Goal: Communication & Community: Share content

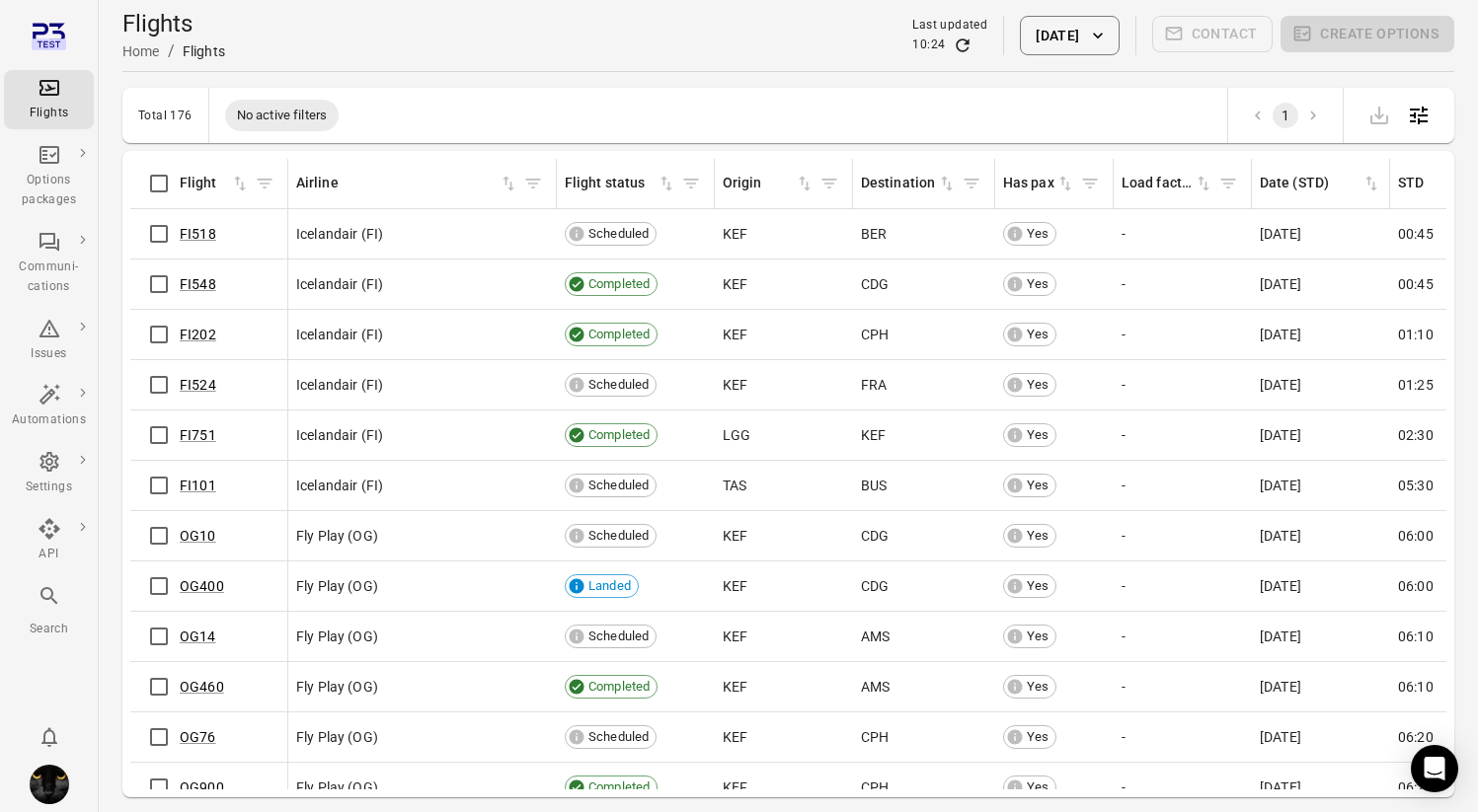
click at [460, 306] on td "Icelandair (FI)" at bounding box center [422, 284] width 268 height 51
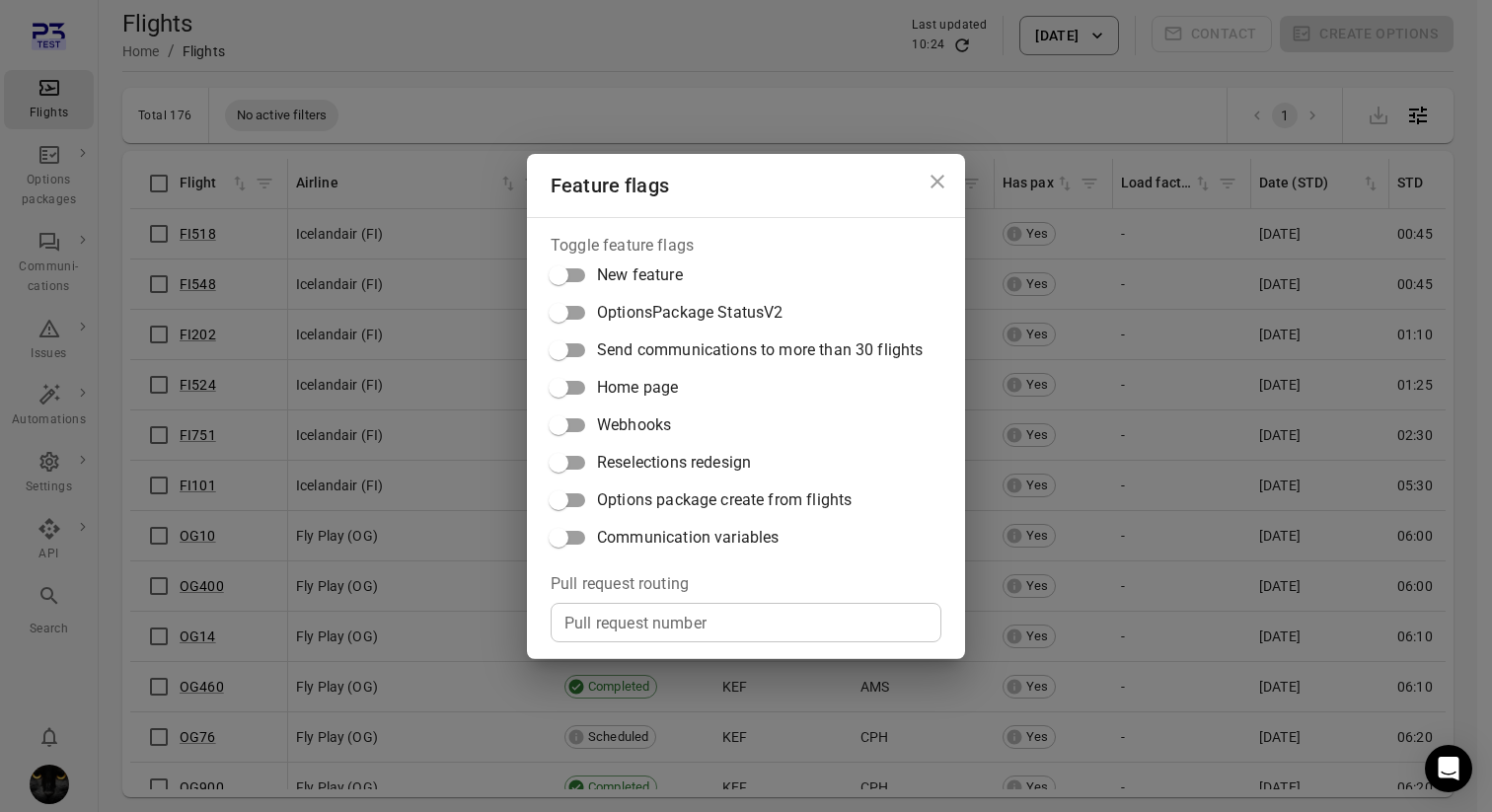
click at [643, 528] on span "Communication variables" at bounding box center [688, 538] width 181 height 24
click at [57, 467] on div "Feature flags Toggle feature flags New feature OptionsPackage StatusV2 Send com…" at bounding box center [746, 406] width 1492 height 812
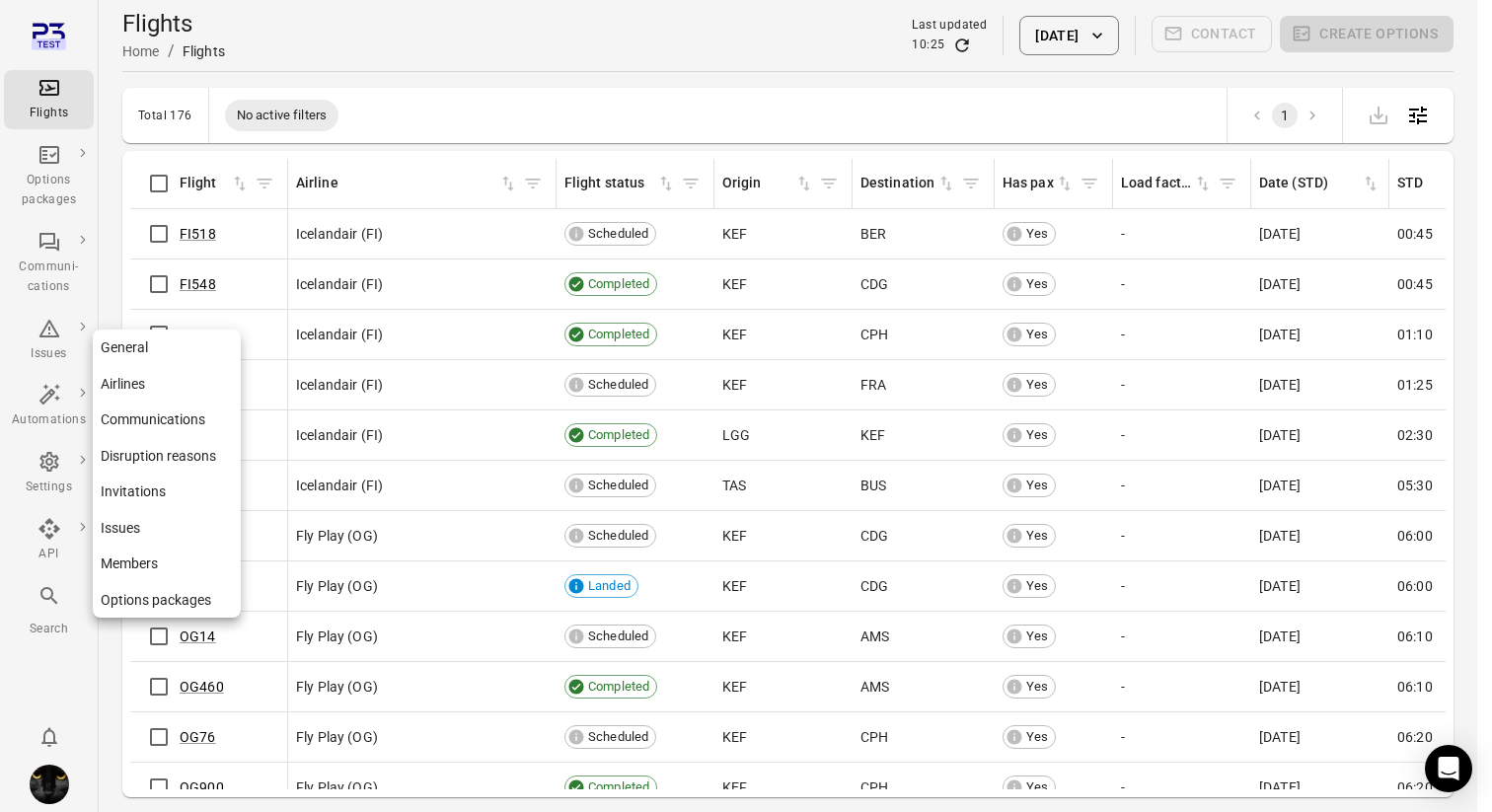
click at [45, 462] on icon "Main navigation" at bounding box center [50, 462] width 24 height 24
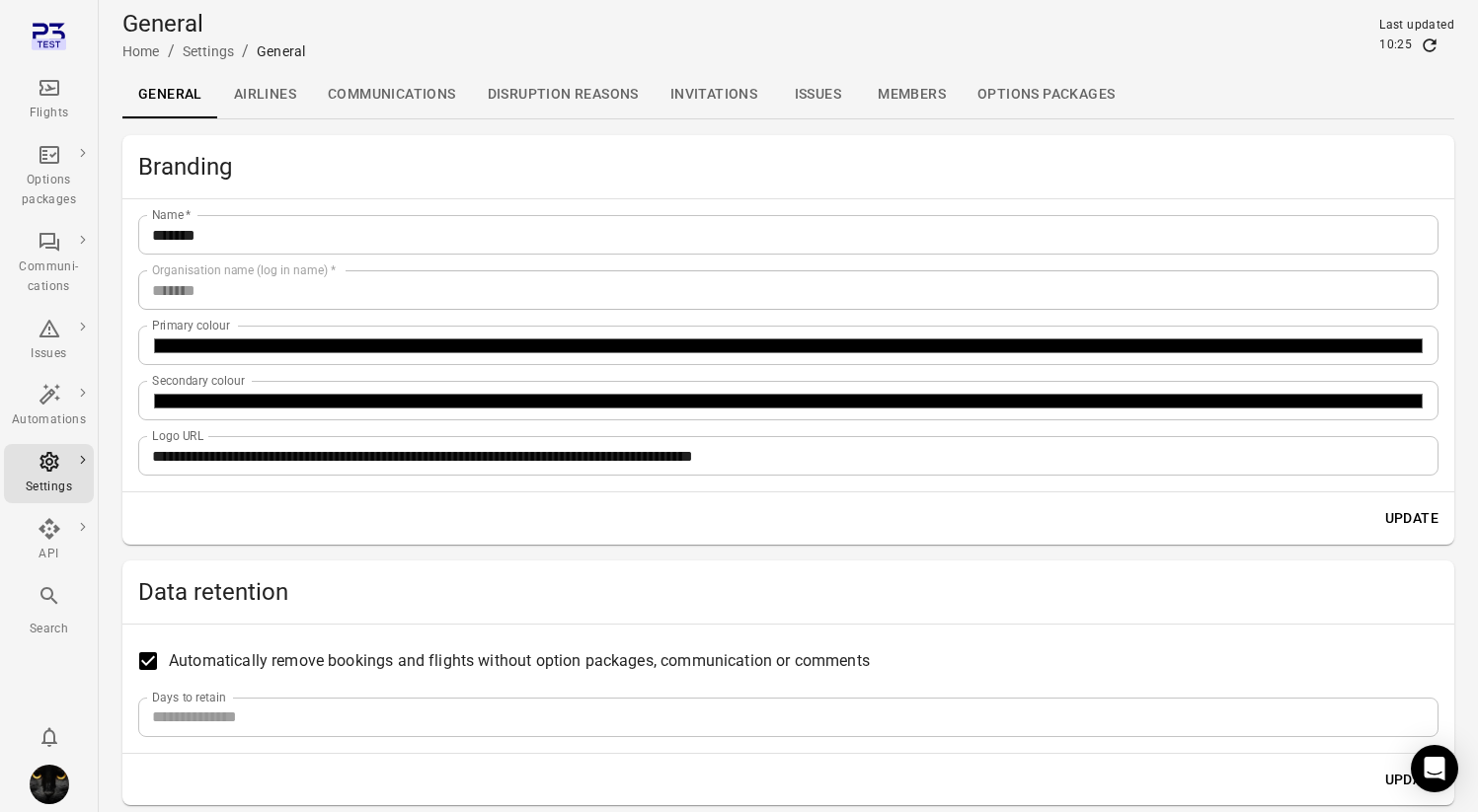
click at [279, 103] on link "Airlines" at bounding box center [265, 95] width 94 height 48
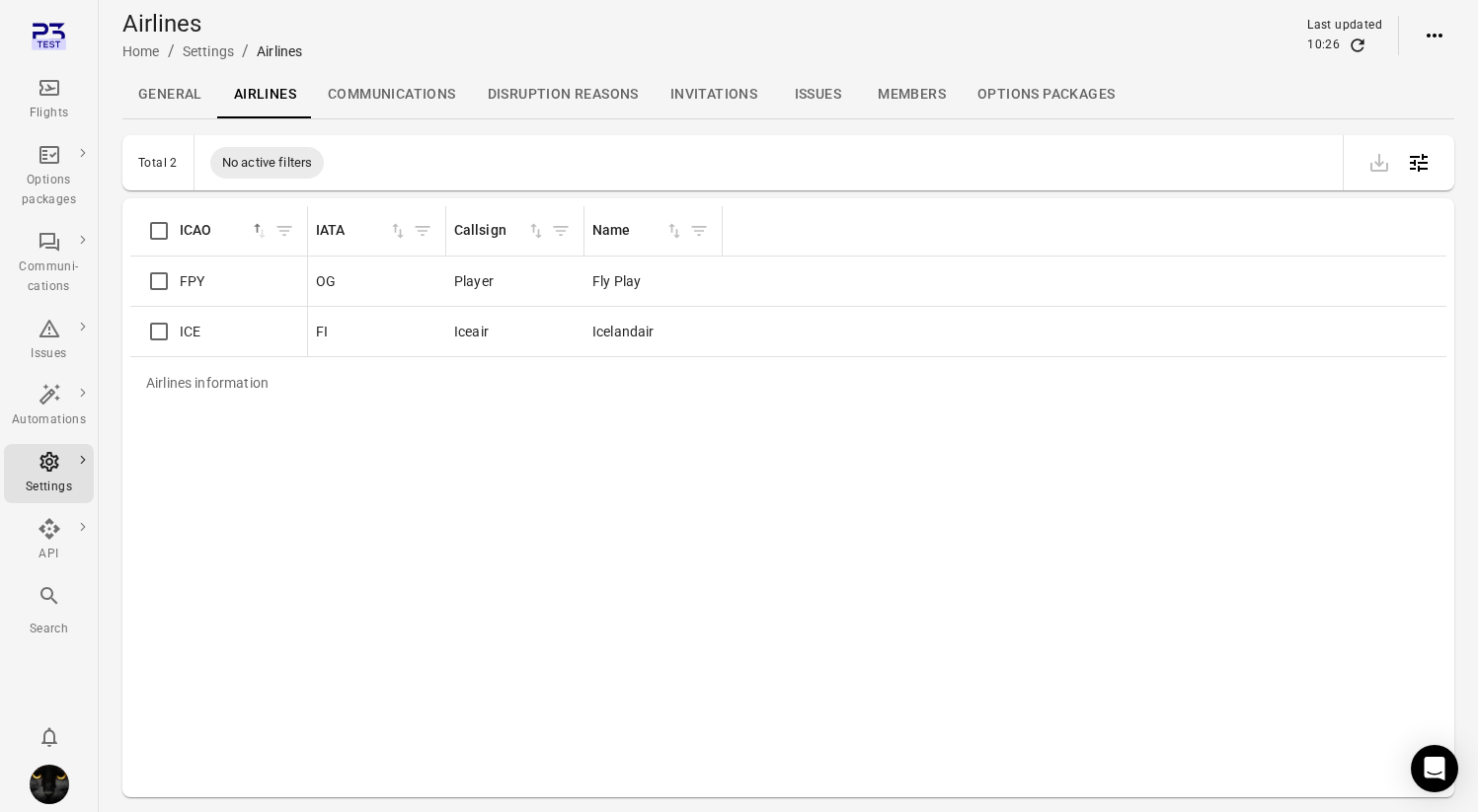
click at [359, 84] on link "Communications" at bounding box center [392, 95] width 159 height 48
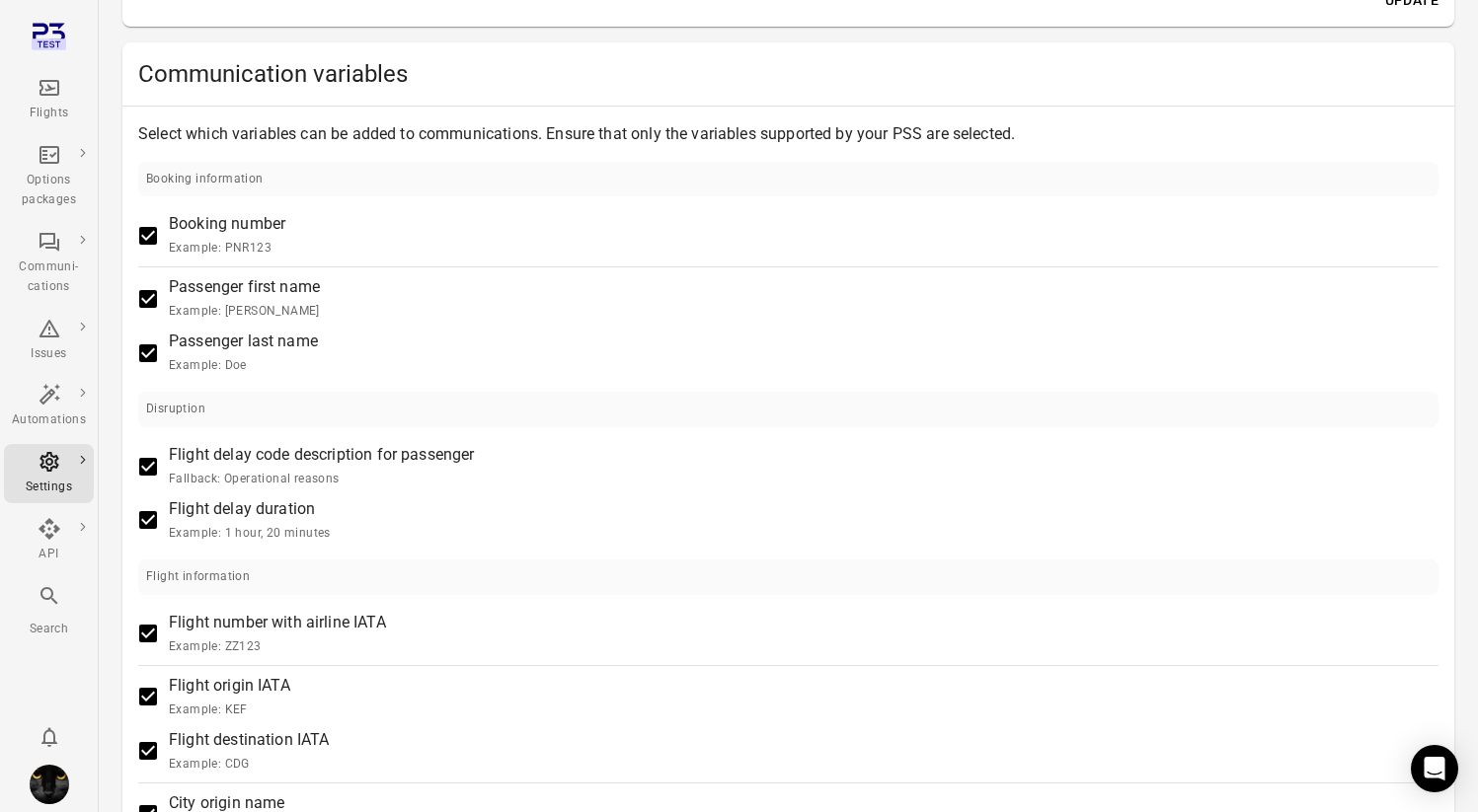
scroll to position [466, 0]
click at [501, 185] on div "Booking information" at bounding box center [788, 177] width 1300 height 36
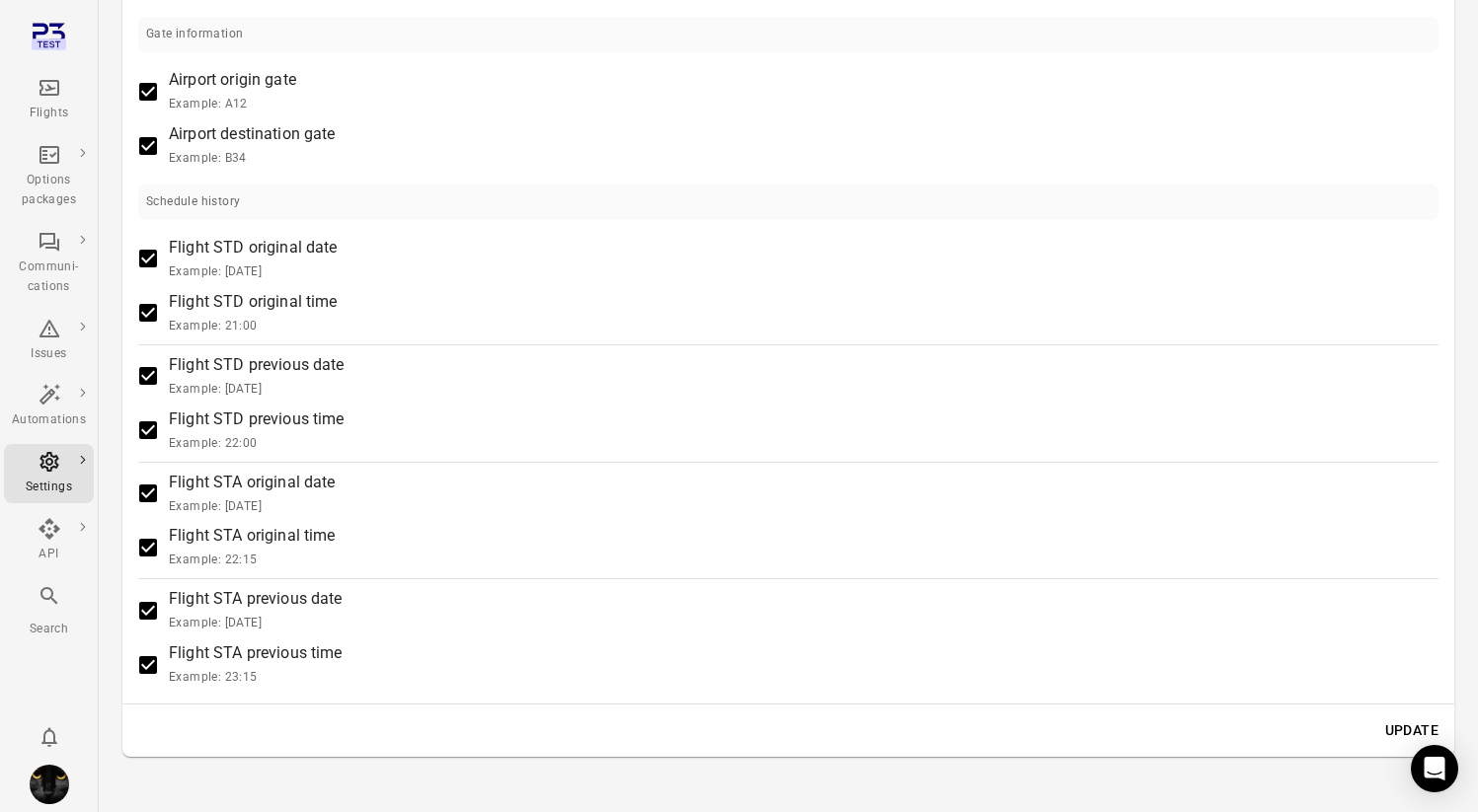
scroll to position [2015, 0]
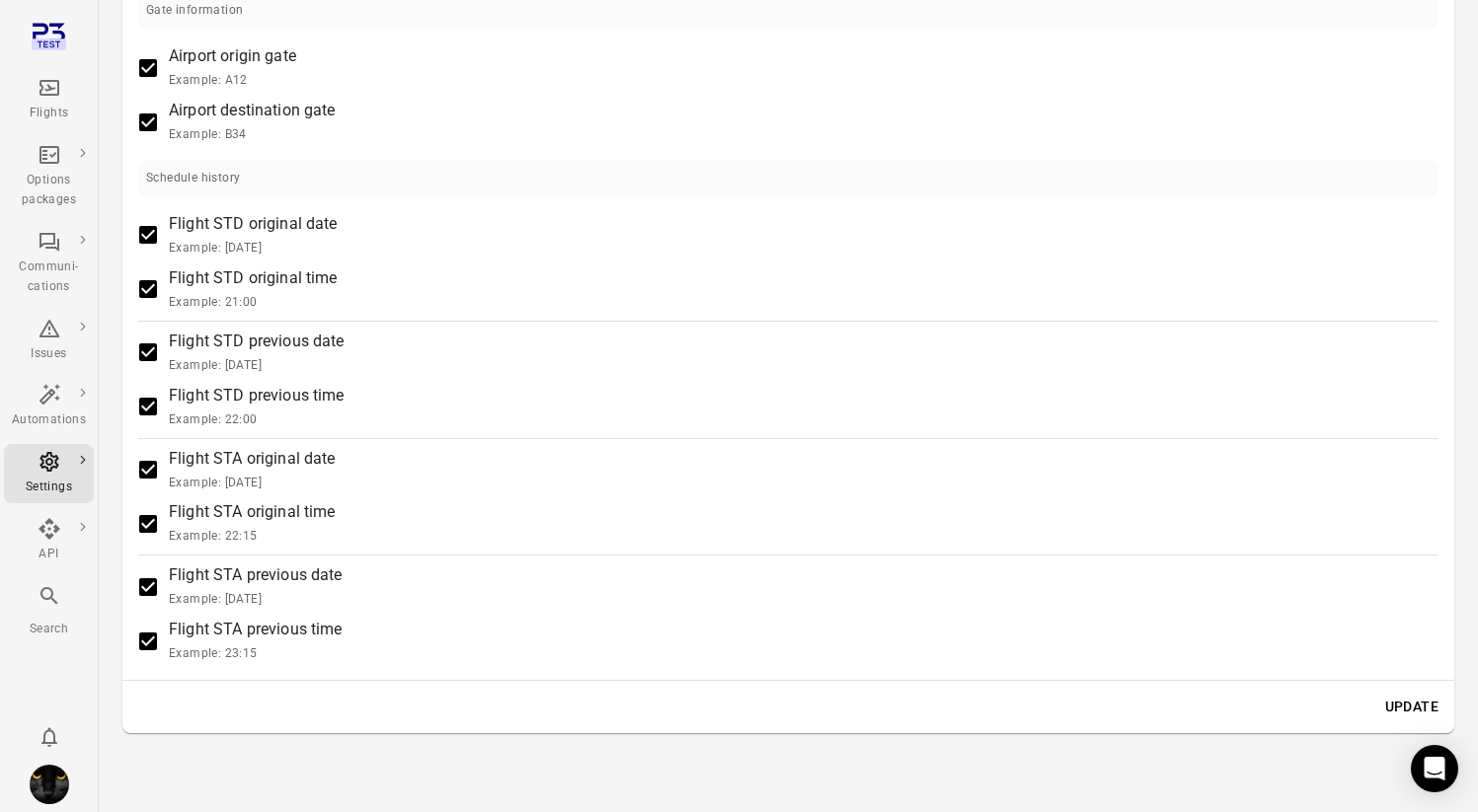
click at [1395, 704] on button "Update" at bounding box center [1411, 706] width 69 height 37
click at [1406, 690] on button "Update" at bounding box center [1411, 706] width 69 height 37
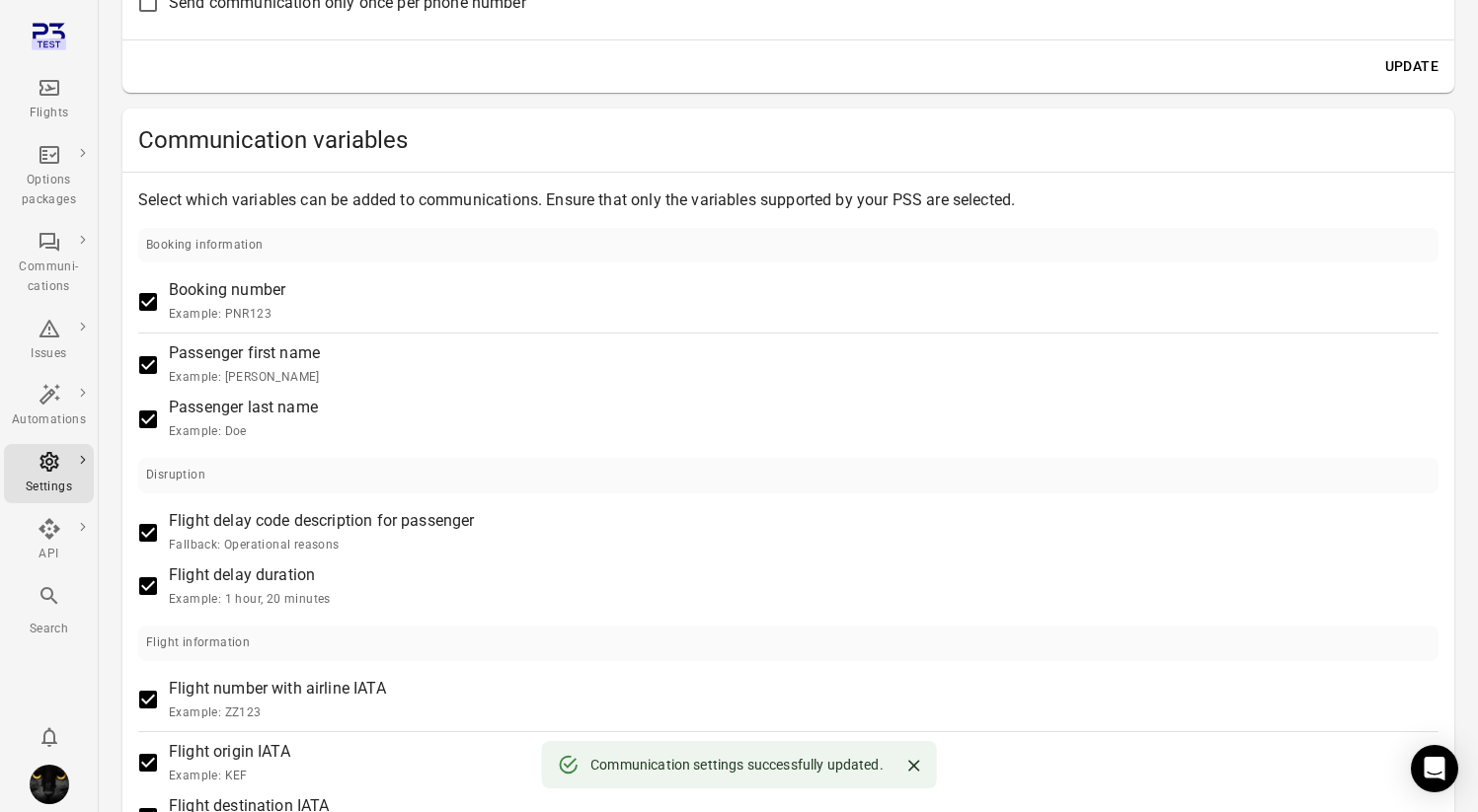
scroll to position [377, 0]
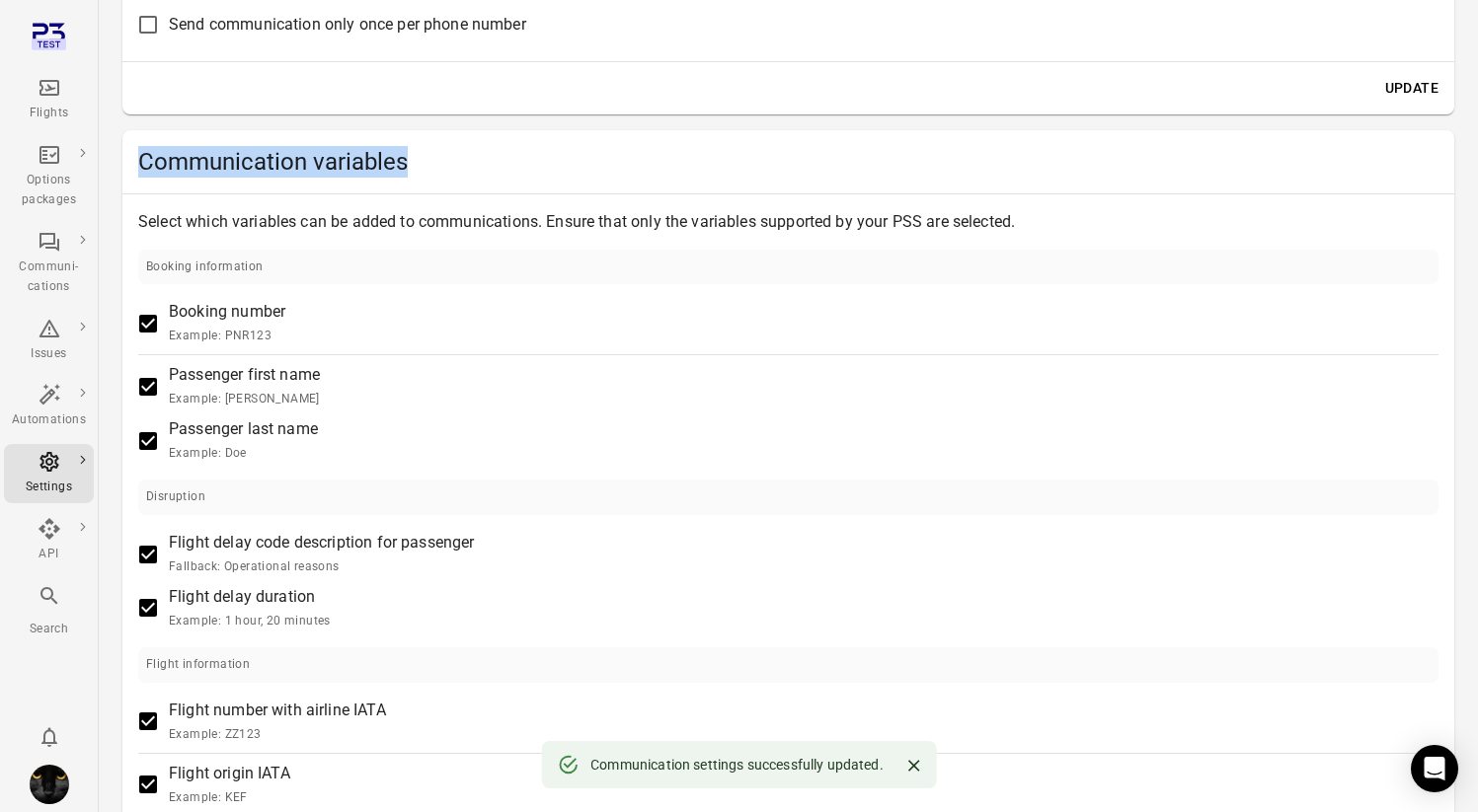
drag, startPoint x: 342, startPoint y: 159, endPoint x: 139, endPoint y: 162, distance: 203.0
click at [139, 162] on h2 "Communication variables" at bounding box center [788, 162] width 1300 height 32
copy h2 "Communication variables"
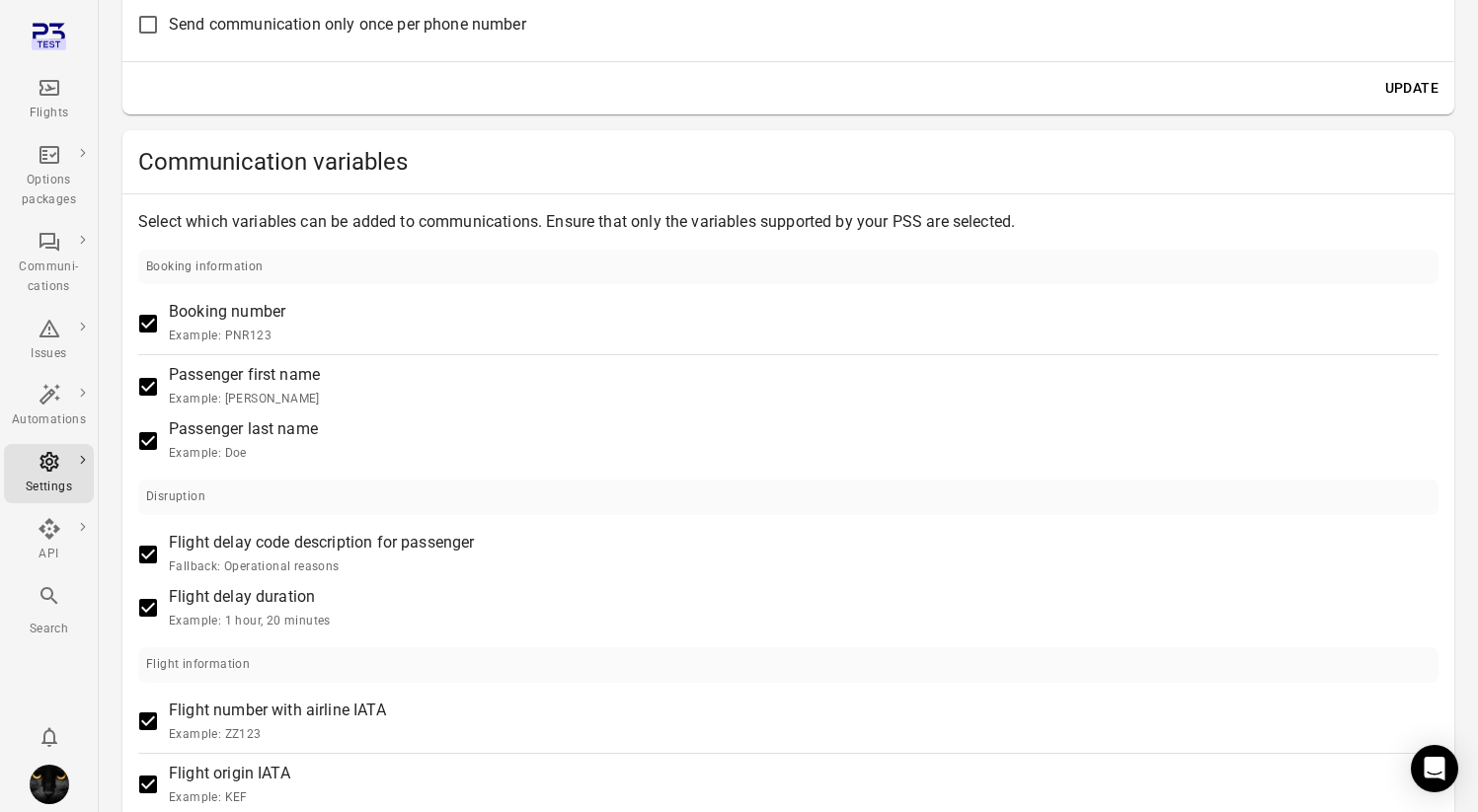
click at [41, 789] on img "Iris" at bounding box center [50, 785] width 40 height 40
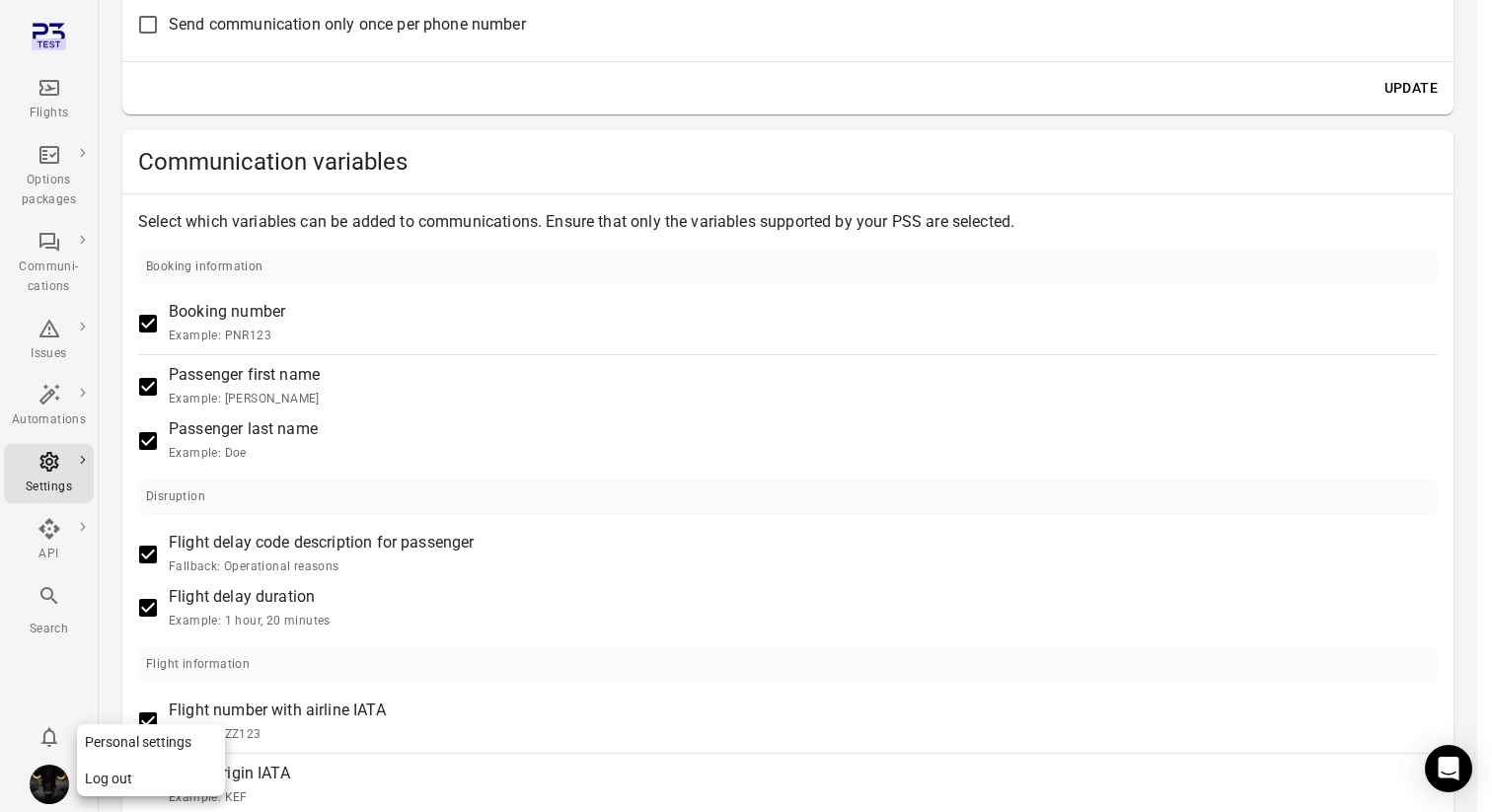
click at [119, 768] on button "Log out" at bounding box center [150, 779] width 149 height 37
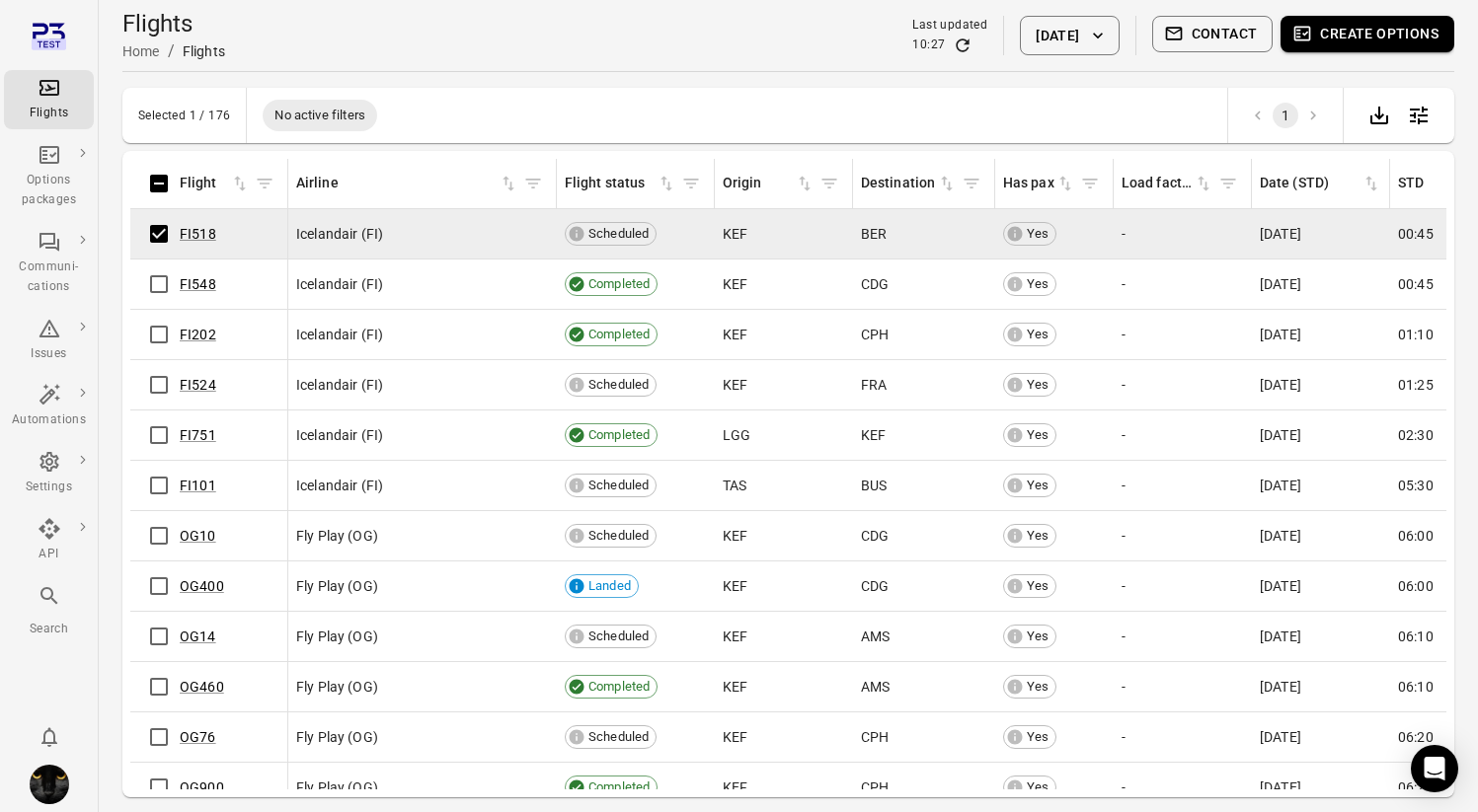
click at [1184, 43] on button "Contact" at bounding box center [1213, 34] width 122 height 37
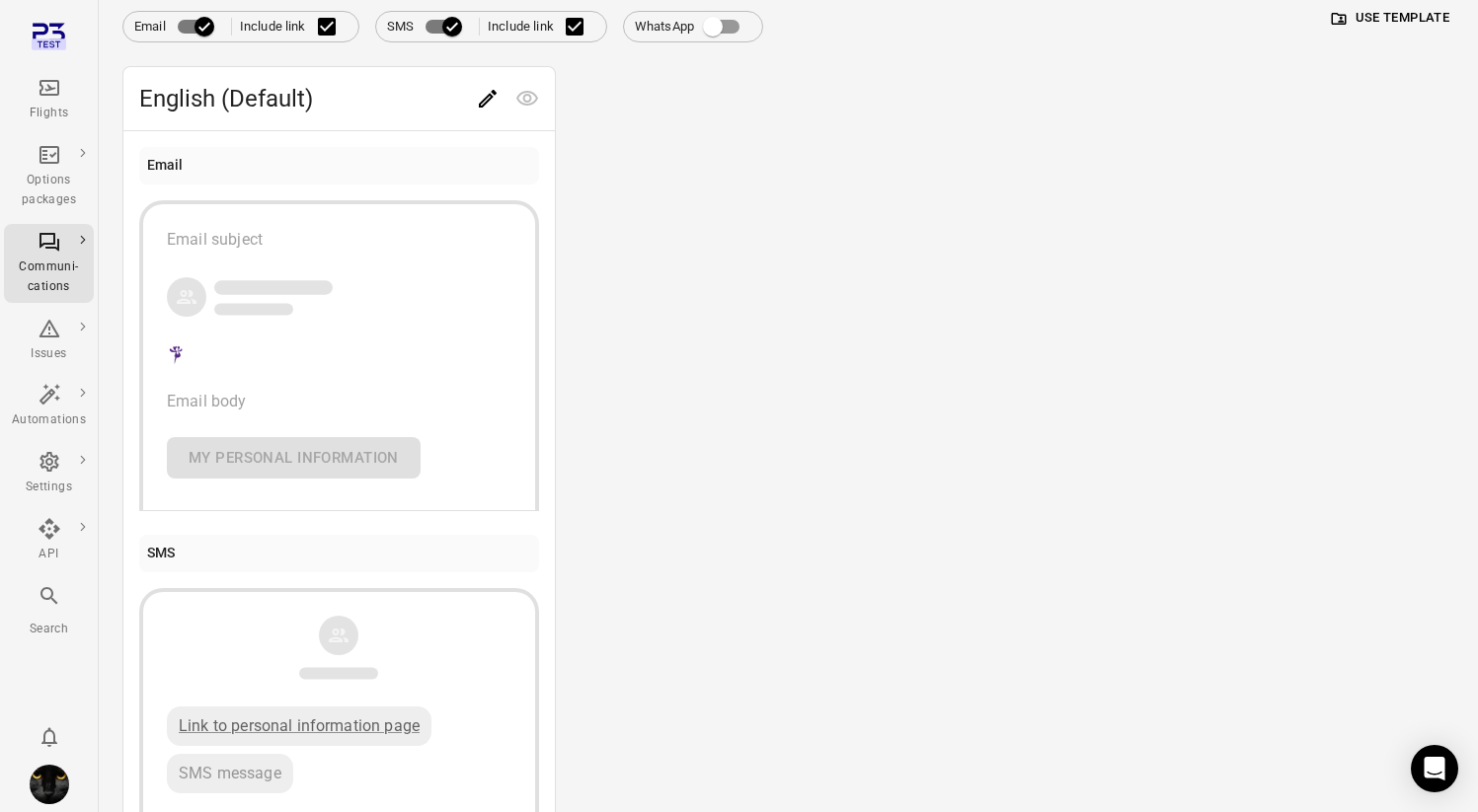
scroll to position [234, 0]
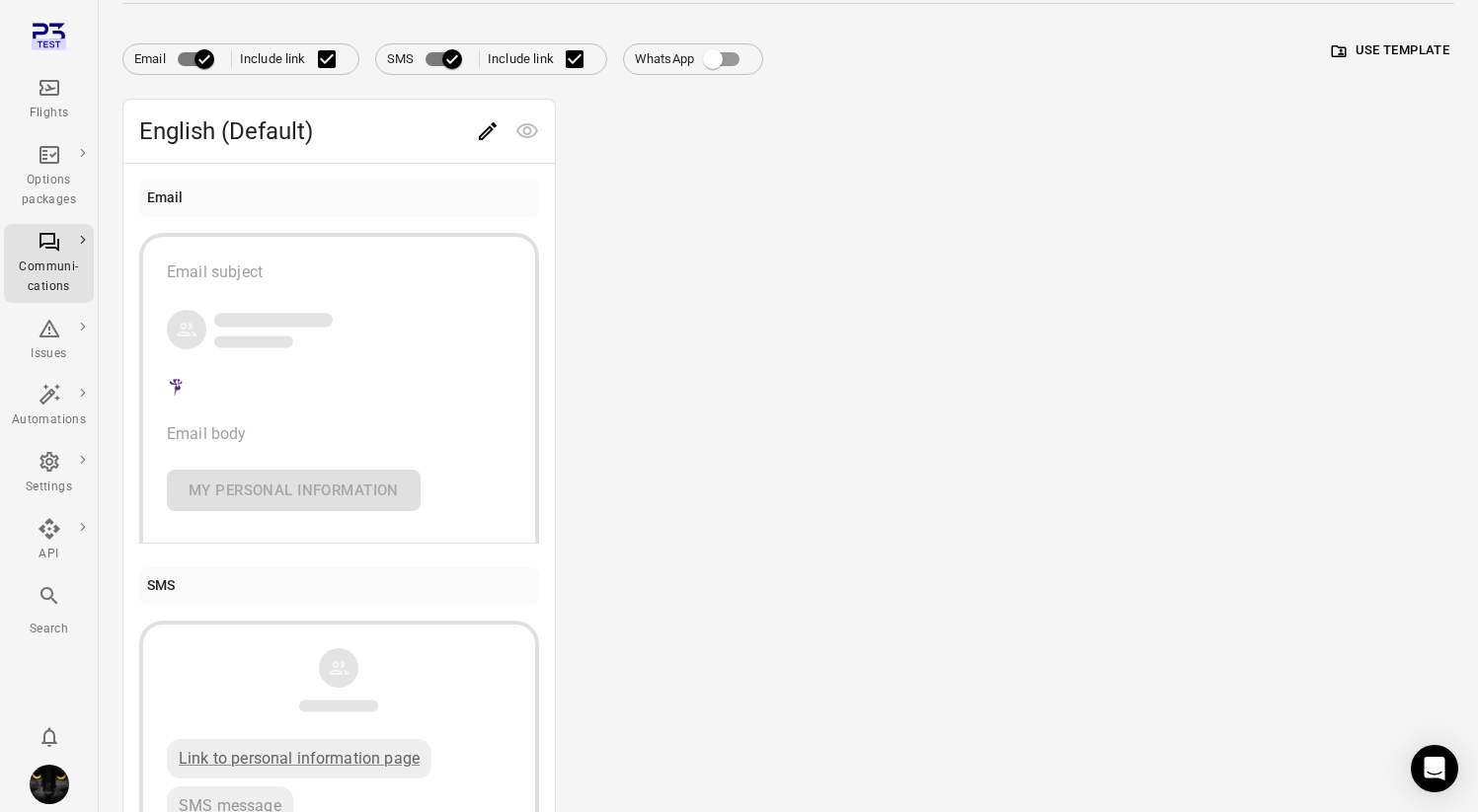
click at [471, 121] on button "Edit" at bounding box center [487, 132] width 40 height 40
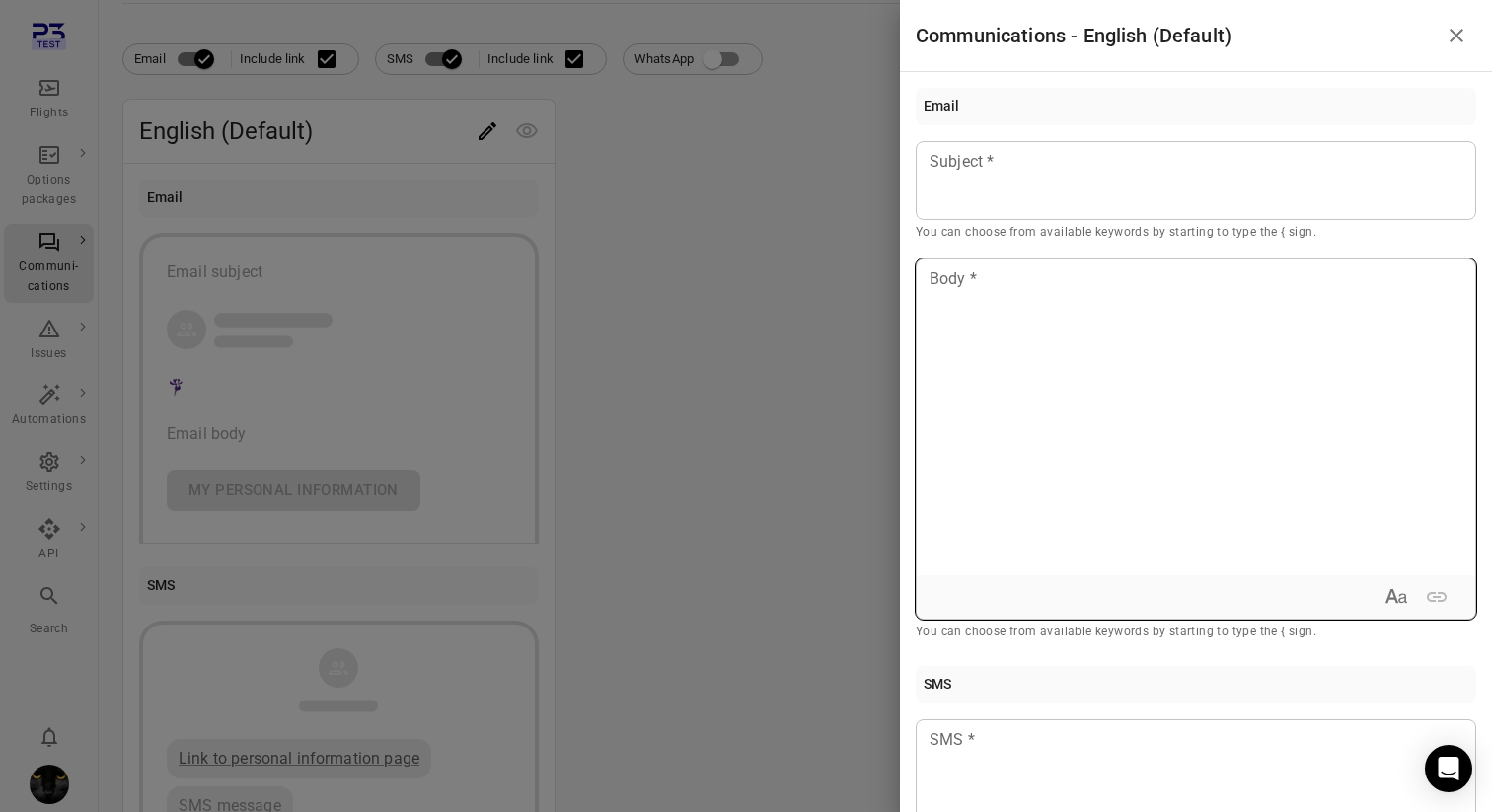
click at [985, 355] on div at bounding box center [1196, 416] width 559 height 316
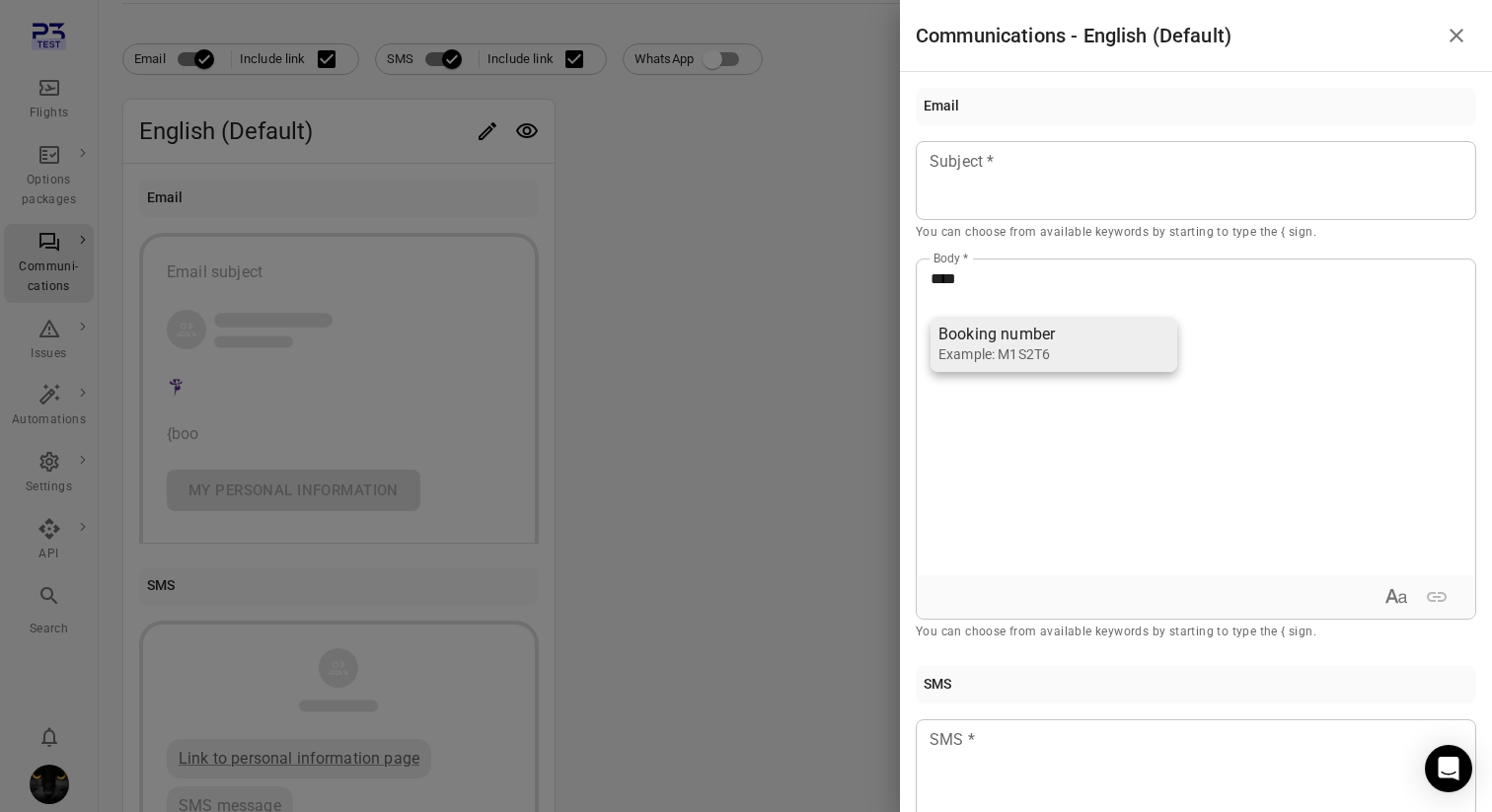
click at [1006, 344] on div "Booking number" at bounding box center [1013, 335] width 149 height 20
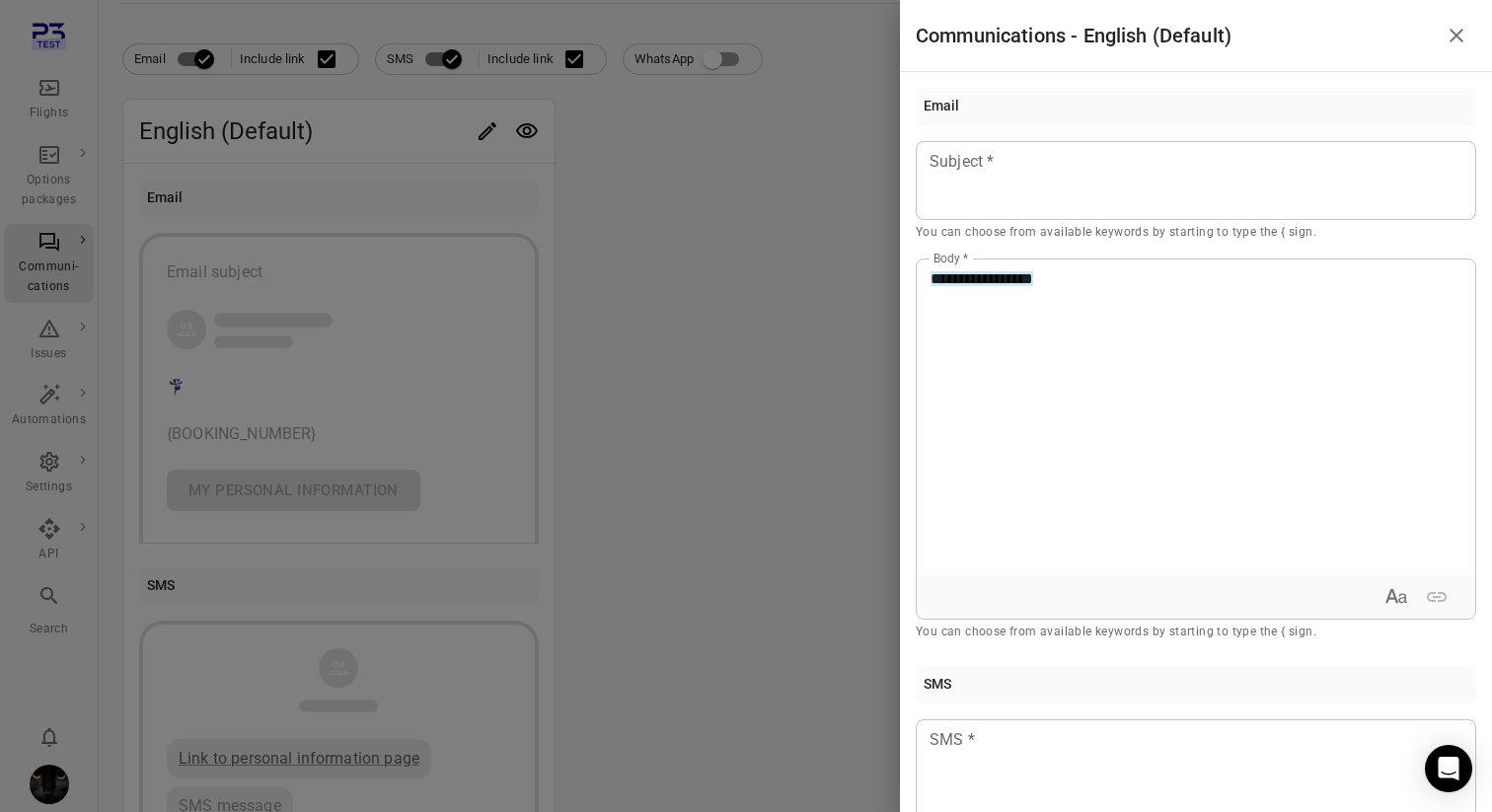
click at [813, 205] on div at bounding box center [746, 406] width 1492 height 812
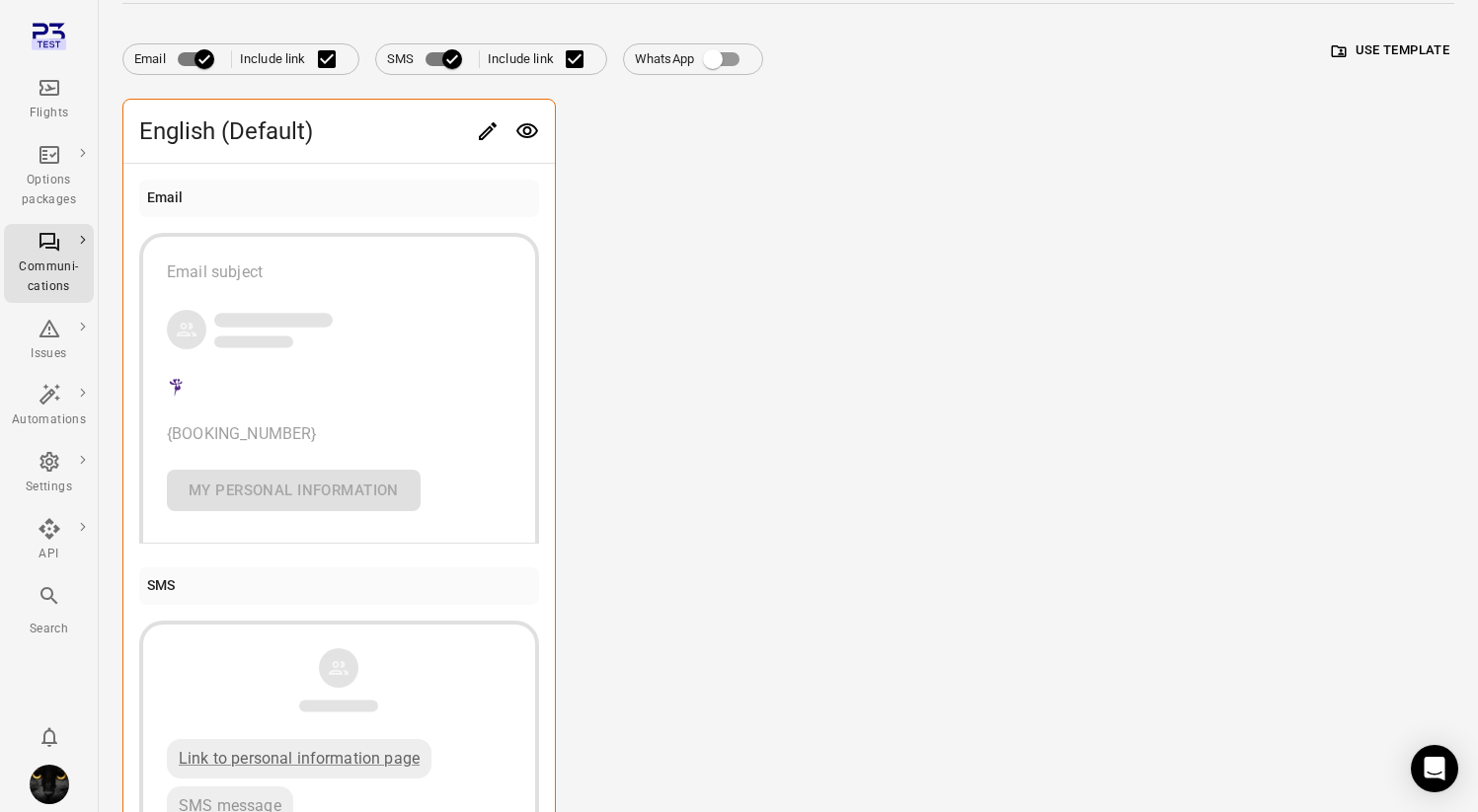
click at [36, 86] on div "Flights" at bounding box center [49, 100] width 74 height 48
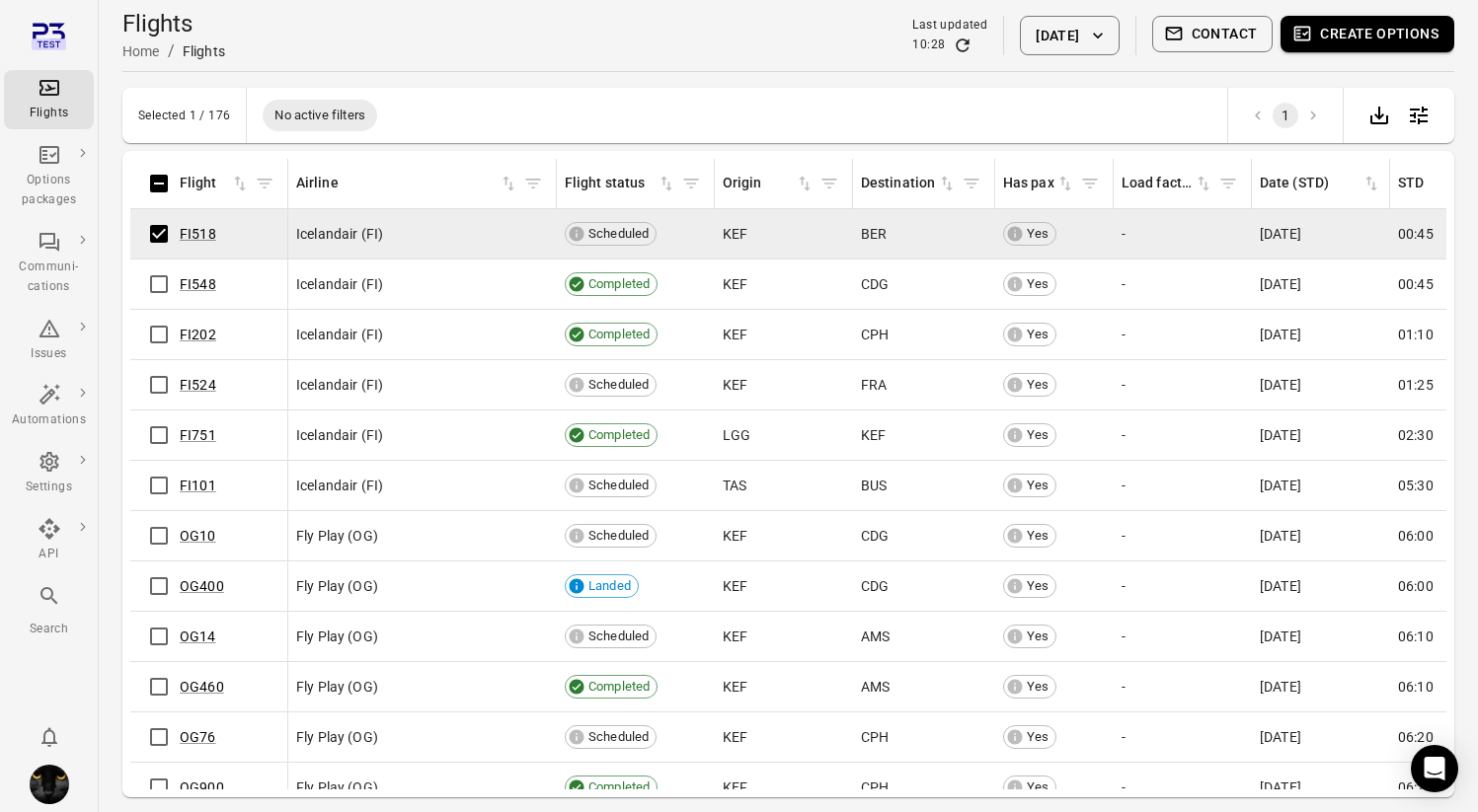
click at [1230, 39] on button "Contact" at bounding box center [1213, 34] width 122 height 37
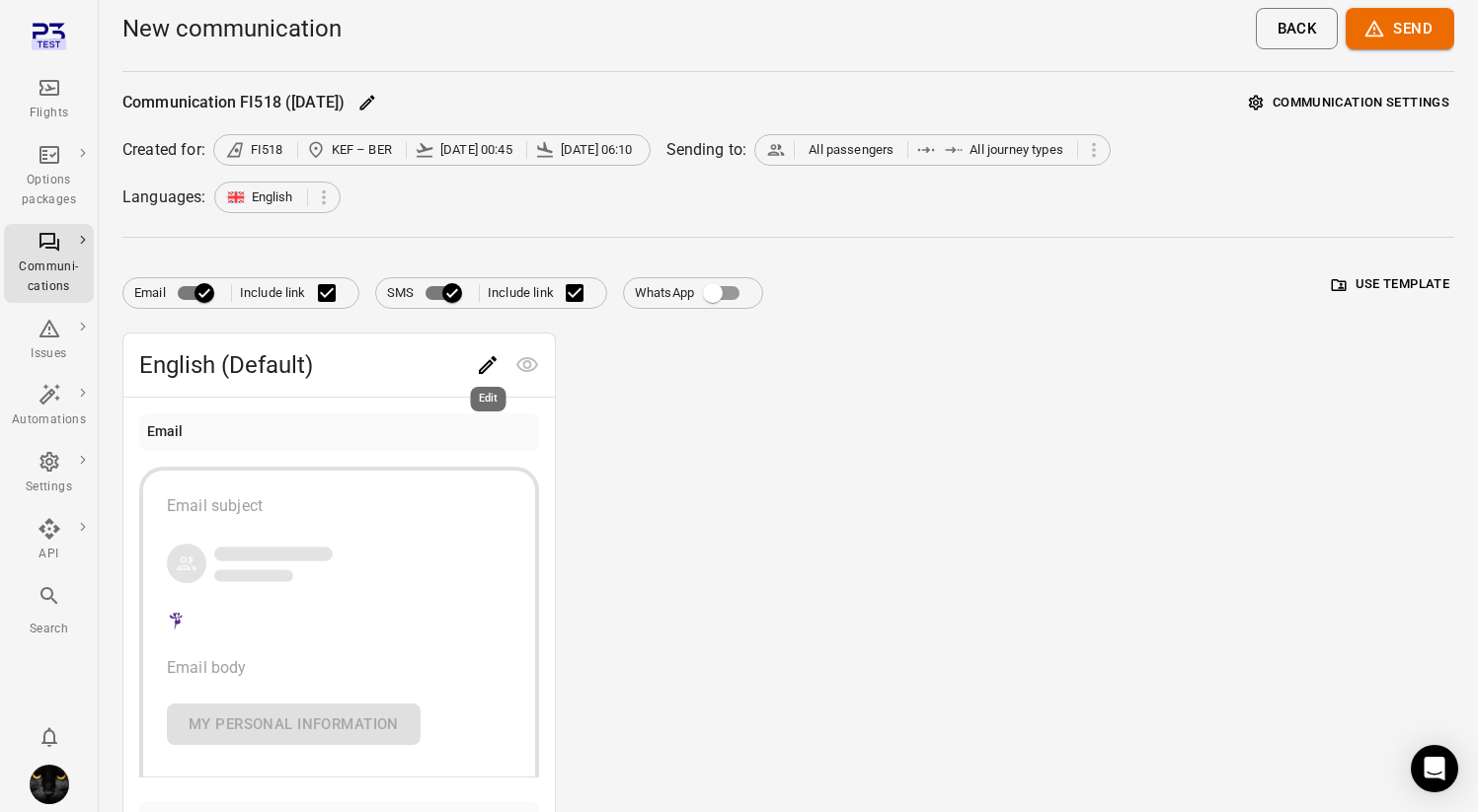
click at [481, 373] on div "Edit" at bounding box center [488, 393] width 40 height 41
click at [486, 363] on icon "Edit" at bounding box center [487, 366] width 18 height 18
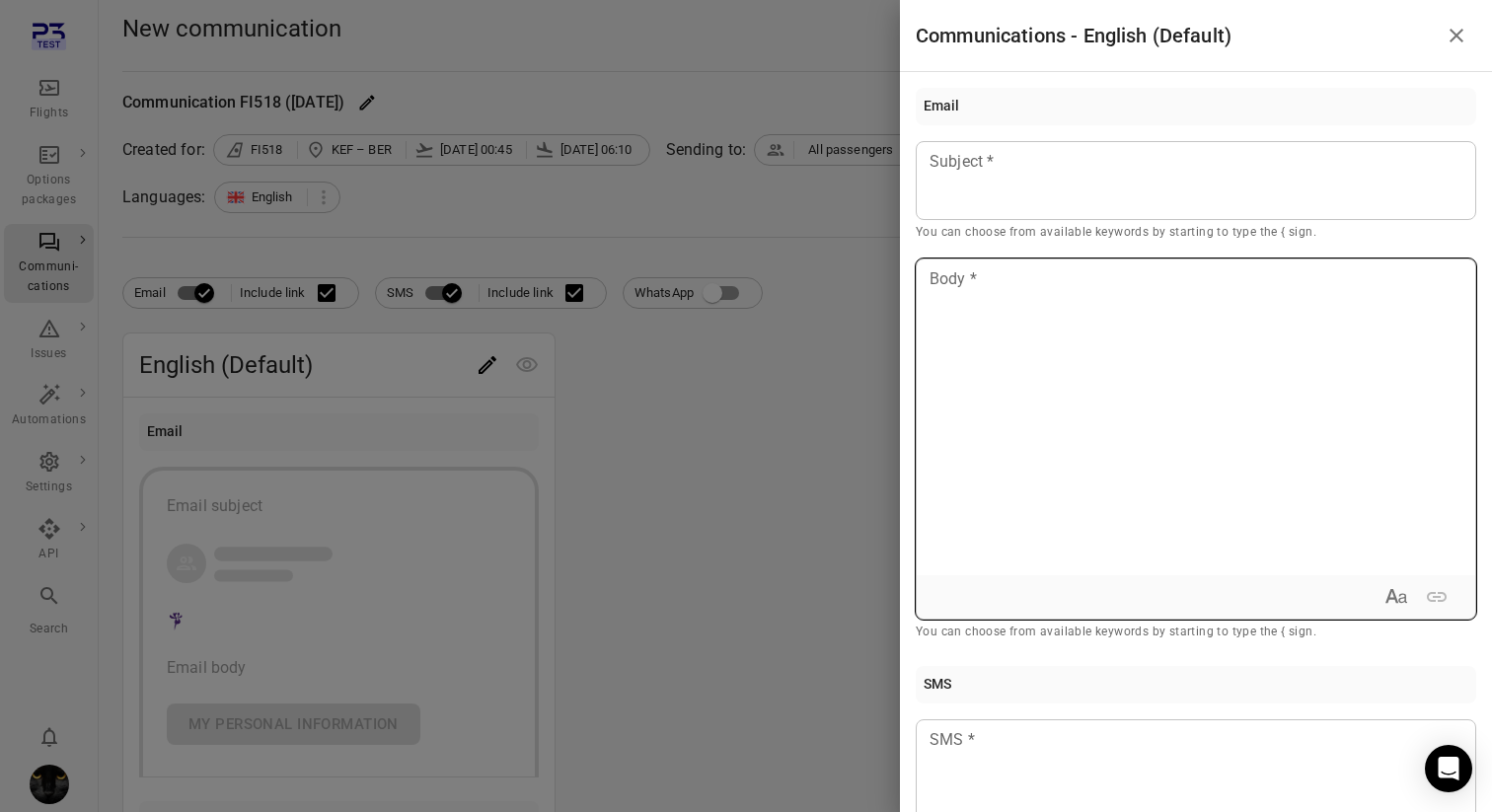
click at [978, 366] on div at bounding box center [1196, 416] width 559 height 316
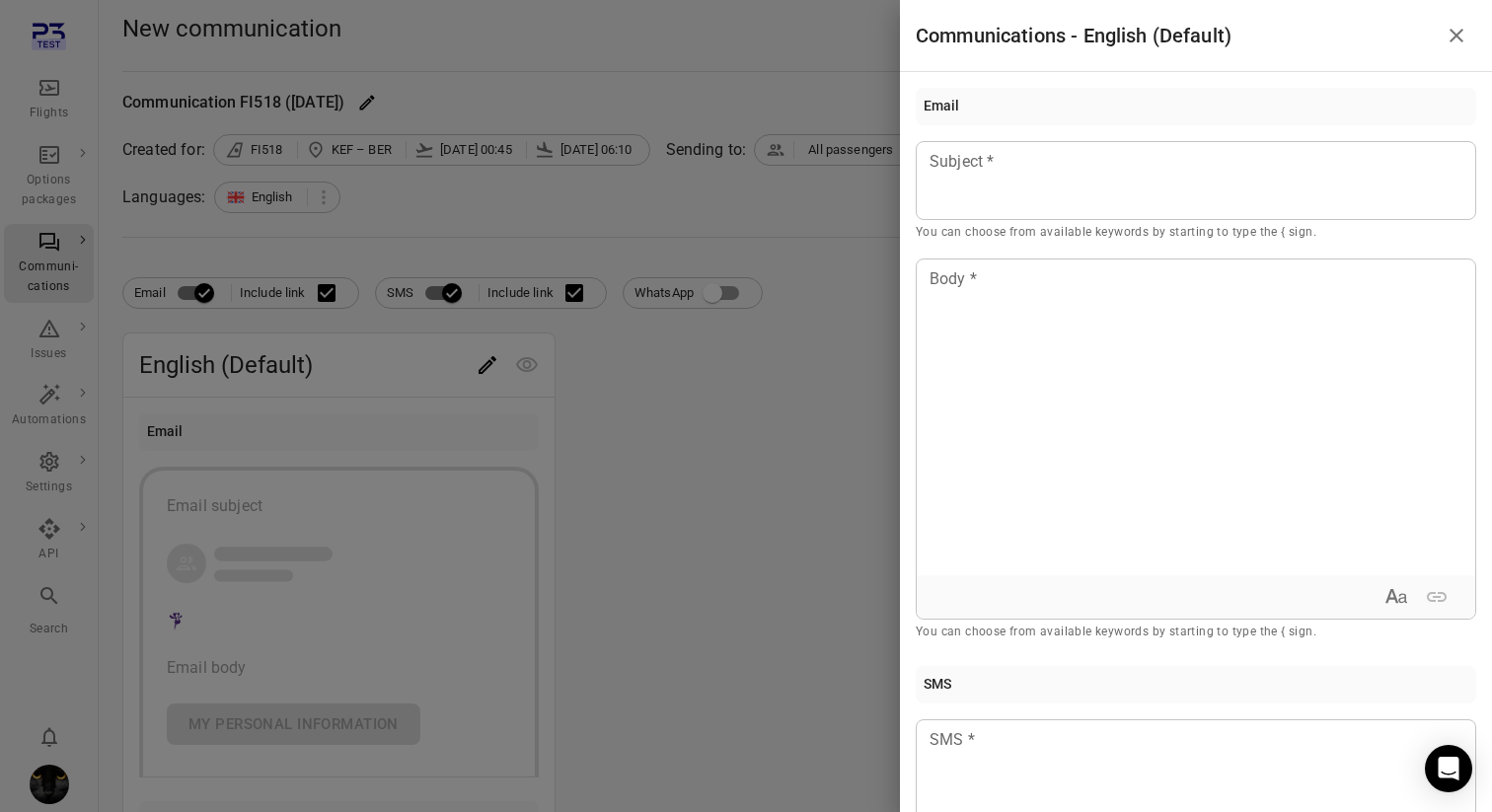
click at [672, 377] on div at bounding box center [746, 406] width 1492 height 812
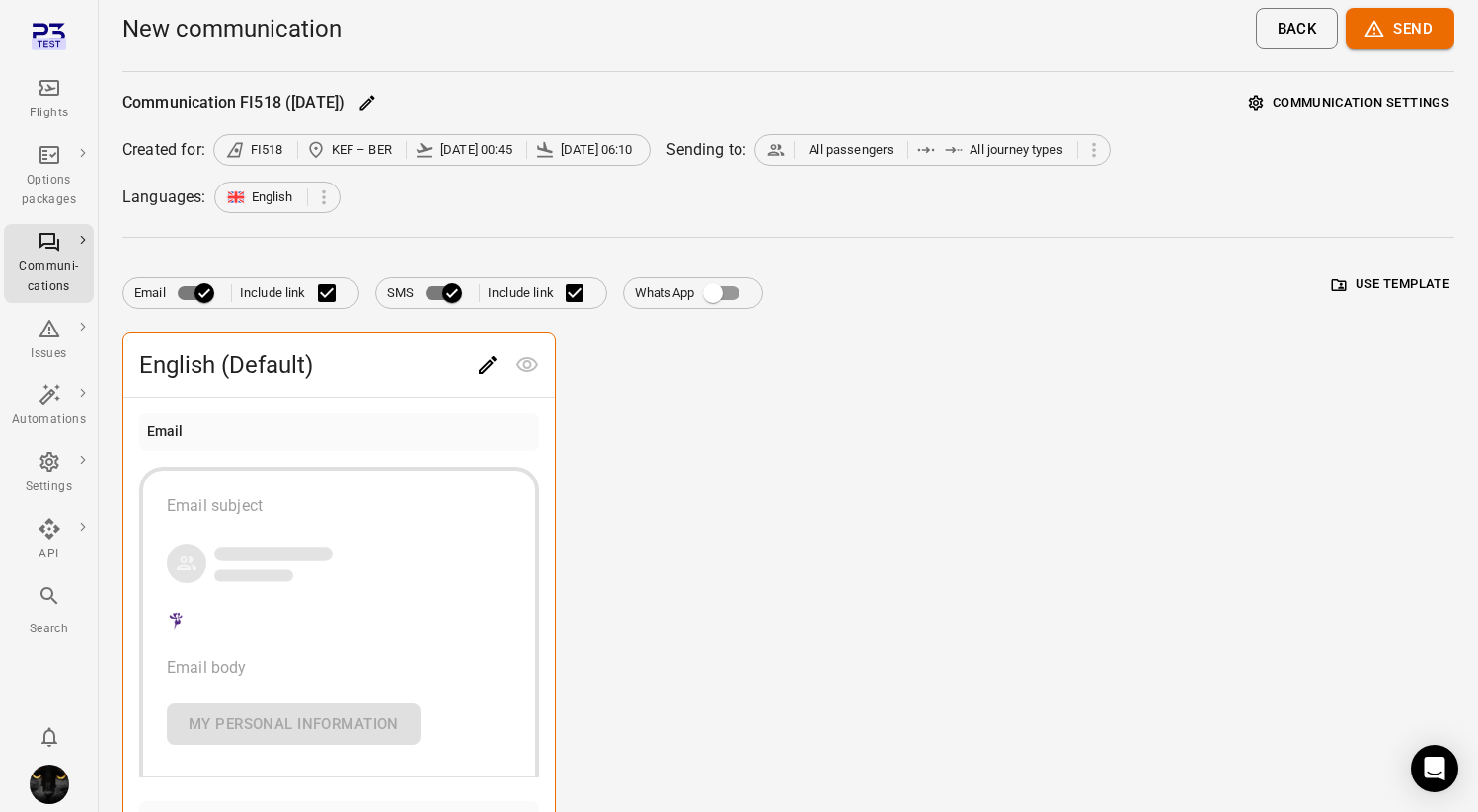
click at [56, 111] on div "Flights" at bounding box center [49, 114] width 74 height 20
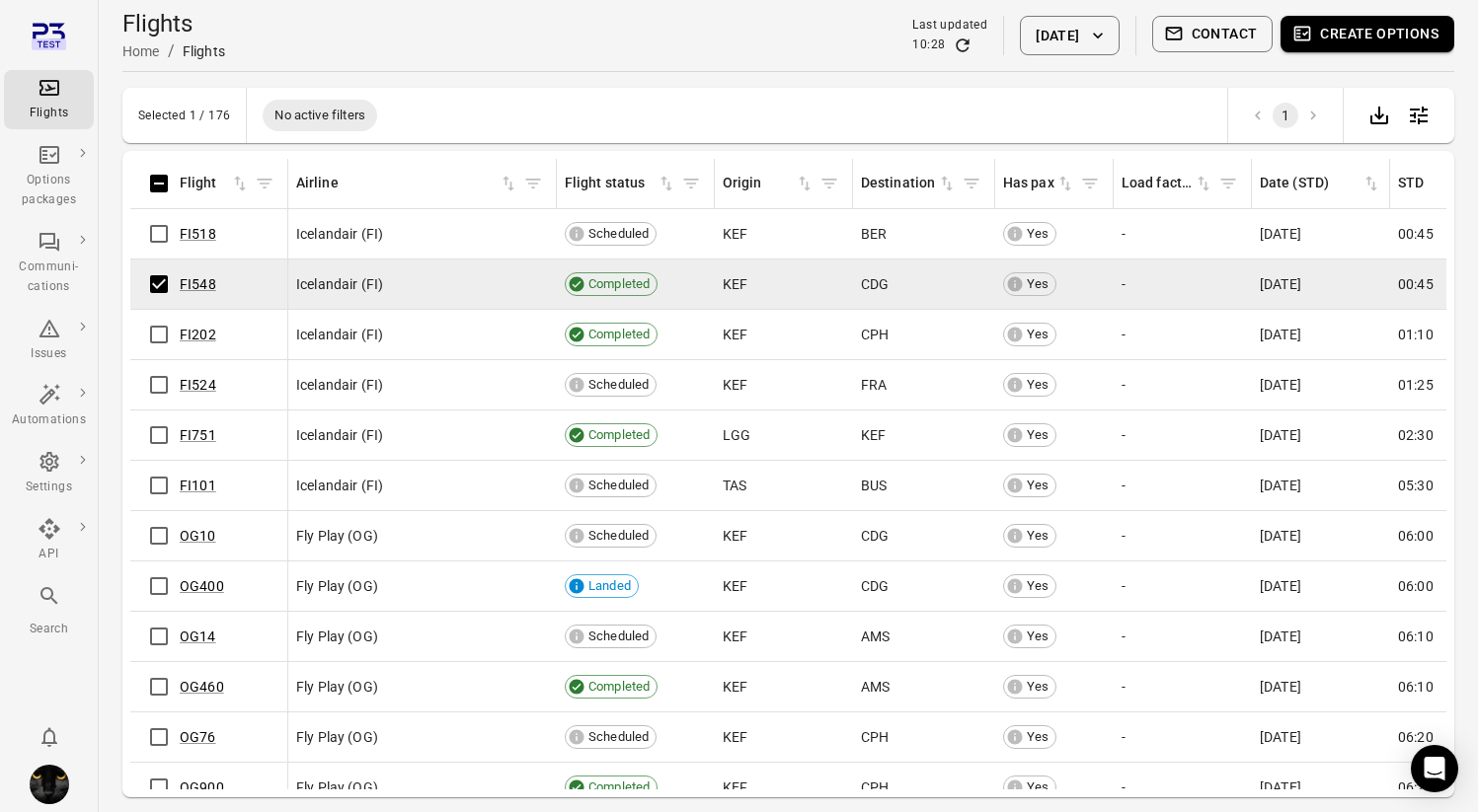
click at [1376, 40] on button "Create options" at bounding box center [1367, 34] width 173 height 37
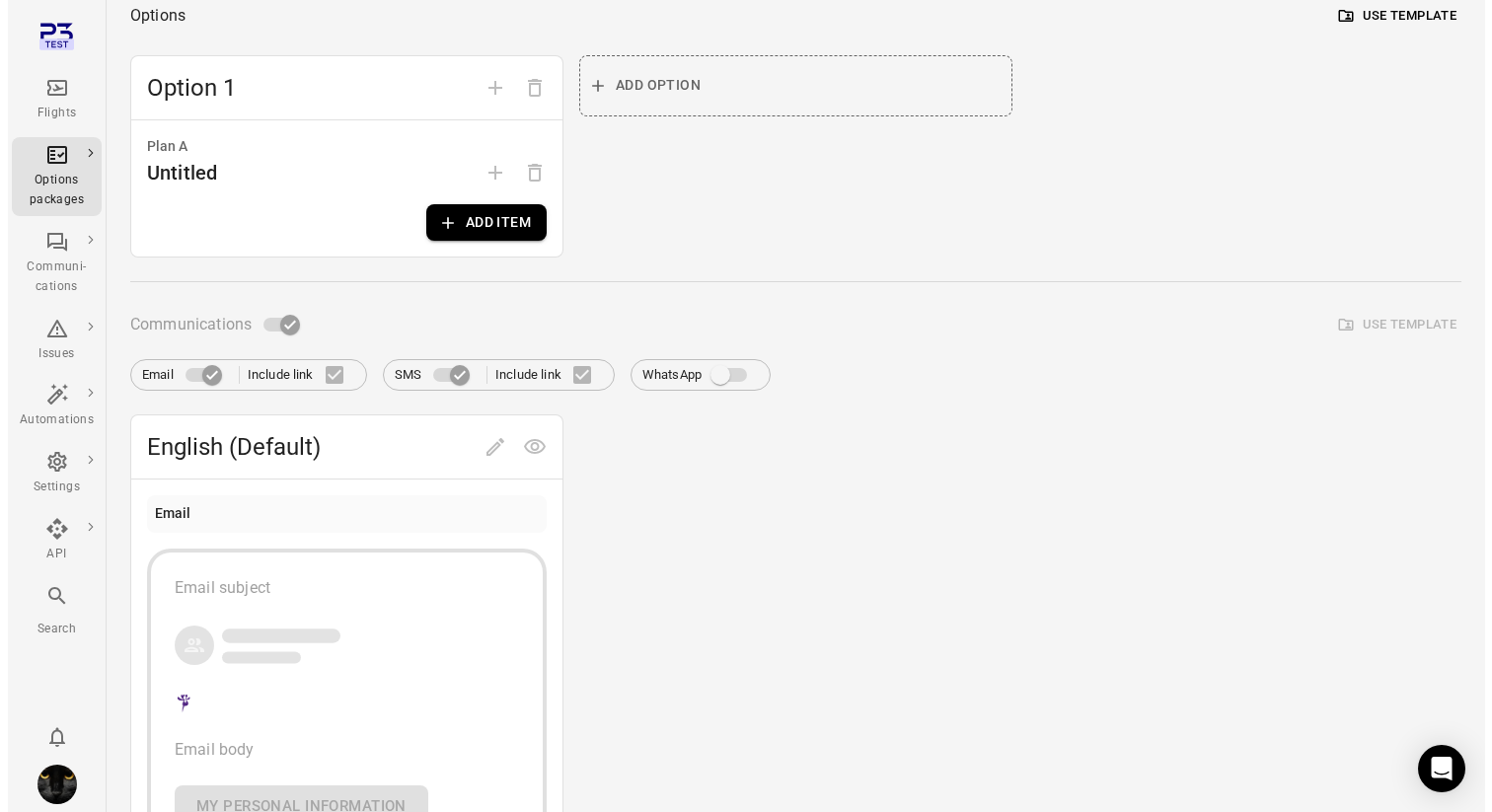
scroll to position [279, 0]
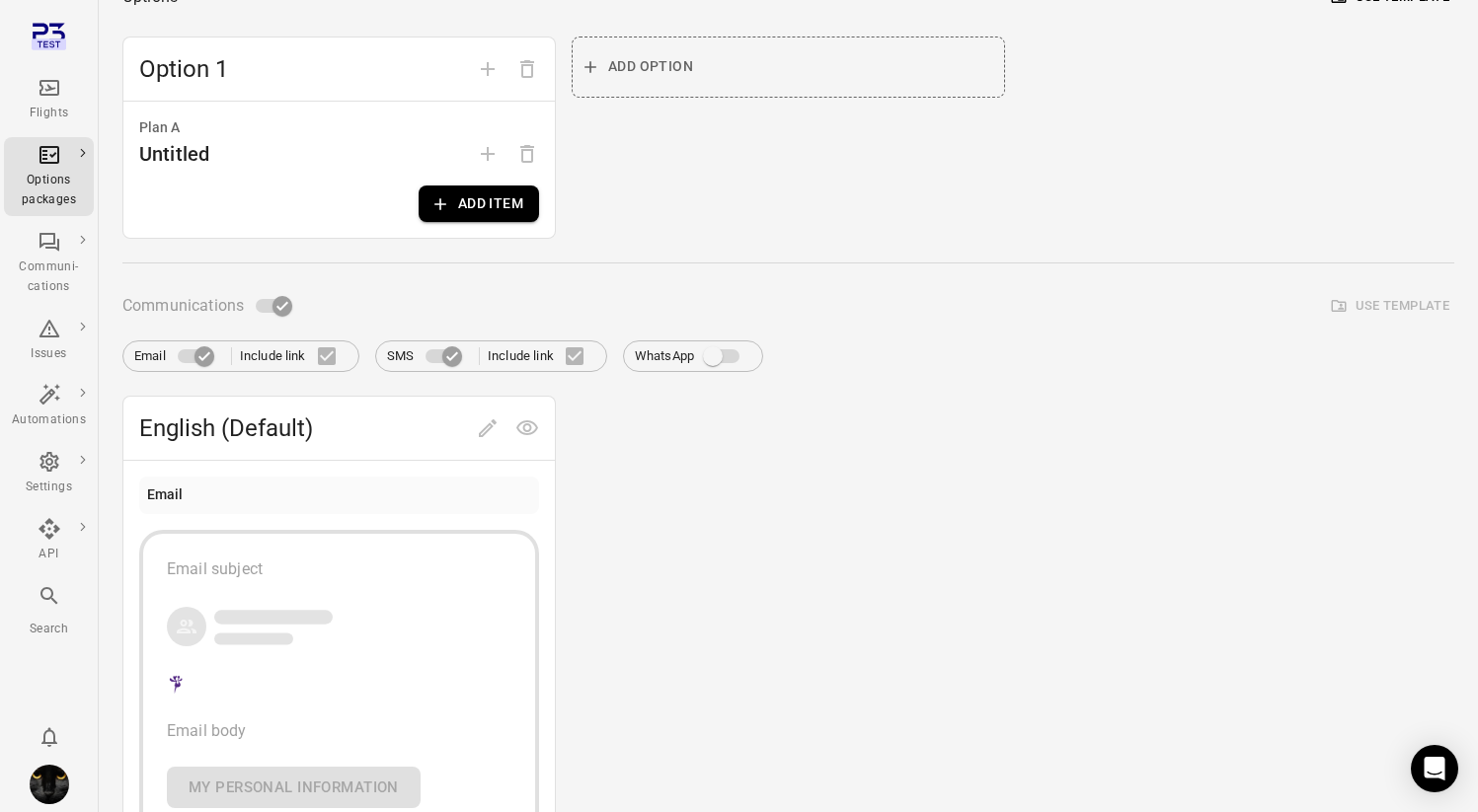
click at [491, 208] on button "Add item" at bounding box center [478, 203] width 121 height 37
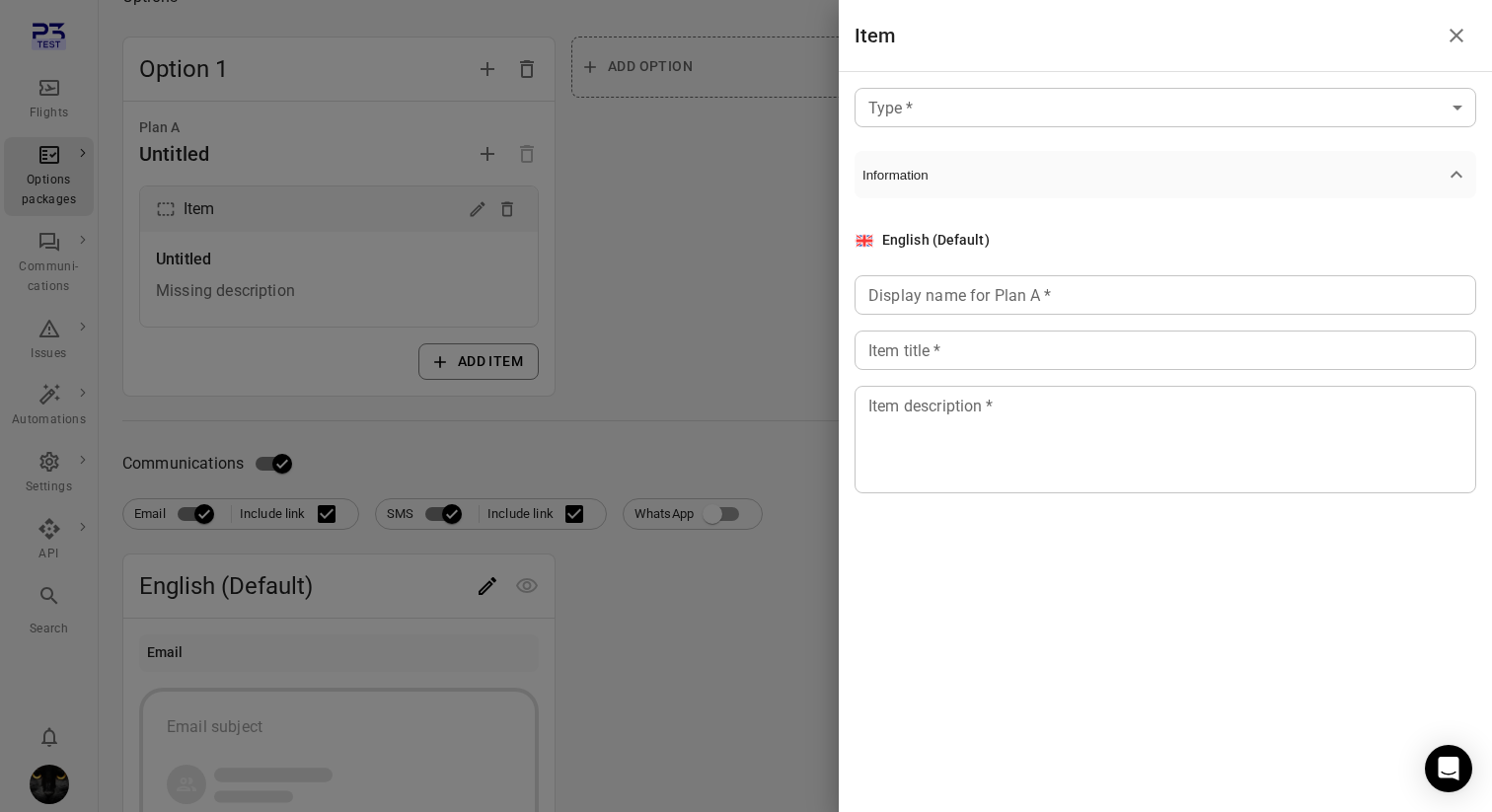
click at [701, 250] on div at bounding box center [746, 406] width 1492 height 812
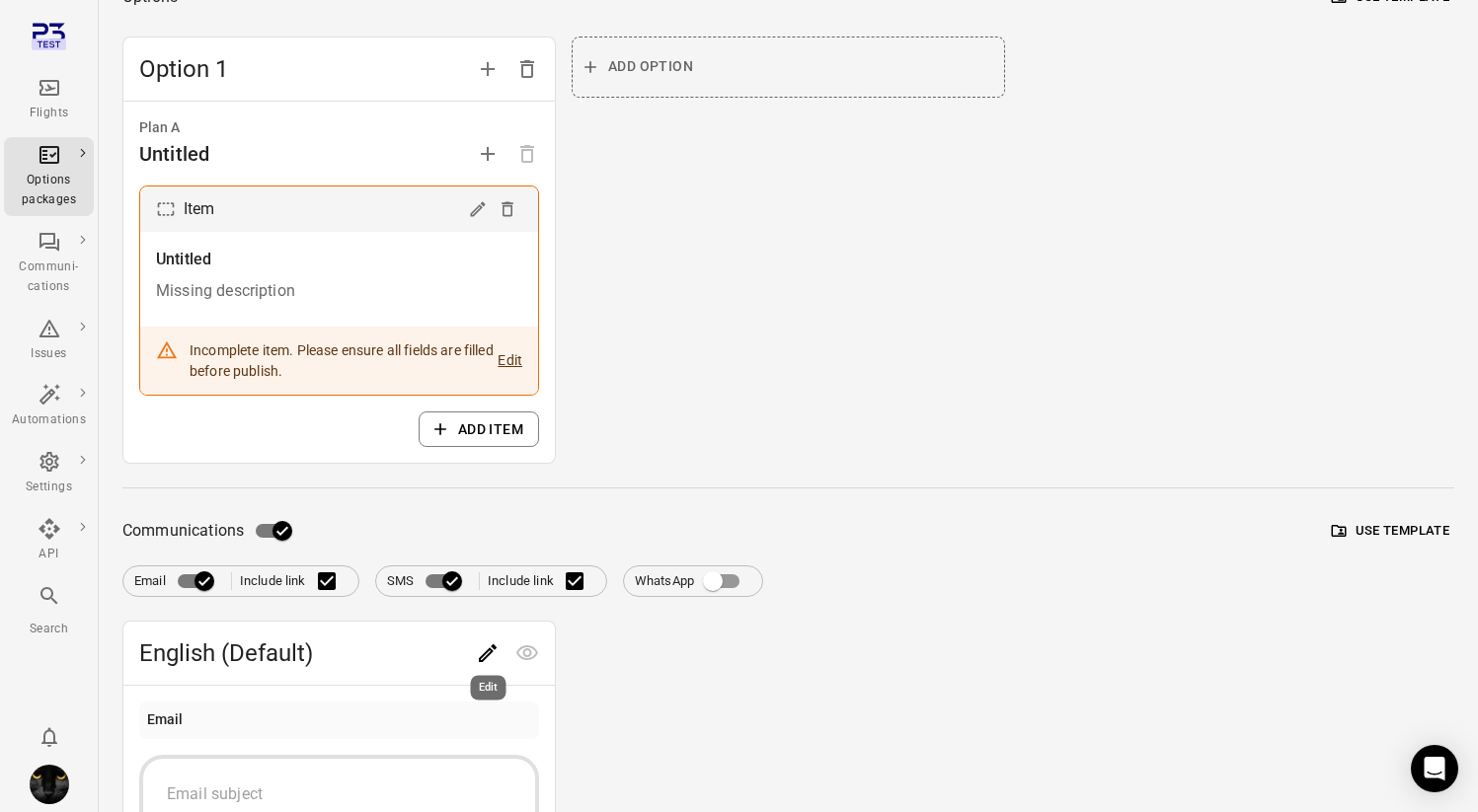
click at [495, 651] on icon "Edit" at bounding box center [487, 654] width 24 height 24
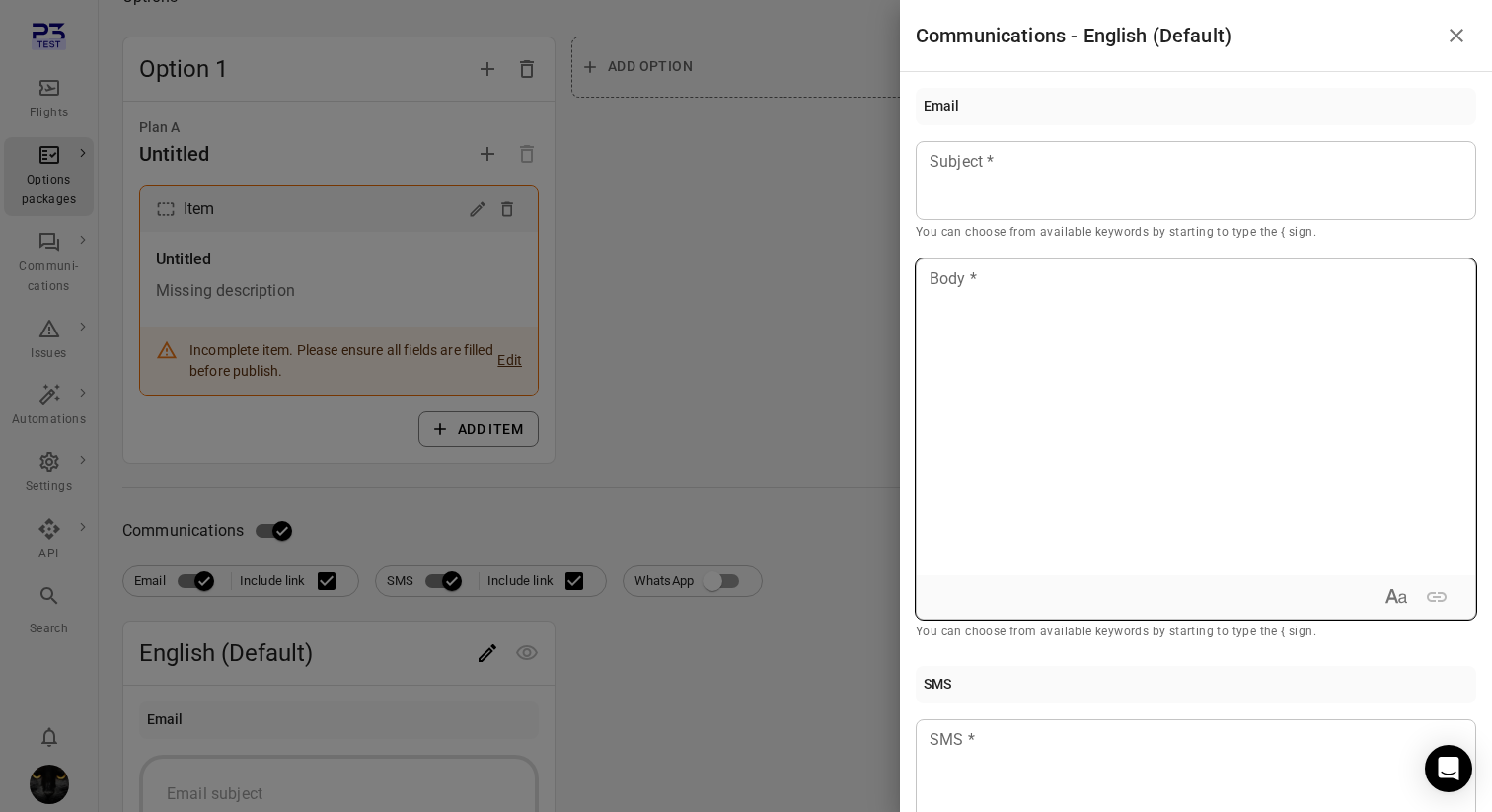
click at [1084, 352] on div at bounding box center [1196, 416] width 559 height 316
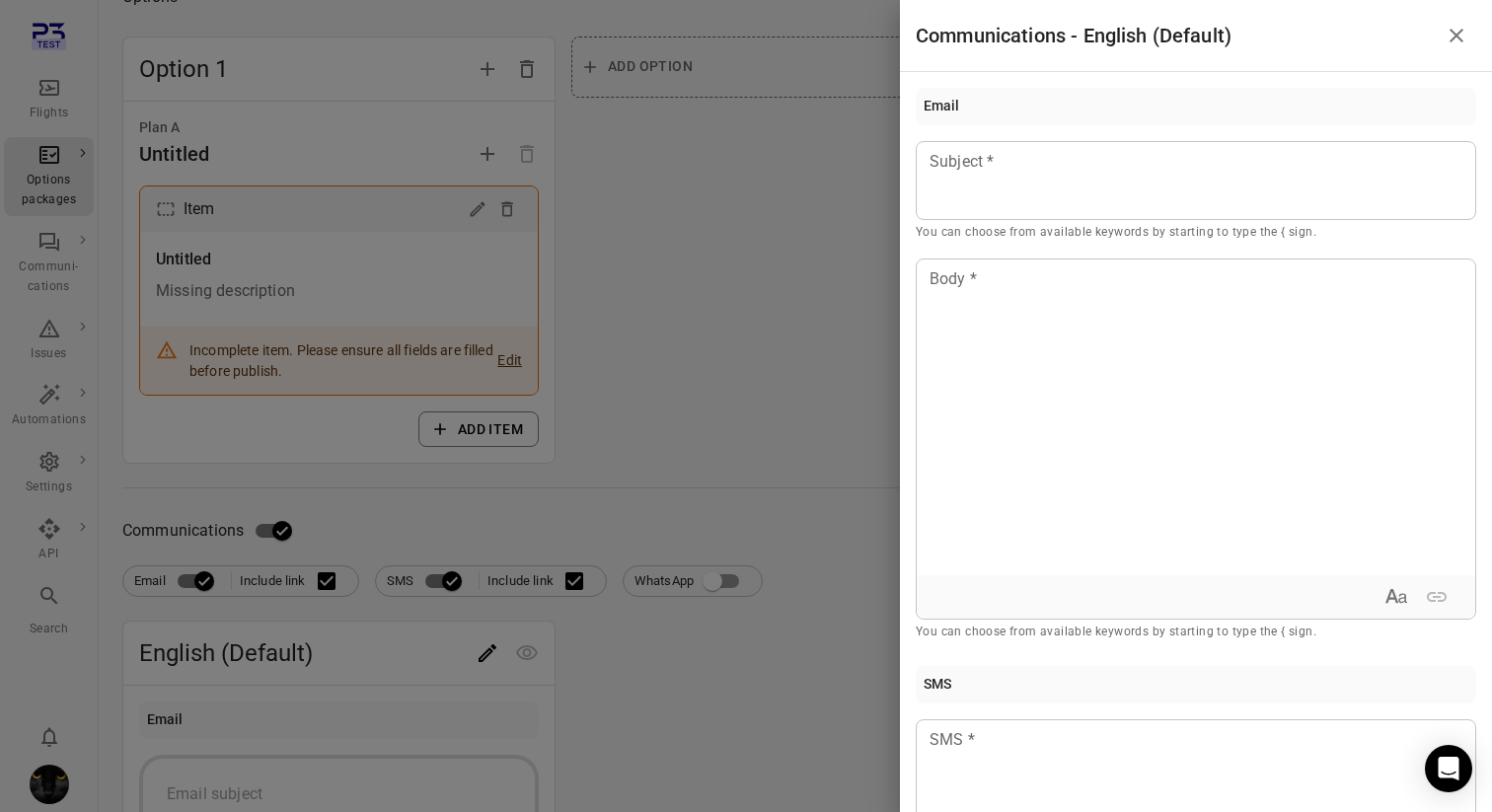
click at [64, 330] on div at bounding box center [746, 406] width 1492 height 812
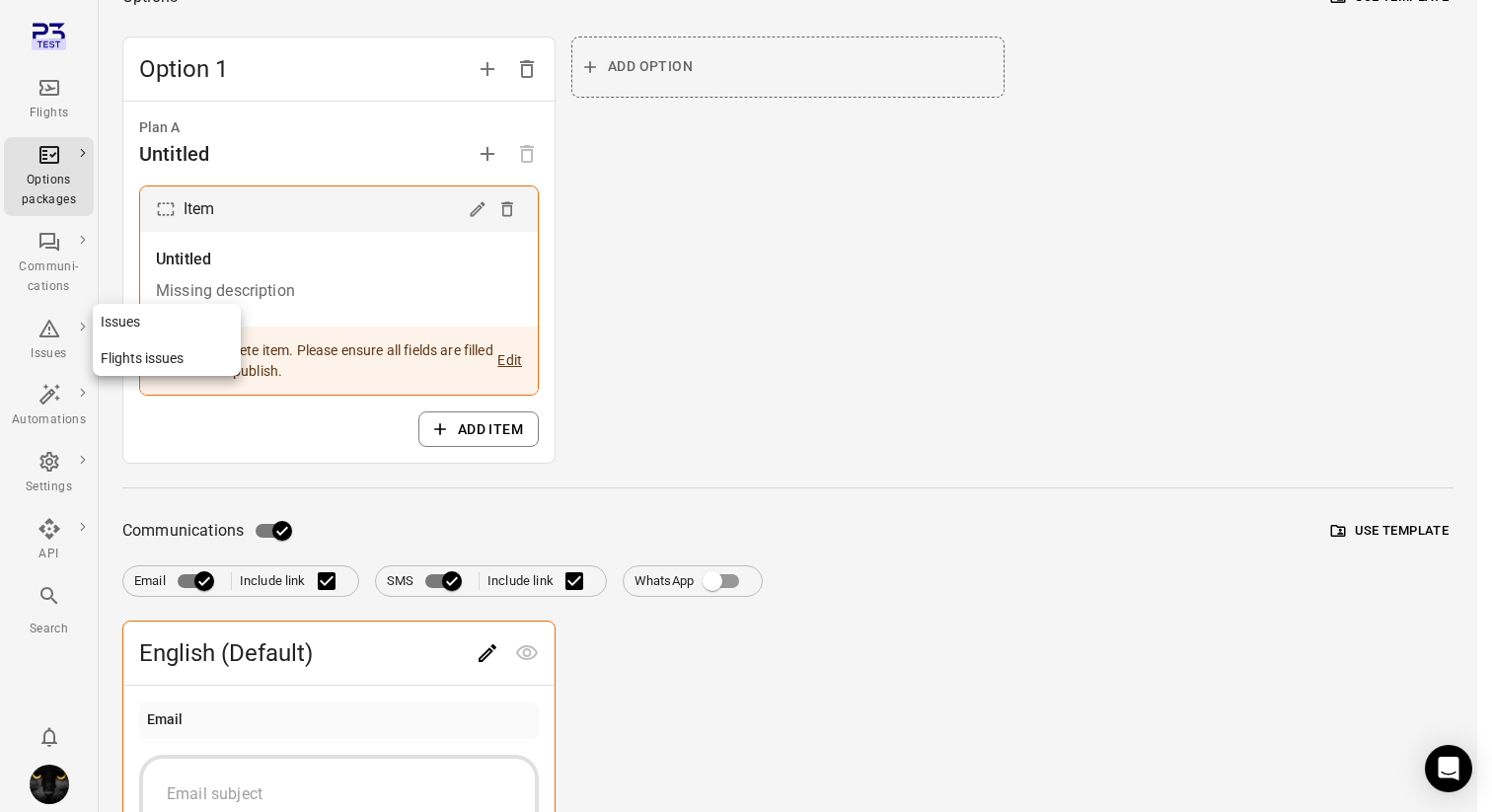
click at [43, 348] on div "Issues" at bounding box center [49, 355] width 74 height 20
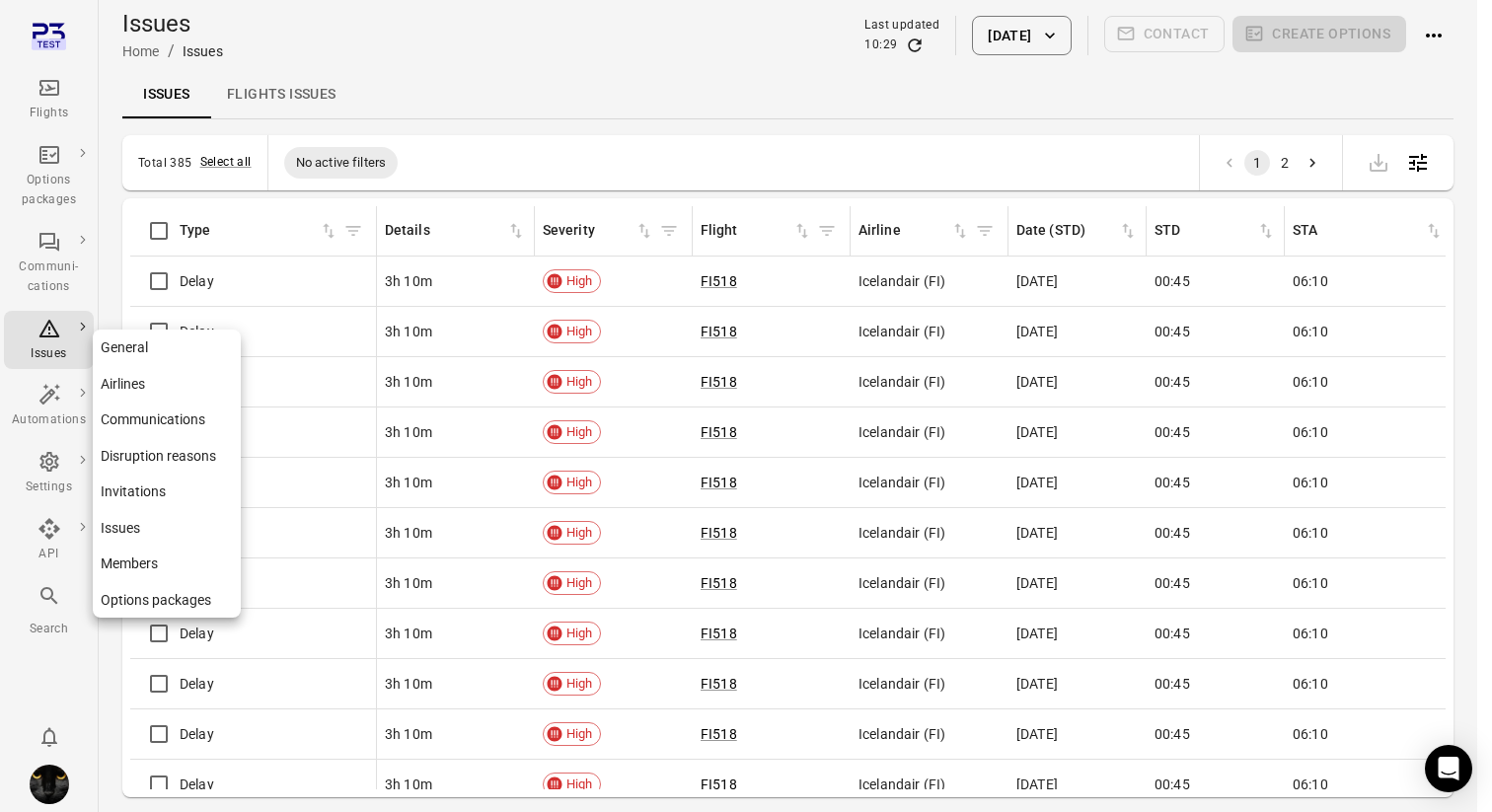
click at [56, 481] on div "Settings" at bounding box center [49, 487] width 74 height 20
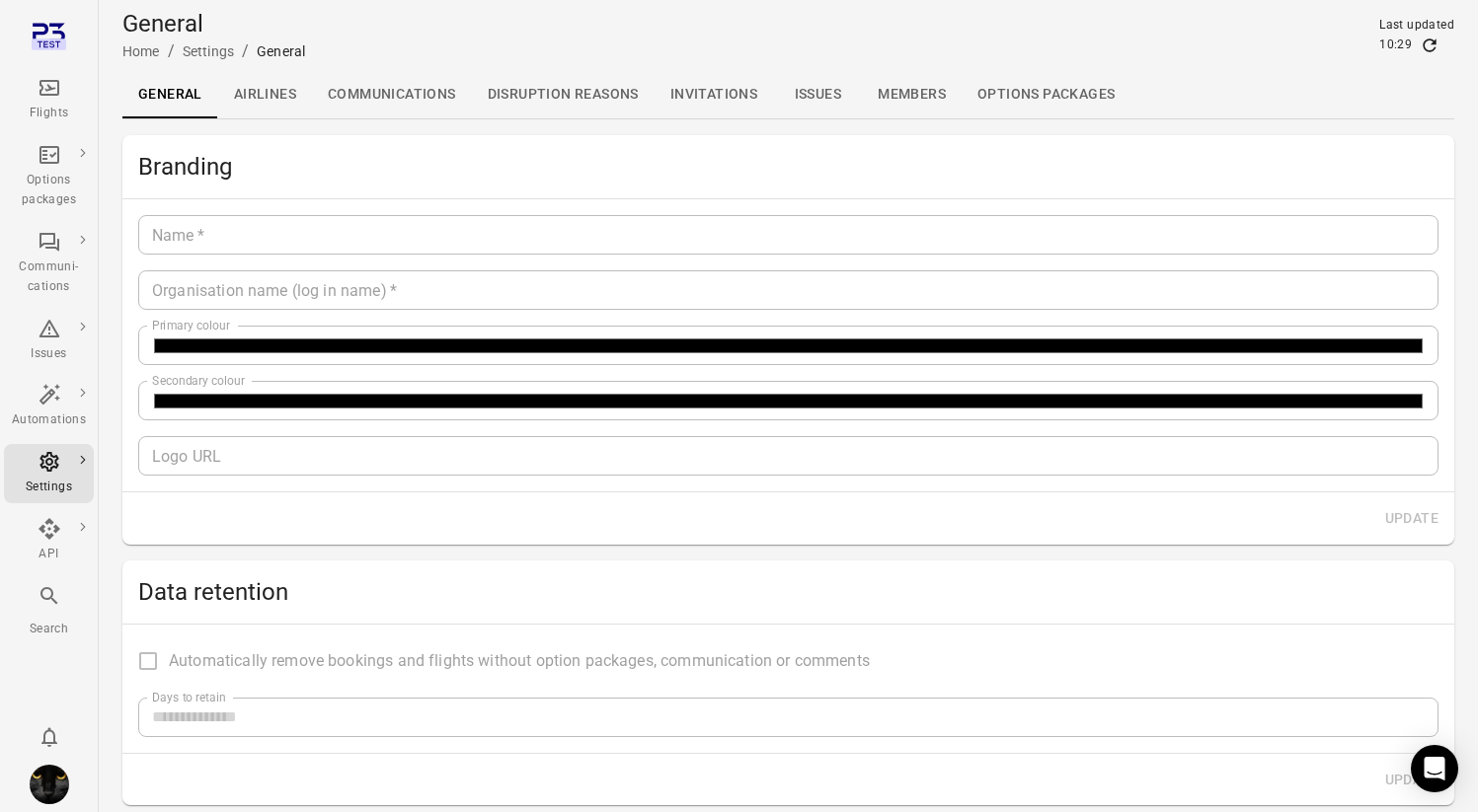
type input "*******"
type input "**********"
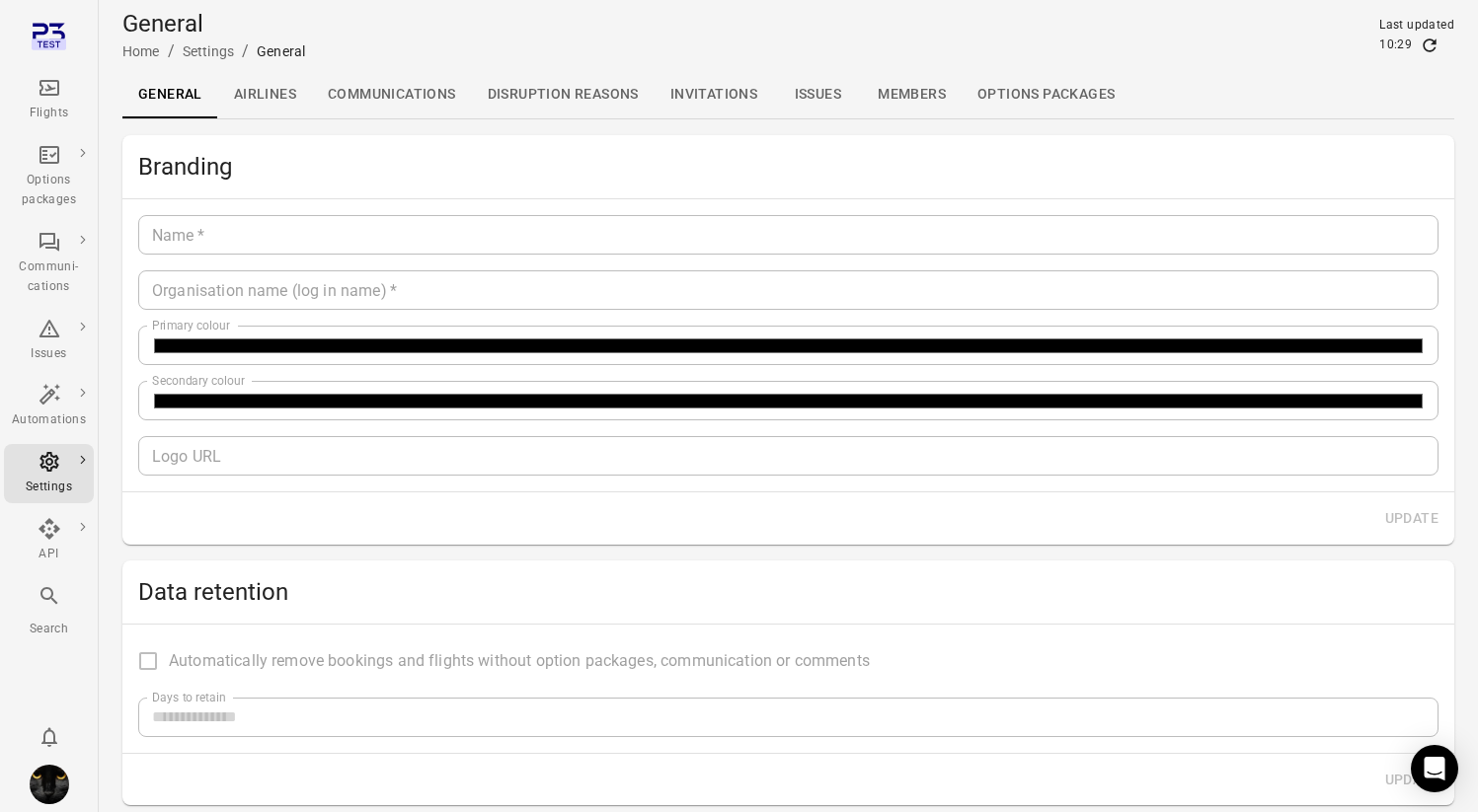
type input "**"
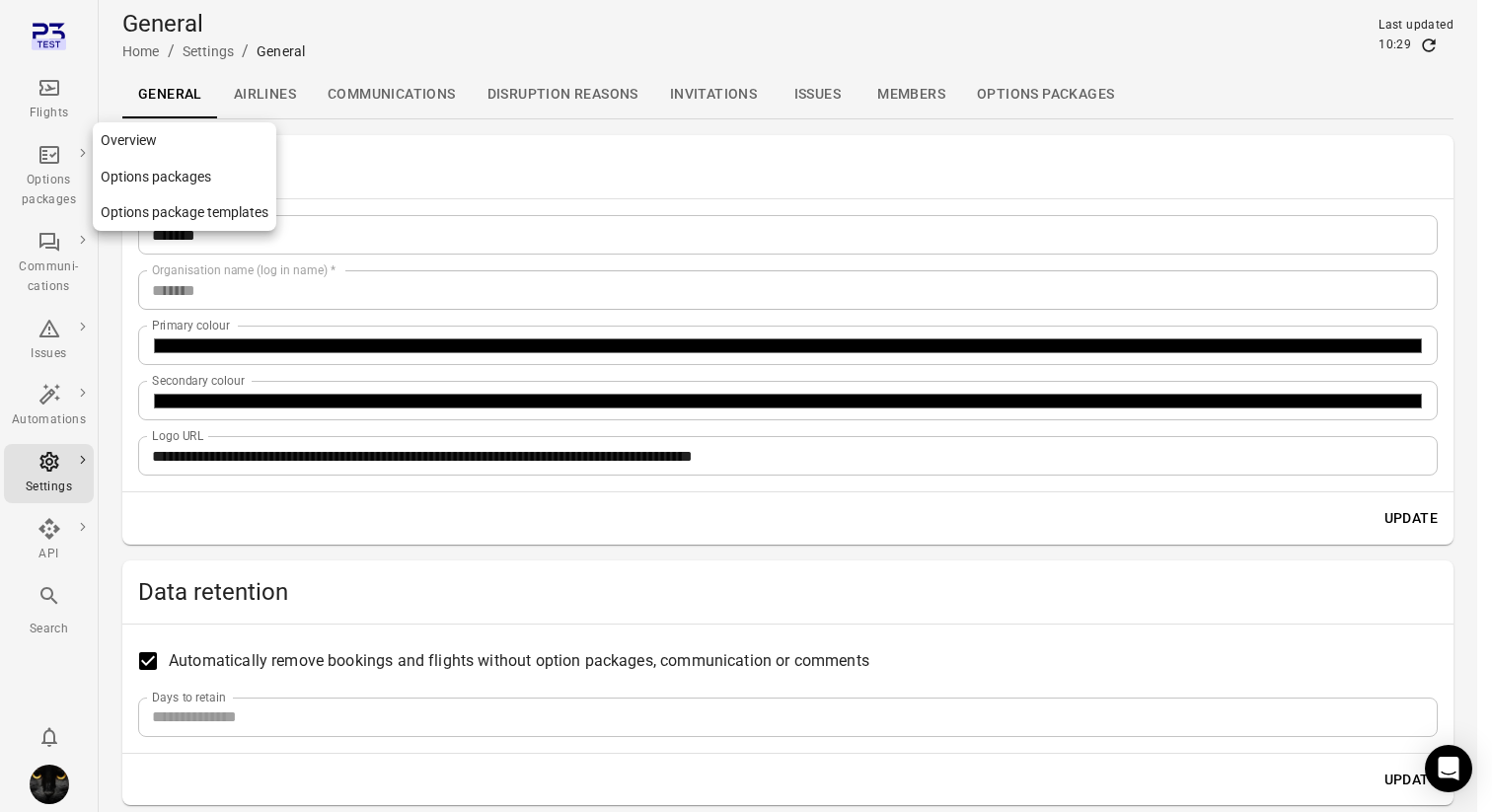
click at [47, 174] on div "Options packages" at bounding box center [49, 190] width 74 height 40
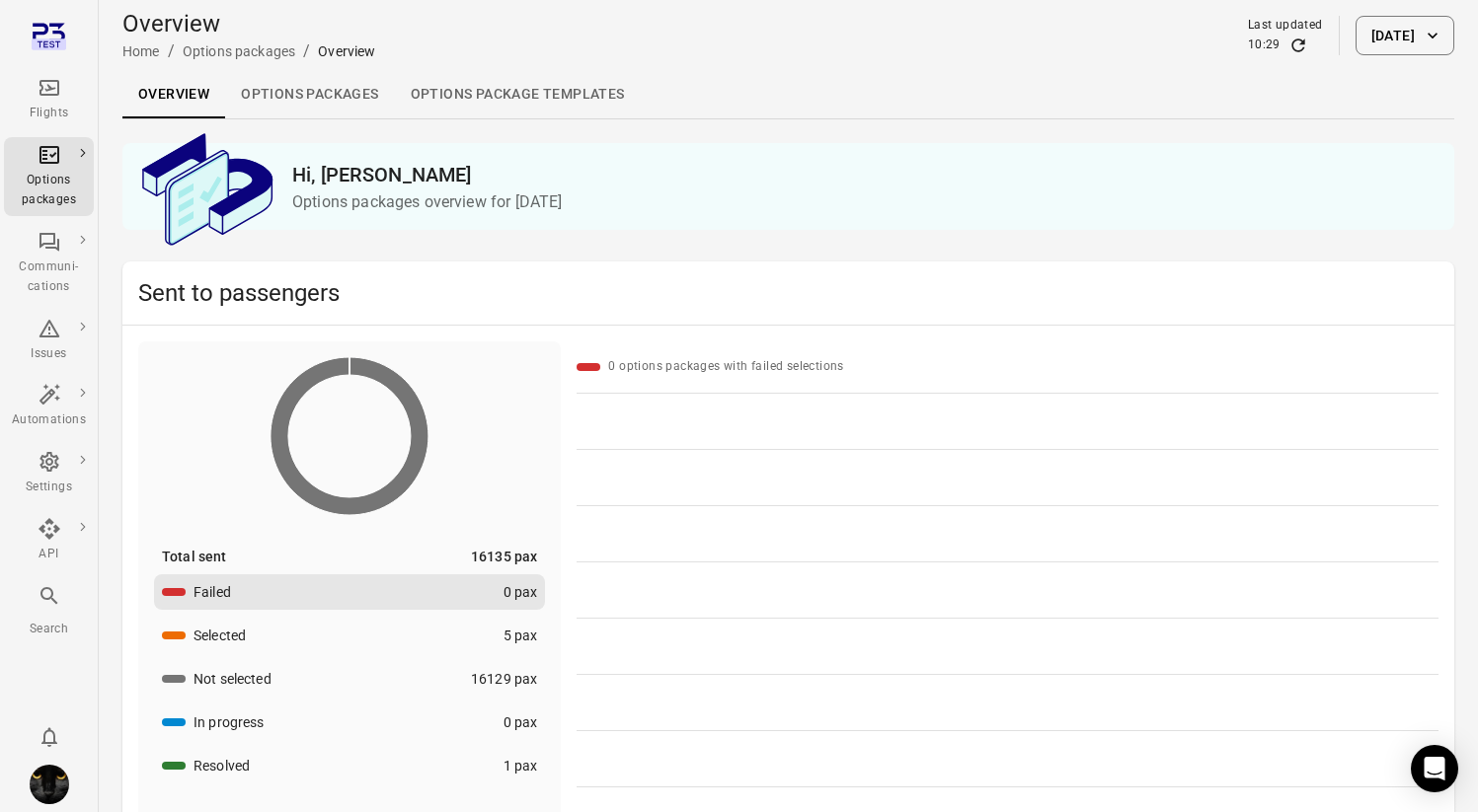
click at [503, 100] on link "Options package Templates" at bounding box center [517, 95] width 246 height 48
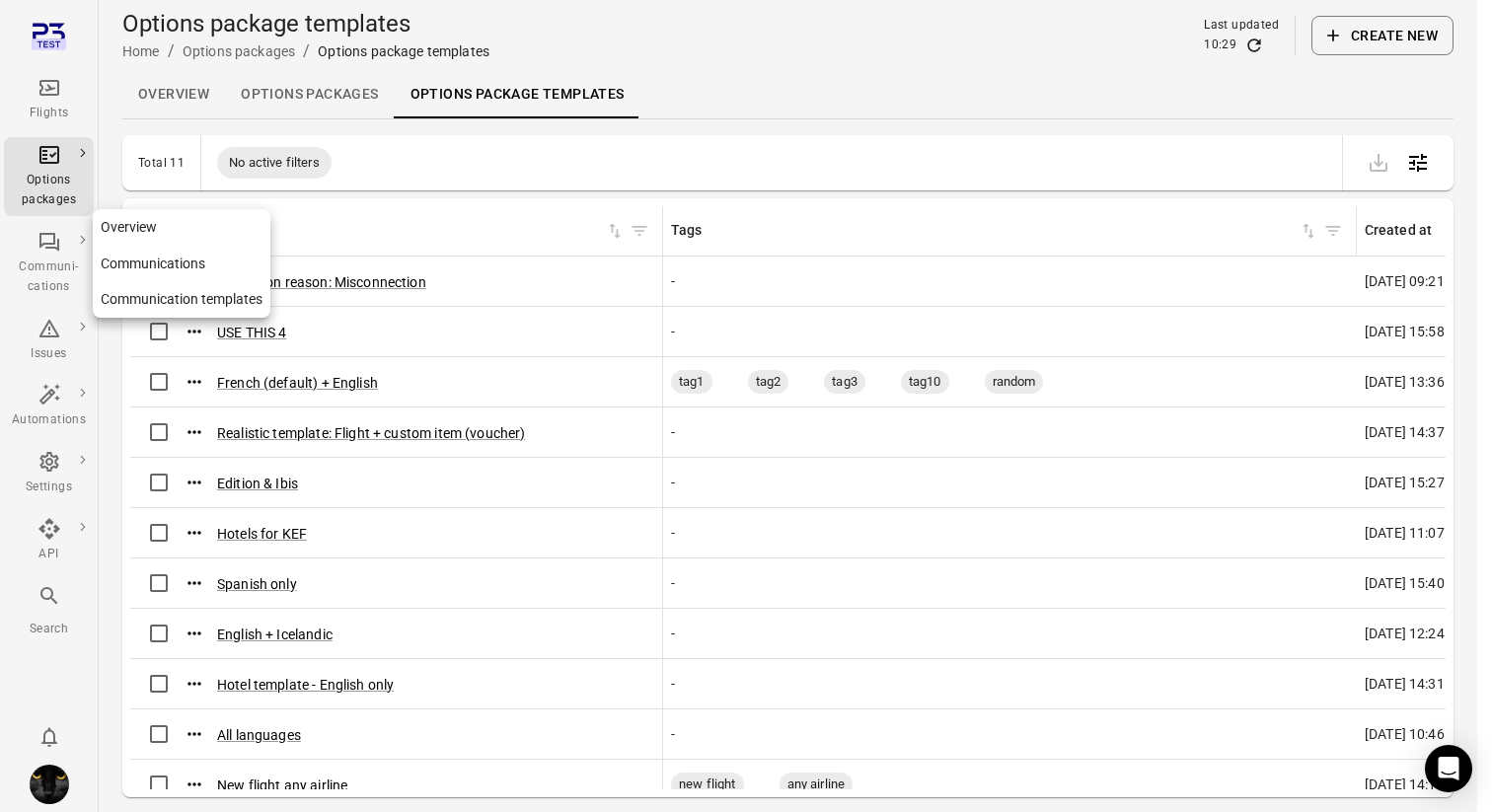
click at [51, 249] on icon "Main navigation" at bounding box center [50, 242] width 24 height 24
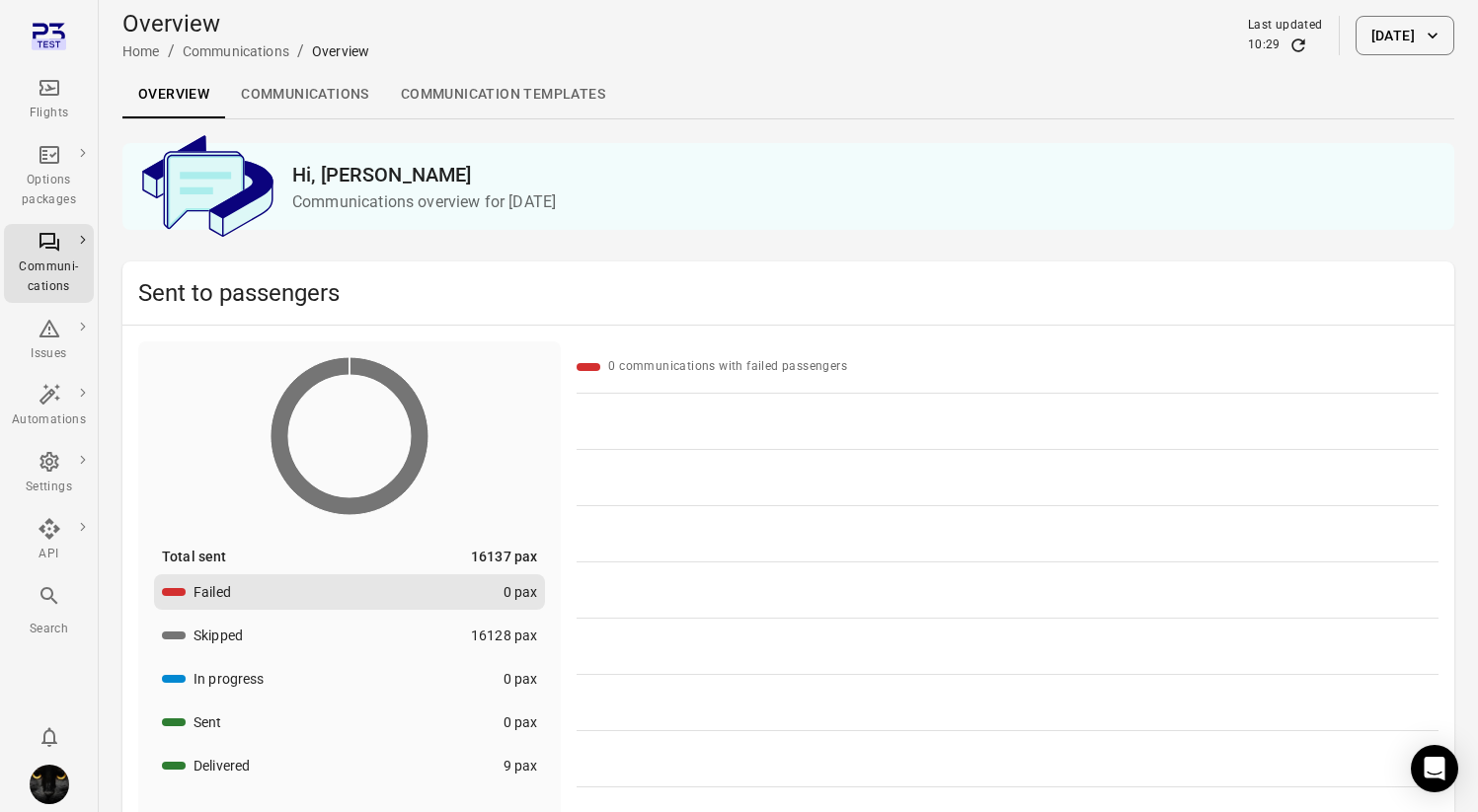
click at [471, 95] on link "Communication templates" at bounding box center [502, 95] width 236 height 48
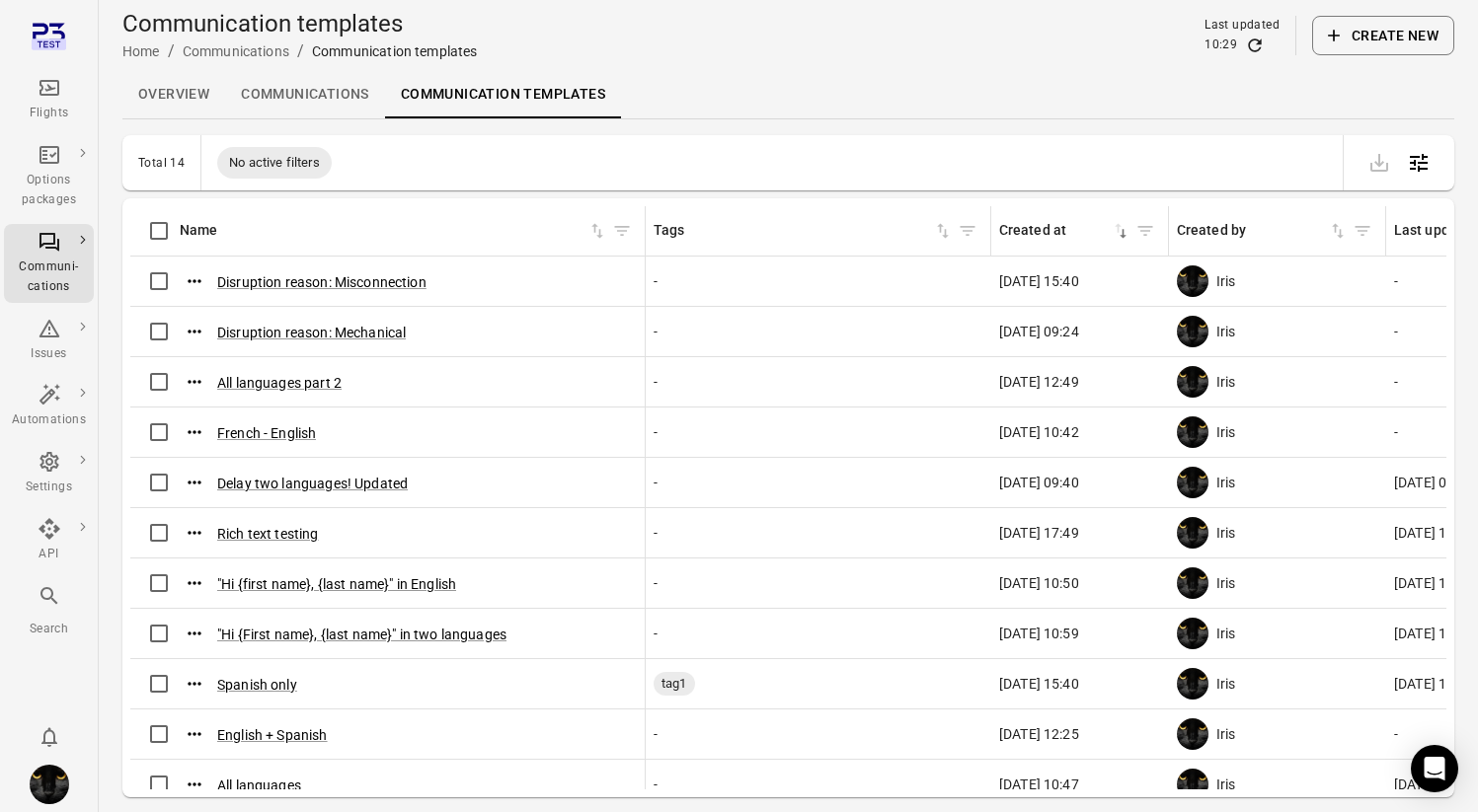
click at [1374, 29] on button "Create new" at bounding box center [1382, 36] width 143 height 40
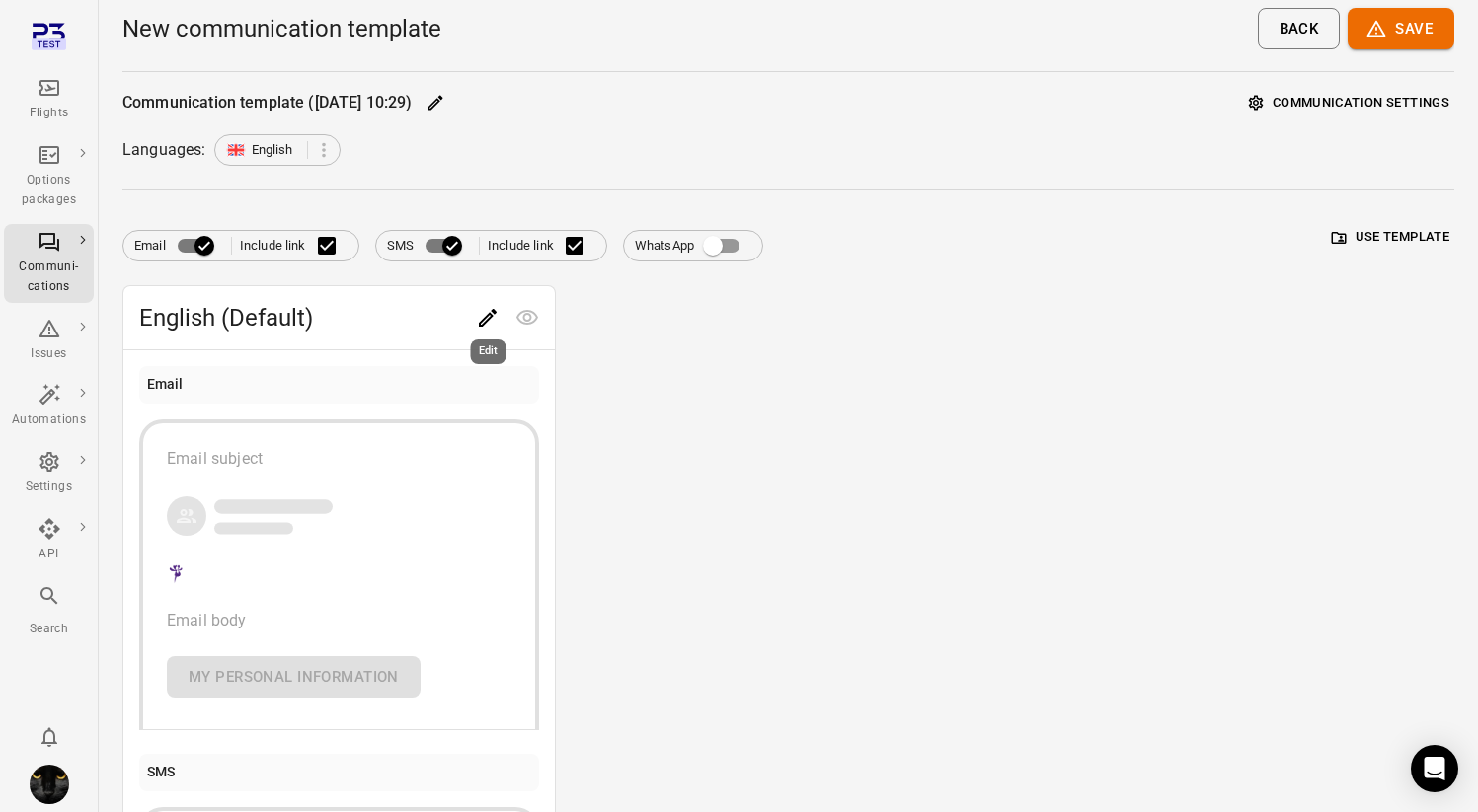
click at [496, 320] on icon "Edit" at bounding box center [487, 318] width 24 height 24
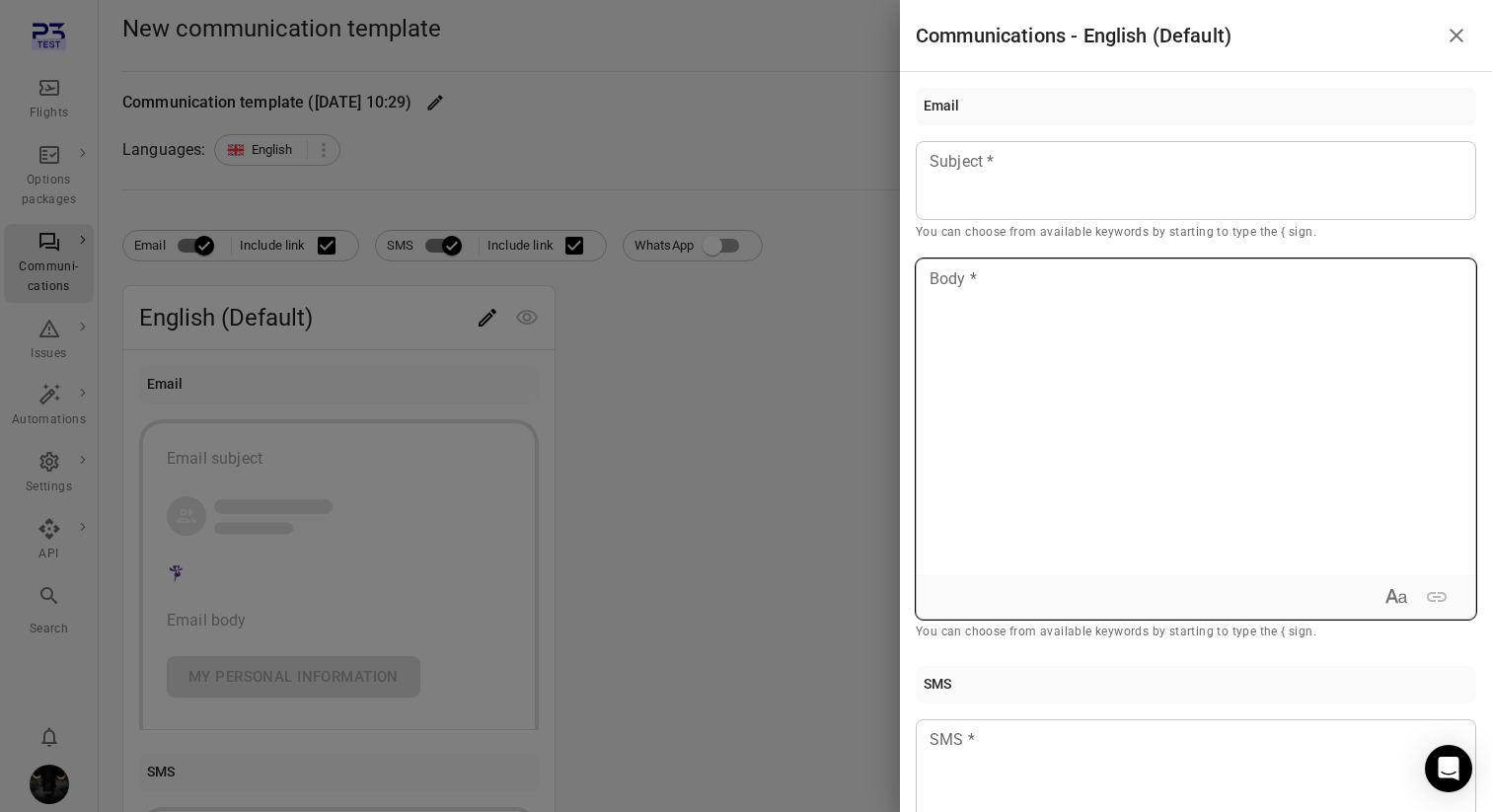
click at [1010, 311] on div at bounding box center [1196, 416] width 559 height 316
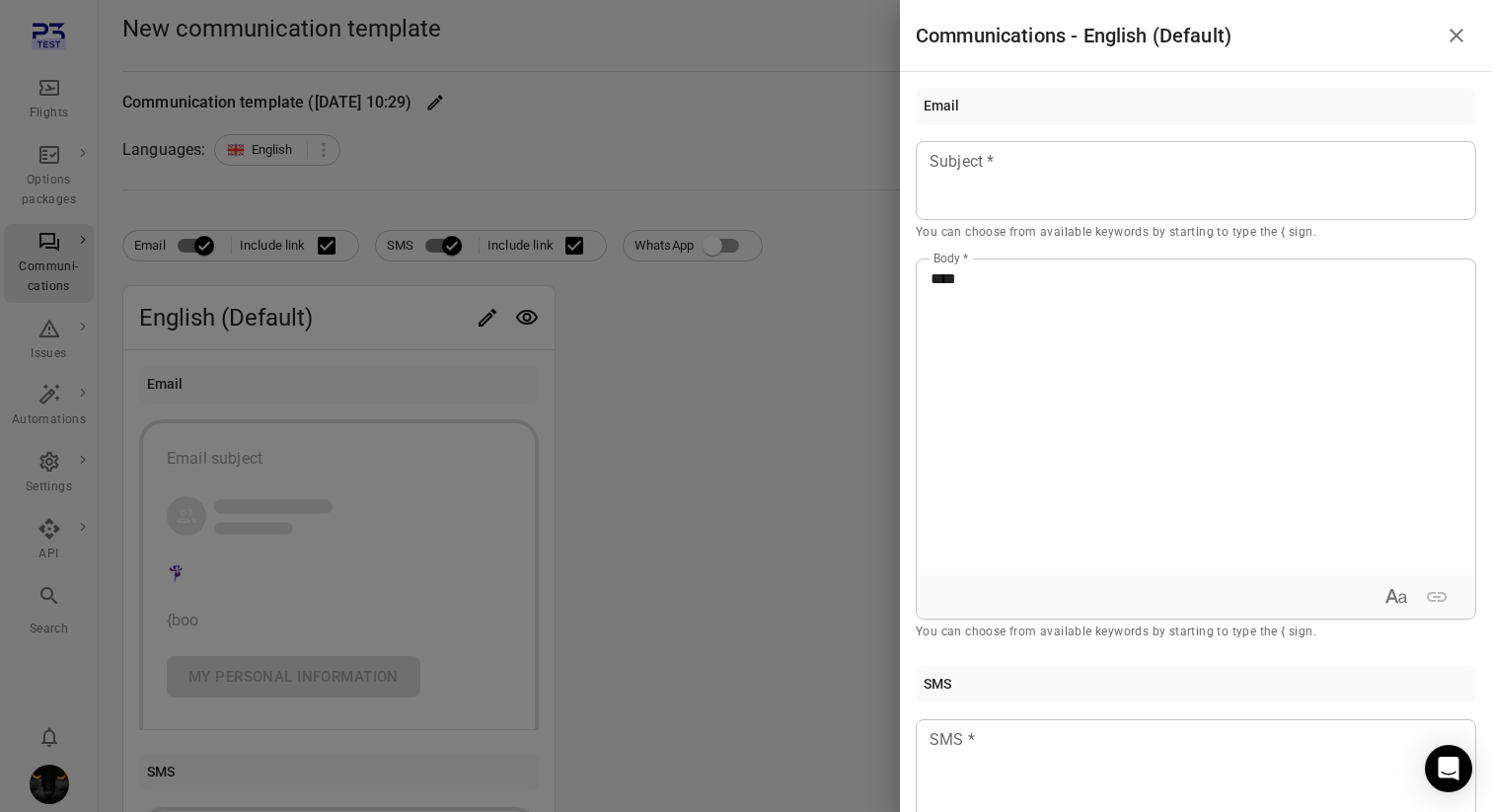
click at [723, 328] on div at bounding box center [746, 406] width 1492 height 812
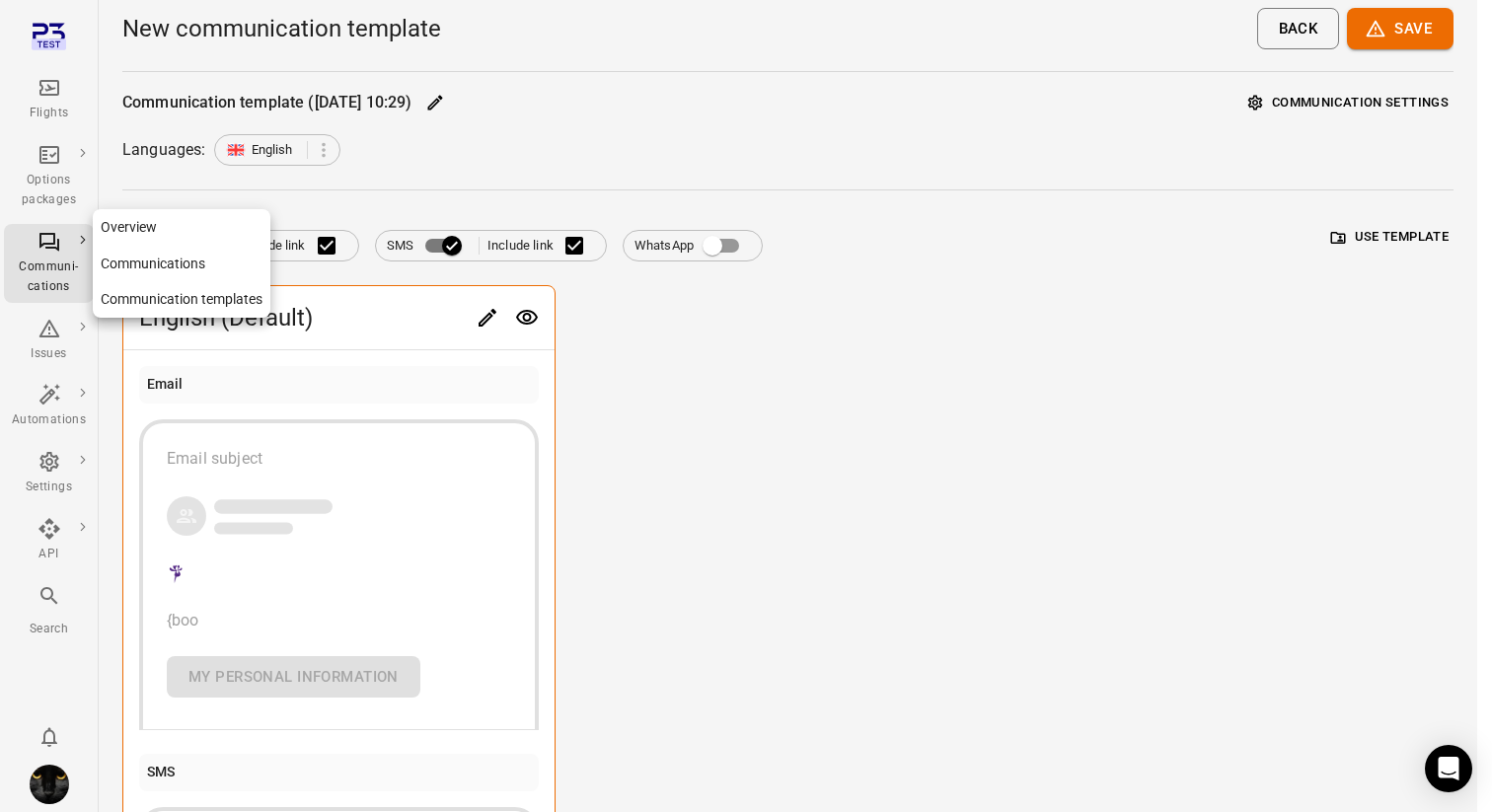
click at [26, 250] on div "Communi-cations" at bounding box center [49, 263] width 74 height 67
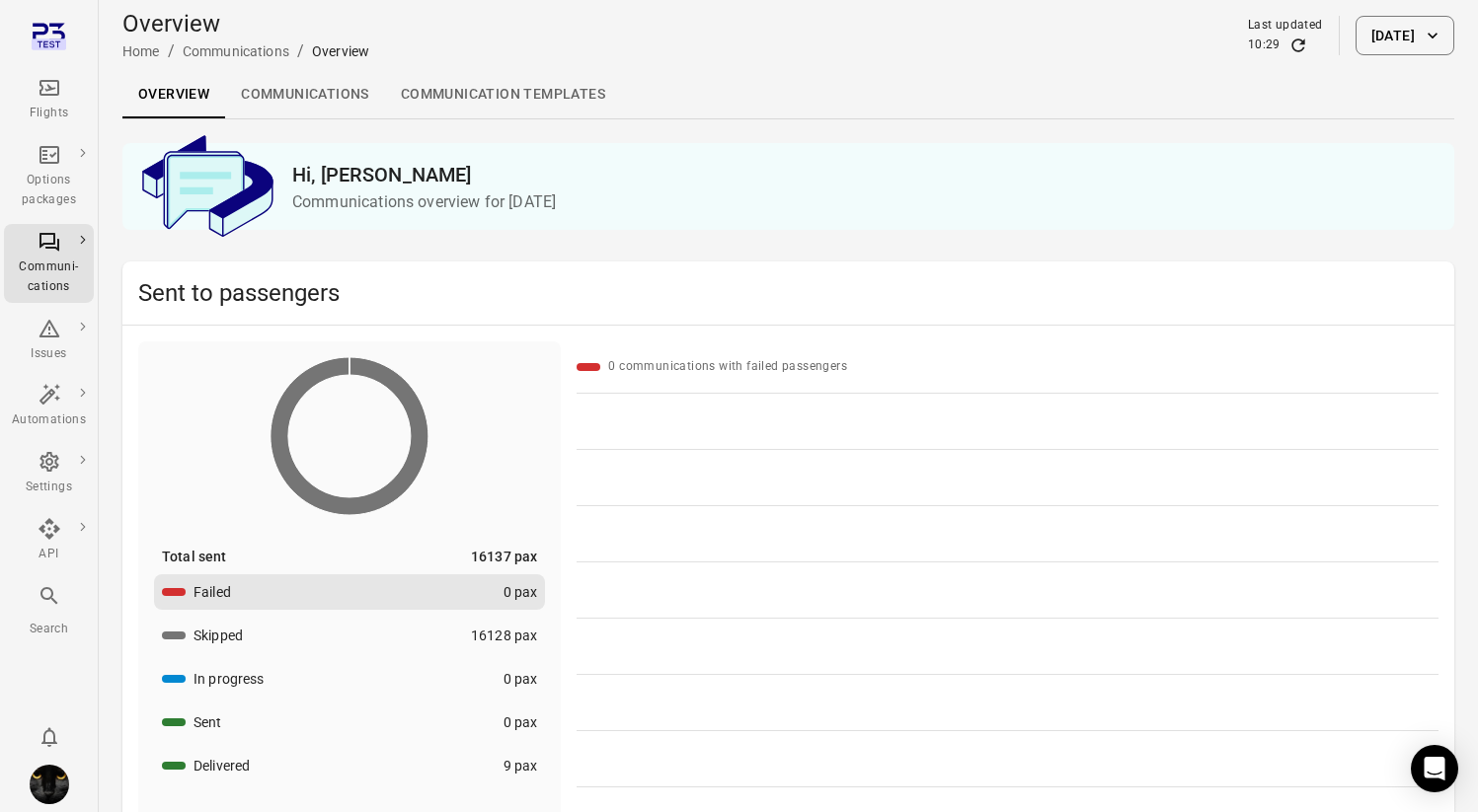
click at [516, 100] on link "Communication templates" at bounding box center [502, 95] width 236 height 48
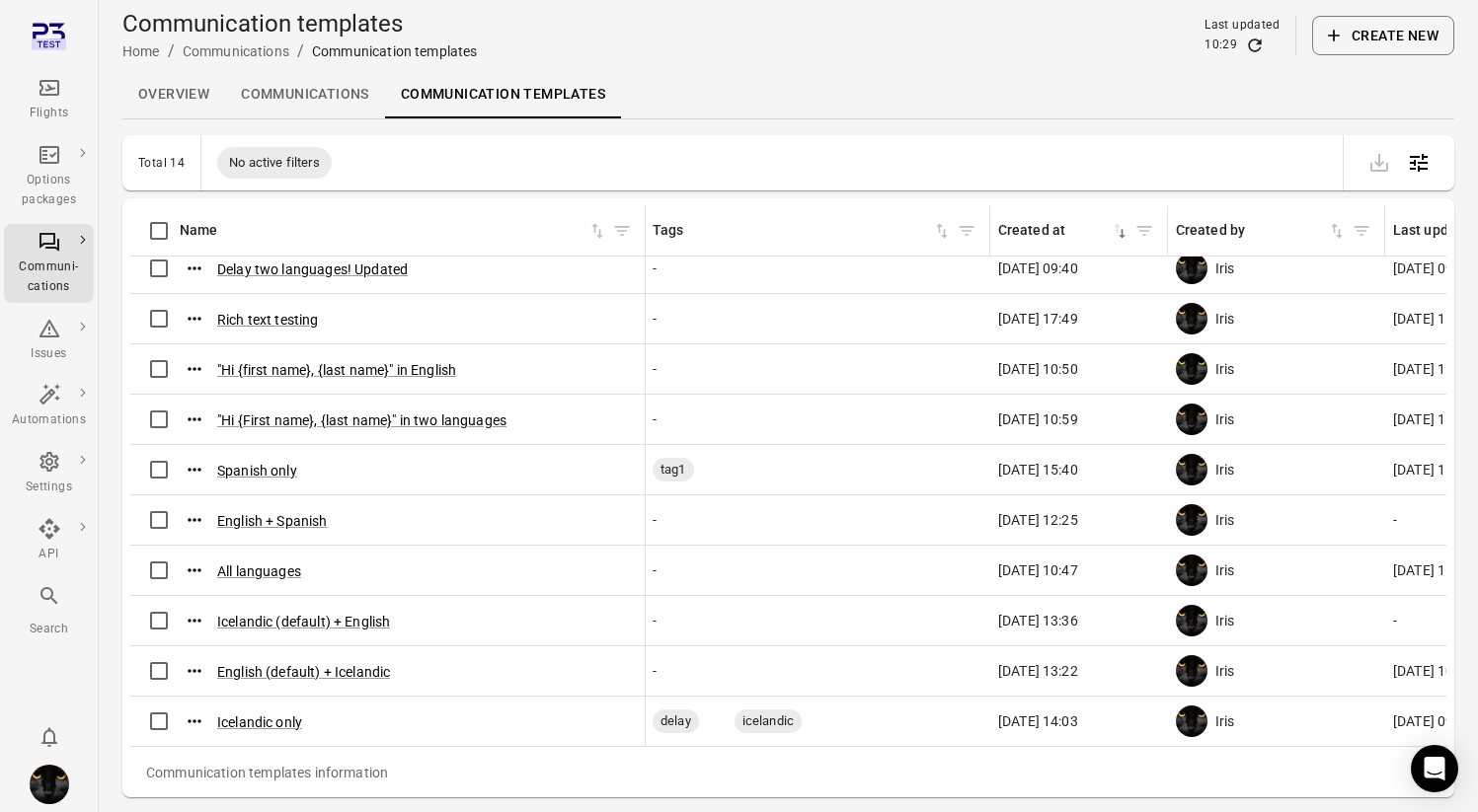
scroll to position [235, 1]
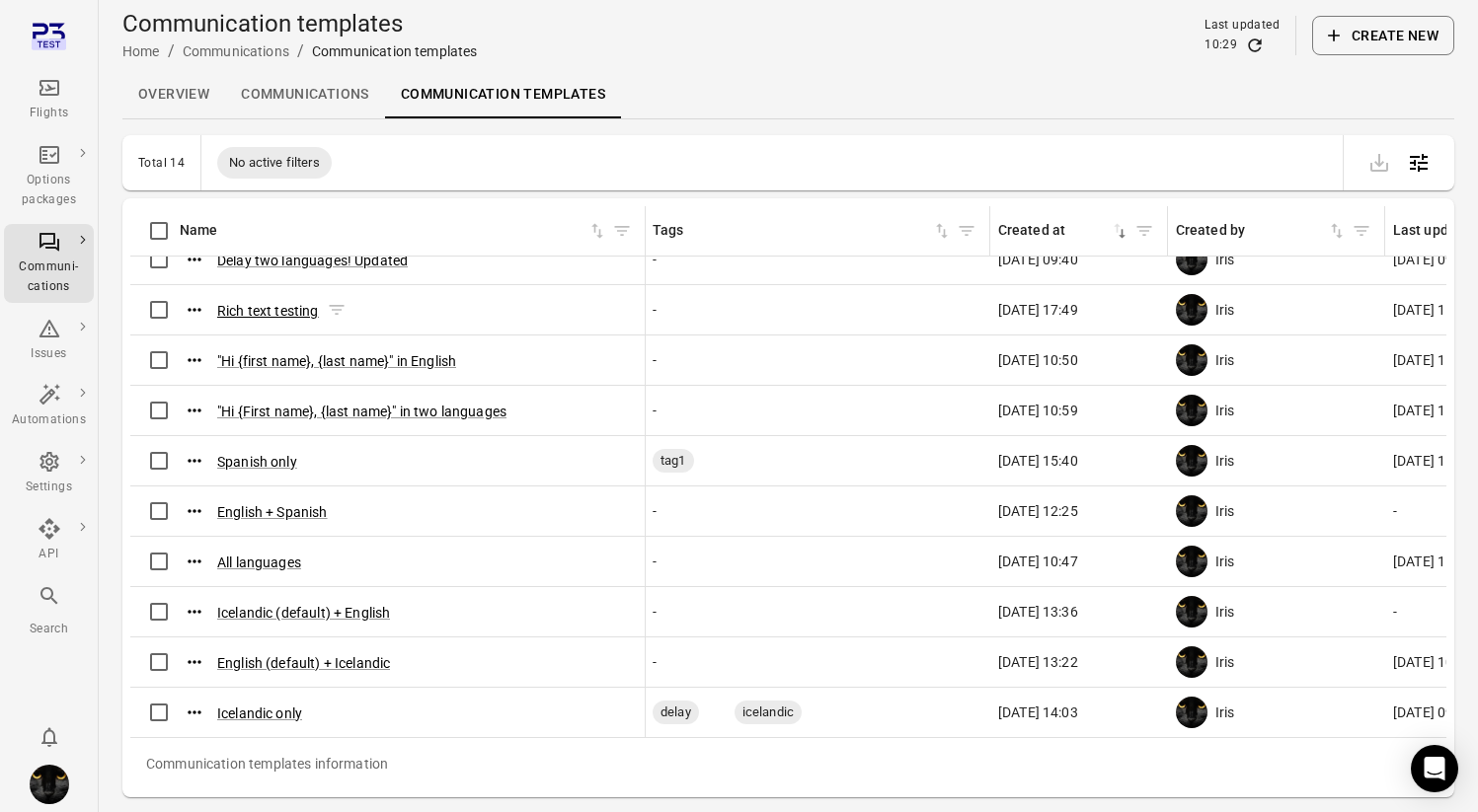
click at [256, 301] on button "Rich text testing" at bounding box center [268, 311] width 102 height 20
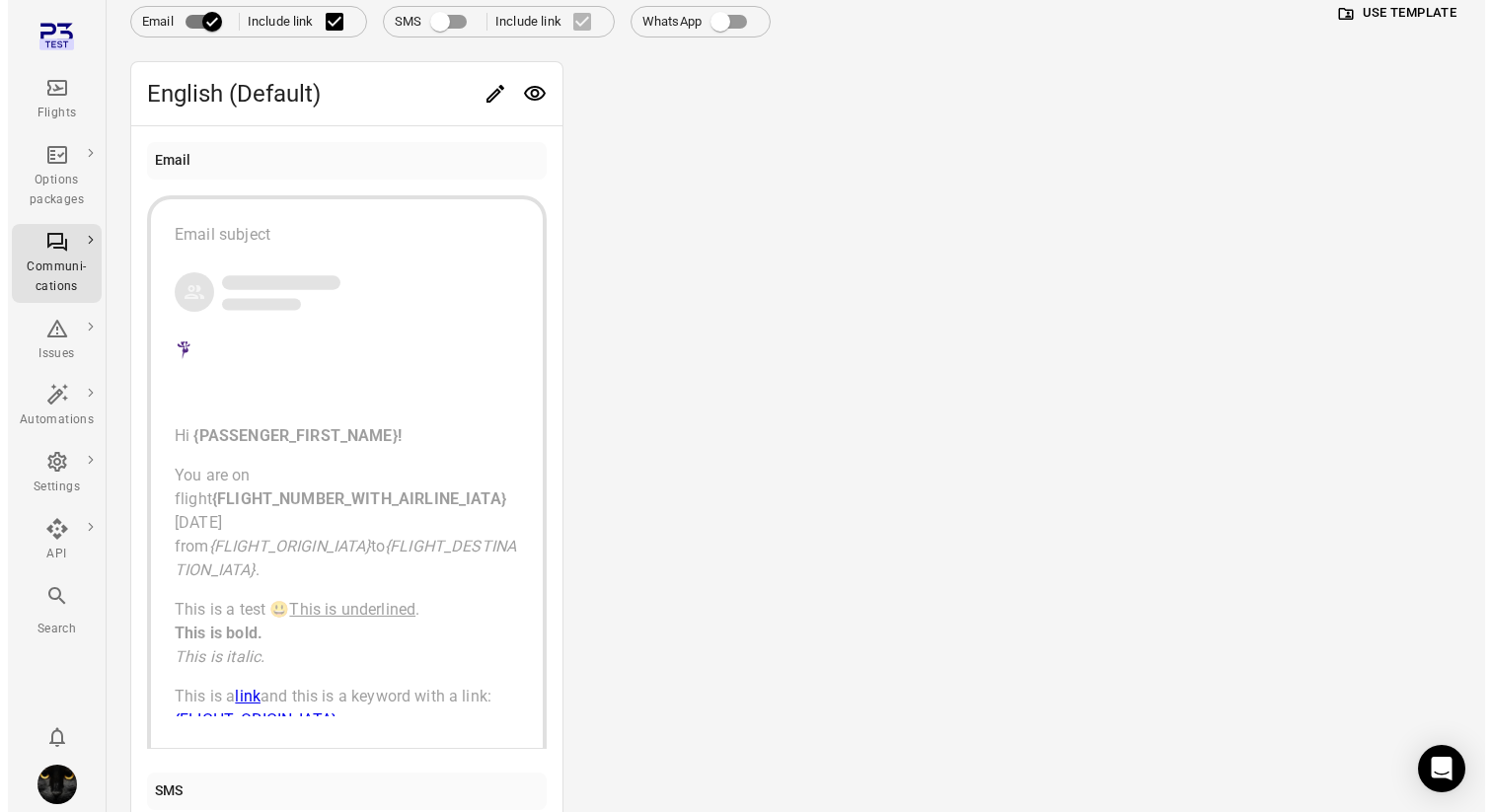
scroll to position [161, 0]
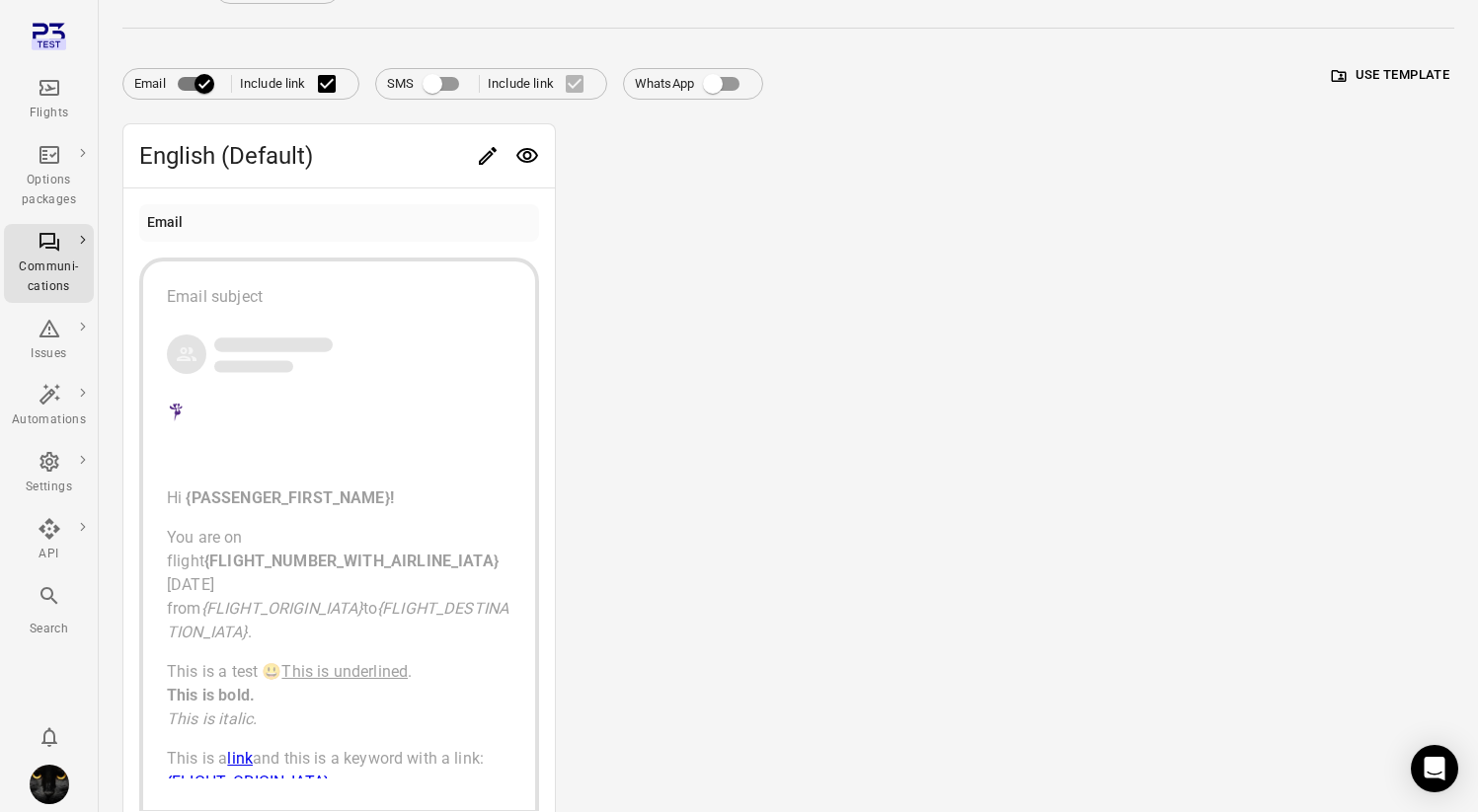
click at [489, 161] on icon "Edit" at bounding box center [487, 156] width 24 height 24
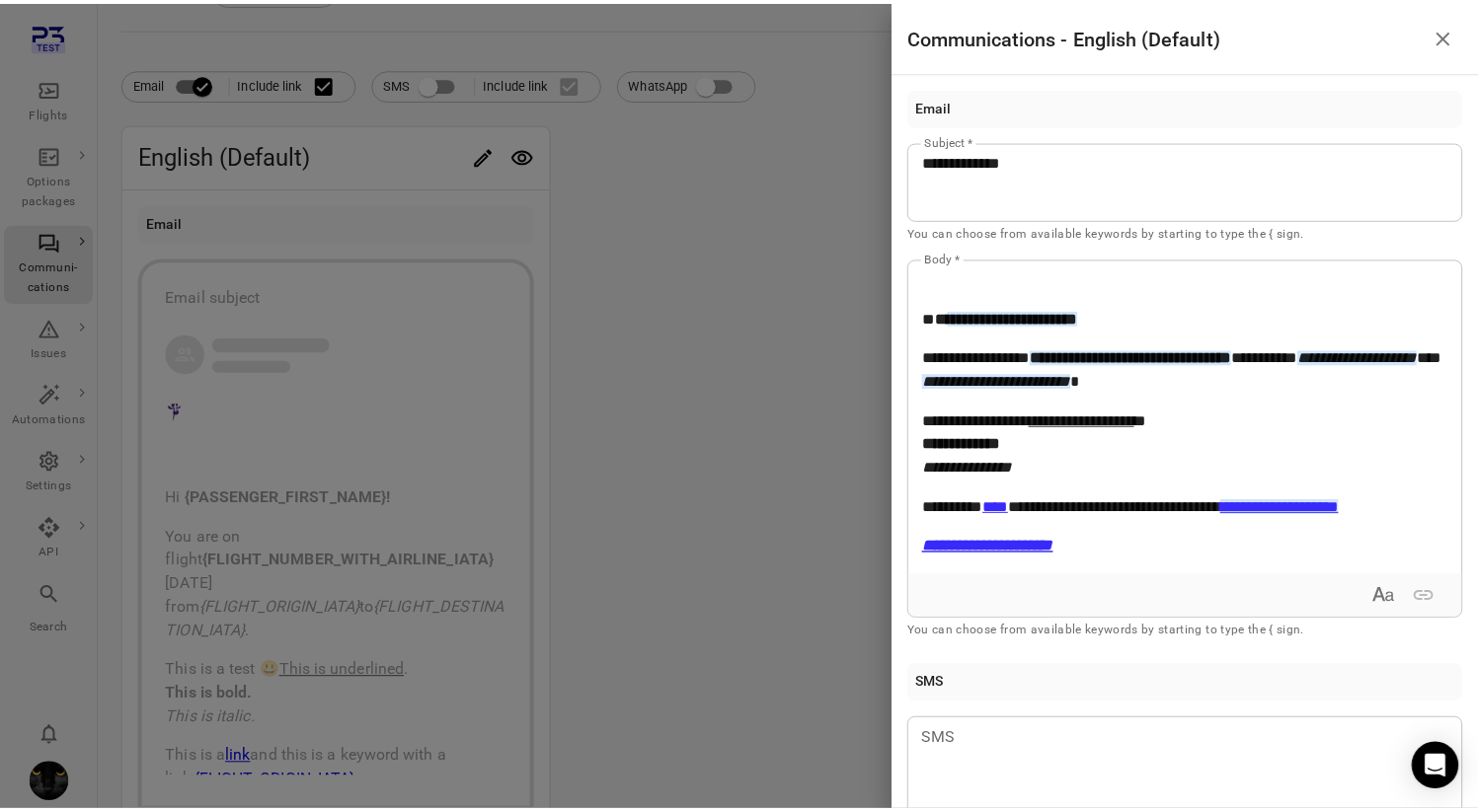
scroll to position [9, 0]
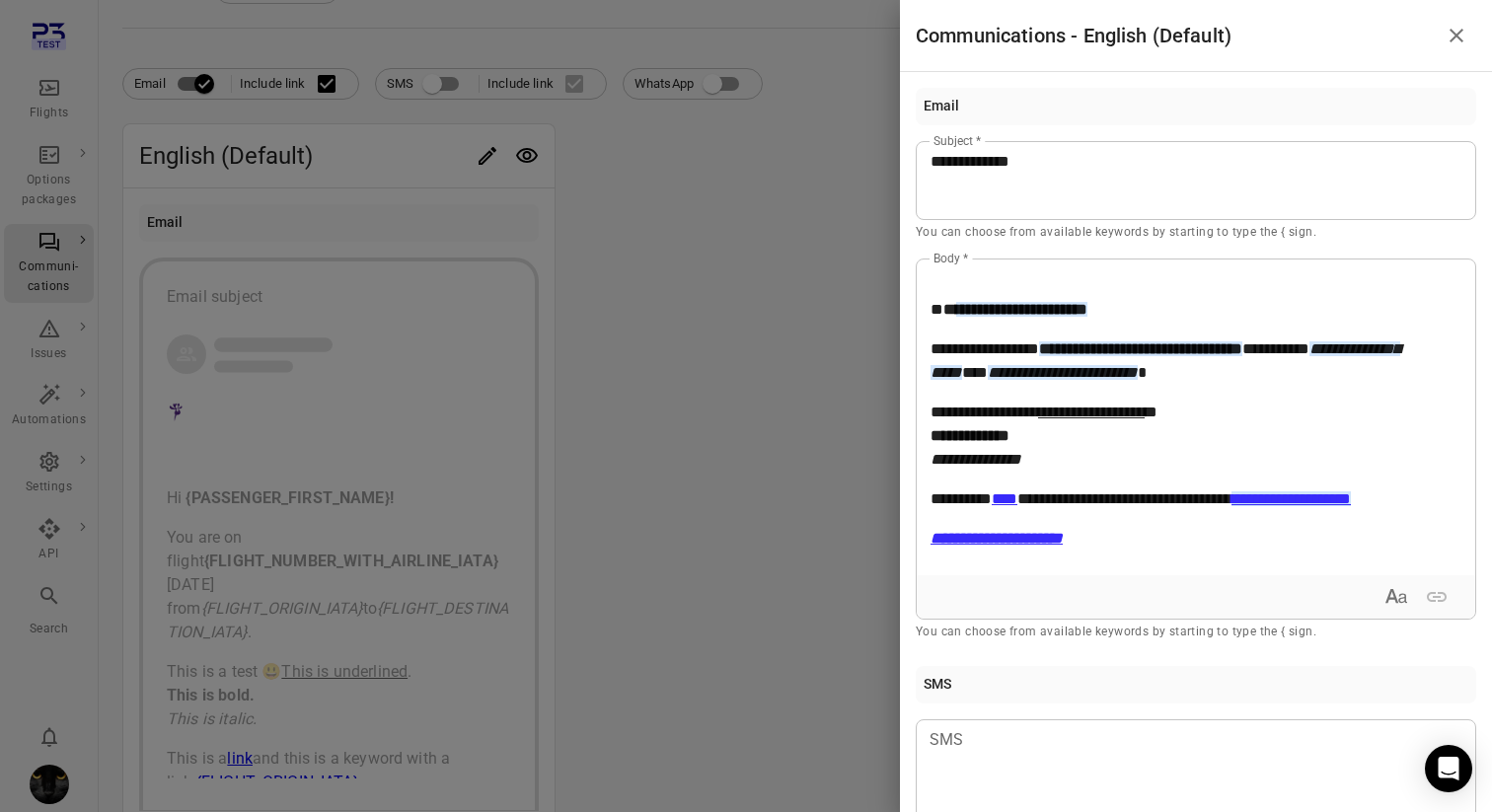
click at [676, 388] on div at bounding box center [746, 406] width 1492 height 812
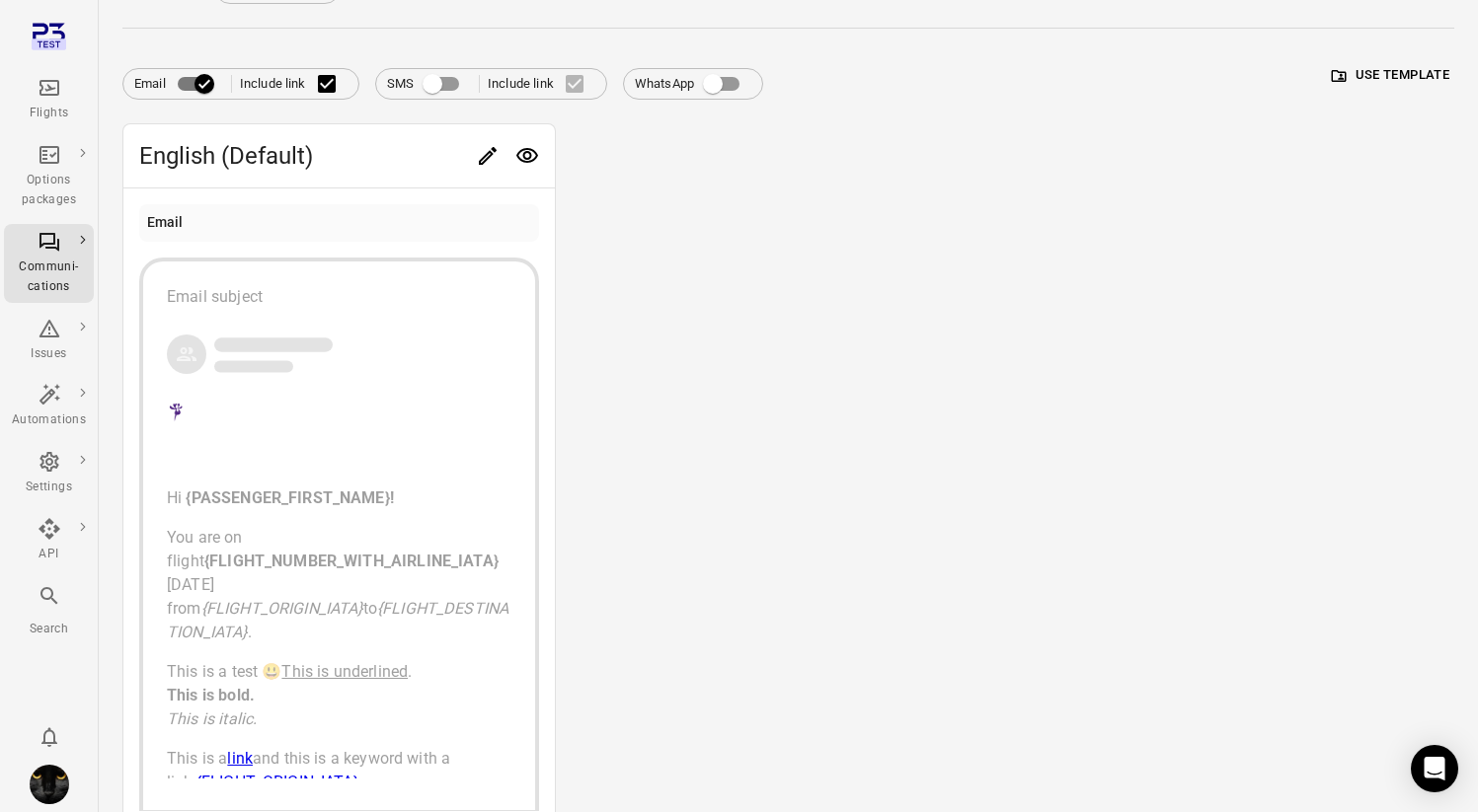
click at [50, 103] on div "Flights" at bounding box center [49, 100] width 74 height 48
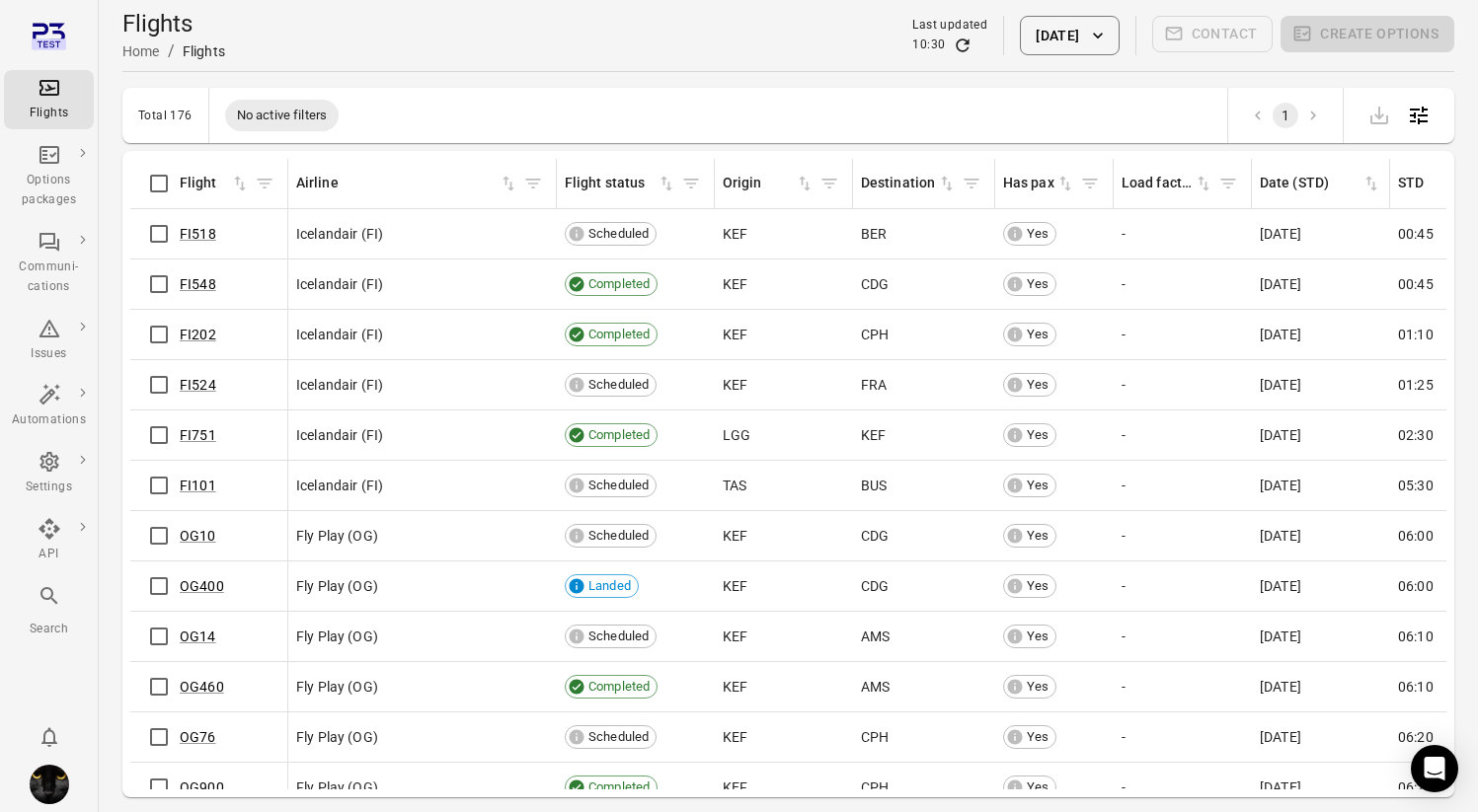
click at [587, 69] on div "Flights Home / Flights Last updated 10:30 21 Aug 2025 Contact Create options" at bounding box center [788, 35] width 1331 height 71
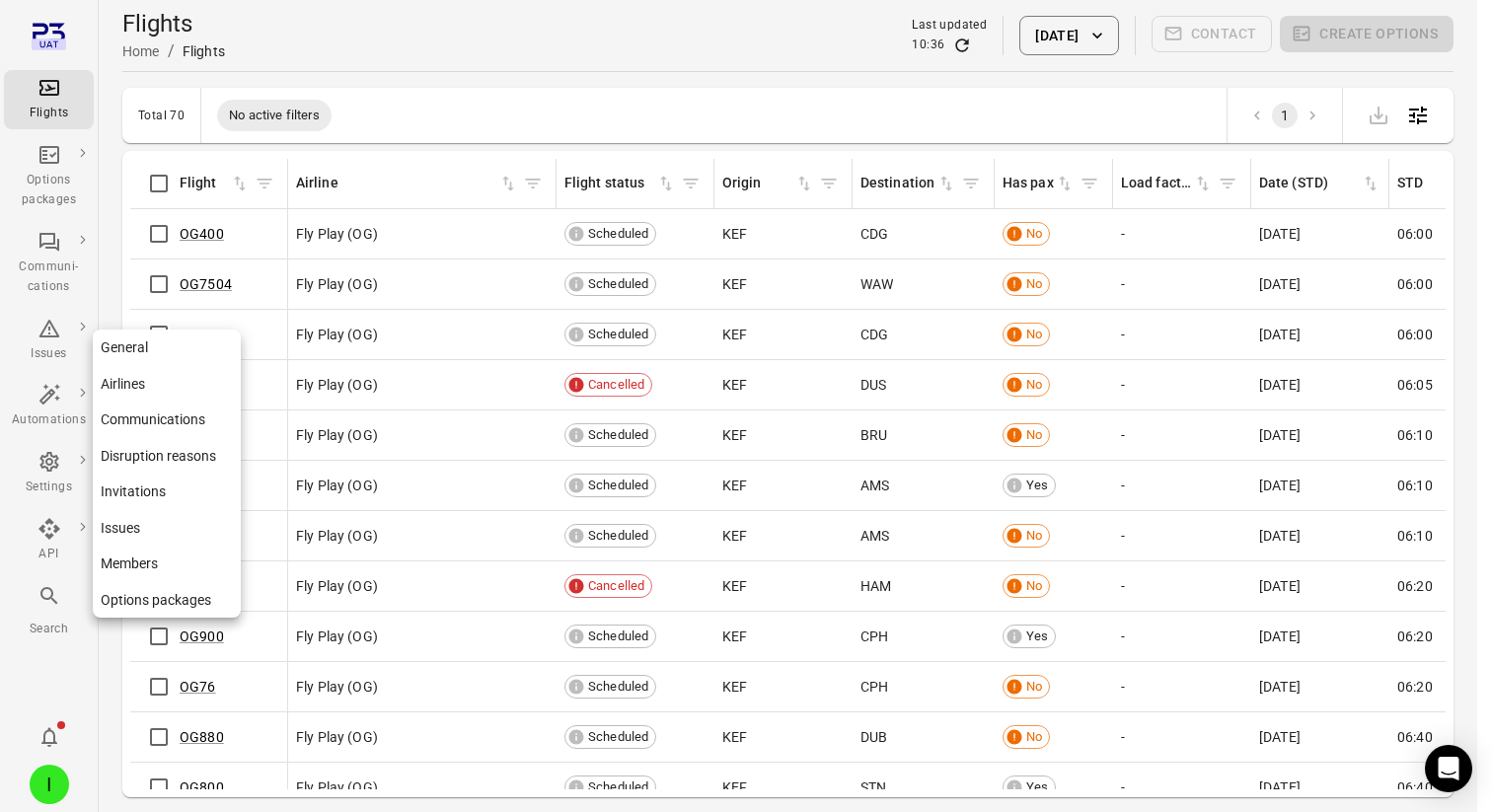
click at [62, 467] on div "Settings" at bounding box center [49, 474] width 74 height 48
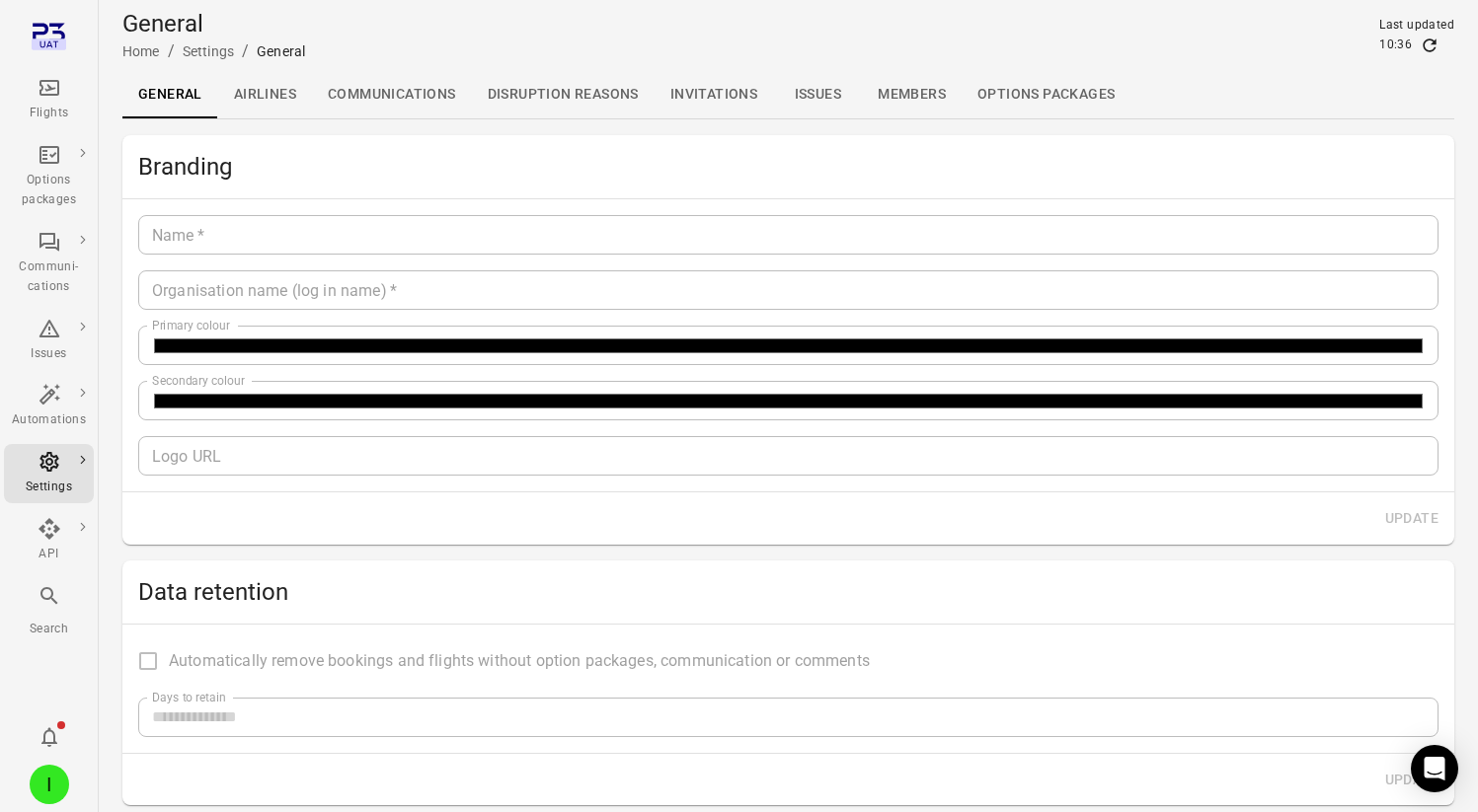
type input "****"
type input "*******"
type input "**********"
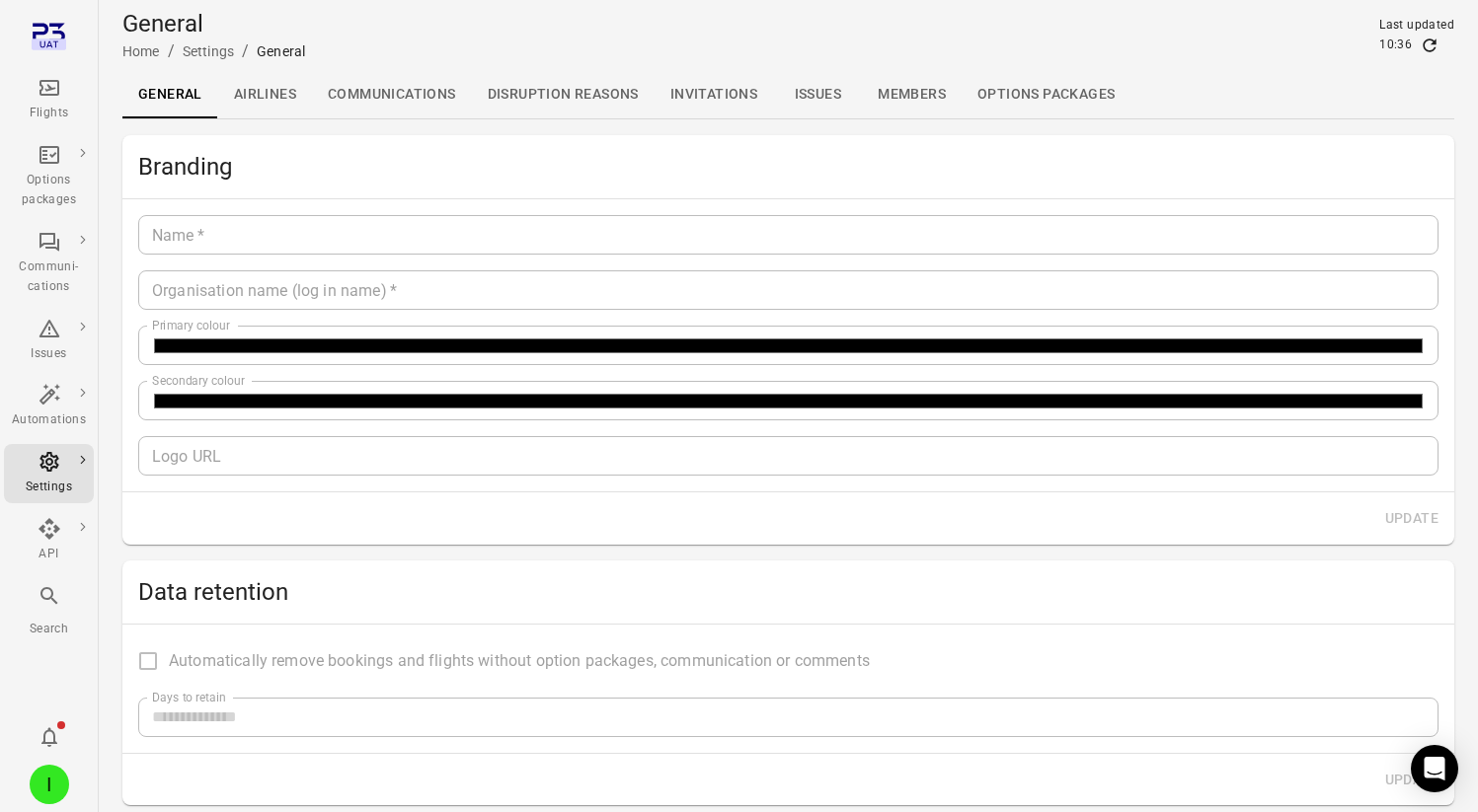
type input "*********"
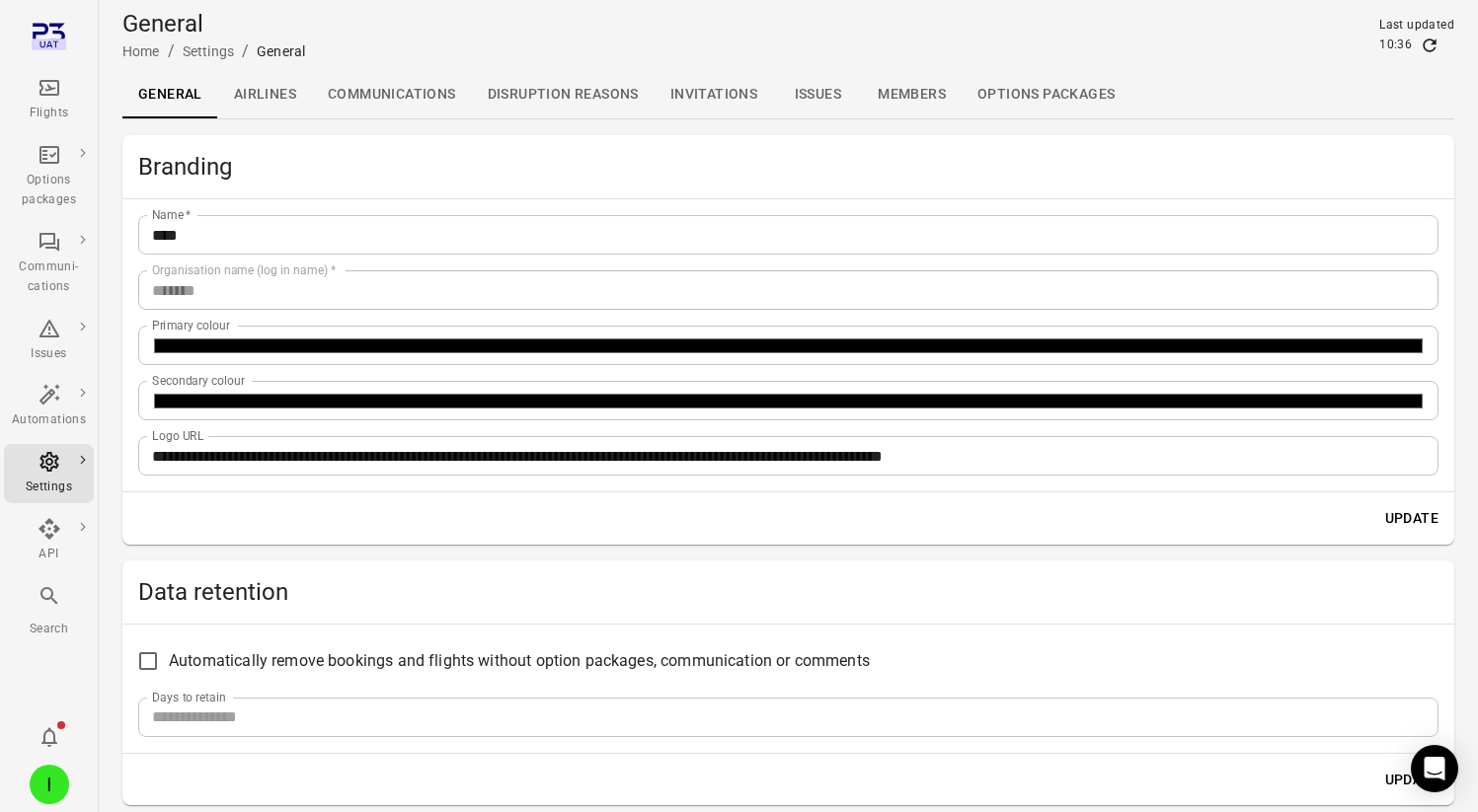
click at [402, 98] on link "Communications" at bounding box center [392, 95] width 159 height 48
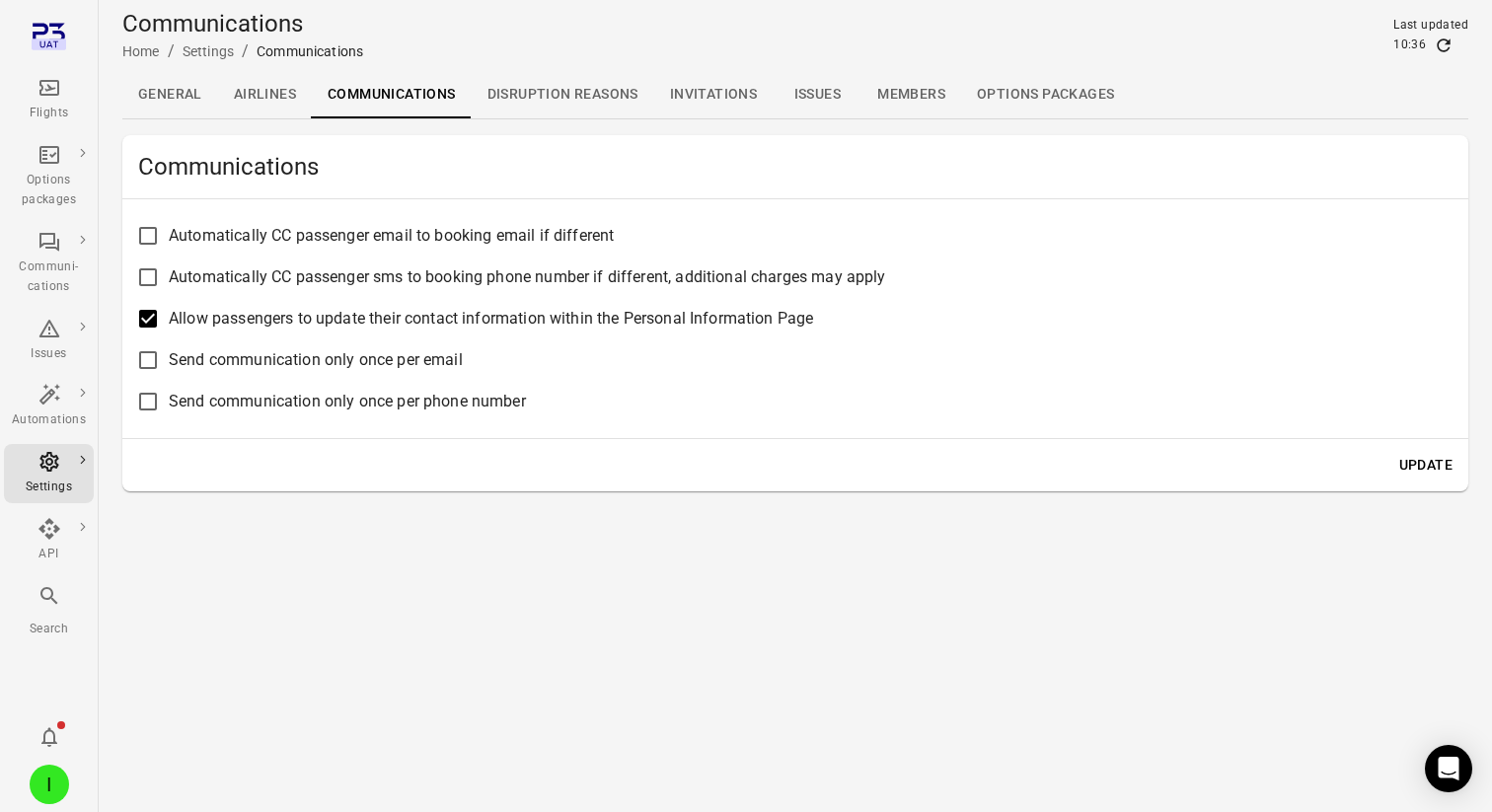
click at [333, 570] on main "Communications Home / Settings / Communications Last updated 10:36 General Airl…" at bounding box center [795, 406] width 1393 height 812
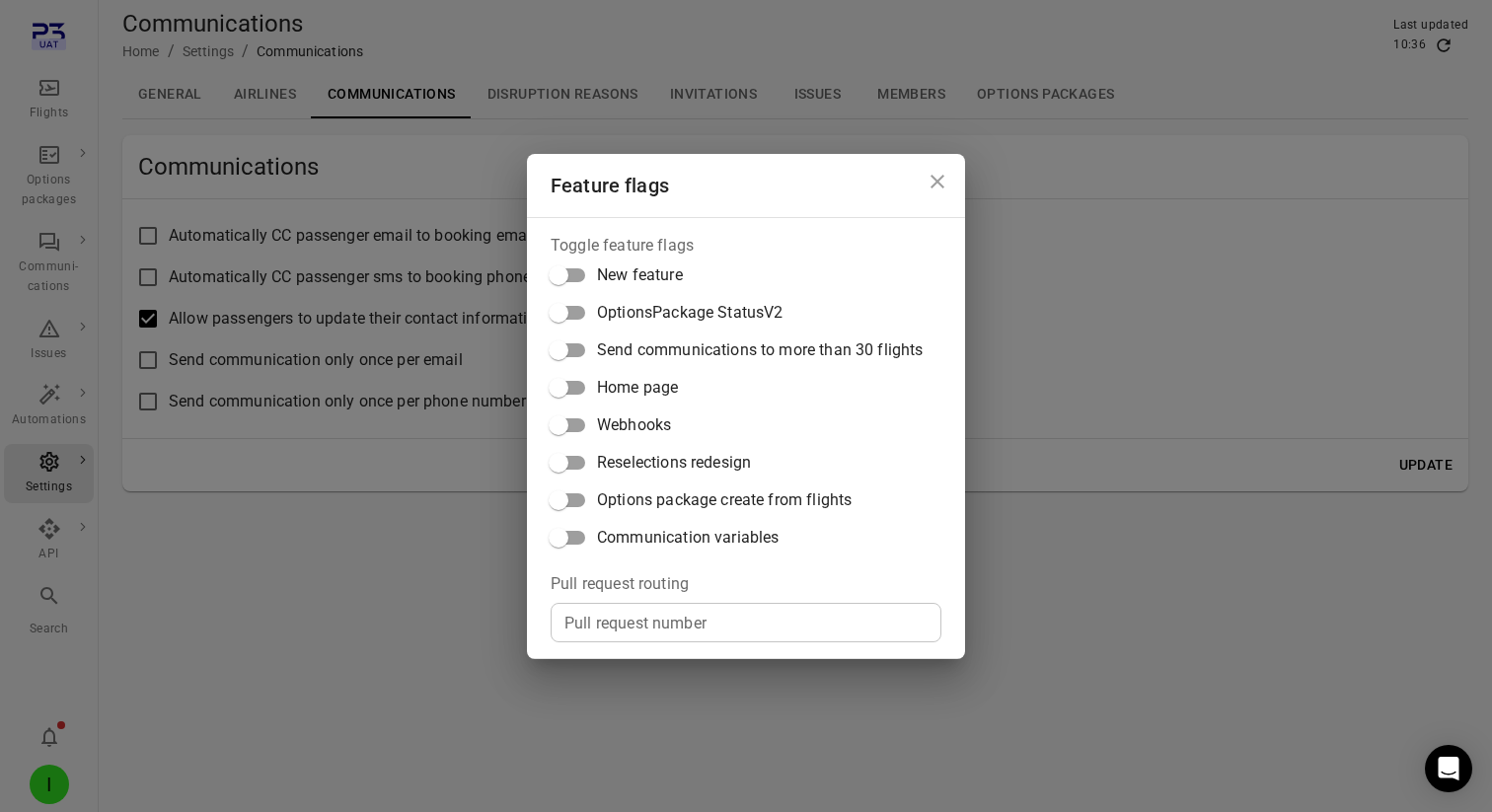
click at [642, 543] on span "Communication variables" at bounding box center [688, 538] width 181 height 24
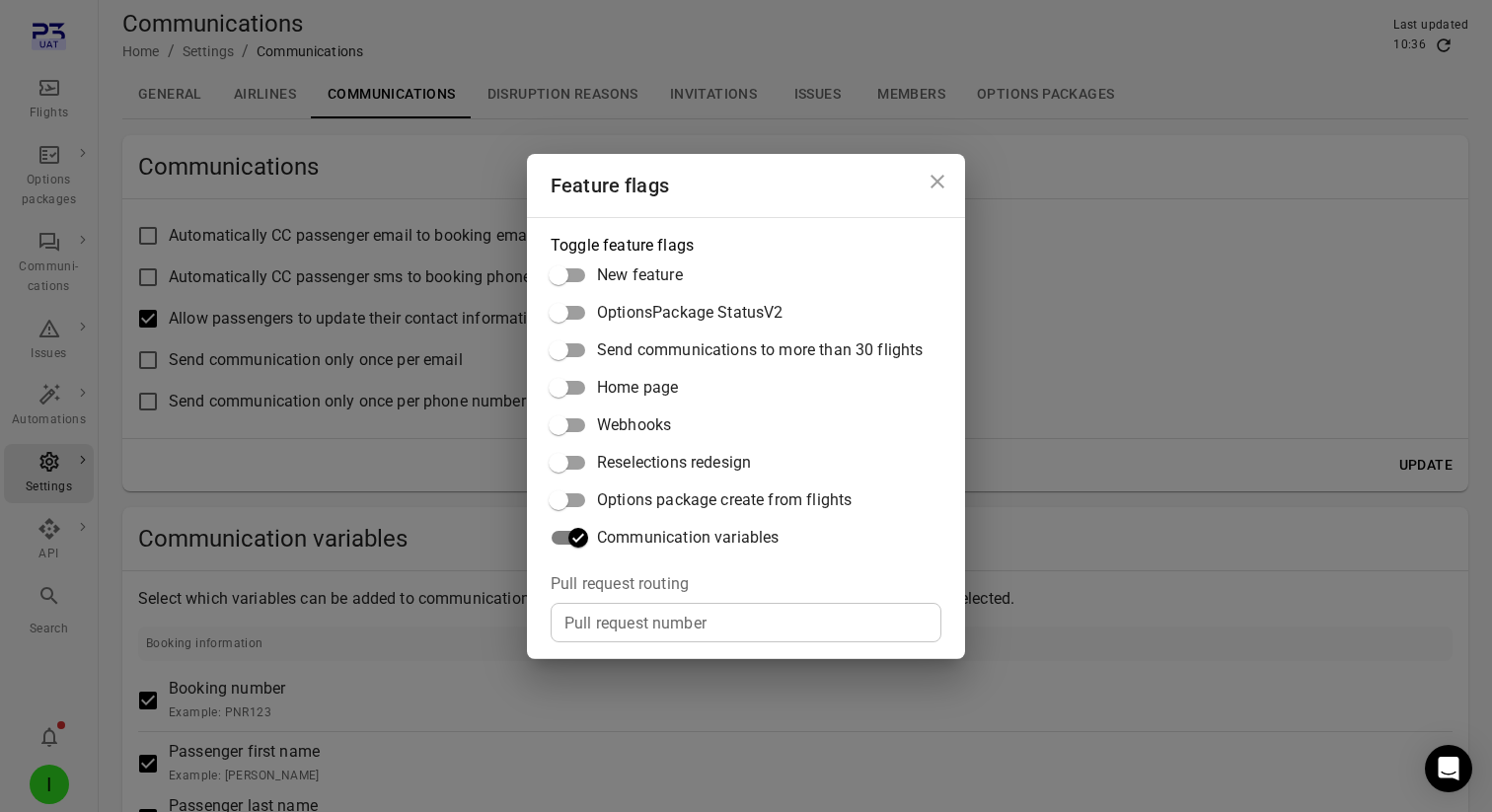
click at [1095, 512] on div "Feature flags Toggle feature flags New feature OptionsPackage StatusV2 Send com…" at bounding box center [746, 406] width 1492 height 812
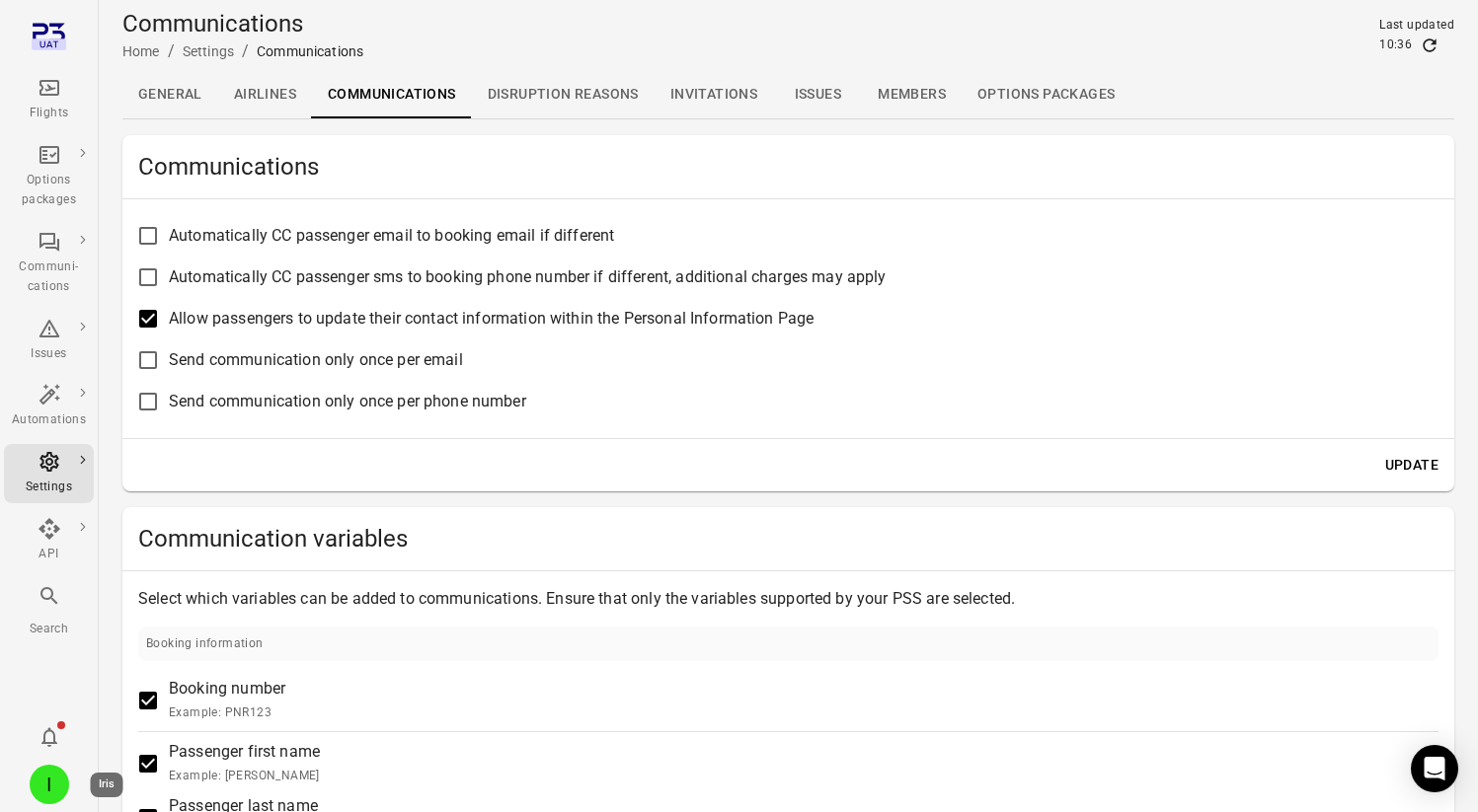
click at [51, 782] on div "I" at bounding box center [50, 785] width 40 height 40
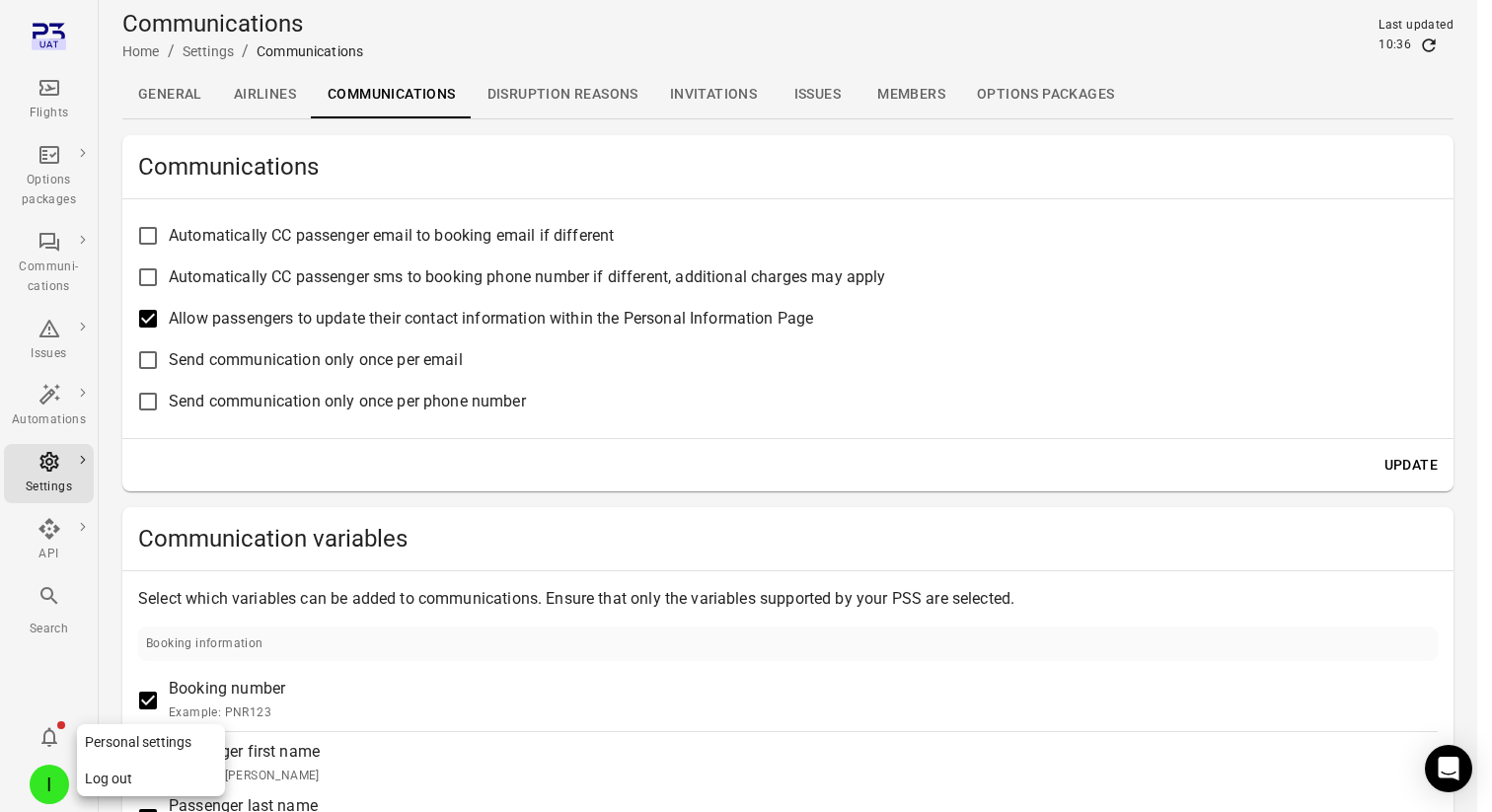
click at [97, 780] on button "Log out" at bounding box center [150, 779] width 149 height 37
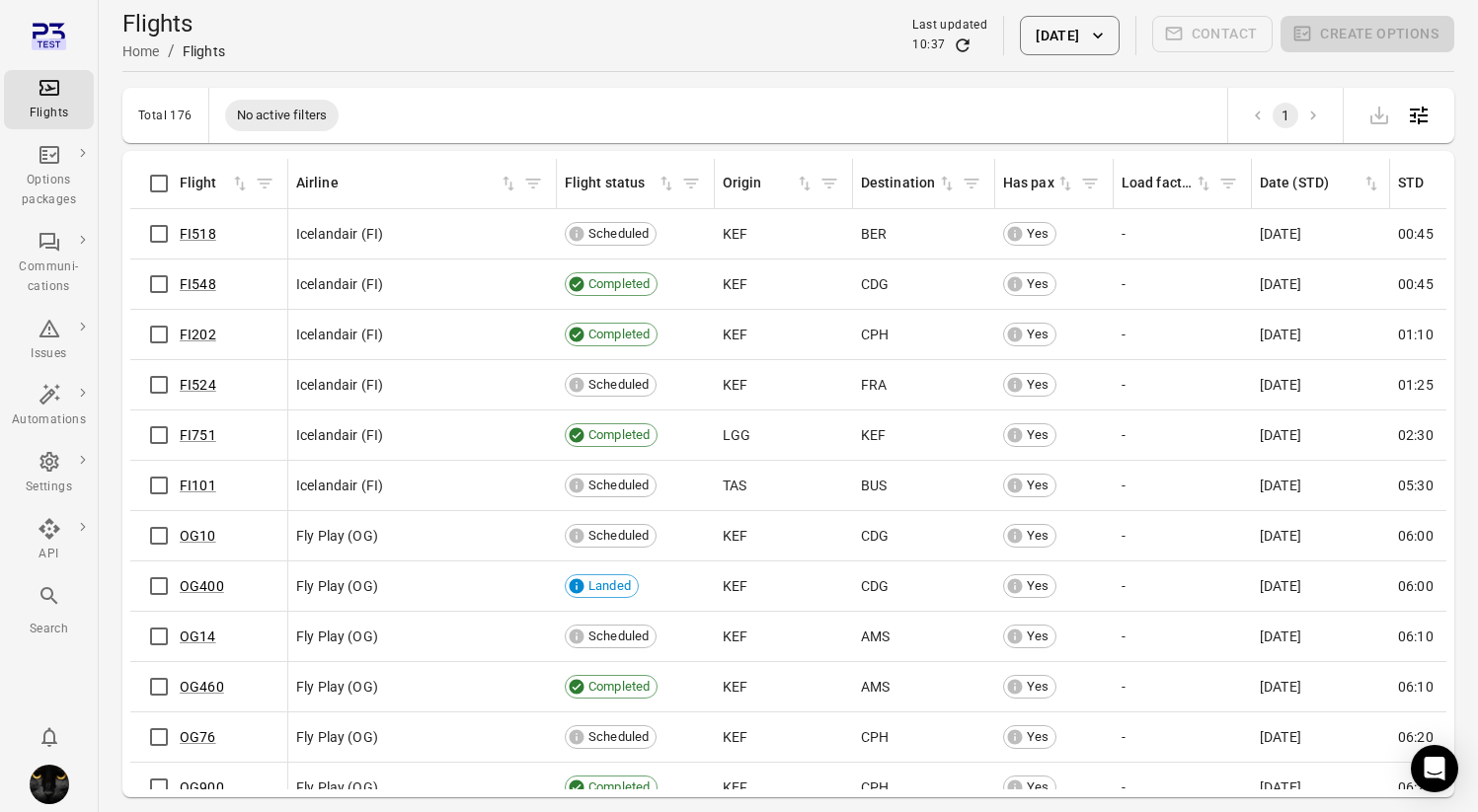
scroll to position [4, 0]
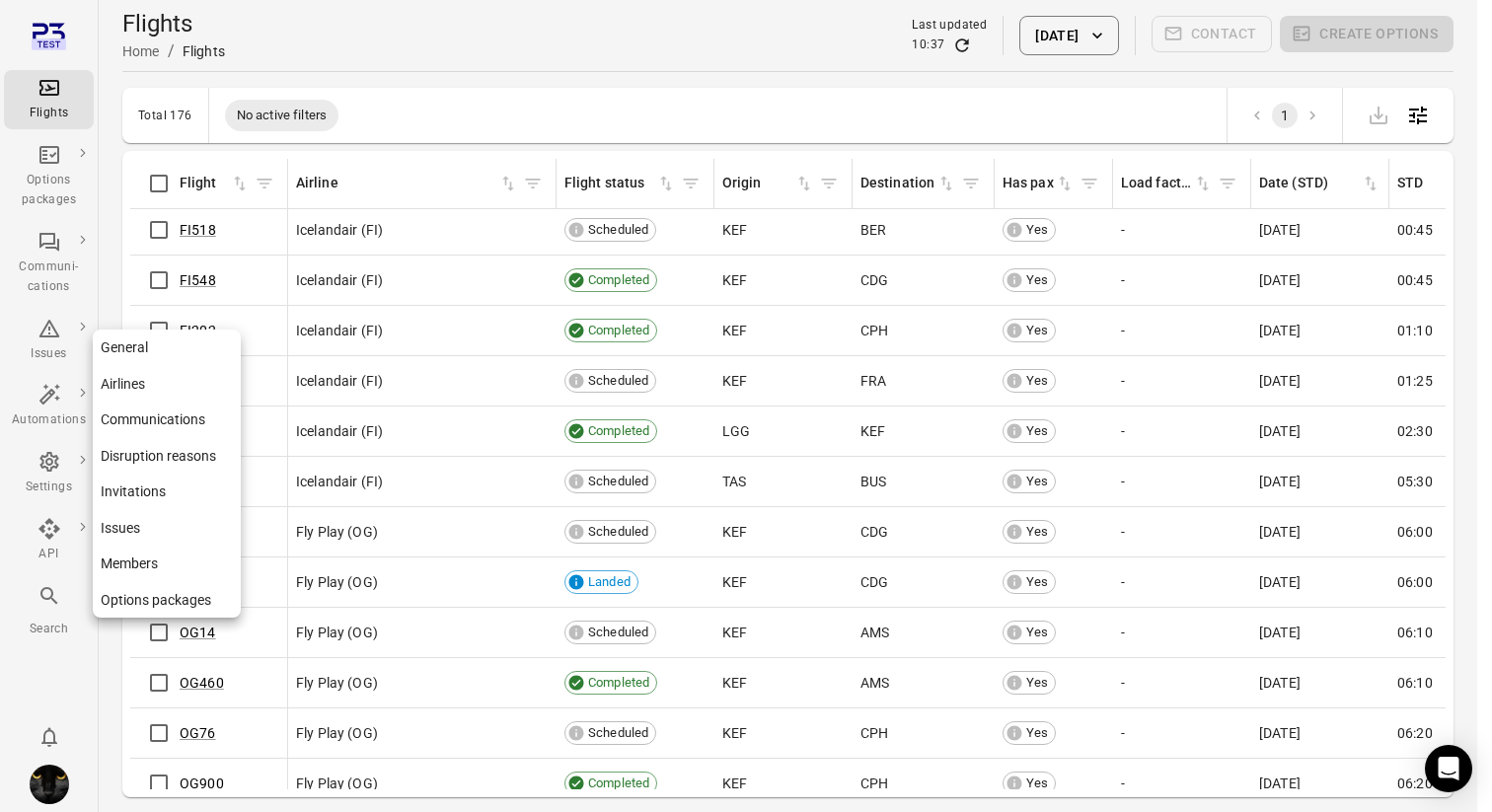
click at [58, 488] on div "Settings" at bounding box center [49, 487] width 74 height 20
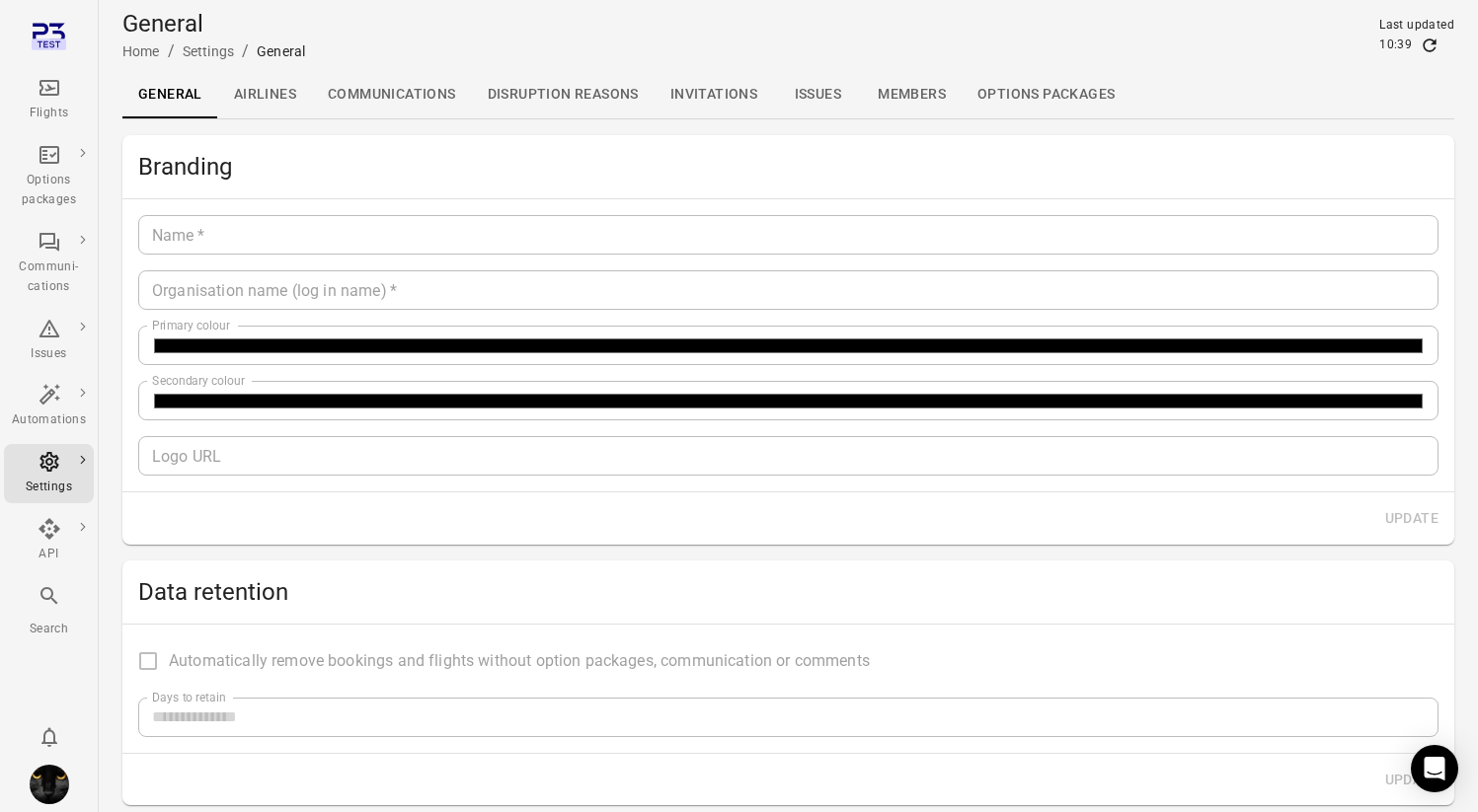
type input "*******"
type input "**********"
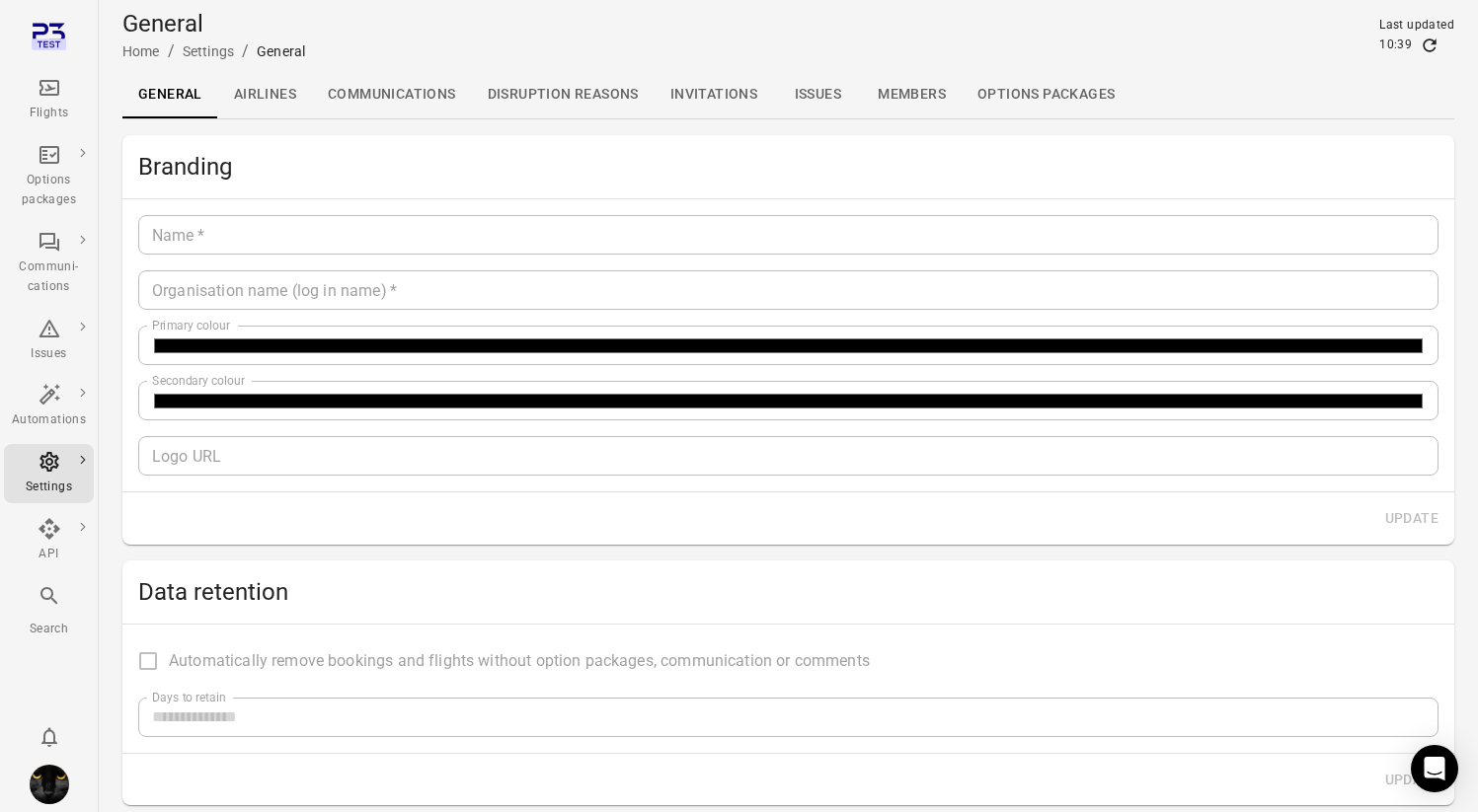
type input "**"
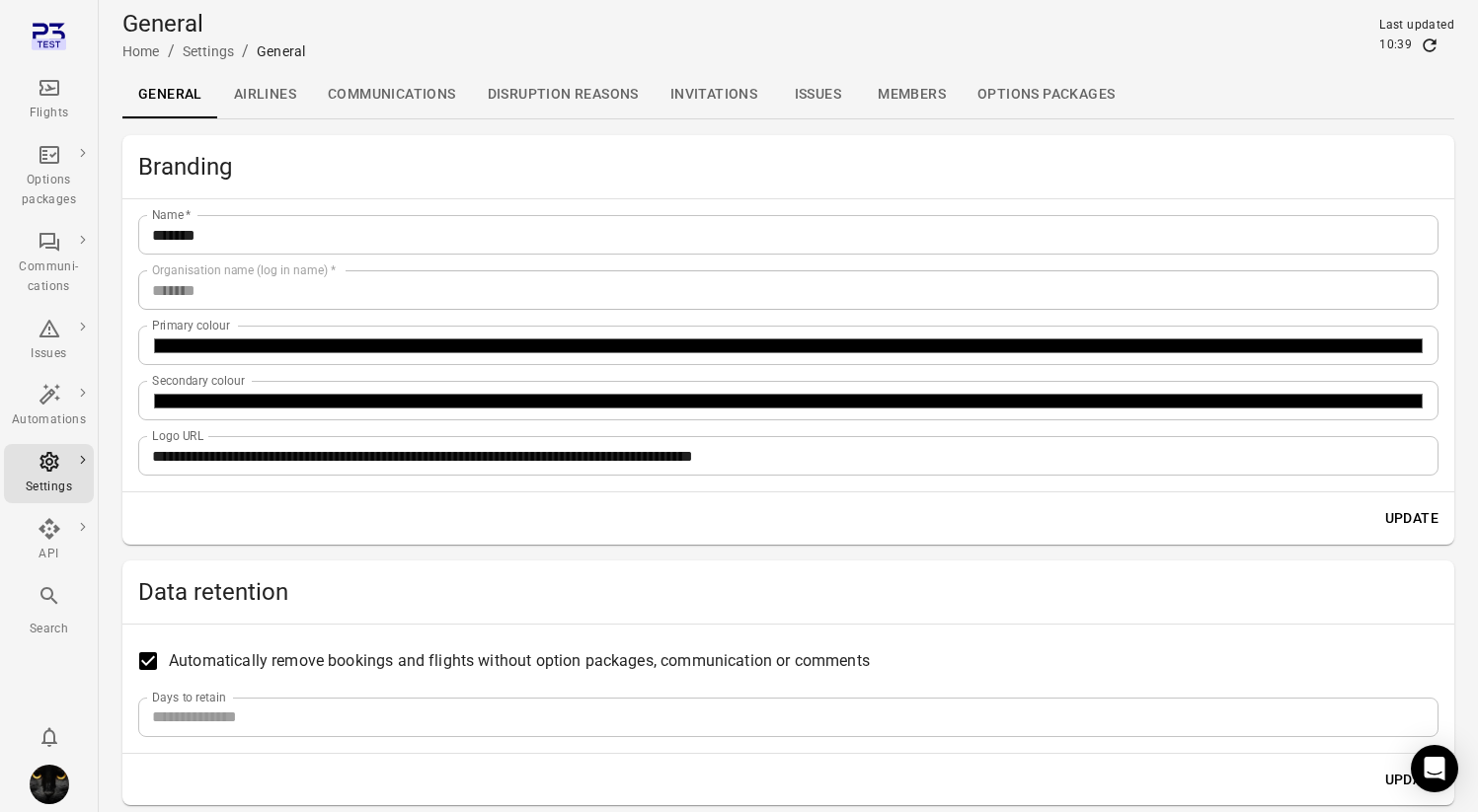
click at [211, 604] on h2 "Data retention" at bounding box center [788, 592] width 1300 height 32
click at [408, 112] on link "Communications" at bounding box center [392, 95] width 159 height 48
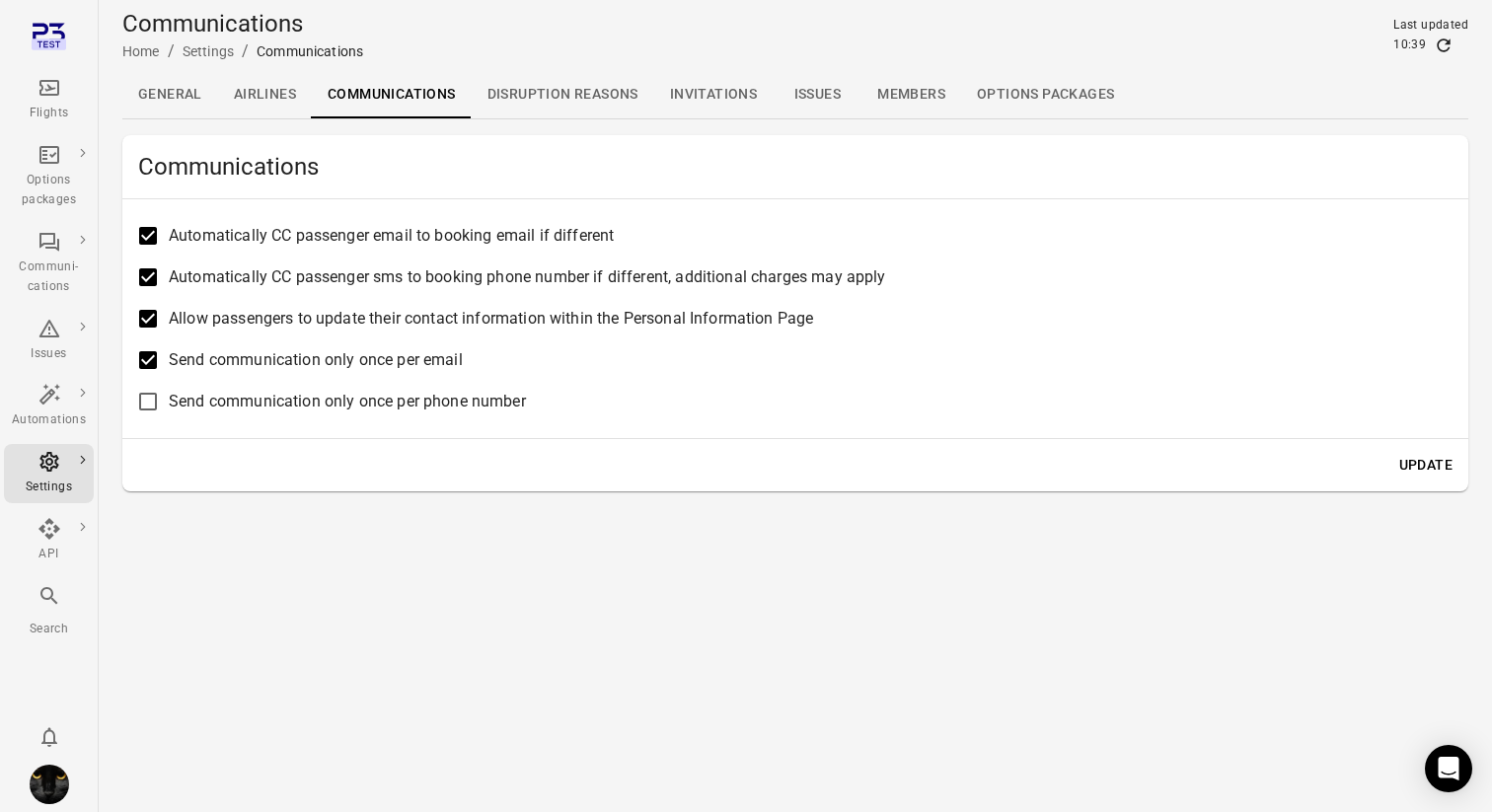
click at [365, 574] on main "Communications Home / Settings / Communications Last updated 10:39 General Airl…" at bounding box center [795, 406] width 1393 height 812
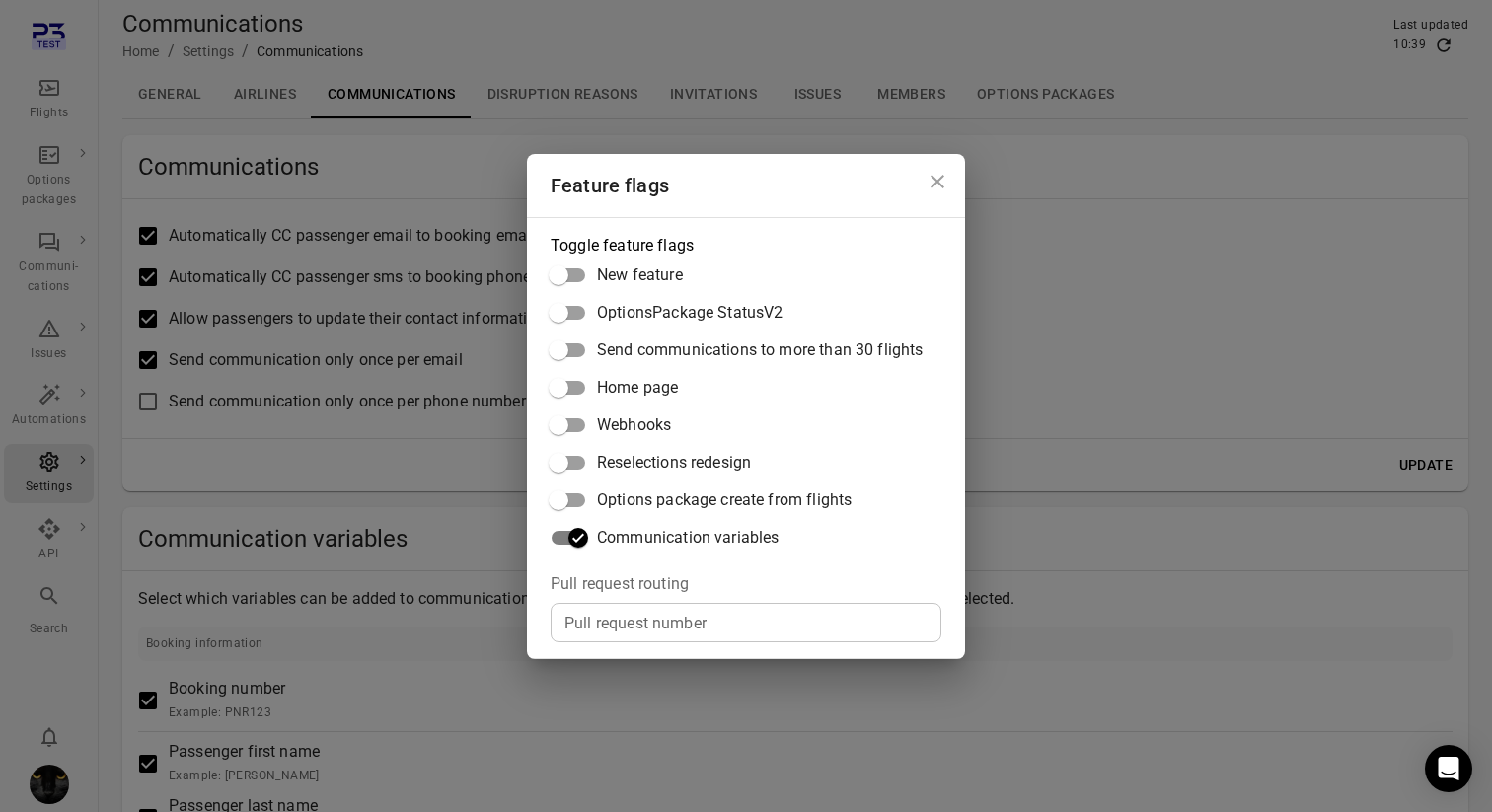
click at [384, 510] on div "Feature flags Toggle feature flags New feature OptionsPackage StatusV2 Send com…" at bounding box center [746, 406] width 1492 height 812
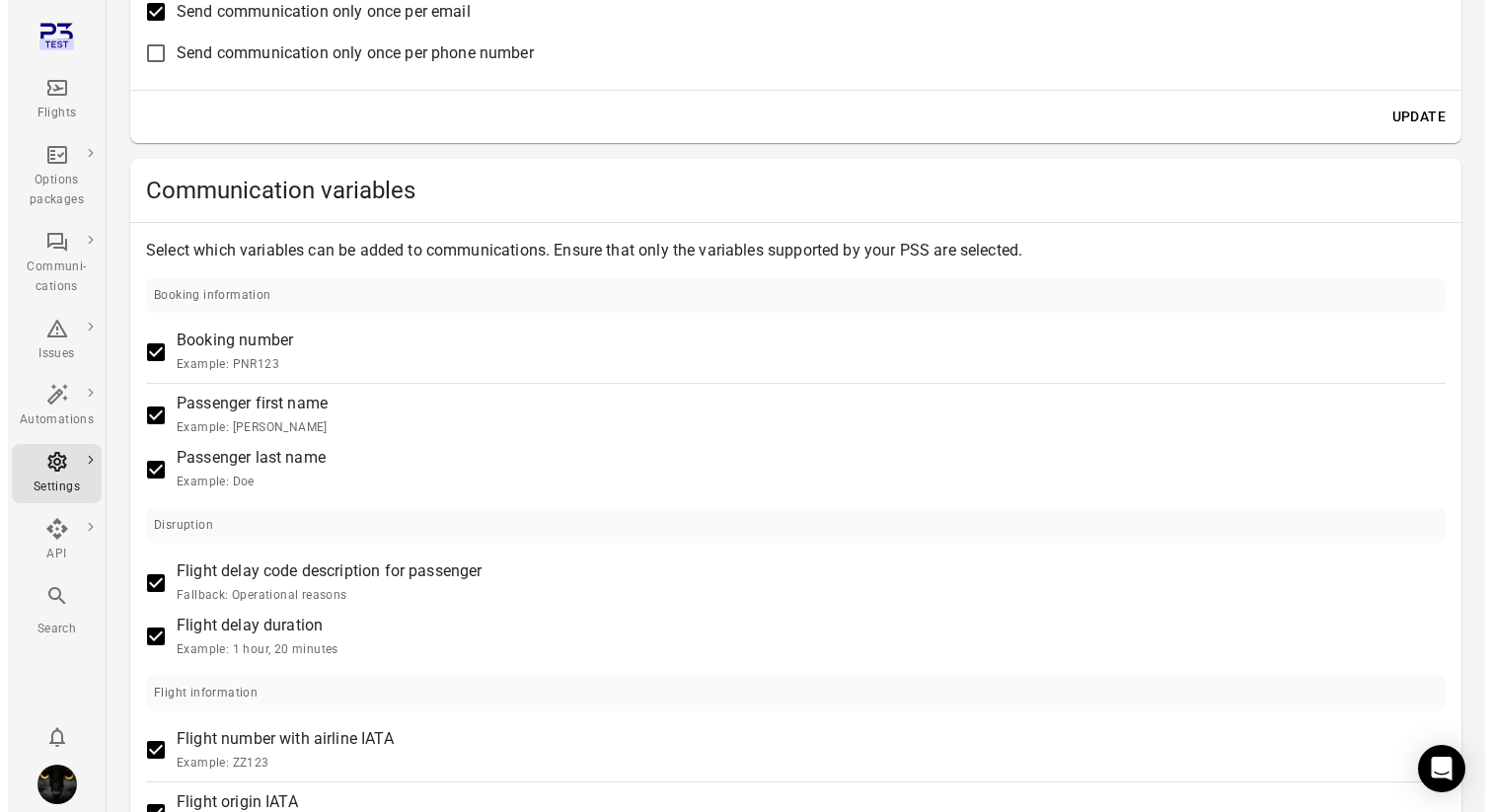
scroll to position [348, 0]
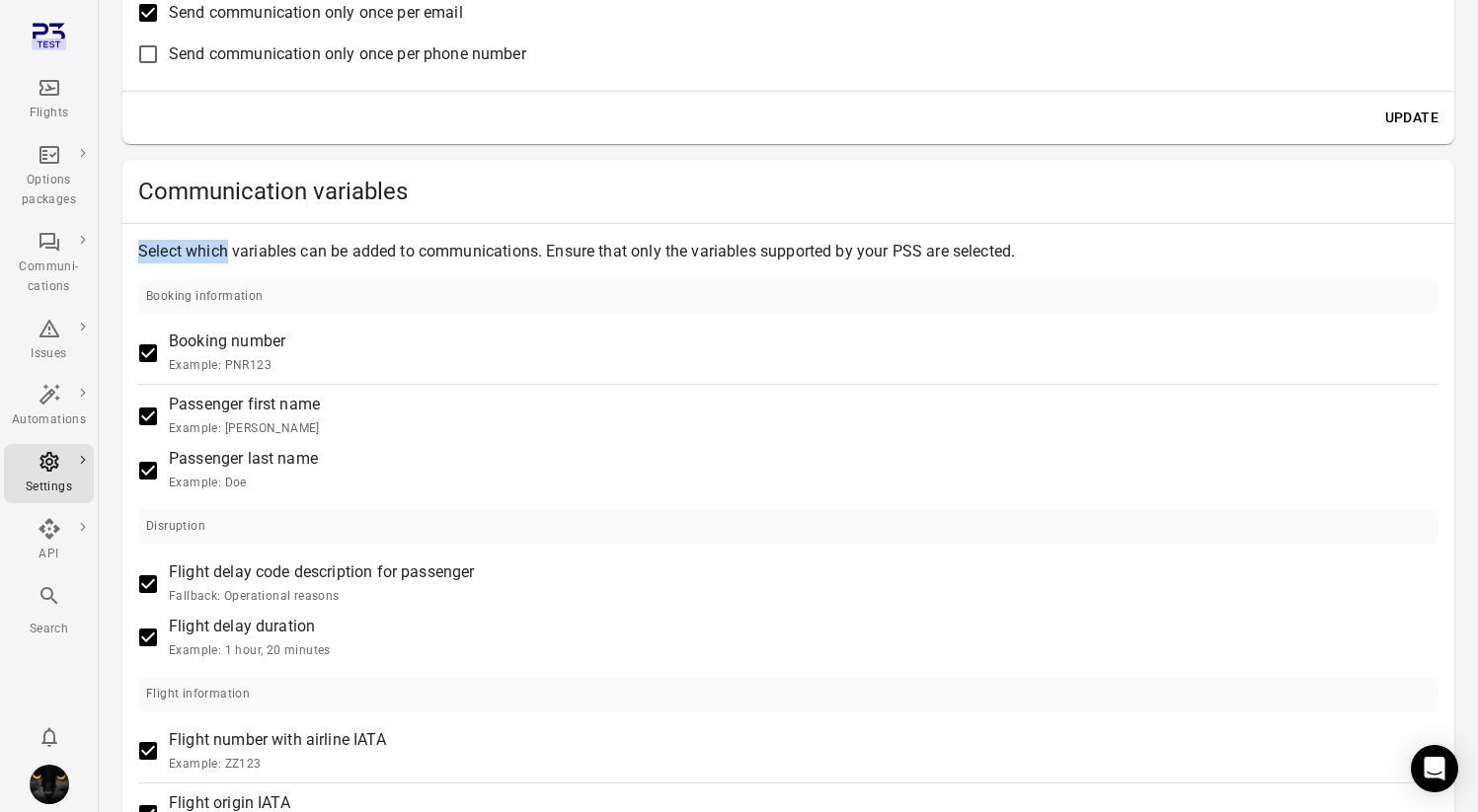
drag, startPoint x: 137, startPoint y: 252, endPoint x: 228, endPoint y: 255, distance: 91.0
copy p "Select which"
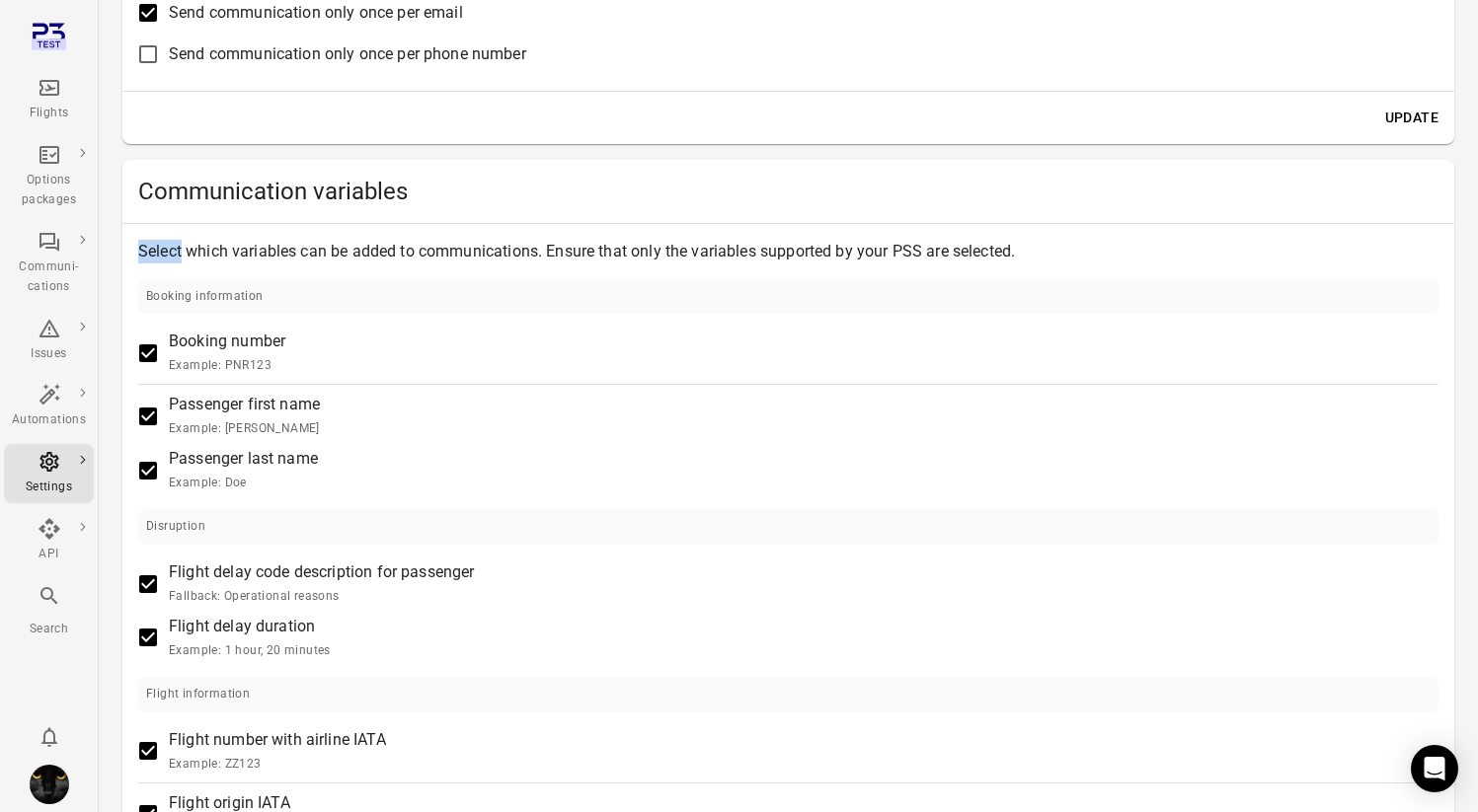
click at [824, 125] on div "Update" at bounding box center [788, 118] width 1331 height 52
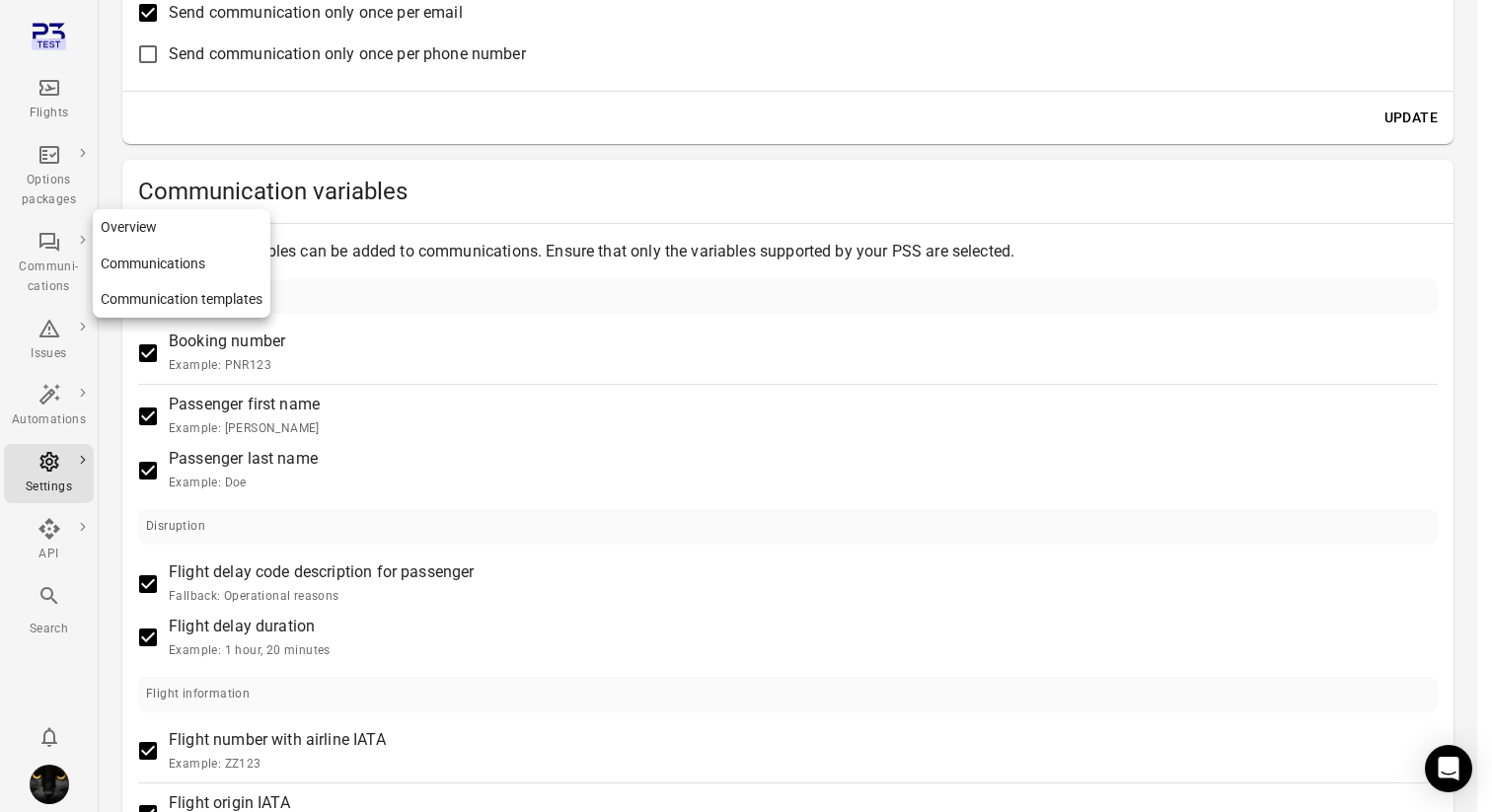
click at [44, 274] on div "Communi-cations" at bounding box center [49, 277] width 74 height 40
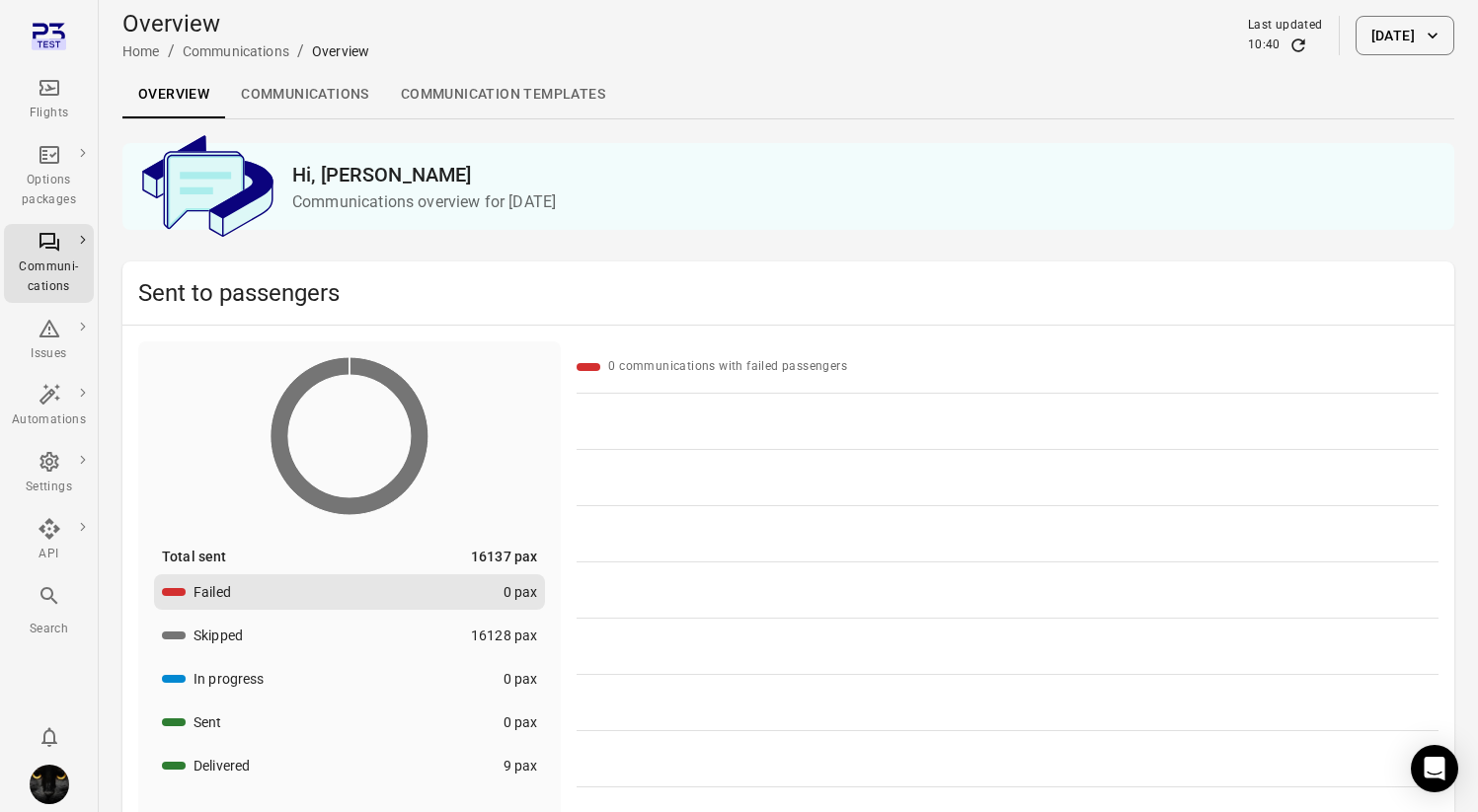
click at [522, 91] on link "Communication templates" at bounding box center [502, 95] width 236 height 48
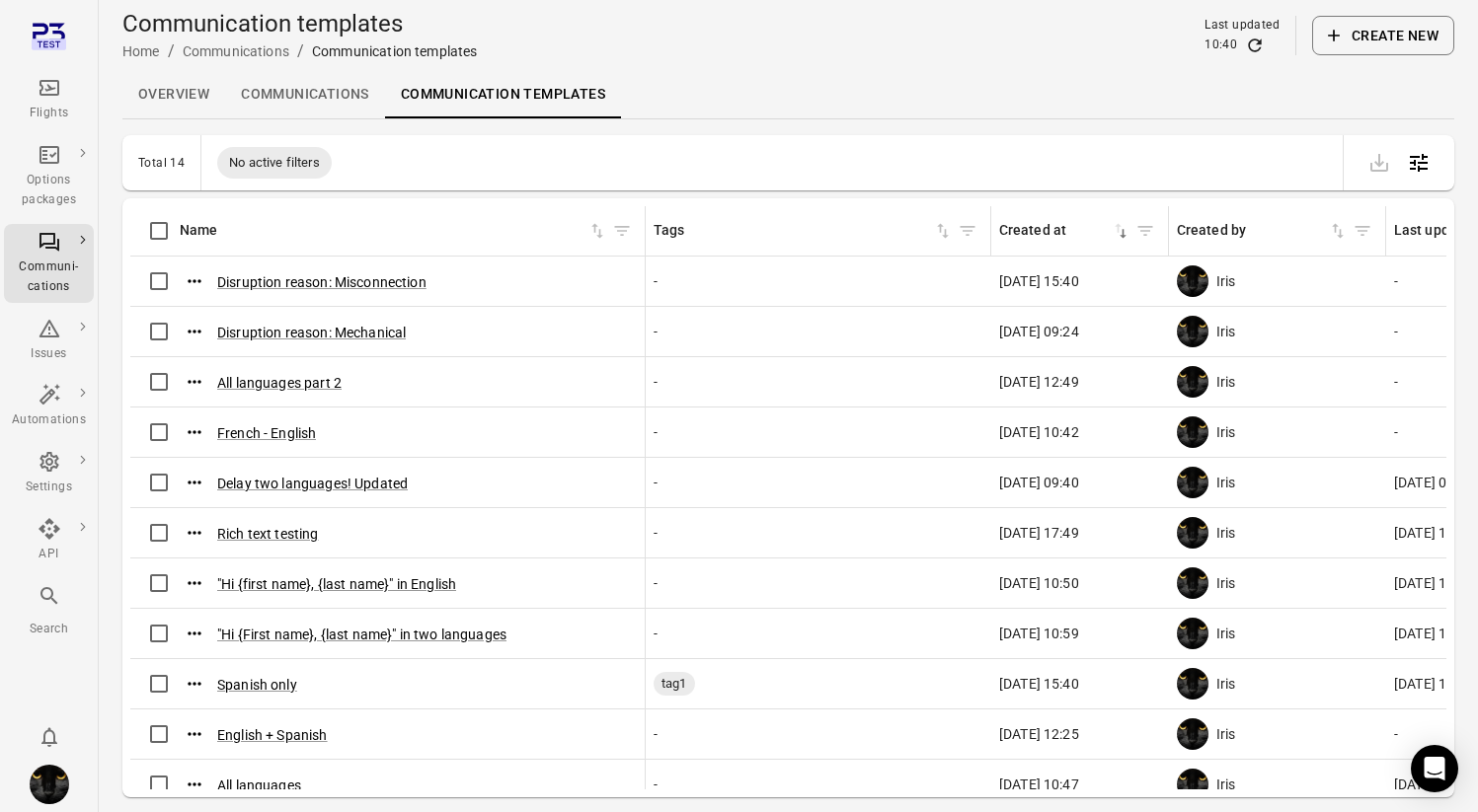
click at [1405, 42] on button "Create new" at bounding box center [1382, 36] width 143 height 40
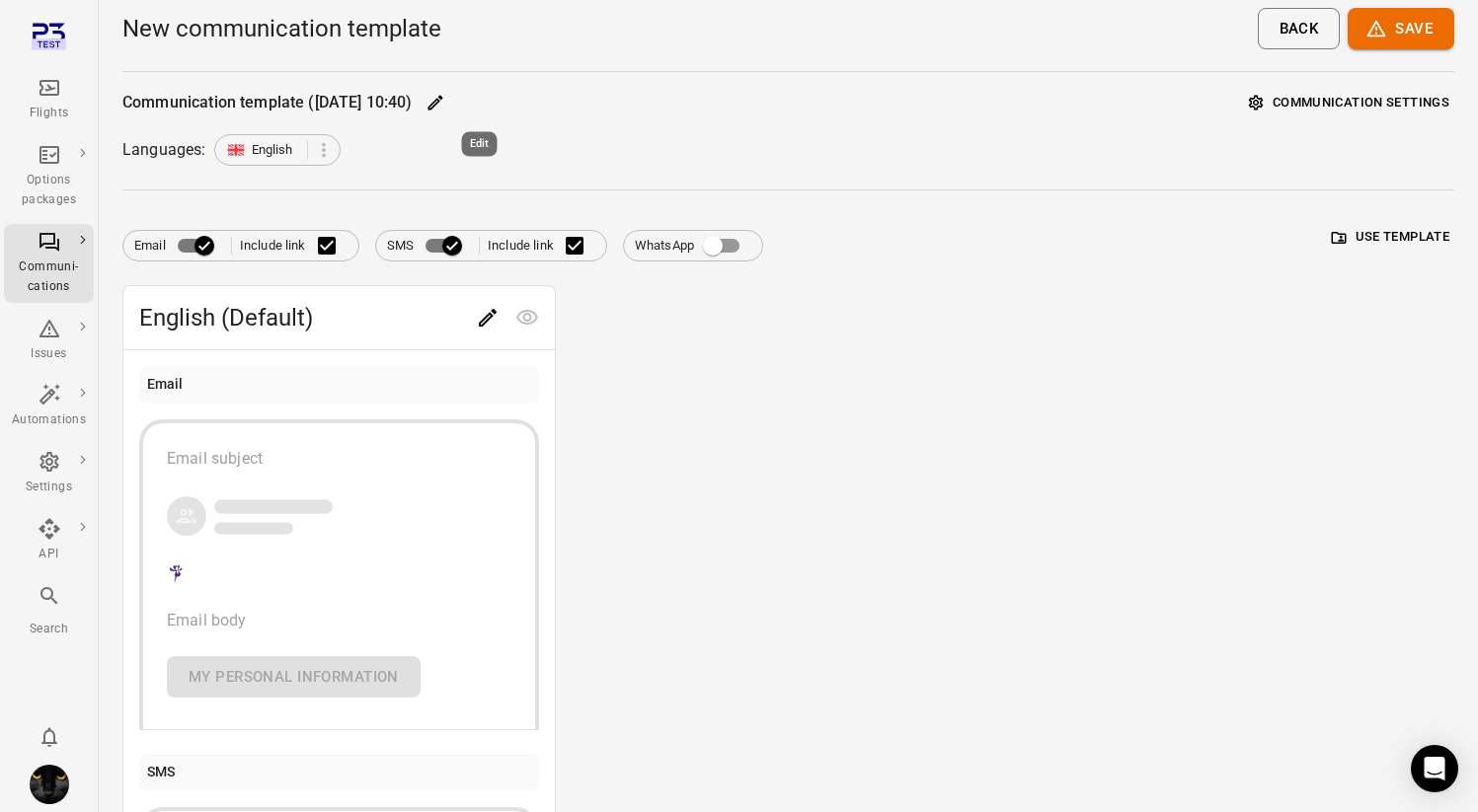
click at [450, 95] on button "Edit" at bounding box center [436, 103] width 30 height 30
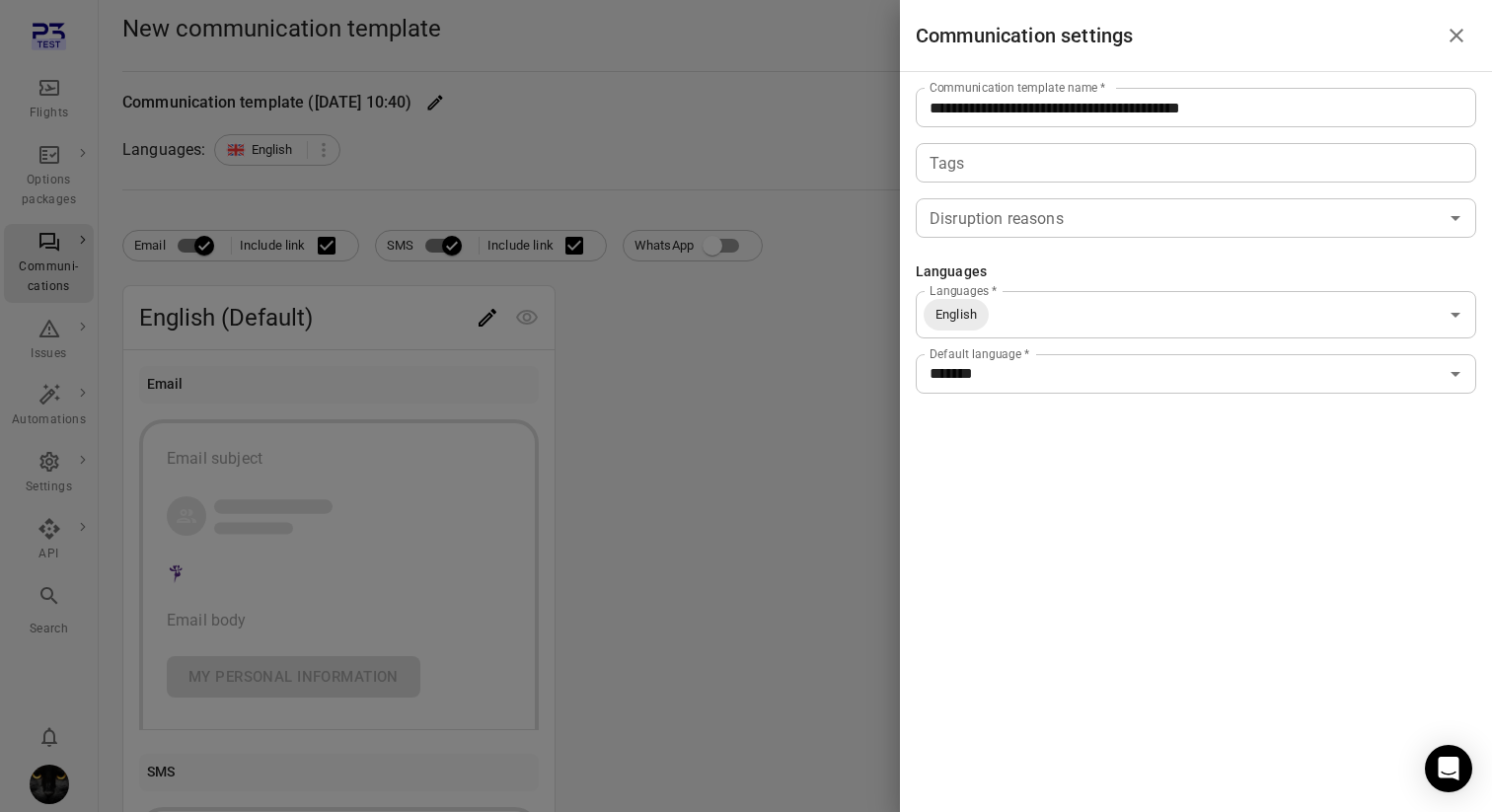
click at [1067, 115] on input "**********" at bounding box center [1196, 108] width 561 height 40
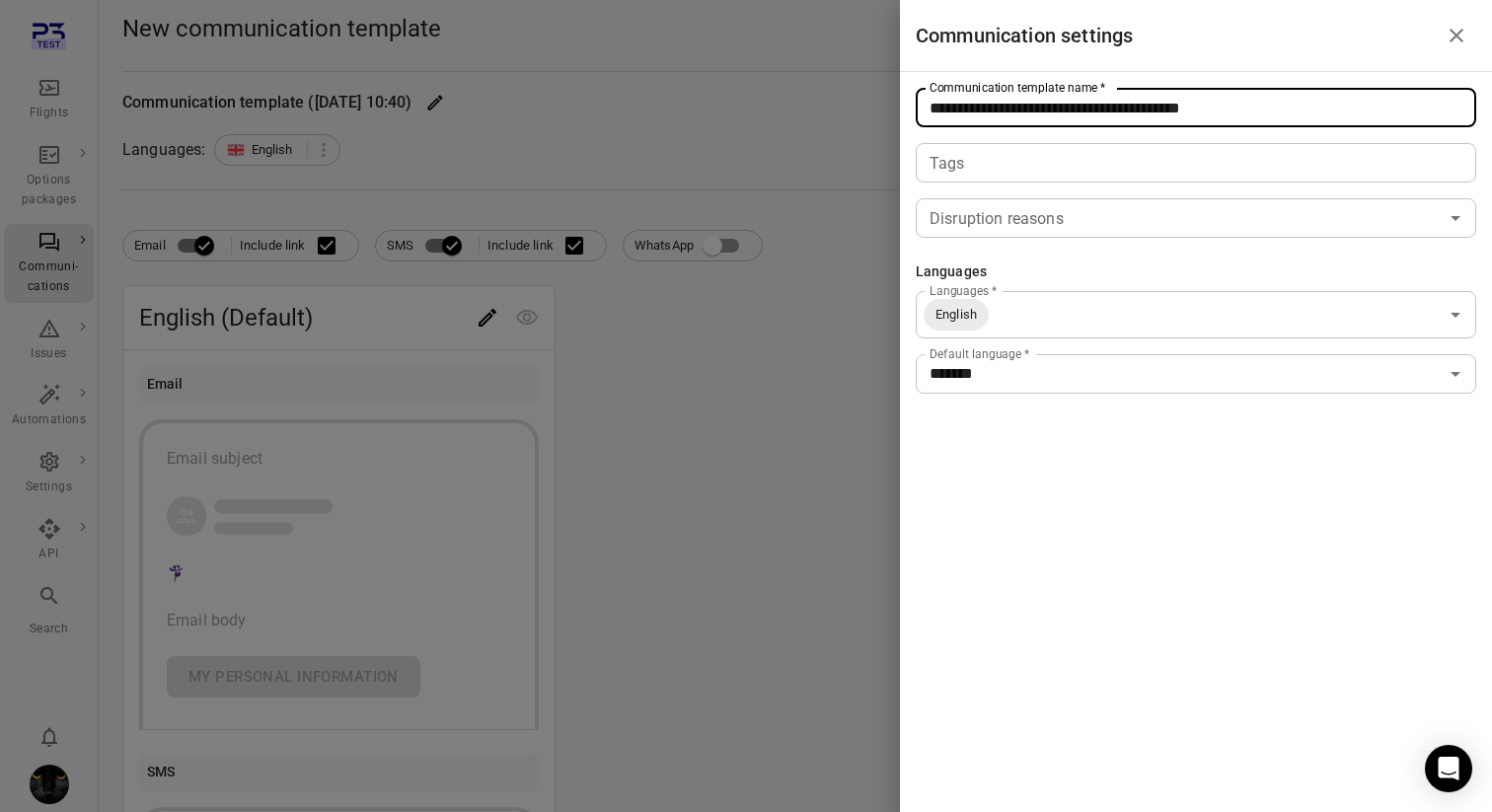
click at [1074, 112] on input "**********" at bounding box center [1196, 108] width 561 height 40
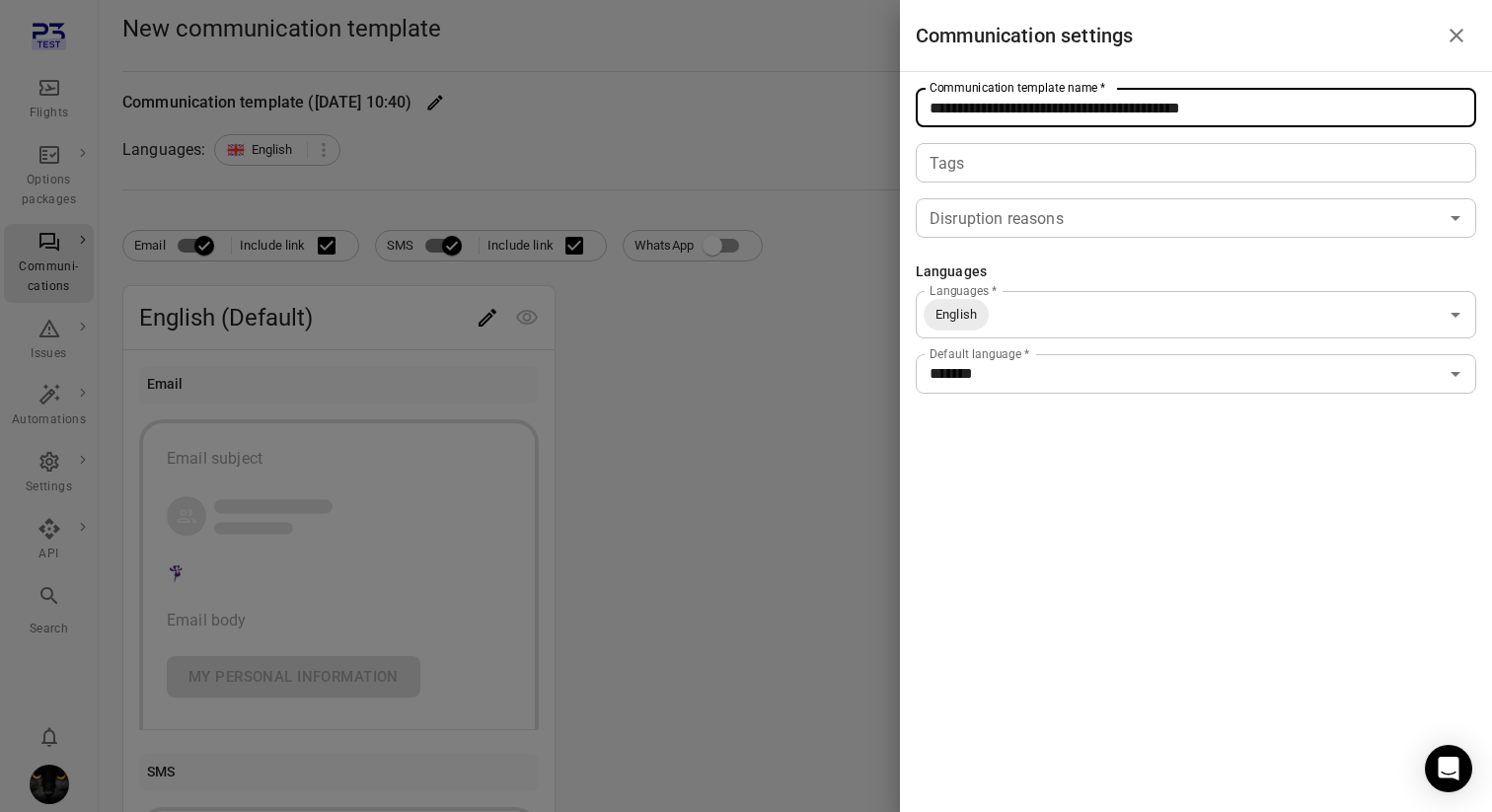
click at [1074, 112] on input "**********" at bounding box center [1196, 108] width 561 height 40
type input "**********"
click at [1039, 485] on div "**********" at bounding box center [1196, 406] width 592 height 812
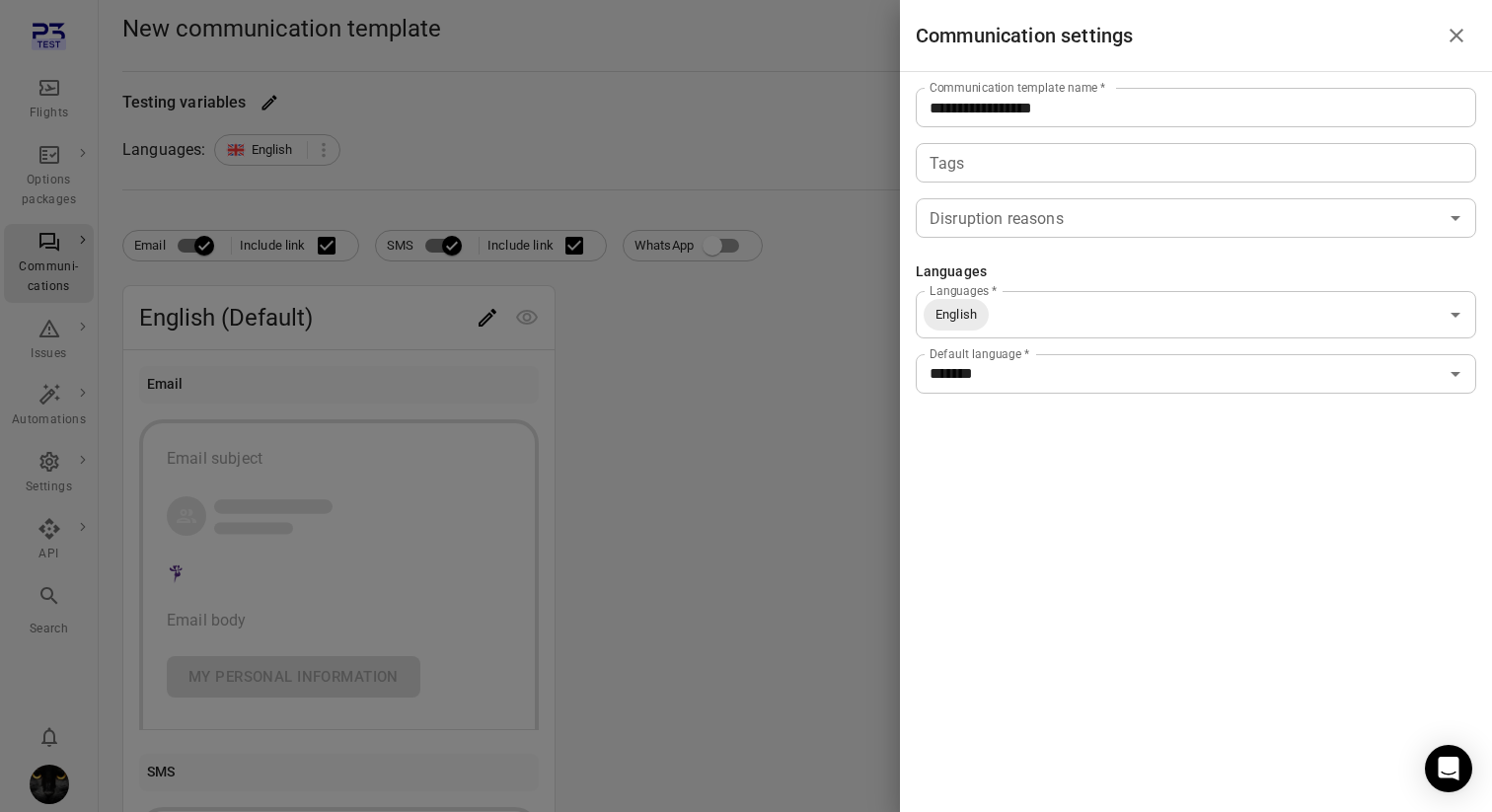
click at [686, 488] on div at bounding box center [746, 406] width 1492 height 812
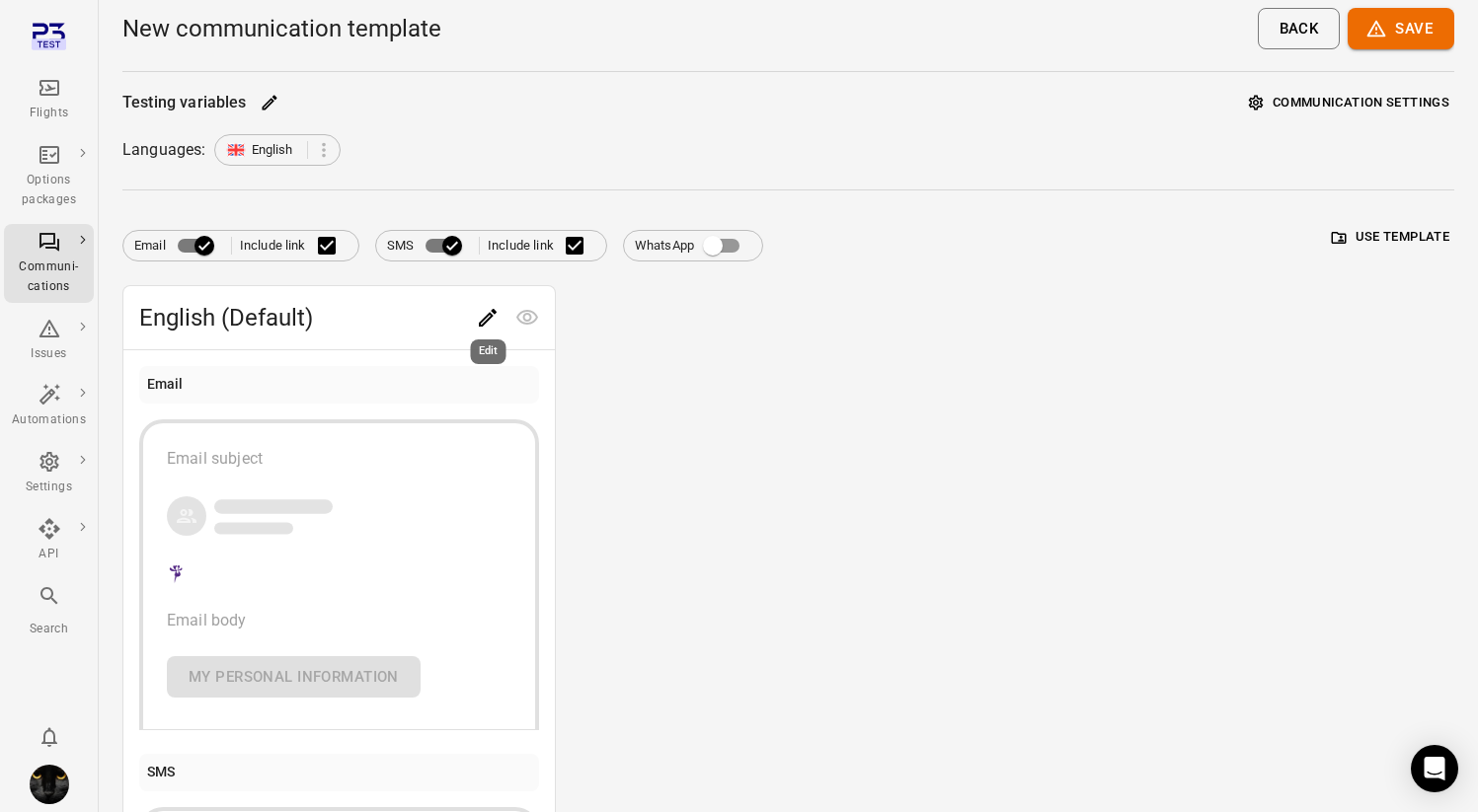
click at [476, 318] on icon "Edit" at bounding box center [487, 318] width 24 height 24
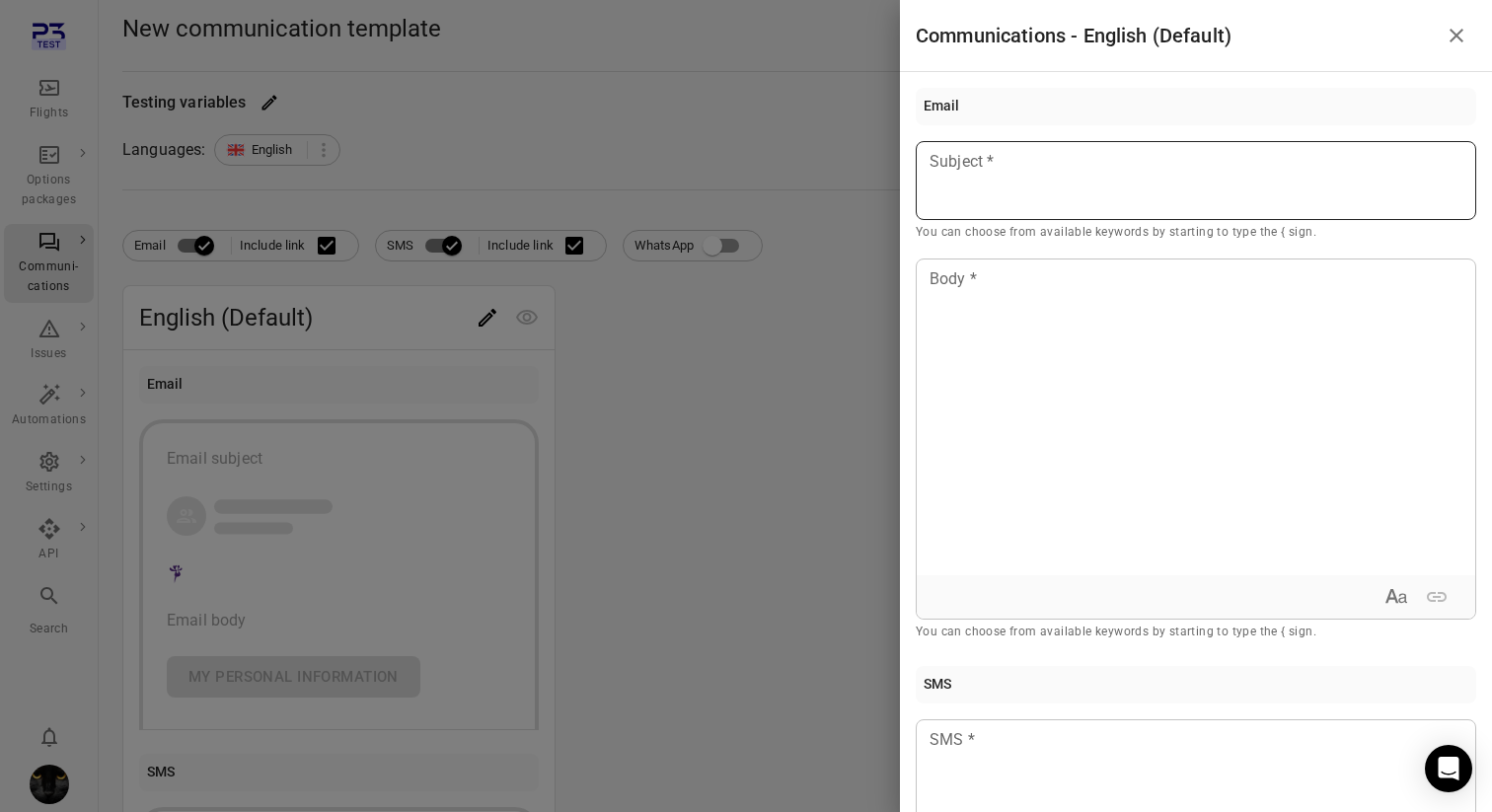
click at [1020, 154] on p at bounding box center [1196, 162] width 531 height 24
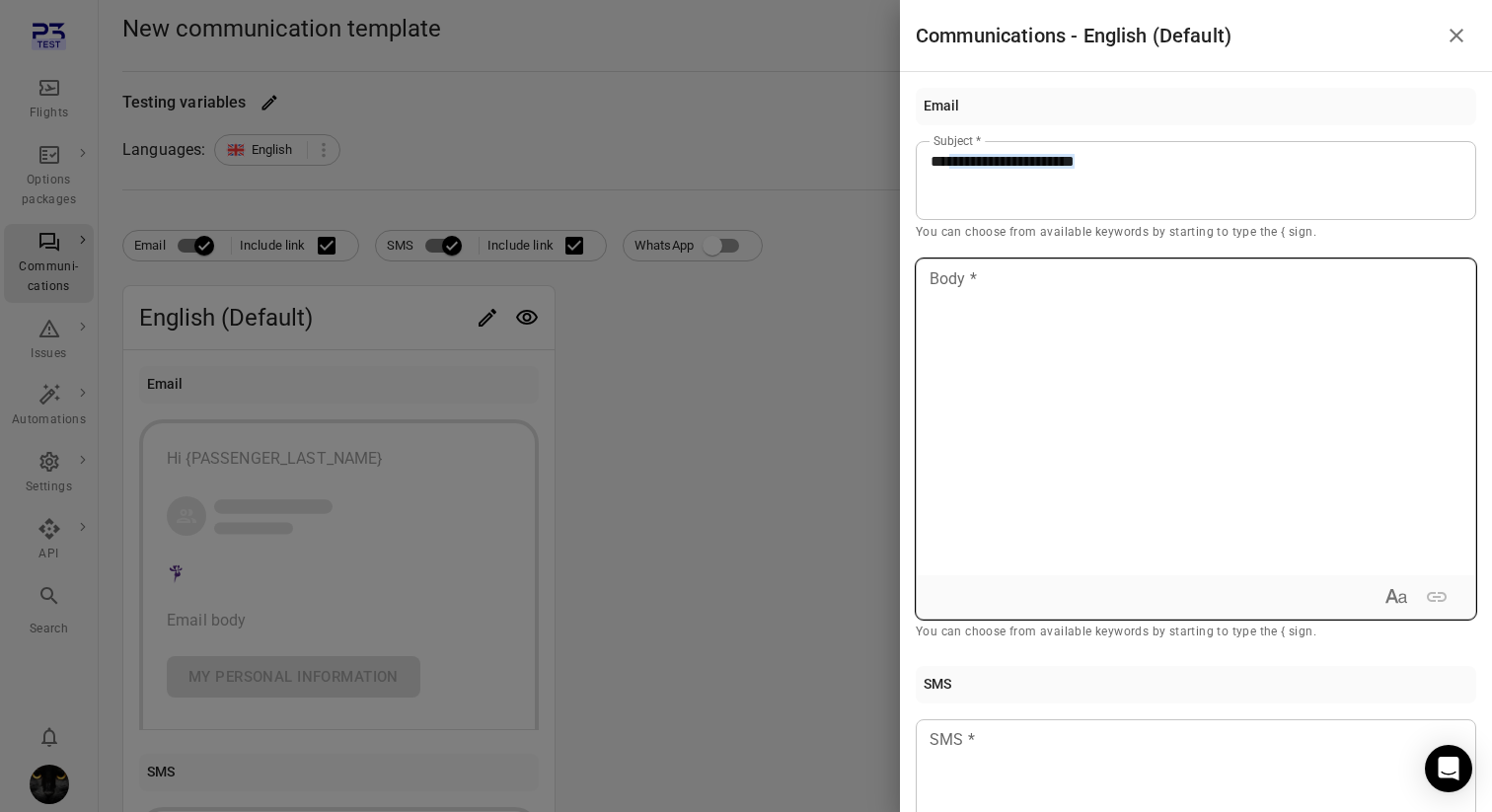
click at [986, 343] on div at bounding box center [1196, 416] width 559 height 316
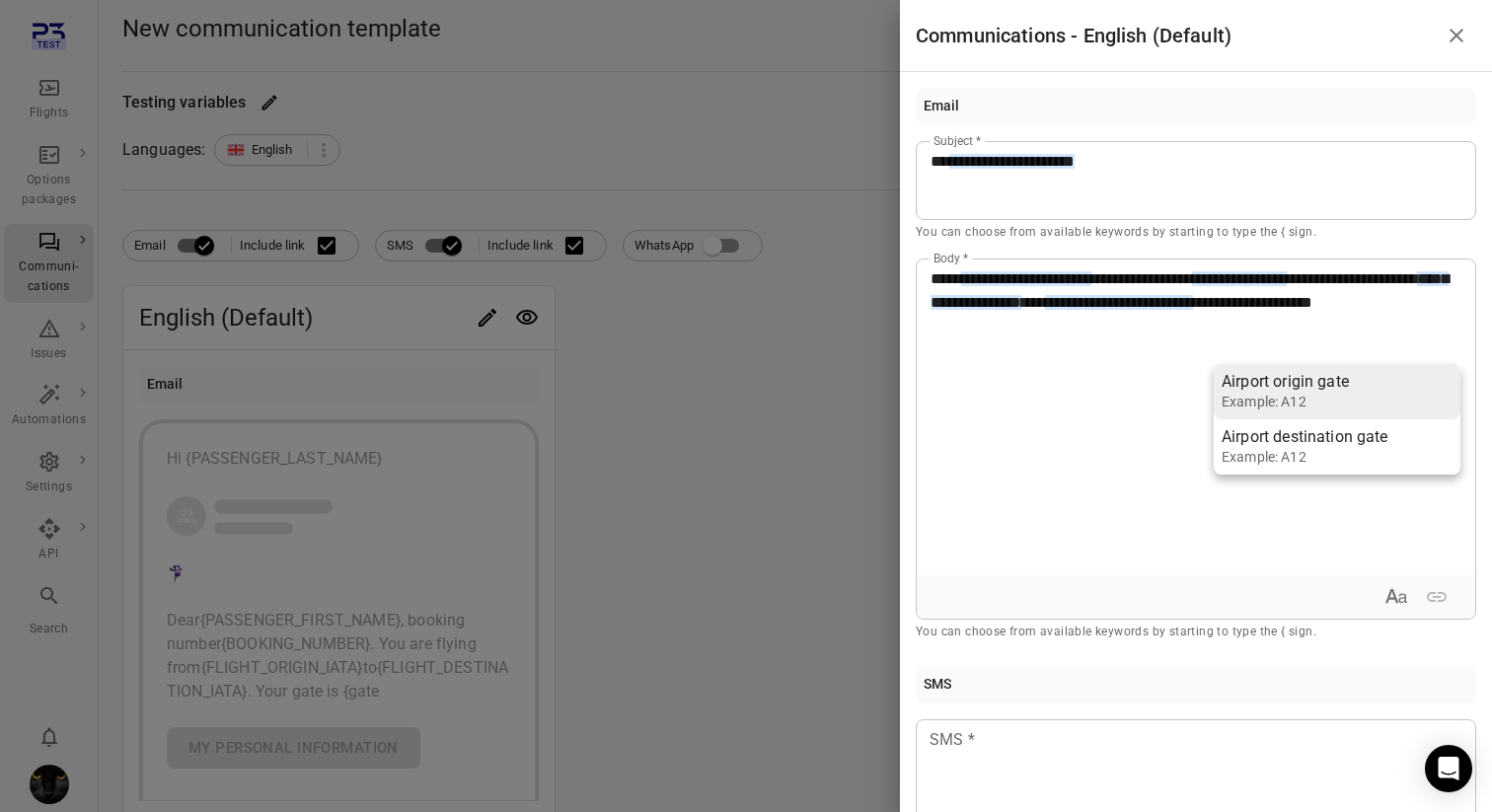
click at [1326, 408] on div "Example: A12" at bounding box center [1296, 402] width 149 height 20
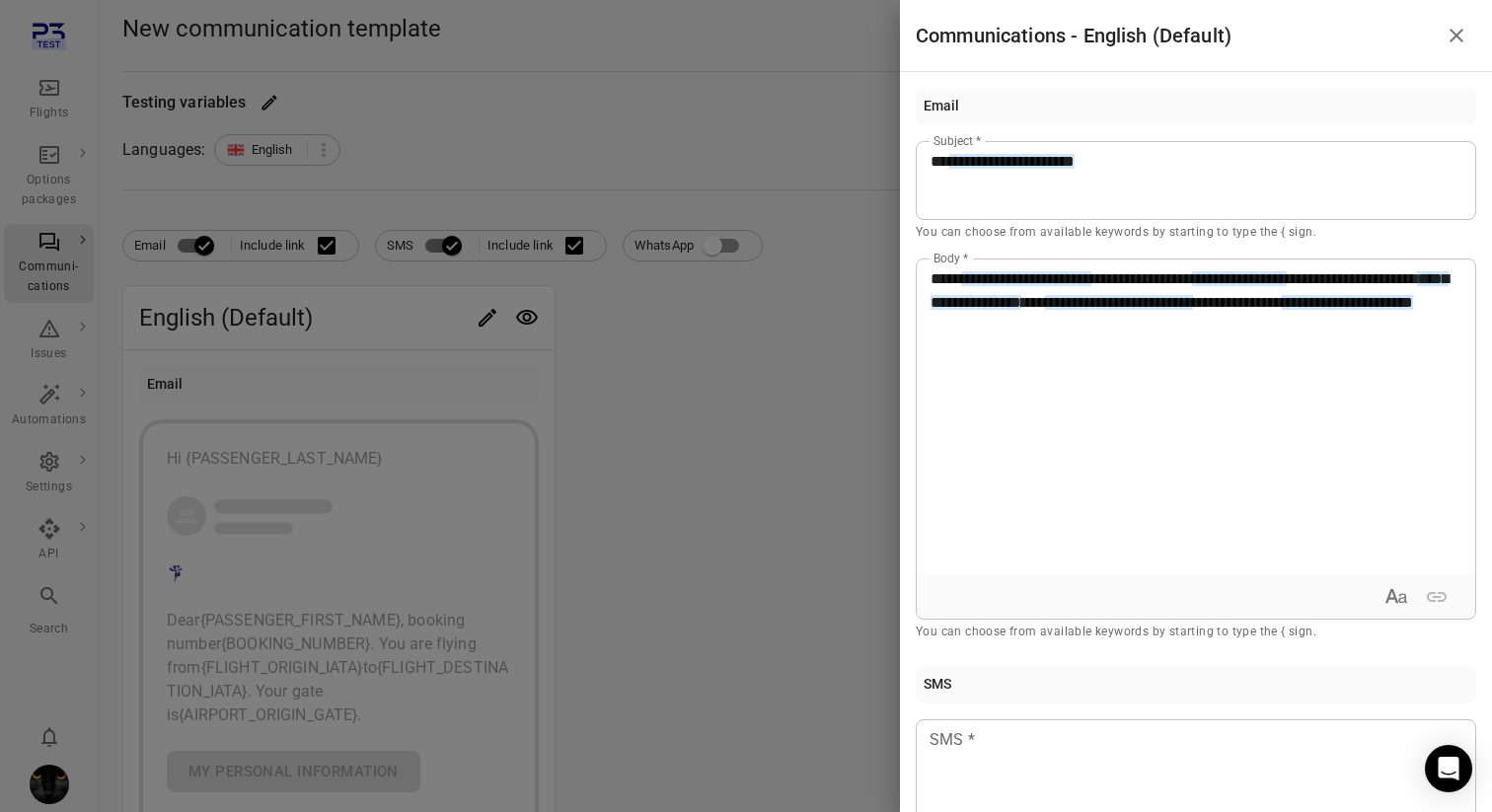
click at [789, 498] on div at bounding box center [746, 406] width 1492 height 812
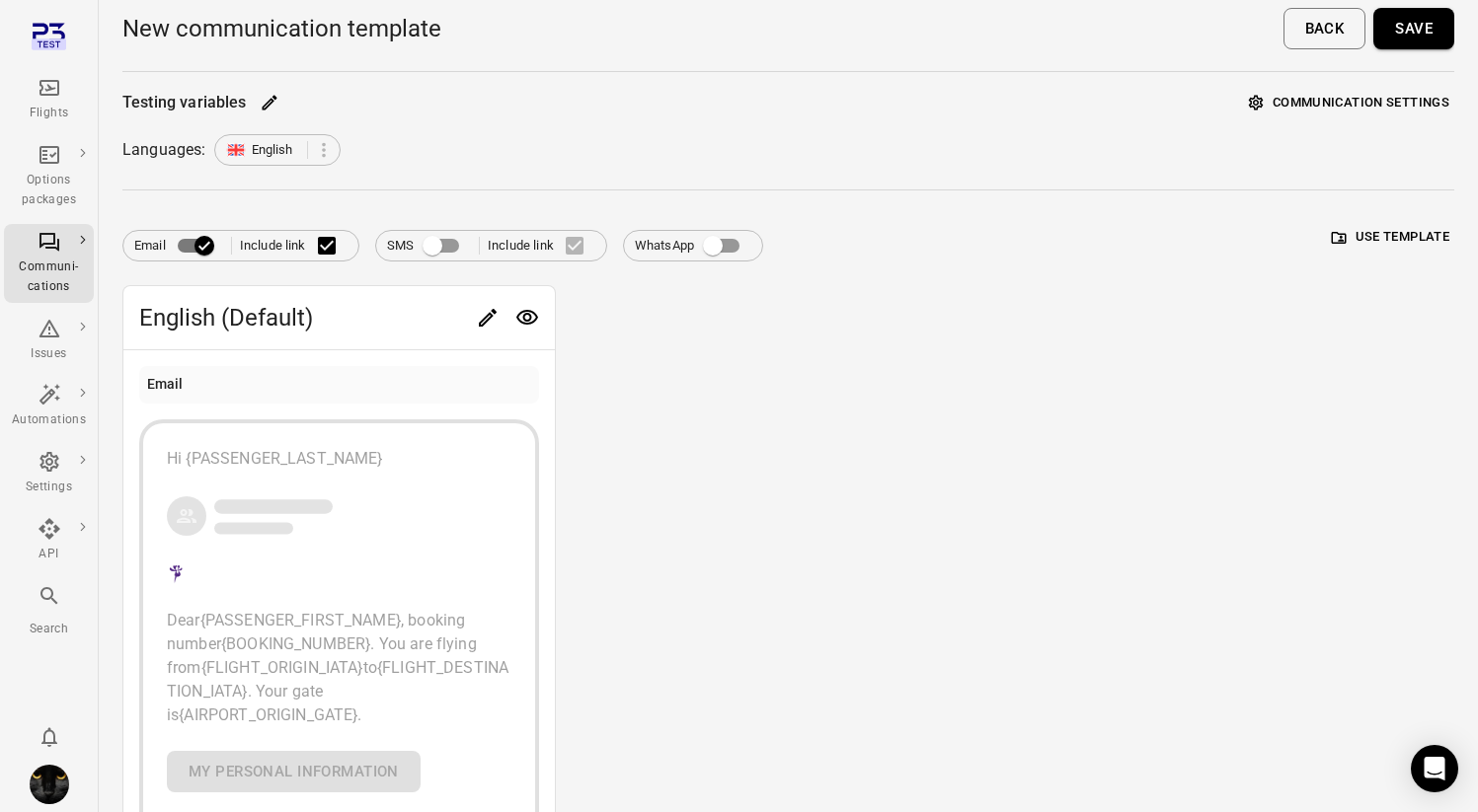
click at [1421, 33] on button "Save" at bounding box center [1413, 29] width 81 height 42
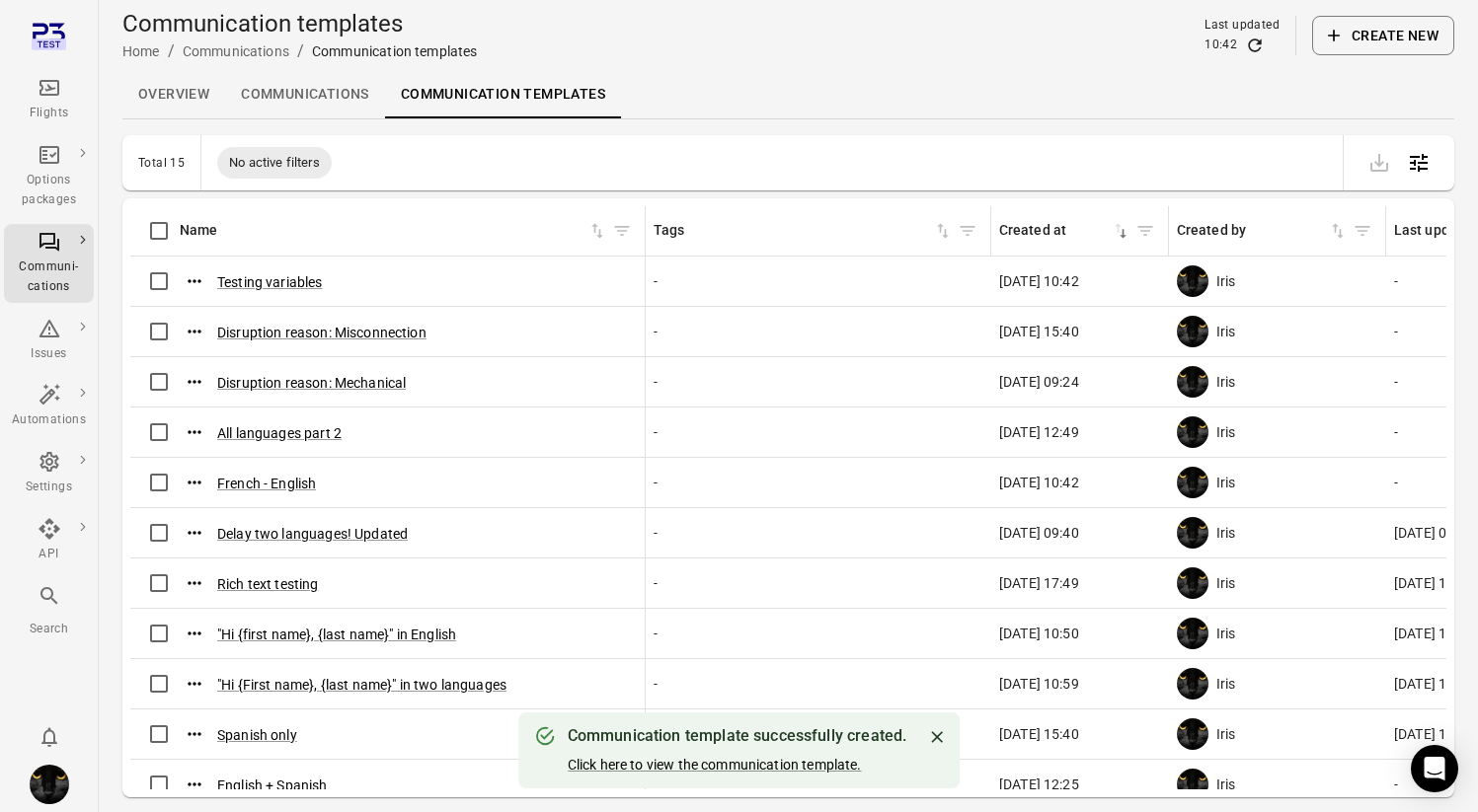
click at [60, 90] on div "Flights" at bounding box center [49, 100] width 74 height 48
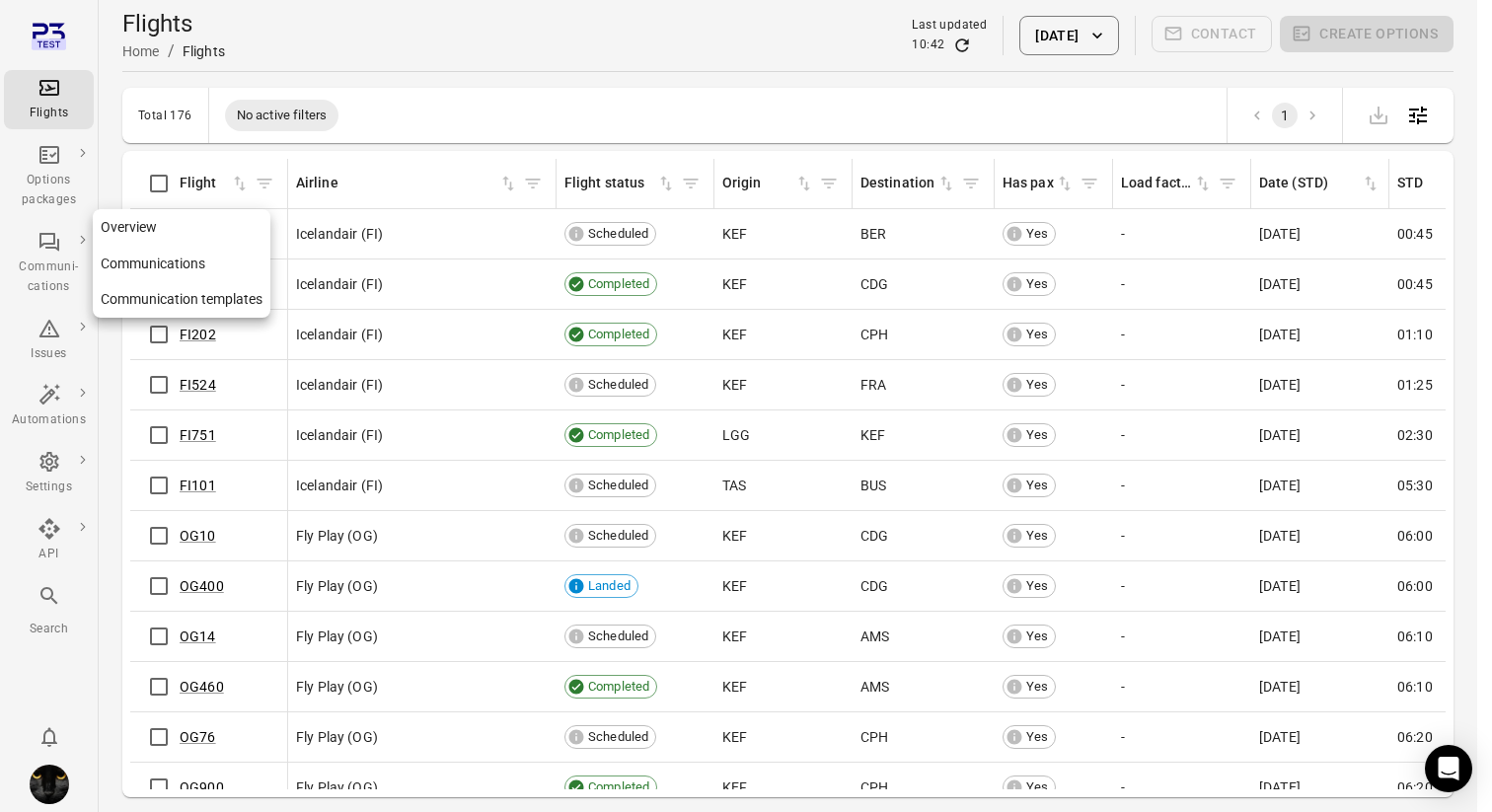
click at [74, 251] on div "Communi-cations" at bounding box center [49, 263] width 74 height 67
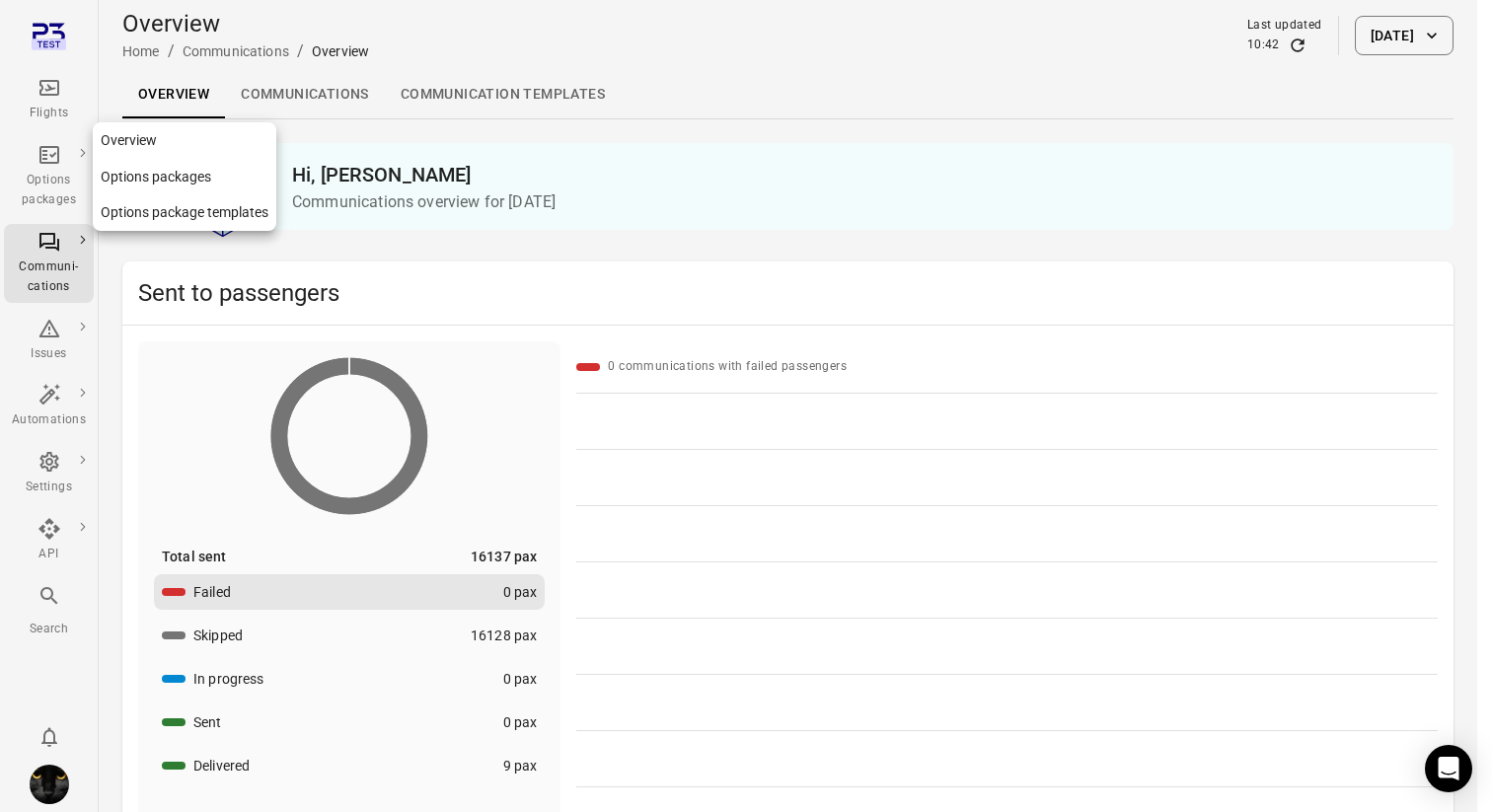
click at [64, 173] on div "Options packages" at bounding box center [49, 190] width 74 height 40
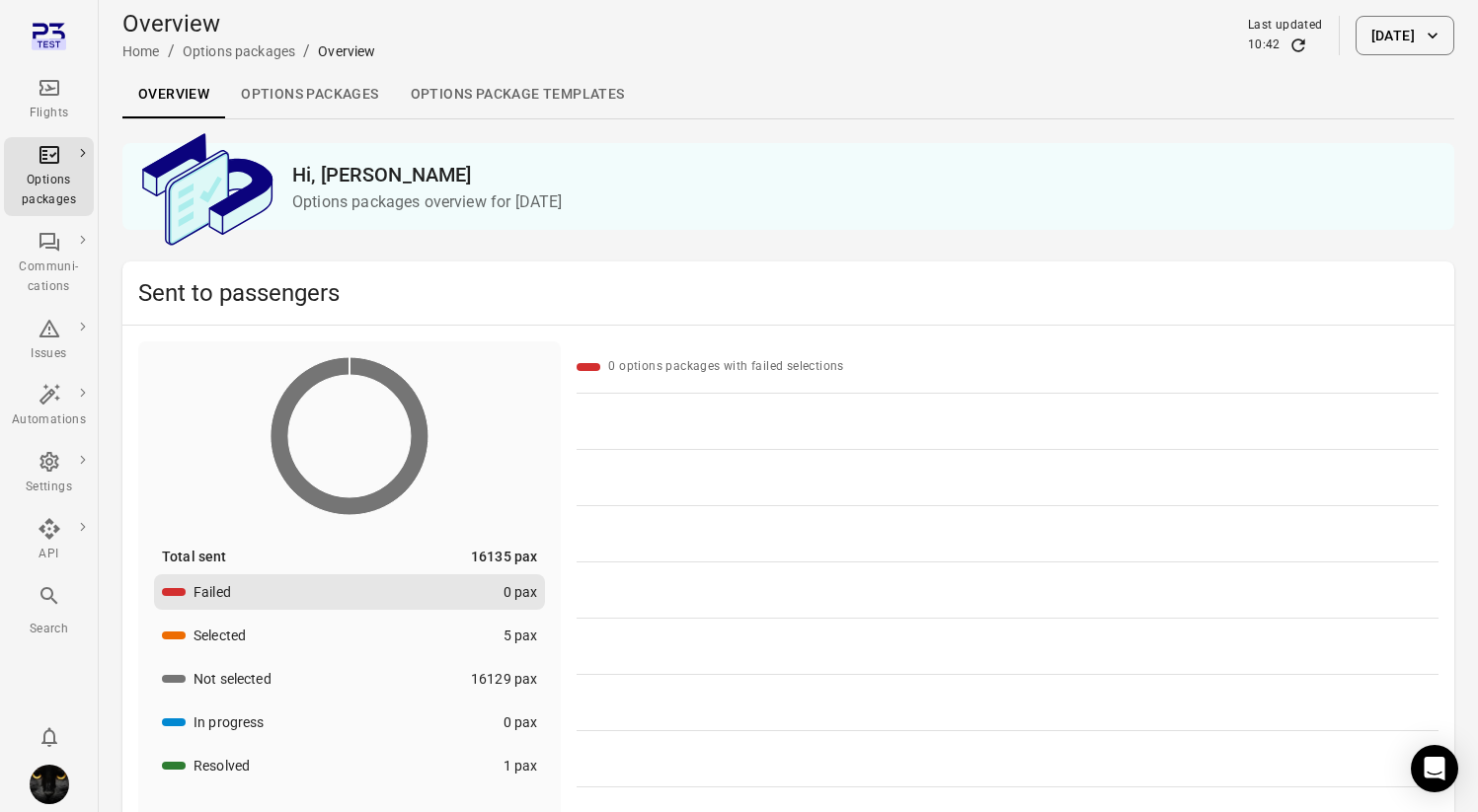
click at [297, 111] on link "Options packages" at bounding box center [309, 95] width 168 height 48
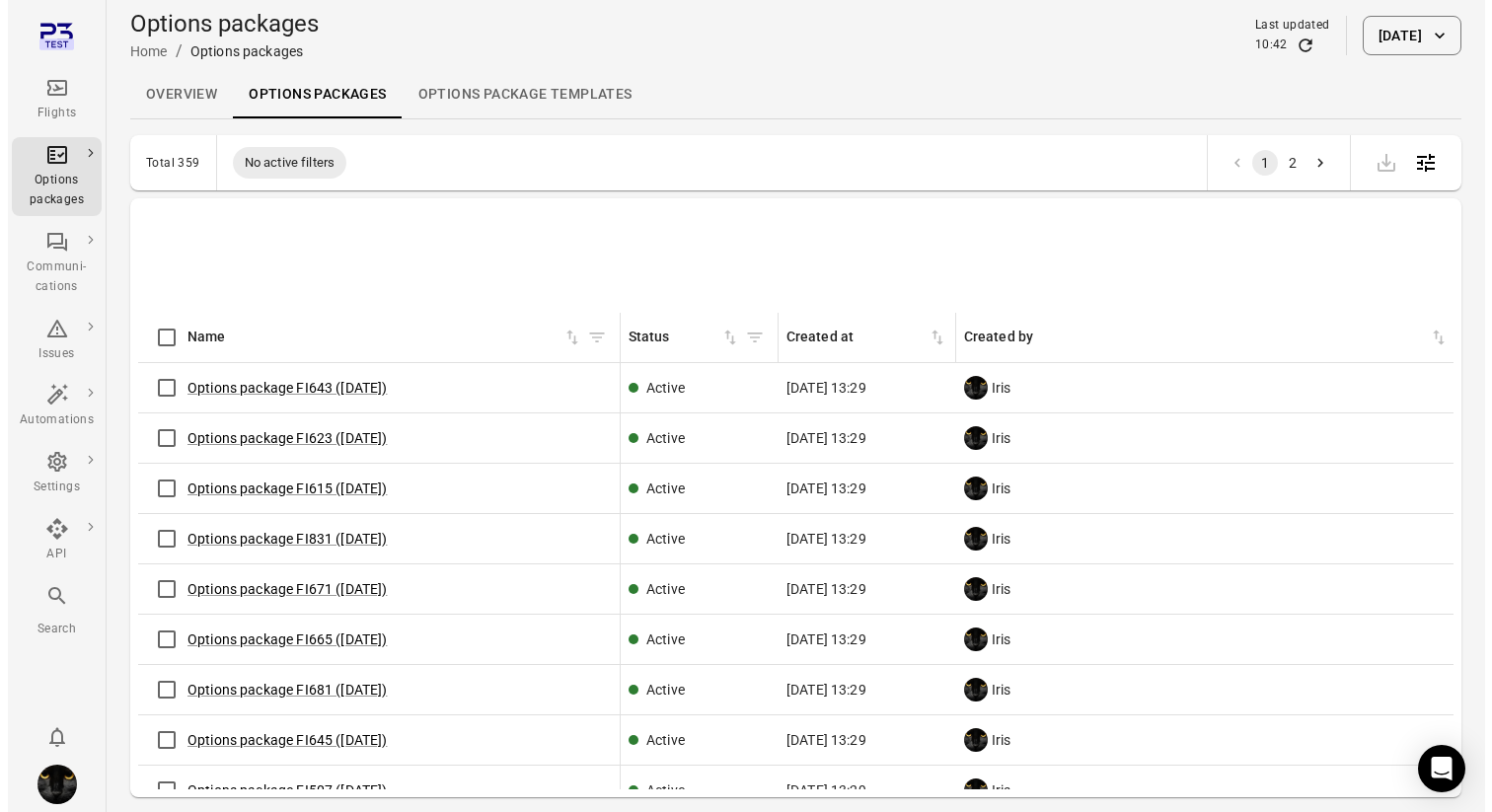
scroll to position [2560, 0]
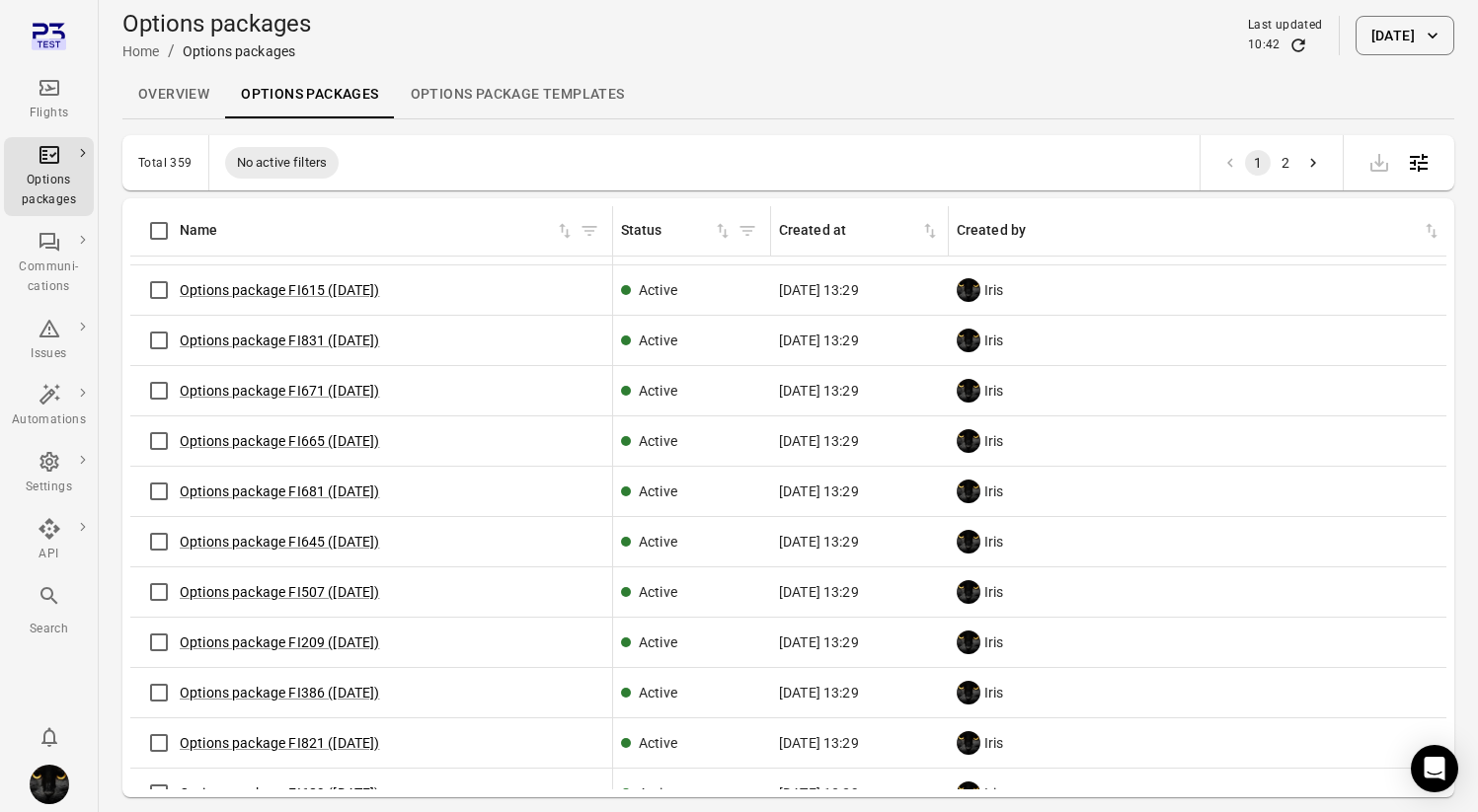
click at [47, 97] on icon "Main navigation" at bounding box center [50, 88] width 24 height 24
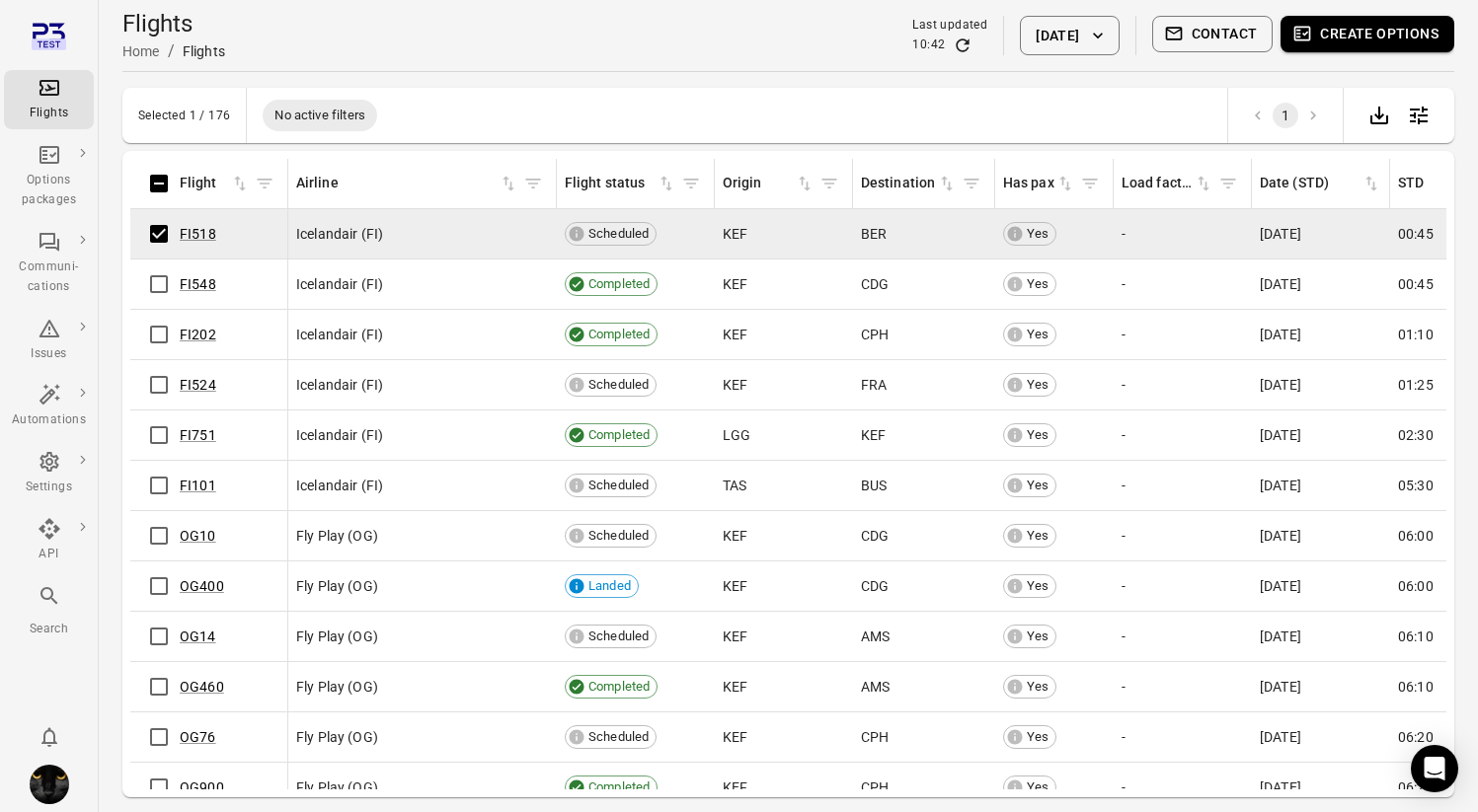
click at [1239, 41] on button "Contact" at bounding box center [1213, 34] width 122 height 37
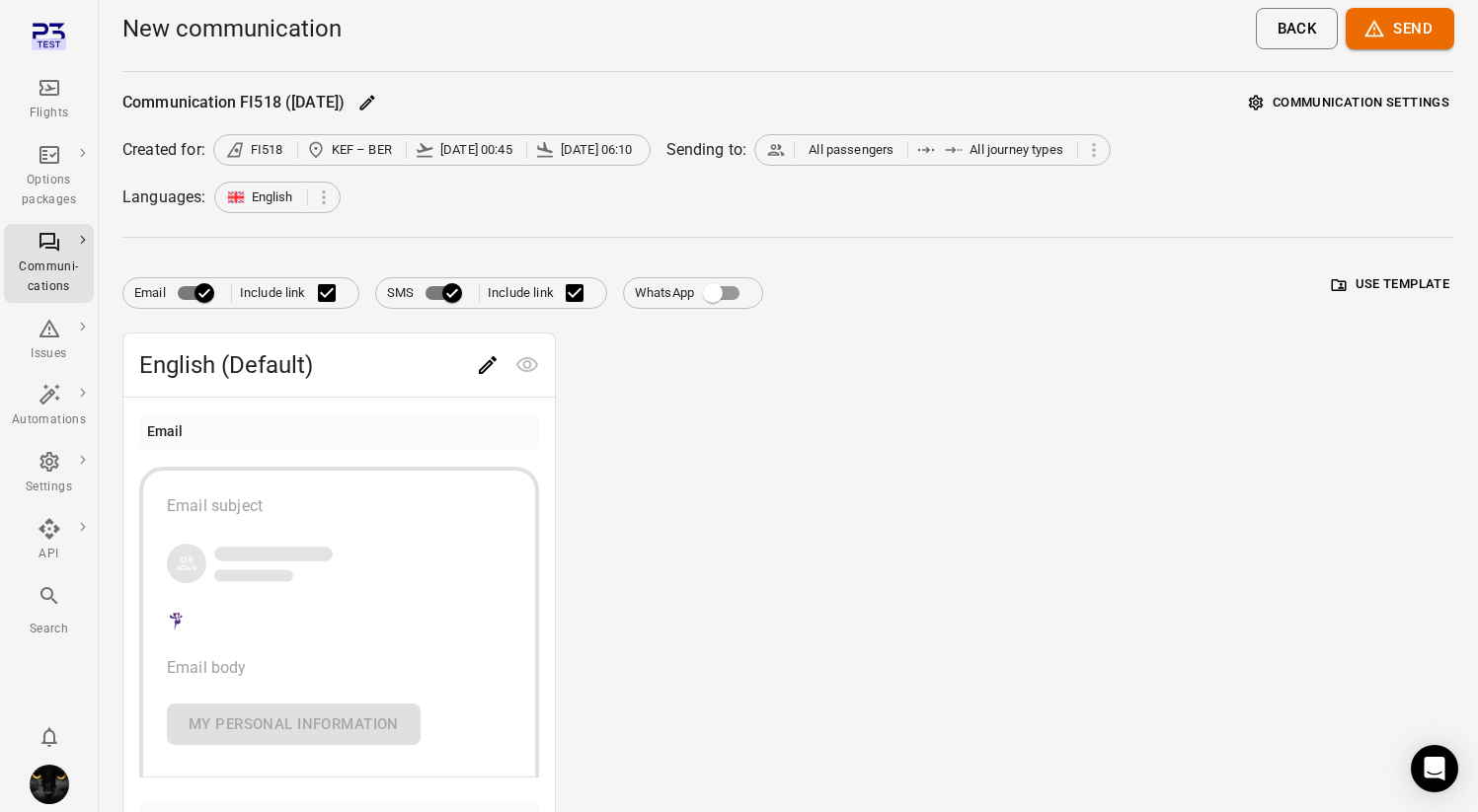
click at [1382, 273] on button "Use template" at bounding box center [1390, 284] width 128 height 31
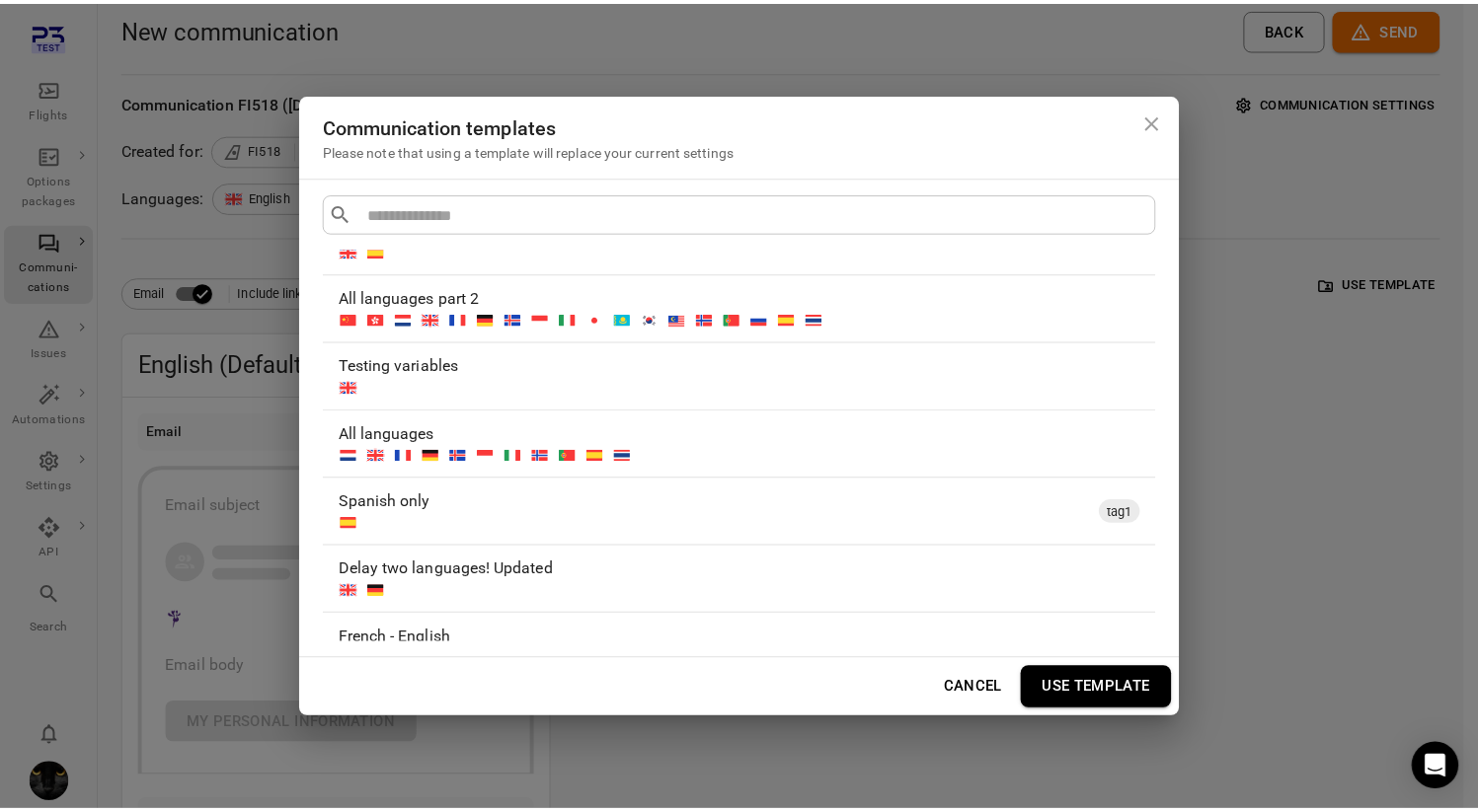
scroll to position [96, 0]
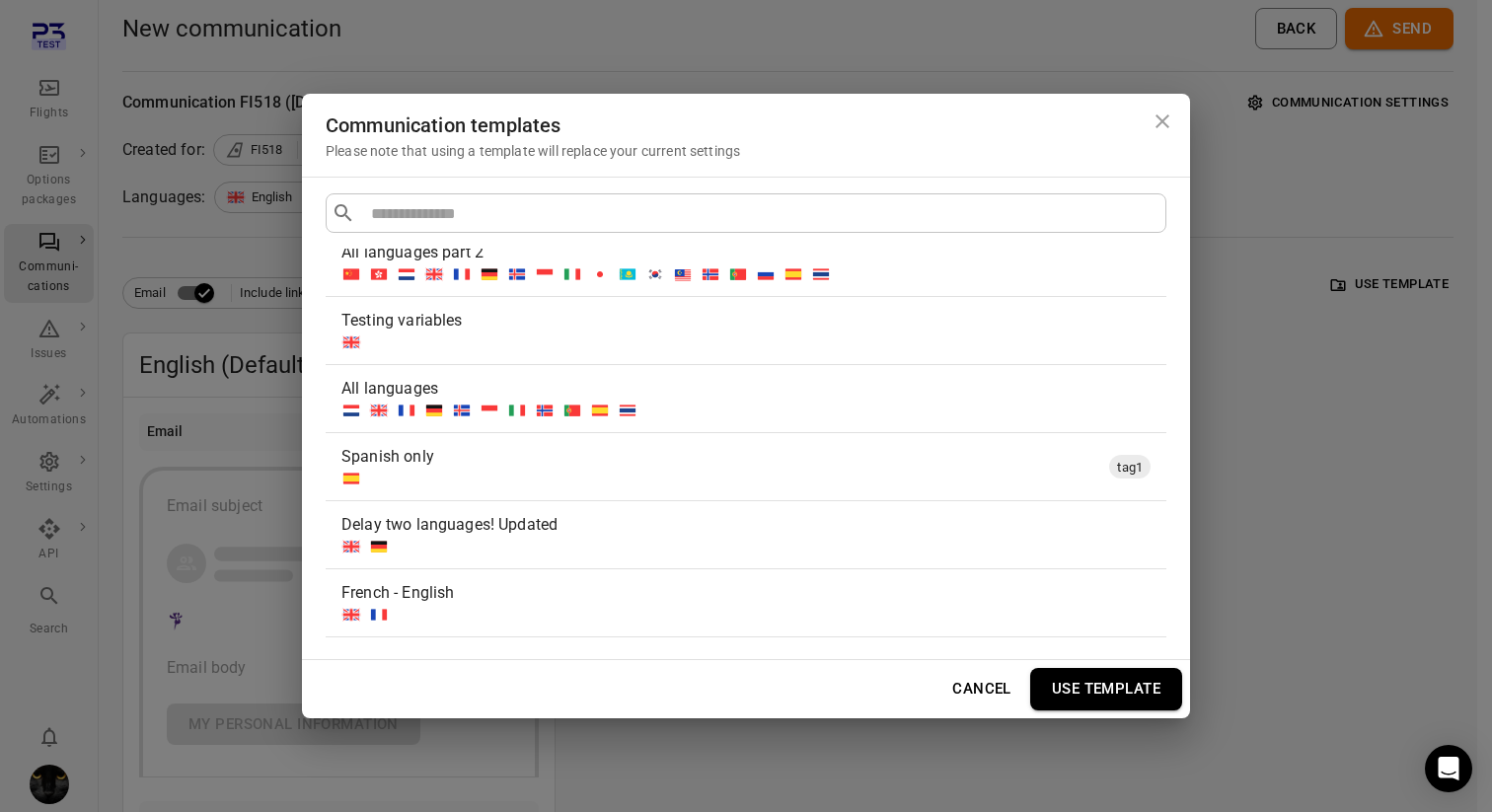
click at [747, 349] on div at bounding box center [743, 343] width 801 height 20
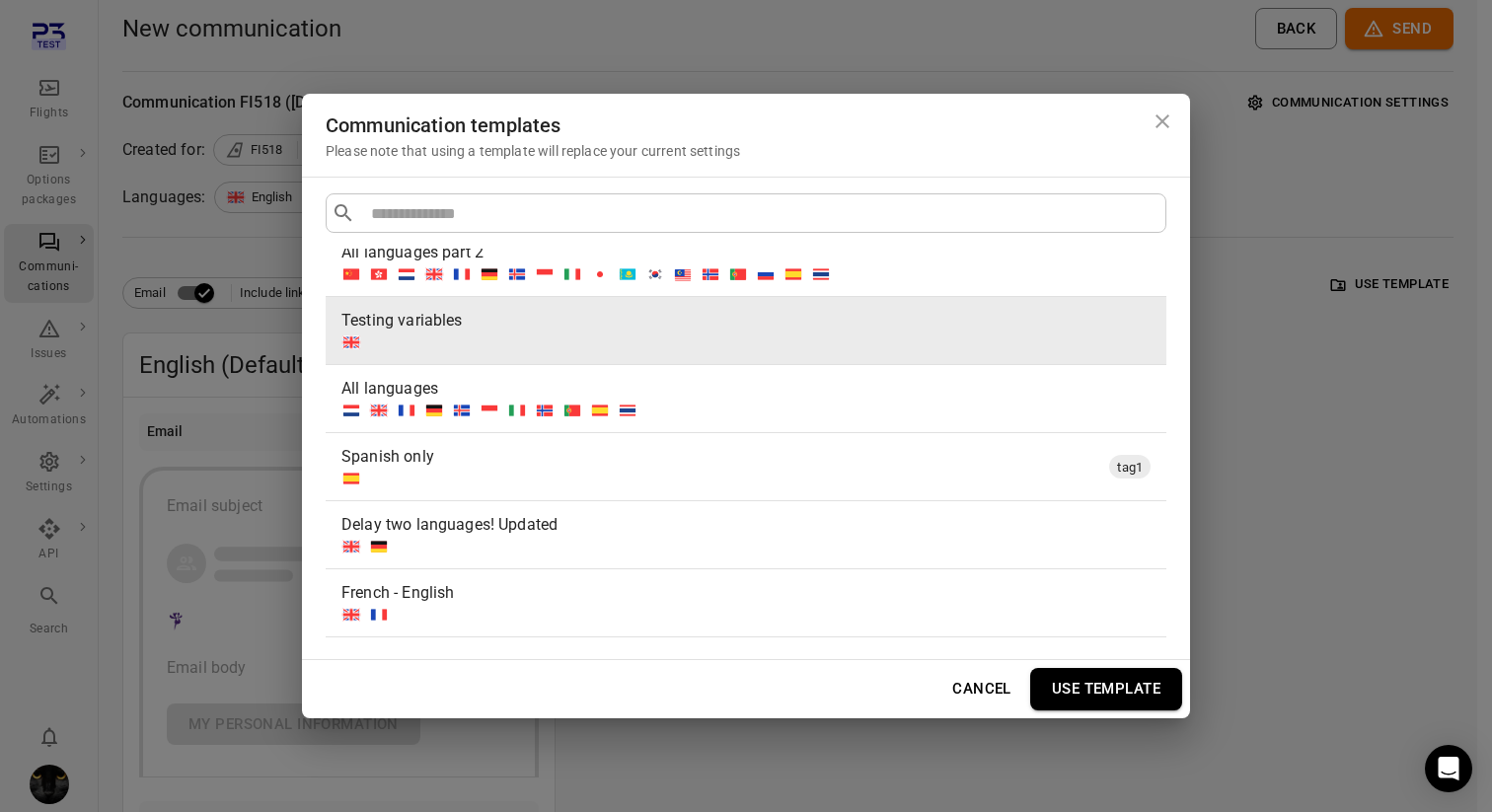
click at [1100, 675] on button "Use template" at bounding box center [1106, 688] width 152 height 42
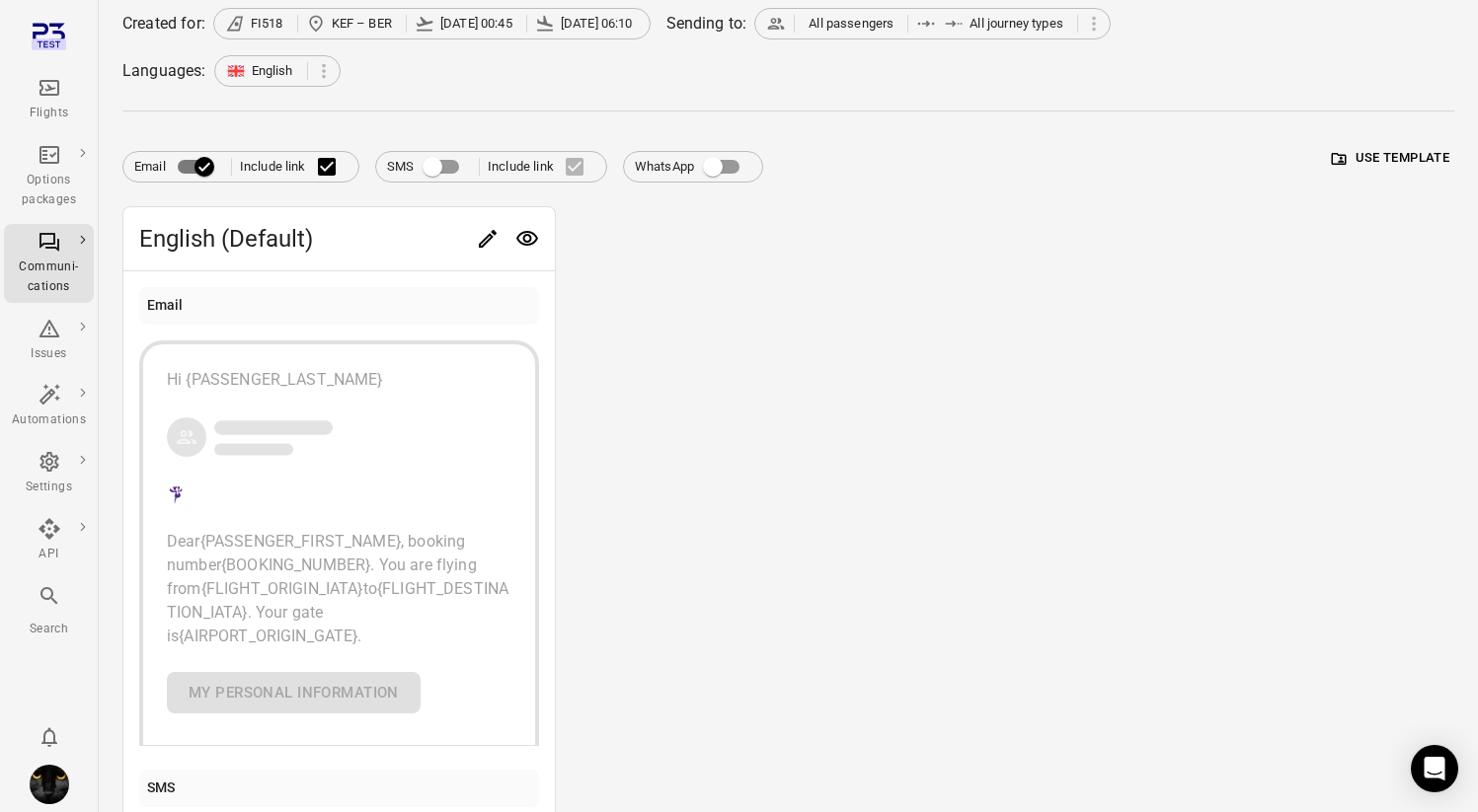
scroll to position [52, 0]
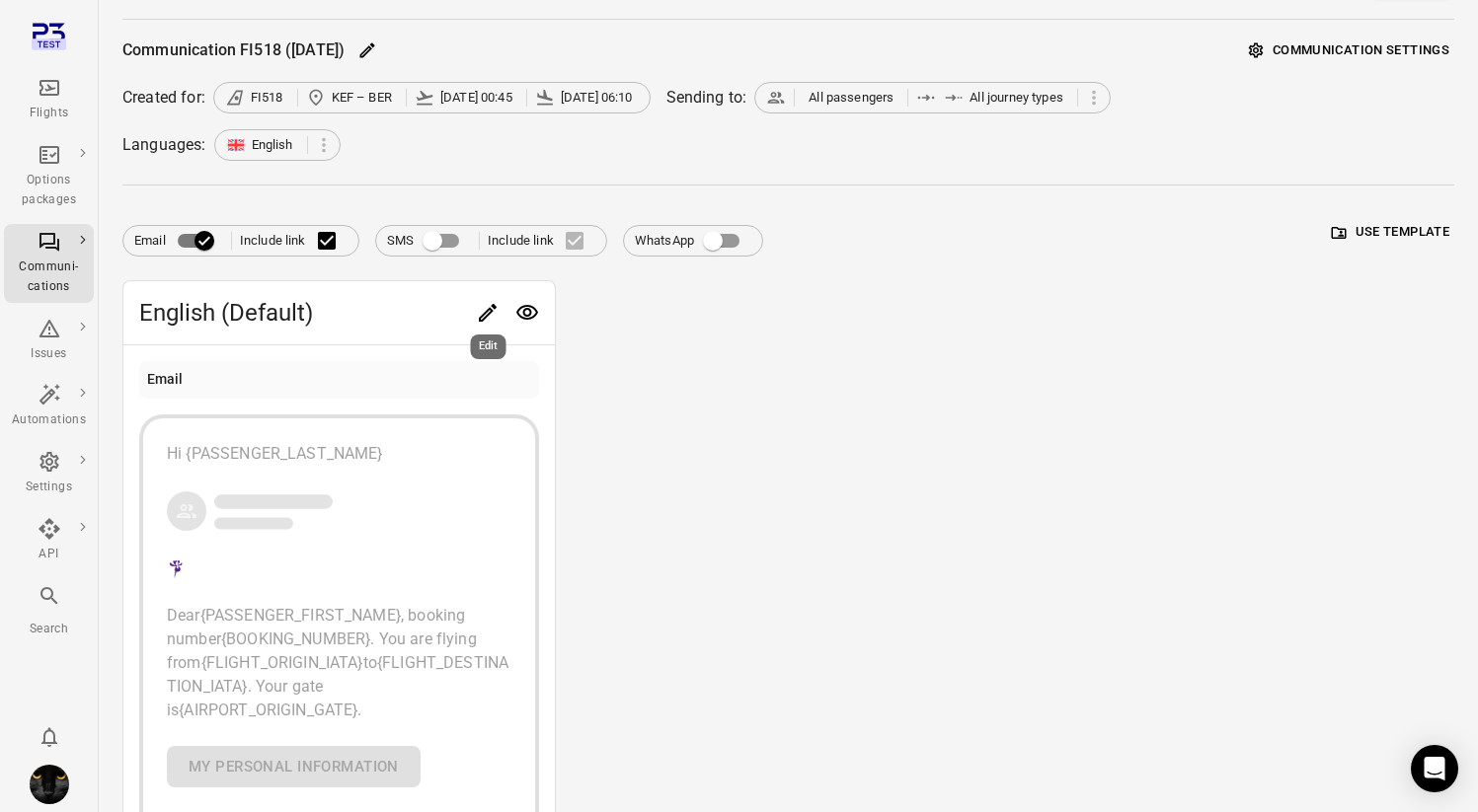
click at [493, 307] on icon "Edit" at bounding box center [487, 313] width 18 height 18
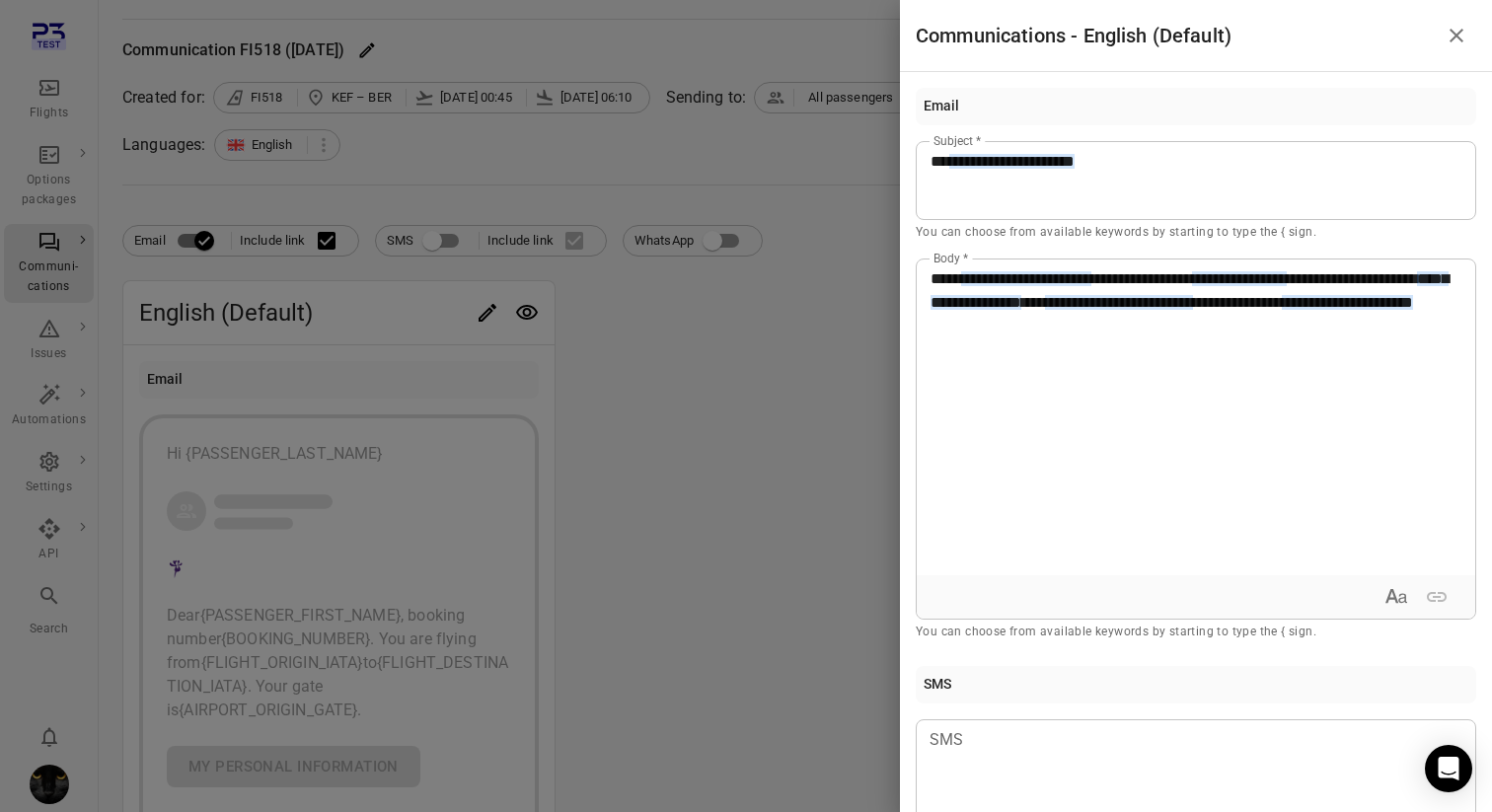
click at [709, 300] on div at bounding box center [746, 406] width 1492 height 812
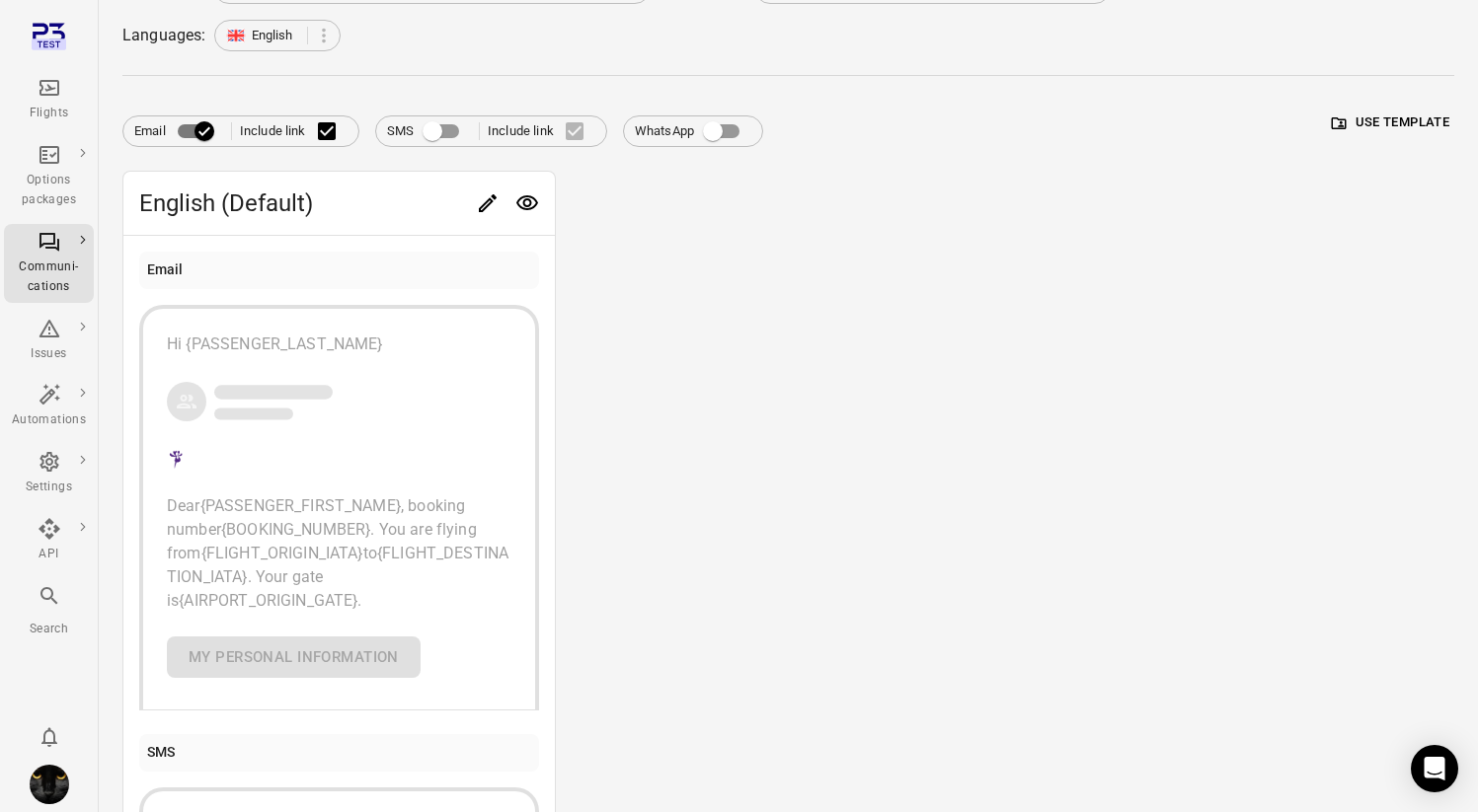
scroll to position [0, 0]
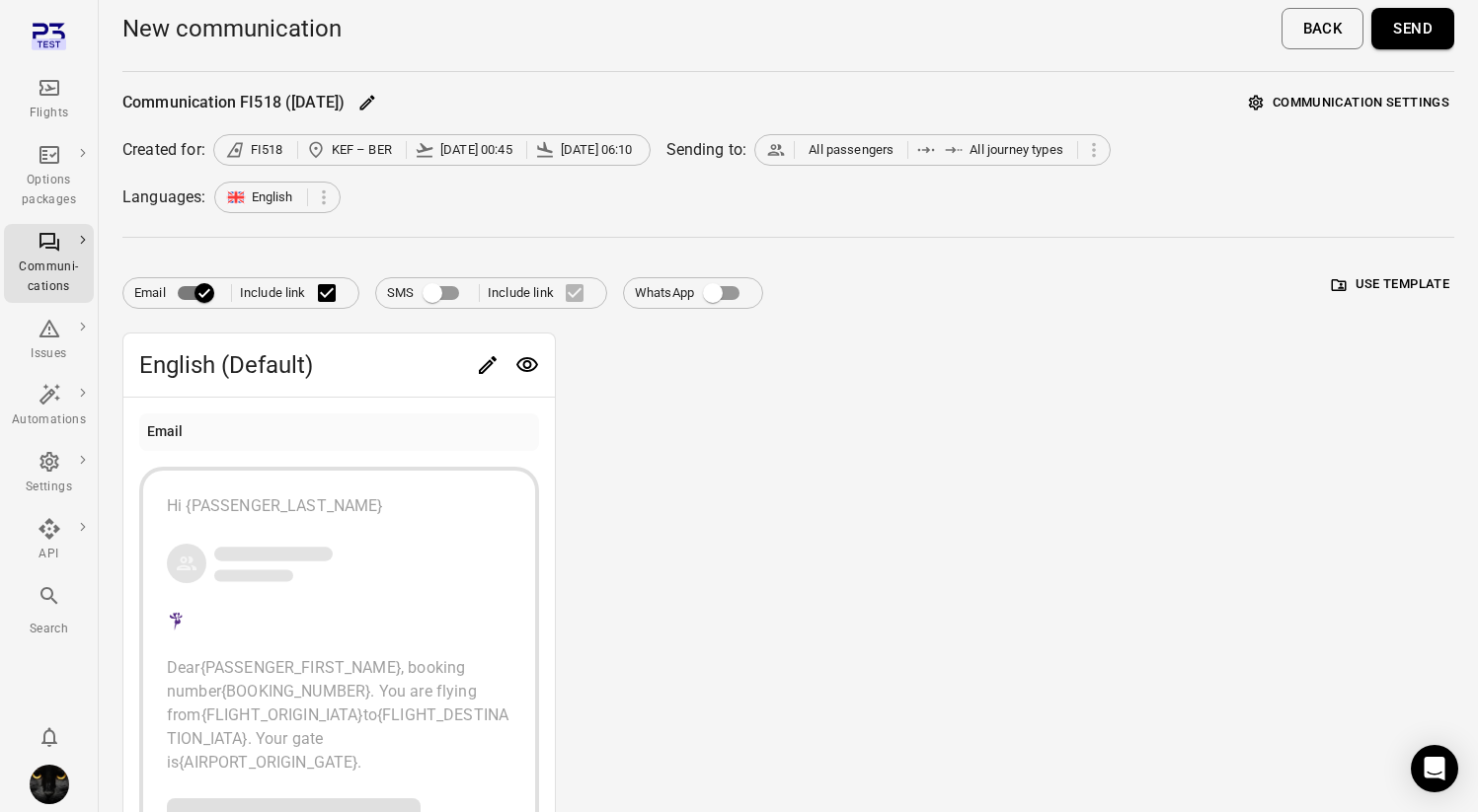
click at [1417, 16] on button "Send" at bounding box center [1412, 29] width 83 height 42
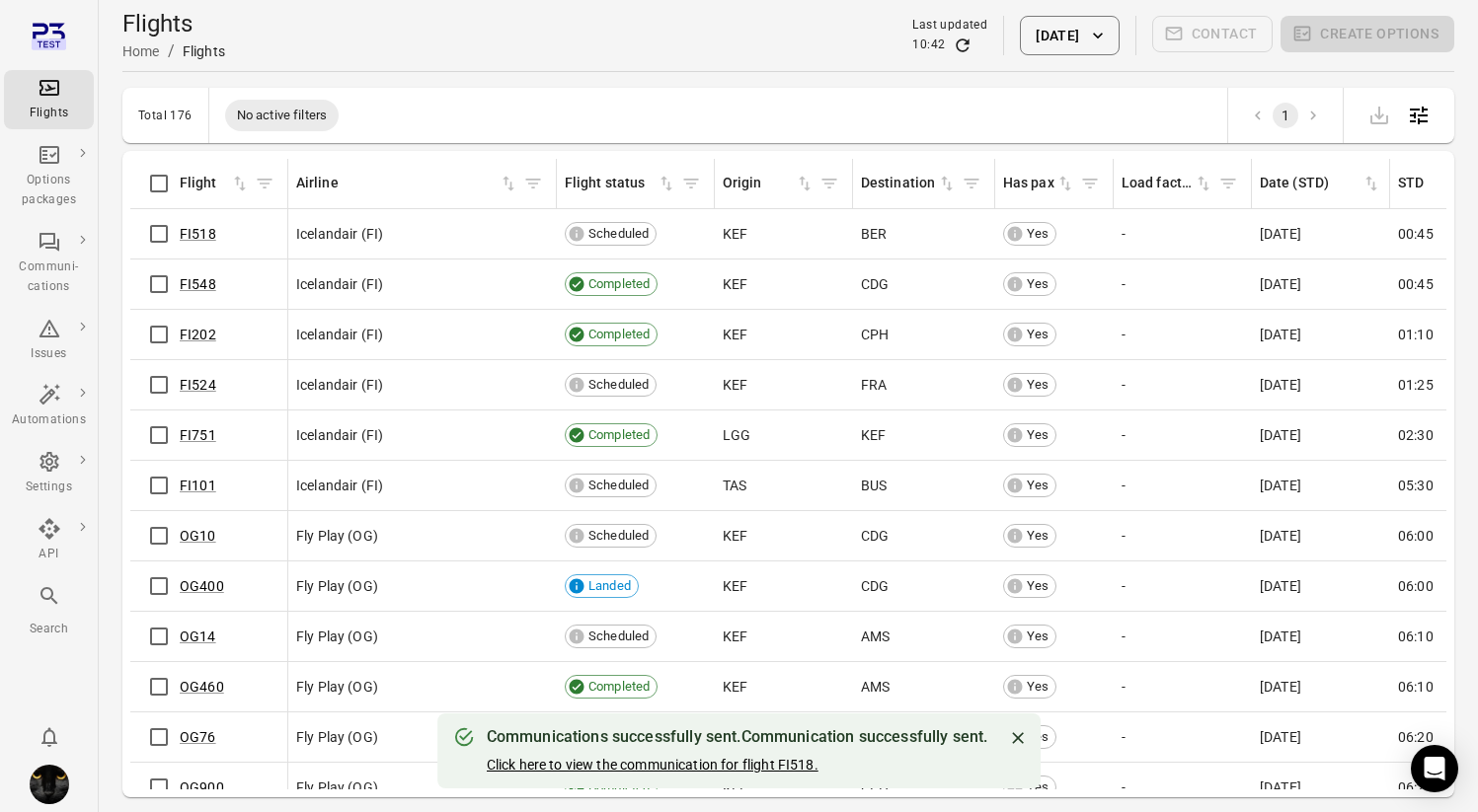
click at [658, 761] on link "Click here to view the communication for flight FI518." at bounding box center [652, 765] width 332 height 16
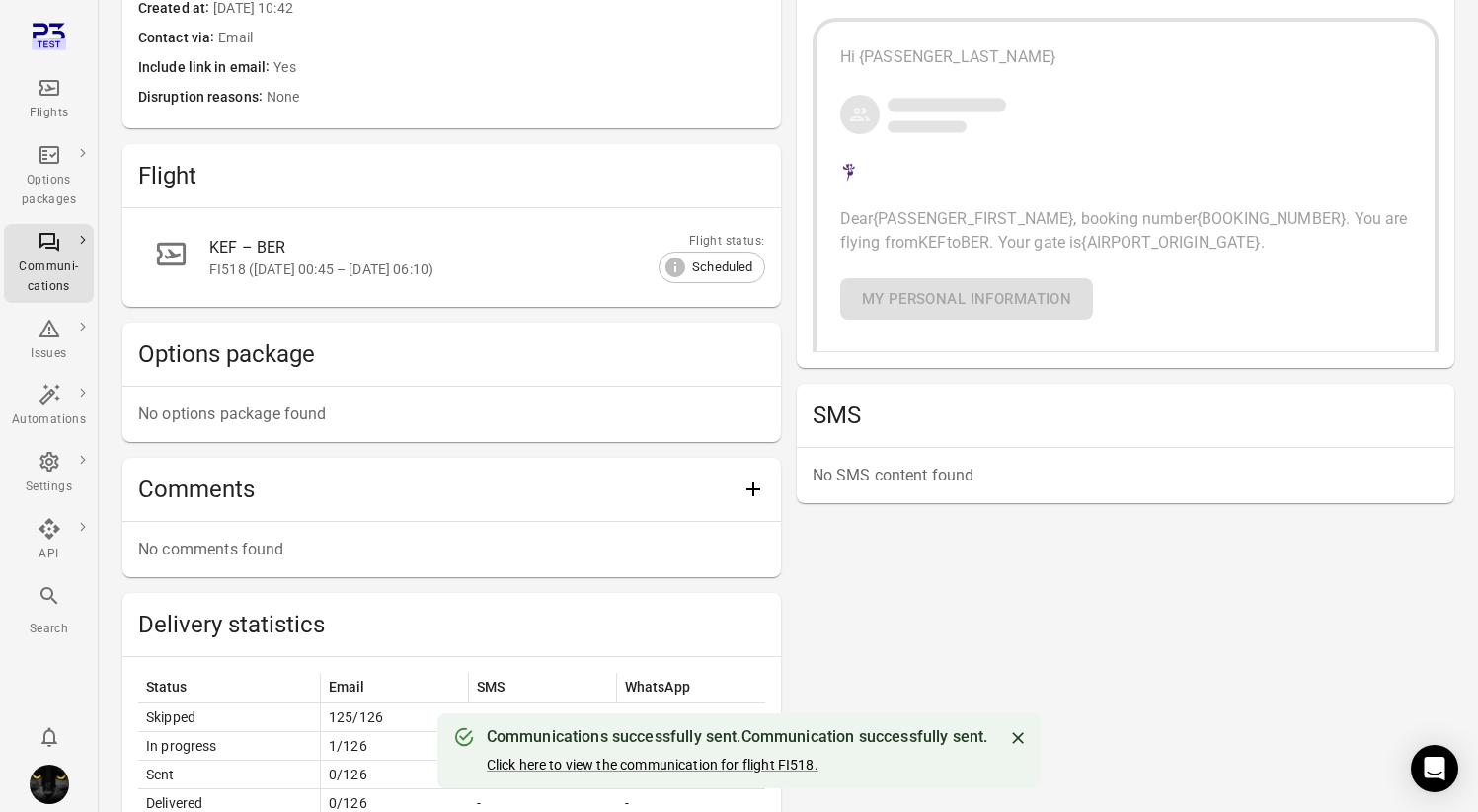
scroll to position [662, 0]
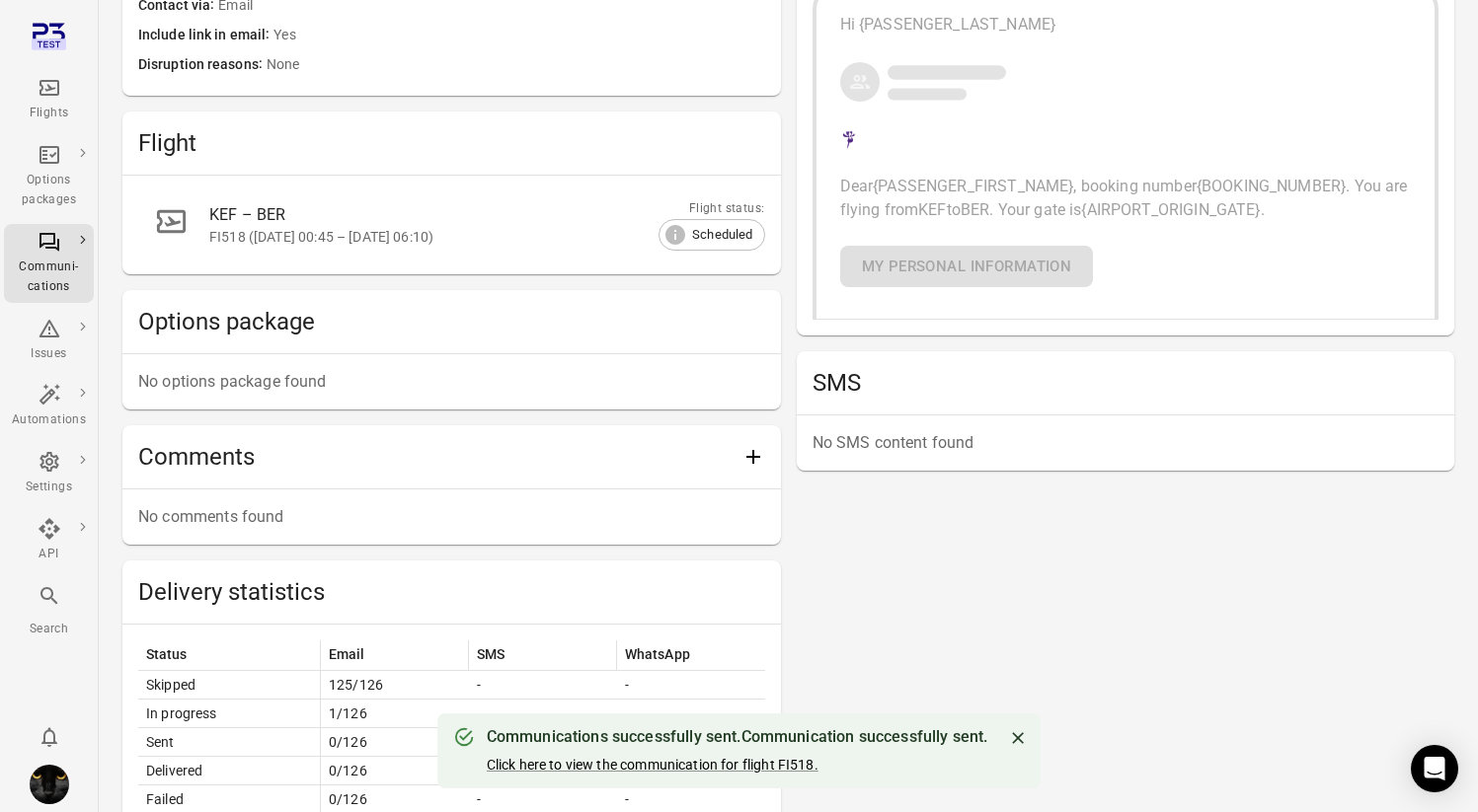
click at [946, 216] on span "KEF" at bounding box center [932, 209] width 28 height 19
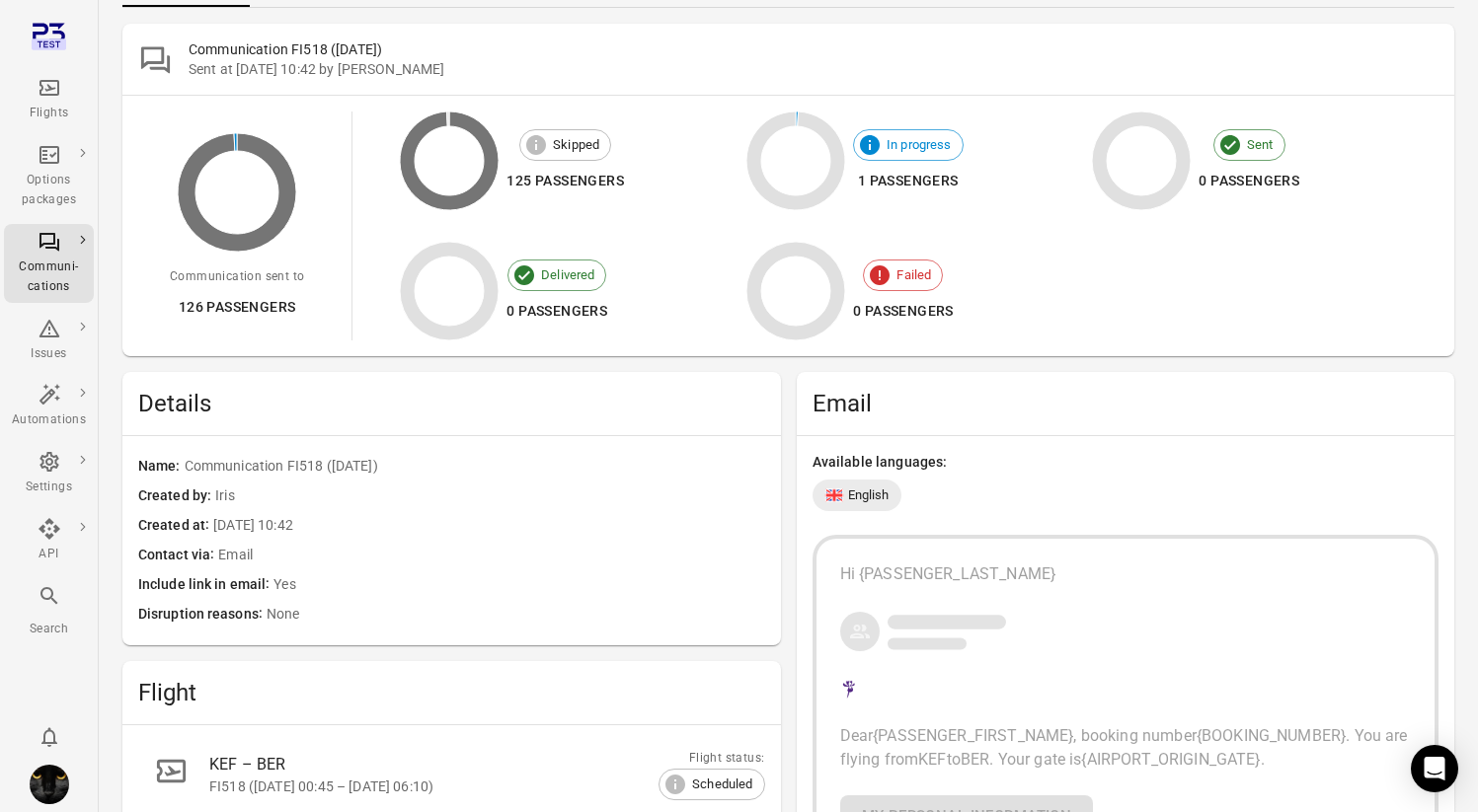
scroll to position [0, 0]
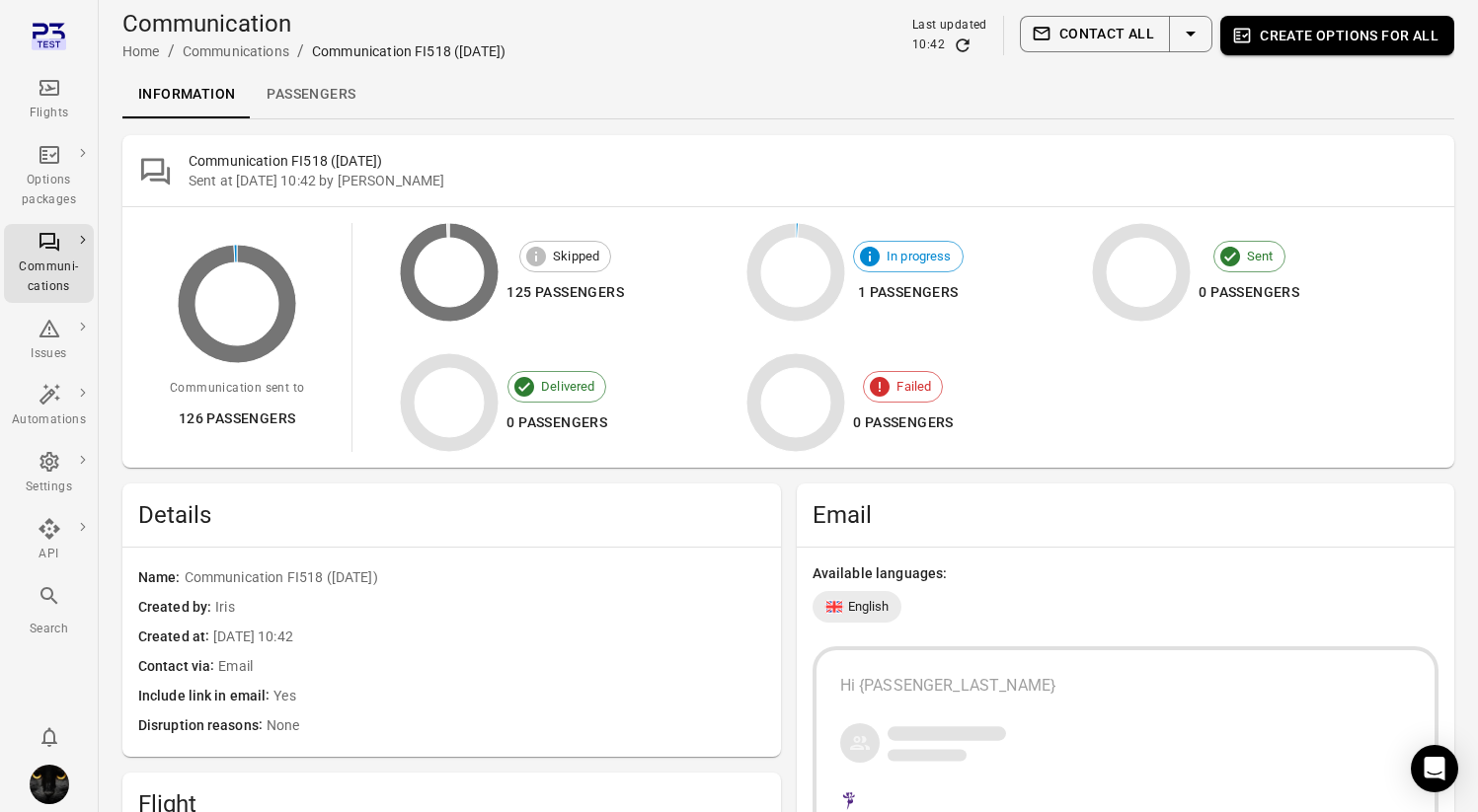
click at [305, 78] on link "Passengers" at bounding box center [311, 95] width 121 height 48
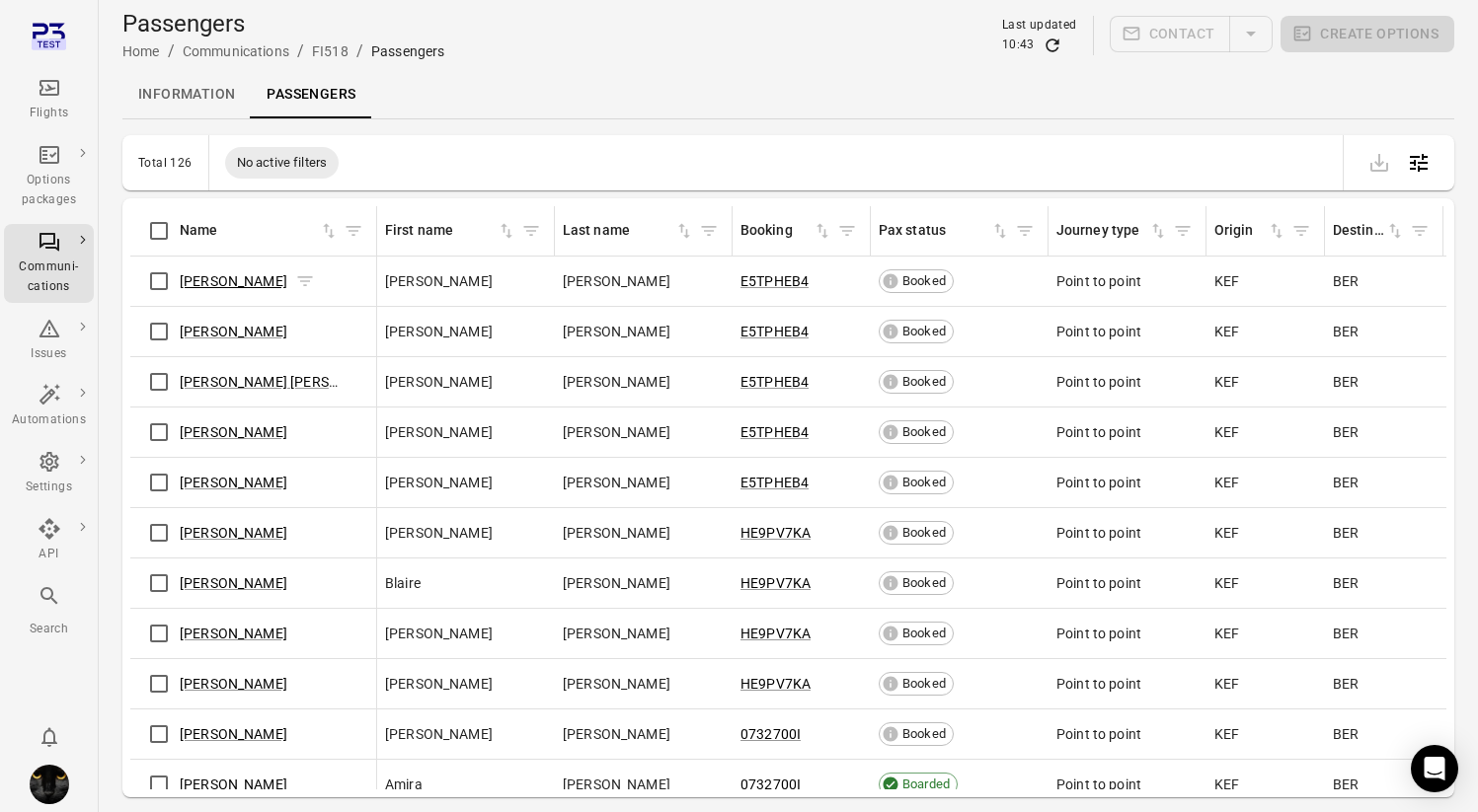
click at [239, 278] on link "[PERSON_NAME]" at bounding box center [233, 281] width 108 height 16
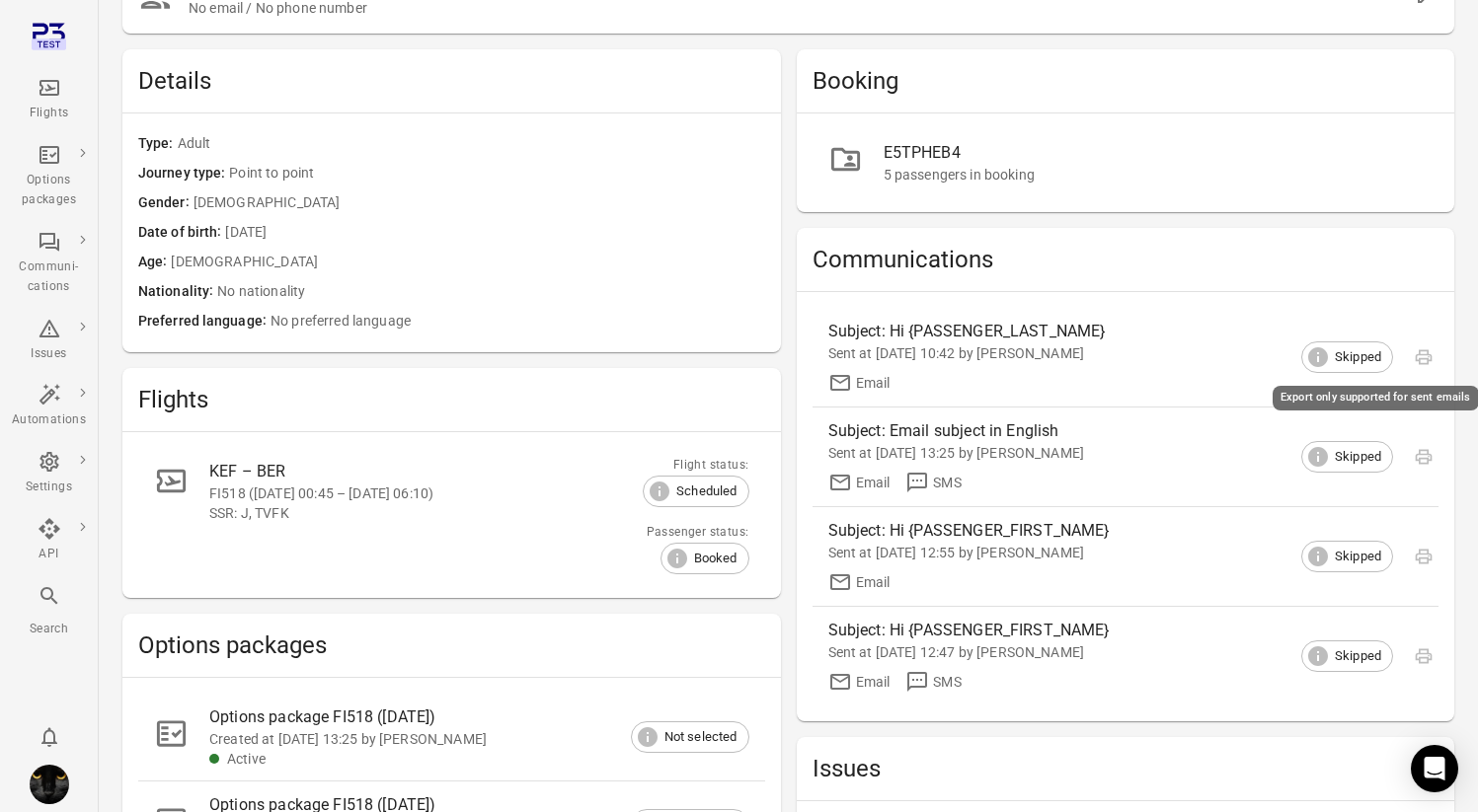
scroll to position [127, 0]
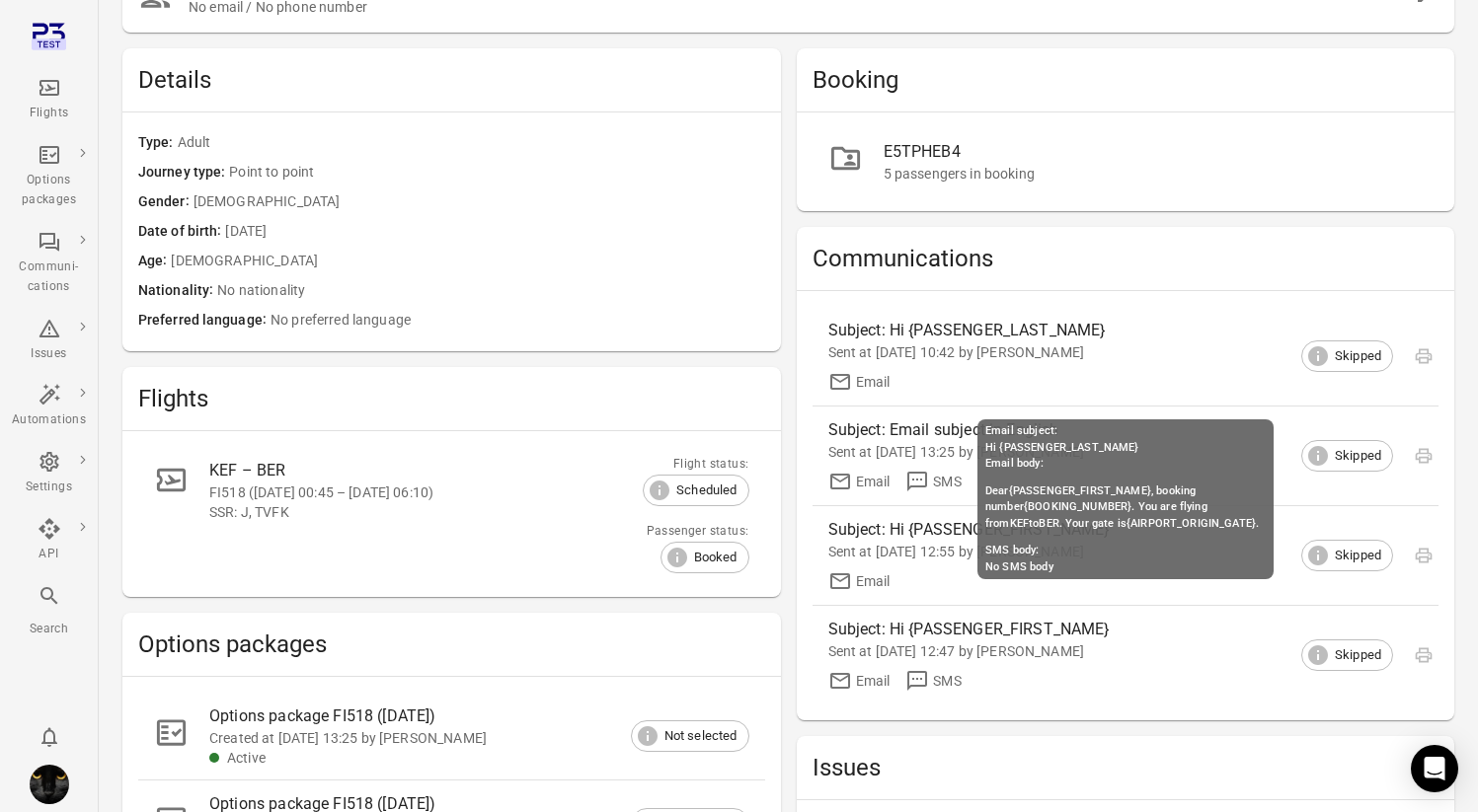
click at [925, 344] on div "Sent at 21 Aug 2025 10:42 by Iris" at bounding box center [1110, 353] width 564 height 20
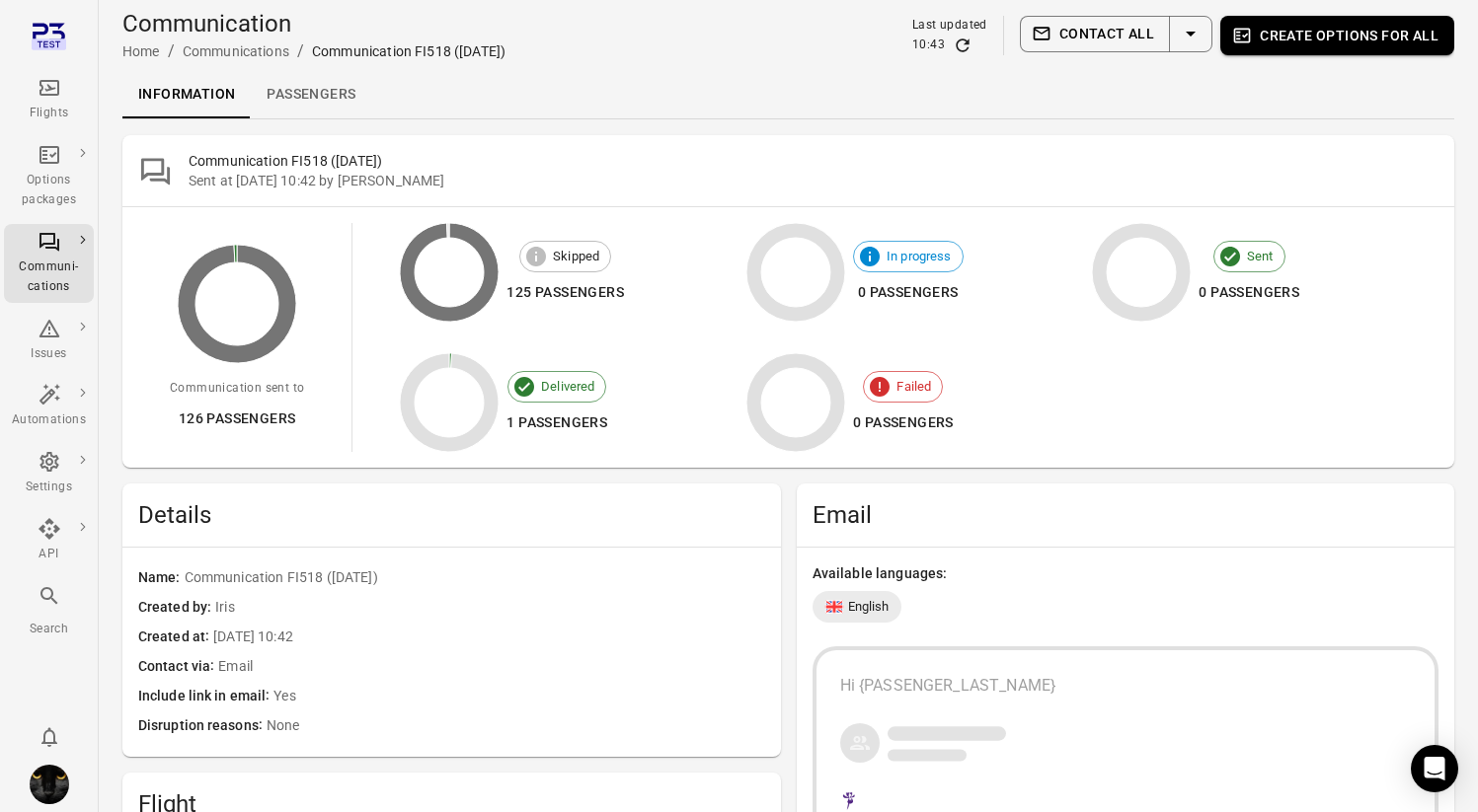
click at [309, 99] on link "Passengers" at bounding box center [311, 95] width 121 height 48
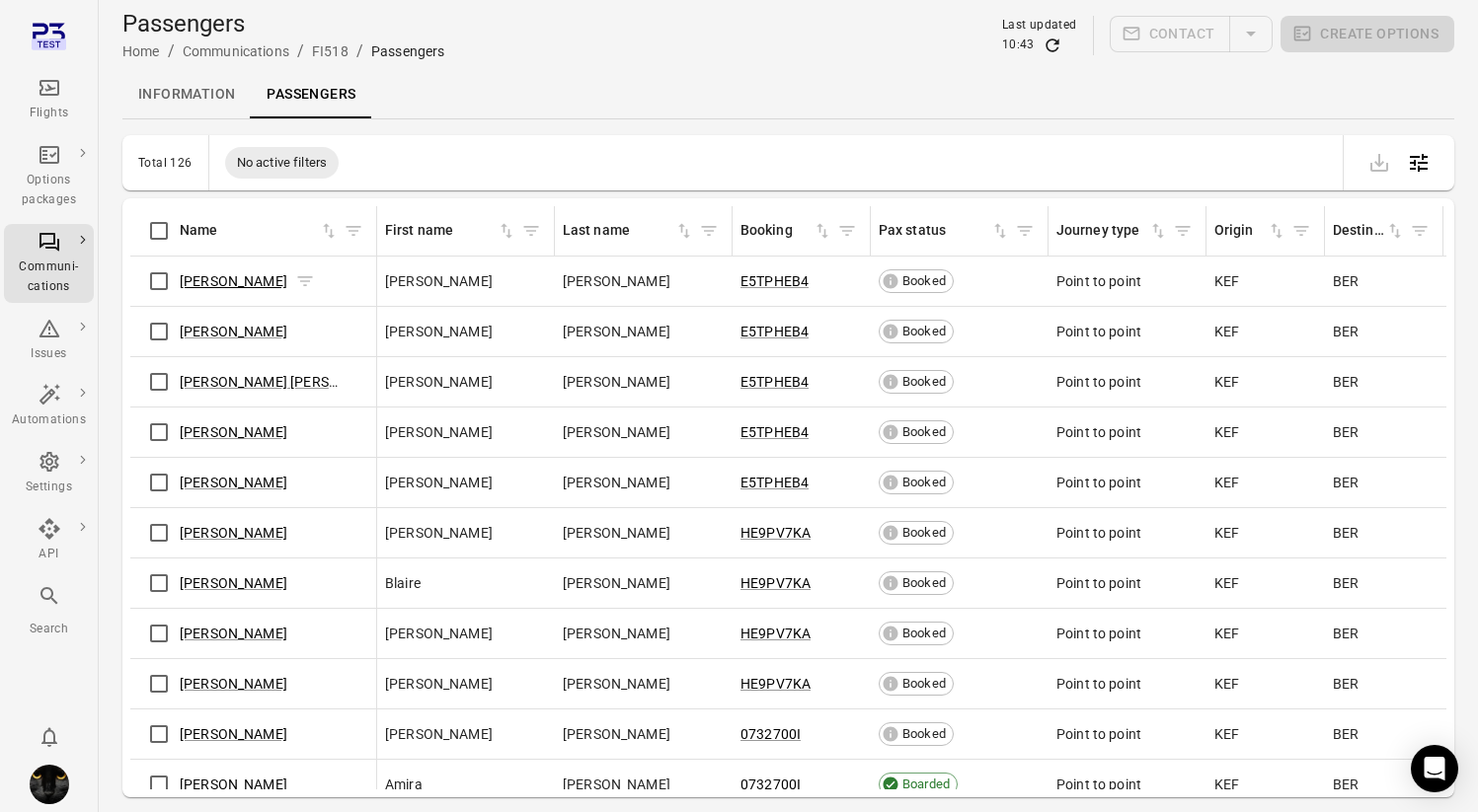
click at [221, 277] on link "[PERSON_NAME]" at bounding box center [233, 281] width 108 height 16
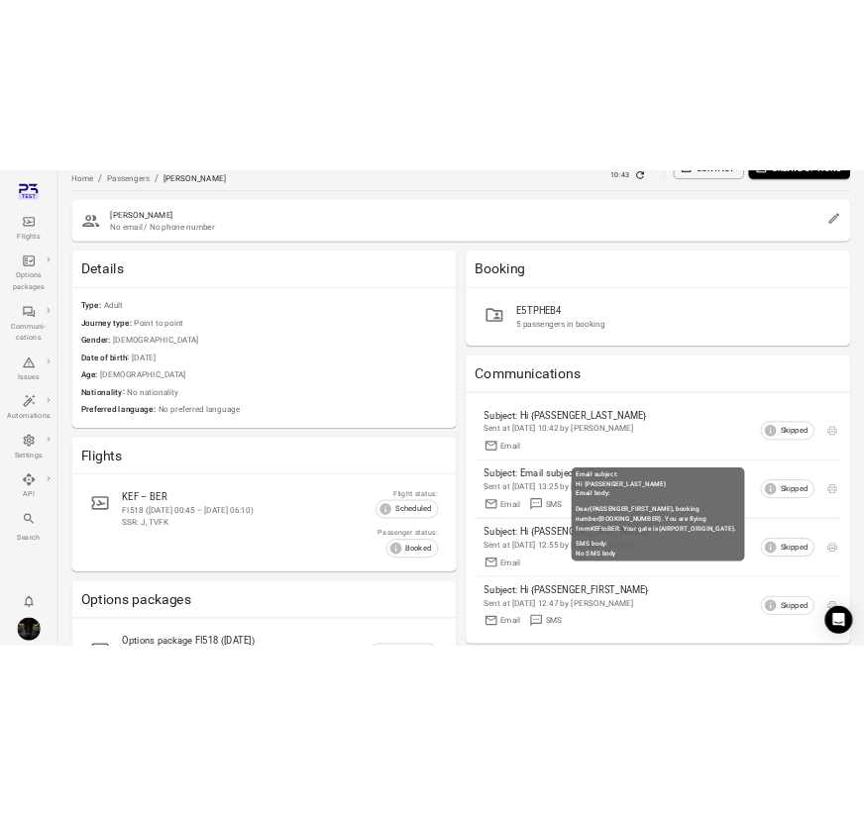
scroll to position [41, 0]
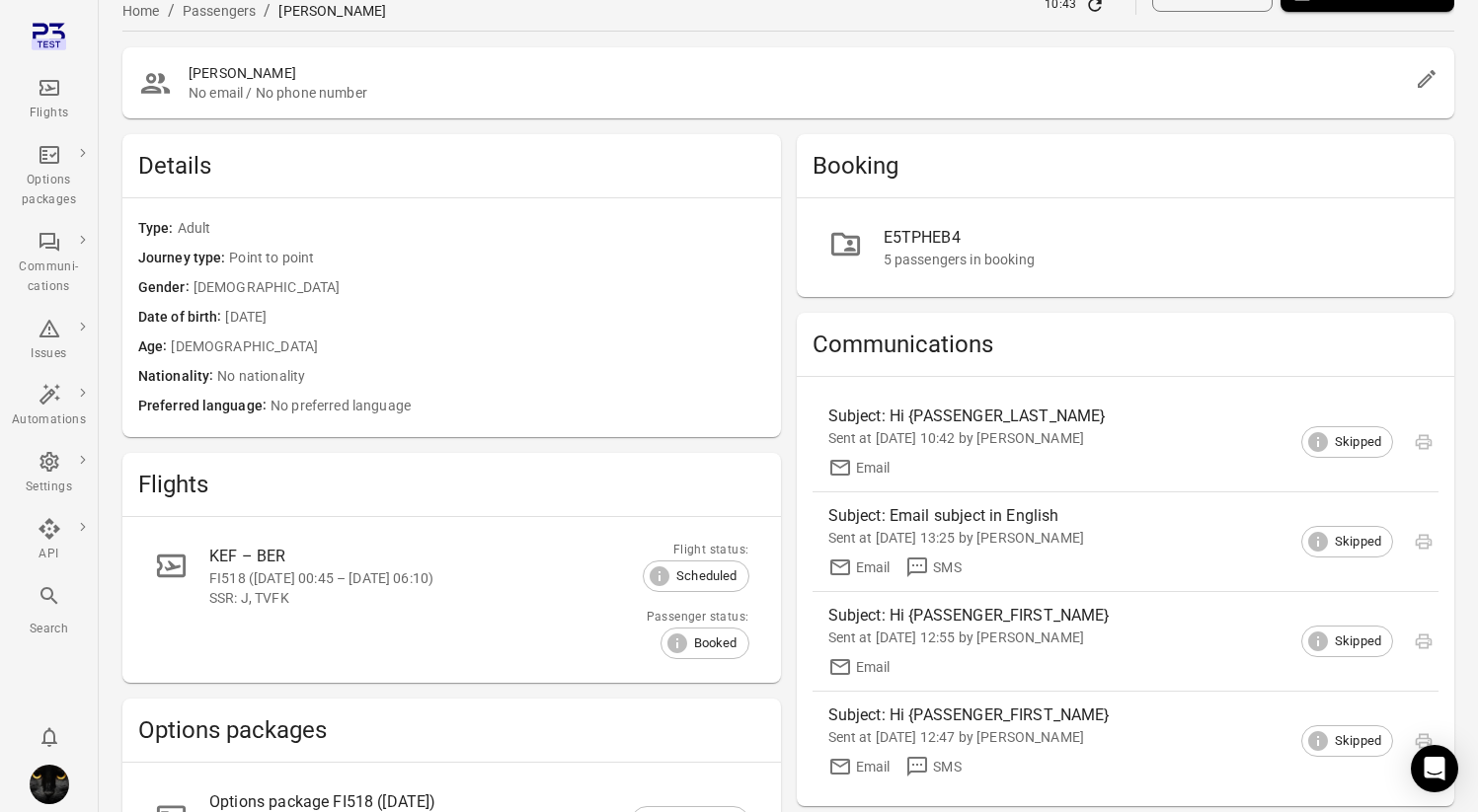
click at [603, 258] on span "Point to point" at bounding box center [496, 259] width 535 height 22
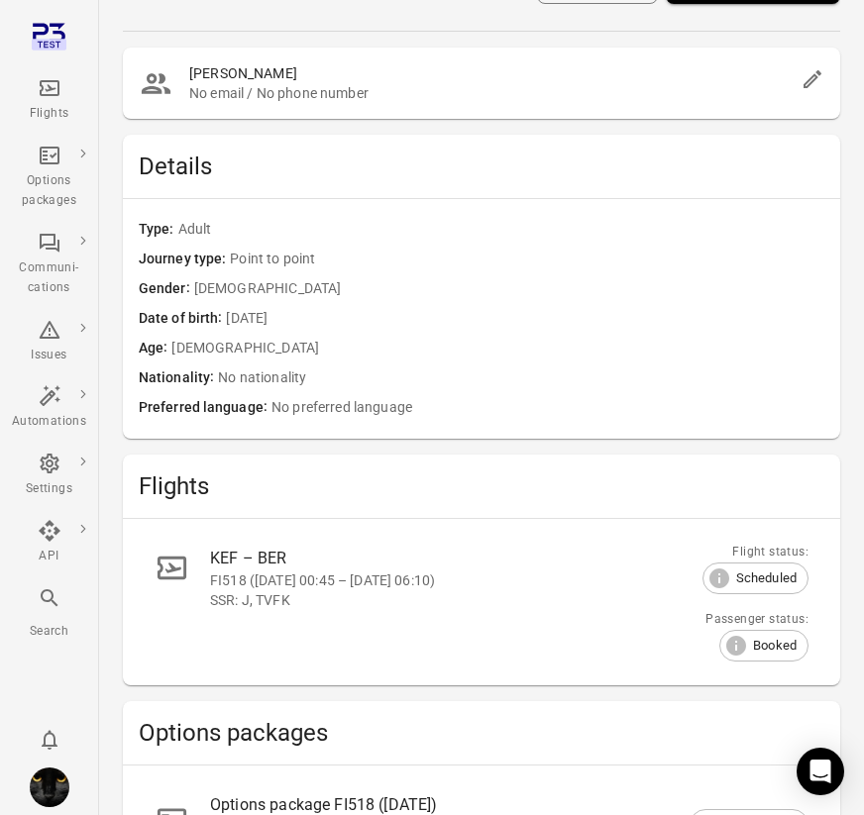
click at [568, 272] on div "Journey type Point to point" at bounding box center [481, 260] width 685 height 30
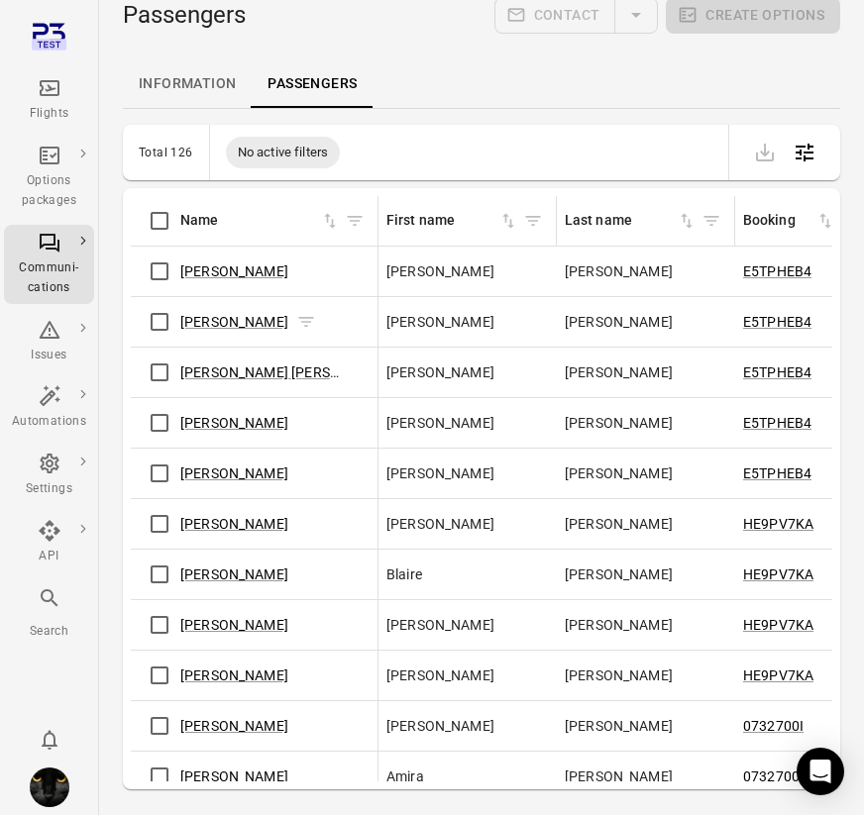
scroll to position [10, 0]
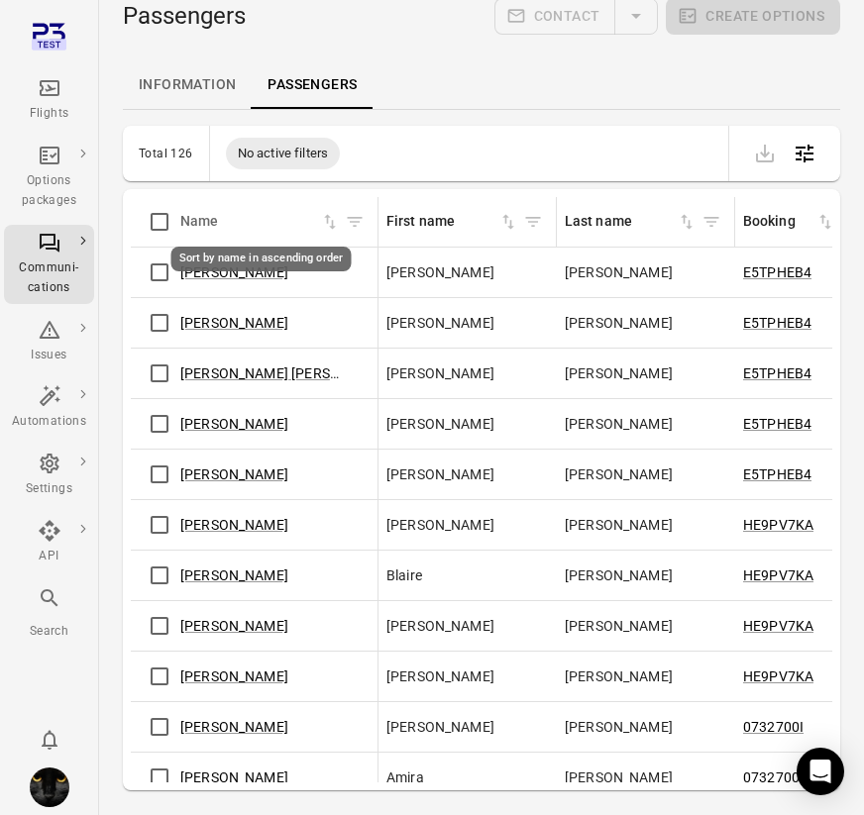
click at [327, 229] on icon "Sort by name in ascending order" at bounding box center [330, 222] width 20 height 20
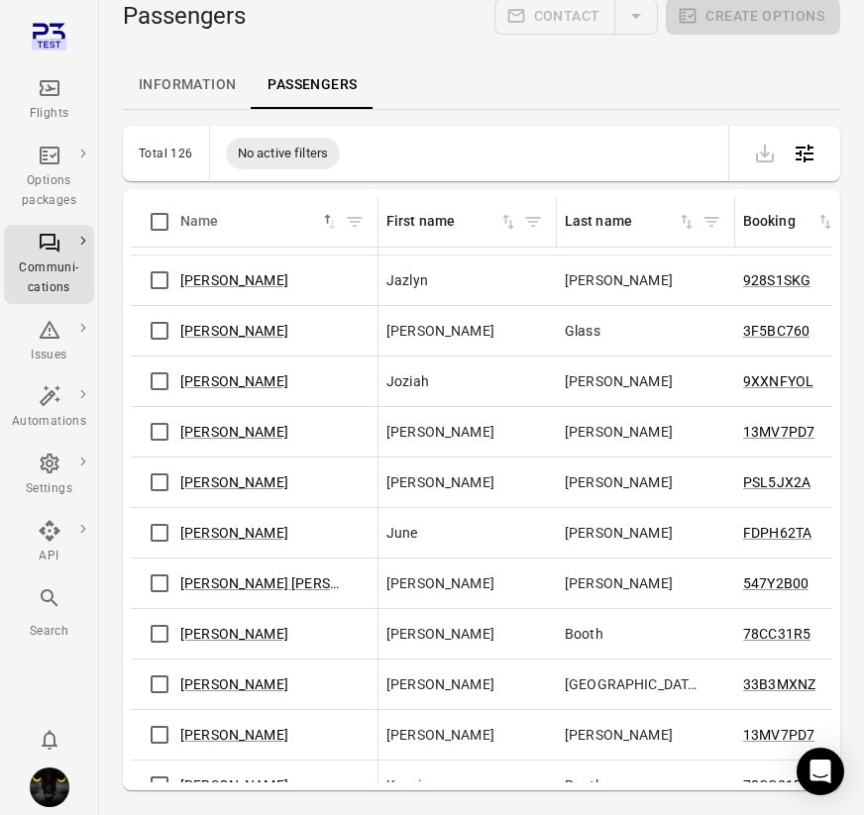
scroll to position [3059, 0]
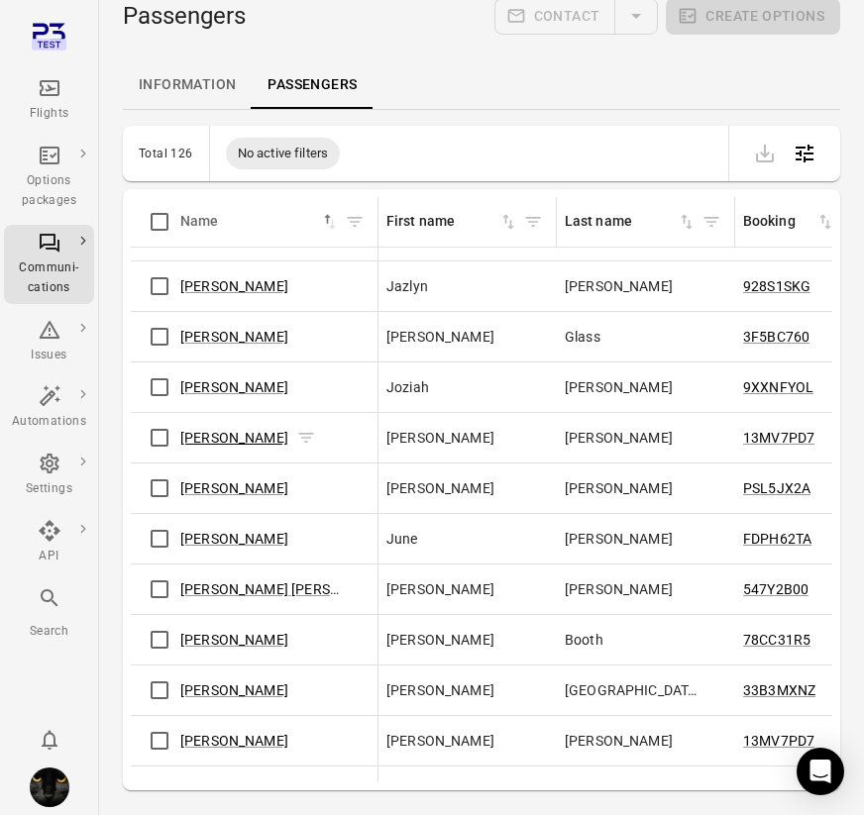
click at [240, 441] on link "[PERSON_NAME]" at bounding box center [234, 438] width 108 height 16
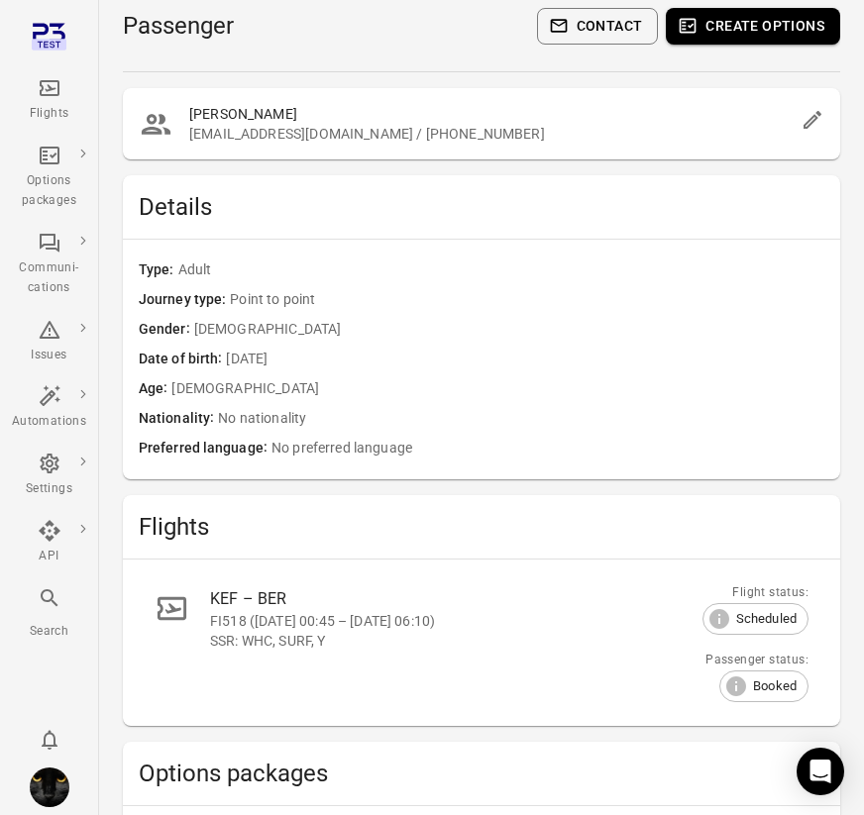
click at [38, 97] on icon "Main navigation" at bounding box center [50, 88] width 24 height 24
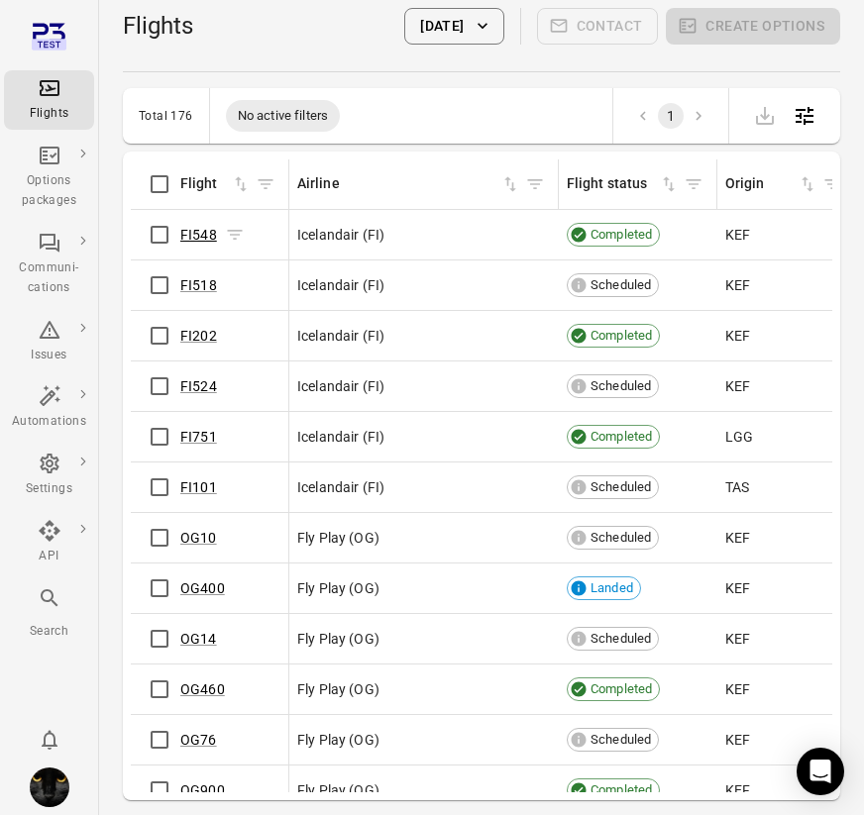
click at [187, 227] on link "FI548" at bounding box center [198, 235] width 37 height 16
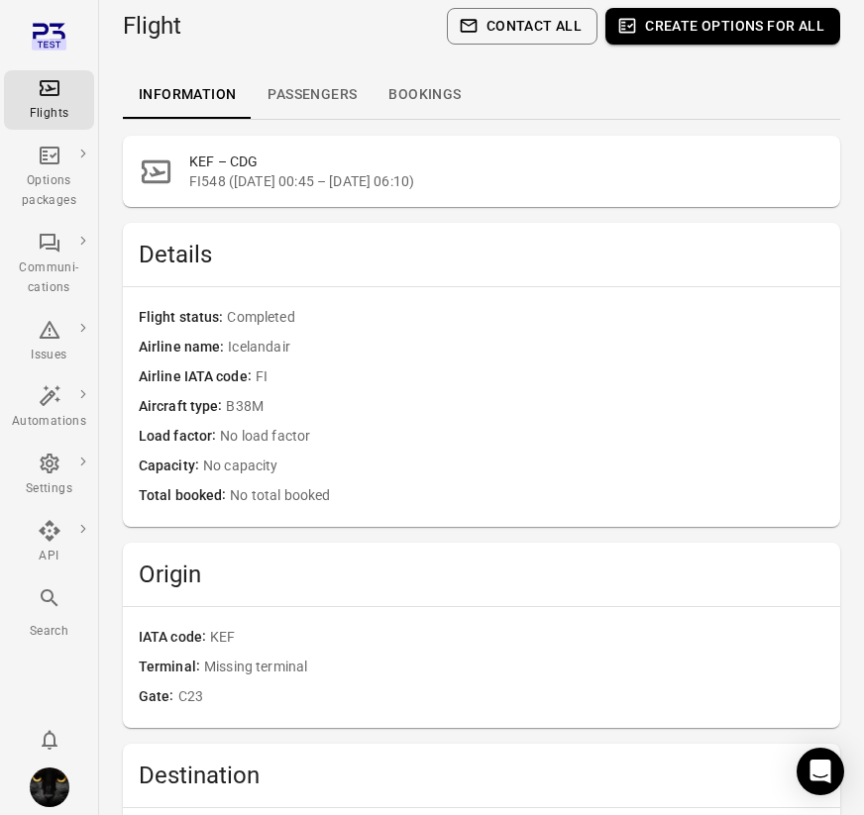
click at [303, 84] on link "Passengers" at bounding box center [312, 95] width 121 height 48
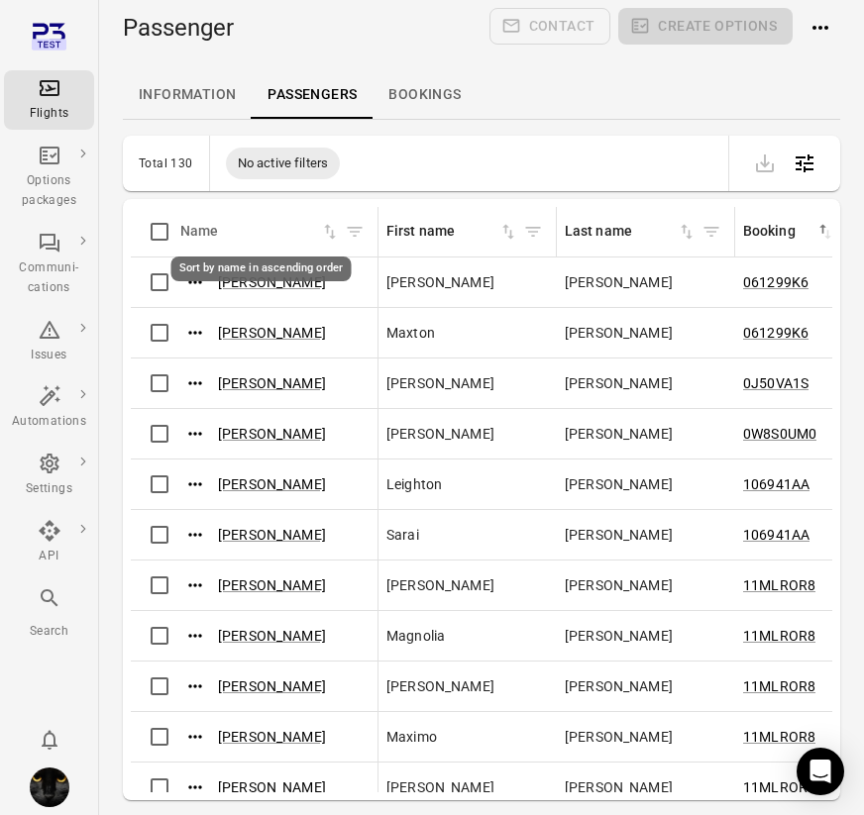
click at [330, 235] on icon "Sort by name in ascending order" at bounding box center [330, 232] width 20 height 20
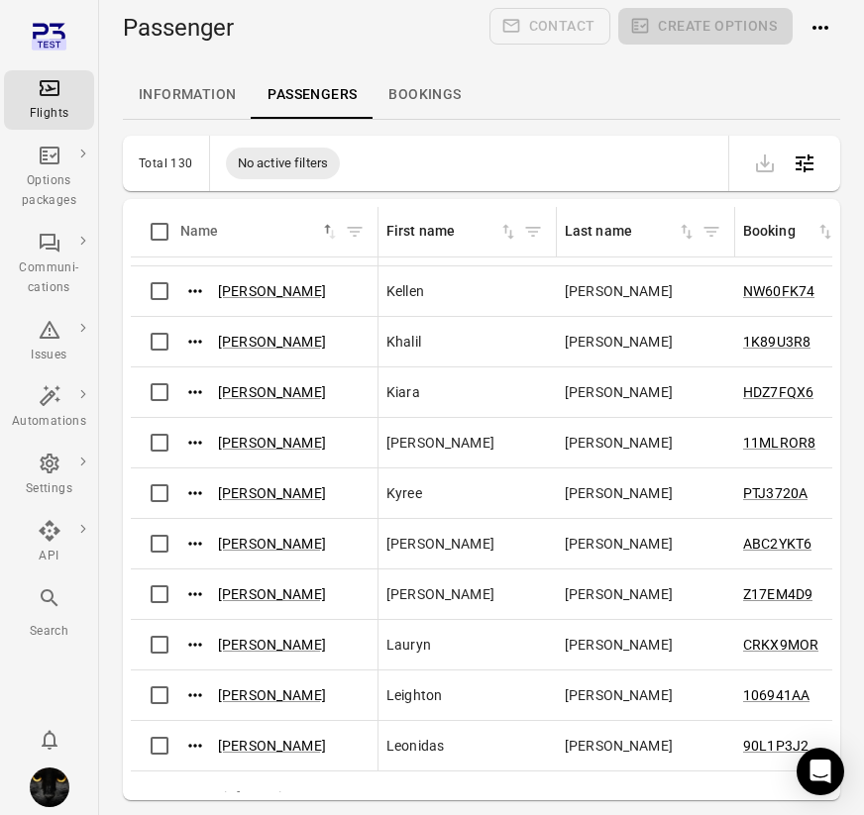
scroll to position [1104, 0]
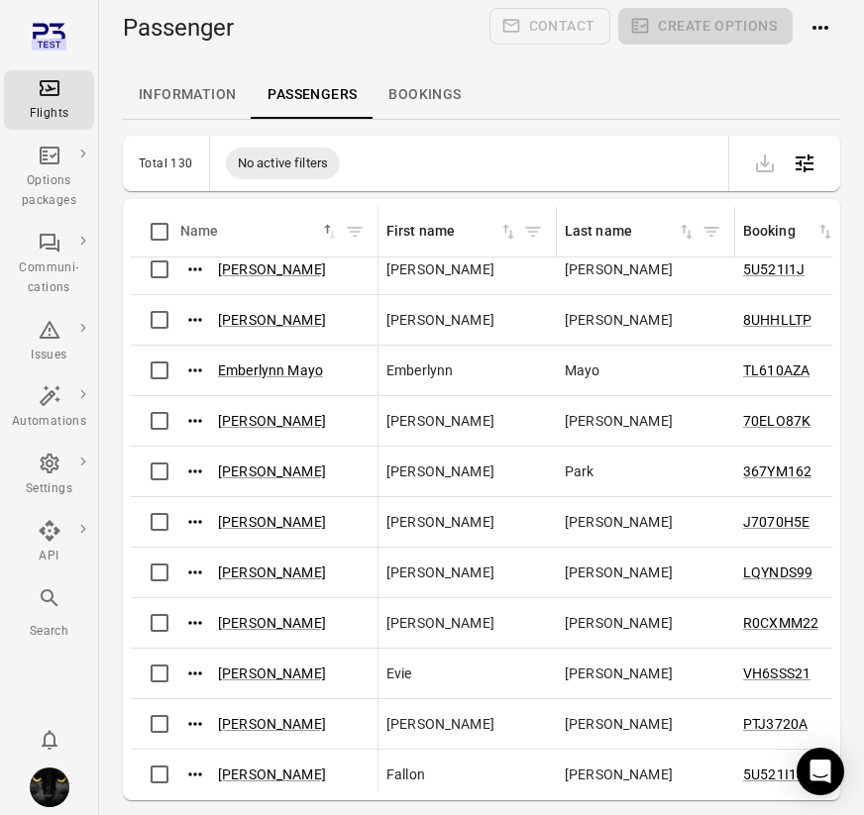
click at [50, 94] on icon "Main navigation" at bounding box center [50, 88] width 20 height 16
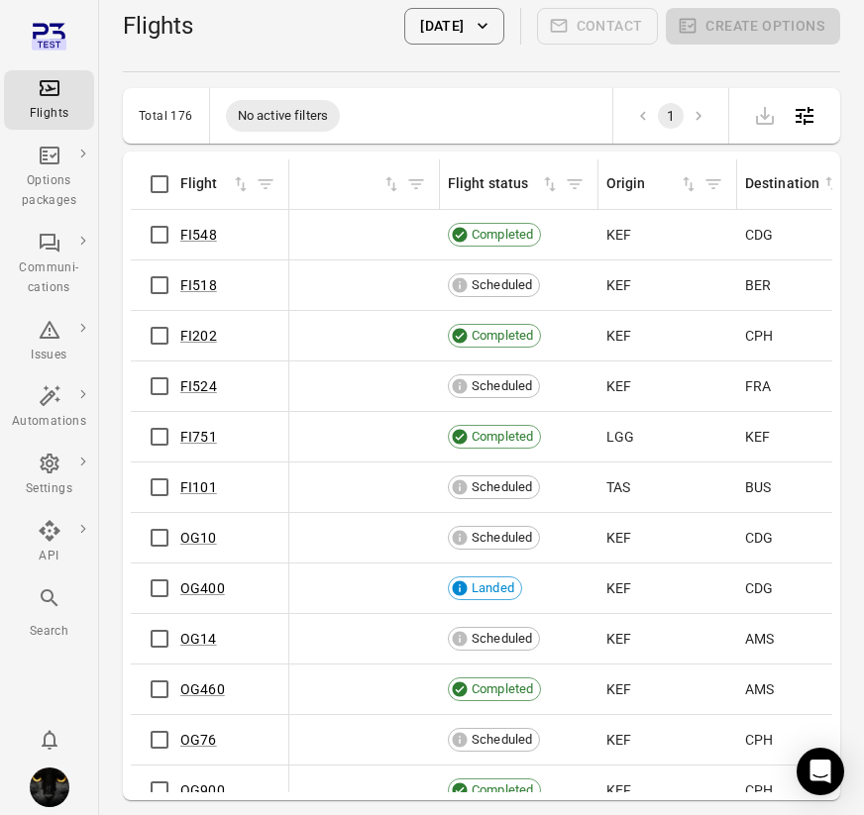
scroll to position [0, 149]
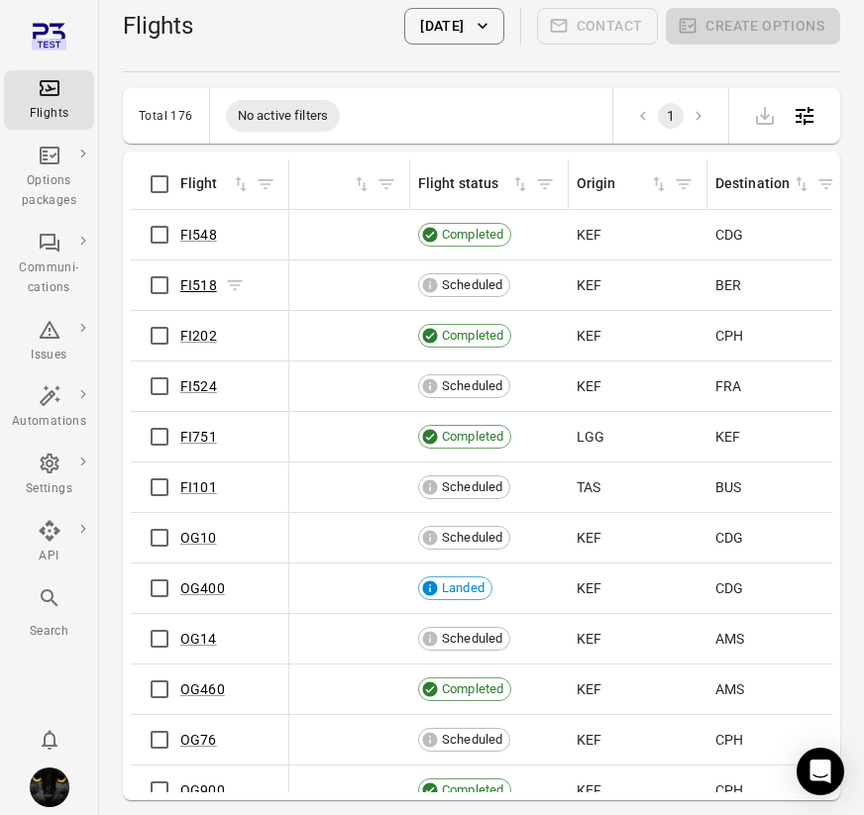
click at [193, 286] on link "FI518" at bounding box center [198, 285] width 37 height 16
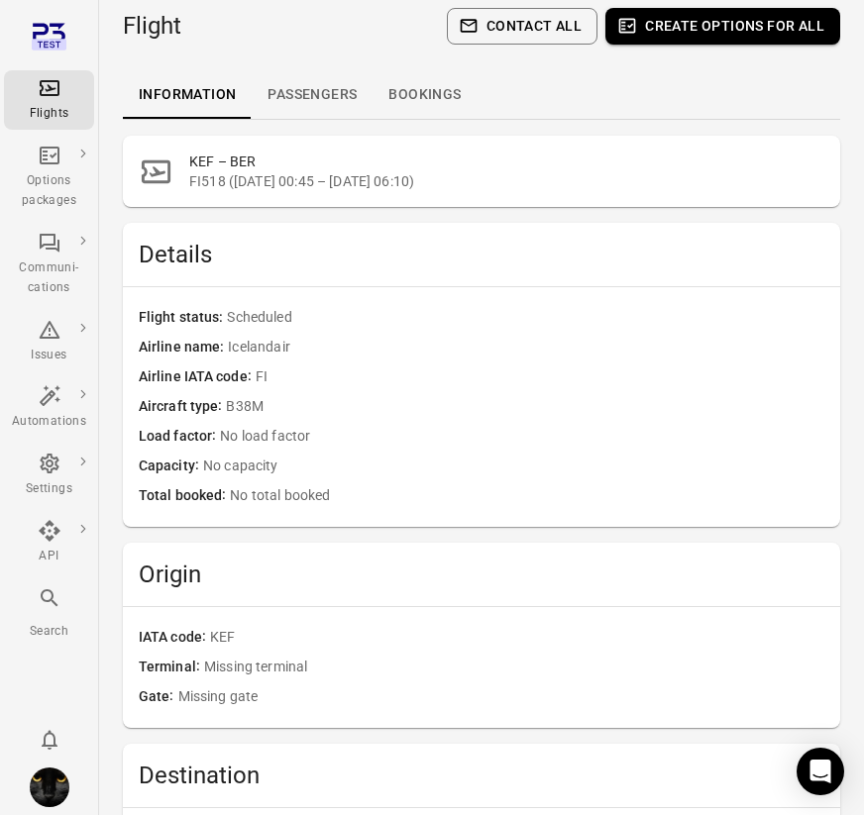
click at [309, 93] on link "Passengers" at bounding box center [312, 95] width 121 height 48
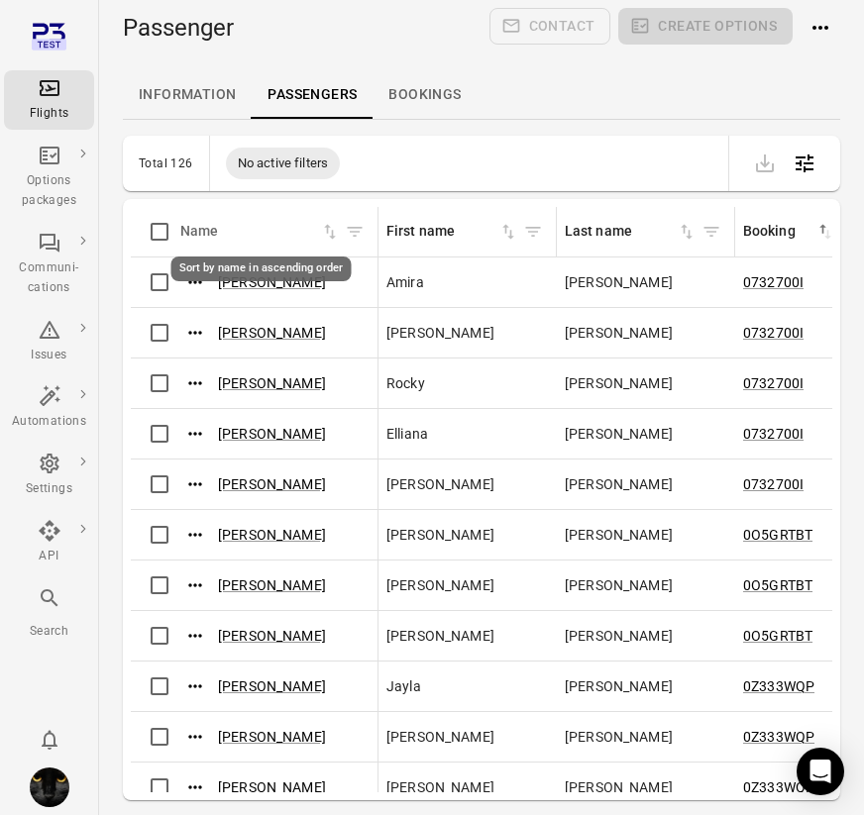
click at [330, 233] on icon "Sort by name in ascending order" at bounding box center [330, 232] width 20 height 20
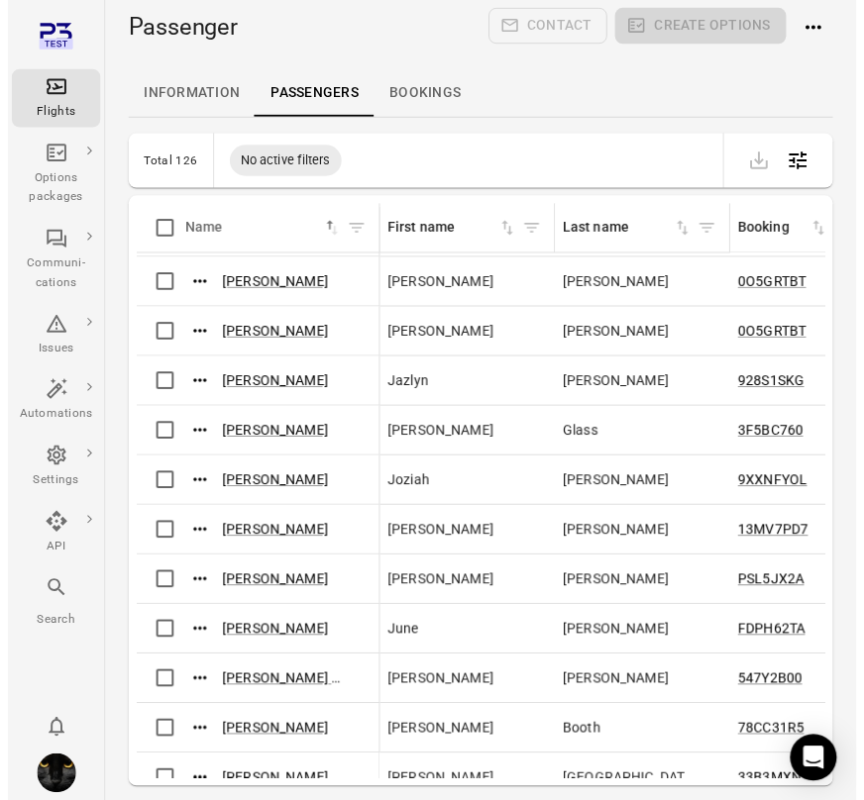
scroll to position [2995, 0]
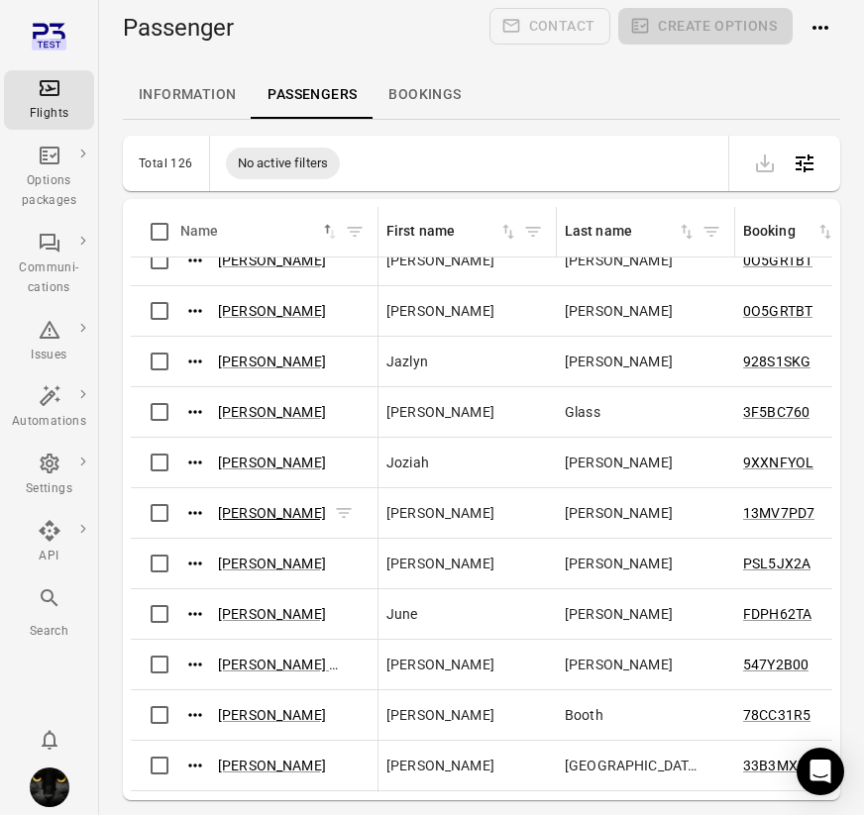
click at [277, 518] on link "[PERSON_NAME]" at bounding box center [272, 513] width 108 height 16
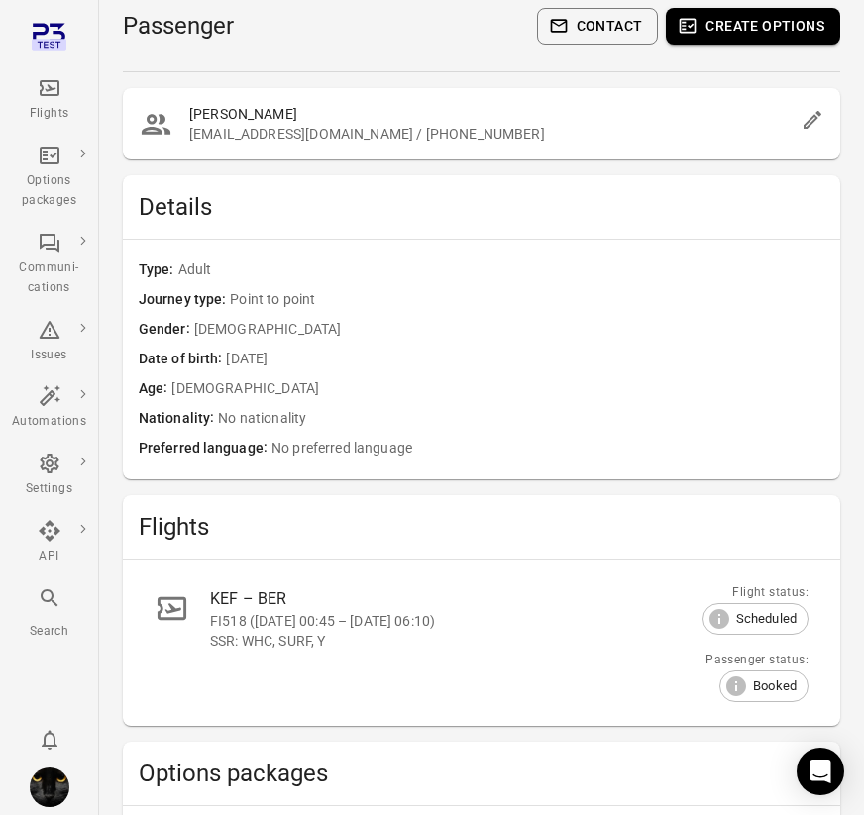
click at [627, 21] on button "Contact" at bounding box center [598, 26] width 122 height 37
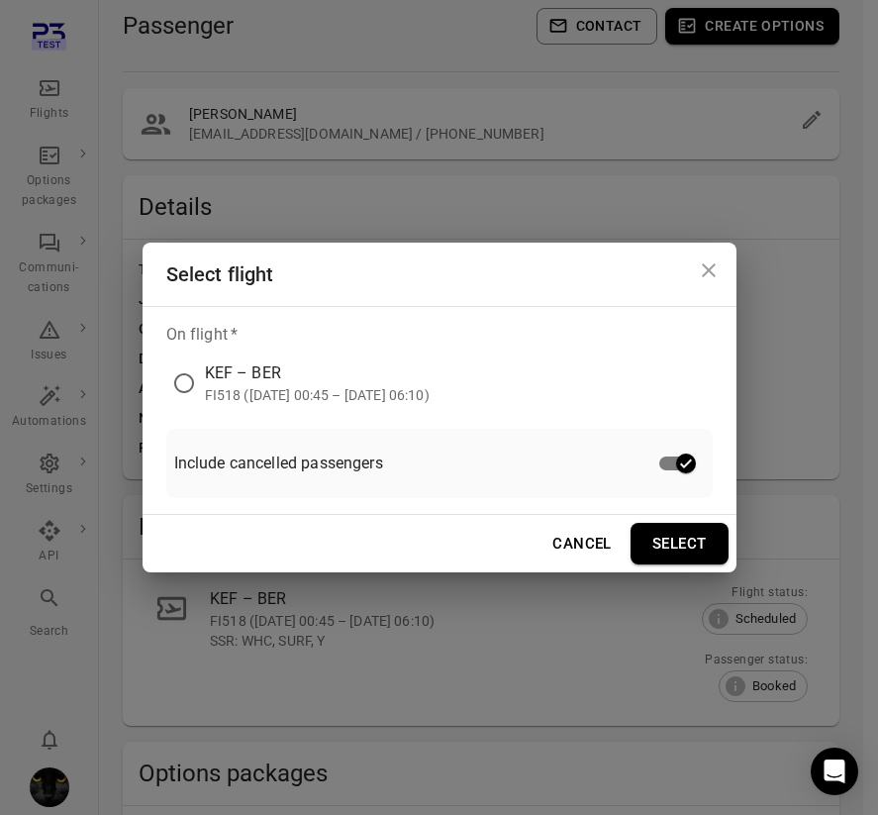
click at [430, 382] on div "KEF – BER" at bounding box center [317, 373] width 225 height 24
click at [690, 554] on button "Select" at bounding box center [680, 544] width 98 height 42
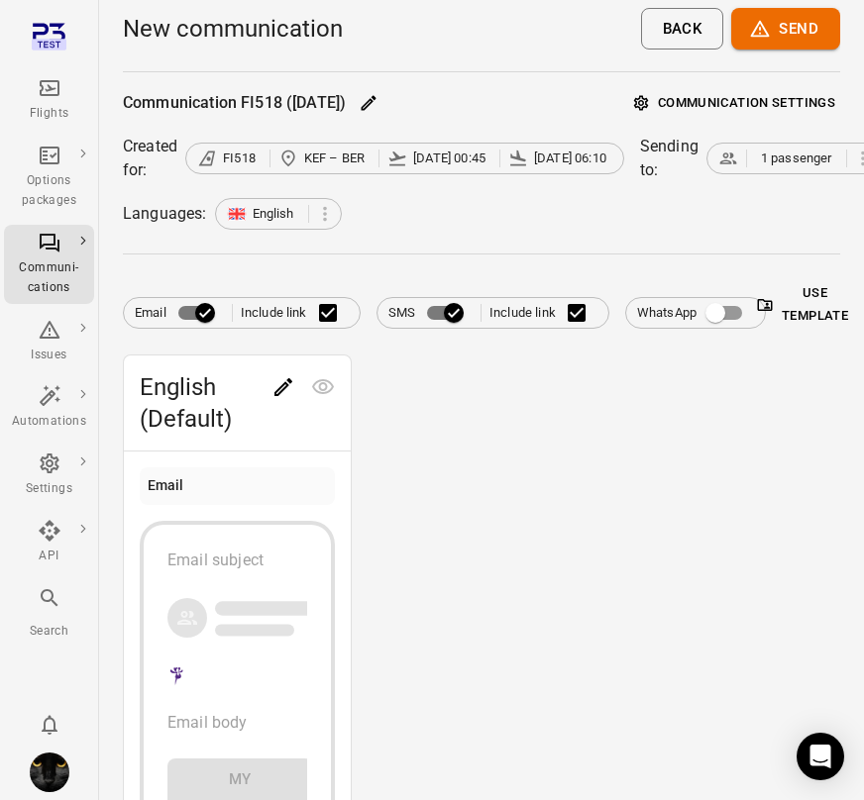
click at [794, 291] on button "Use template" at bounding box center [803, 304] width 74 height 53
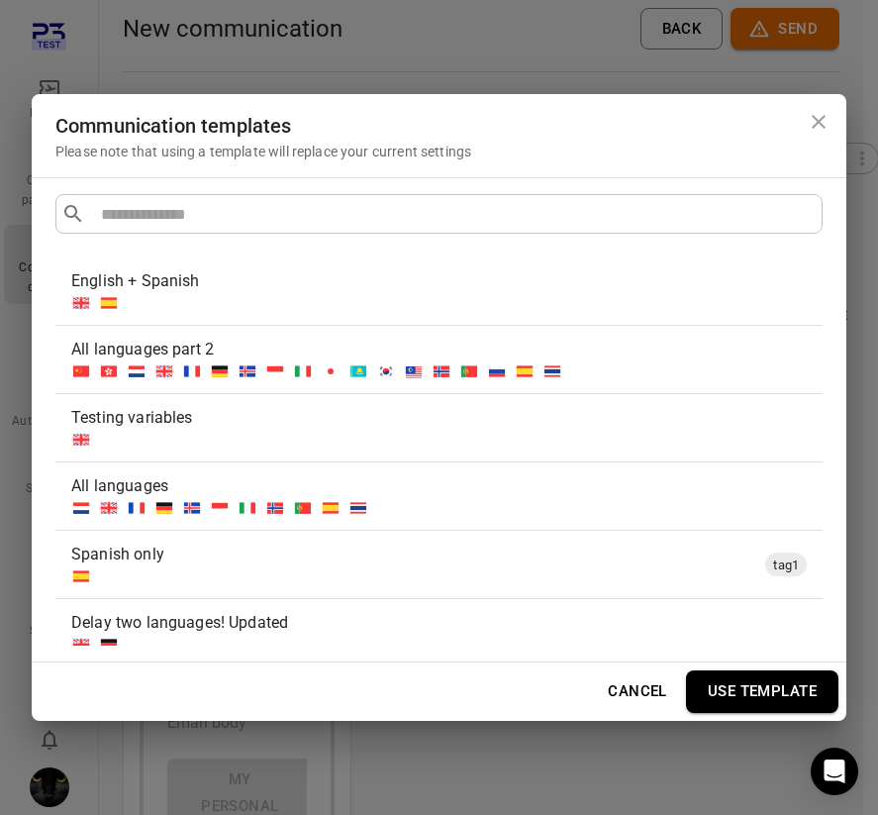
click at [491, 430] on div at bounding box center [435, 440] width 728 height 20
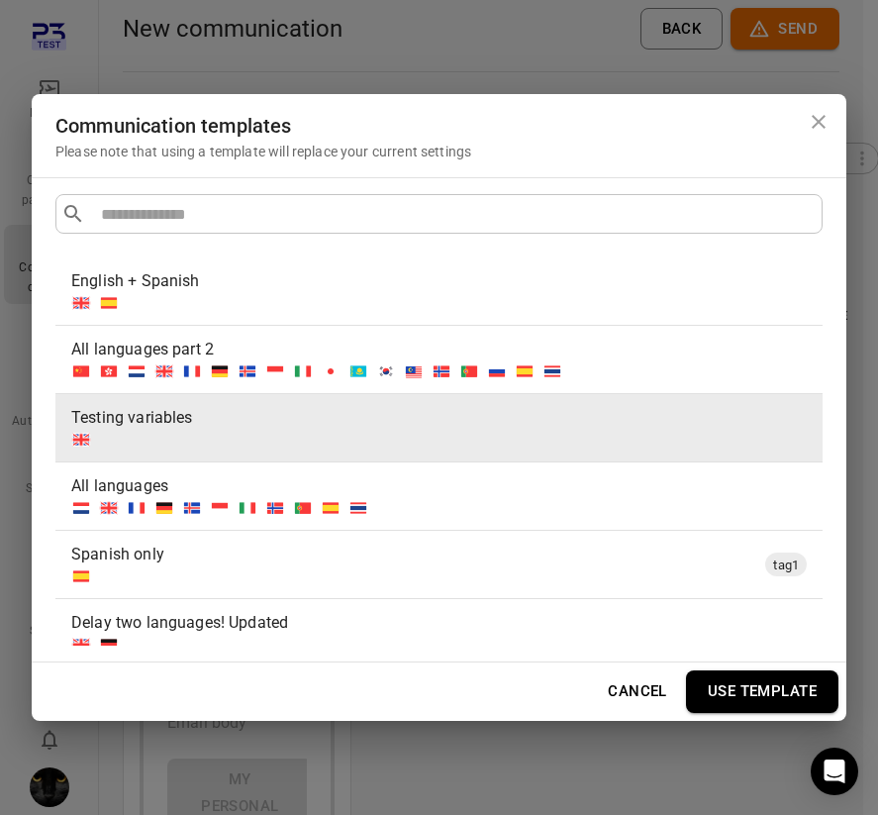
click at [781, 674] on button "Use template" at bounding box center [762, 691] width 153 height 42
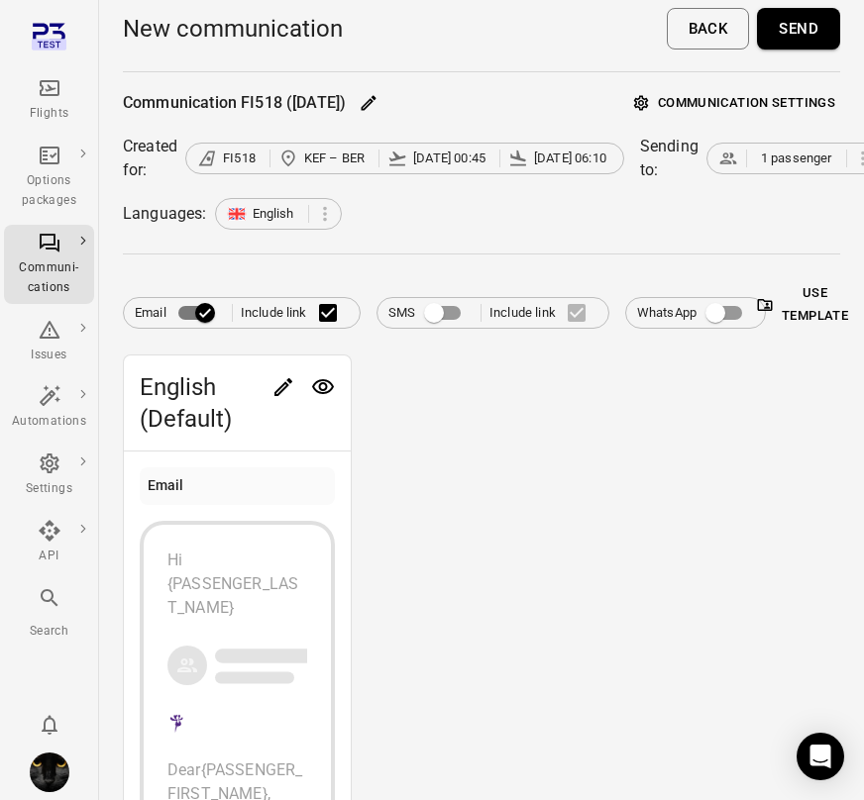
click at [284, 388] on icon "Edit" at bounding box center [283, 387] width 18 height 18
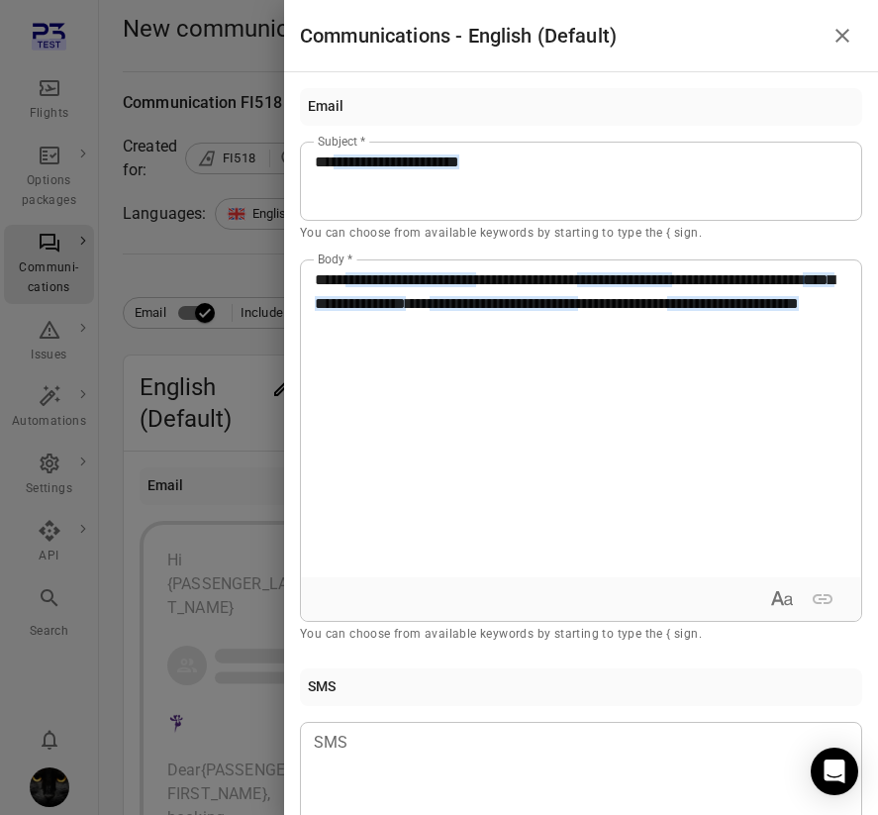
click at [178, 342] on div at bounding box center [439, 407] width 878 height 815
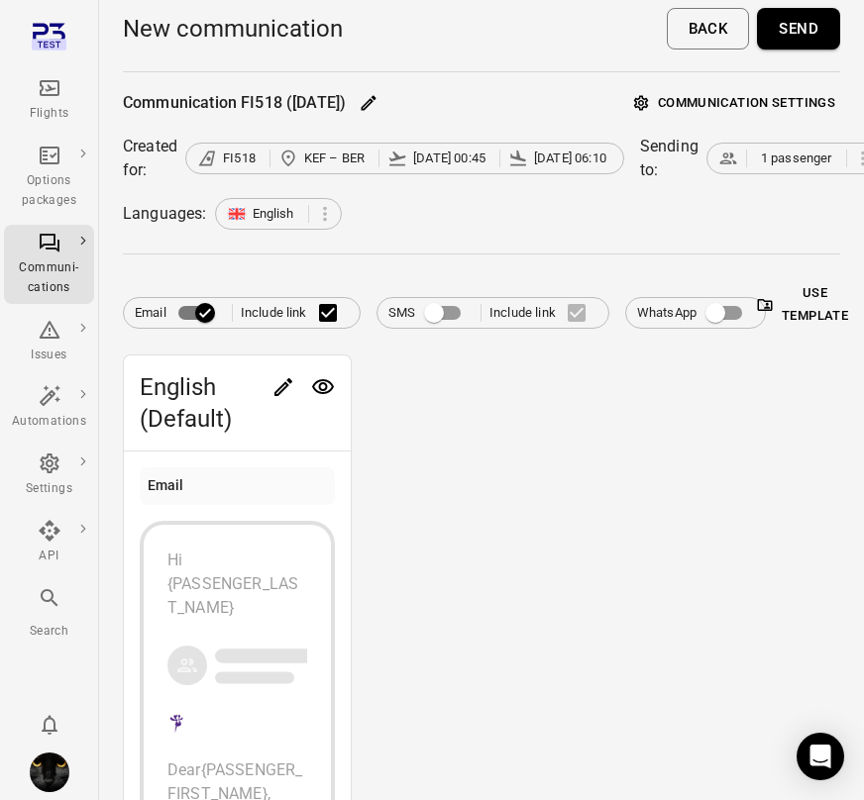
click at [807, 21] on button "Send" at bounding box center [798, 29] width 83 height 42
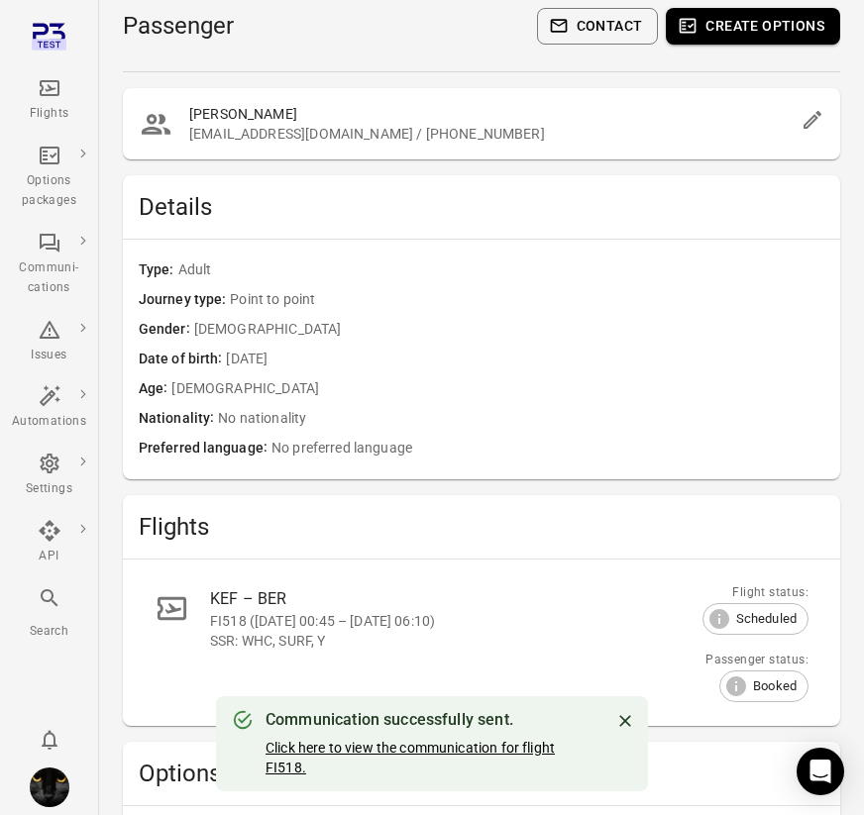
click at [416, 747] on link "Click here to view the communication for flight FI518." at bounding box center [409, 758] width 289 height 36
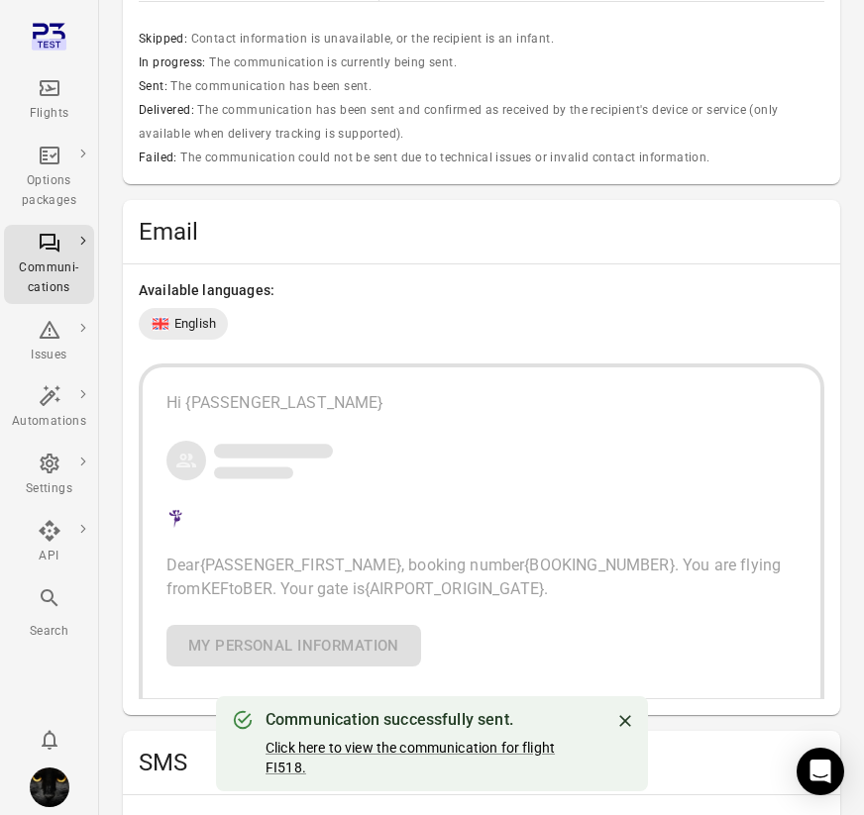
scroll to position [1742, 0]
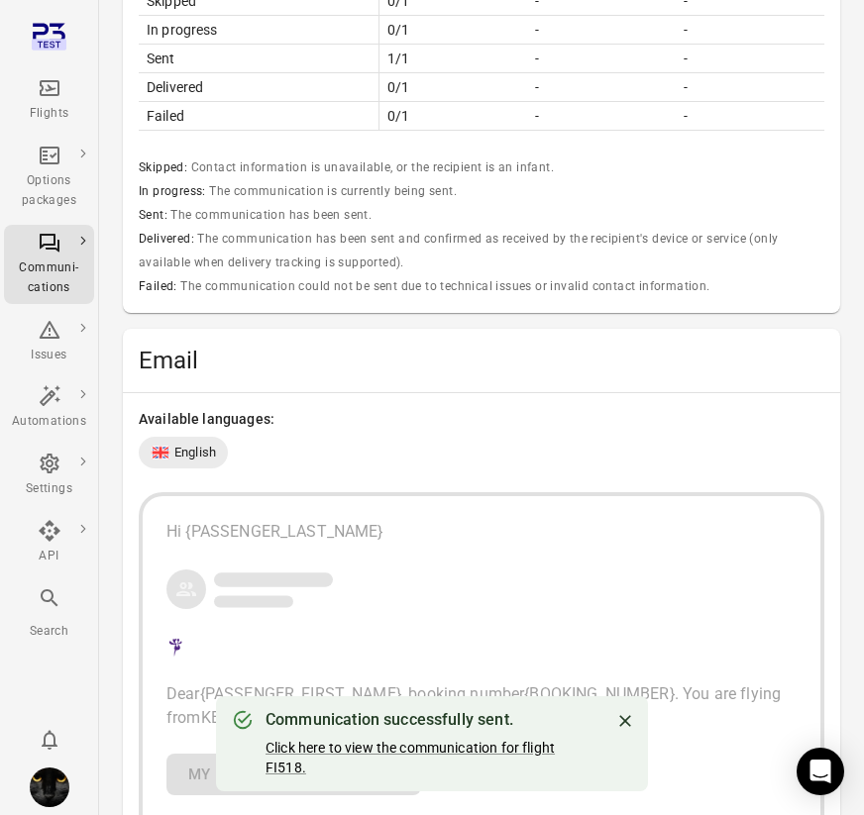
click at [57, 97] on icon "Main navigation" at bounding box center [50, 88] width 24 height 24
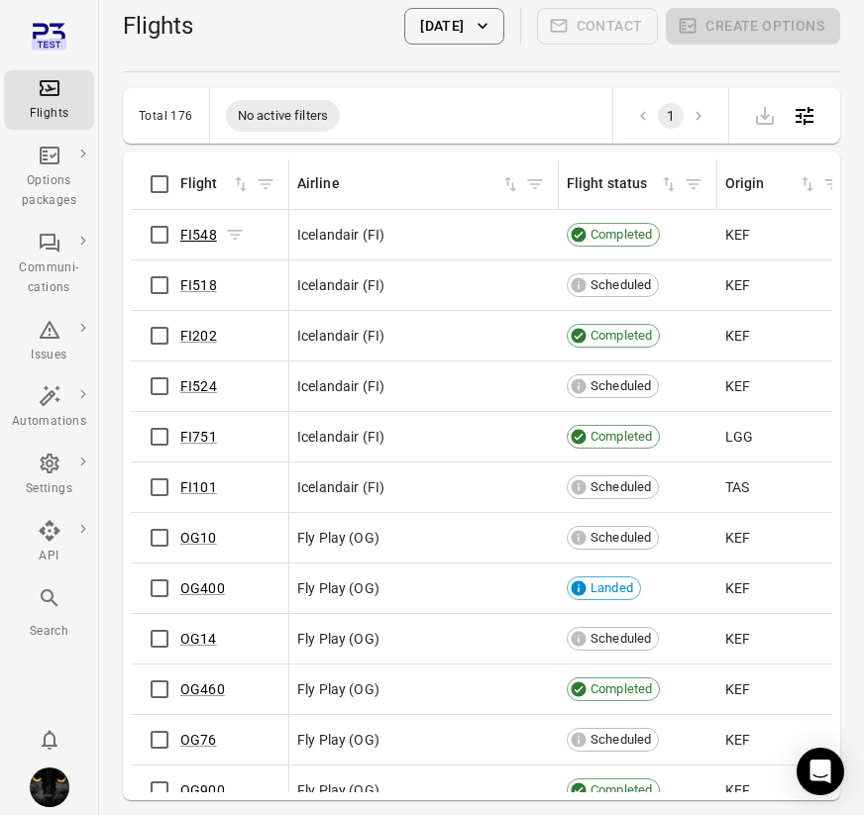
click at [194, 240] on link "FI548" at bounding box center [198, 235] width 37 height 16
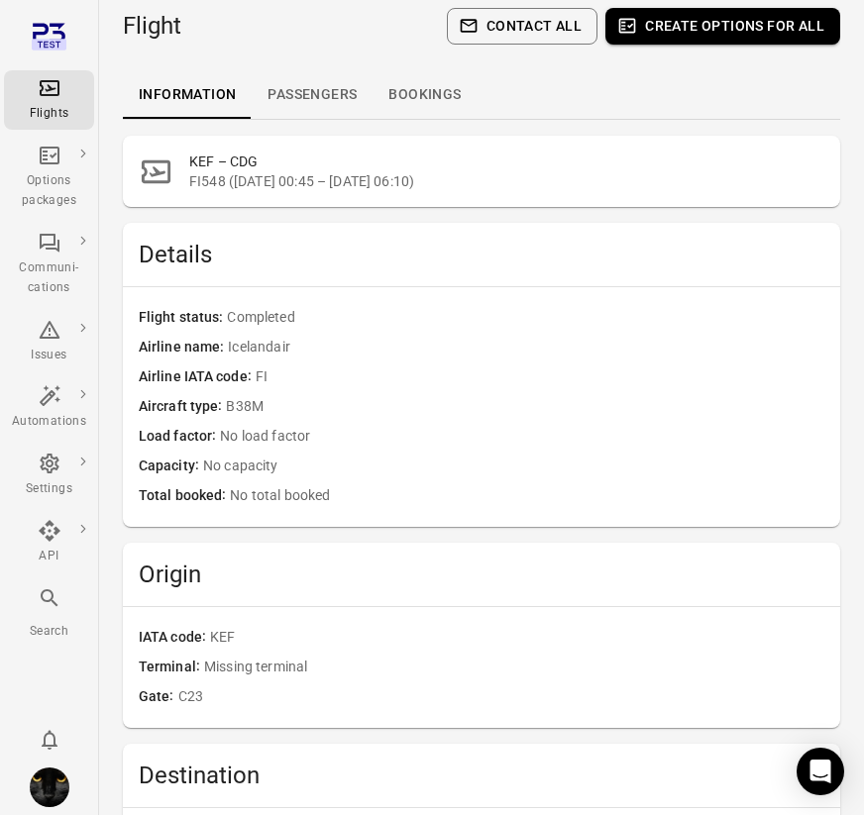
click at [312, 99] on link "Passengers" at bounding box center [312, 95] width 121 height 48
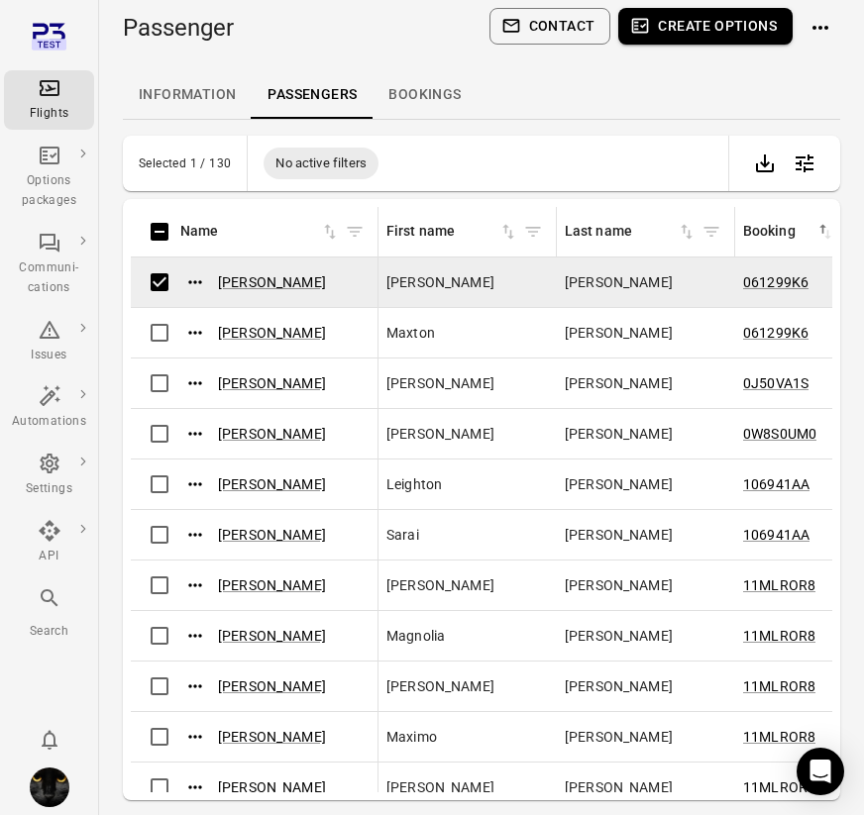
click at [576, 28] on button "Contact" at bounding box center [550, 26] width 122 height 37
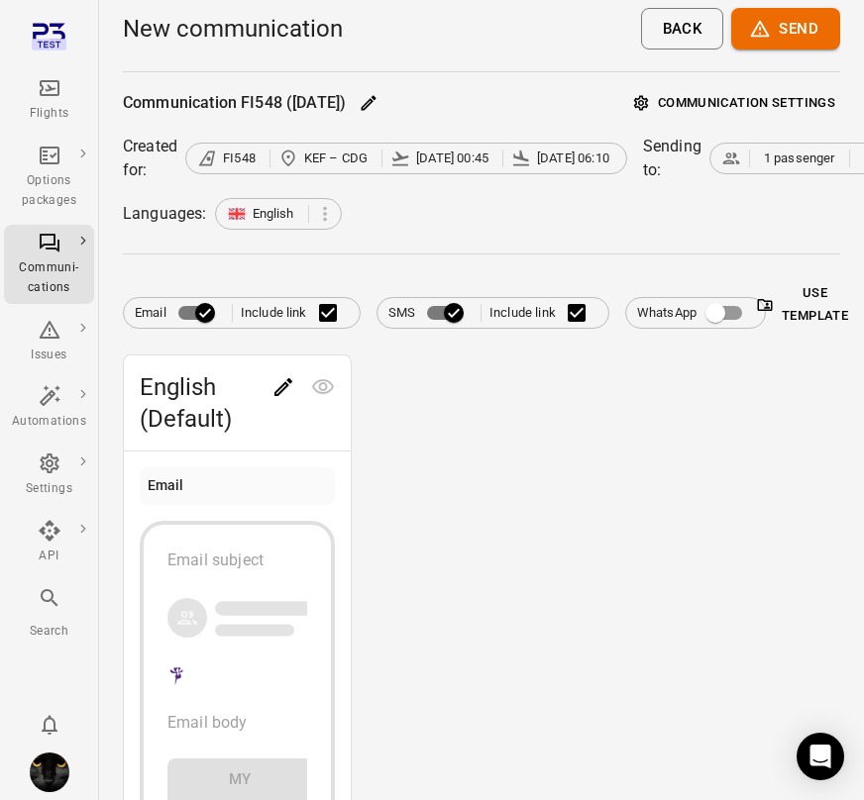
click at [806, 313] on button "Use template" at bounding box center [803, 304] width 74 height 53
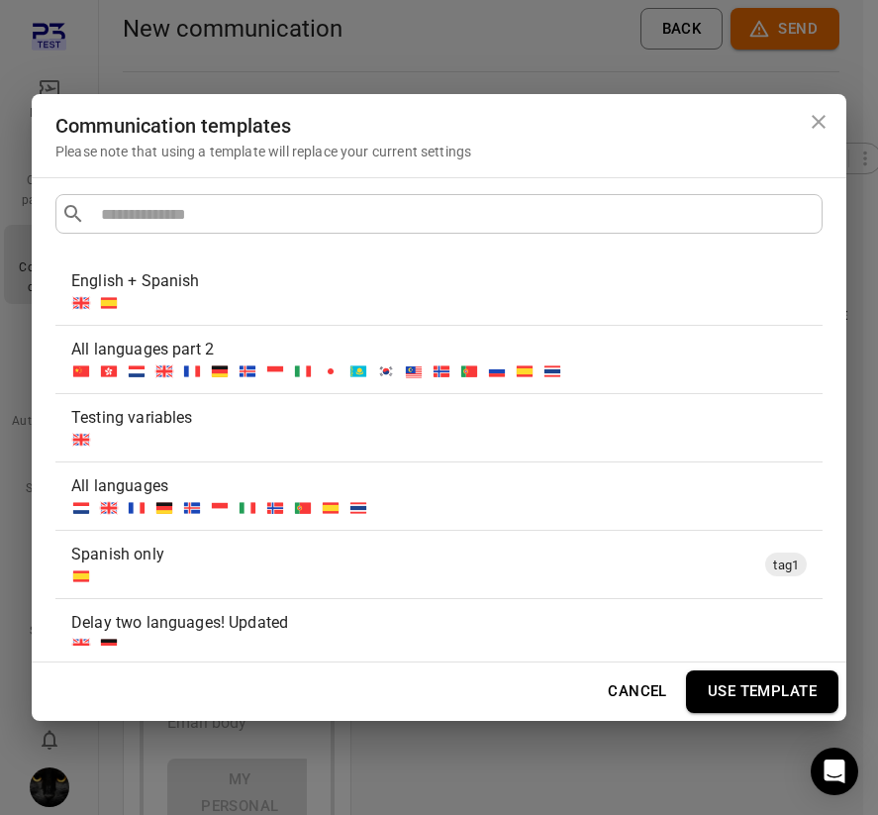
click at [463, 447] on div at bounding box center [435, 440] width 728 height 20
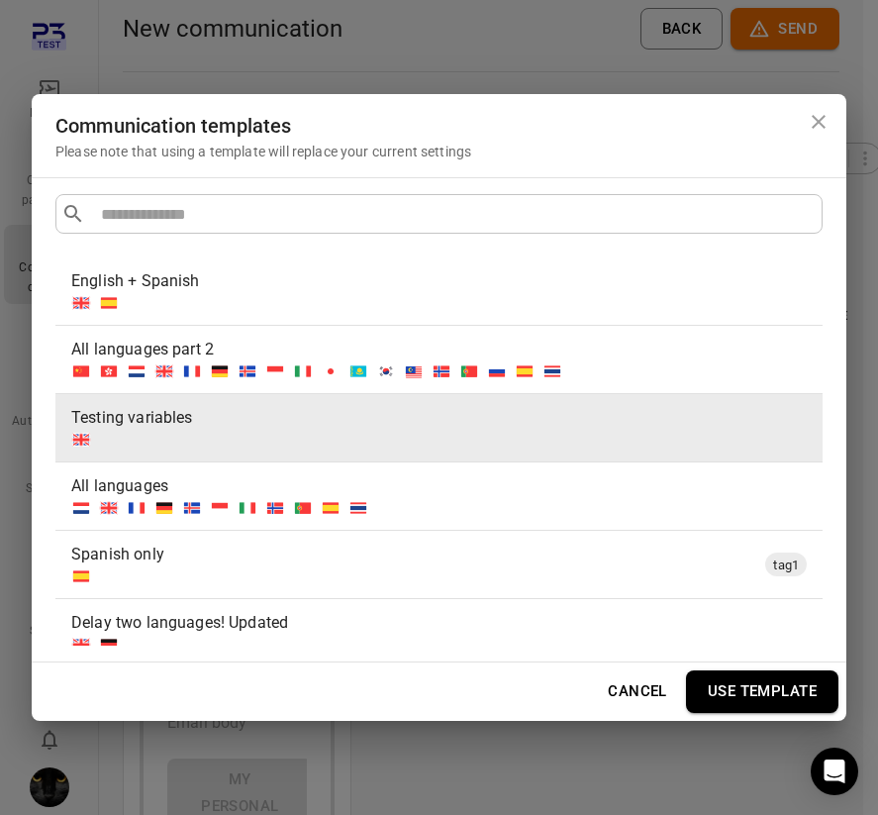
click at [715, 686] on button "Use template" at bounding box center [762, 691] width 153 height 42
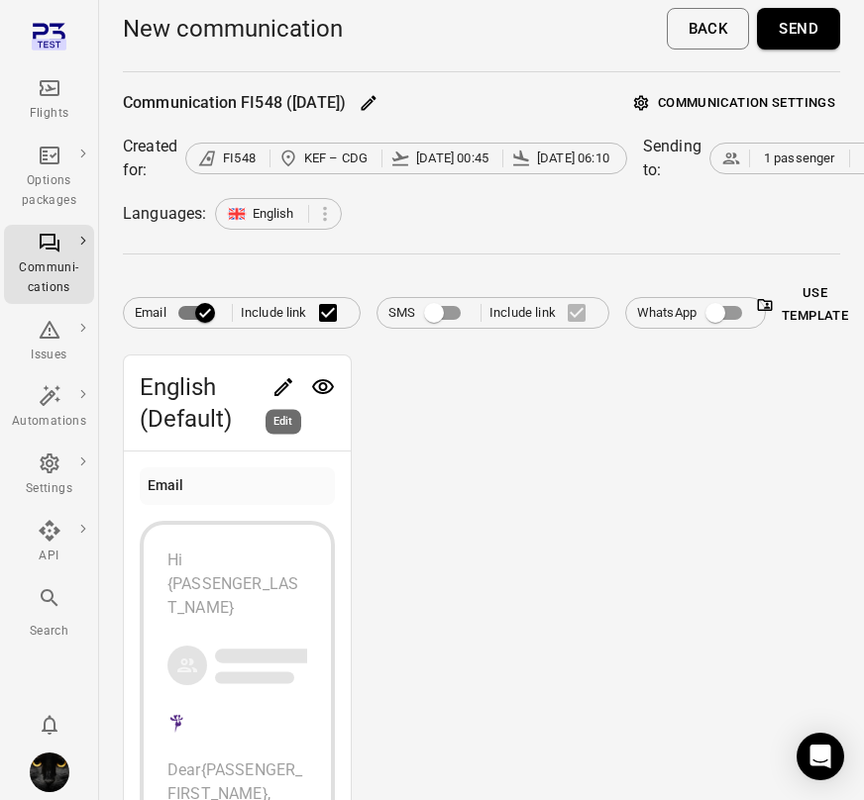
click at [274, 380] on icon "Edit" at bounding box center [283, 387] width 24 height 24
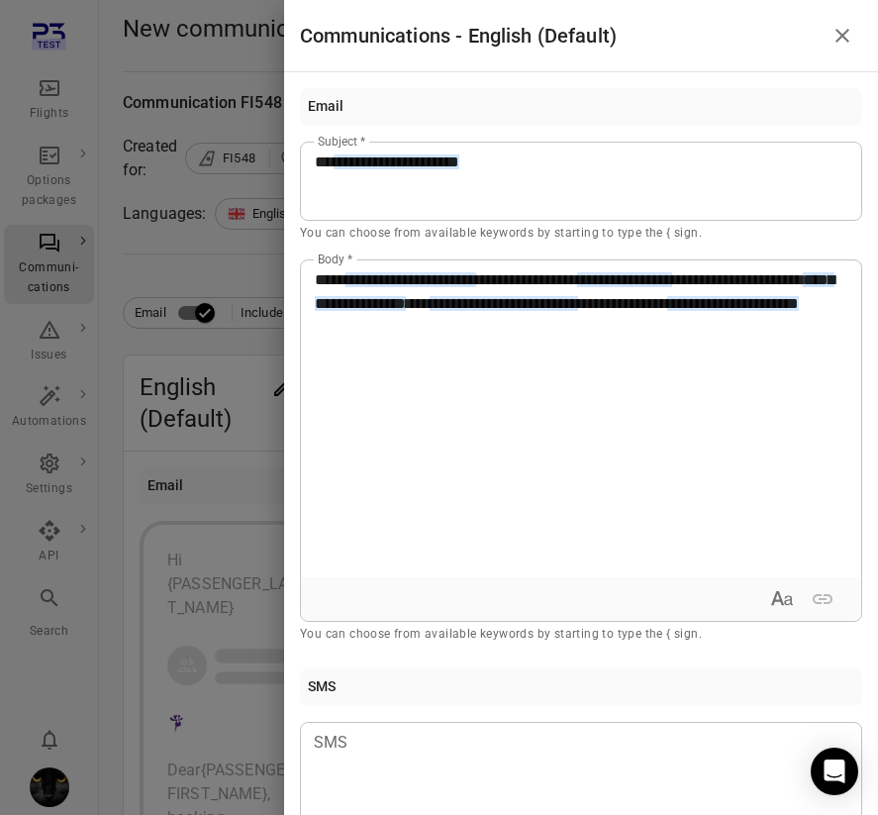
click at [539, 386] on div "**********" at bounding box center [581, 418] width 561 height 317
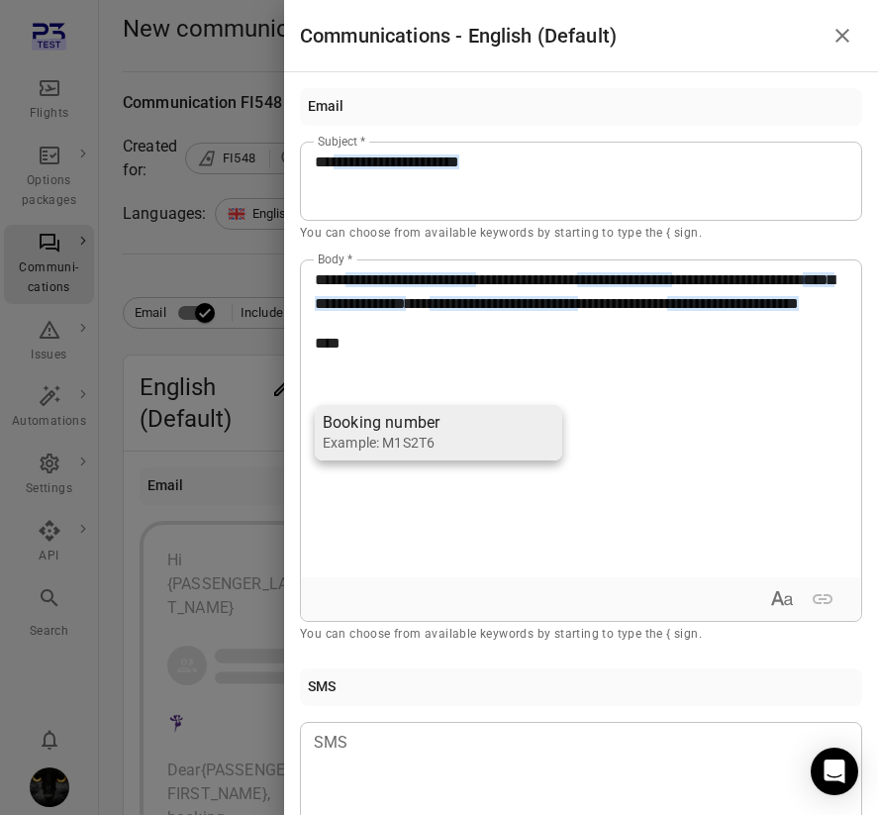
click at [530, 447] on li "Booking number Example: M1S2T6" at bounding box center [439, 432] width 248 height 55
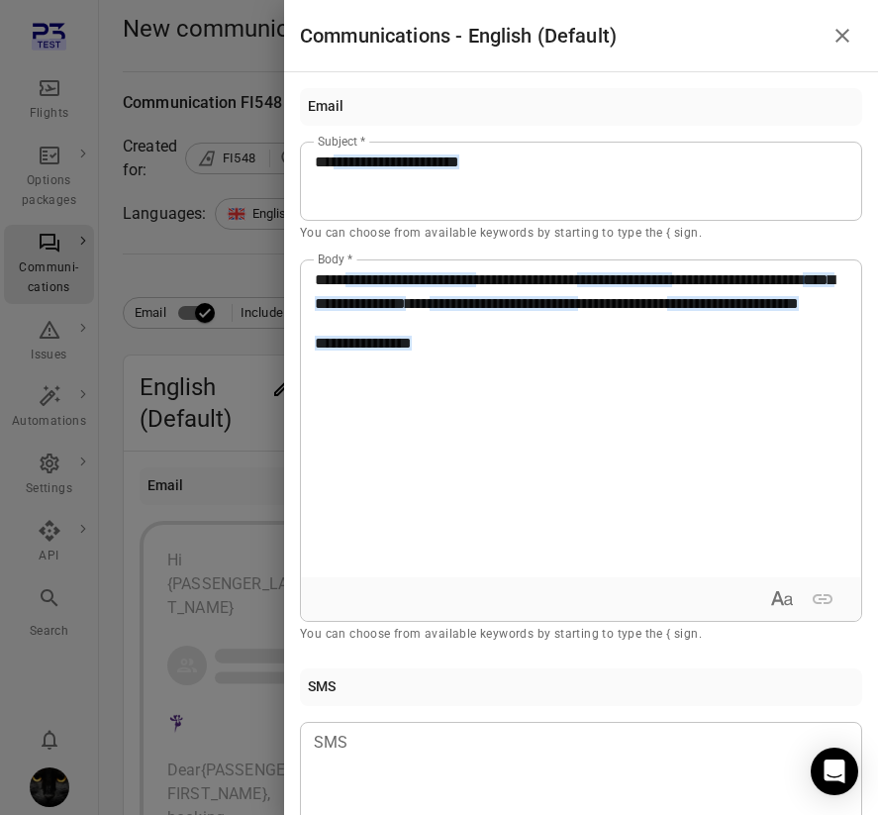
click at [8, 104] on div at bounding box center [439, 407] width 878 height 815
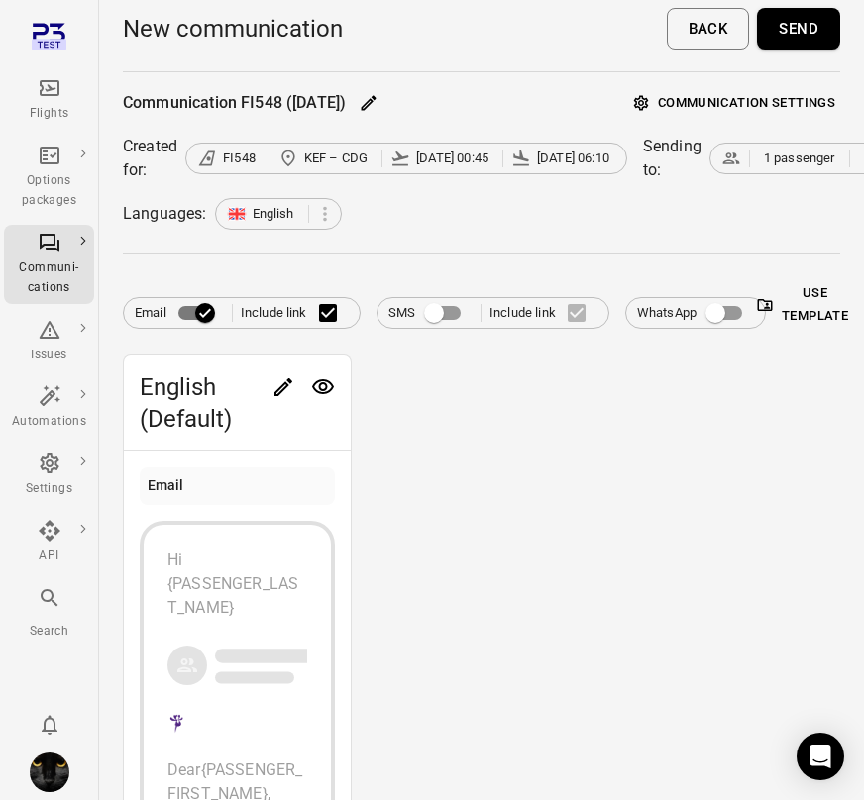
click at [33, 96] on div "Flights" at bounding box center [49, 100] width 74 height 48
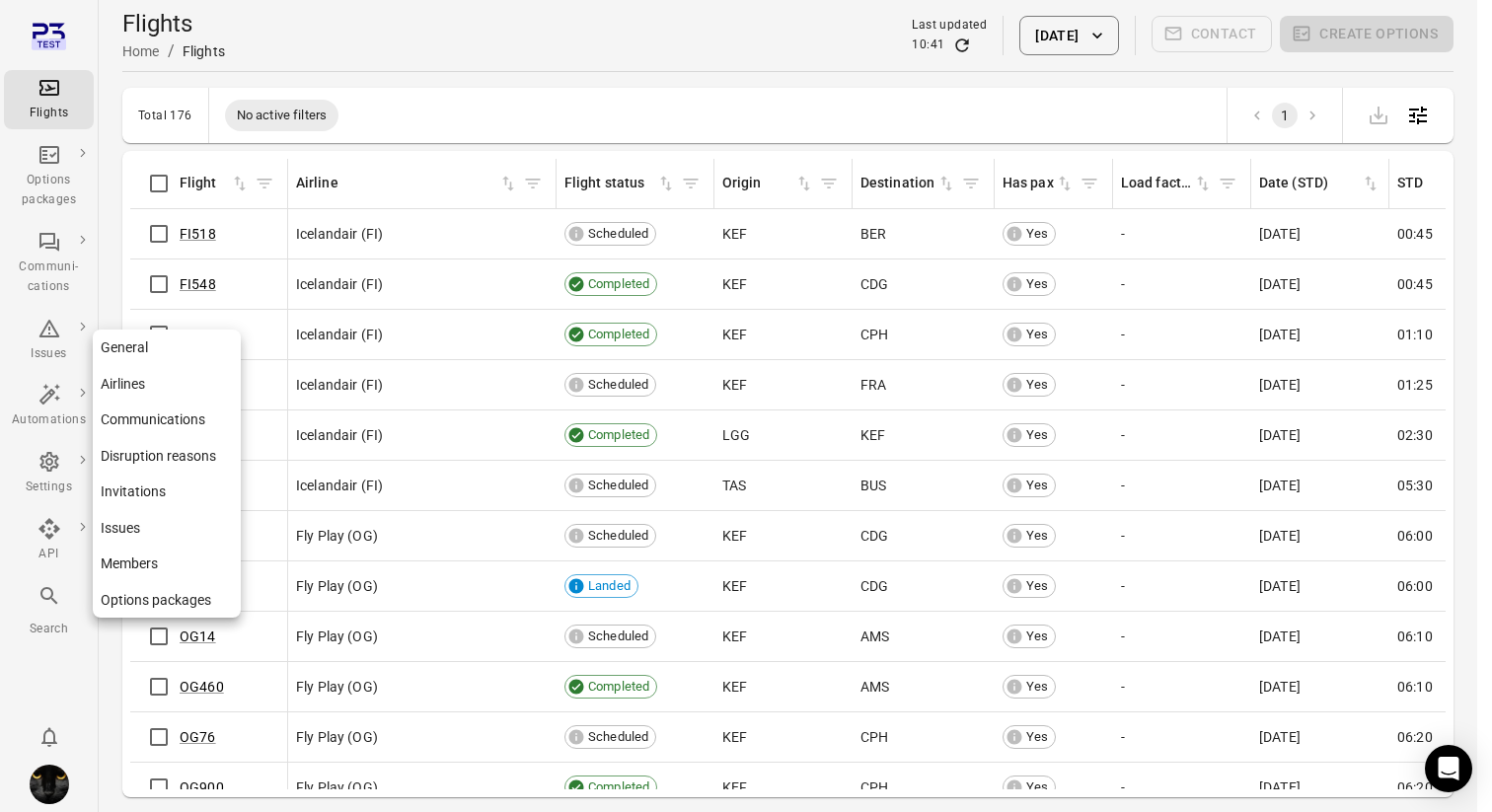
click at [64, 460] on div "Settings" at bounding box center [49, 474] width 74 height 48
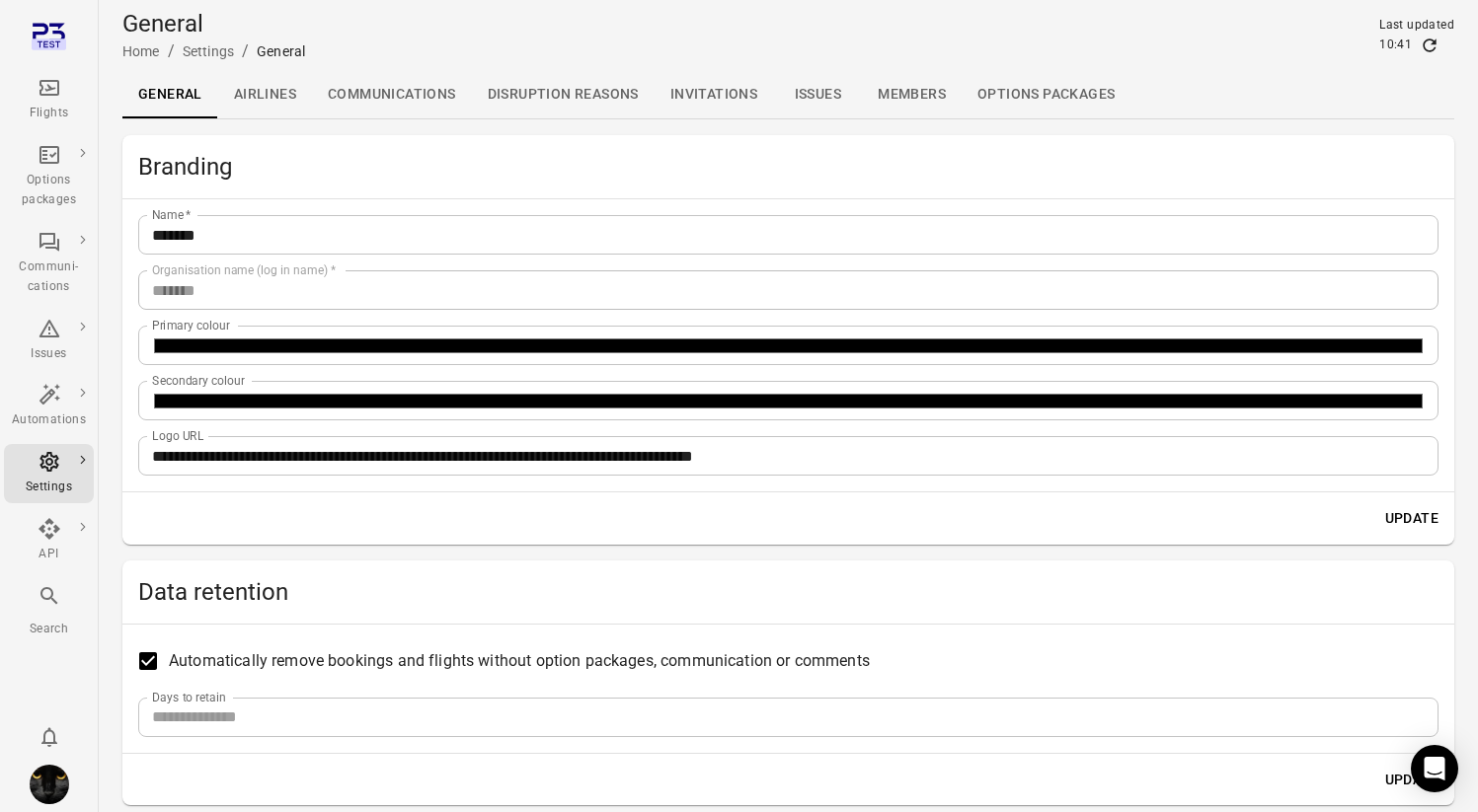
click at [411, 78] on link "Communications" at bounding box center [392, 95] width 159 height 48
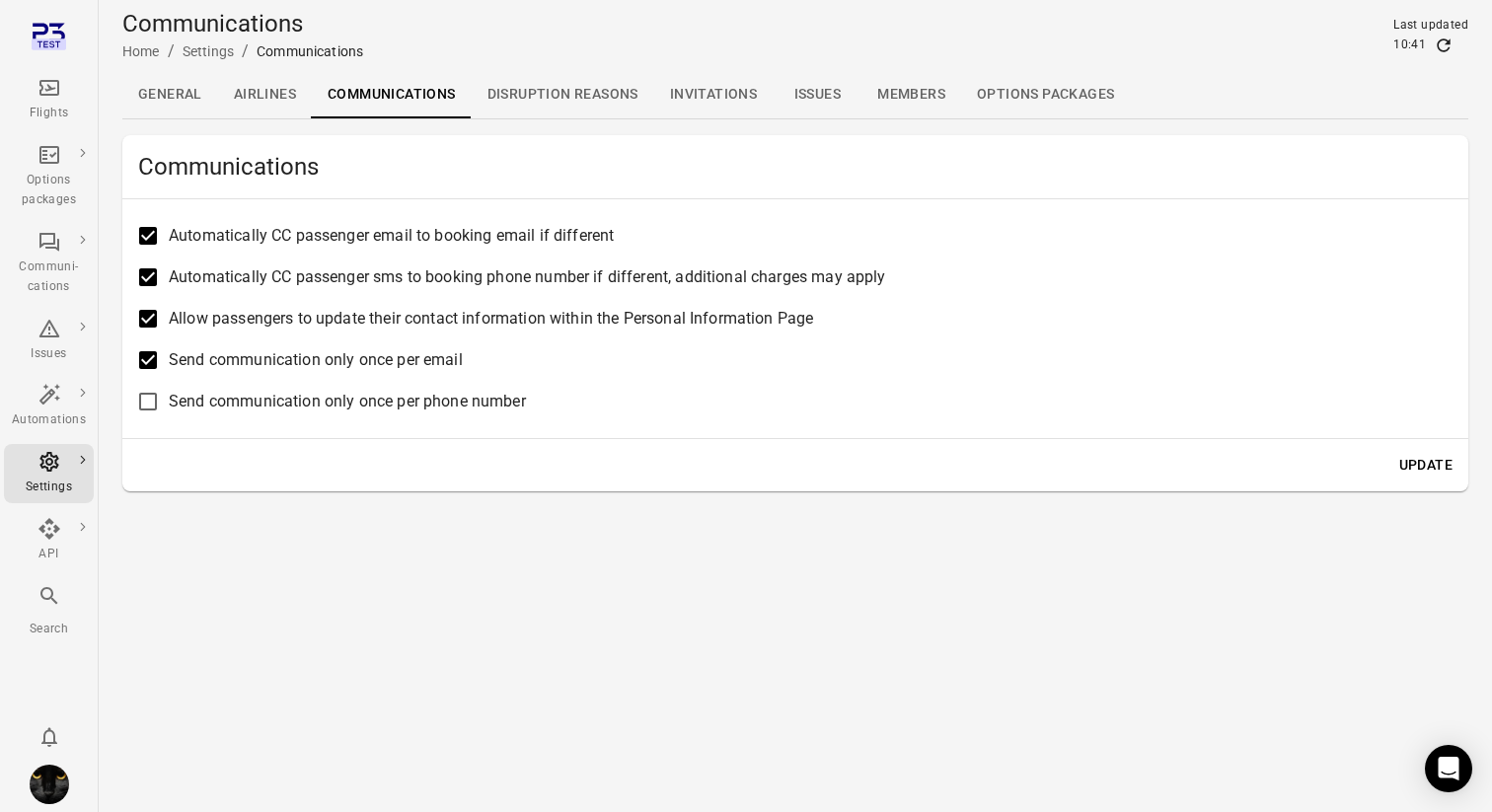
click at [413, 576] on main "Communications Home / Settings / Communications Last updated 10:41 General Airl…" at bounding box center [795, 406] width 1393 height 812
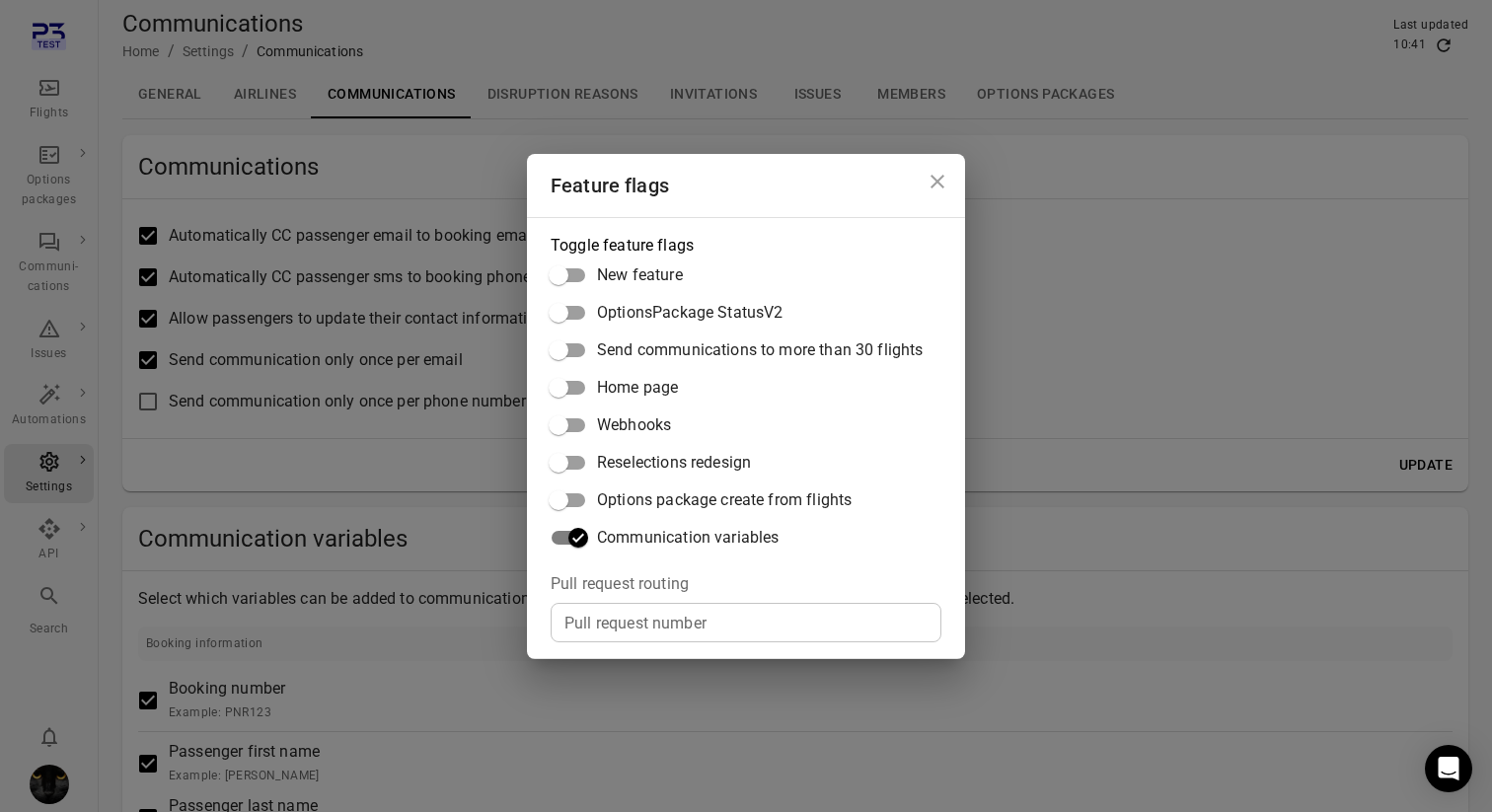
click at [339, 461] on div "Feature flags Toggle feature flags New feature OptionsPackage StatusV2 Send com…" at bounding box center [746, 406] width 1492 height 812
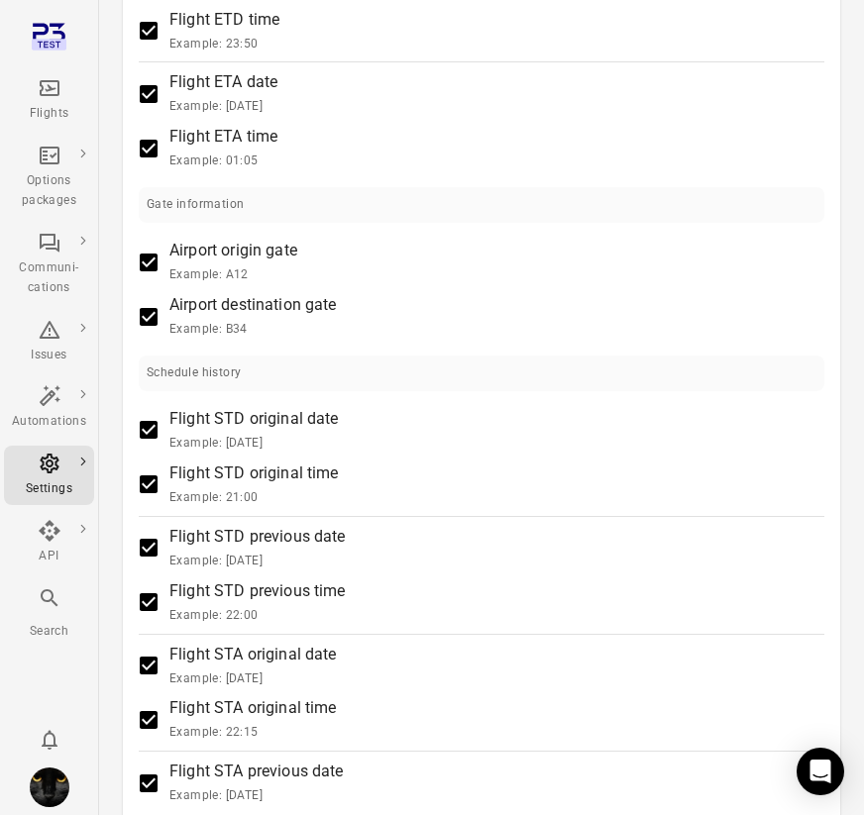
scroll to position [2058, 0]
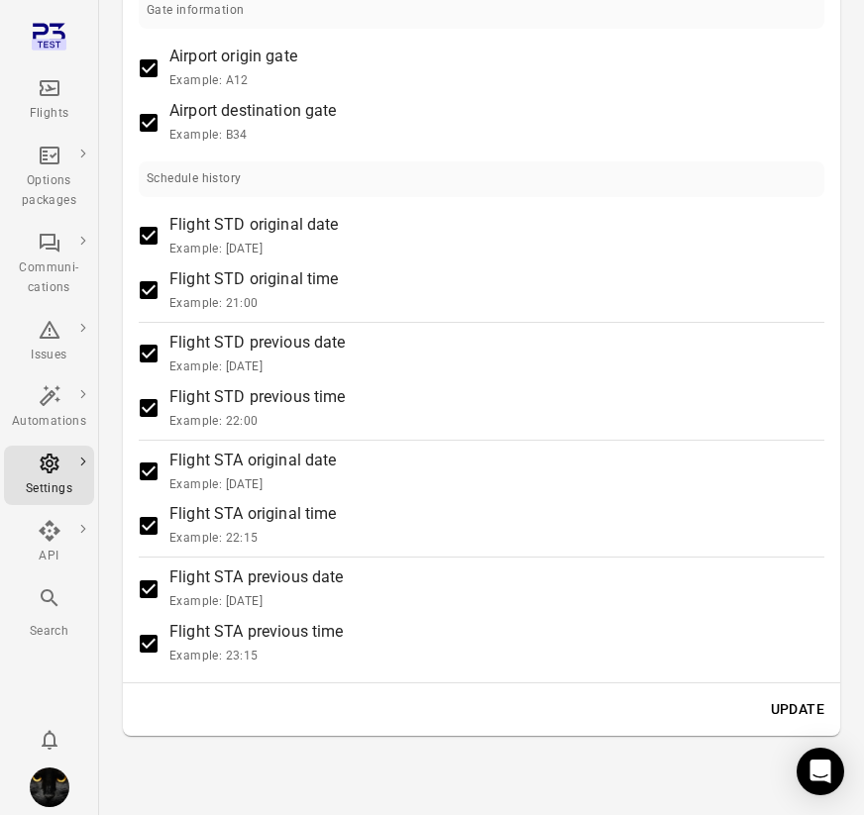
click at [779, 706] on button "Update" at bounding box center [797, 709] width 69 height 37
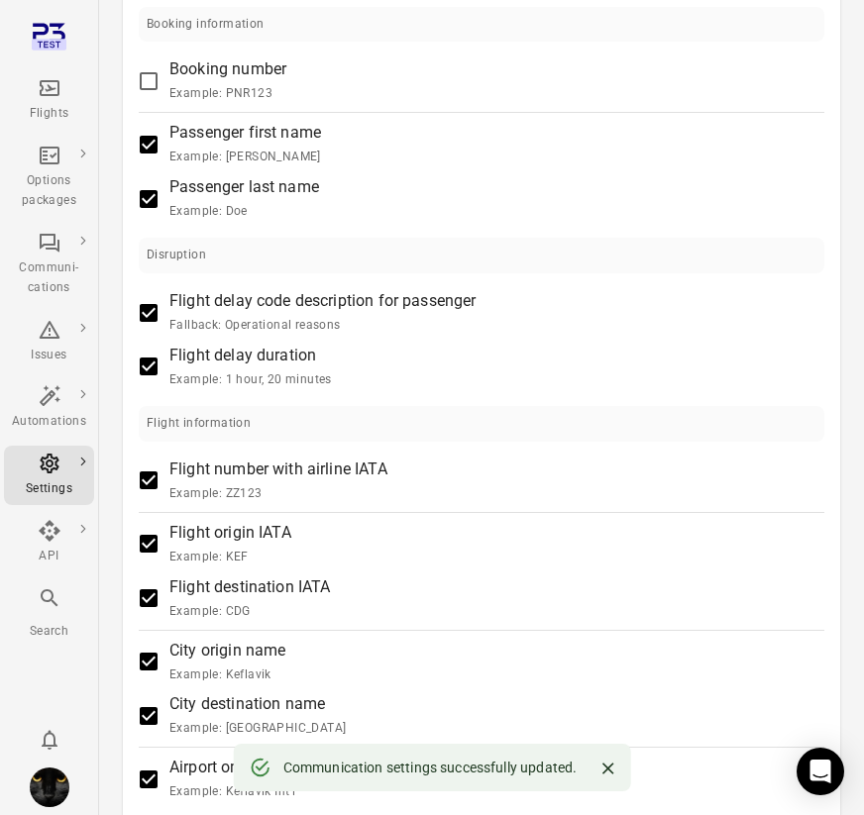
scroll to position [248, 0]
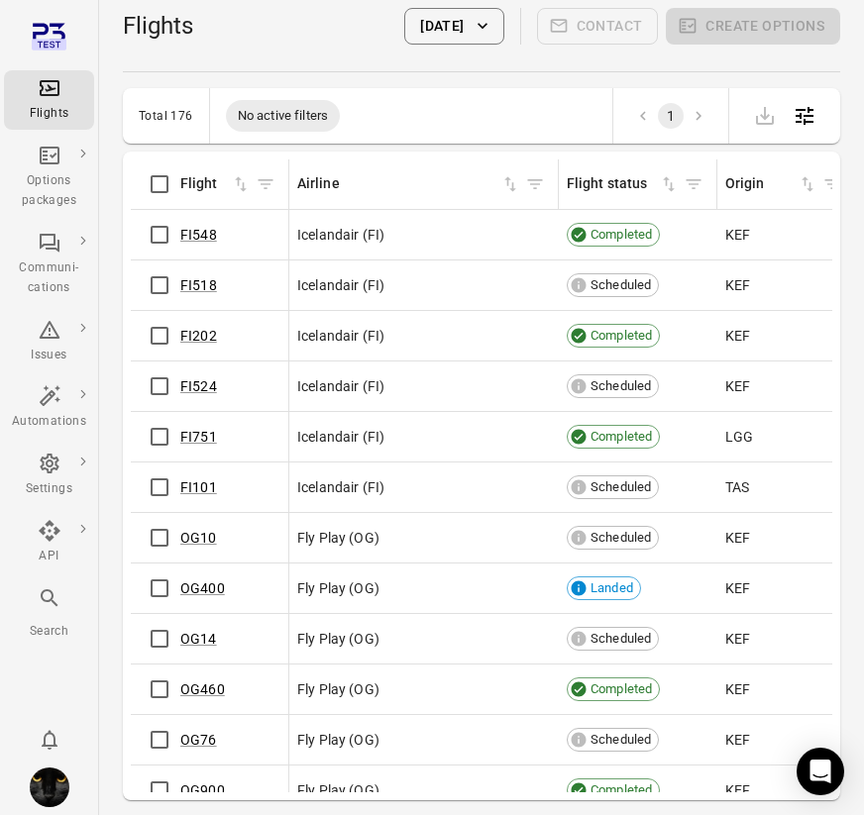
click at [108, 361] on main "Flights Home / Flights Last updated 10:46 [DATE] Contact Create options Total 1…" at bounding box center [481, 439] width 765 height 879
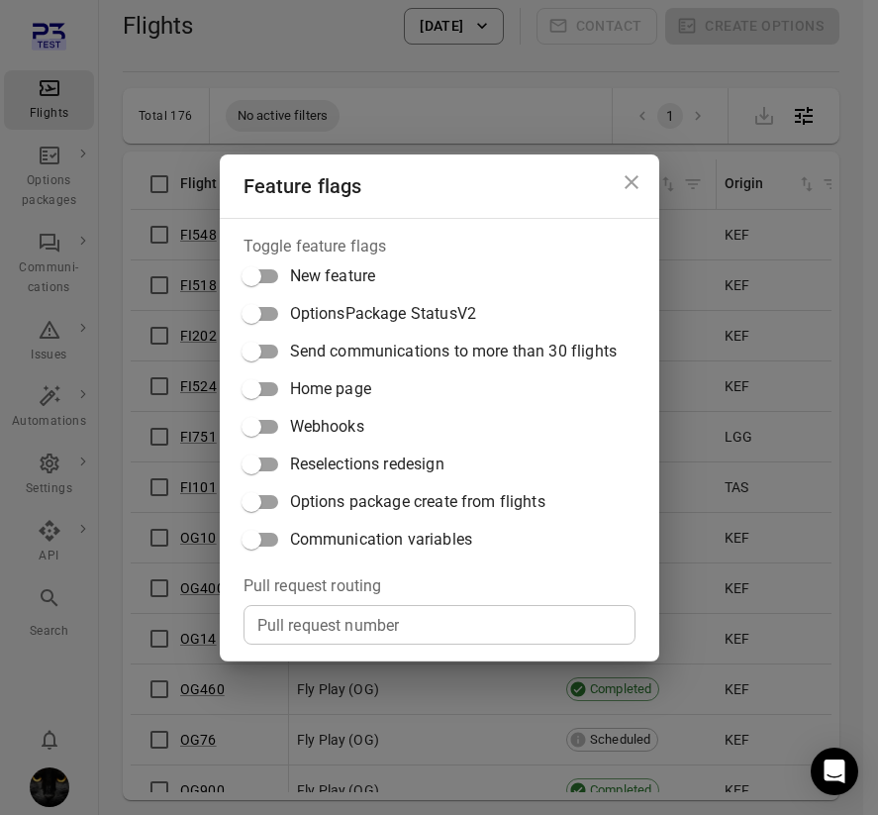
click at [355, 553] on label "Communication variables" at bounding box center [425, 540] width 384 height 38
click at [77, 515] on div "Feature flags Toggle feature flags New feature OptionsPackage StatusV2 Send com…" at bounding box center [439, 407] width 878 height 815
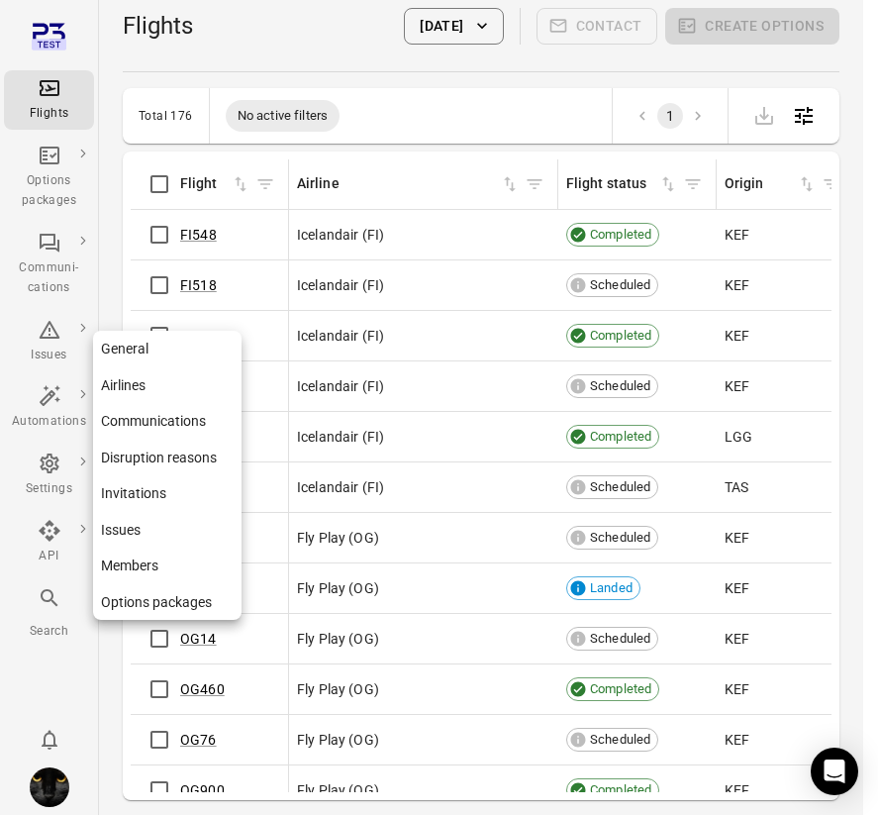
click at [49, 462] on icon "Main navigation" at bounding box center [50, 464] width 24 height 24
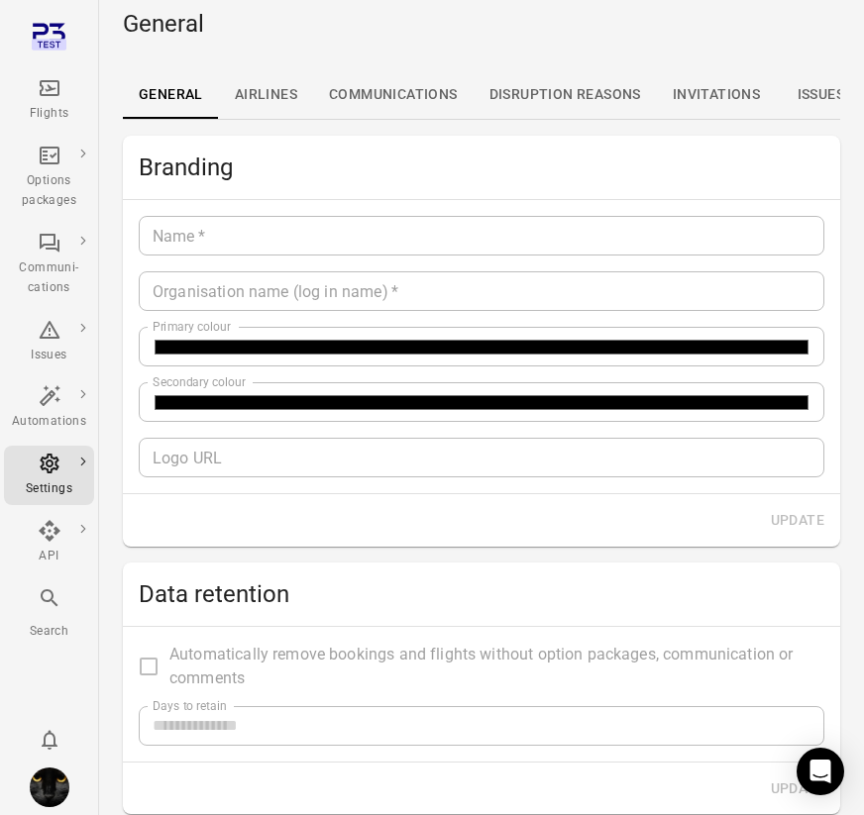
type input "*******"
type input "**********"
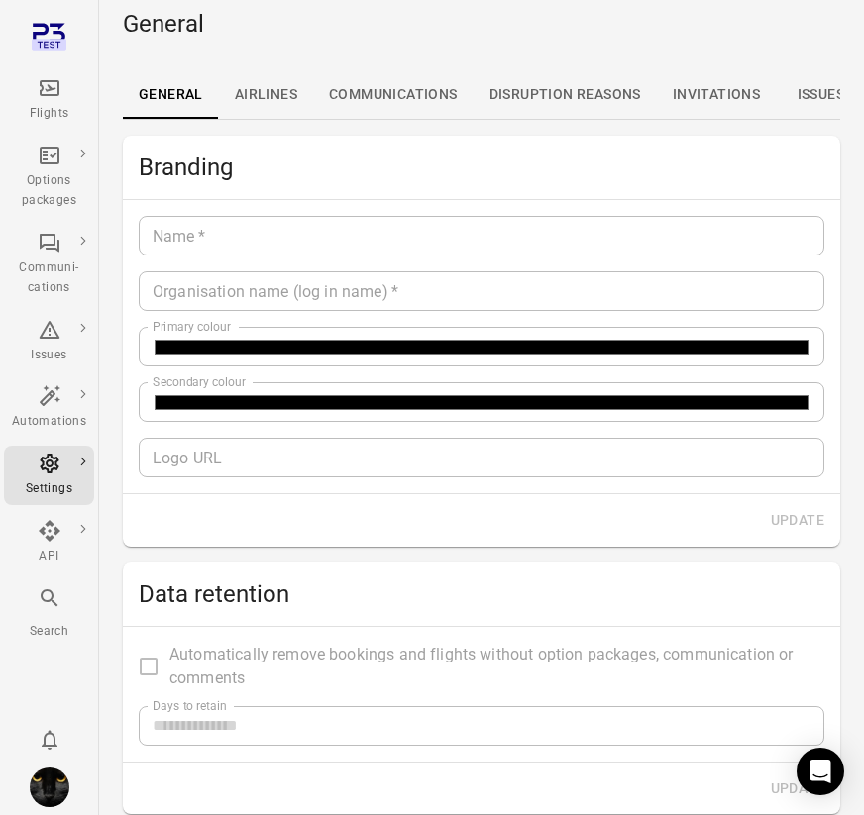
type input "**"
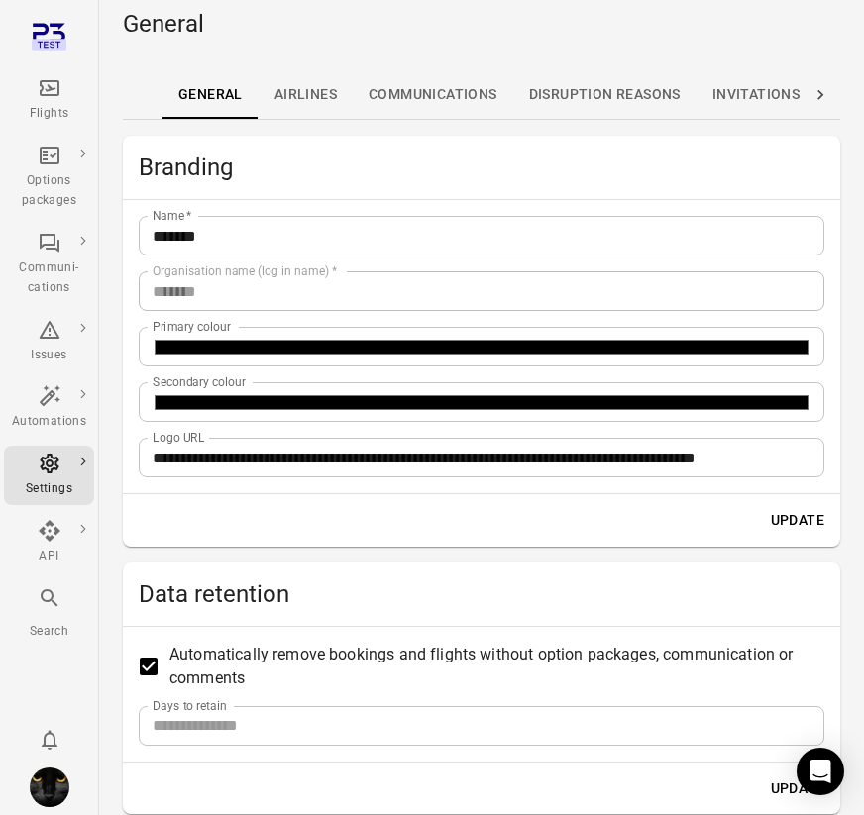
click at [465, 97] on link "Communications" at bounding box center [433, 95] width 160 height 48
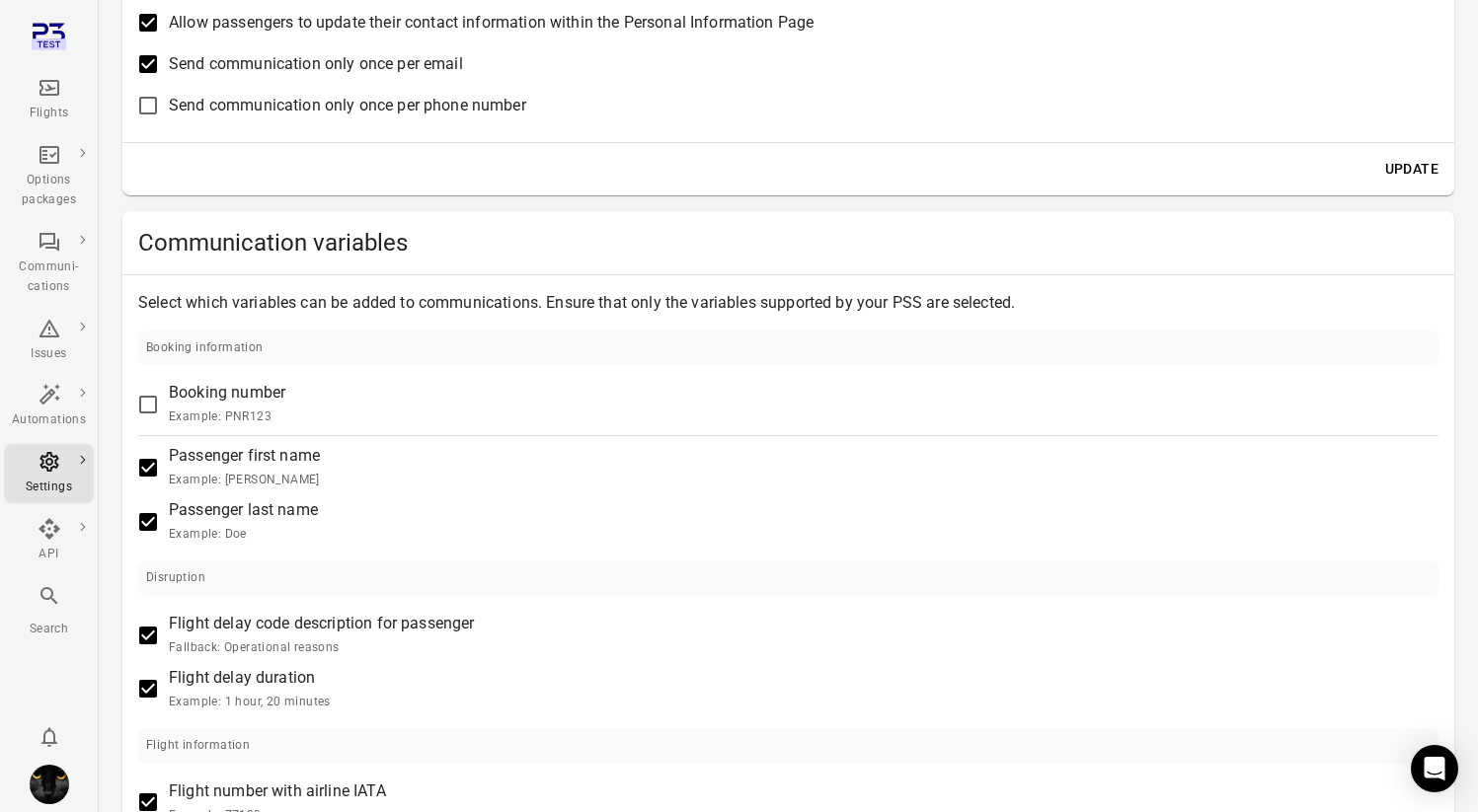
scroll to position [374, 0]
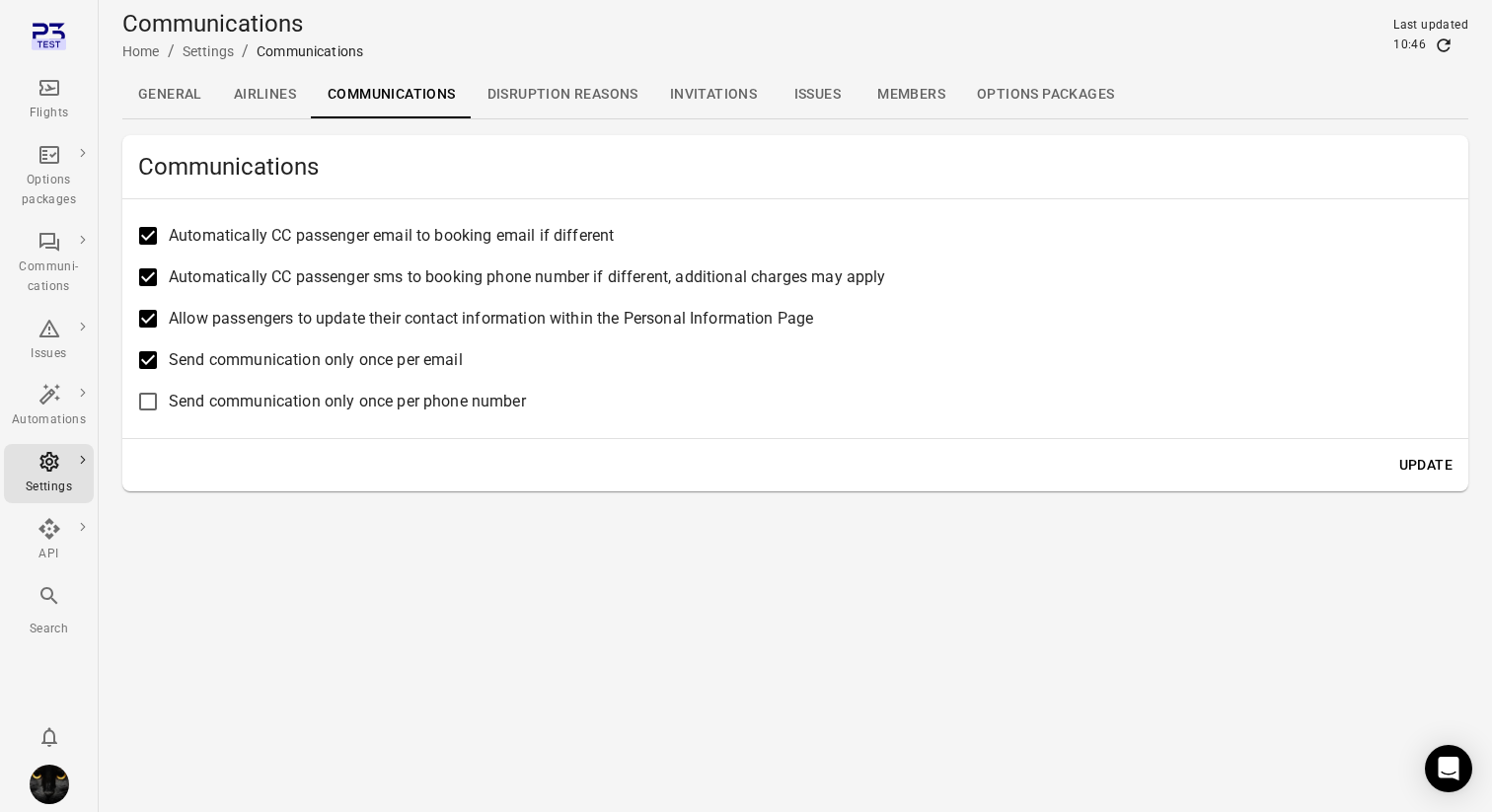
click at [707, 378] on label "Send communication only once per email" at bounding box center [782, 361] width 1310 height 42
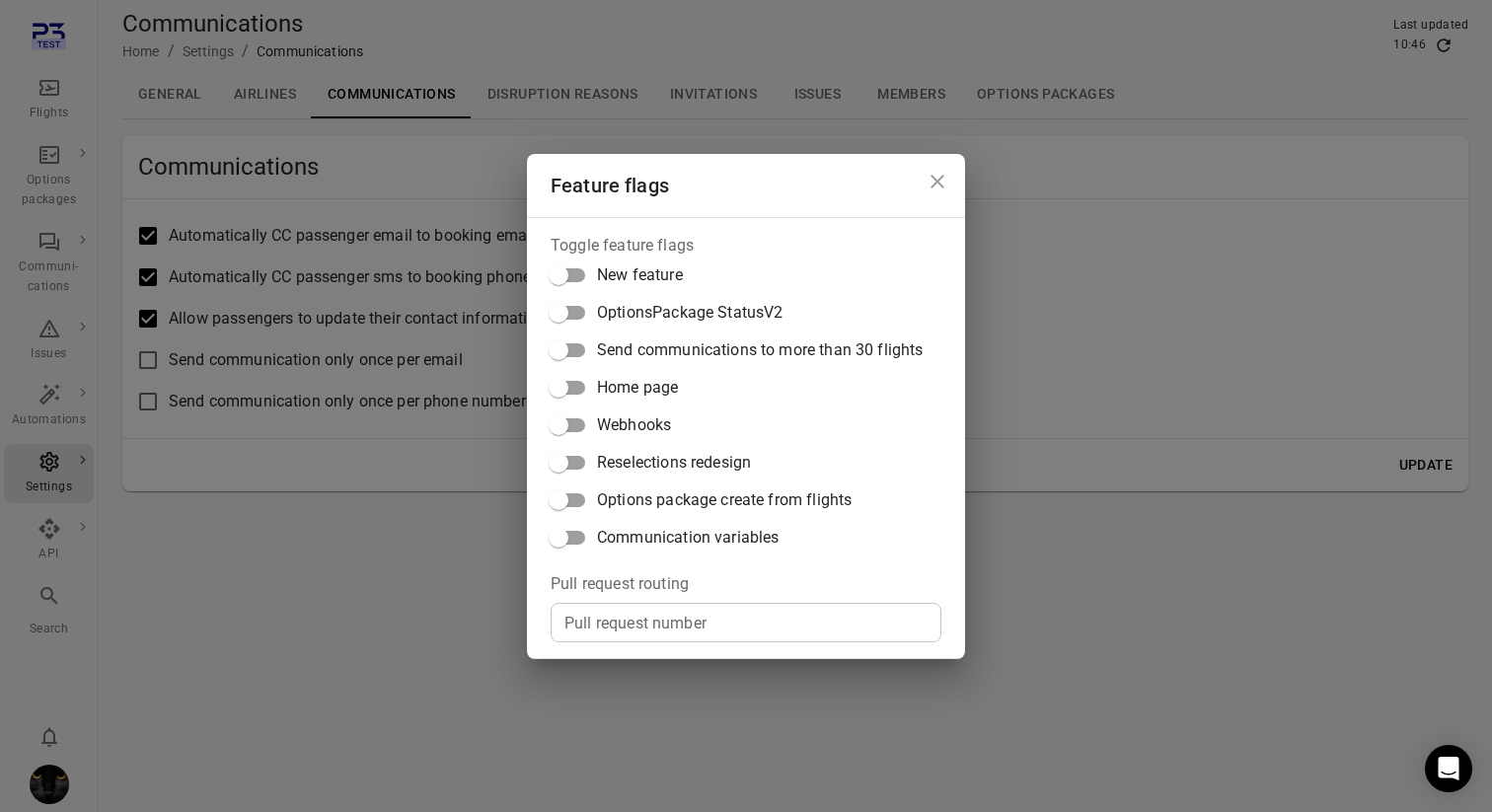
click at [681, 540] on span "Communication variables" at bounding box center [688, 538] width 181 height 24
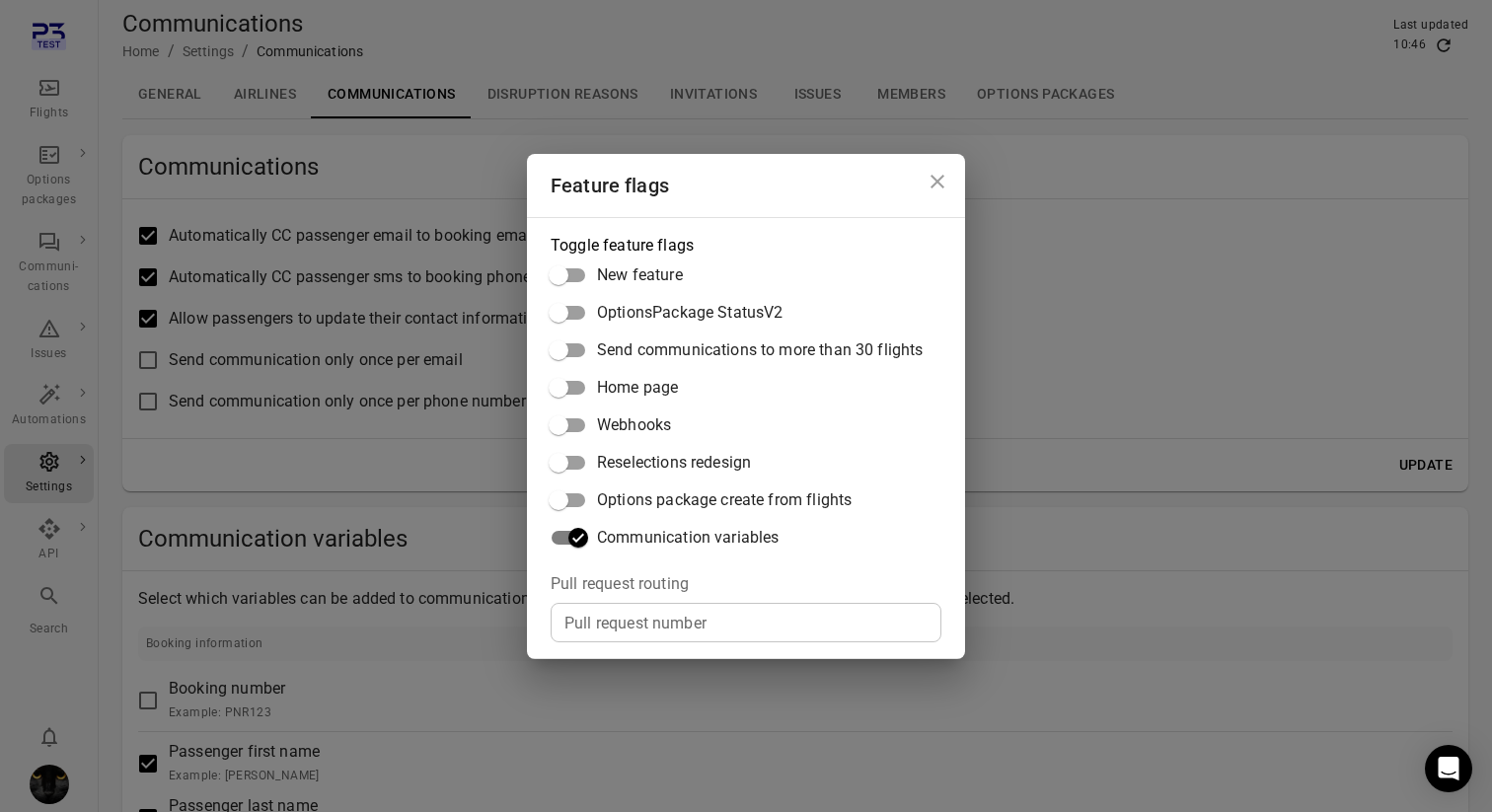
click at [400, 514] on div "Feature flags Toggle feature flags New feature OptionsPackage StatusV2 Send com…" at bounding box center [746, 406] width 1492 height 812
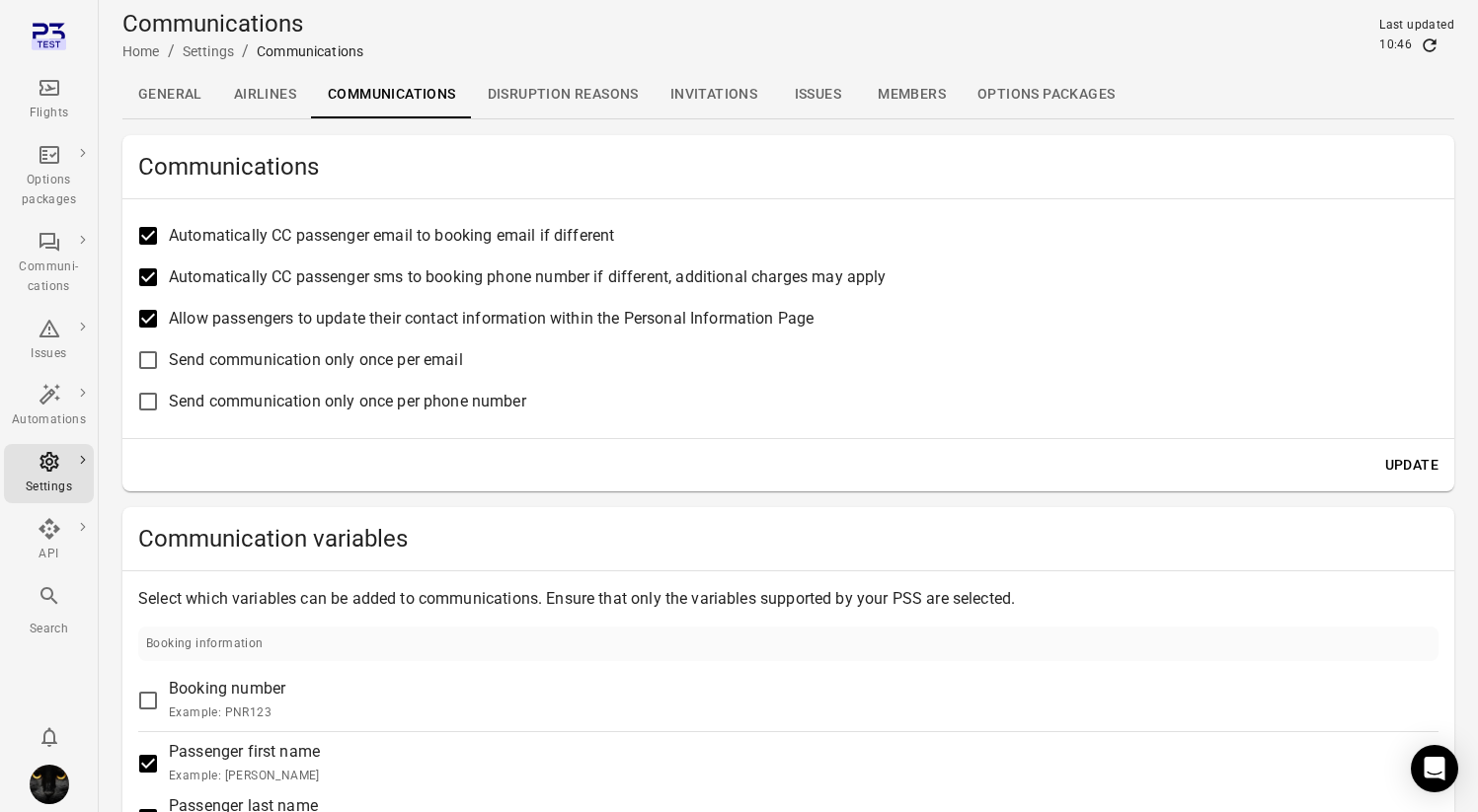
click at [51, 73] on link "Flights" at bounding box center [49, 99] width 90 height 59
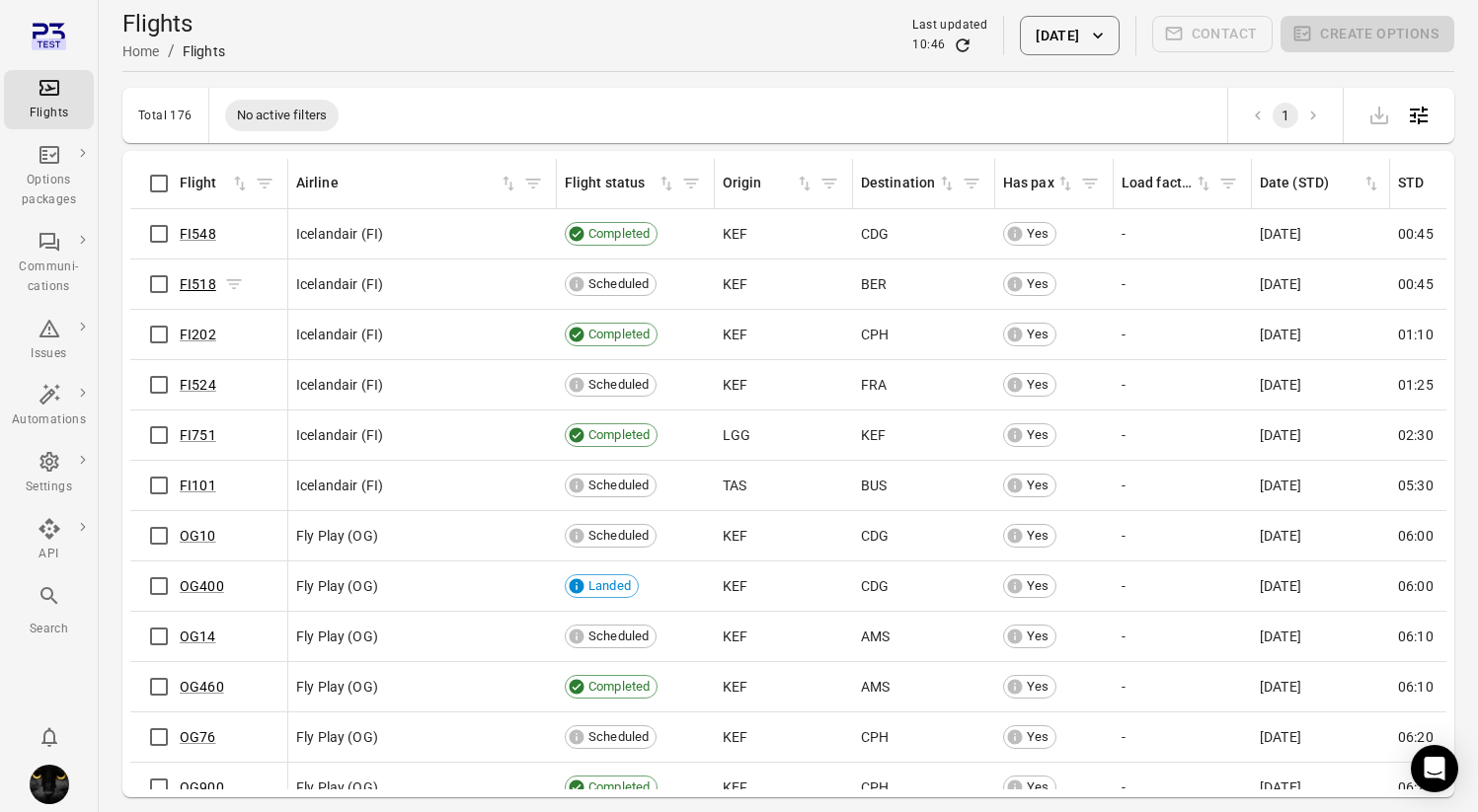
click at [190, 286] on link "FI518" at bounding box center [197, 284] width 37 height 16
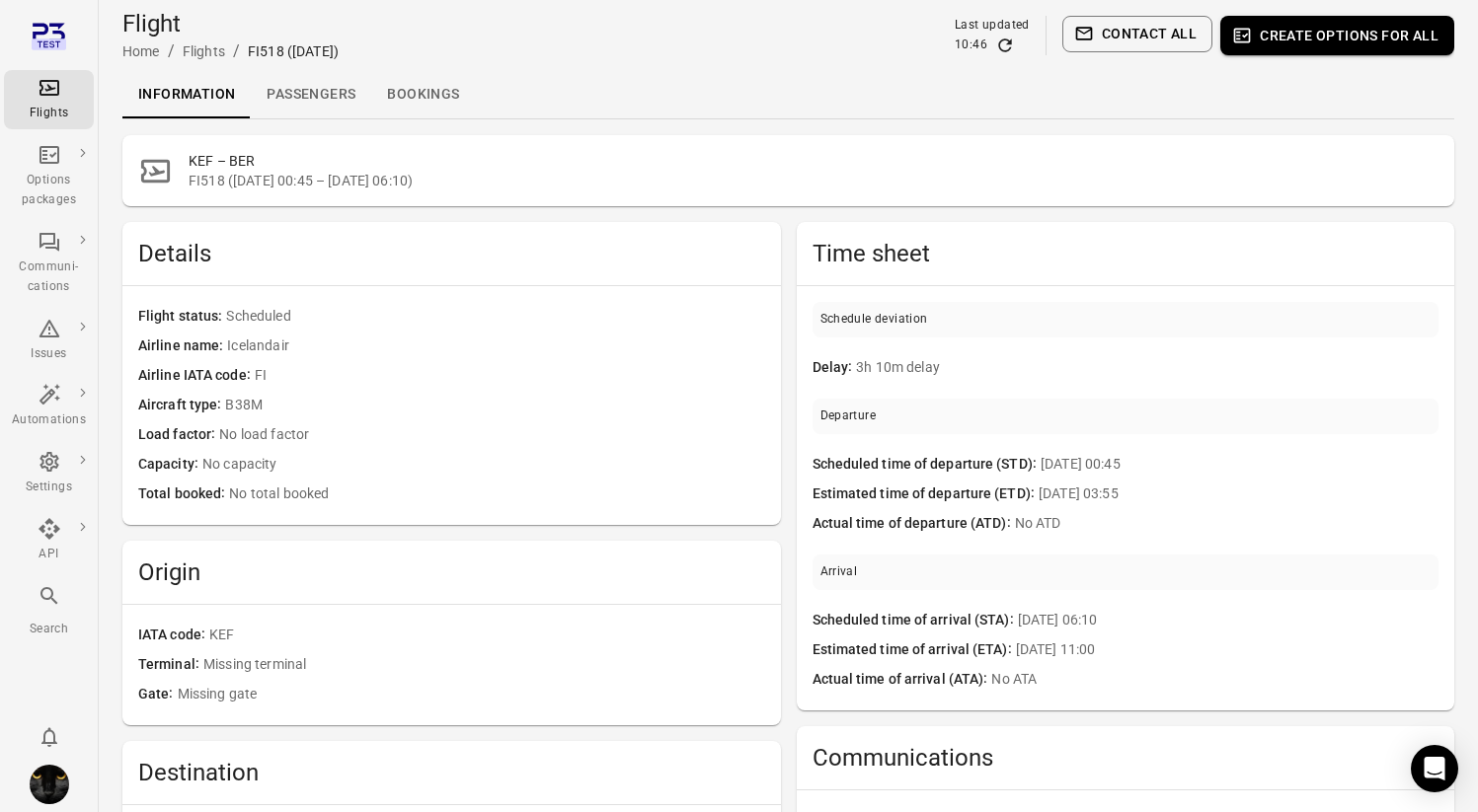
click at [297, 97] on link "Passengers" at bounding box center [311, 95] width 121 height 48
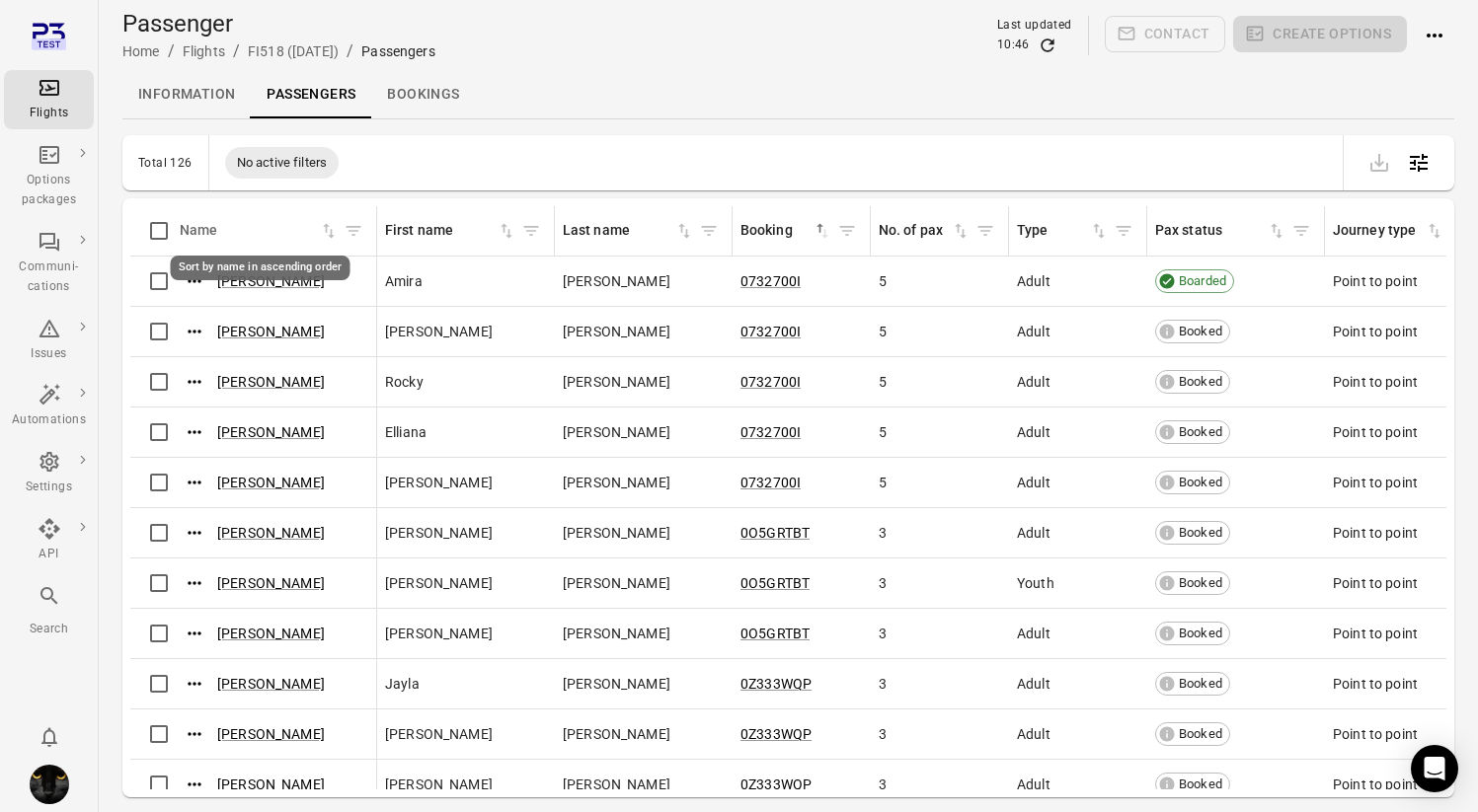
click at [324, 228] on icon "Sort by name in ascending order" at bounding box center [329, 231] width 20 height 20
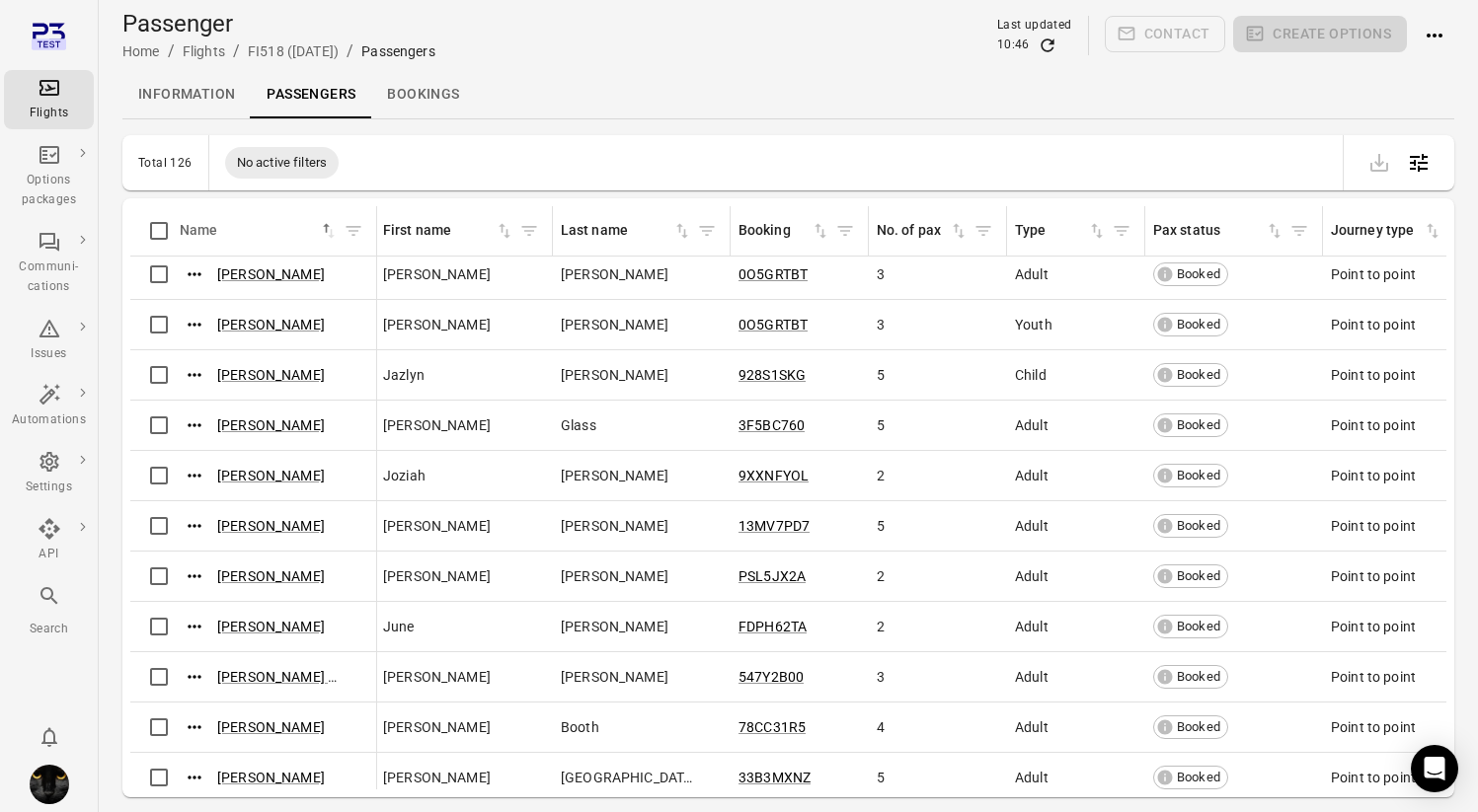
scroll to position [2970, 2]
click at [273, 523] on link "[PERSON_NAME]" at bounding box center [271, 525] width 108 height 16
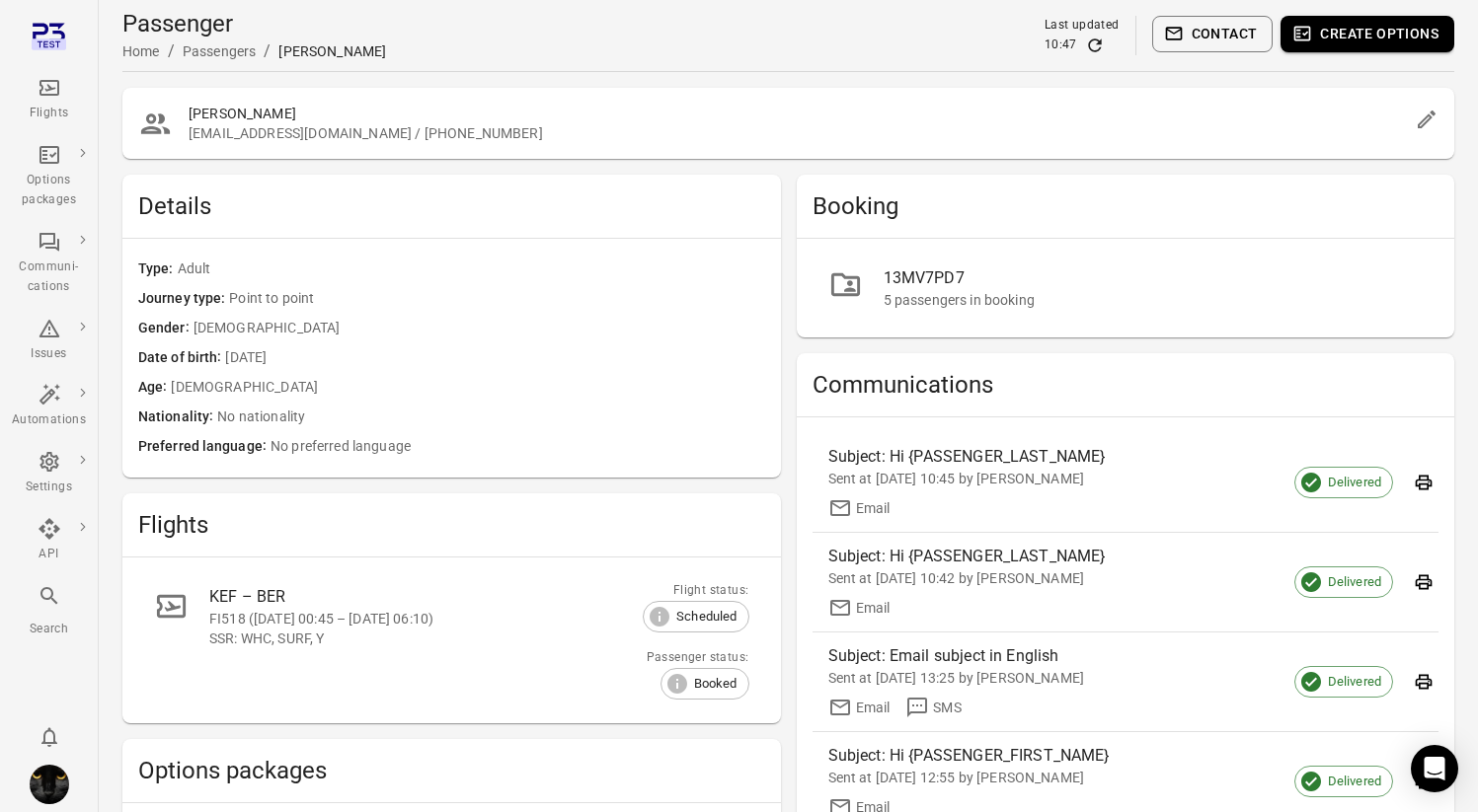
click at [1204, 37] on button "Contact" at bounding box center [1213, 34] width 122 height 37
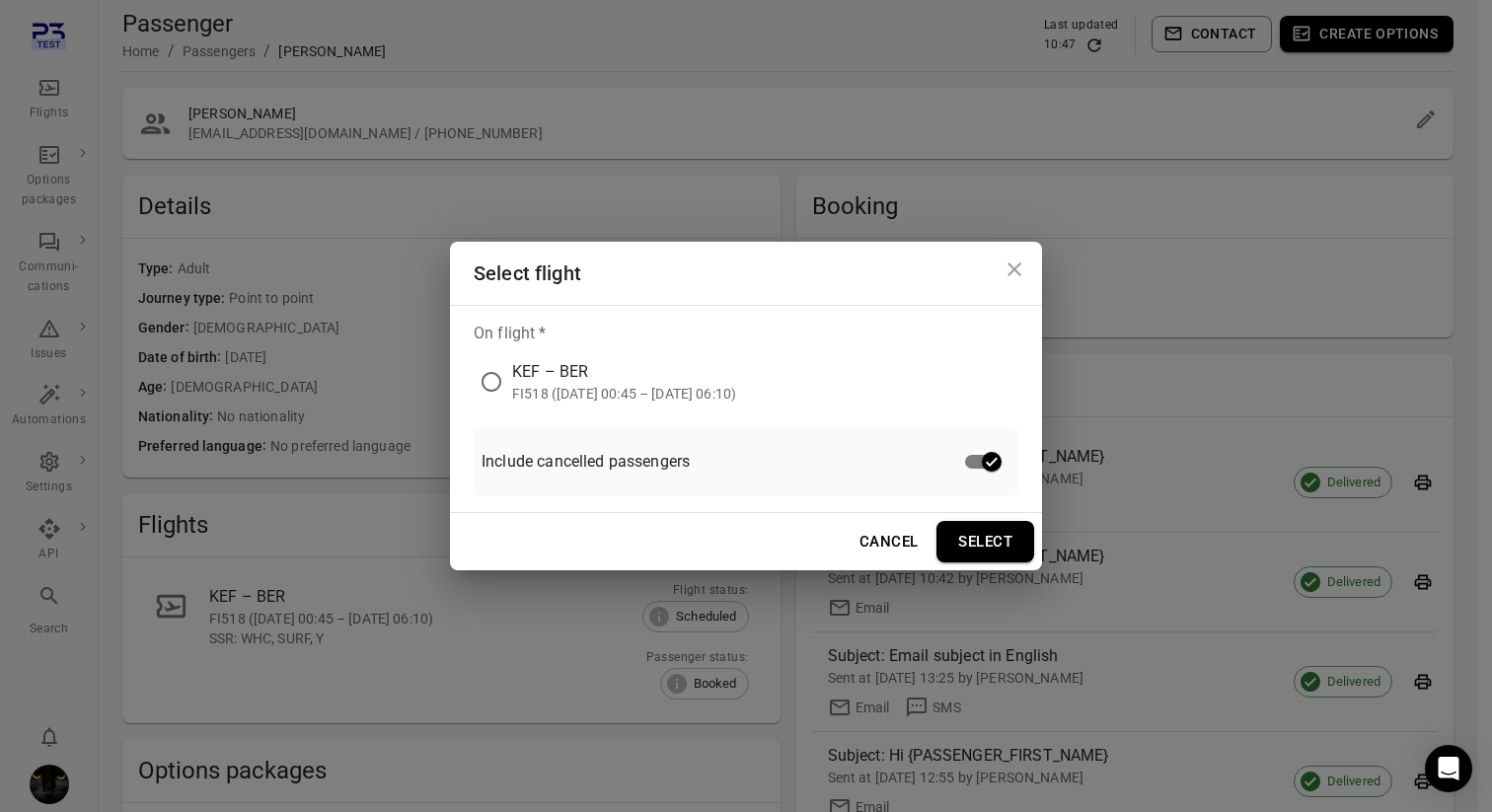
click at [737, 401] on div "FI518 ([DATE] 00:45 – [DATE] 06:10)" at bounding box center [624, 394] width 224 height 20
click at [1002, 547] on button "Select" at bounding box center [986, 542] width 98 height 42
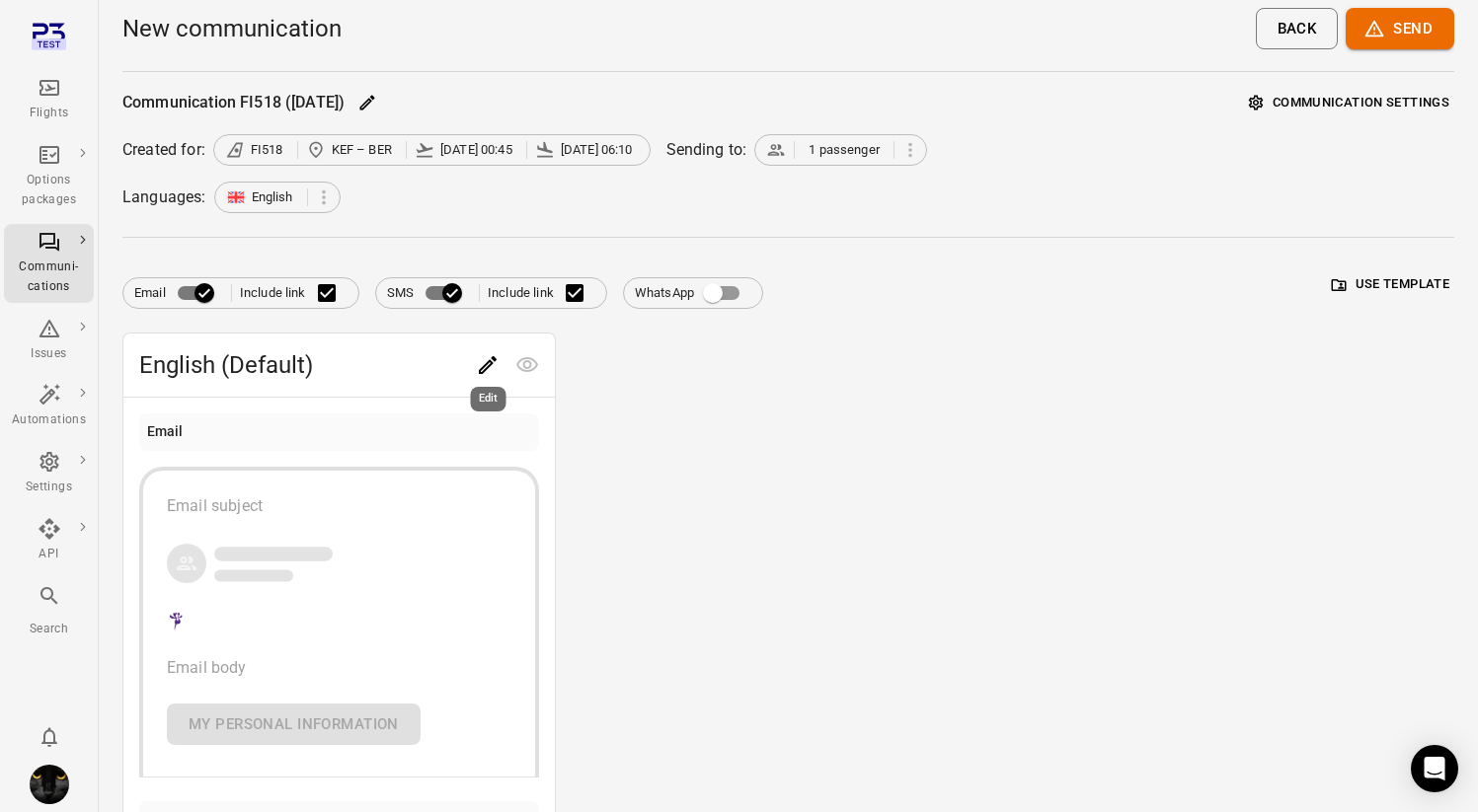
click at [486, 362] on icon "Edit" at bounding box center [487, 366] width 18 height 18
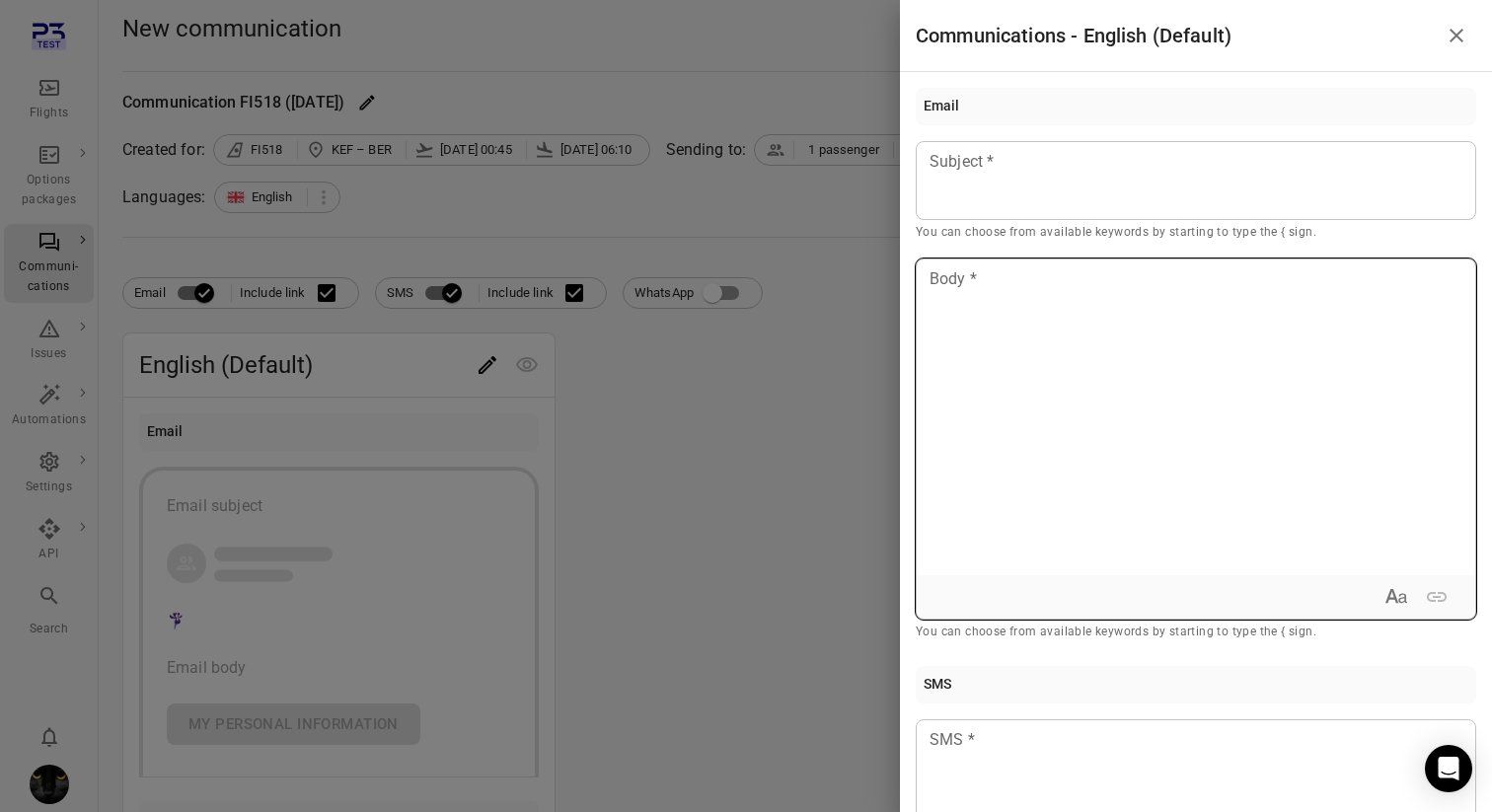
click at [958, 350] on div at bounding box center [1196, 416] width 559 height 316
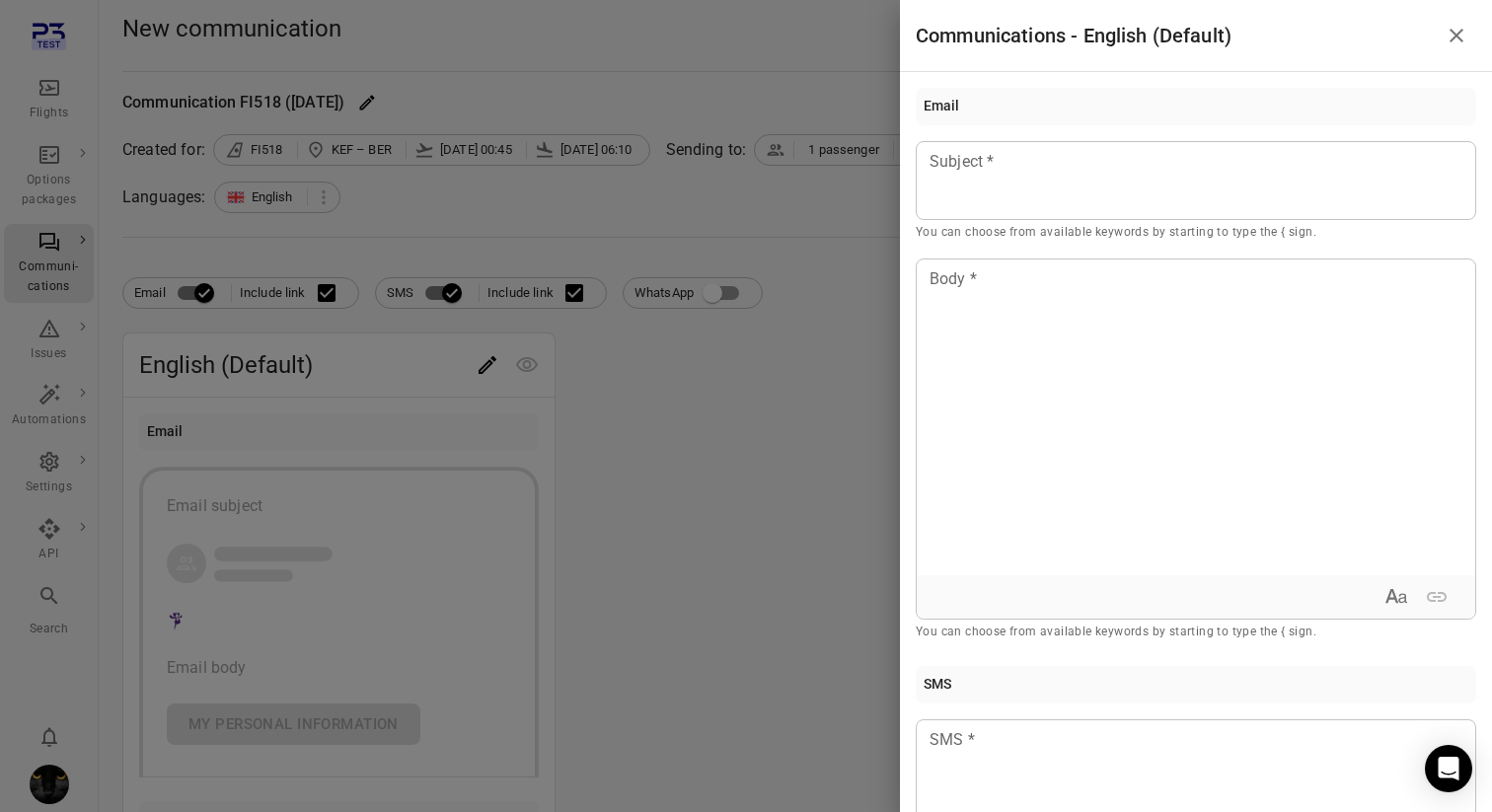
click at [784, 402] on div at bounding box center [746, 406] width 1492 height 812
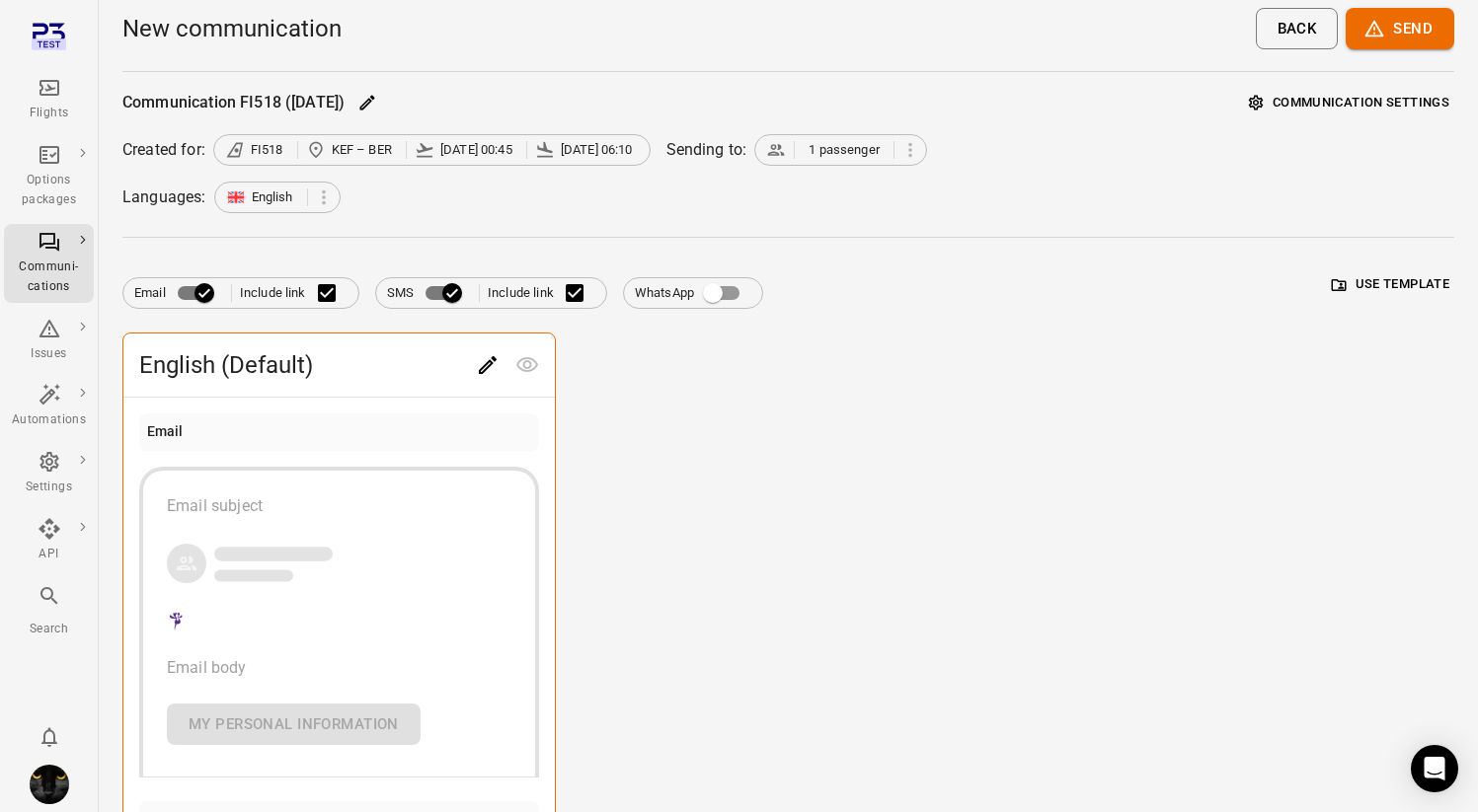
click at [1399, 280] on button "Use template" at bounding box center [1390, 284] width 128 height 31
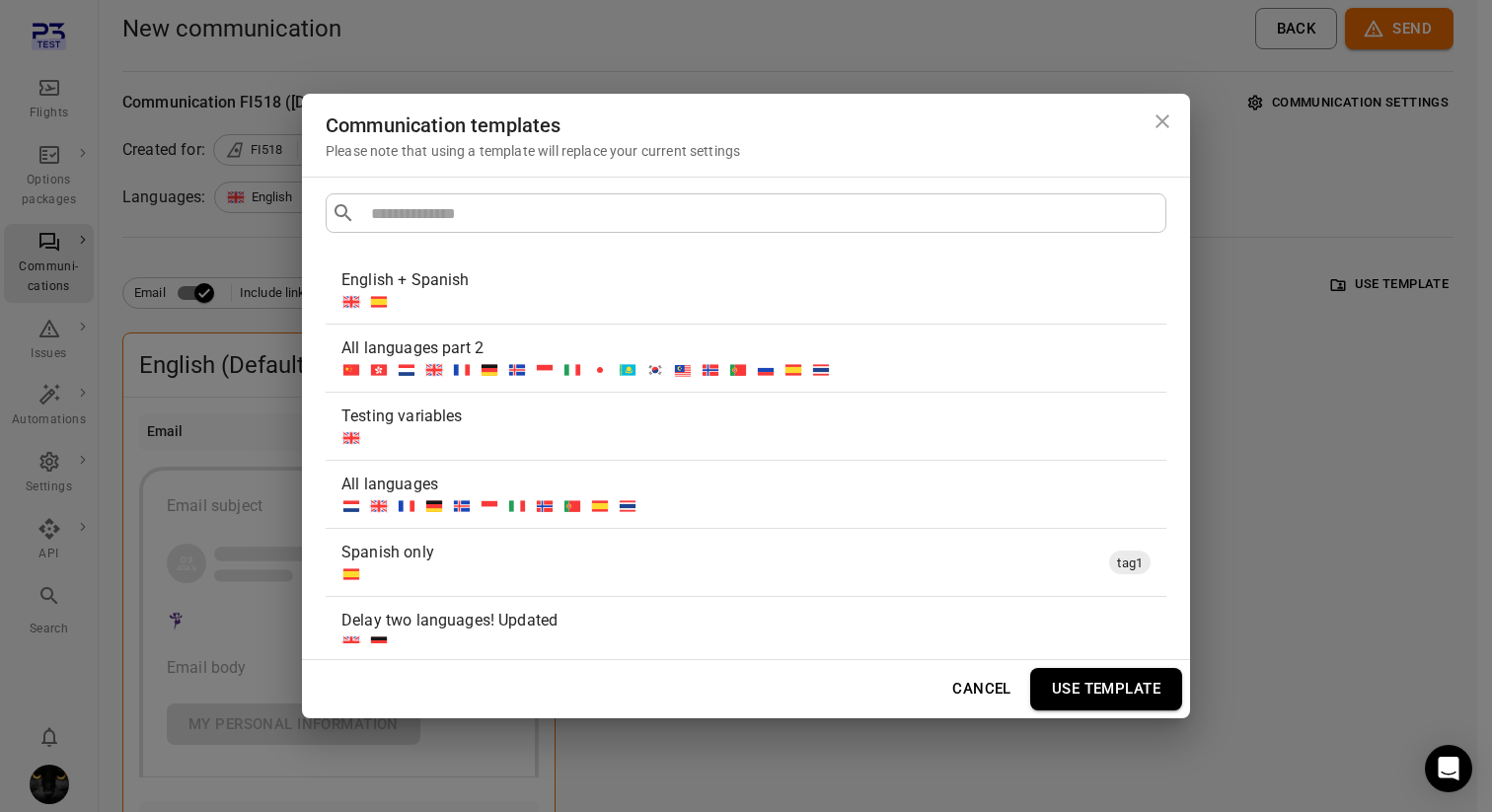
click at [620, 448] on div "Testing variables" at bounding box center [746, 425] width 841 height 67
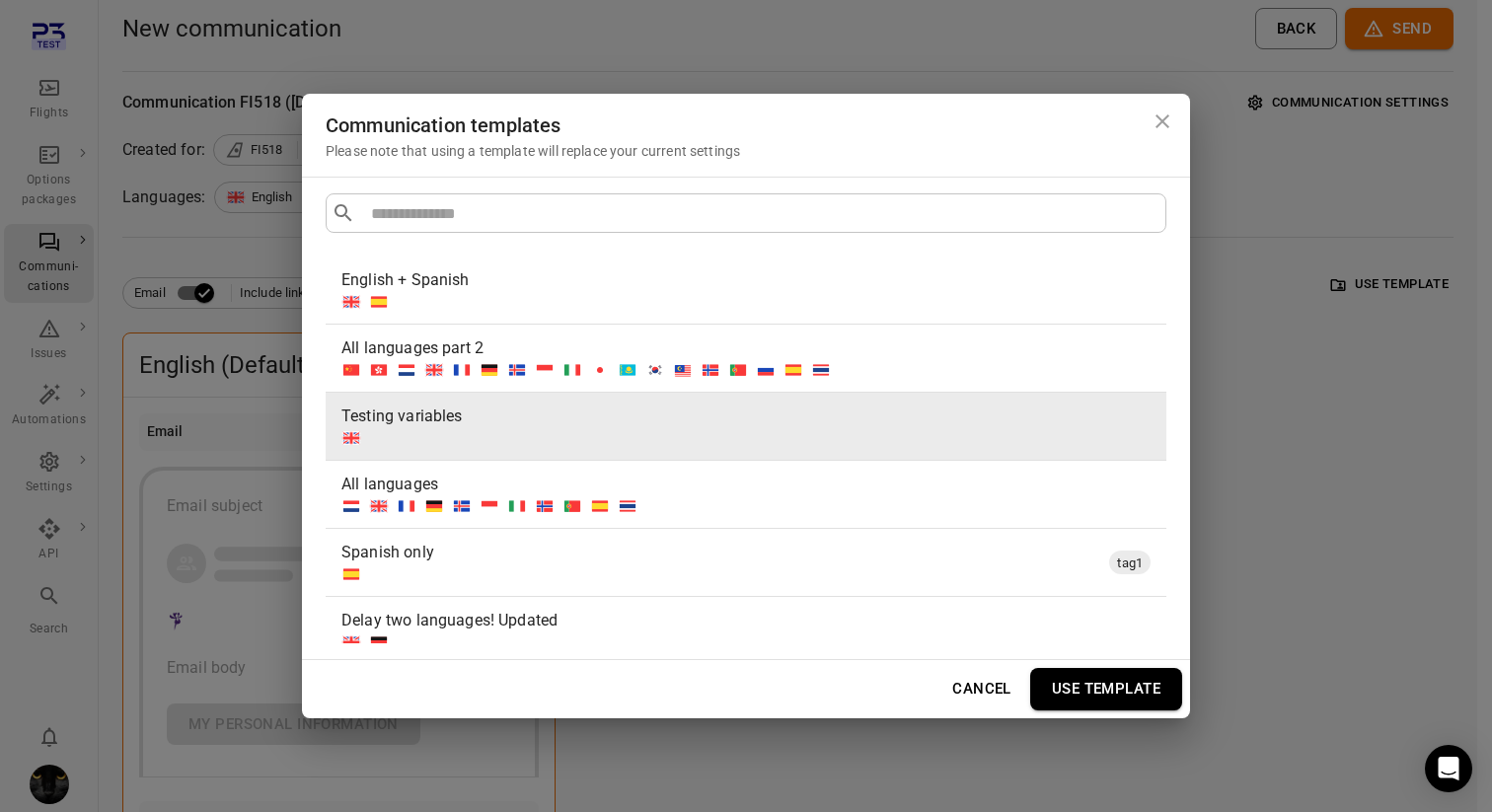
click at [1060, 676] on button "Use template" at bounding box center [1106, 688] width 152 height 42
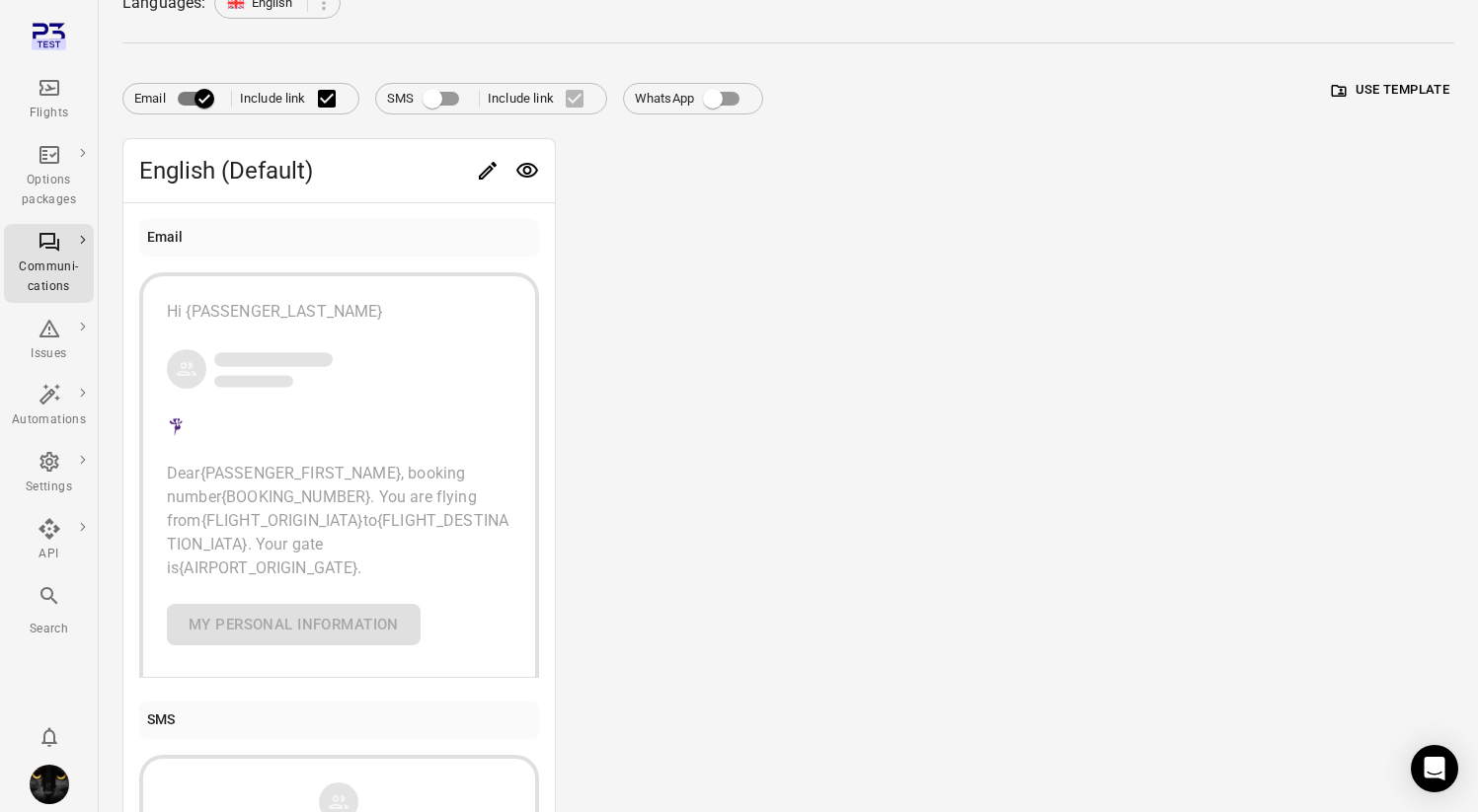
scroll to position [339, 0]
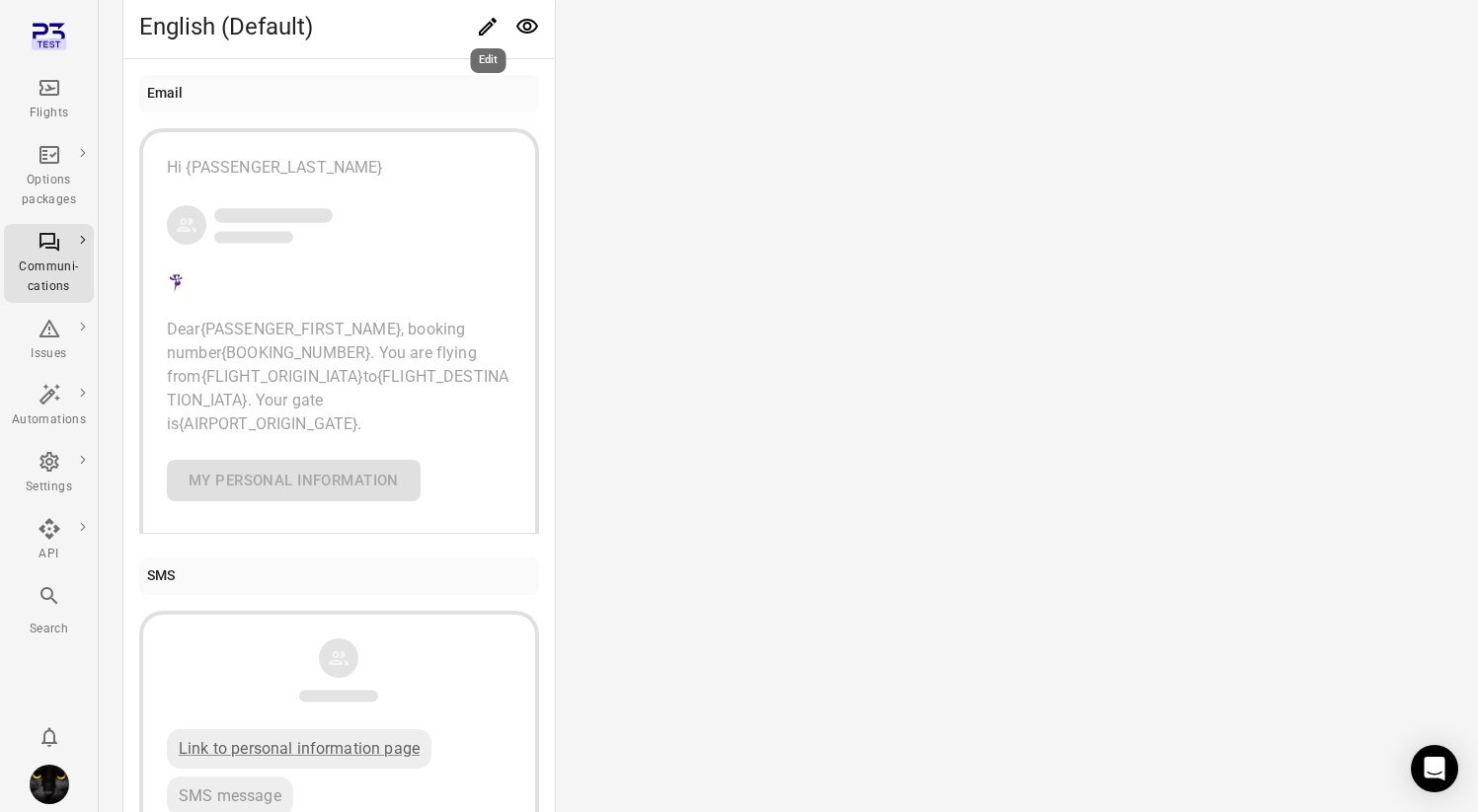
click at [478, 12] on button "Edit" at bounding box center [487, 27] width 40 height 40
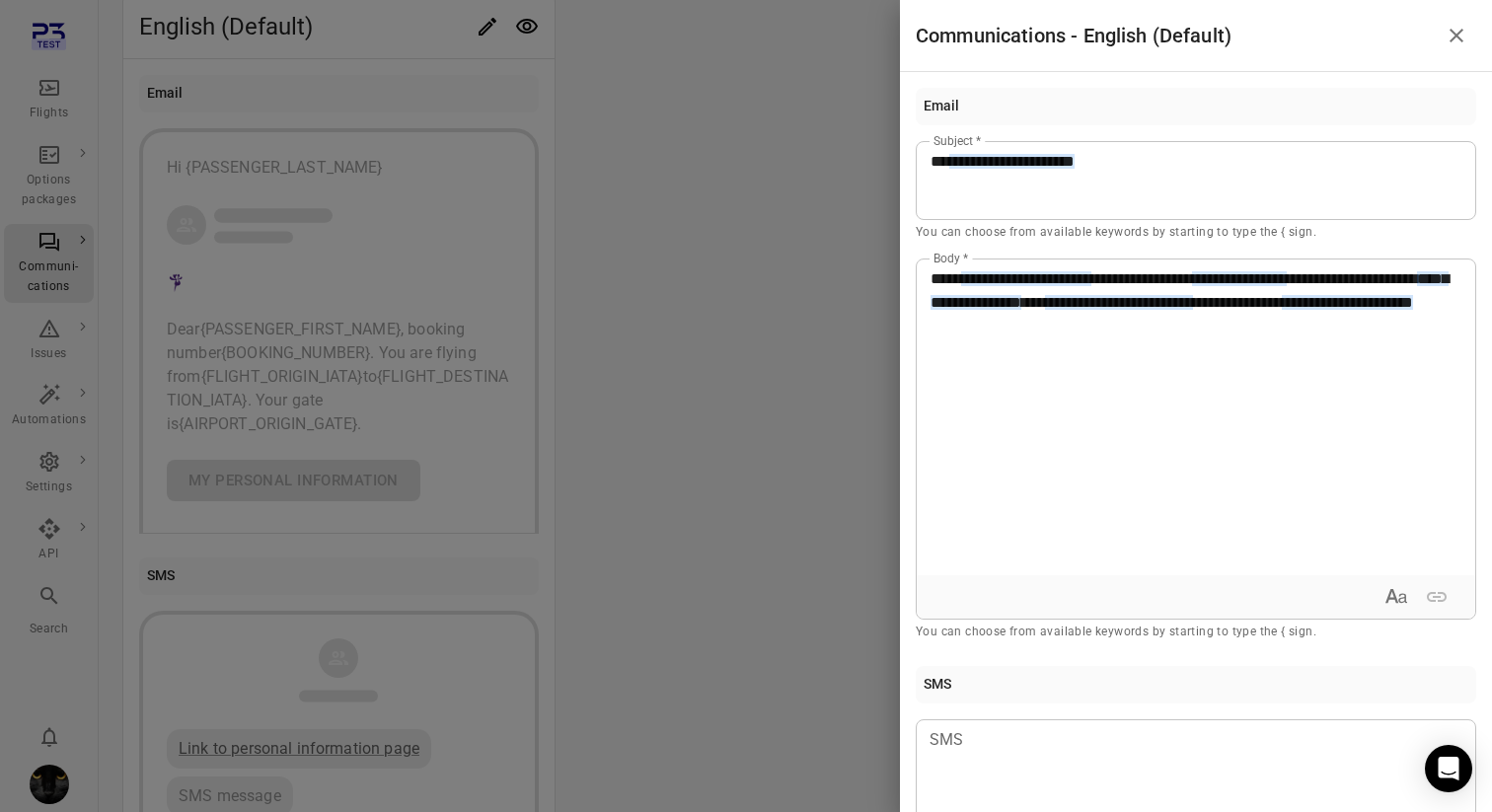
click at [1110, 407] on div "**********" at bounding box center [1196, 416] width 559 height 316
click at [937, 452] on div "**********" at bounding box center [1196, 416] width 559 height 316
click at [998, 397] on div "**********" at bounding box center [1196, 416] width 559 height 316
click at [1447, 33] on icon "Close drawer" at bounding box center [1457, 36] width 24 height 24
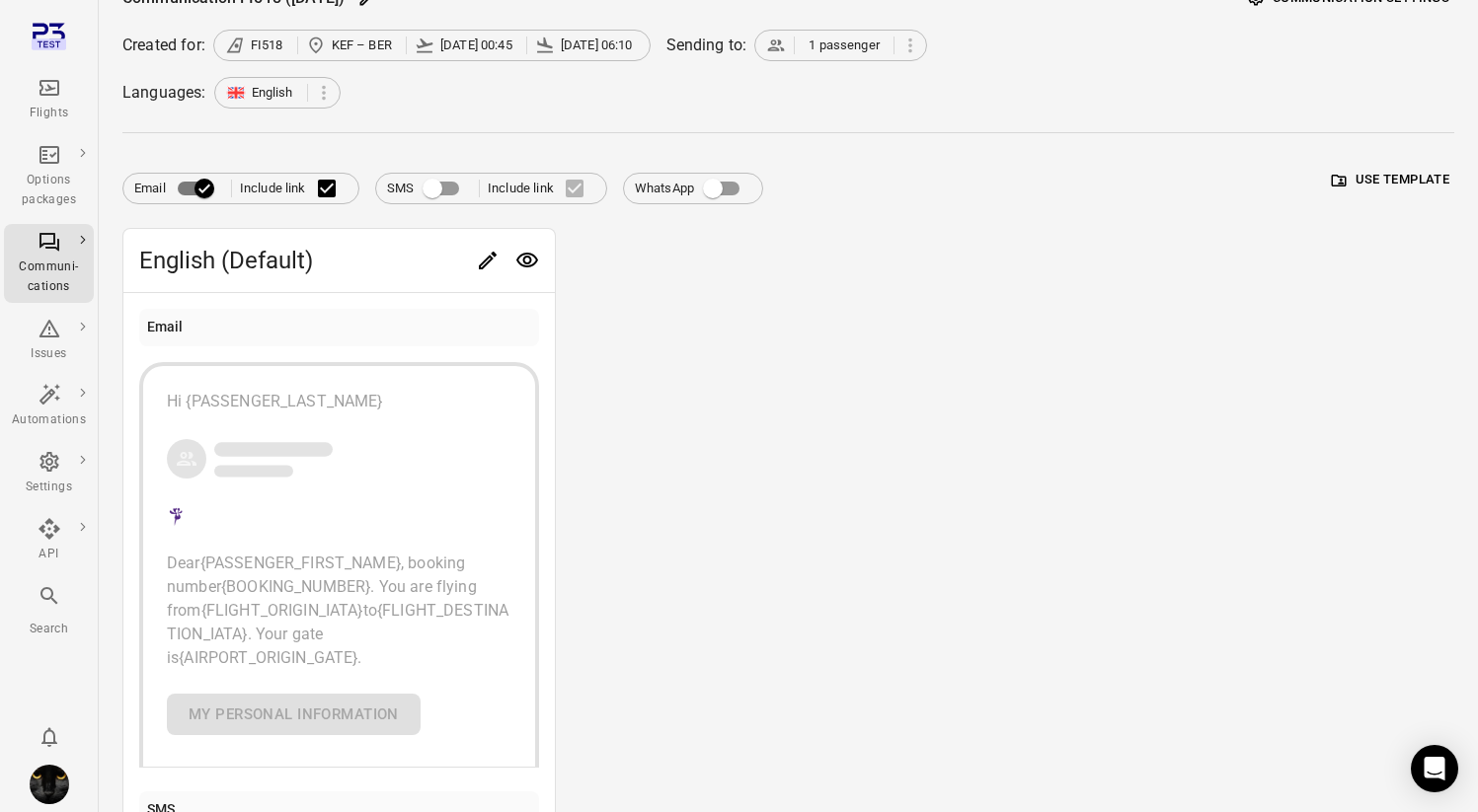
scroll to position [0, 0]
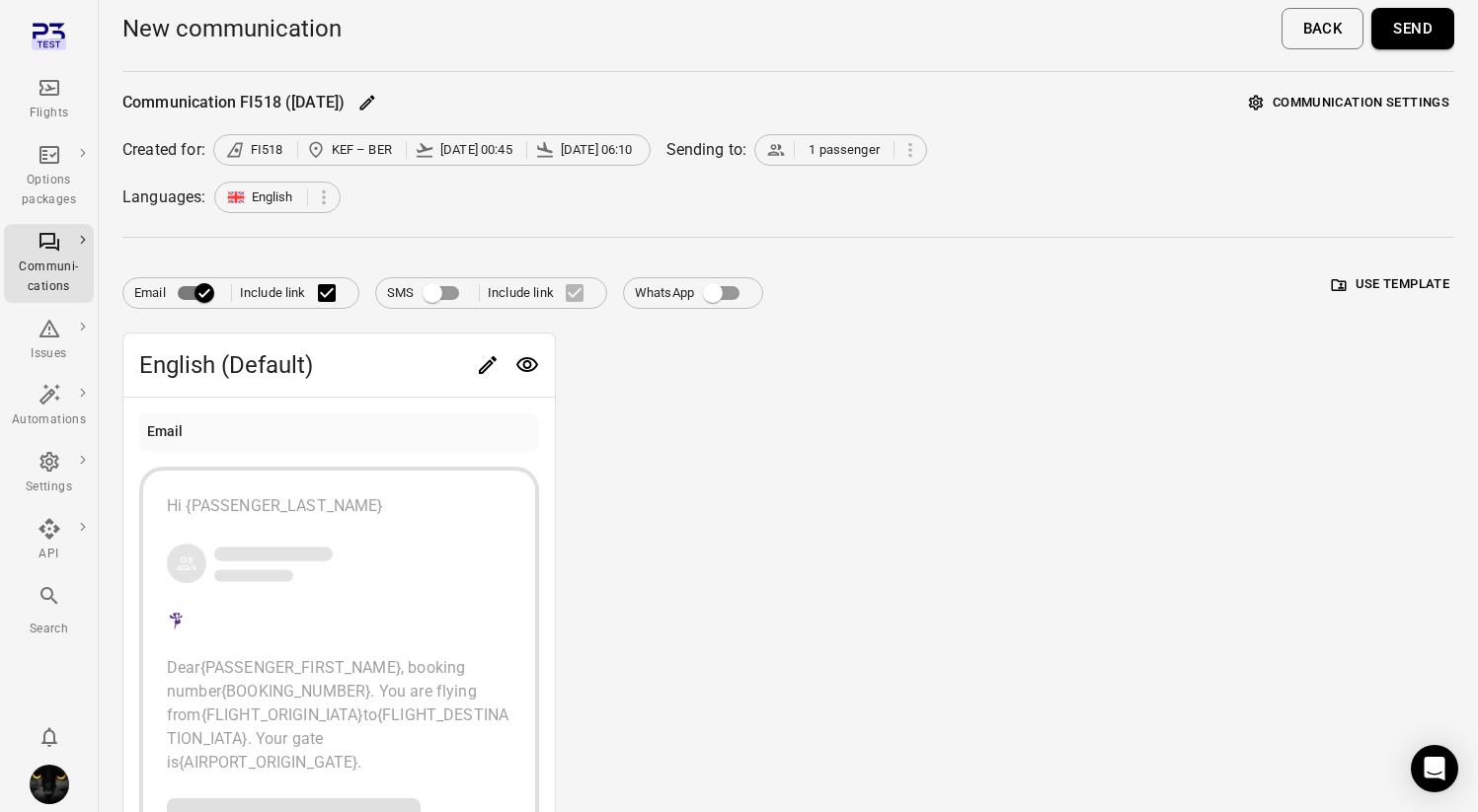
click at [1412, 31] on button "Send" at bounding box center [1412, 29] width 83 height 42
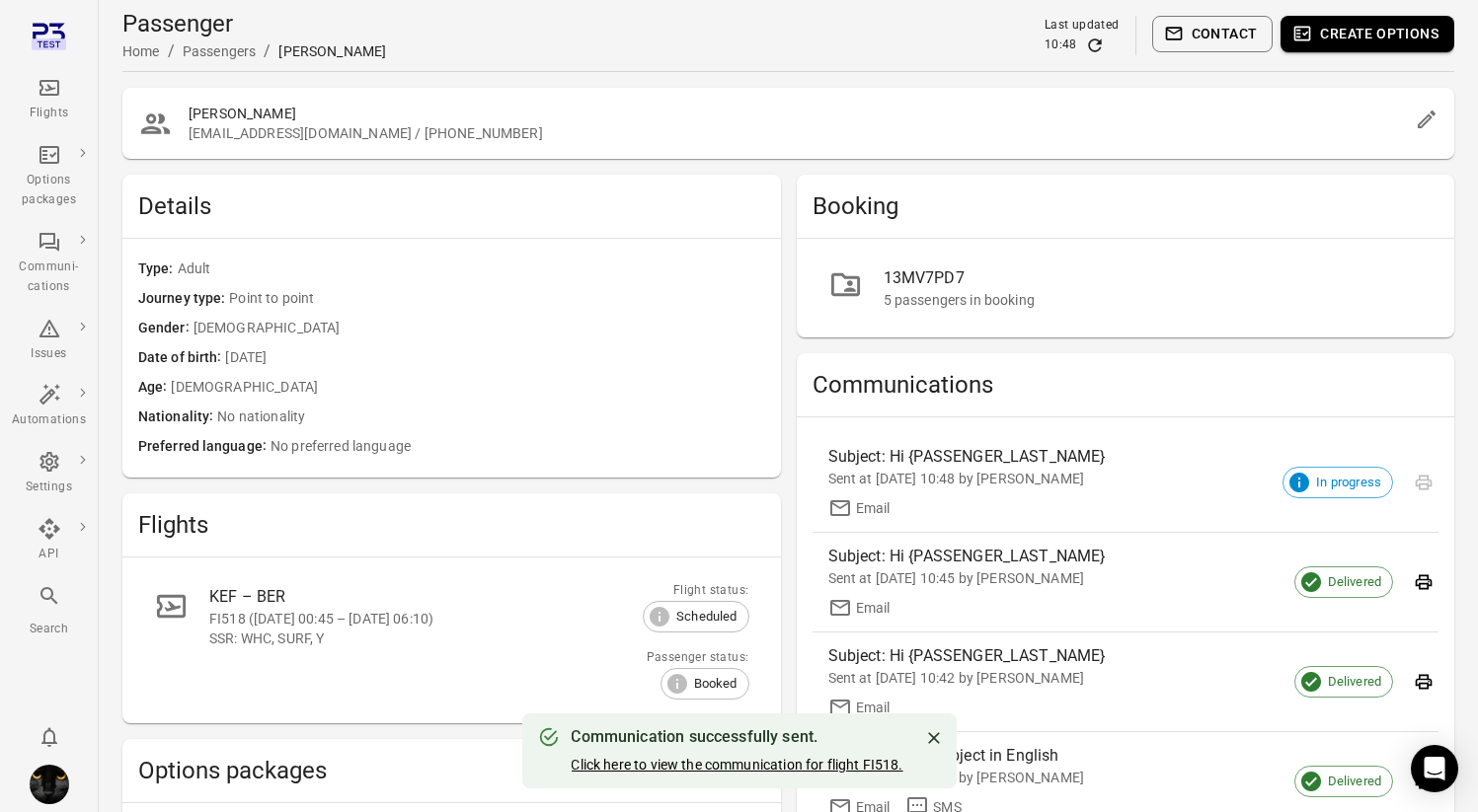
click at [739, 769] on link "Click here to view the communication for flight FI518." at bounding box center [736, 765] width 332 height 16
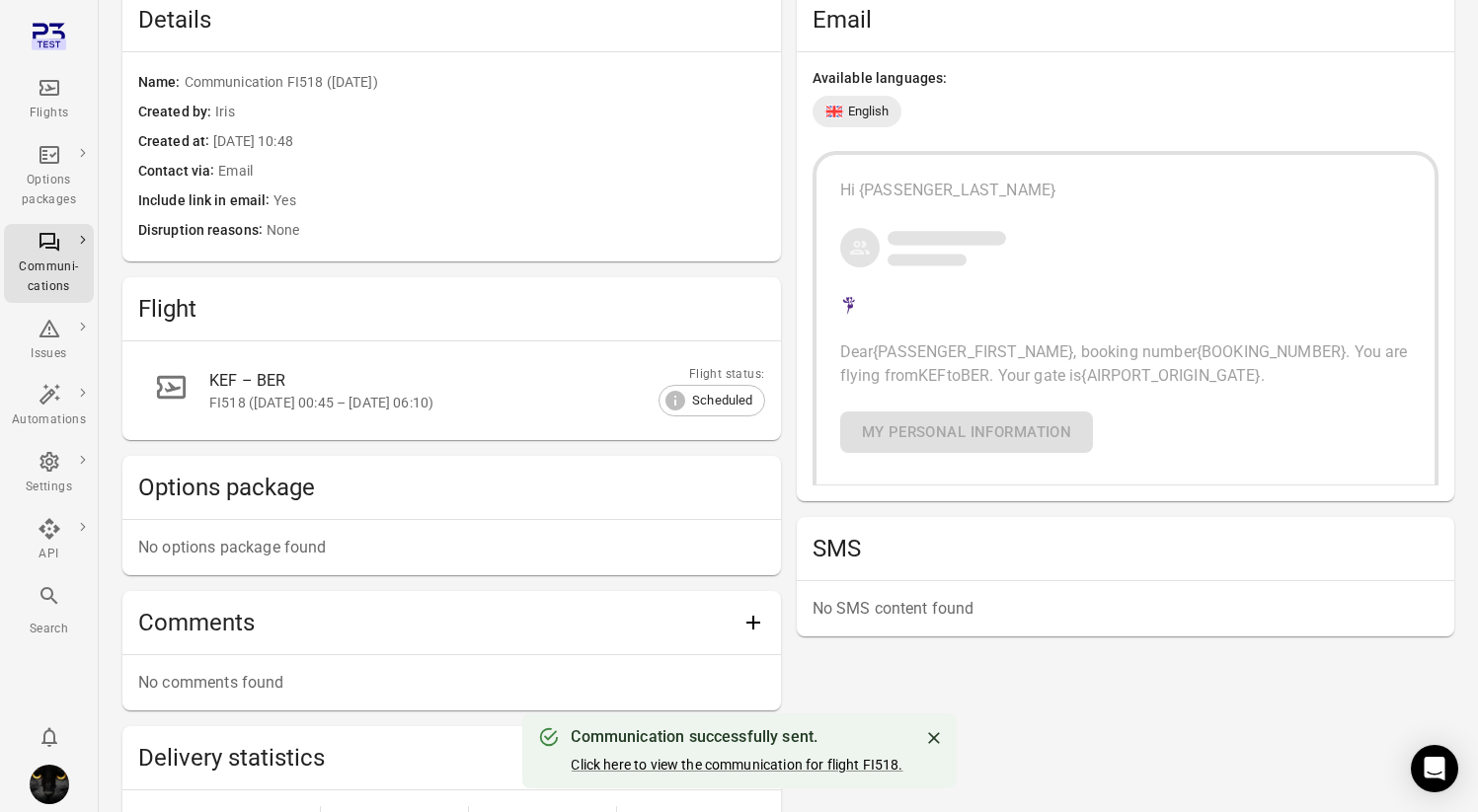
scroll to position [497, 0]
click at [824, 446] on div "Hi {PASSENGER_LAST_NAME} Dear {PASSENGER_FIRST_NAME} , booking number {BOOKING_…" at bounding box center [1125, 317] width 627 height 335
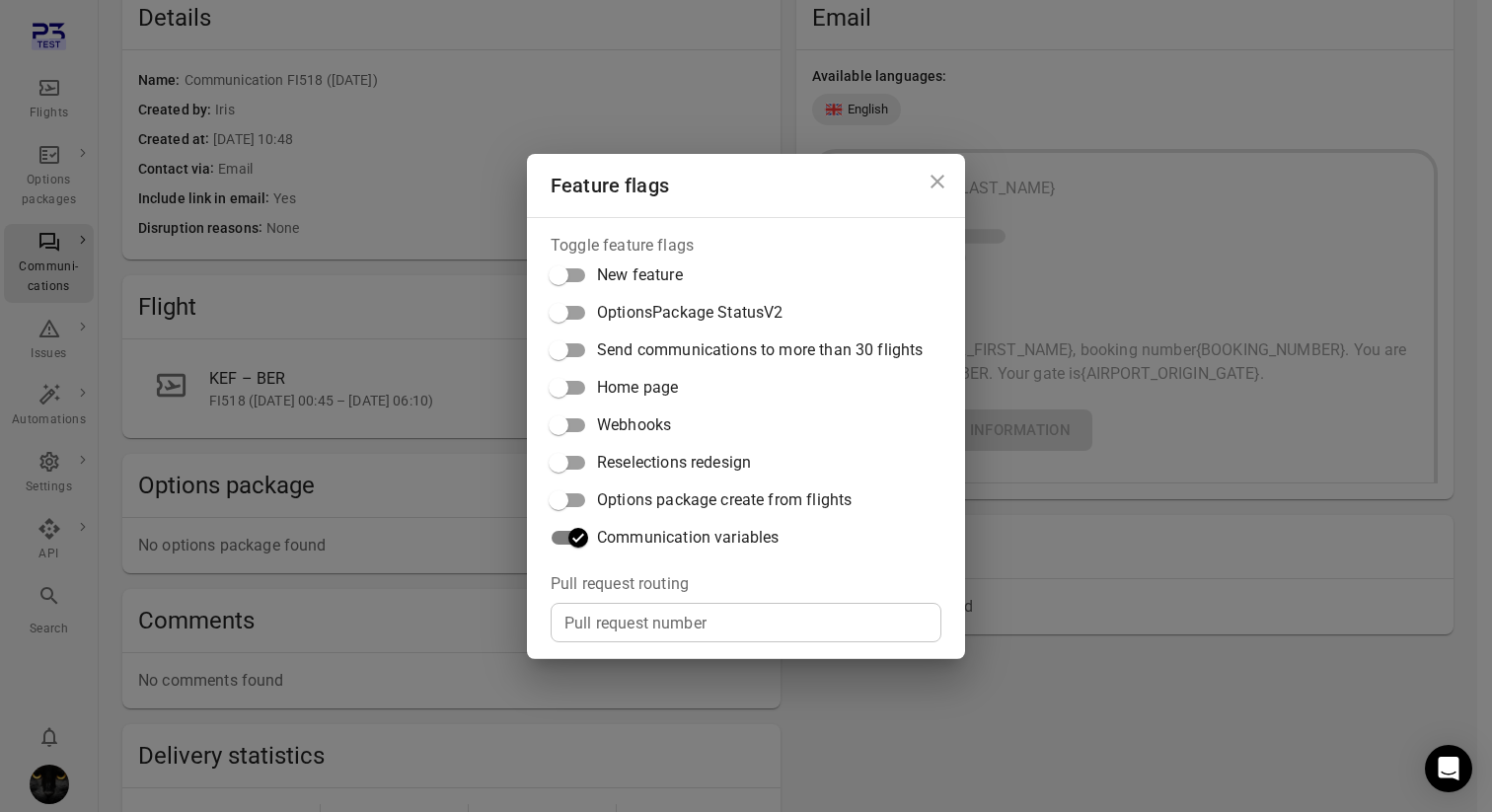
click at [931, 180] on icon "Close dialog" at bounding box center [938, 181] width 24 height 24
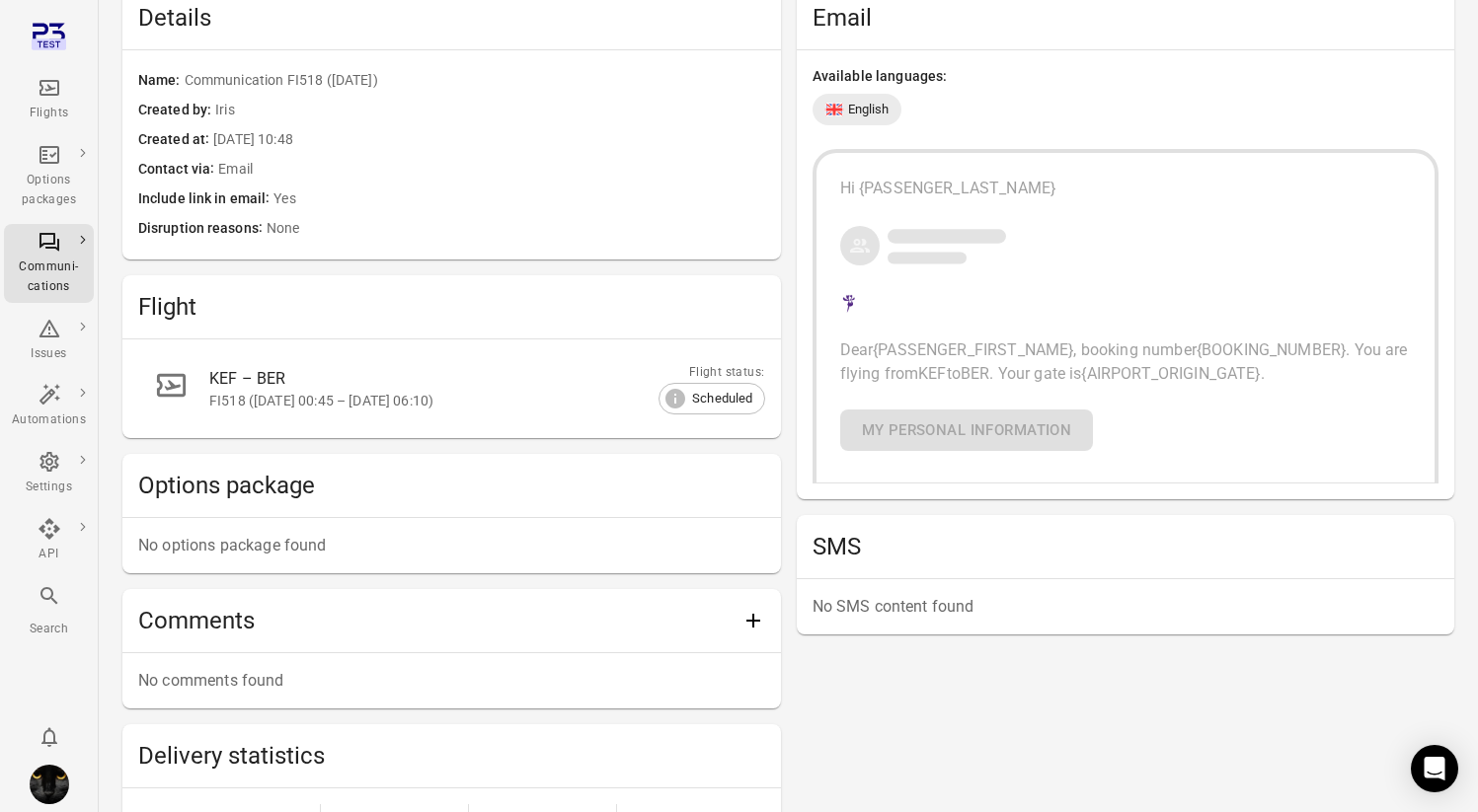
click at [728, 350] on div "KEF – BER FI518 ([DATE] 00:45 – [DATE] 06:10) Flight status: Scheduled" at bounding box center [451, 389] width 659 height 99
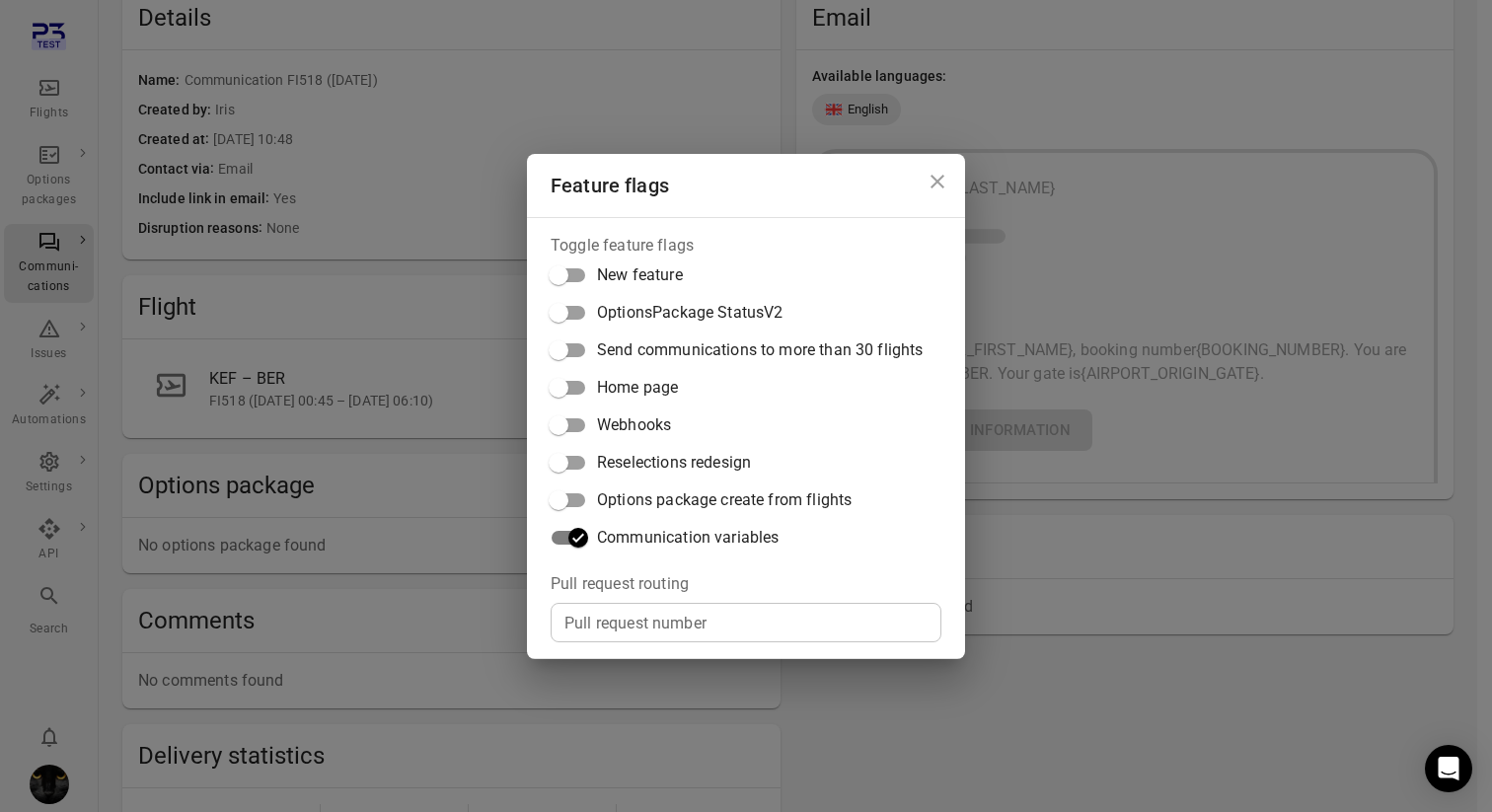
click at [427, 310] on div "Feature flags Toggle feature flags New feature OptionsPackage StatusV2 Send com…" at bounding box center [746, 406] width 1492 height 812
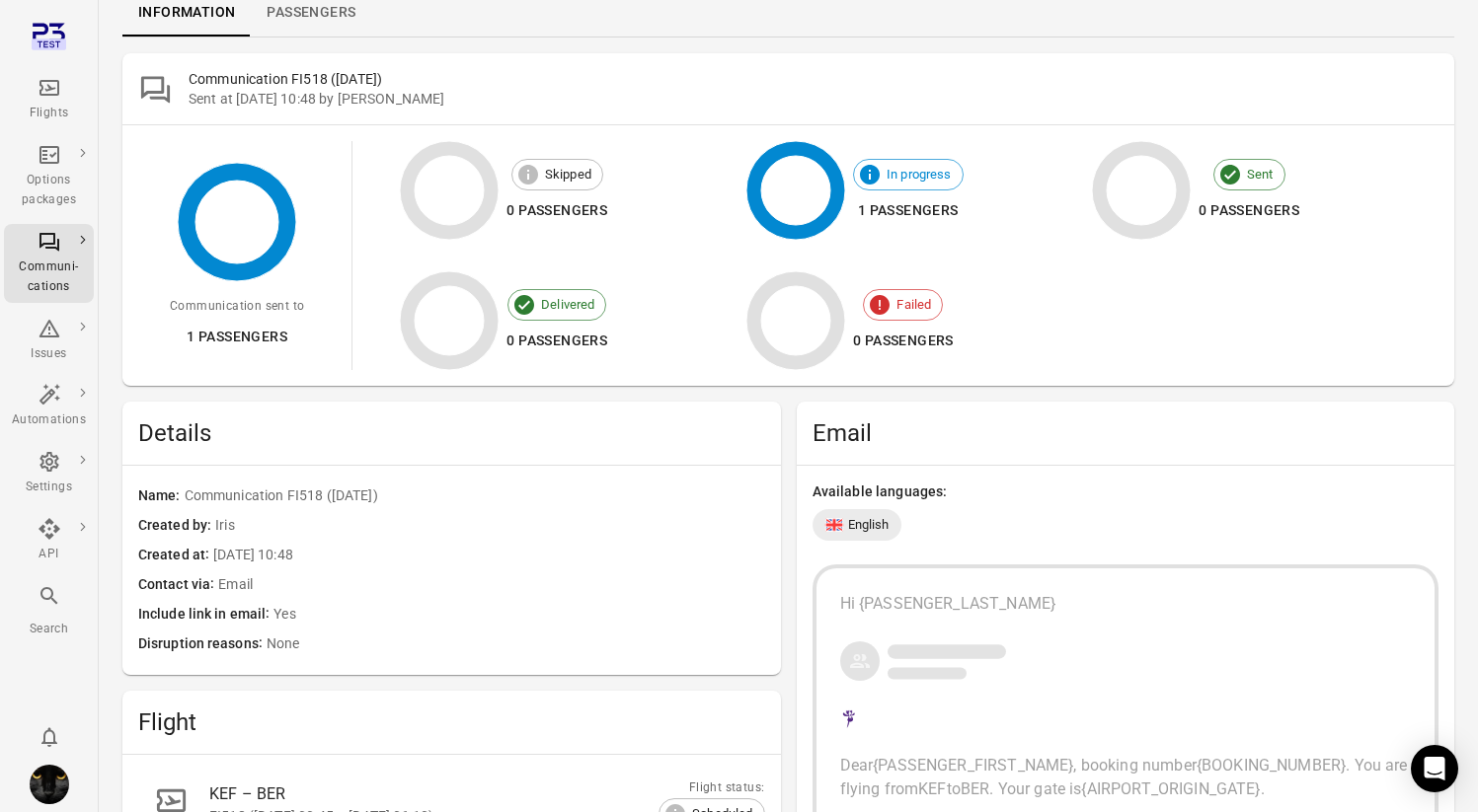
scroll to position [0, 0]
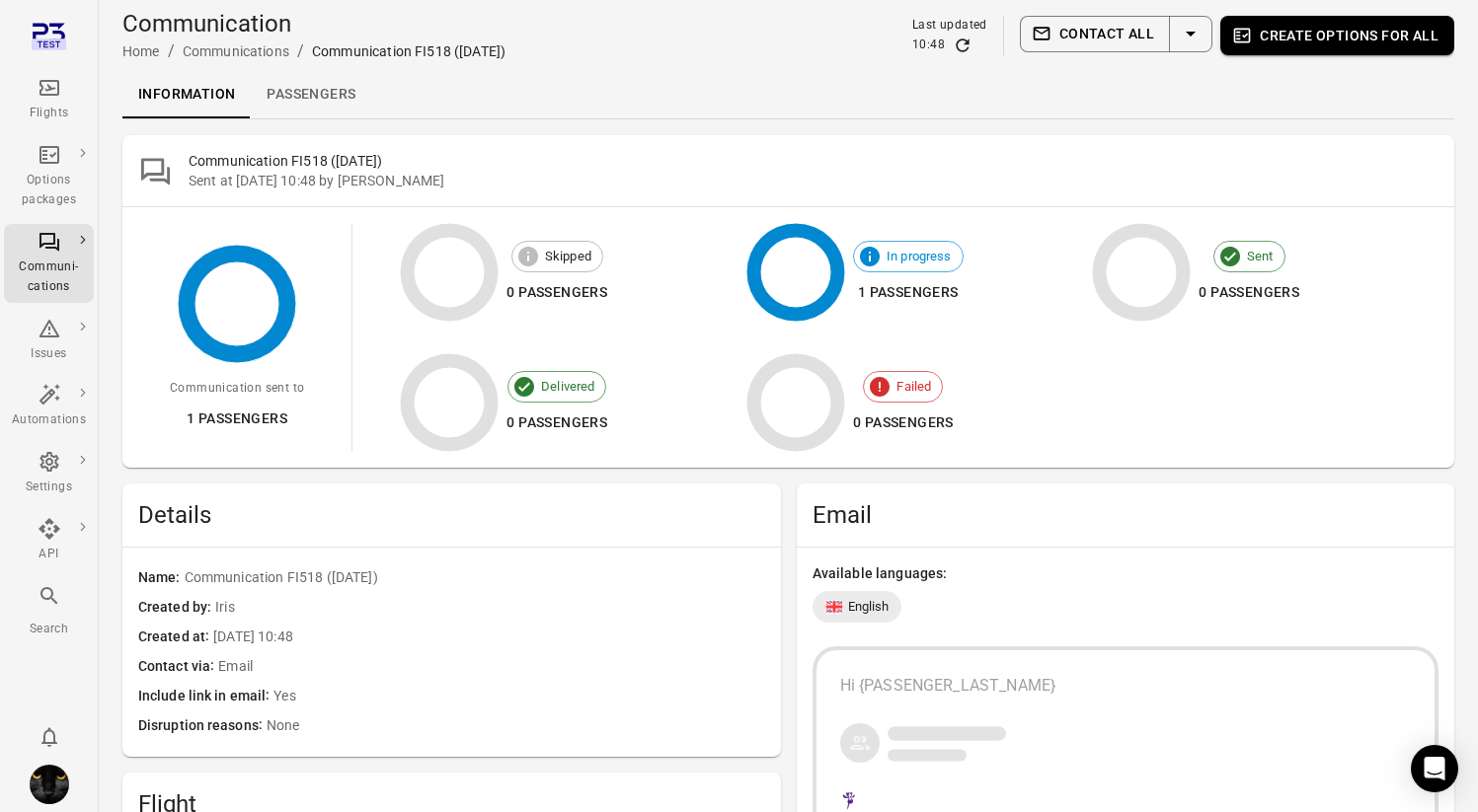
click at [48, 103] on div "Flights" at bounding box center [49, 100] width 74 height 48
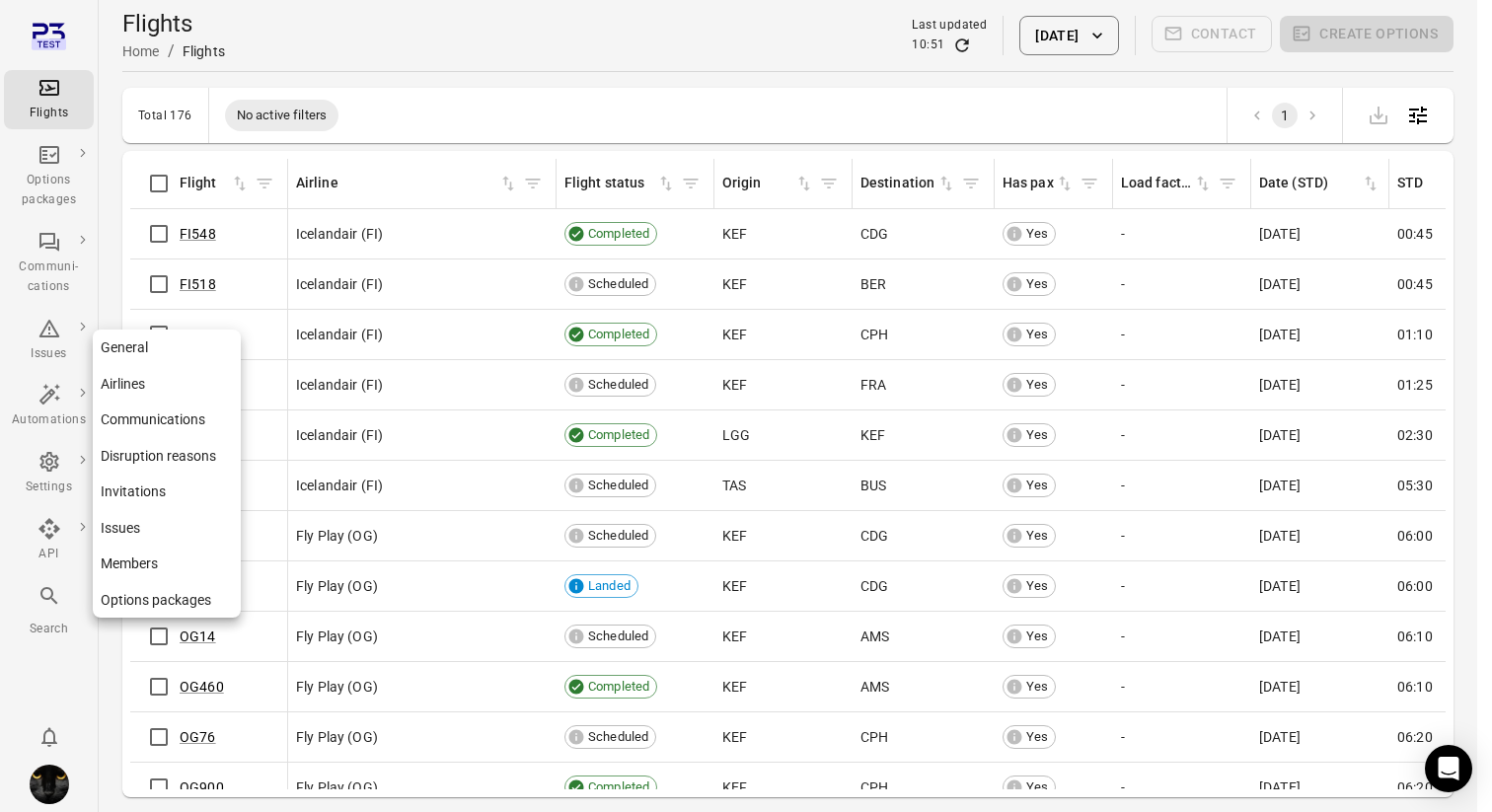
click at [52, 461] on icon "Main navigation" at bounding box center [50, 462] width 24 height 24
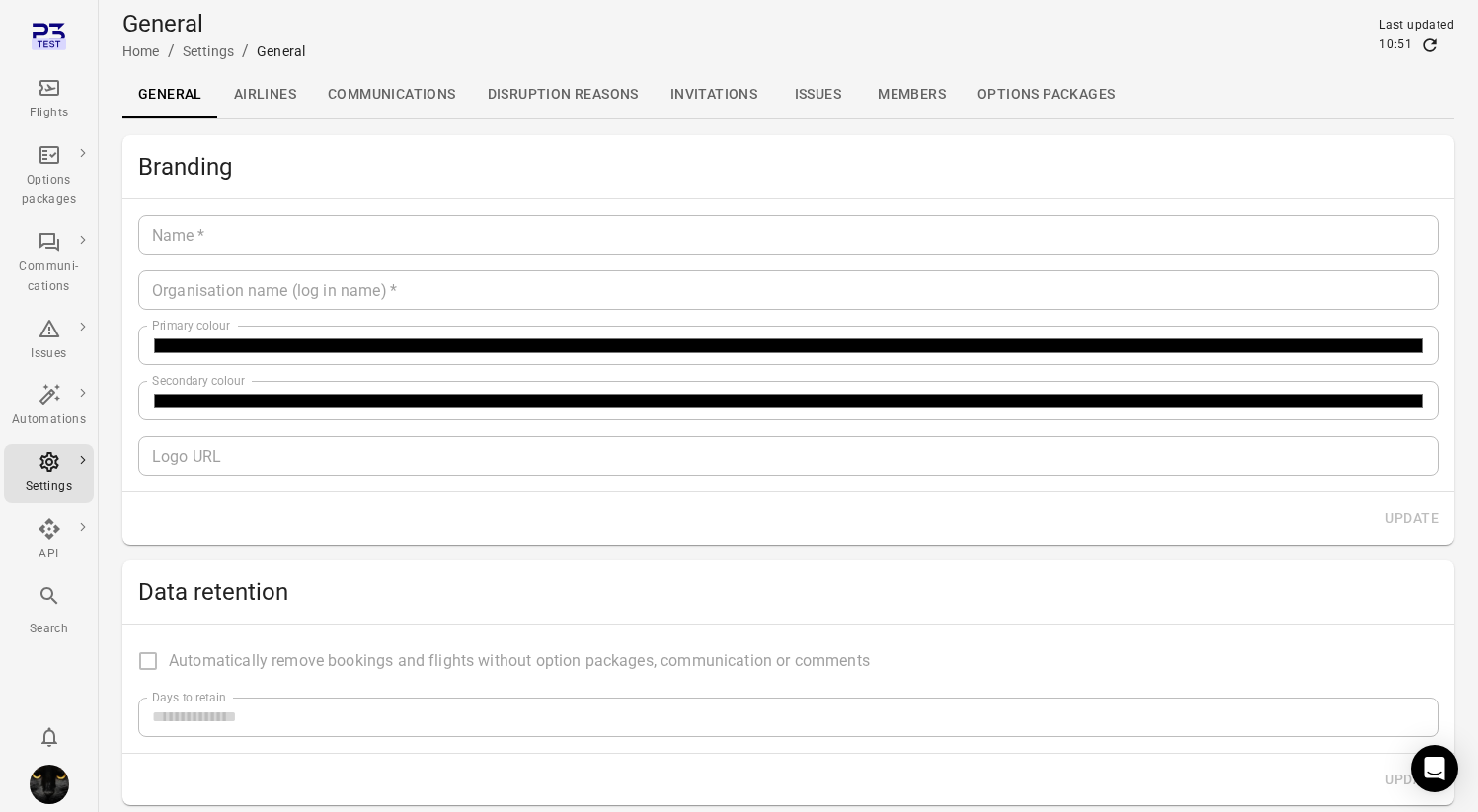
type input "*******"
type input "**********"
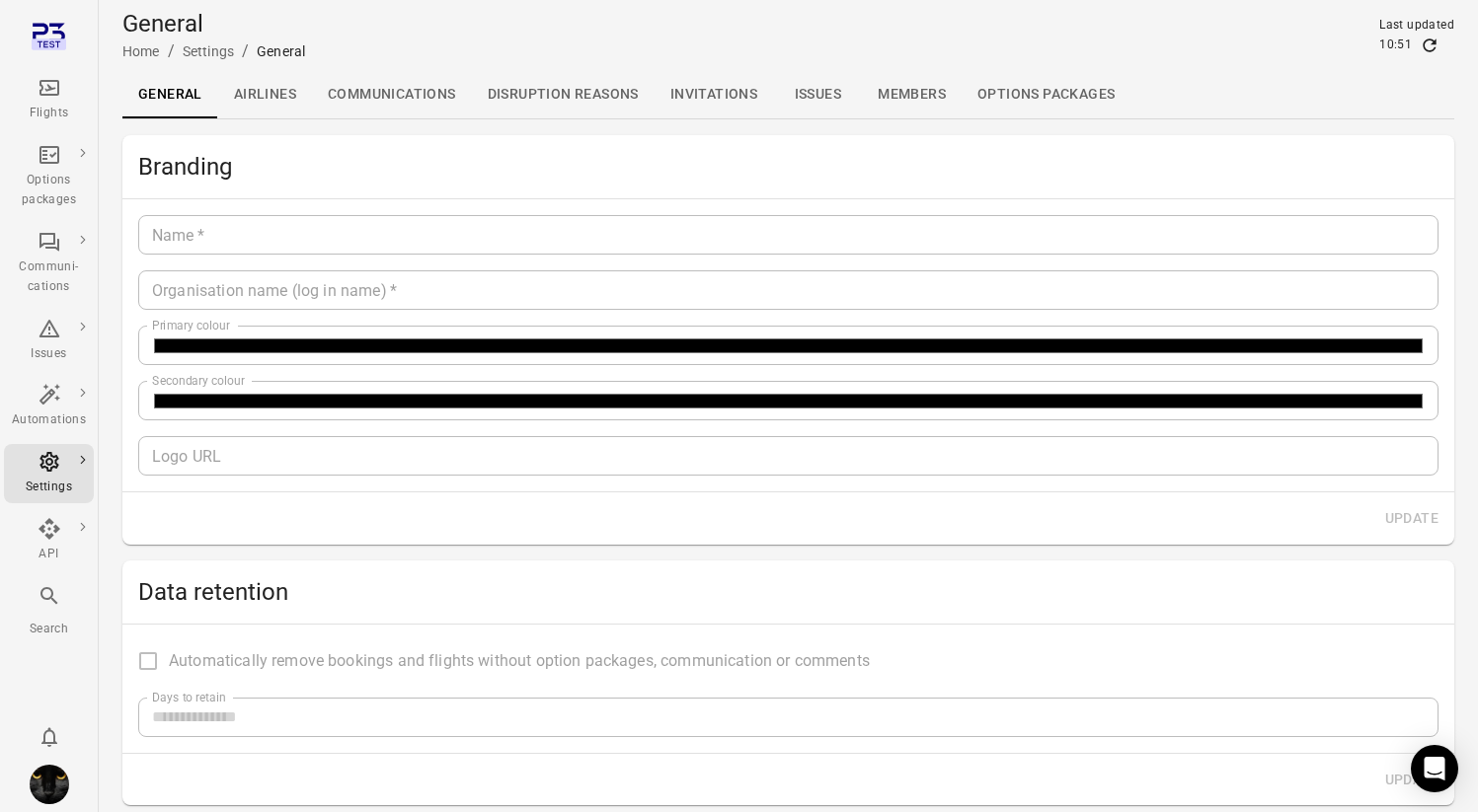
type input "**"
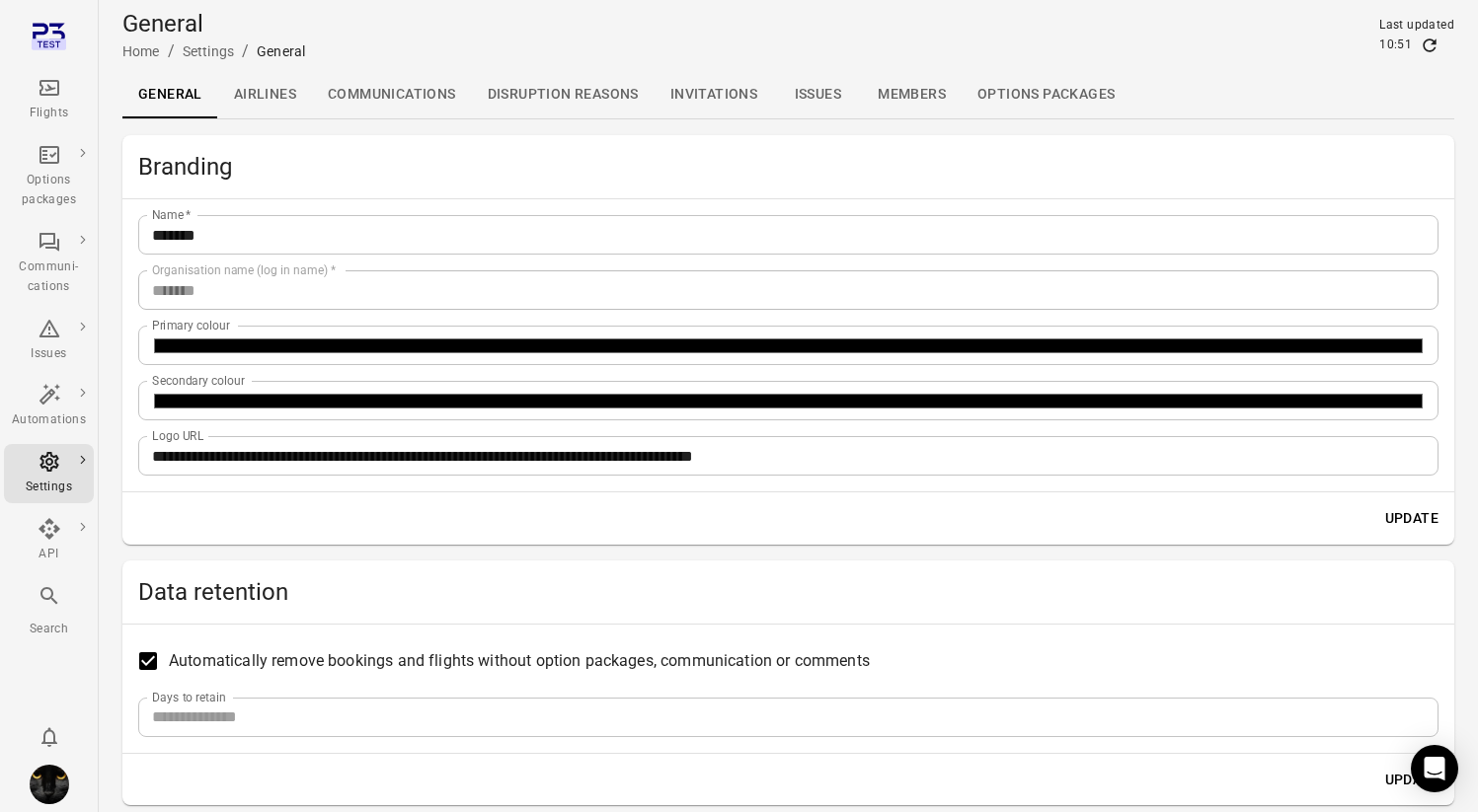
click at [412, 97] on link "Communications" at bounding box center [392, 95] width 159 height 48
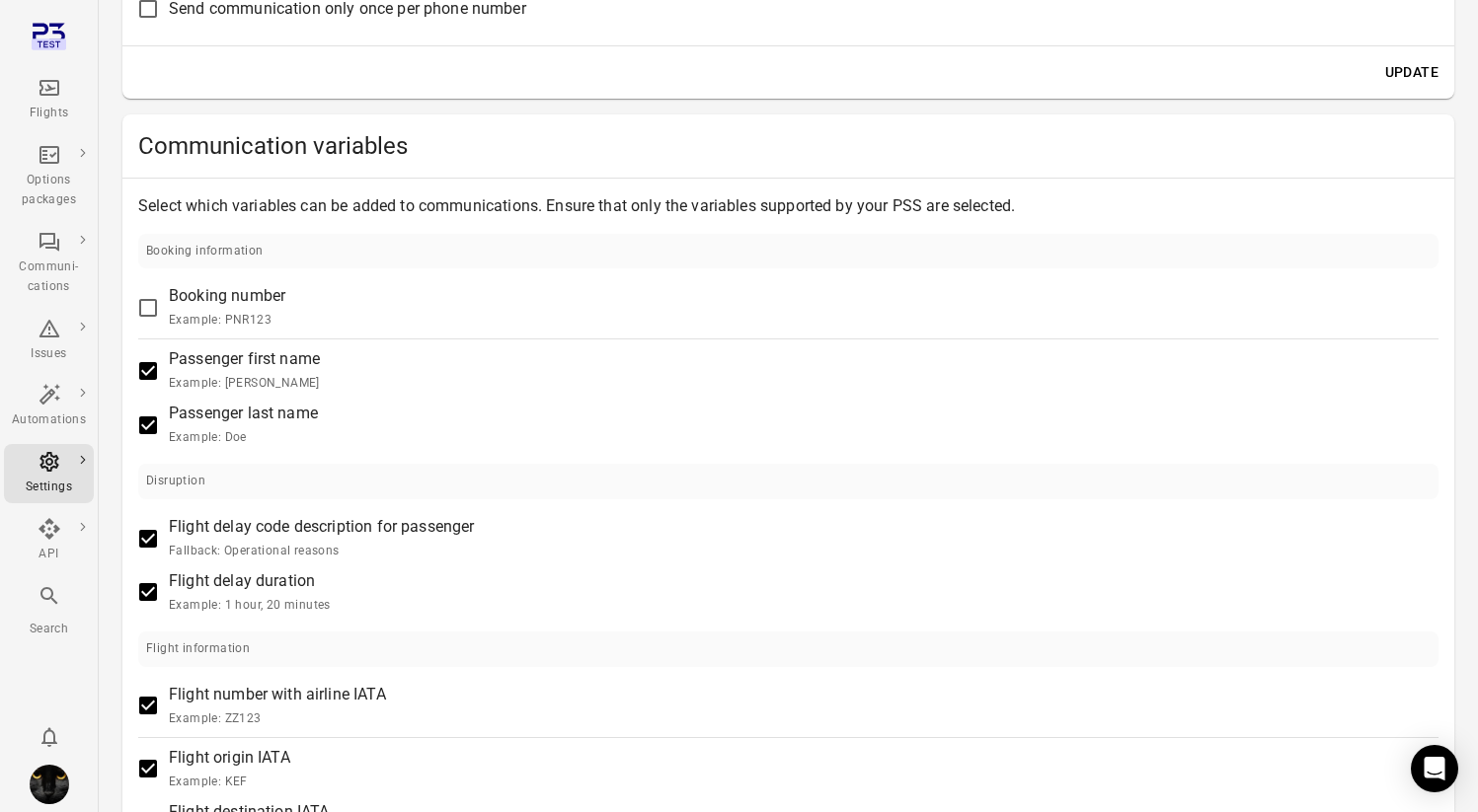
scroll to position [405, 0]
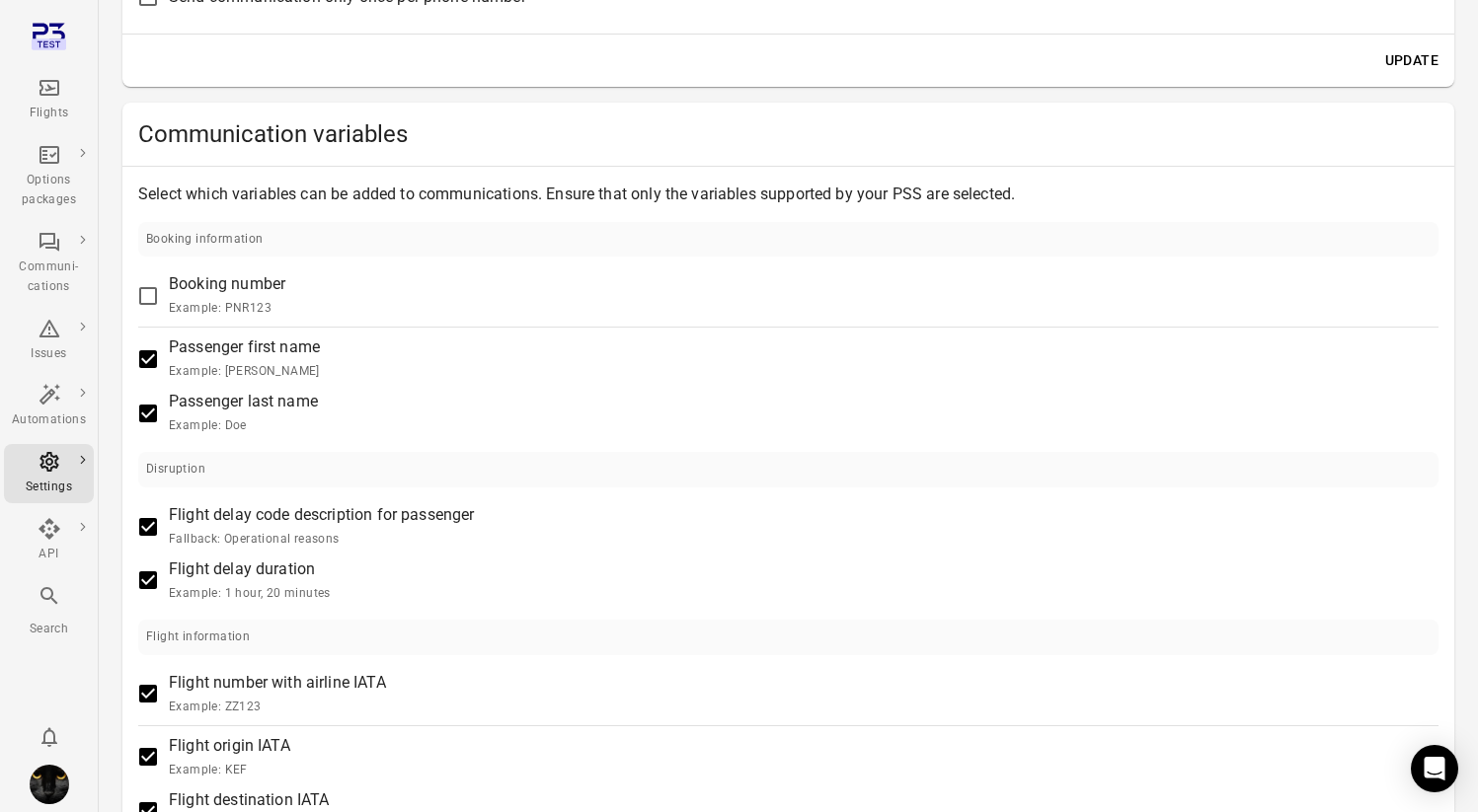
click at [238, 274] on span "Booking number Example: PNR123" at bounding box center [226, 295] width 117 height 47
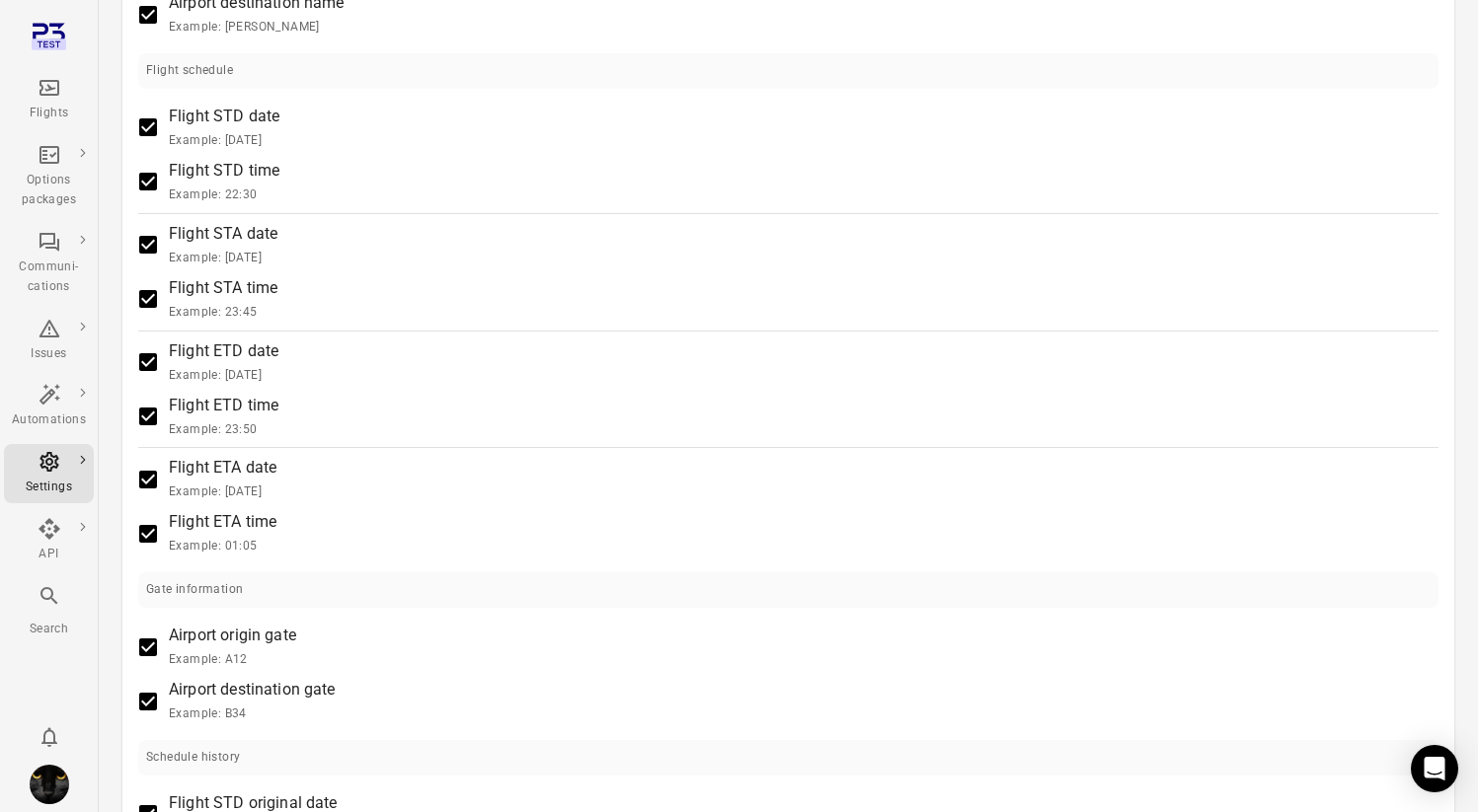
scroll to position [2015, 0]
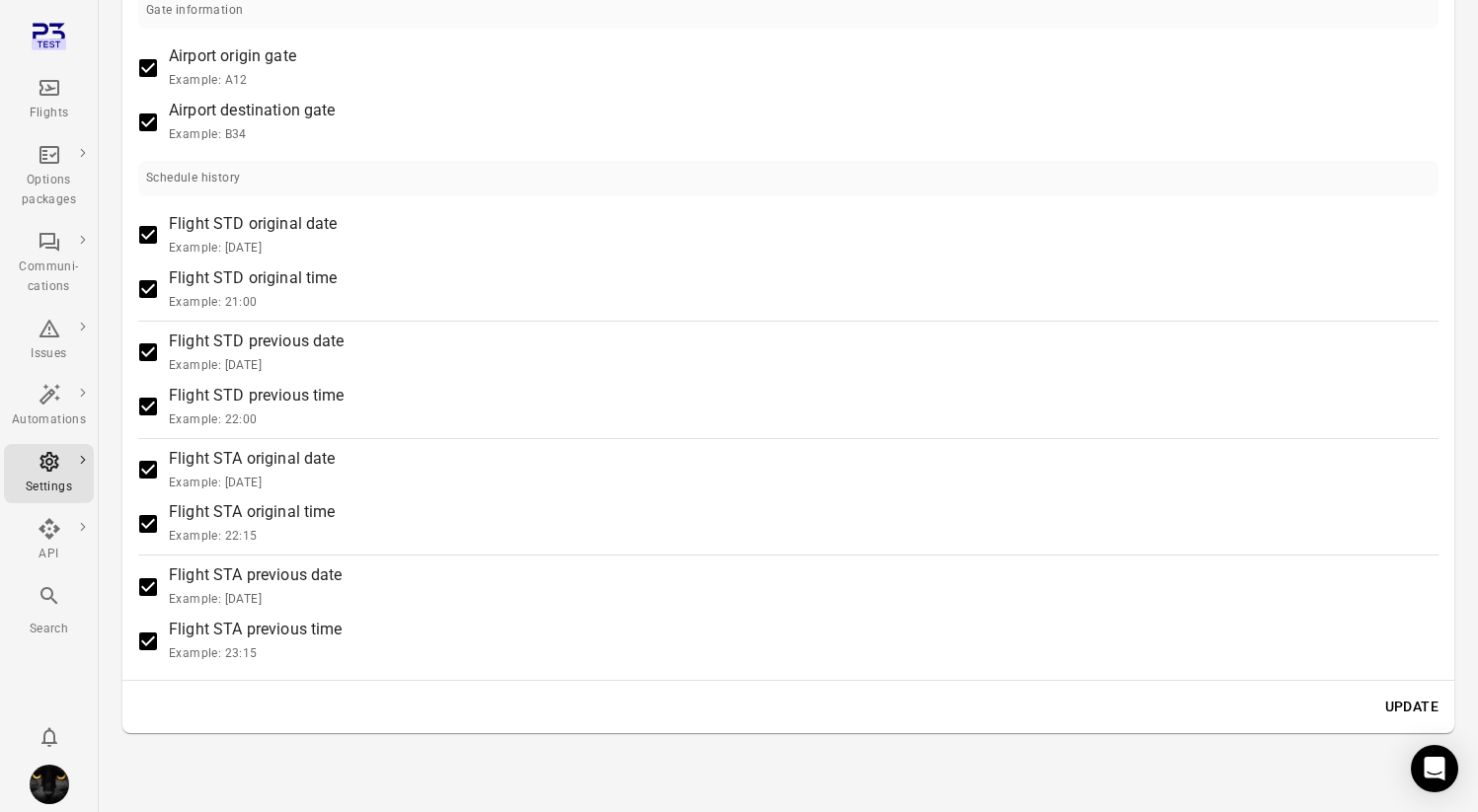
click at [1404, 703] on button "Update" at bounding box center [1411, 706] width 69 height 37
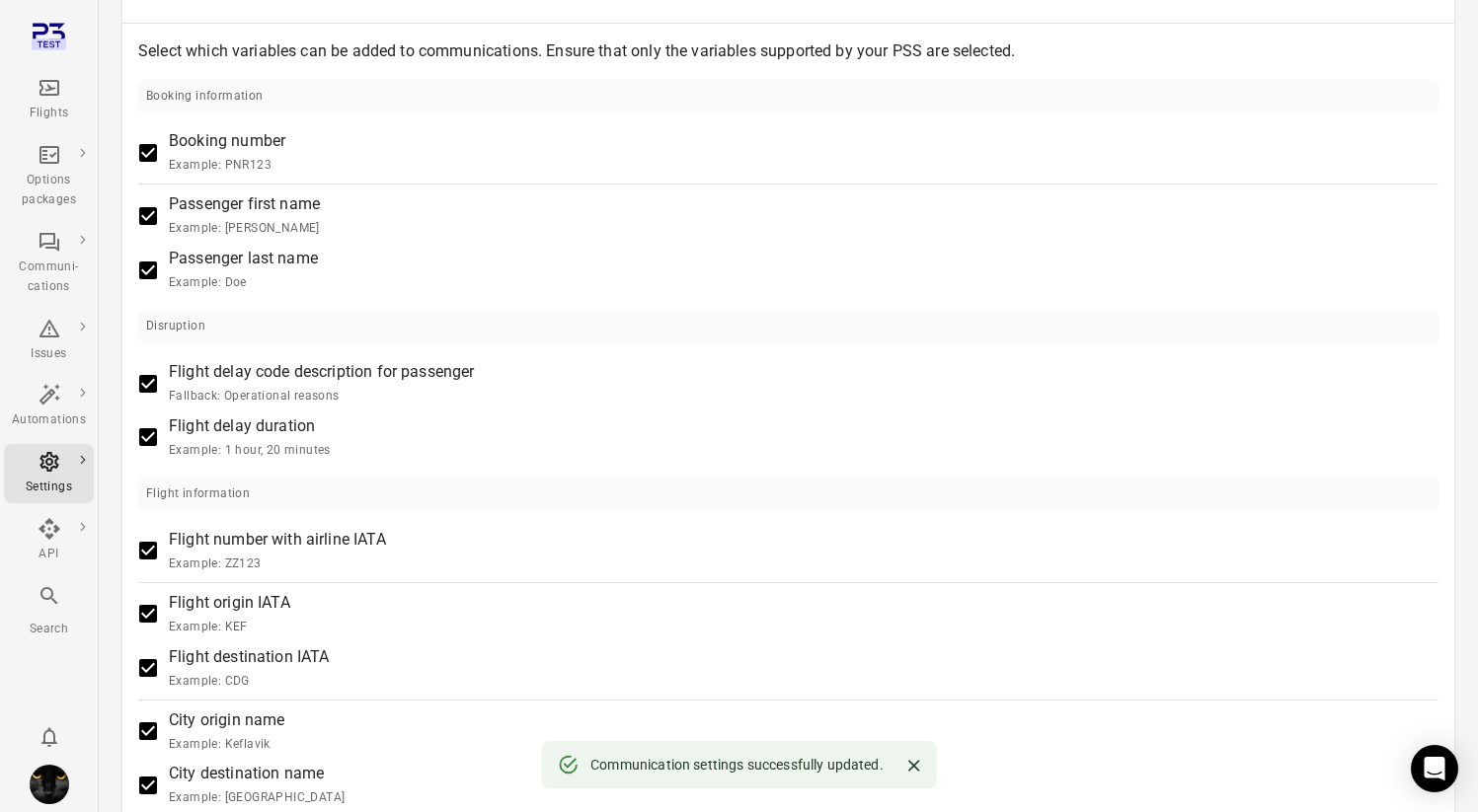
scroll to position [509, 0]
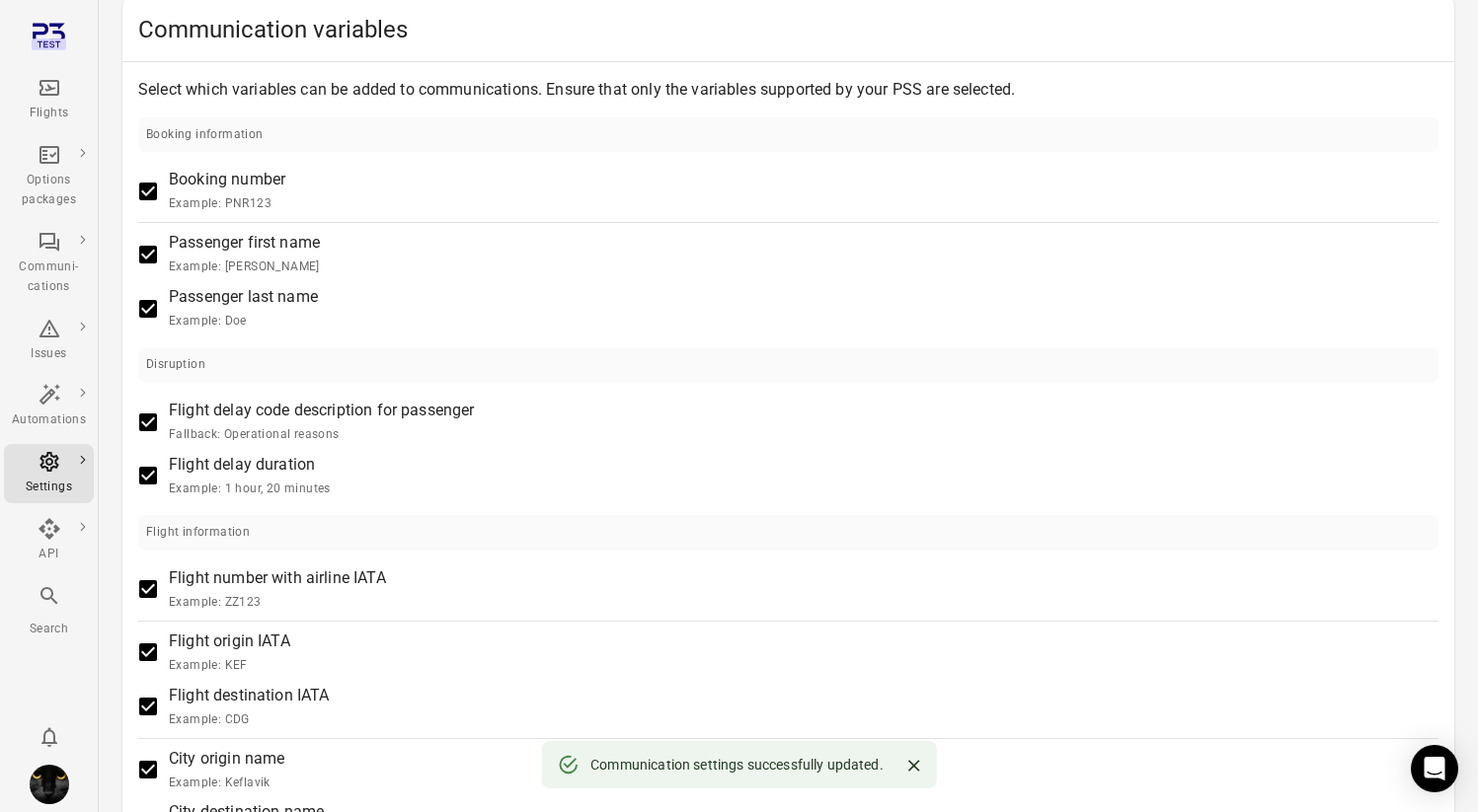
click at [614, 169] on label "Booking number Example: PNR123" at bounding box center [774, 190] width 1295 height 47
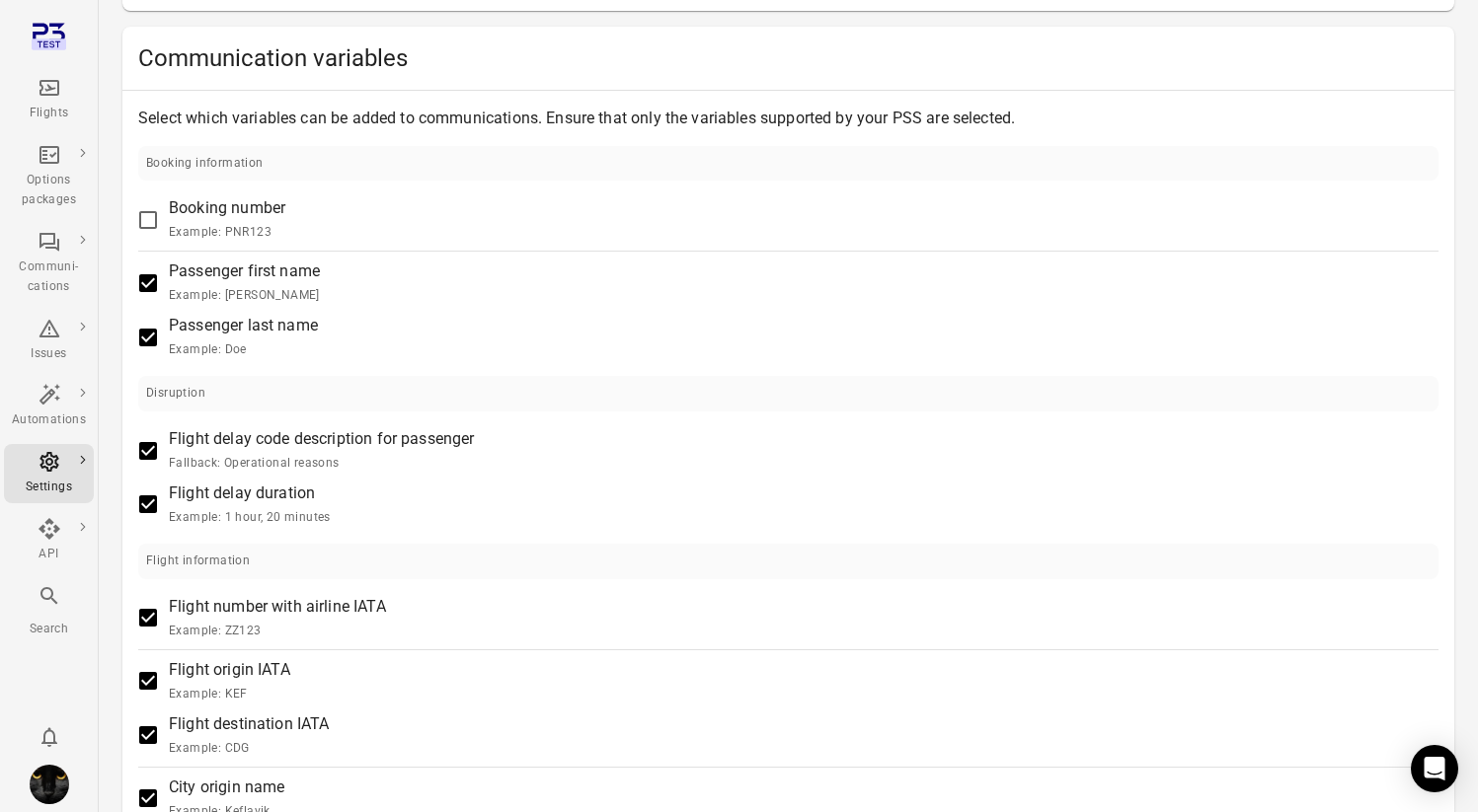
scroll to position [433, 0]
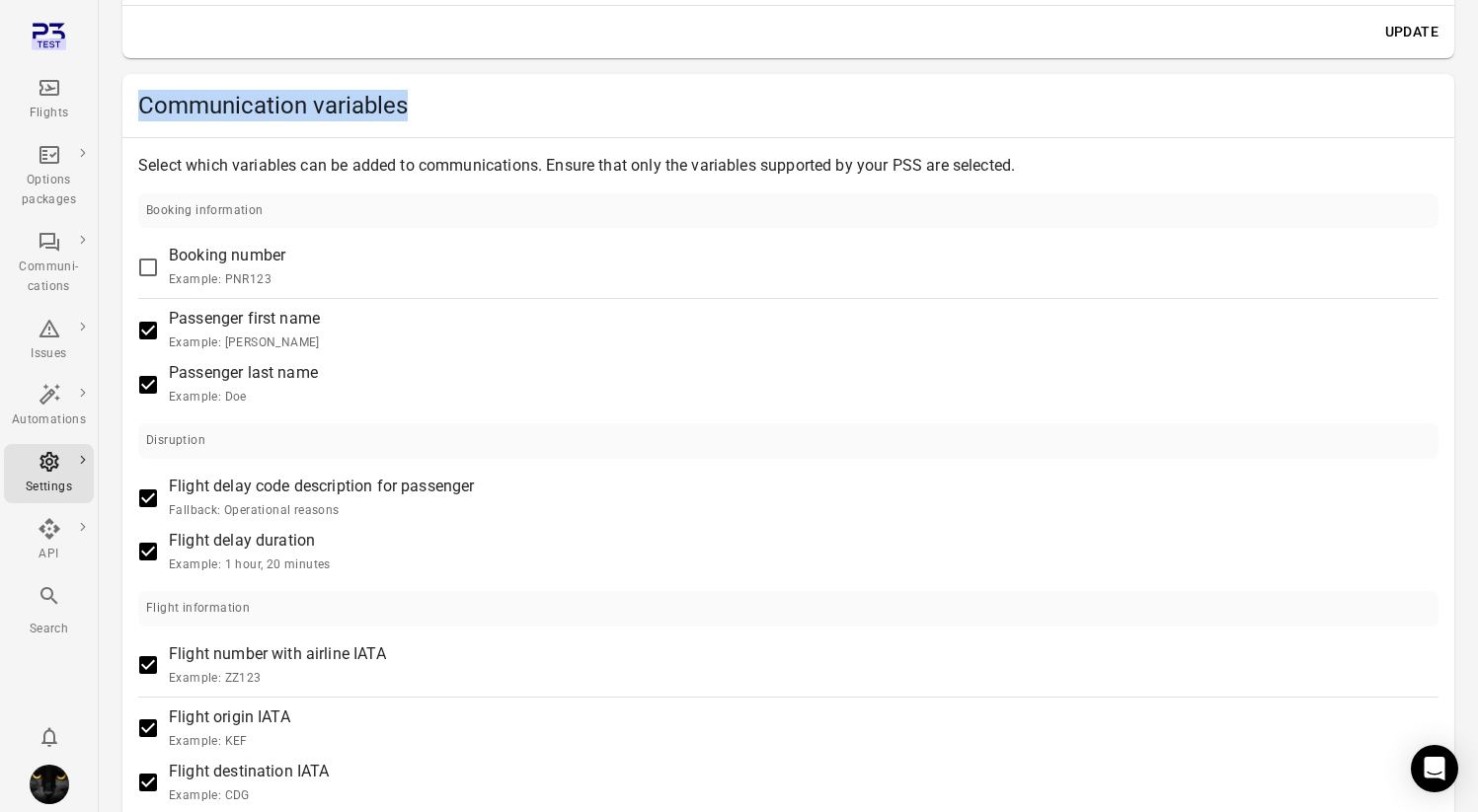
drag, startPoint x: 422, startPoint y: 106, endPoint x: 140, endPoint y: 115, distance: 282.1
click at [140, 115] on h2 "Communication variables" at bounding box center [788, 106] width 1300 height 32
copy h2 "Communication variables"
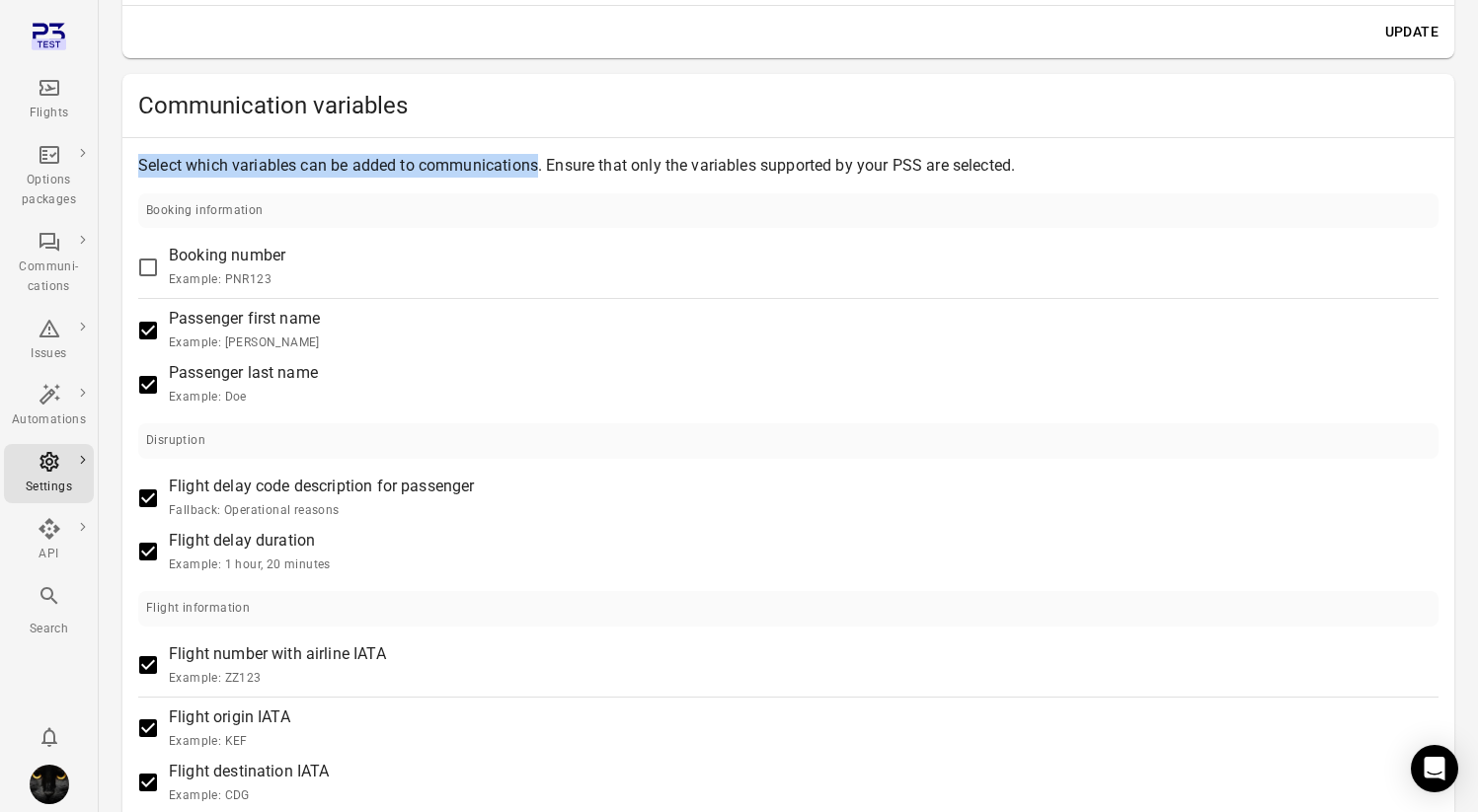
drag, startPoint x: 540, startPoint y: 167, endPoint x: 126, endPoint y: 164, distance: 414.0
copy p "Select which variables can be added to communications"
click at [708, 155] on p "Select which variables can be added to communications. Ensure that only the var…" at bounding box center [788, 165] width 1300 height 24
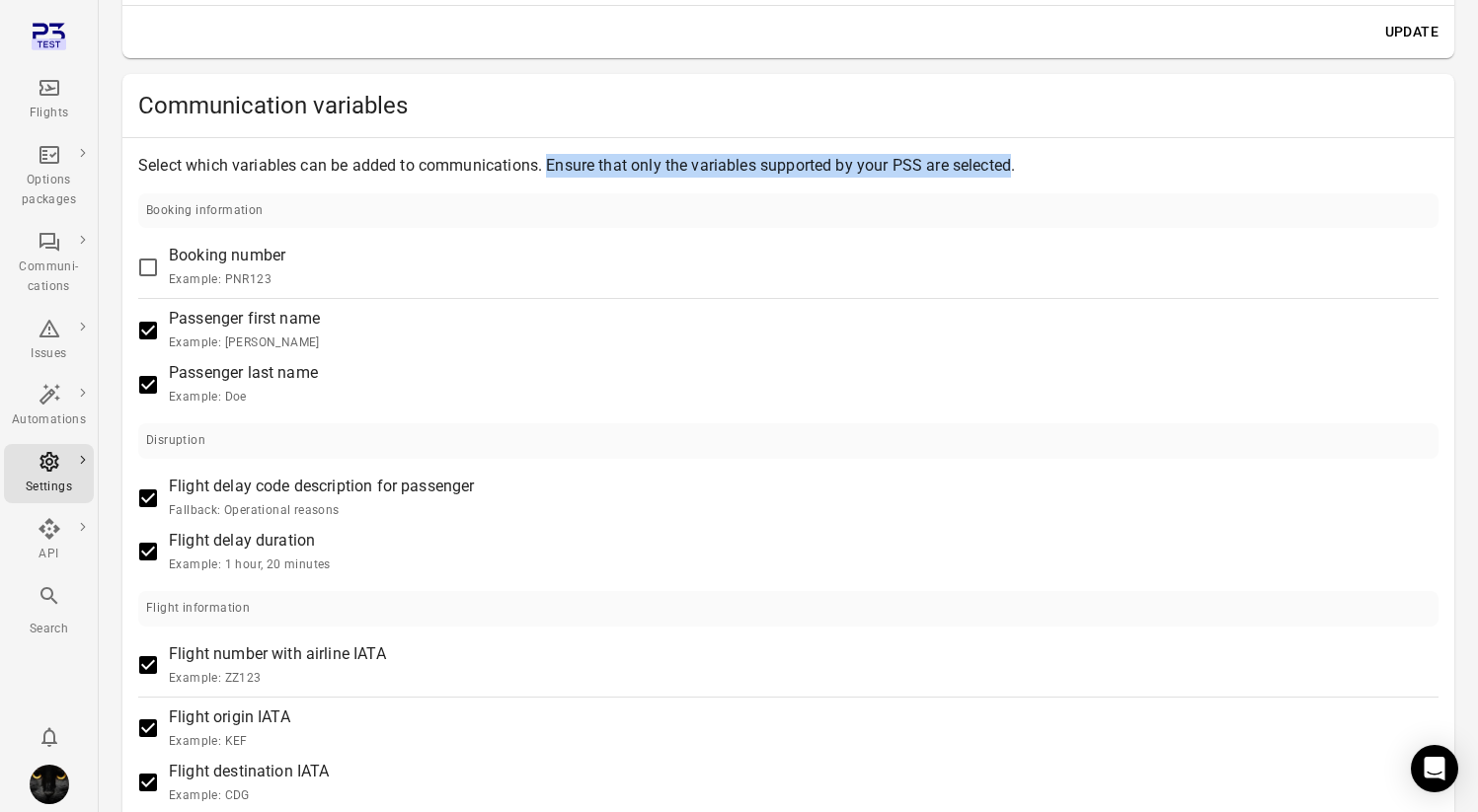
drag, startPoint x: 548, startPoint y: 163, endPoint x: 1015, endPoint y: 171, distance: 467.1
click at [1015, 171] on p "Select which variables can be added to communications. Ensure that only the var…" at bounding box center [788, 165] width 1300 height 24
copy p "Ensure that only the variables supported by your PSS are selected"
click at [794, 253] on label "Booking number Example: PNR123" at bounding box center [774, 267] width 1295 height 47
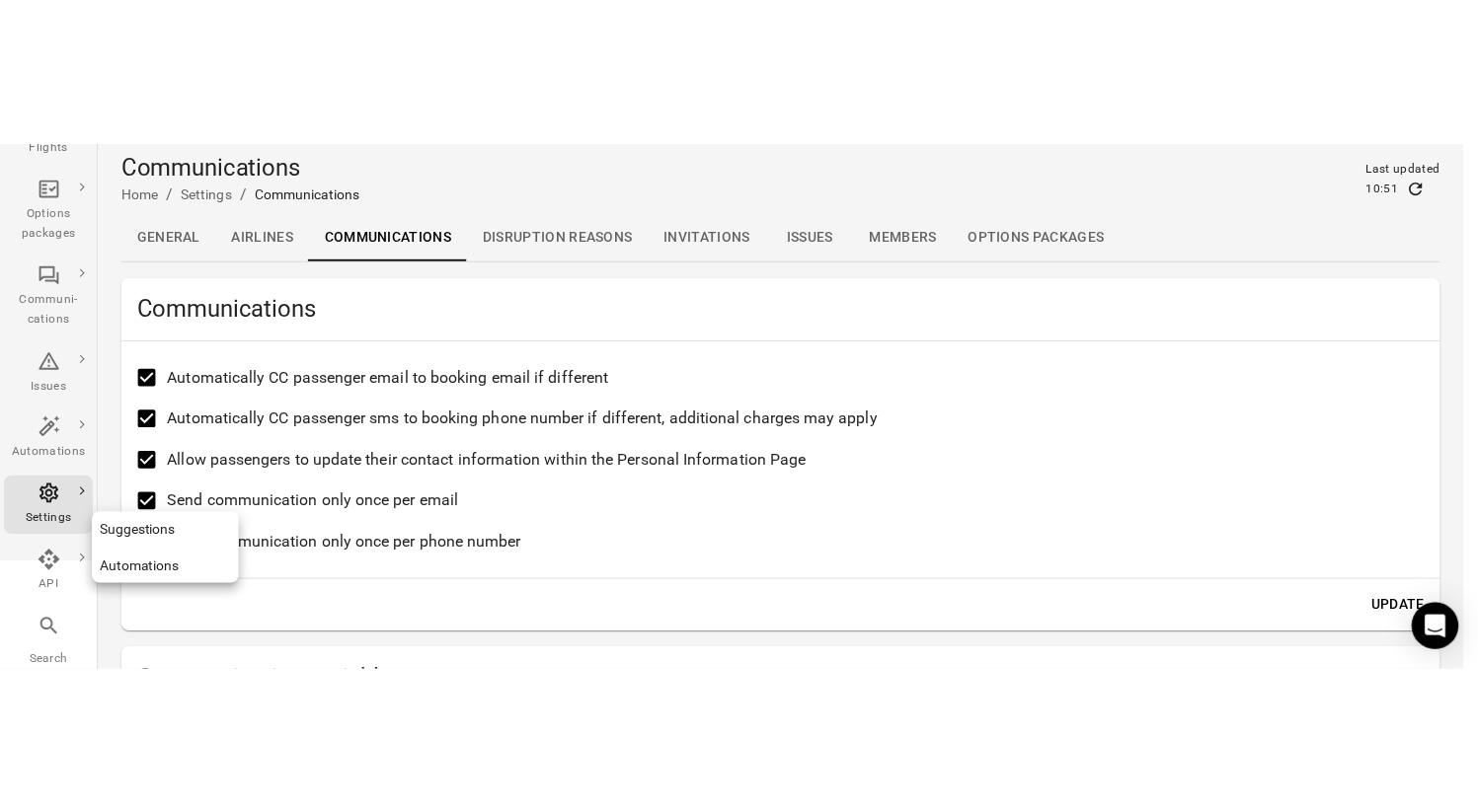
scroll to position [133, 0]
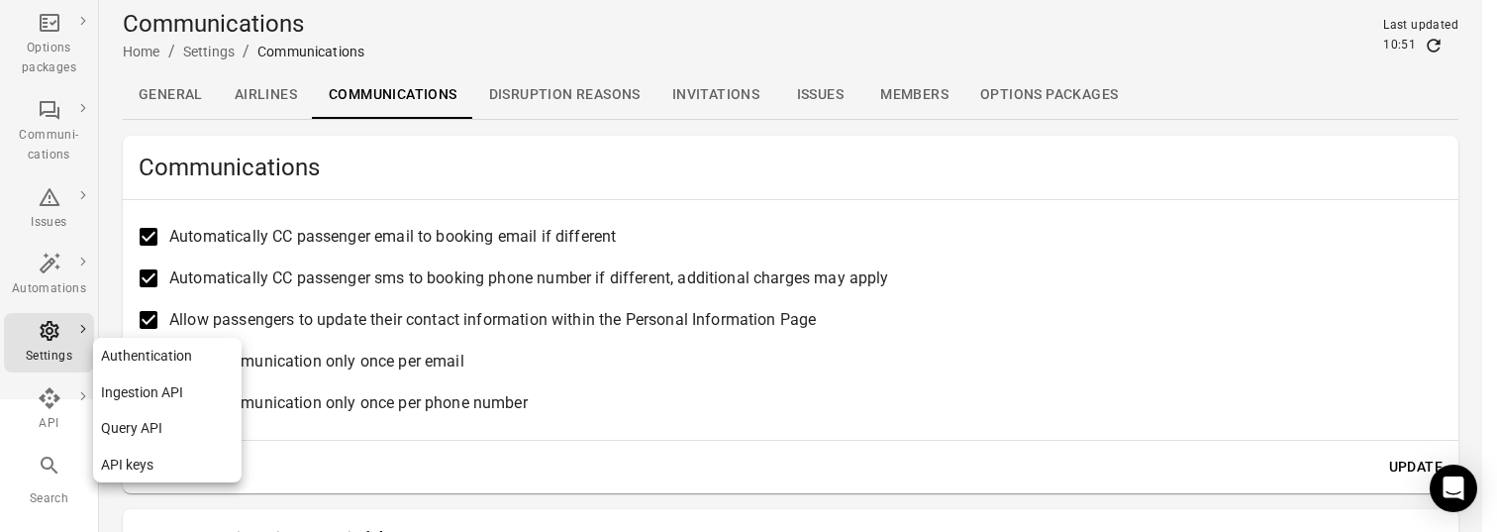
click at [23, 395] on div "API" at bounding box center [49, 410] width 74 height 48
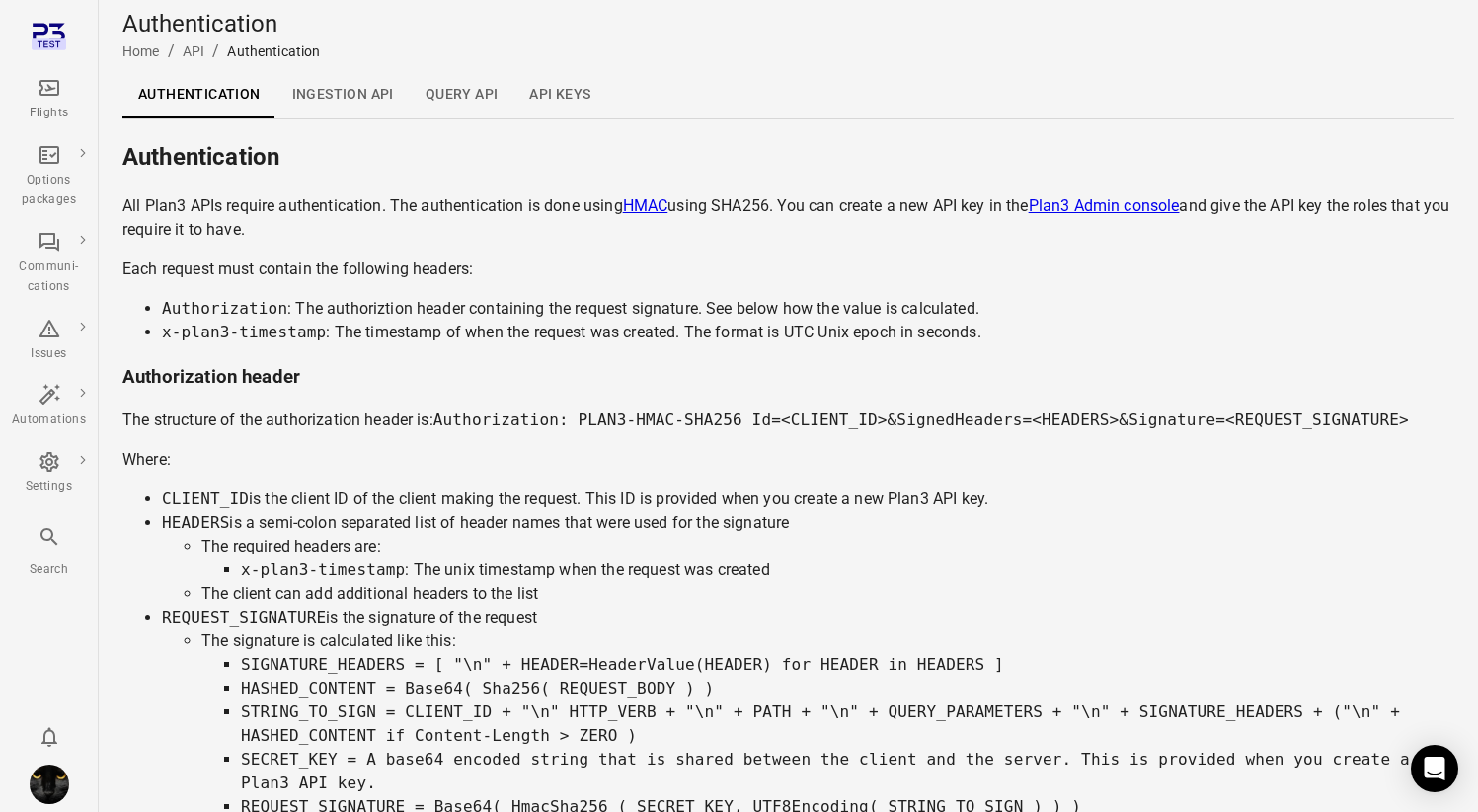
click at [1357, 314] on li "Authorization : The authoriztion header containing the request signature. See b…" at bounding box center [807, 309] width 1292 height 24
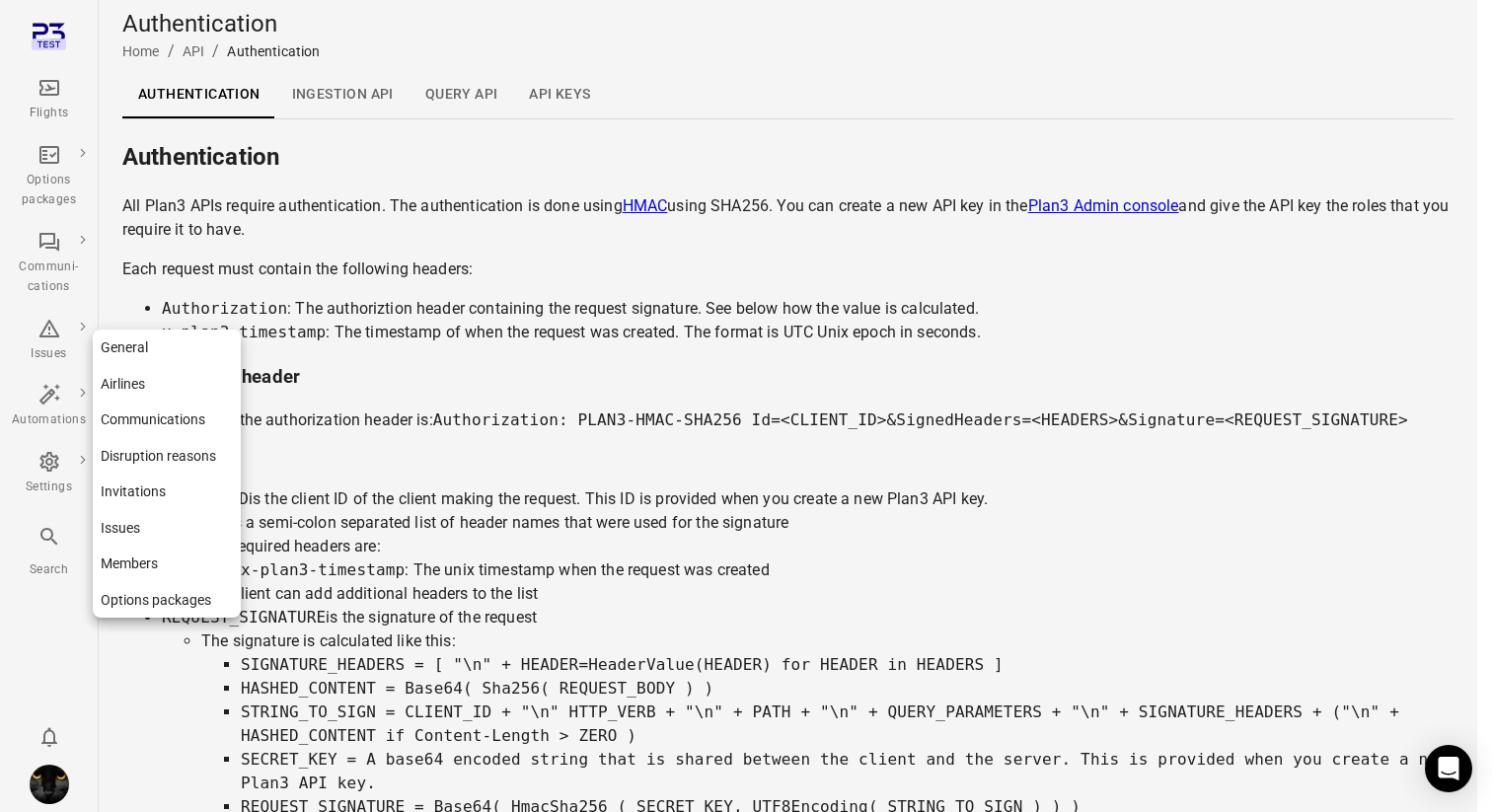
click at [47, 474] on div "Settings" at bounding box center [49, 474] width 74 height 48
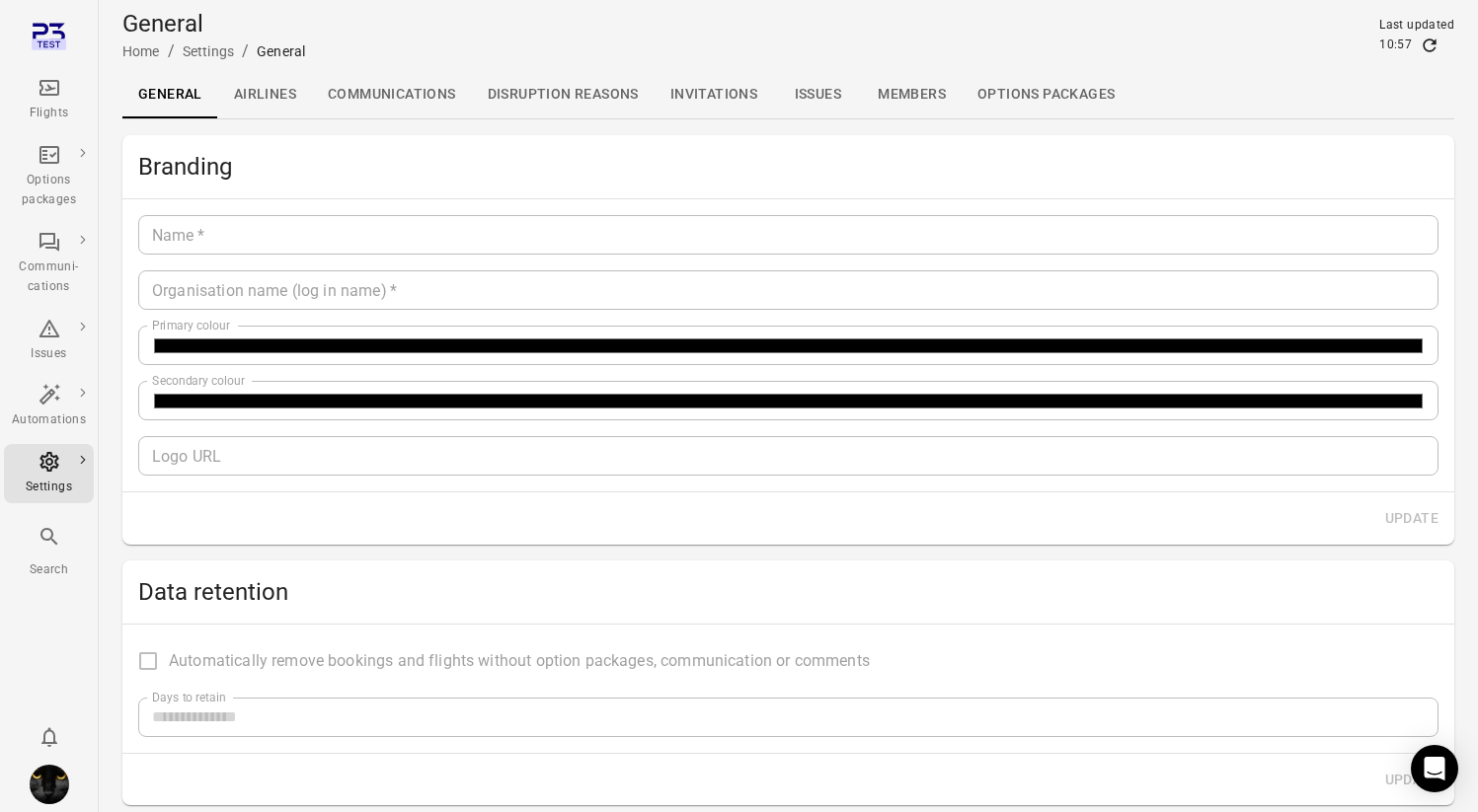
type input "*******"
type input "**********"
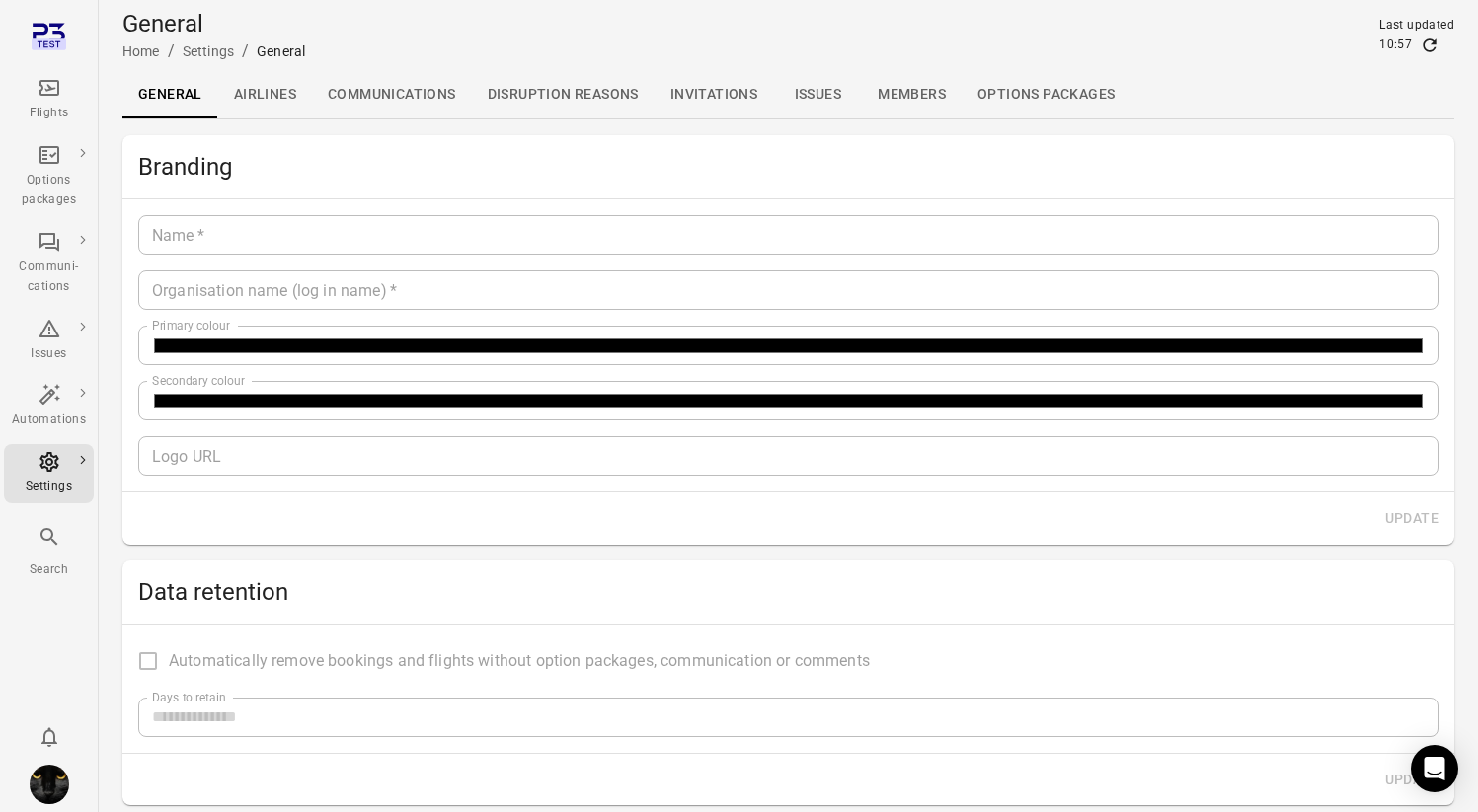
type input "**"
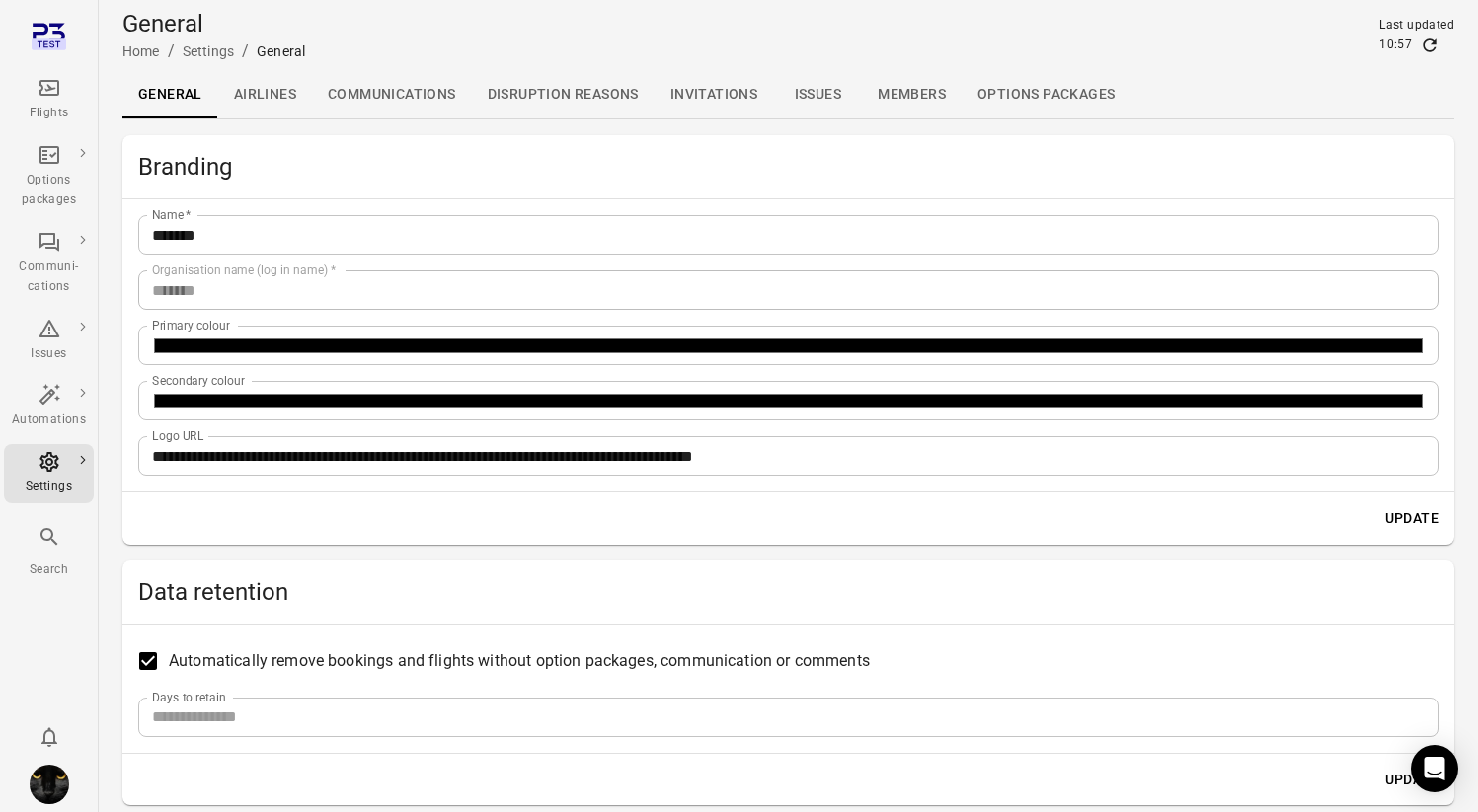
click at [397, 93] on link "Communications" at bounding box center [392, 95] width 159 height 48
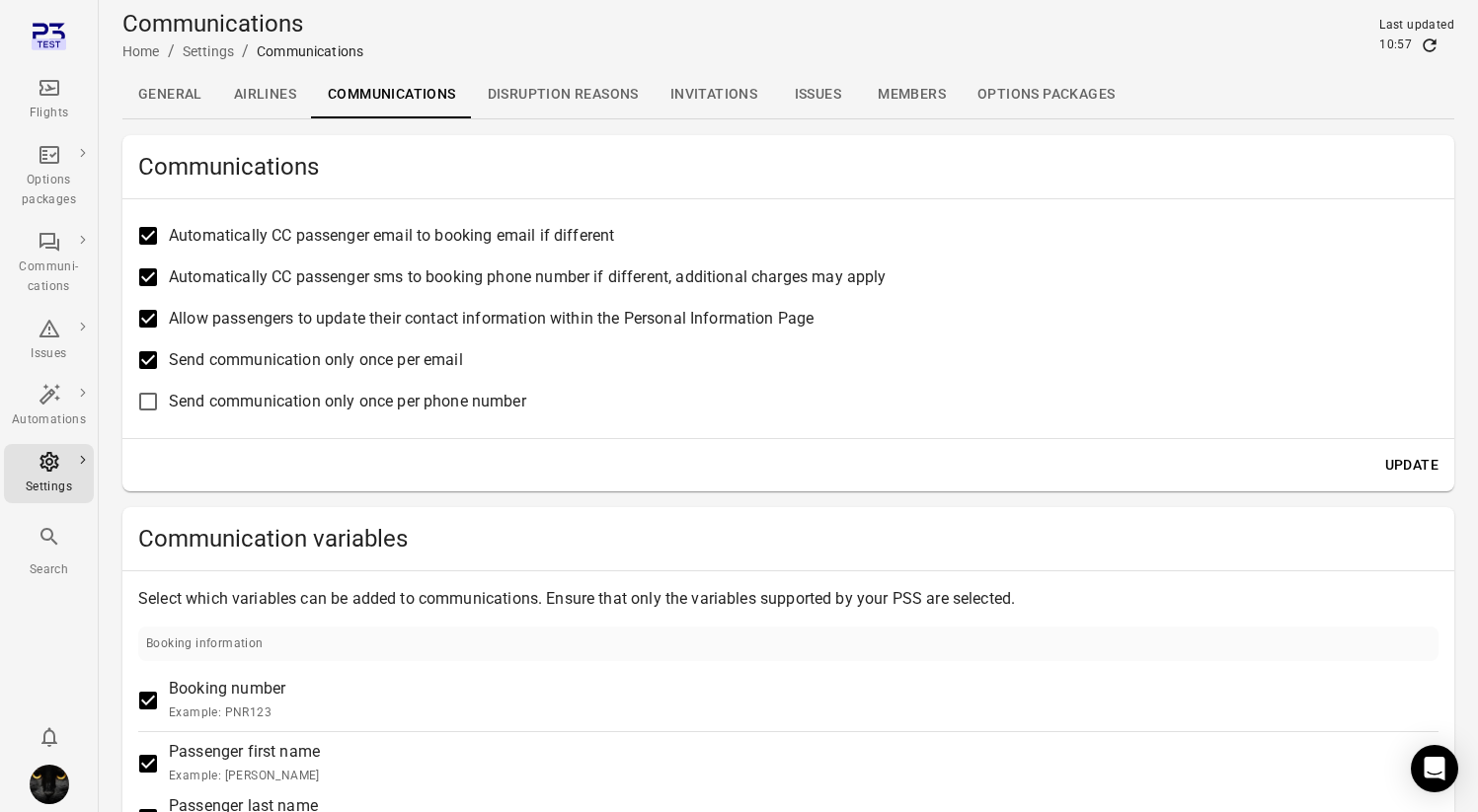
click at [1417, 726] on div "Booking number Example: PNR123 Passenger first name Example: Jane Passenger las…" at bounding box center [788, 758] width 1300 height 163
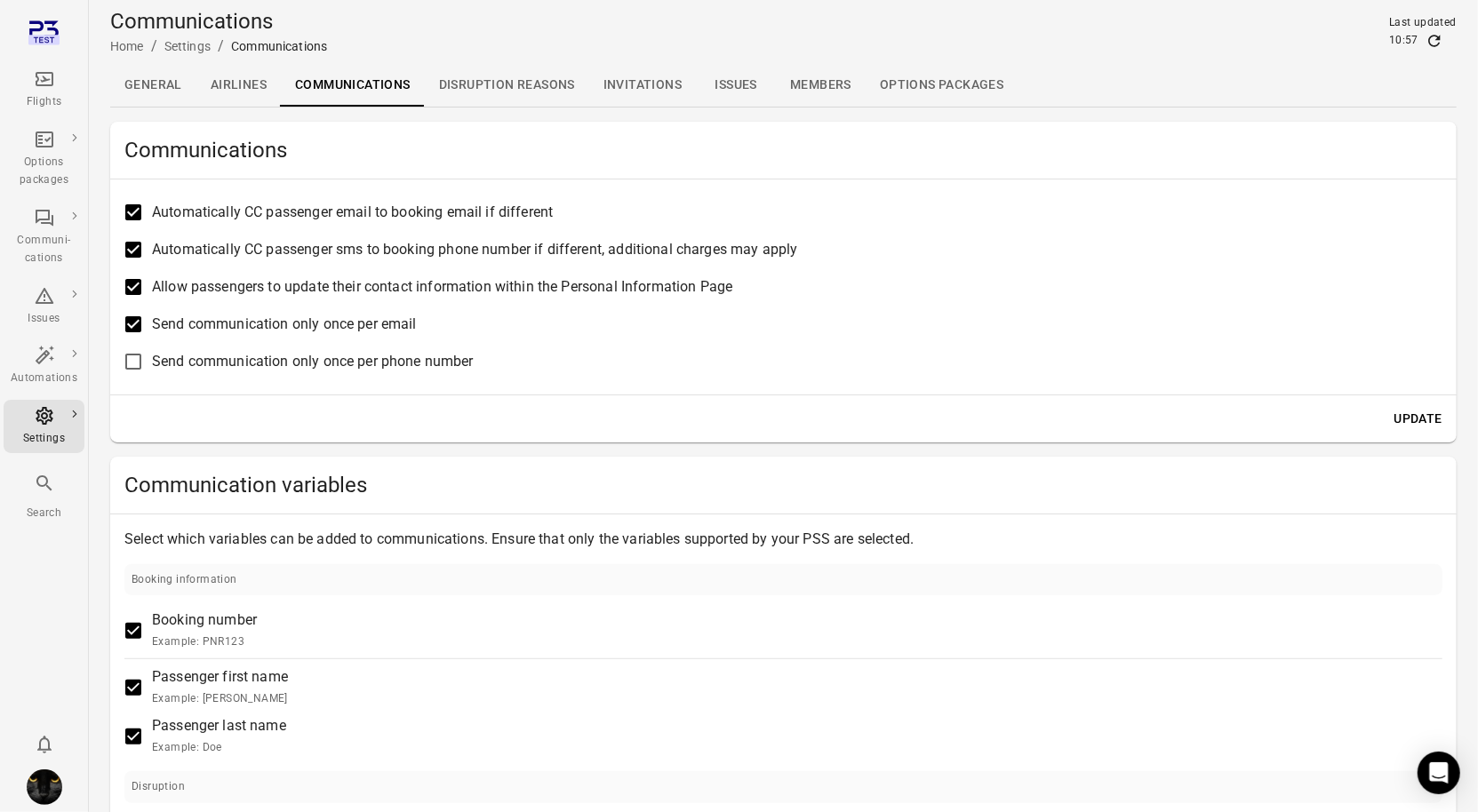
click at [553, 219] on span "Automatically CC passenger email to booking email if different" at bounding box center [352, 213] width 401 height 22
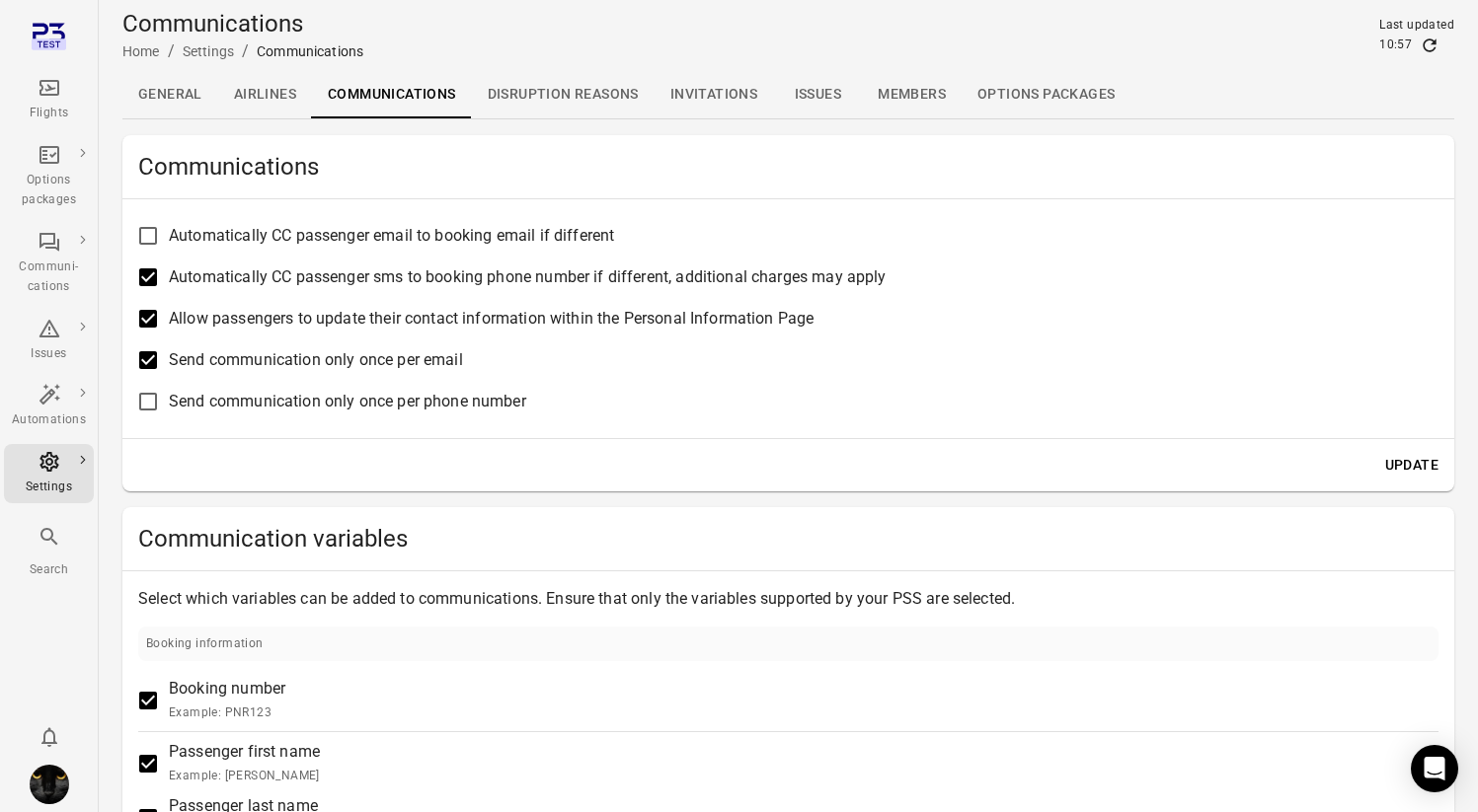
click at [977, 223] on label "Automatically CC passenger email to booking email if different" at bounding box center [774, 236] width 1295 height 42
click at [34, 795] on img "Iris" at bounding box center [50, 785] width 40 height 40
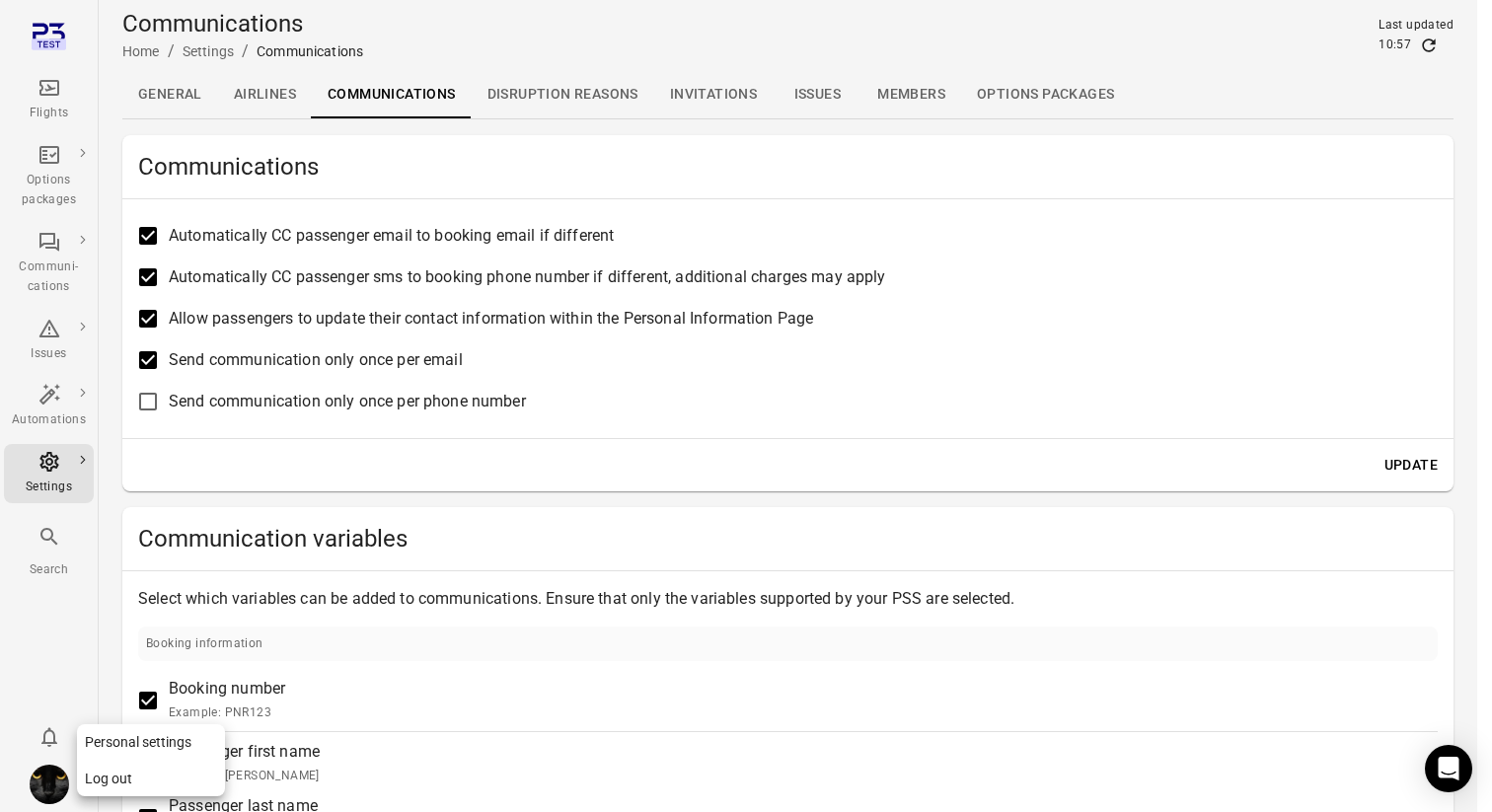
click at [122, 782] on button "Log out" at bounding box center [150, 779] width 149 height 37
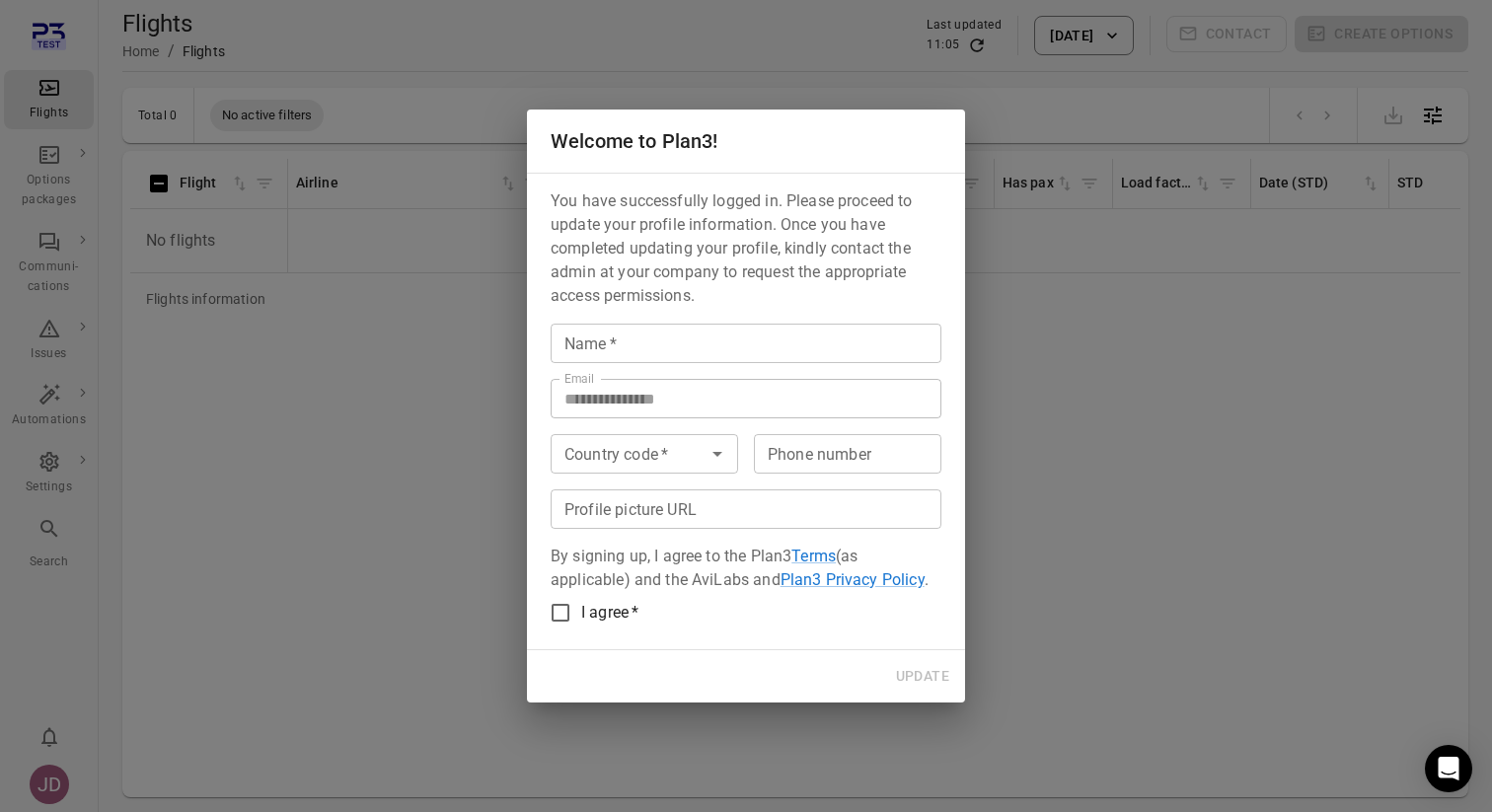
click at [661, 338] on input "Name   *" at bounding box center [746, 344] width 391 height 40
type input "****"
click at [595, 449] on div "Country code   * Country code   *" at bounding box center [645, 454] width 187 height 40
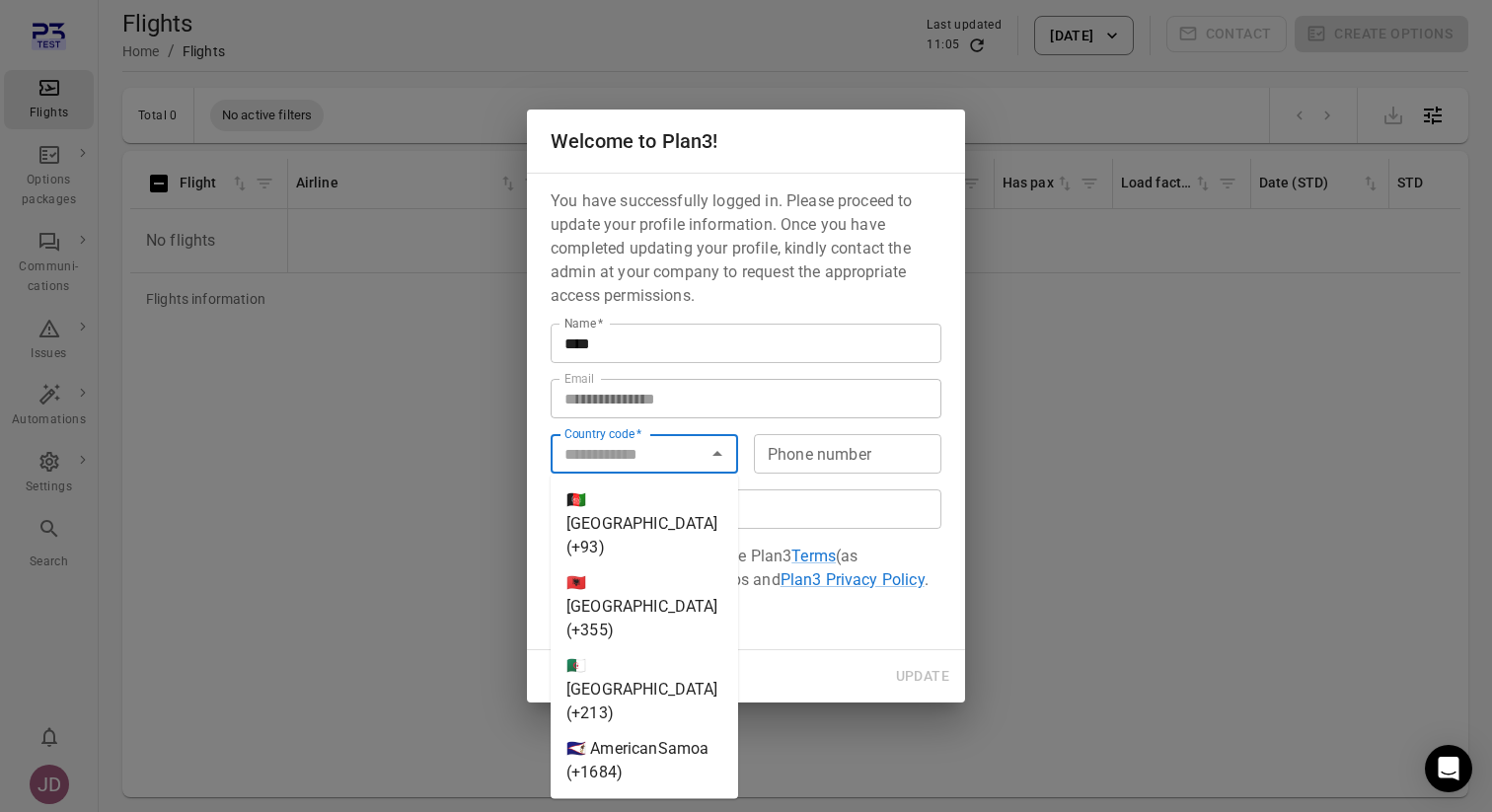
click at [904, 613] on div "**********" at bounding box center [746, 410] width 439 height 477
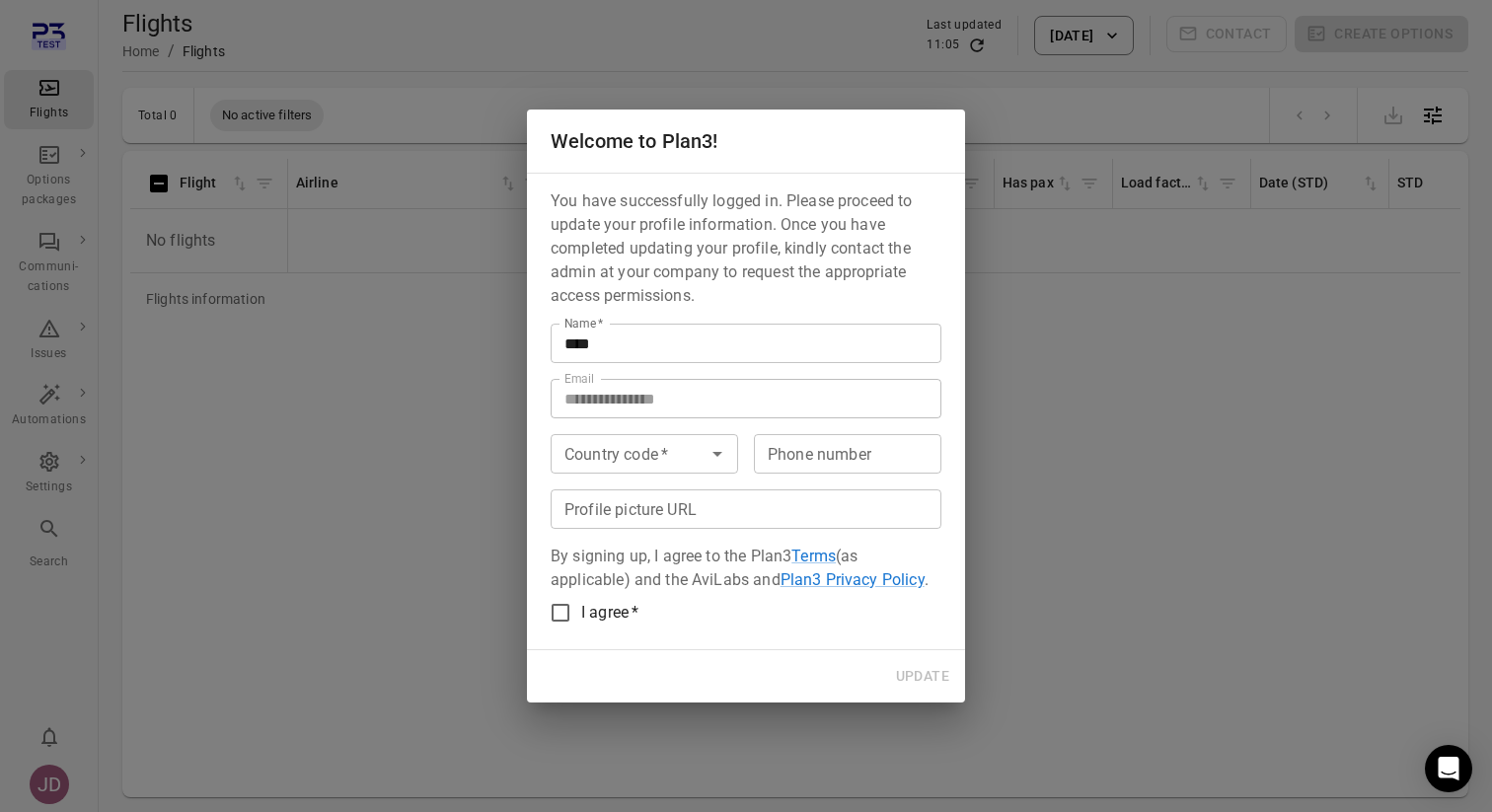
click at [624, 616] on span "I agree" at bounding box center [605, 612] width 48 height 19
click at [915, 672] on button "Update" at bounding box center [922, 677] width 69 height 37
type input "****"
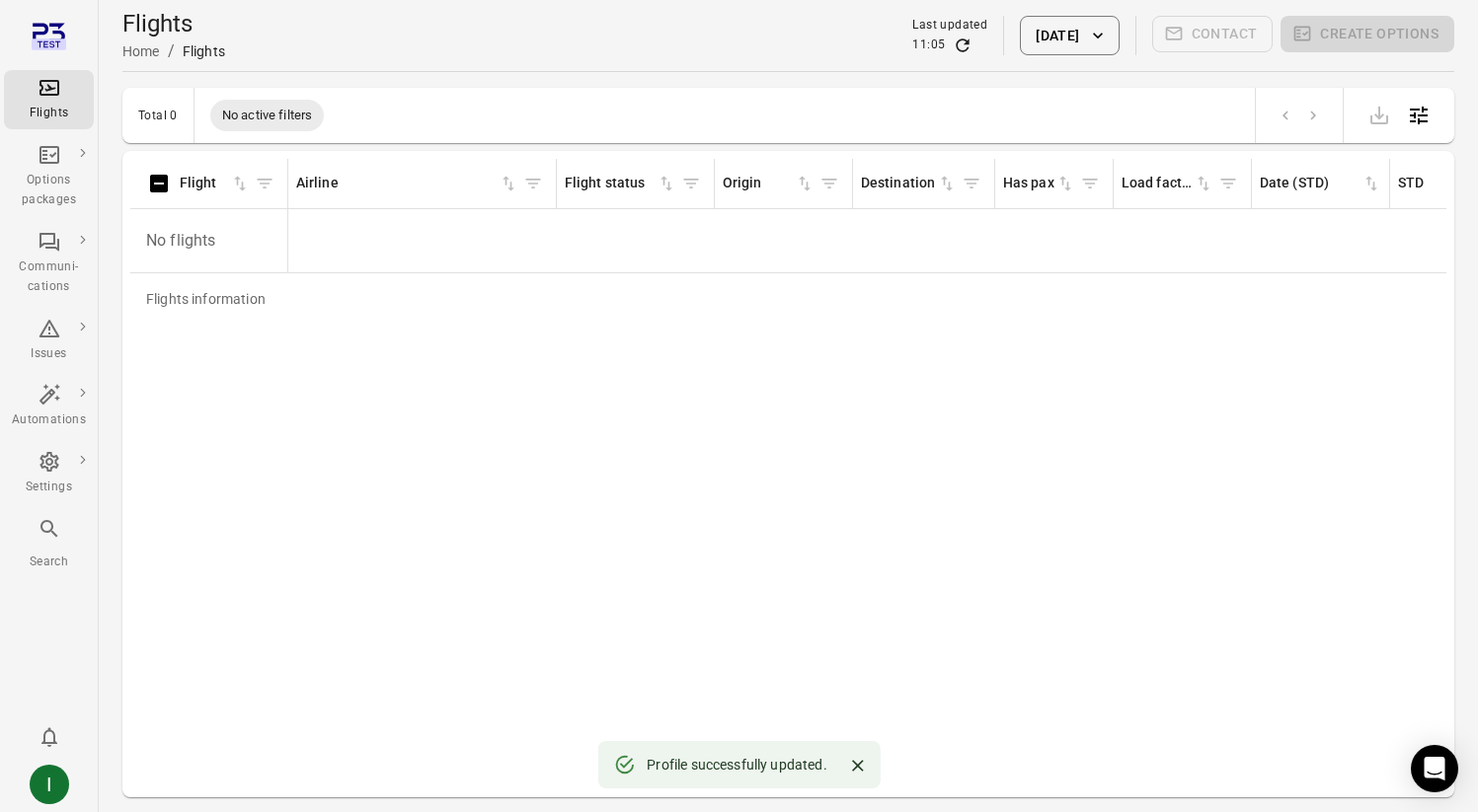
click at [267, 224] on p "No flights" at bounding box center [209, 240] width 142 height 55
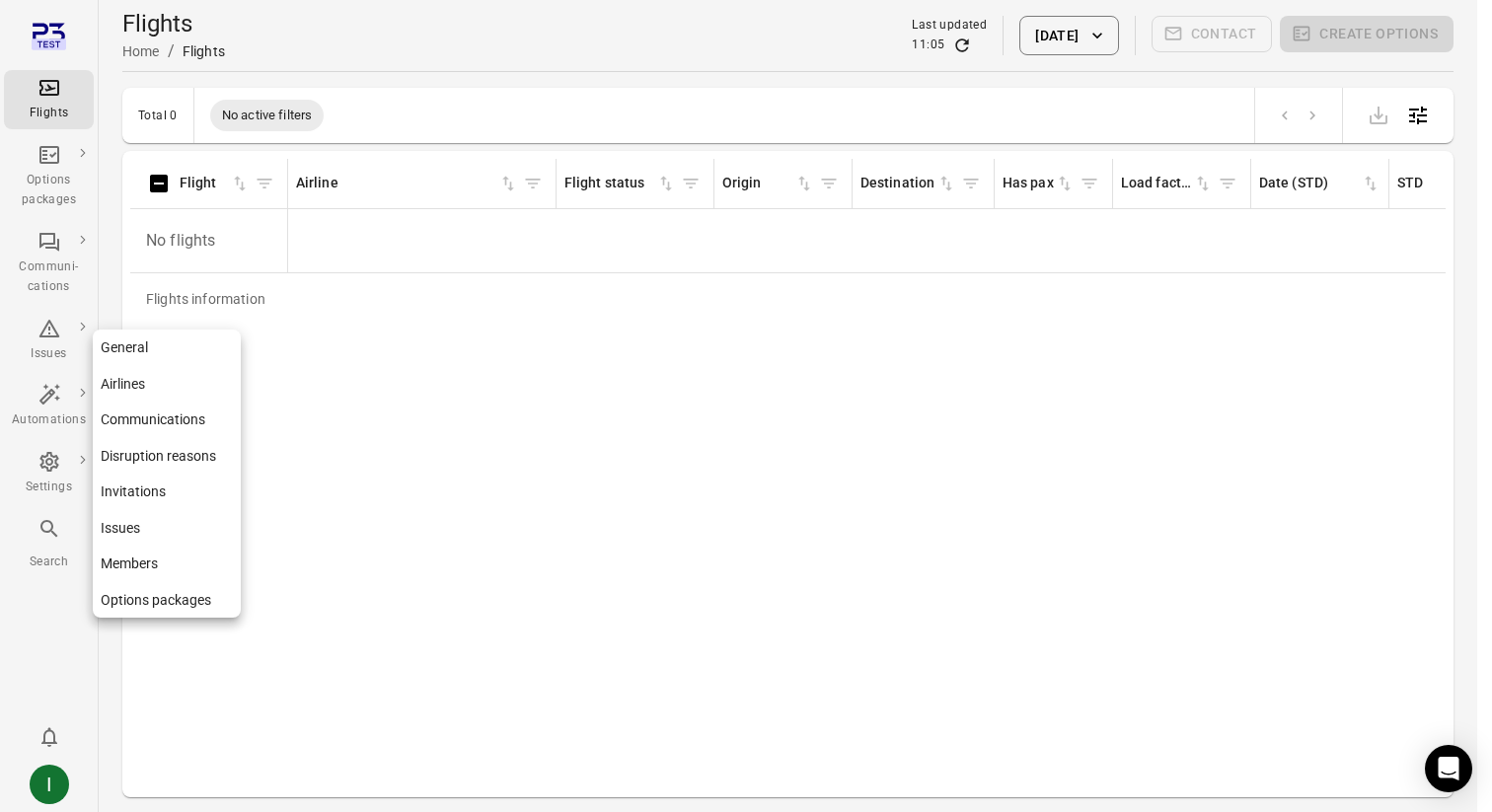
click at [57, 458] on icon "Main navigation" at bounding box center [49, 462] width 19 height 20
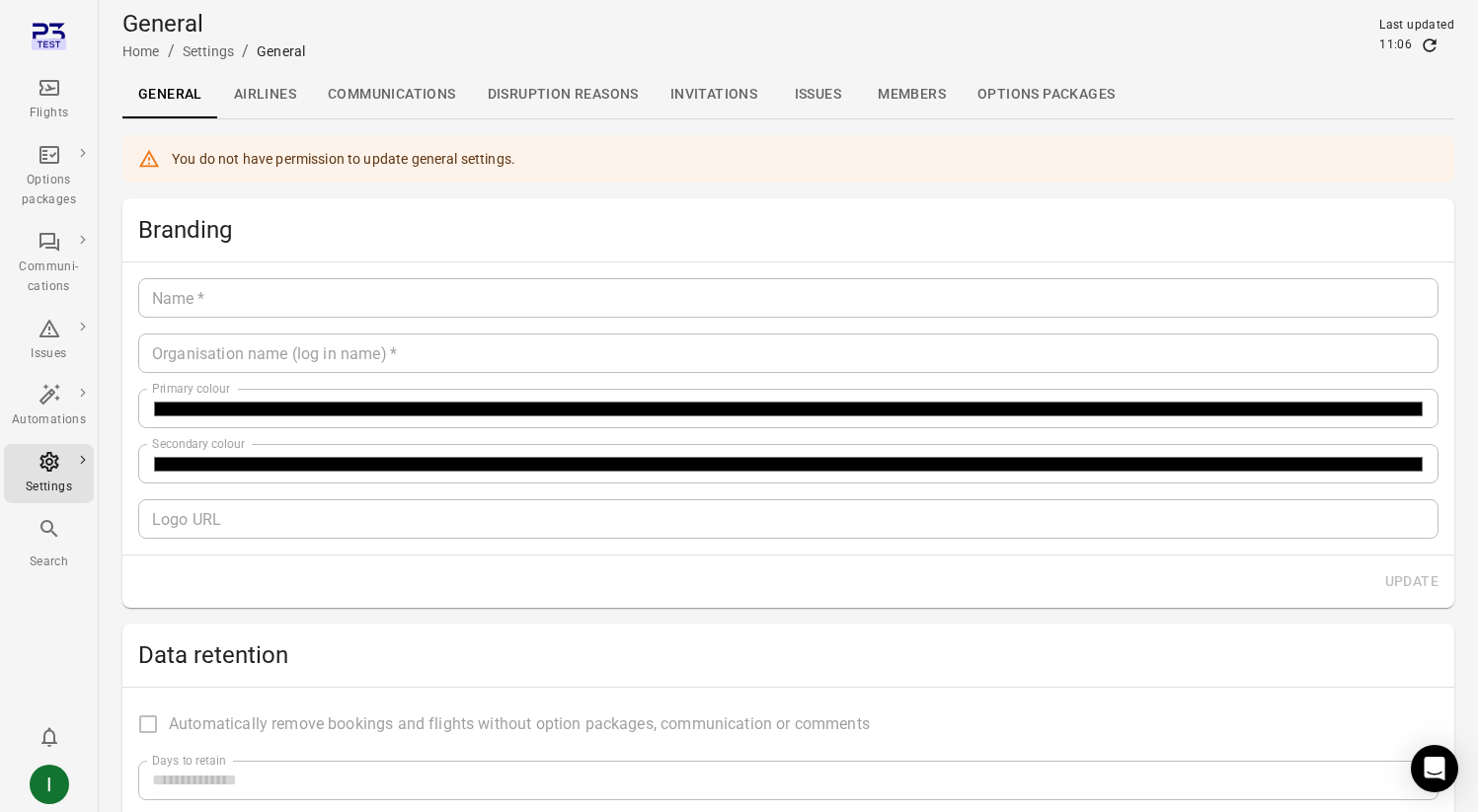
type input "**********"
type input "*******"
type input "**********"
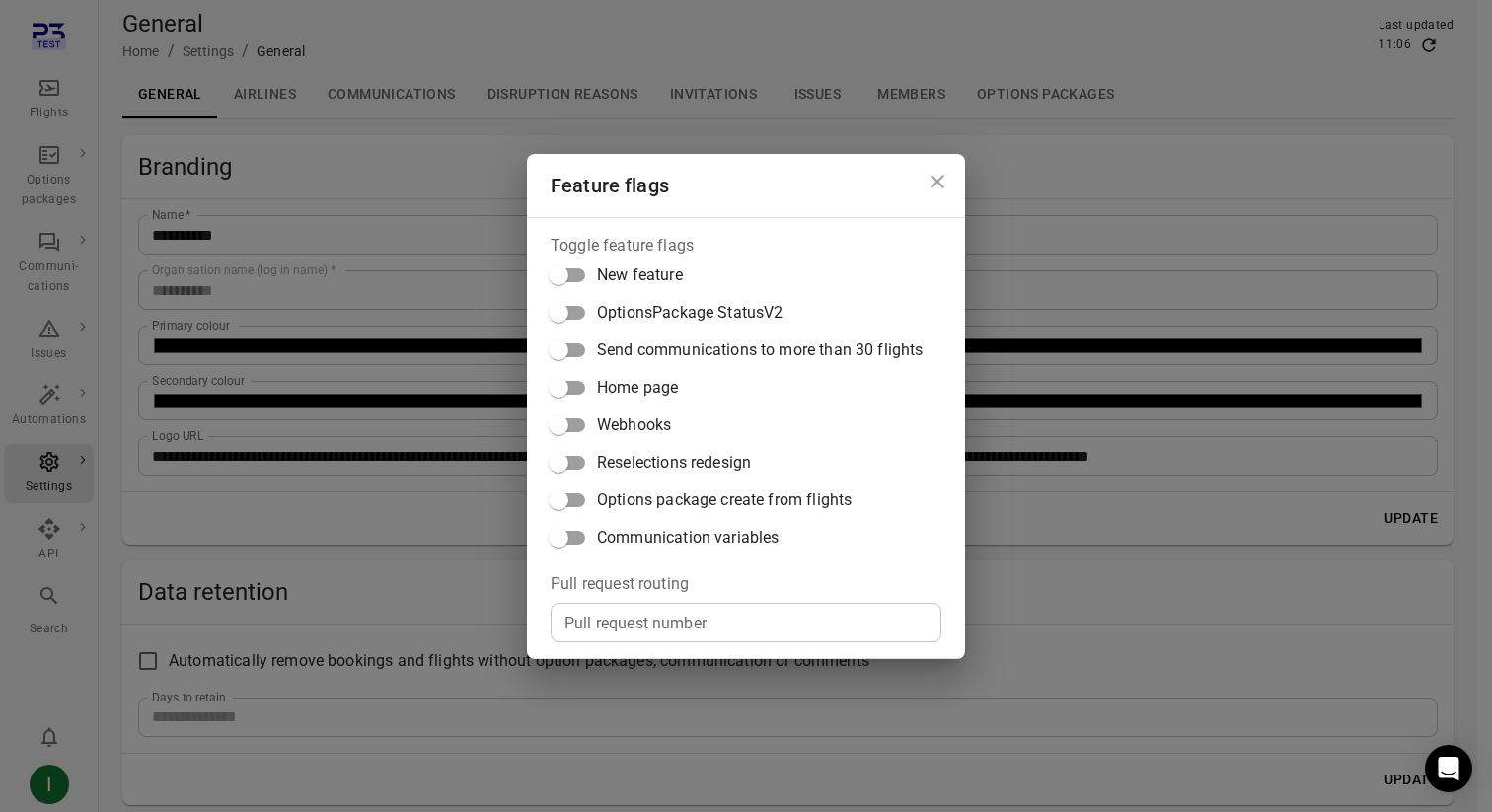
click at [667, 519] on label "Communication variables" at bounding box center [732, 538] width 383 height 38
click at [975, 50] on div "Feature flags Toggle feature flags New feature OptionsPackage StatusV2 Send com…" at bounding box center [746, 406] width 1492 height 812
click at [1017, 71] on div "Feature flags Toggle feature flags New feature OptionsPackage StatusV2 Send com…" at bounding box center [746, 406] width 1492 height 812
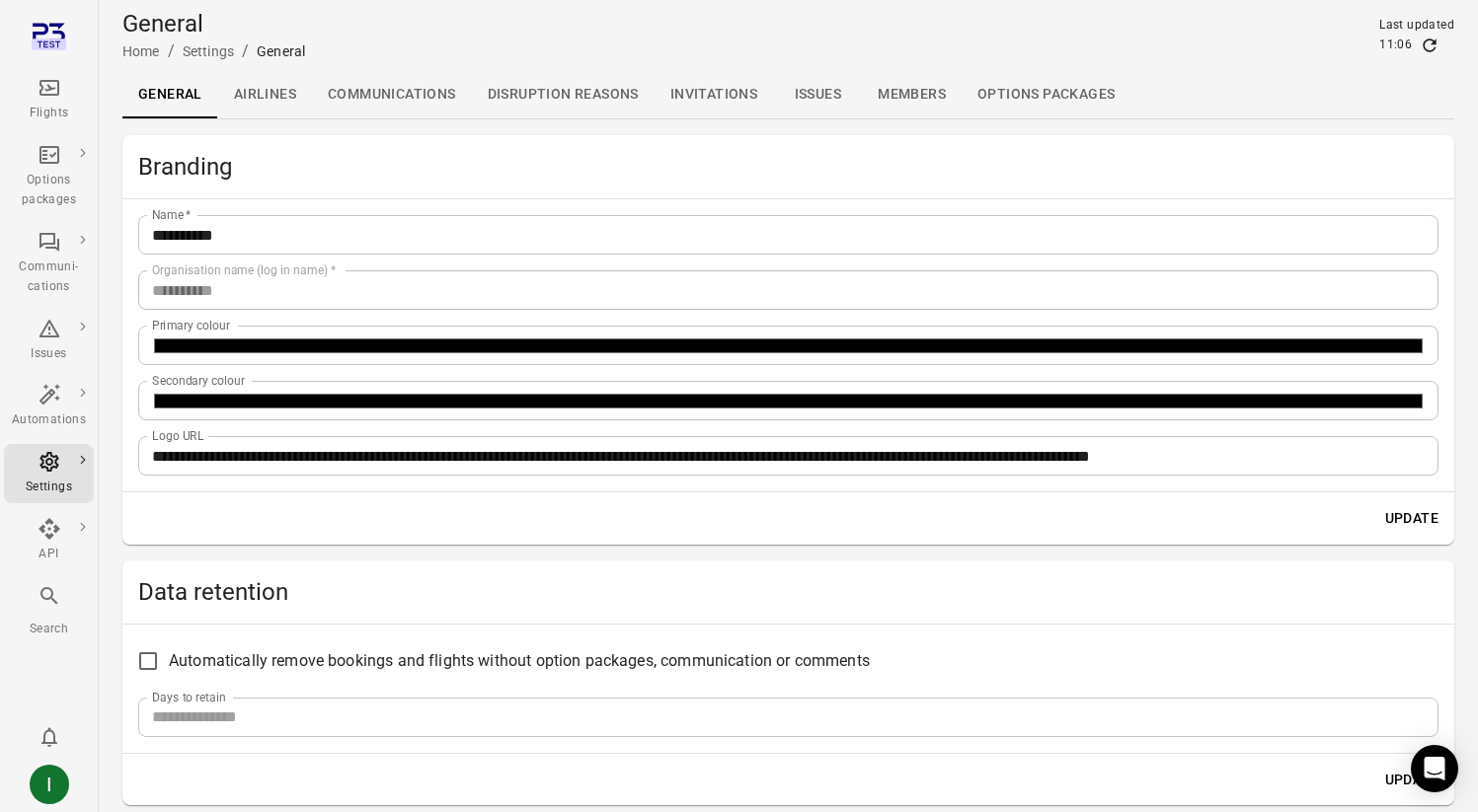
click at [820, 568] on div "Data retention" at bounding box center [788, 592] width 1331 height 63
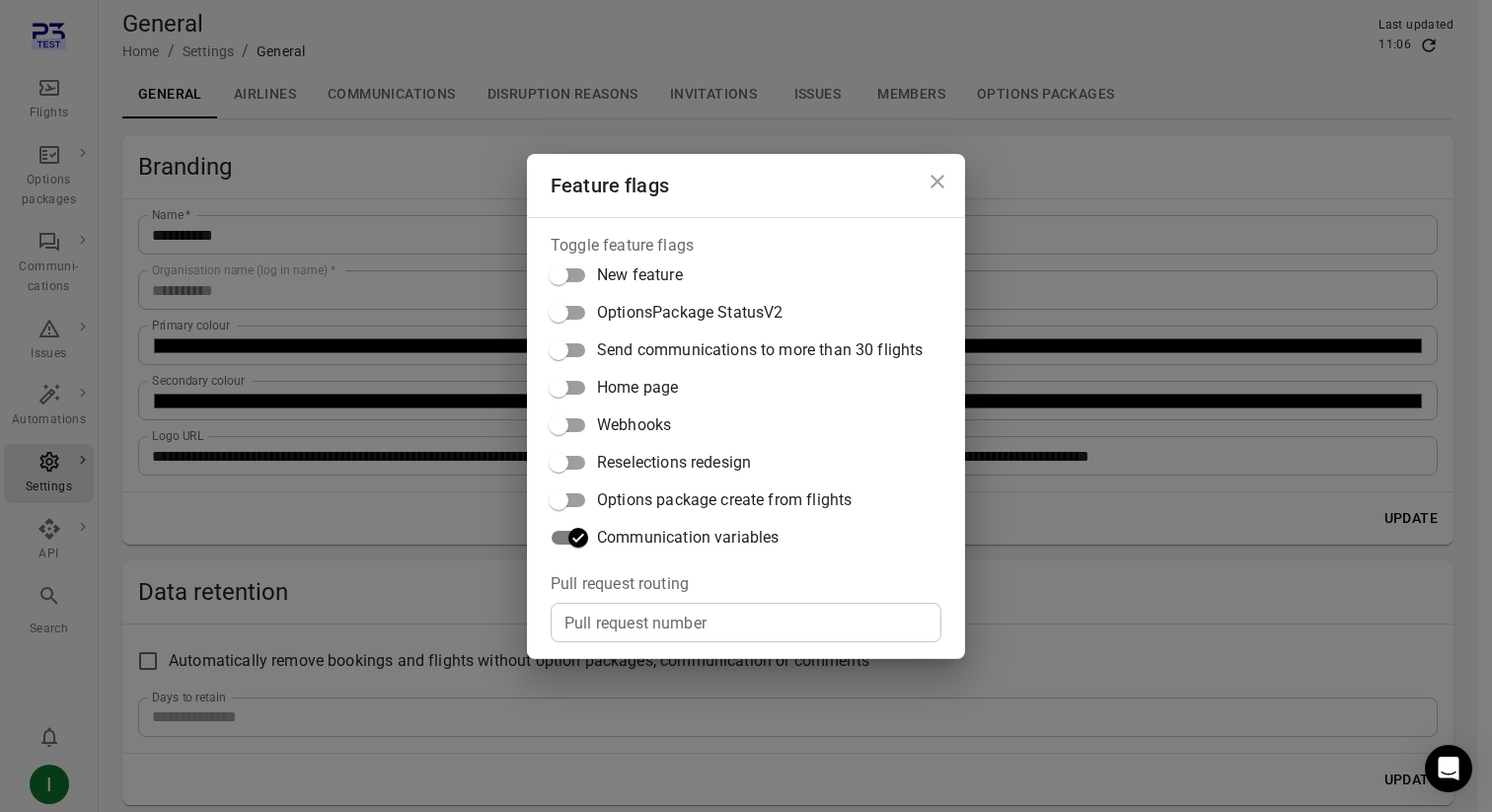
click at [1162, 614] on div "Feature flags Toggle feature flags New feature OptionsPackage StatusV2 Send com…" at bounding box center [746, 406] width 1492 height 812
click at [479, 266] on div "Feature flags Toggle feature flags New feature OptionsPackage StatusV2 Send com…" at bounding box center [746, 406] width 1492 height 812
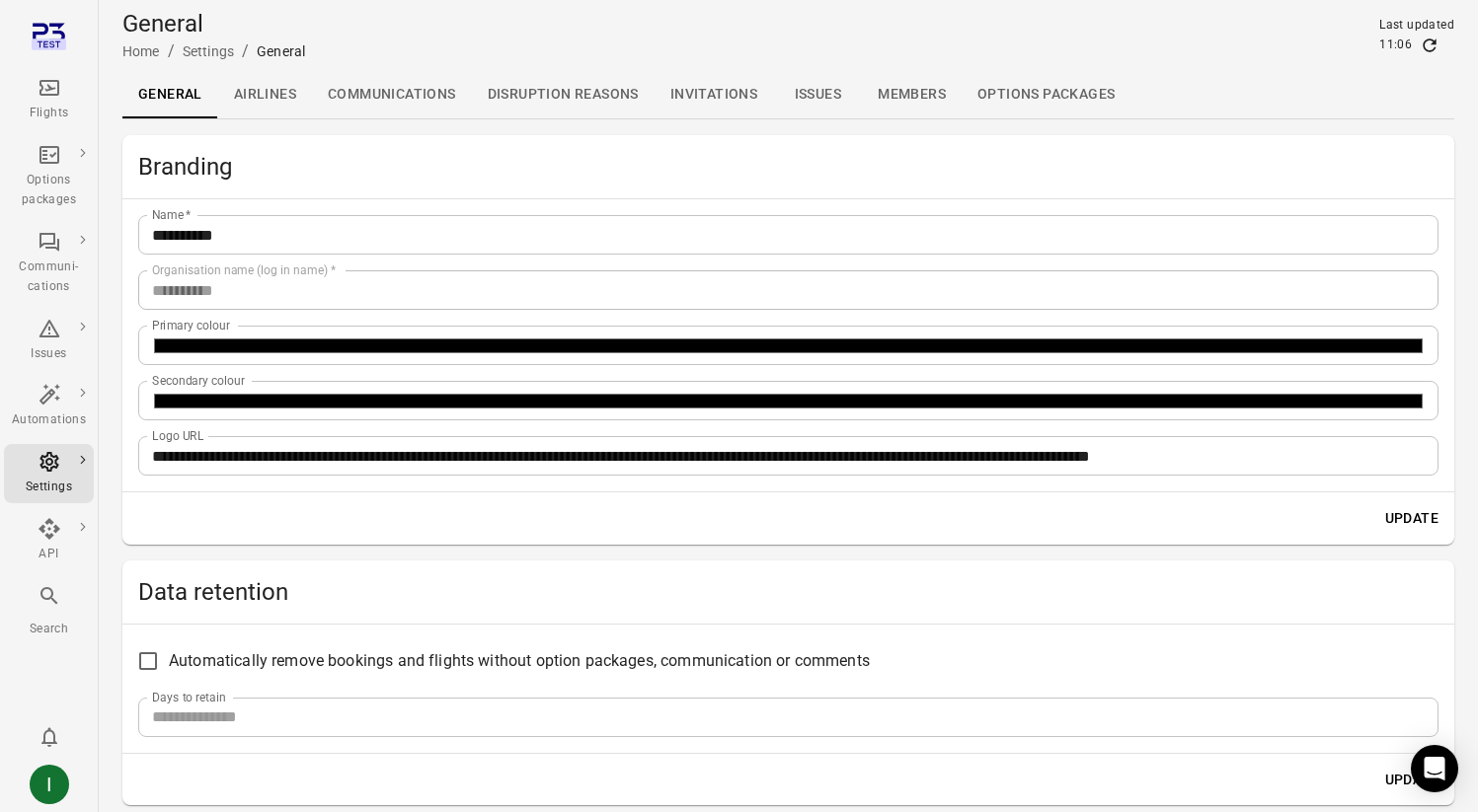
click at [426, 103] on link "Communications" at bounding box center [392, 95] width 159 height 48
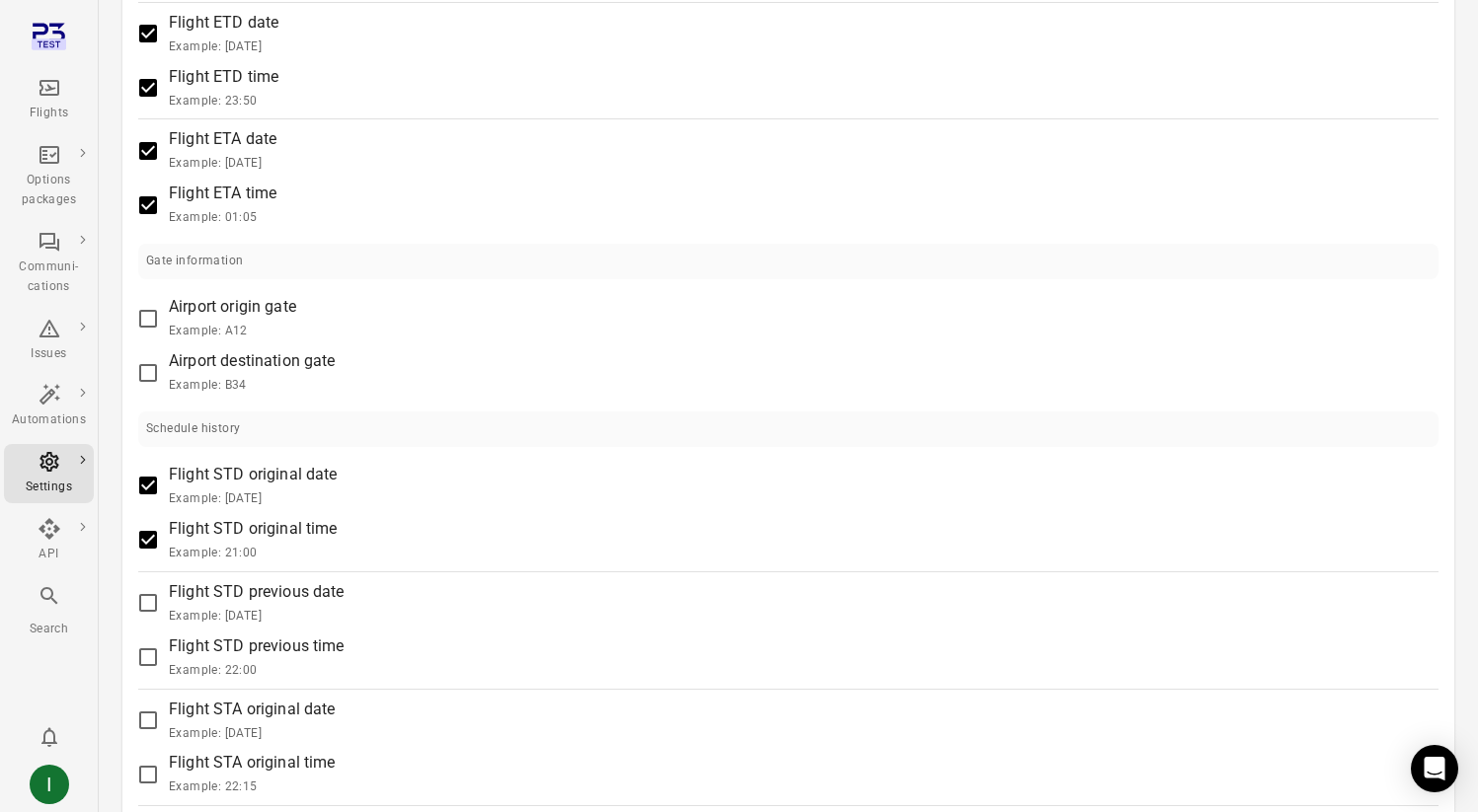
scroll to position [1561, 0]
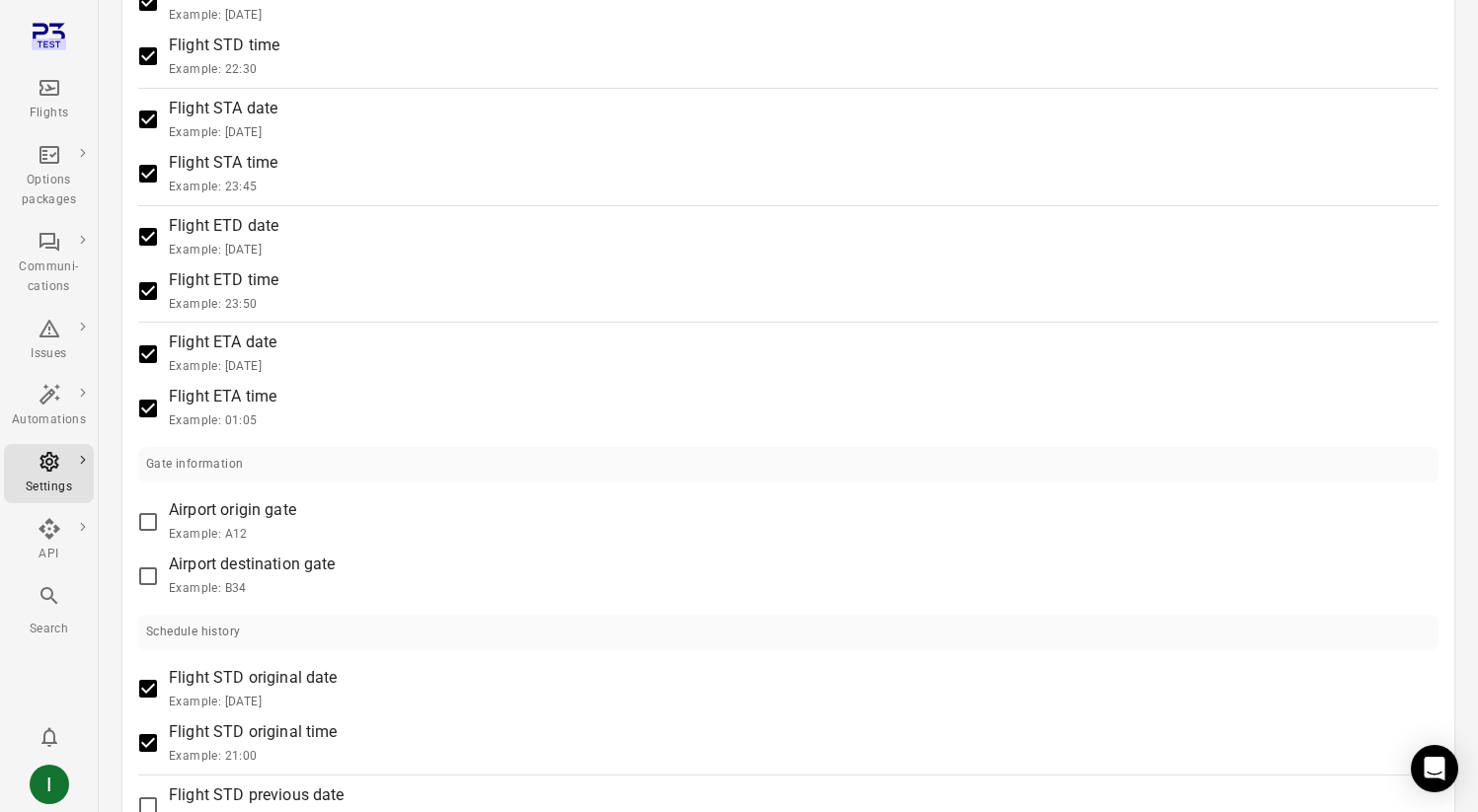
click at [868, 348] on label "Flight ETA date Example: [DATE]" at bounding box center [774, 354] width 1295 height 47
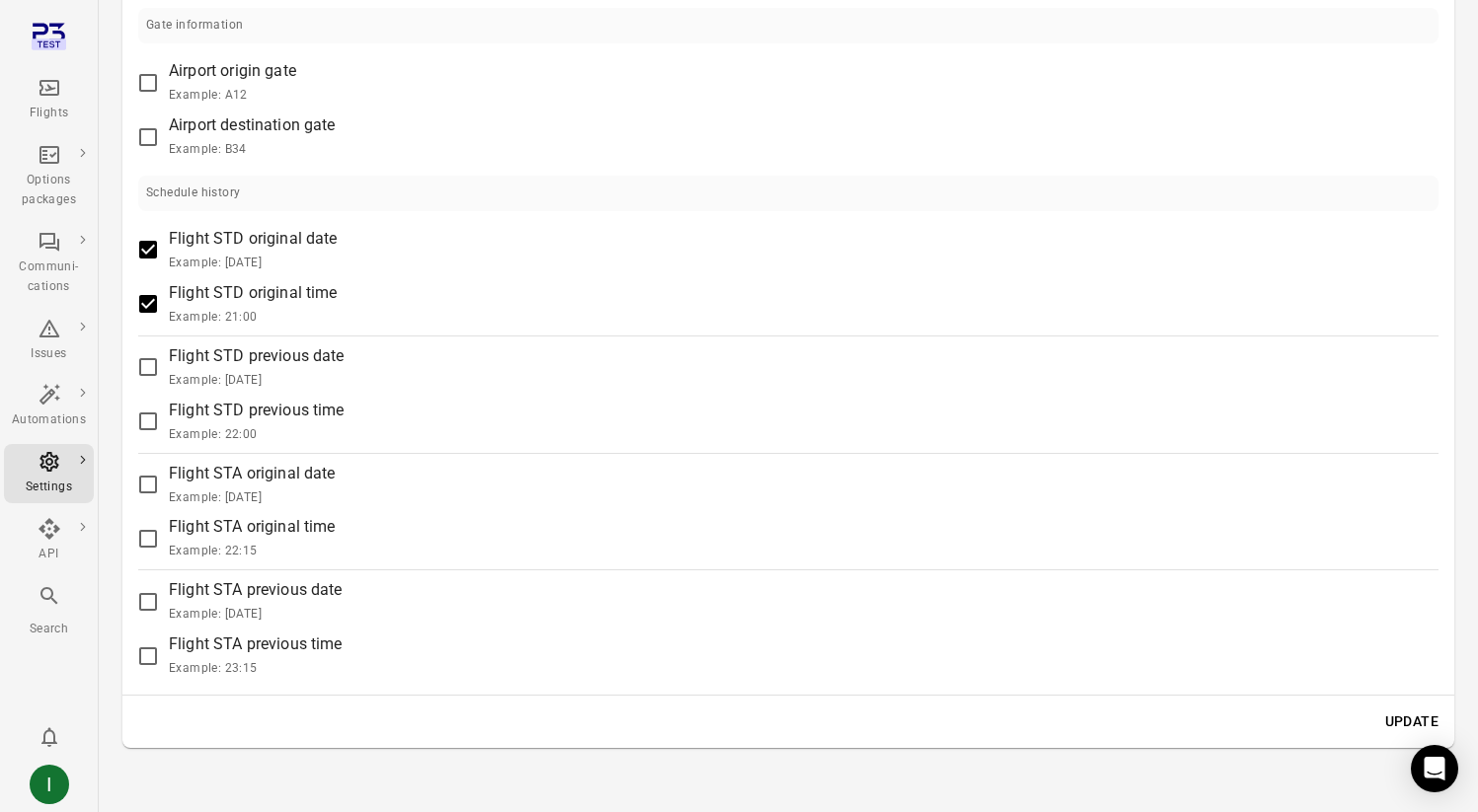
scroll to position [1989, 0]
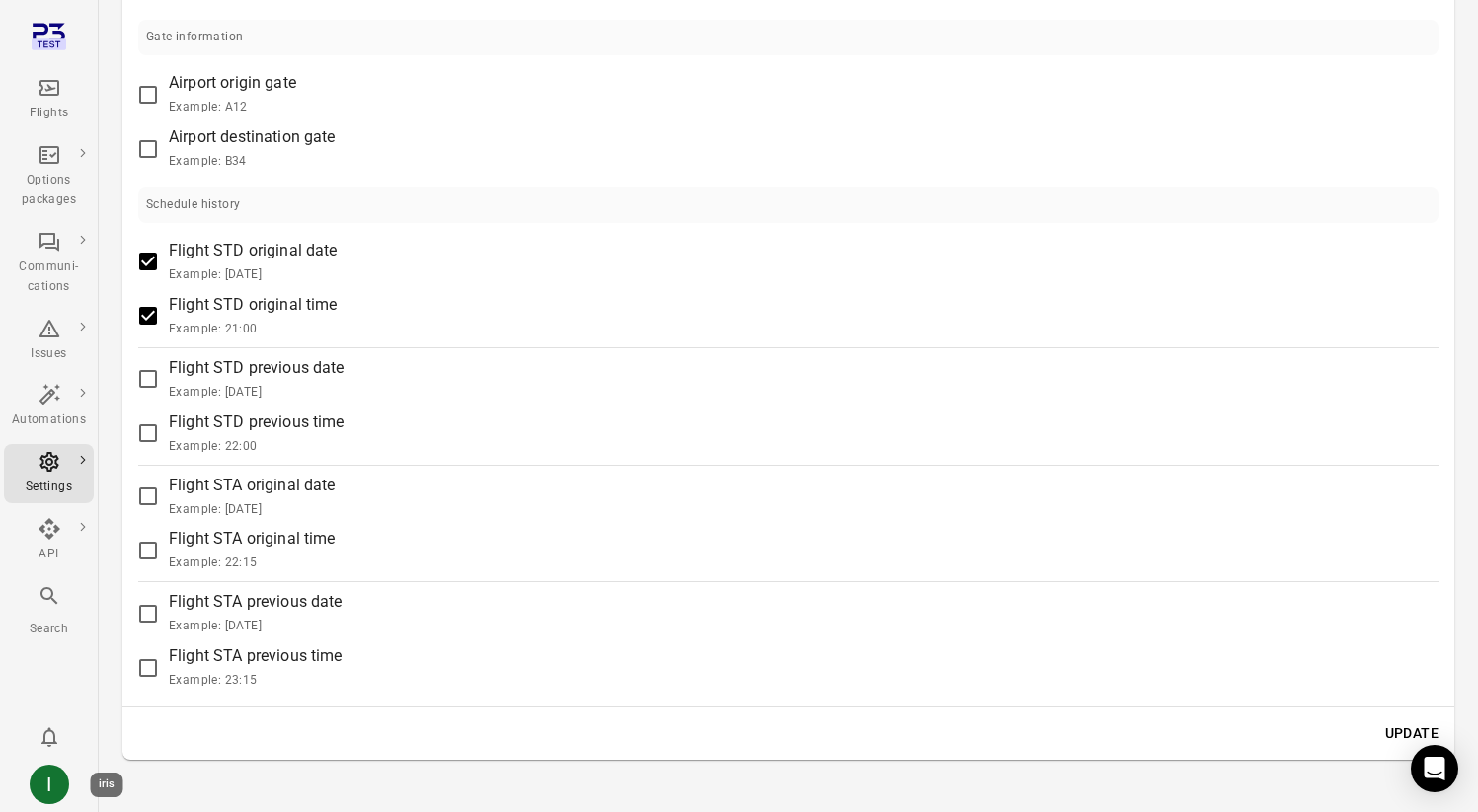
click at [46, 786] on div "I" at bounding box center [50, 785] width 40 height 40
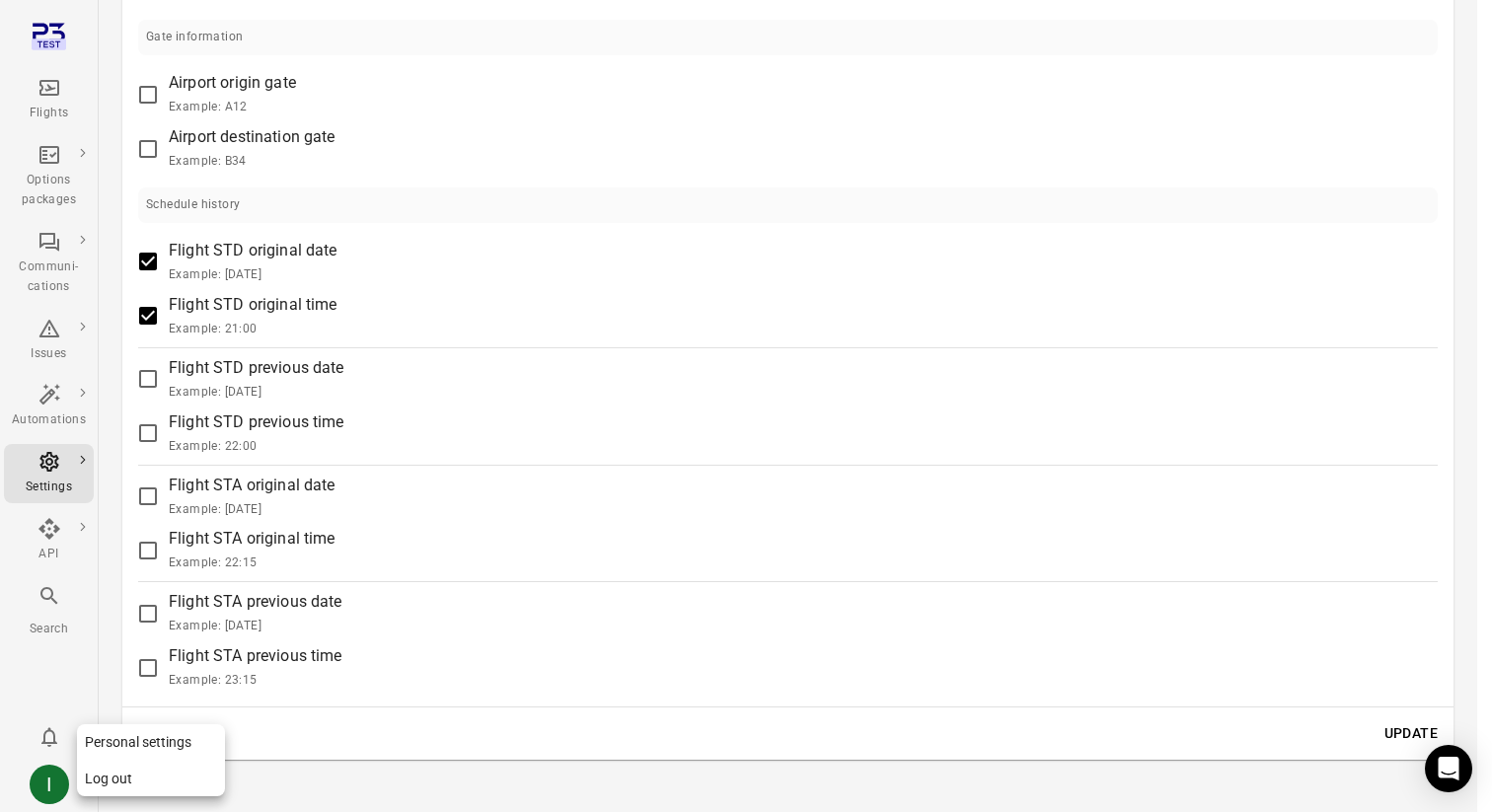
click at [114, 779] on button "Log out" at bounding box center [150, 779] width 149 height 37
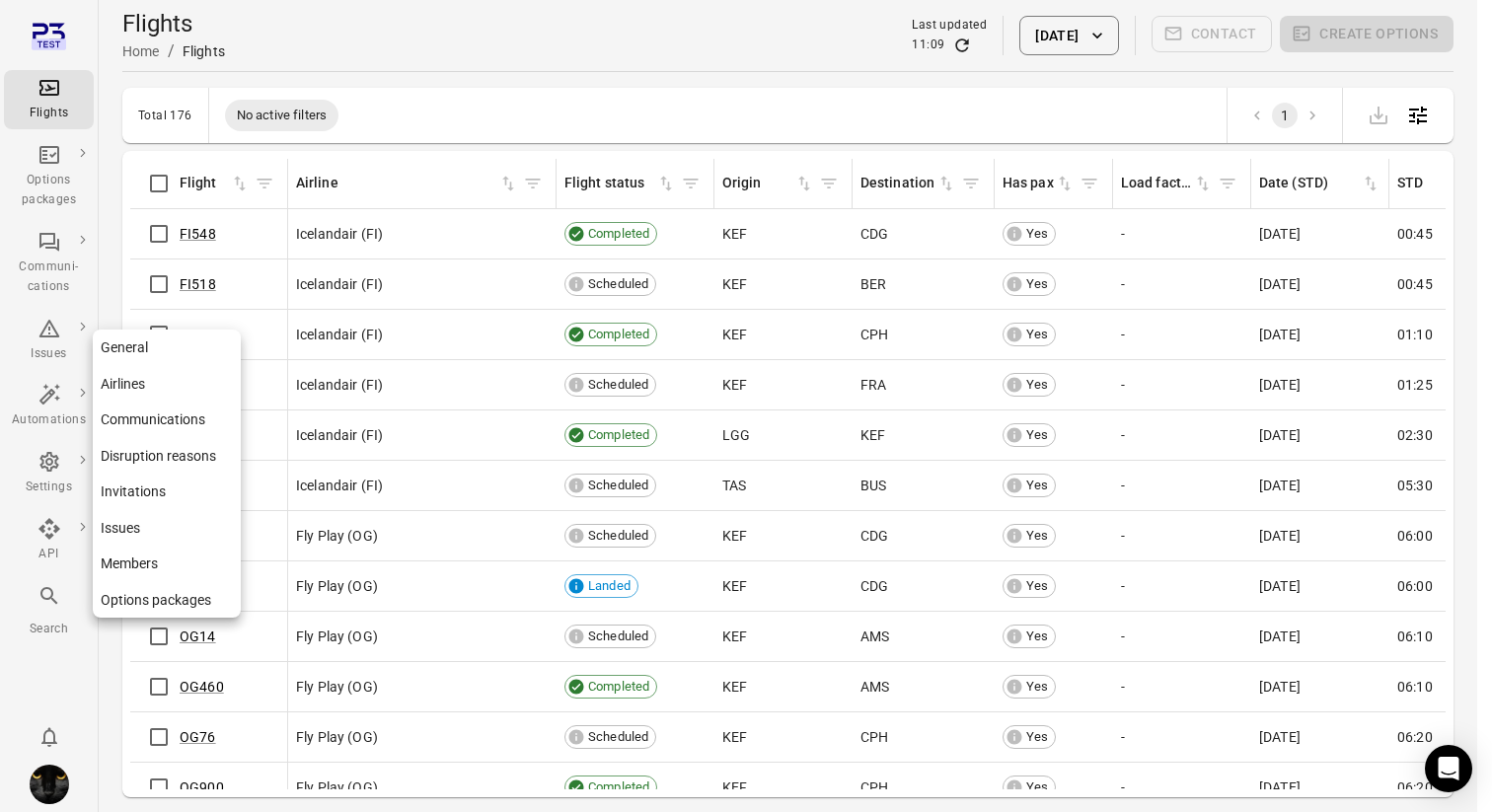
click at [50, 481] on div "Settings" at bounding box center [49, 487] width 74 height 20
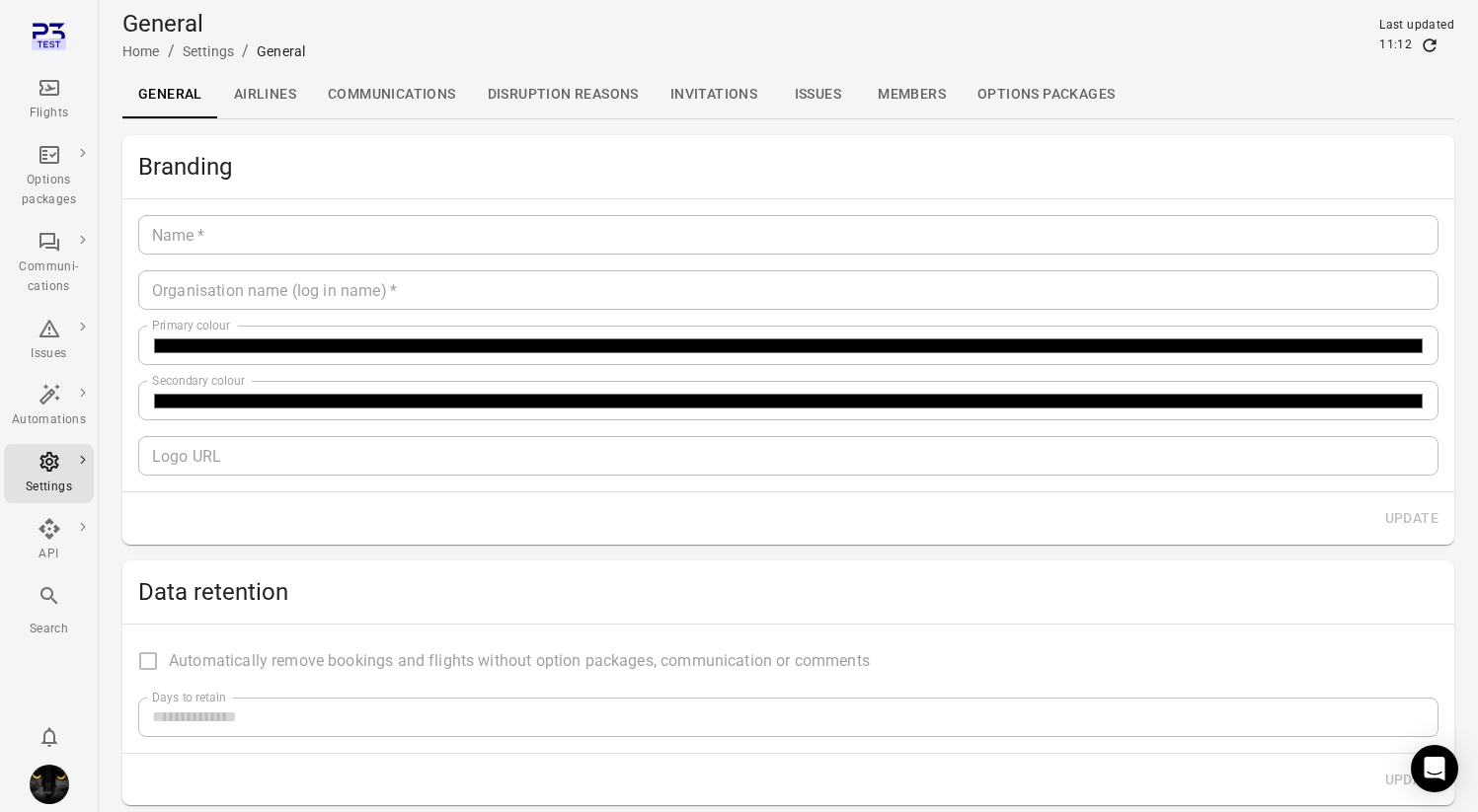
type input "*******"
type input "**********"
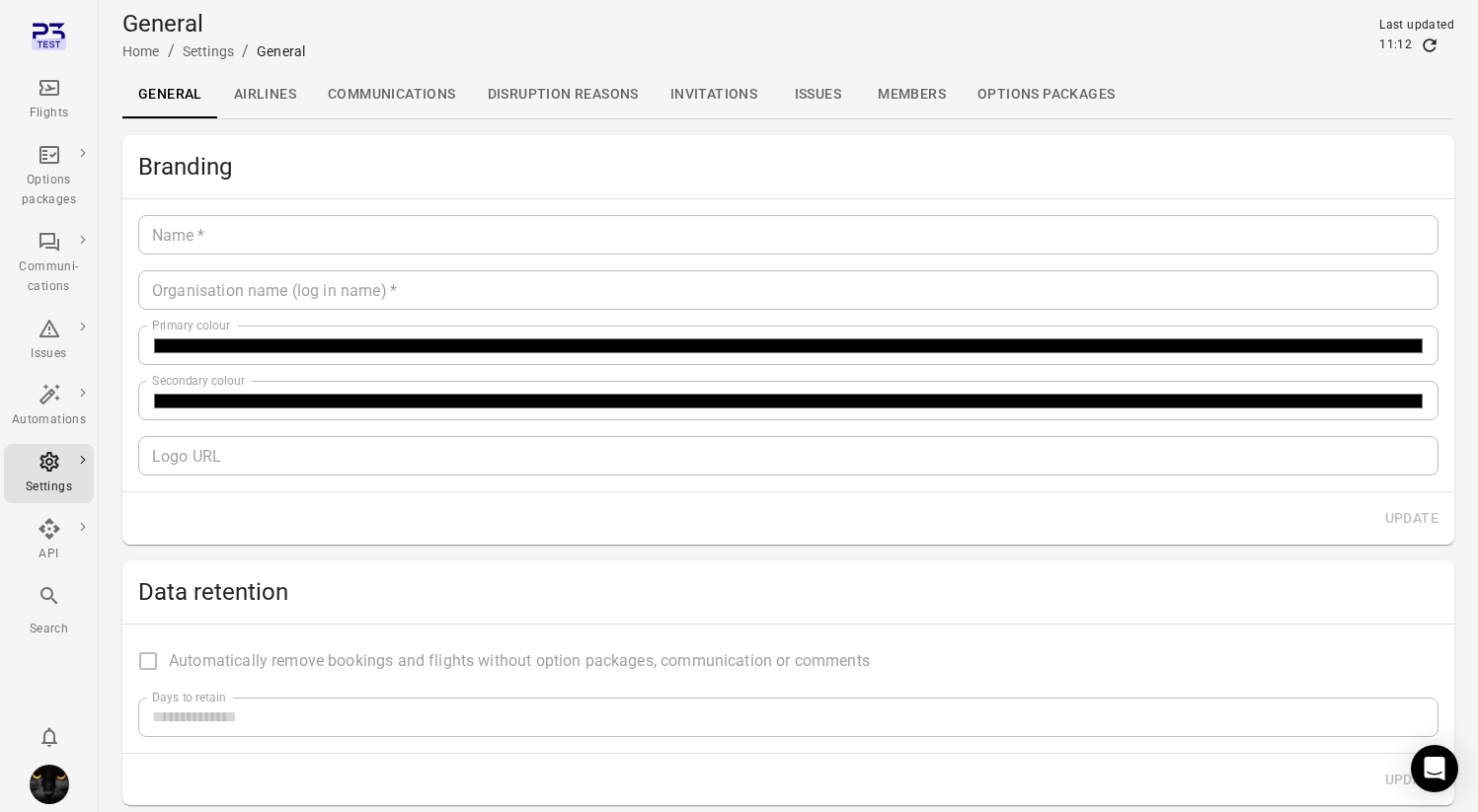
type input "**"
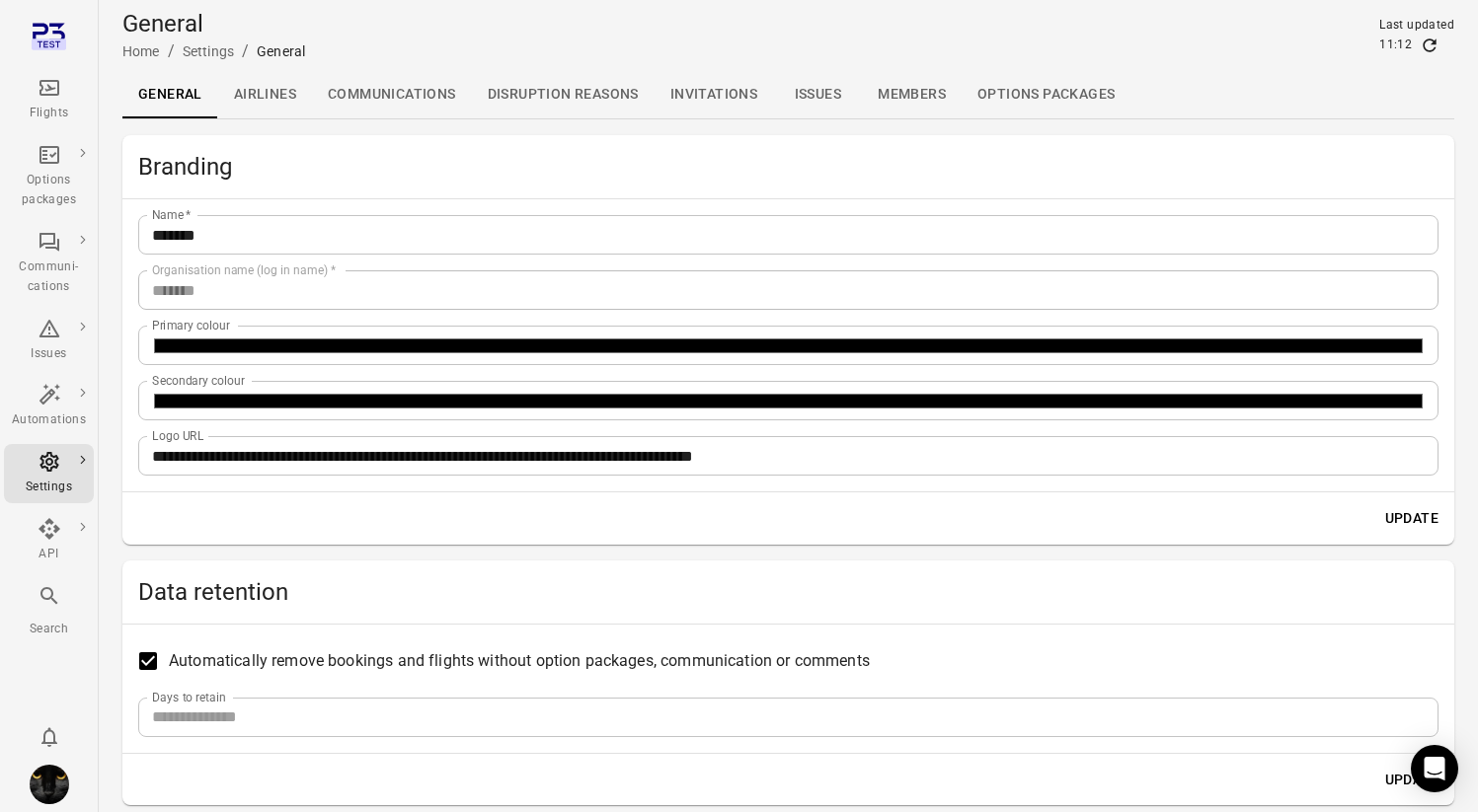
click at [242, 106] on link "Airlines" at bounding box center [265, 95] width 94 height 48
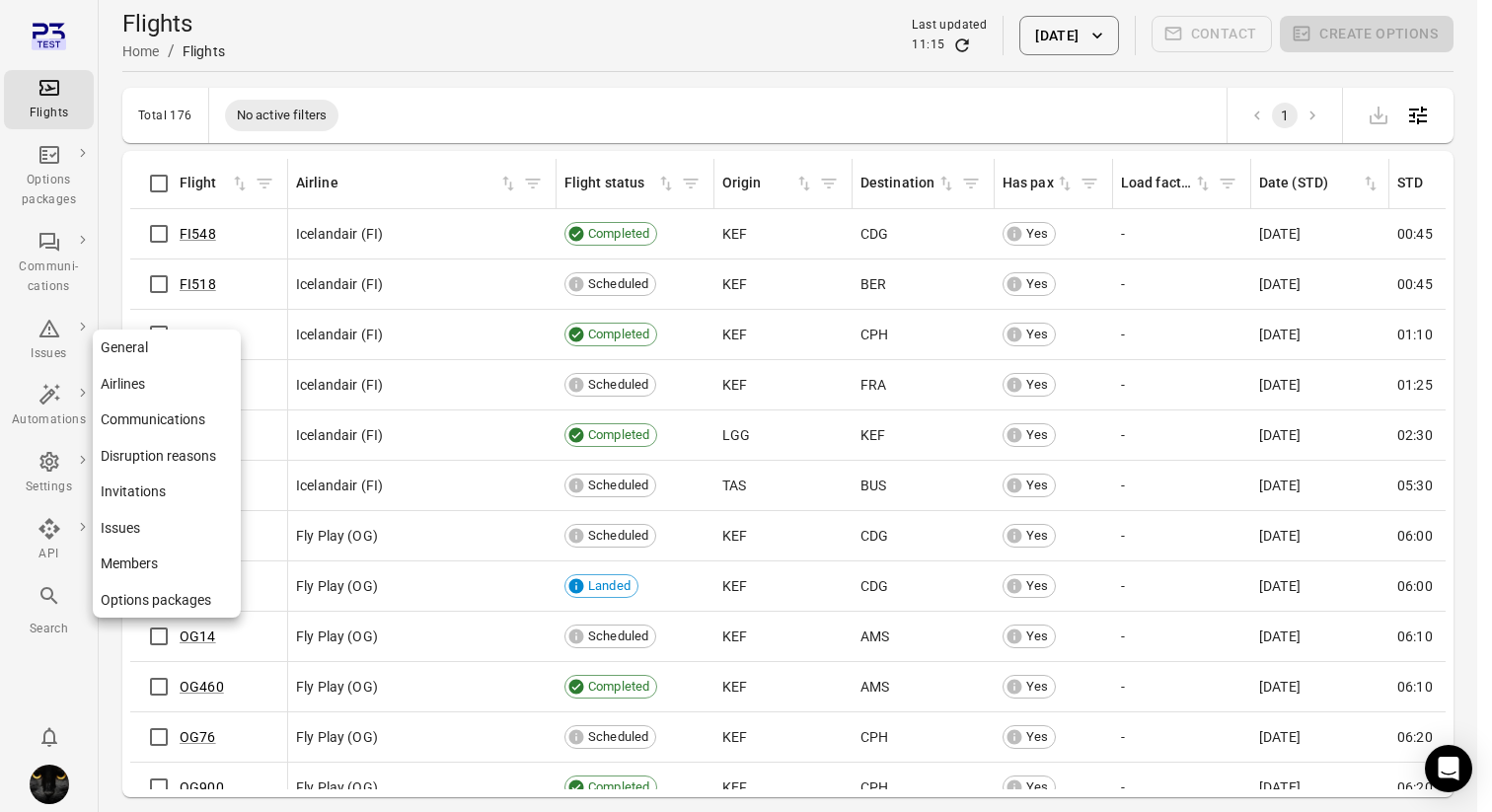
click at [58, 450] on icon "Main navigation" at bounding box center [50, 462] width 24 height 24
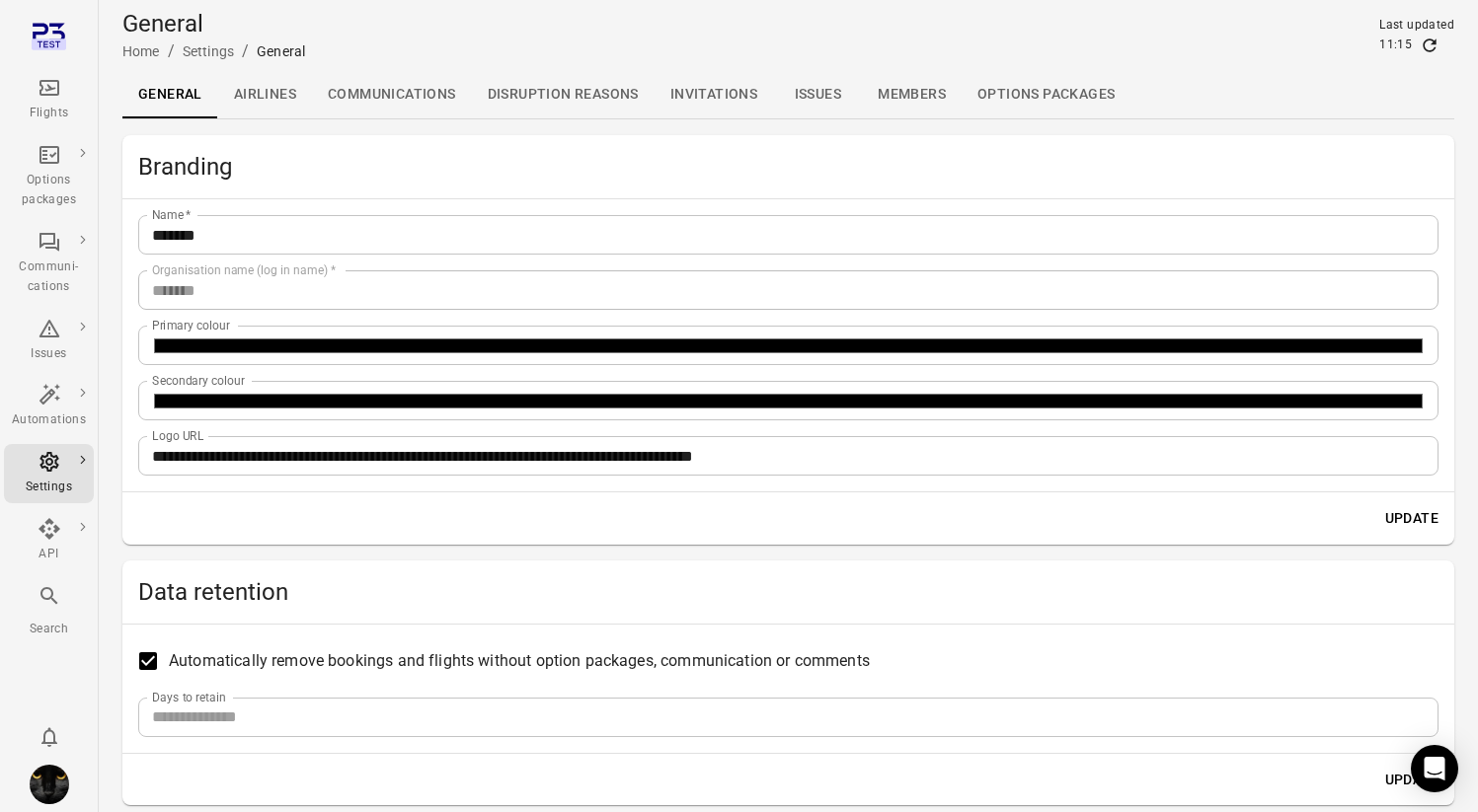
click at [273, 96] on link "Airlines" at bounding box center [265, 95] width 94 height 48
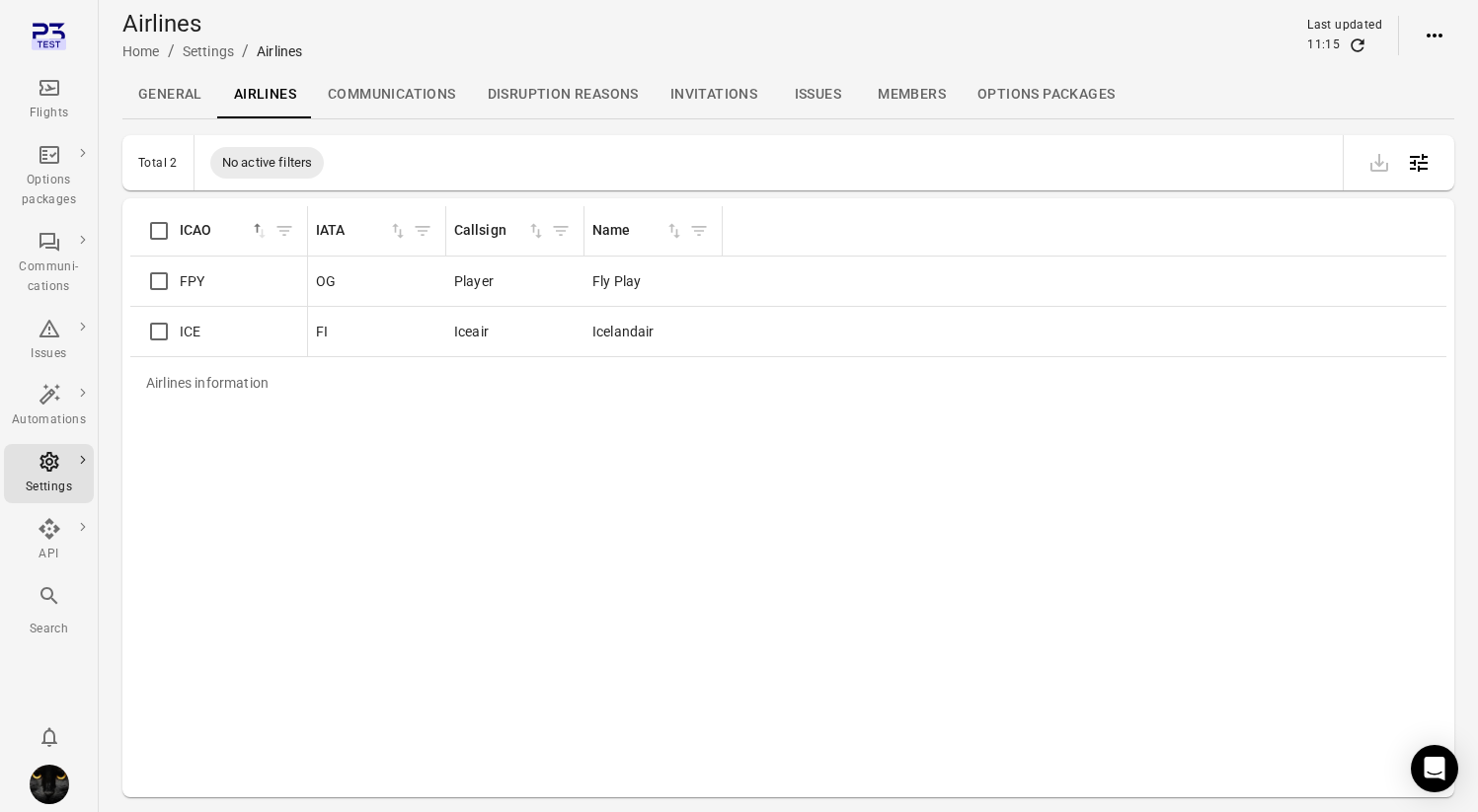
click at [378, 88] on link "Communications" at bounding box center [392, 95] width 159 height 48
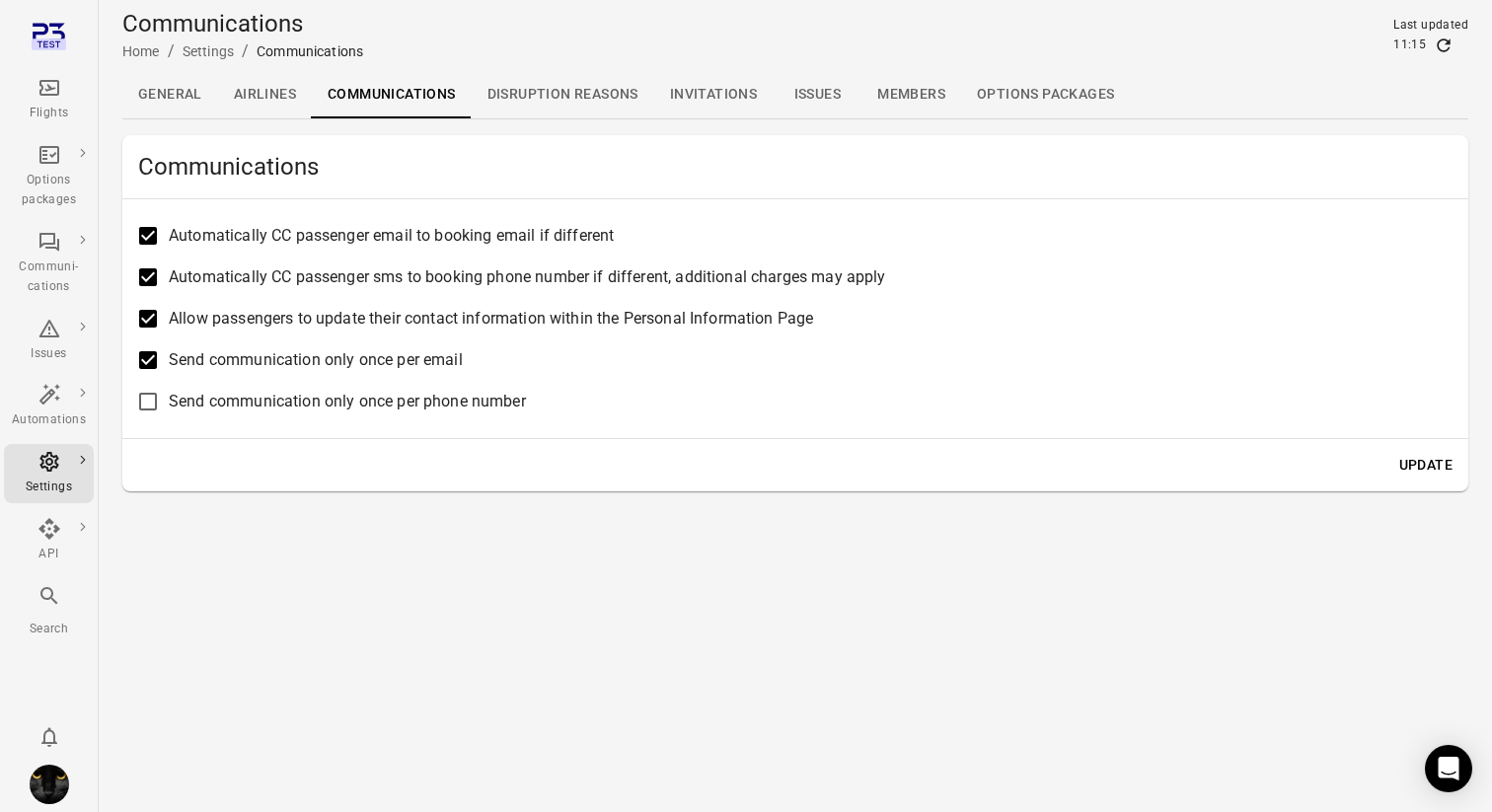
click at [545, 436] on div "Automatically CC passenger email to booking email if different Automatically CC…" at bounding box center [795, 319] width 1346 height 239
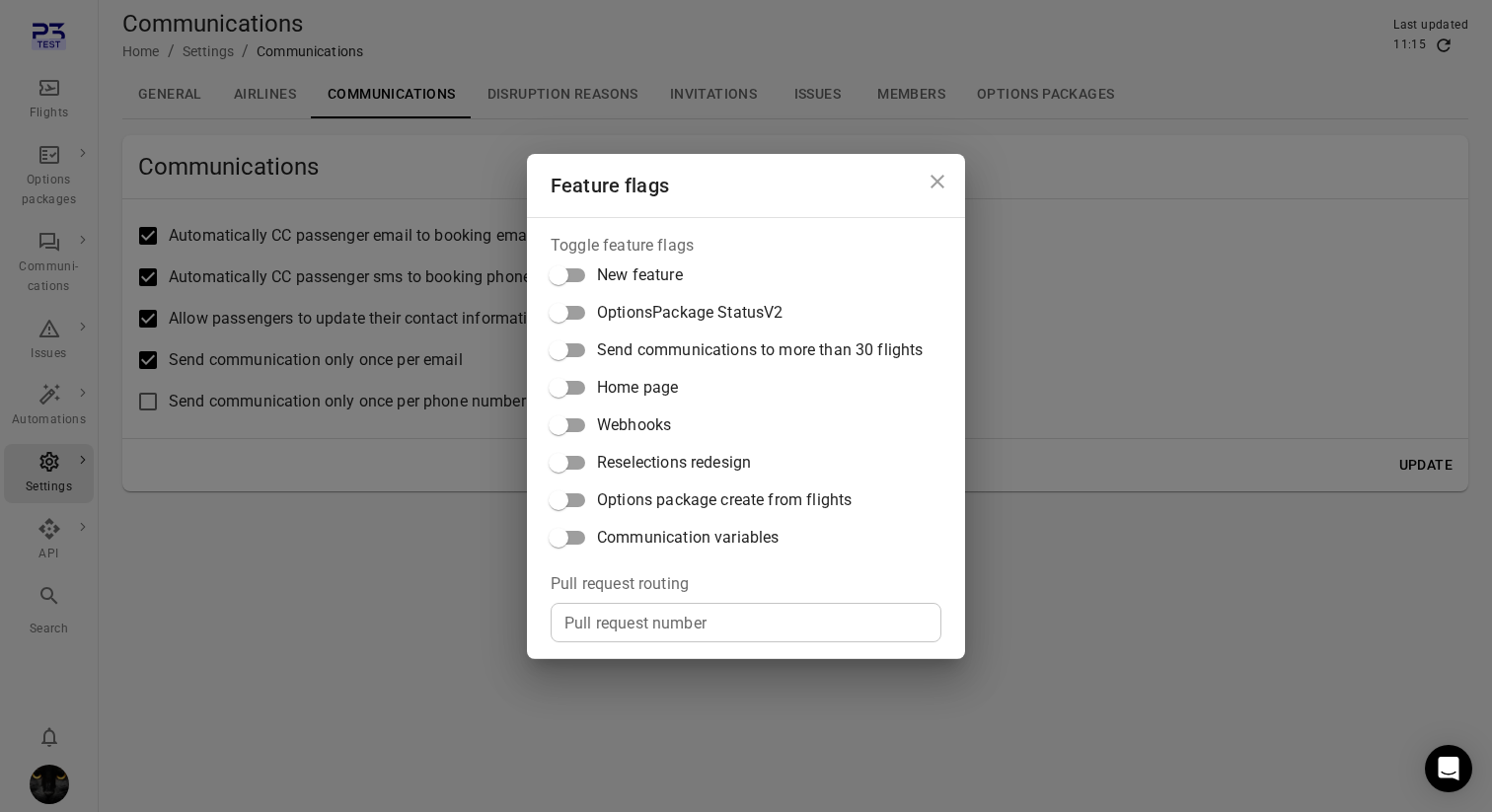
click at [658, 528] on span "Communication variables" at bounding box center [688, 538] width 181 height 24
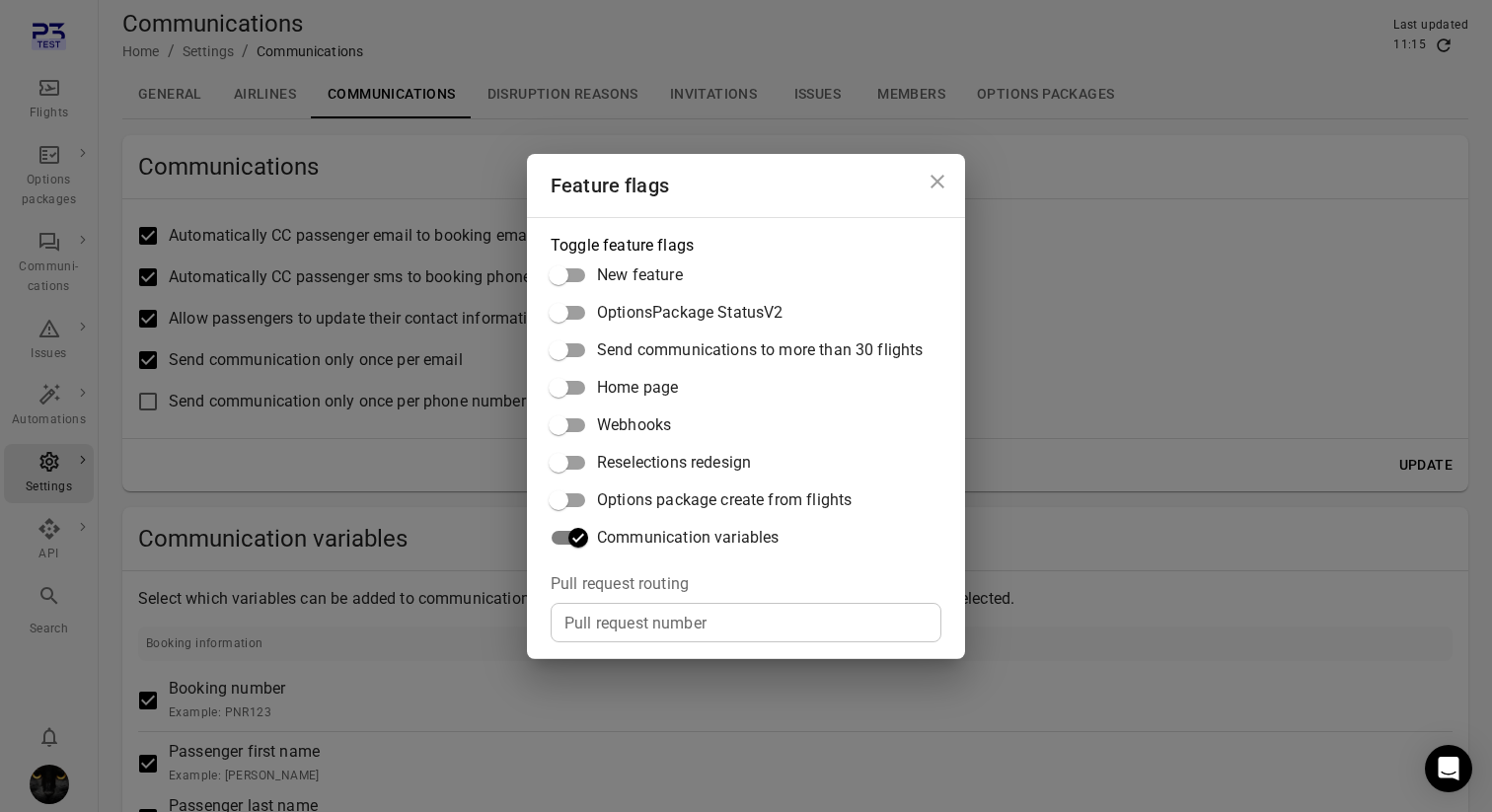
click at [486, 689] on div "Feature flags Toggle feature flags New feature OptionsPackage StatusV2 Send com…" at bounding box center [746, 406] width 1492 height 812
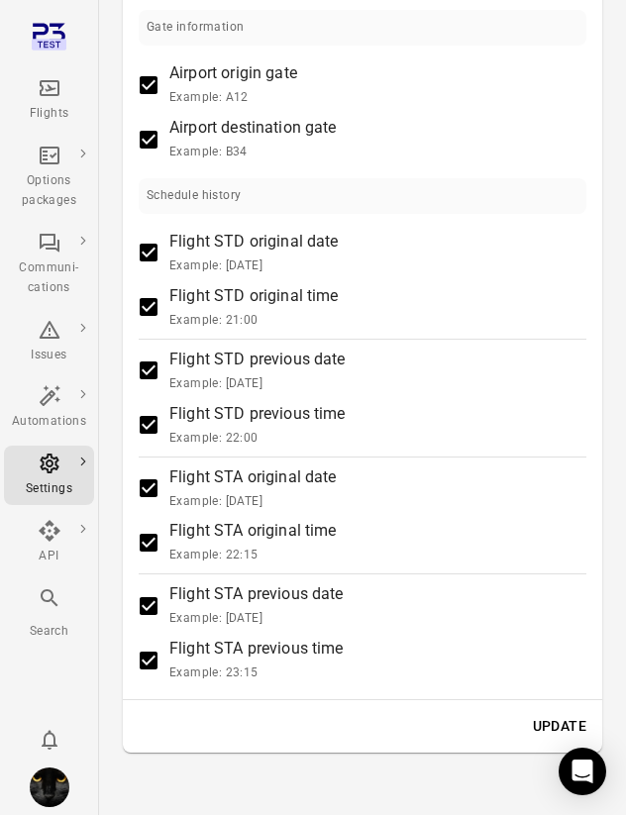
scroll to position [2088, 0]
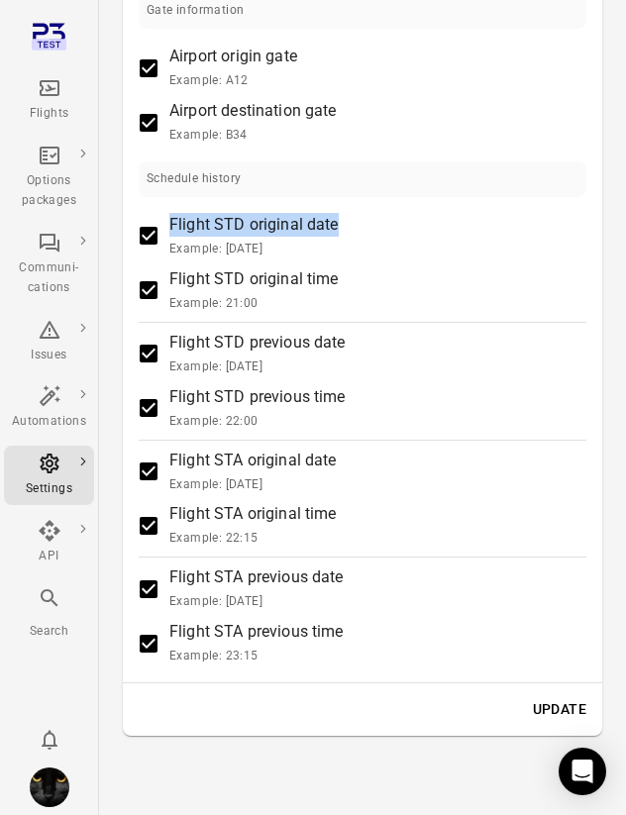
drag, startPoint x: 171, startPoint y: 219, endPoint x: 341, endPoint y: 226, distance: 169.5
click at [341, 226] on label "Flight STD original date Example: [DATE]" at bounding box center [349, 236] width 443 height 47
copy span "Flight STD original date"
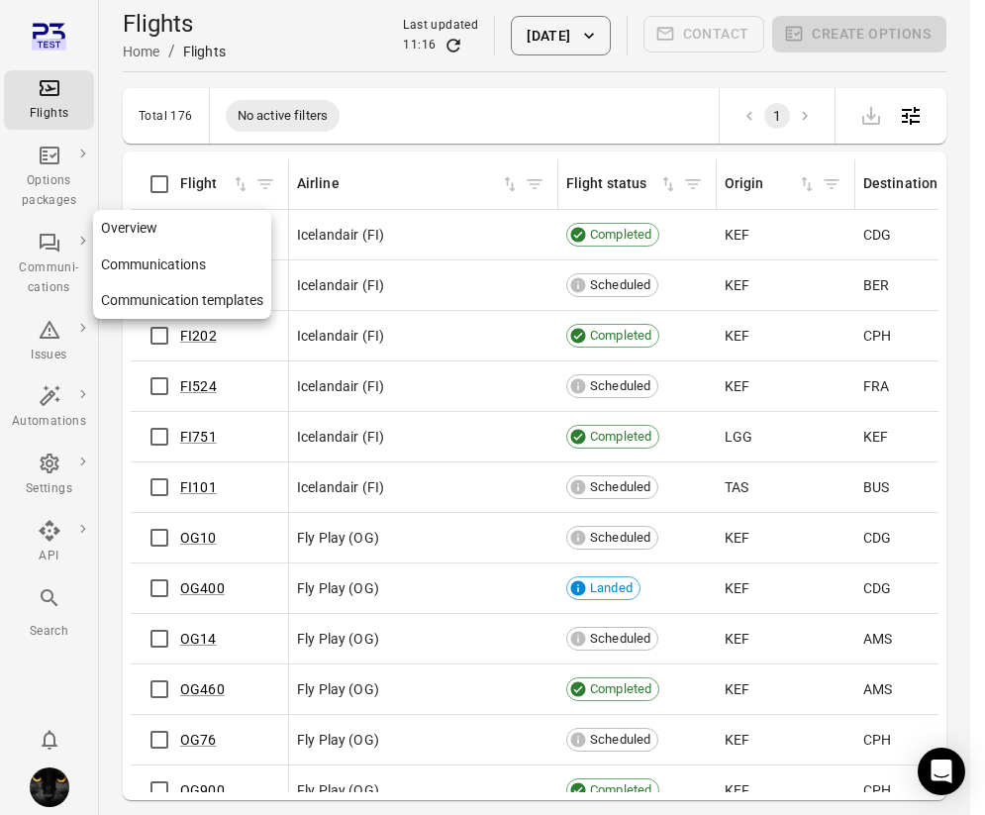
click at [32, 256] on div "Communi-cations" at bounding box center [49, 264] width 74 height 67
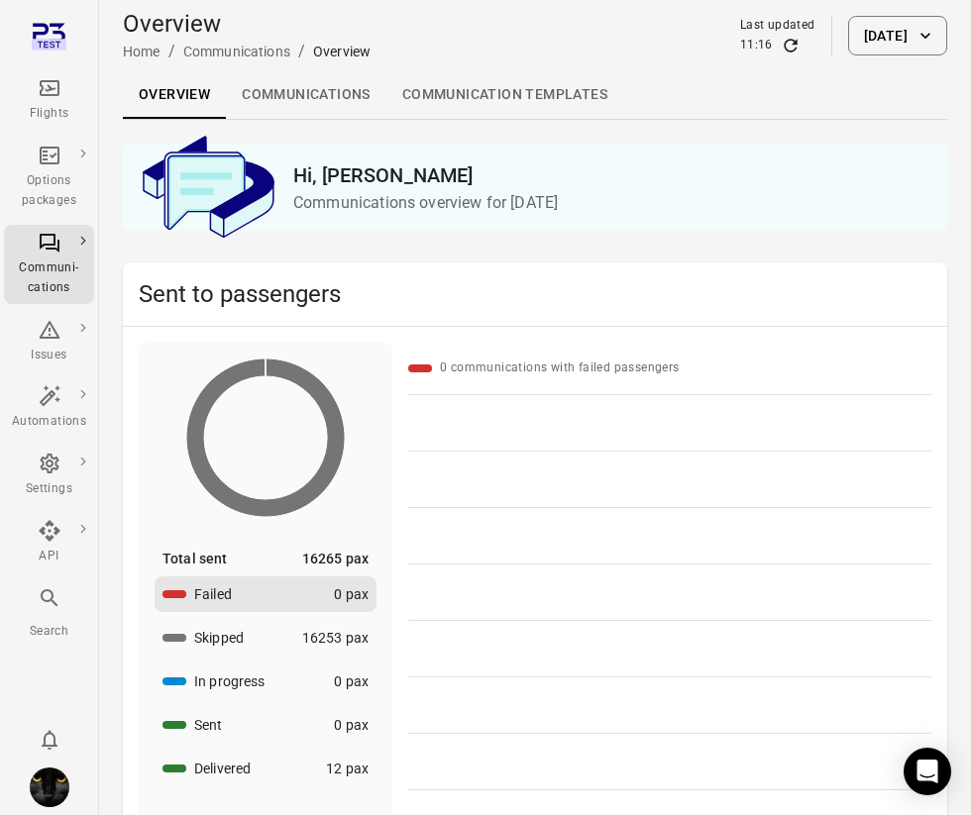
click at [498, 94] on link "Communication templates" at bounding box center [504, 95] width 237 height 48
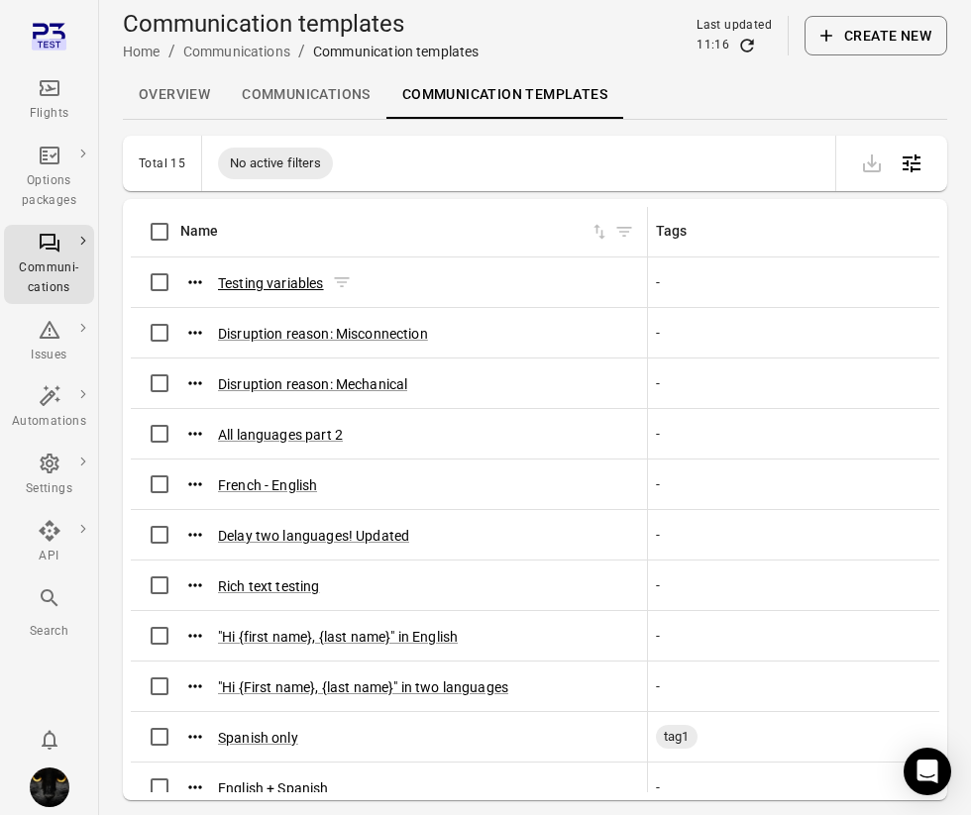
click at [299, 282] on button "Testing variables" at bounding box center [271, 283] width 106 height 20
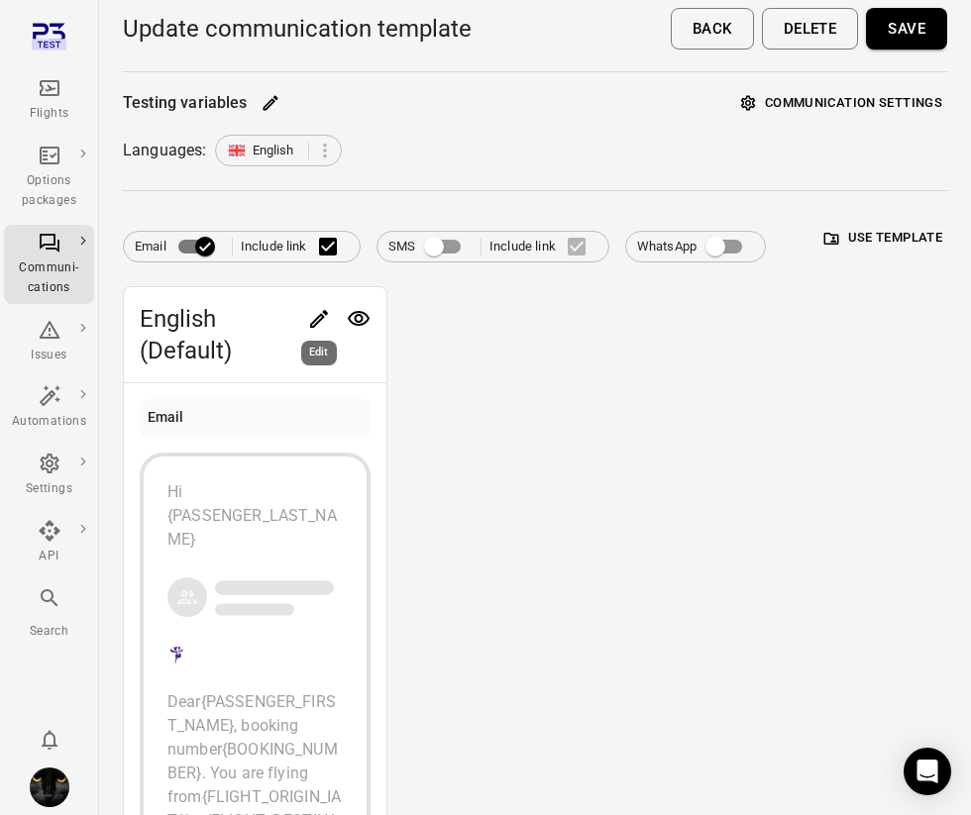
click at [316, 319] on icon "Edit" at bounding box center [319, 319] width 18 height 18
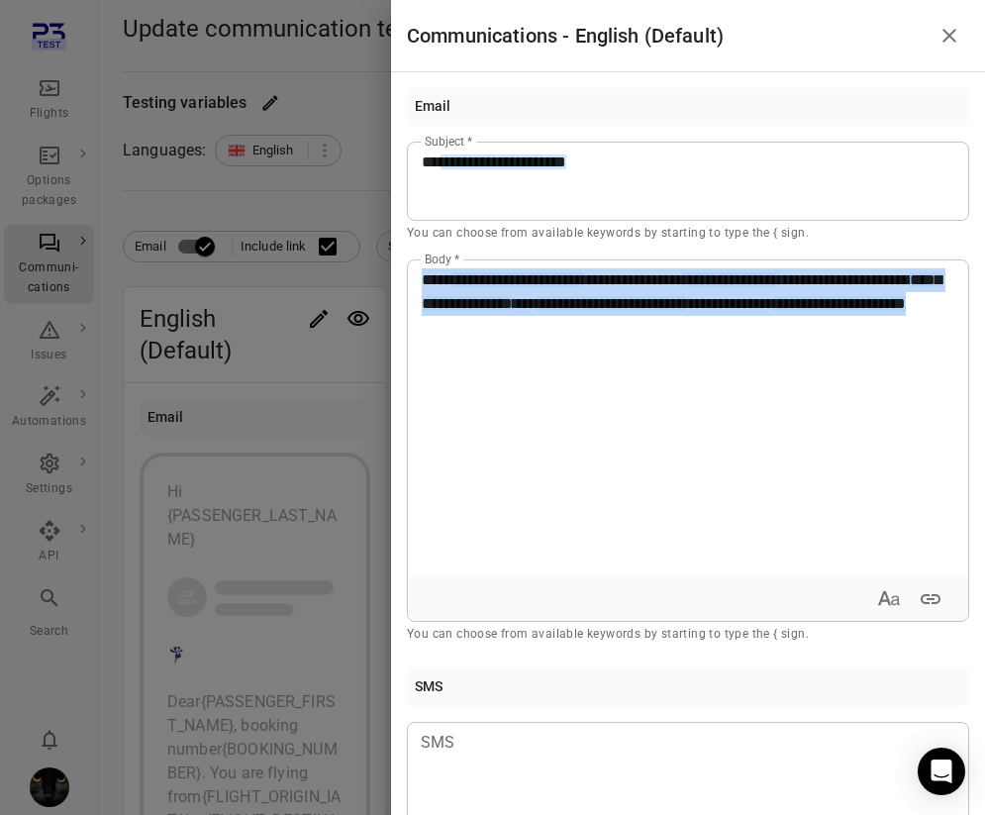
drag, startPoint x: 930, startPoint y: 334, endPoint x: 399, endPoint y: 269, distance: 534.7
click at [399, 269] on div "**********" at bounding box center [688, 443] width 594 height 743
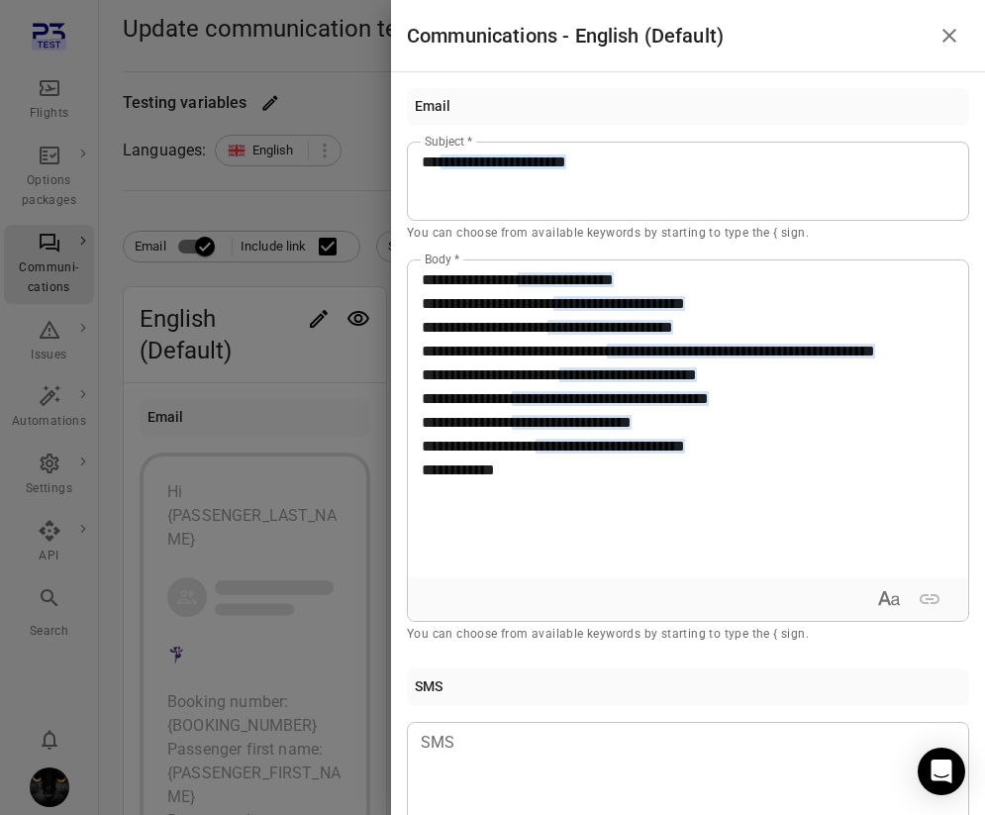
click at [503, 454] on span "**********" at bounding box center [479, 446] width 114 height 15
click at [523, 454] on span "**********" at bounding box center [479, 446] width 114 height 15
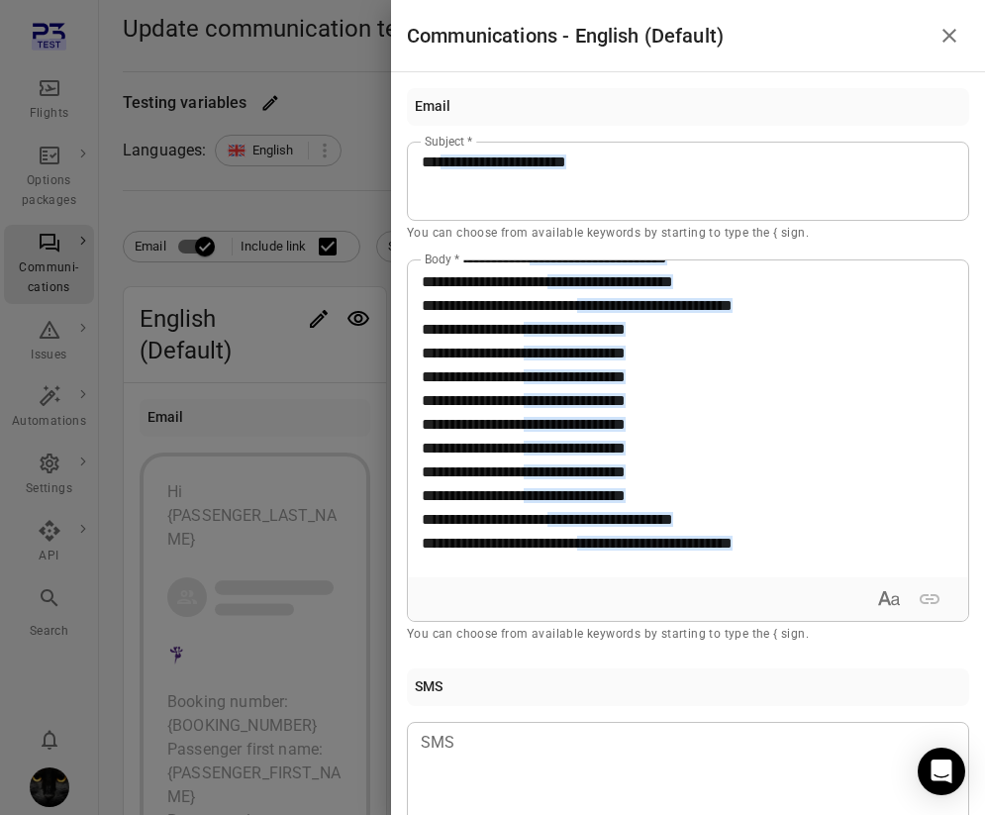
scroll to position [259, 0]
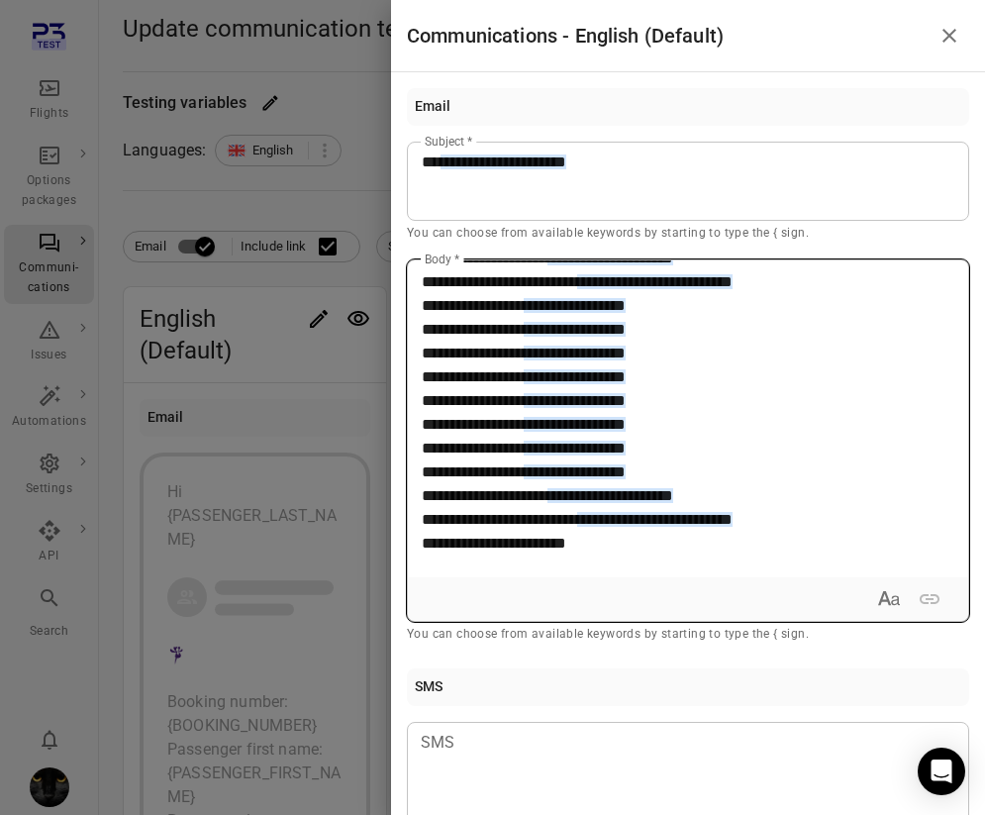
click at [415, 557] on div "**********" at bounding box center [681, 418] width 546 height 317
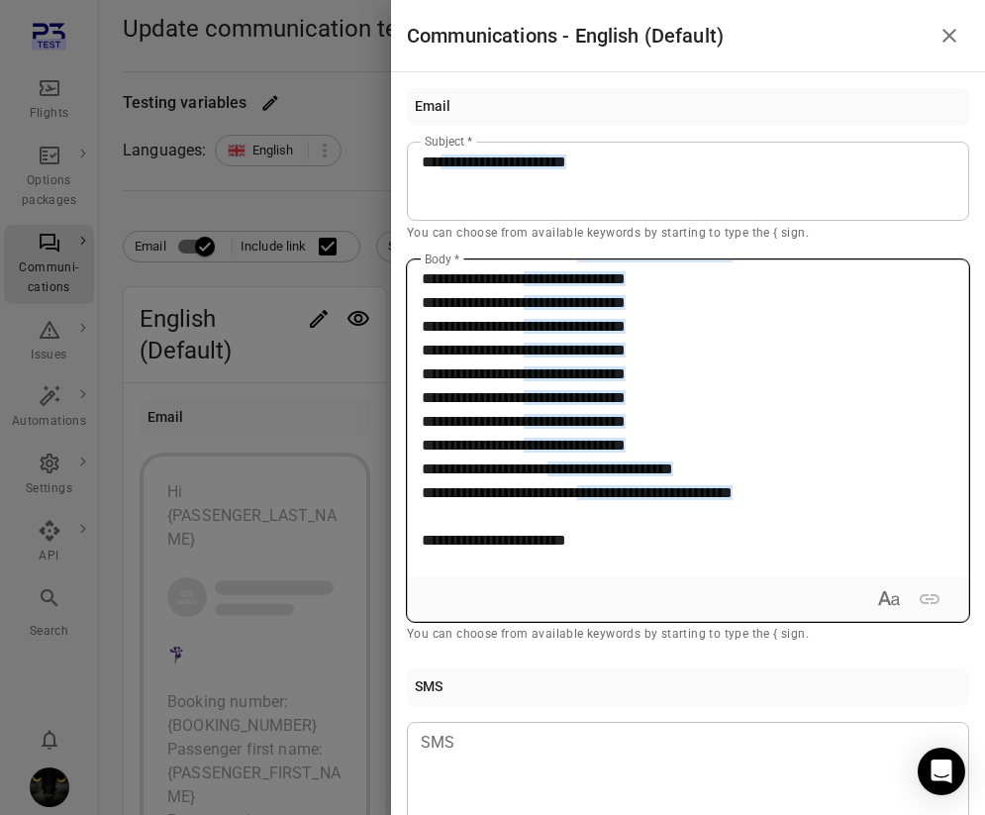
scroll to position [286, 0]
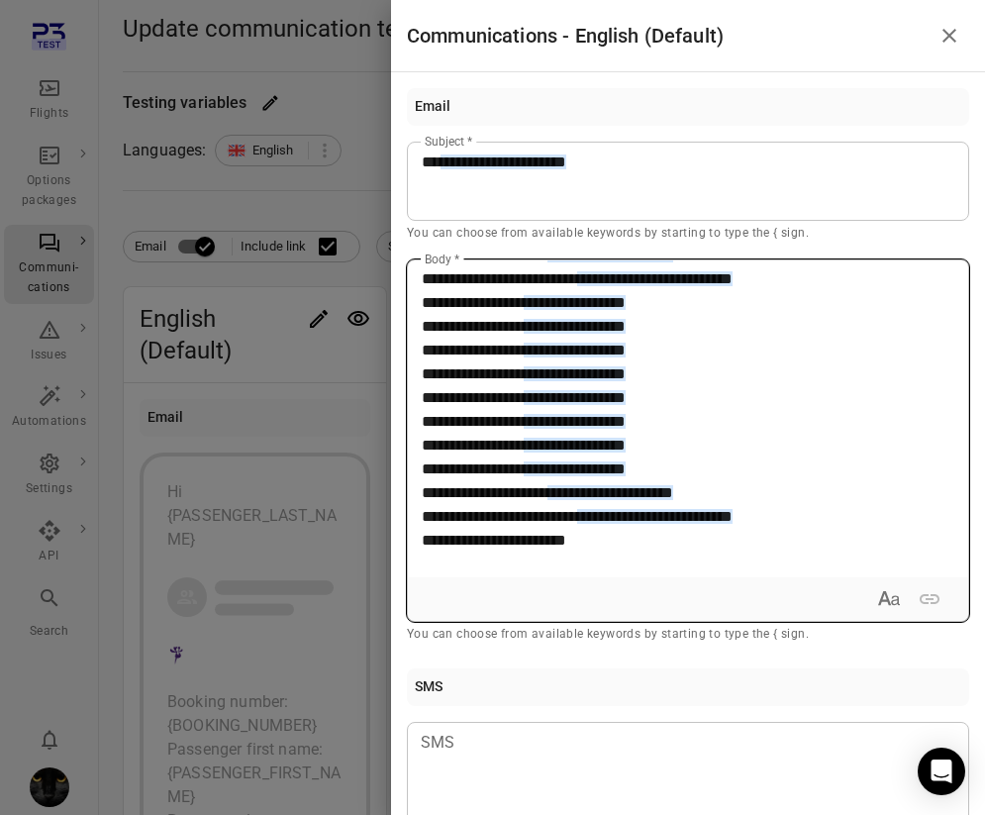
click at [613, 558] on div "**********" at bounding box center [681, 418] width 546 height 317
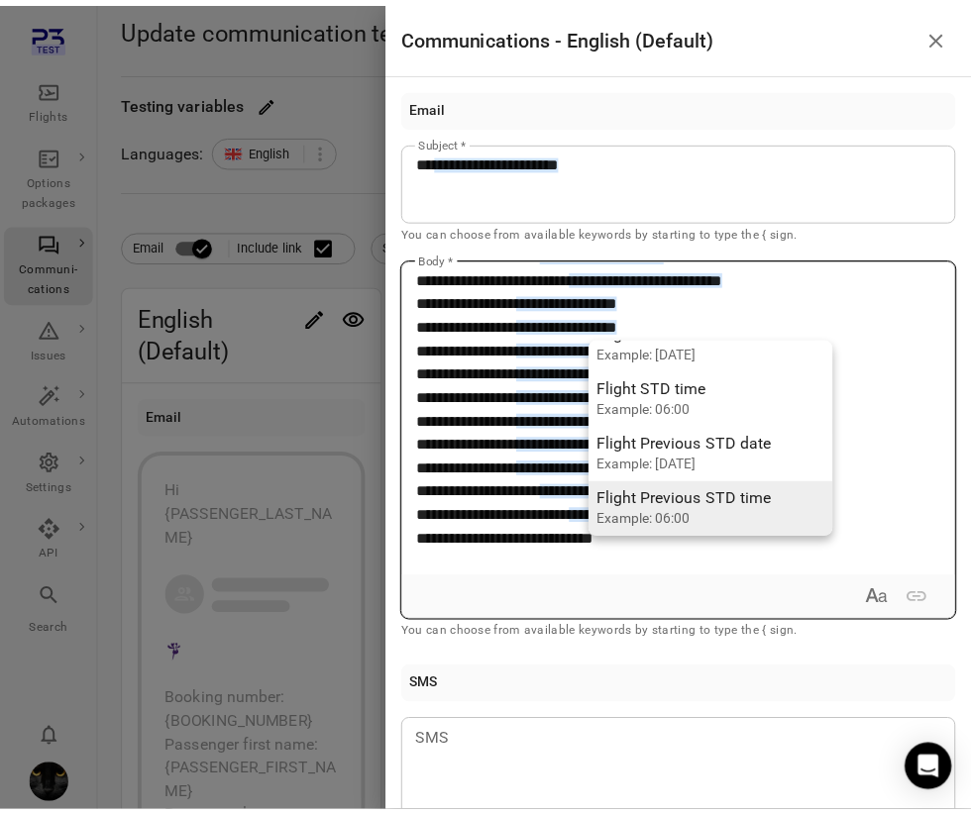
scroll to position [0, 0]
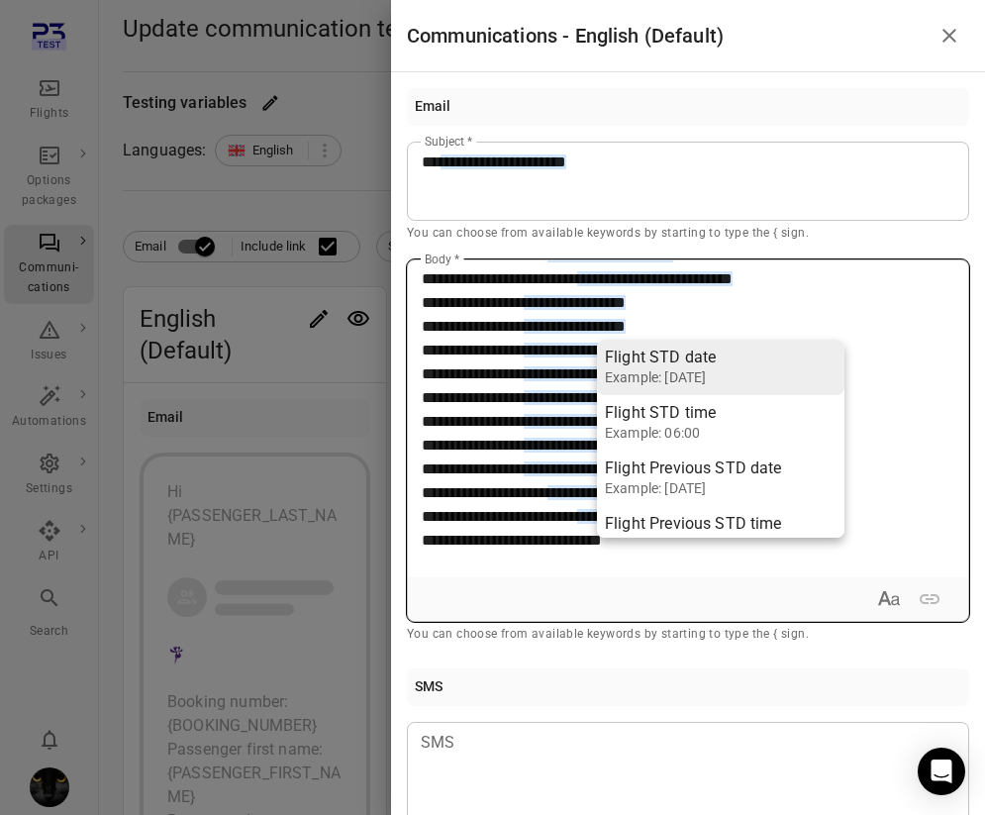
click at [527, 548] on span "**********" at bounding box center [512, 540] width 180 height 15
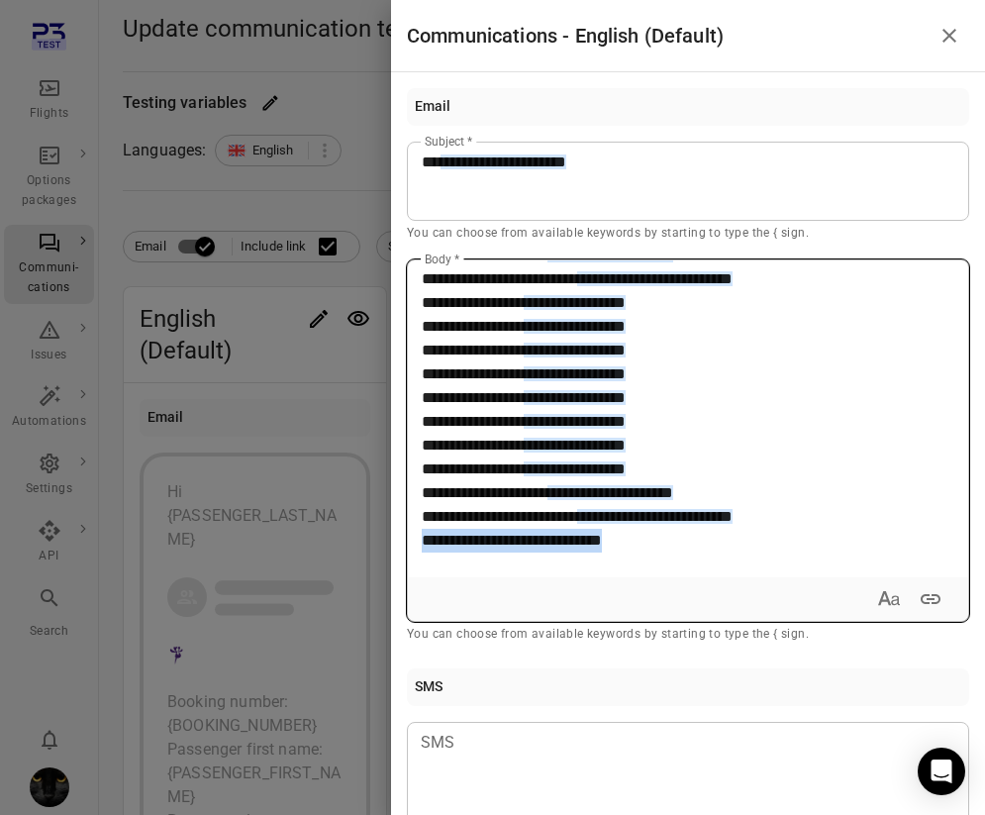
drag, startPoint x: 650, startPoint y: 548, endPoint x: 406, endPoint y: 550, distance: 243.6
click at [407, 550] on div "**********" at bounding box center [688, 440] width 563 height 362
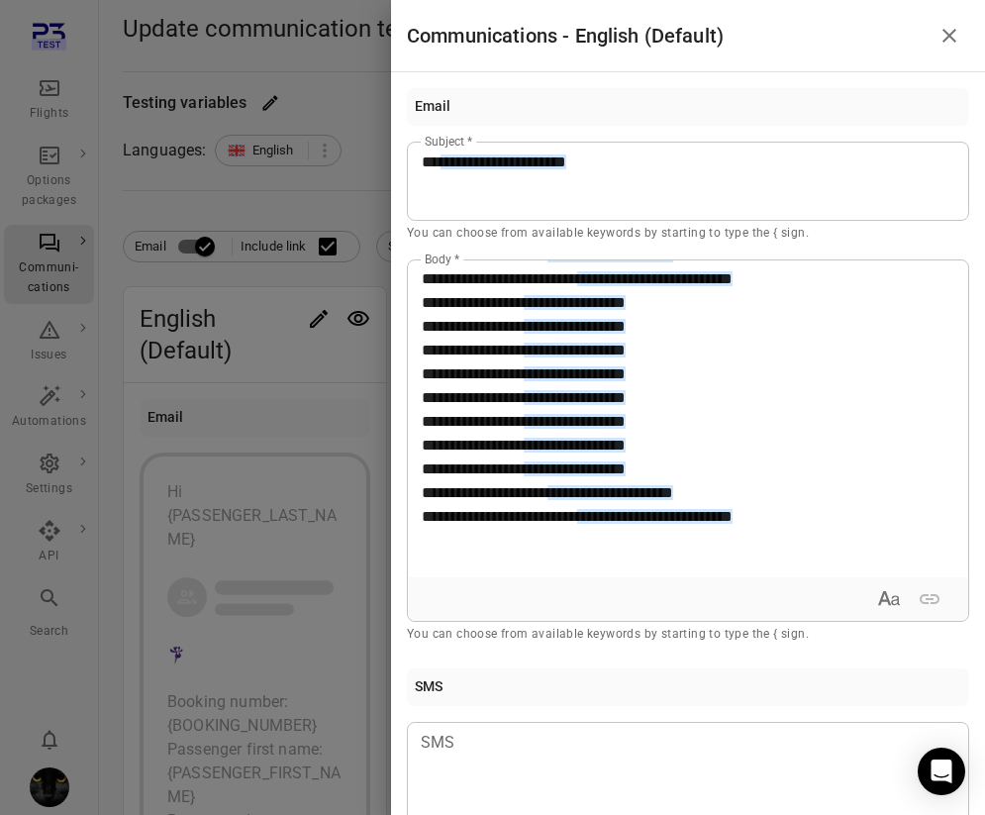
click at [308, 355] on div at bounding box center [492, 407] width 985 height 815
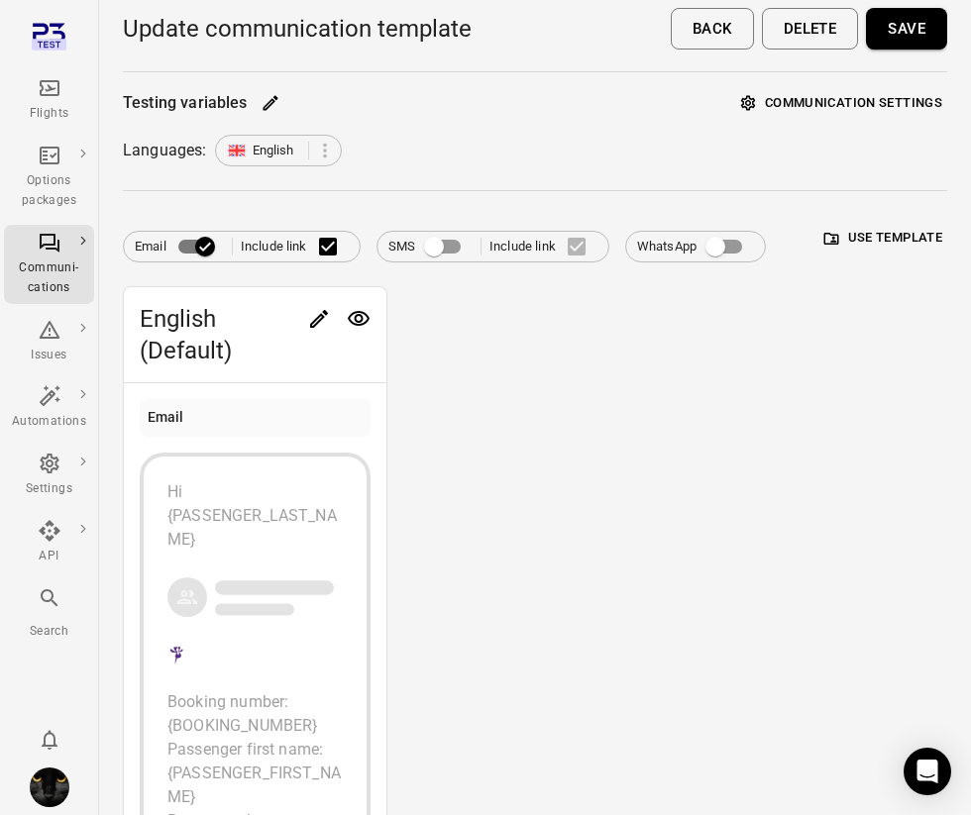
click at [625, 35] on button "Save" at bounding box center [906, 29] width 81 height 42
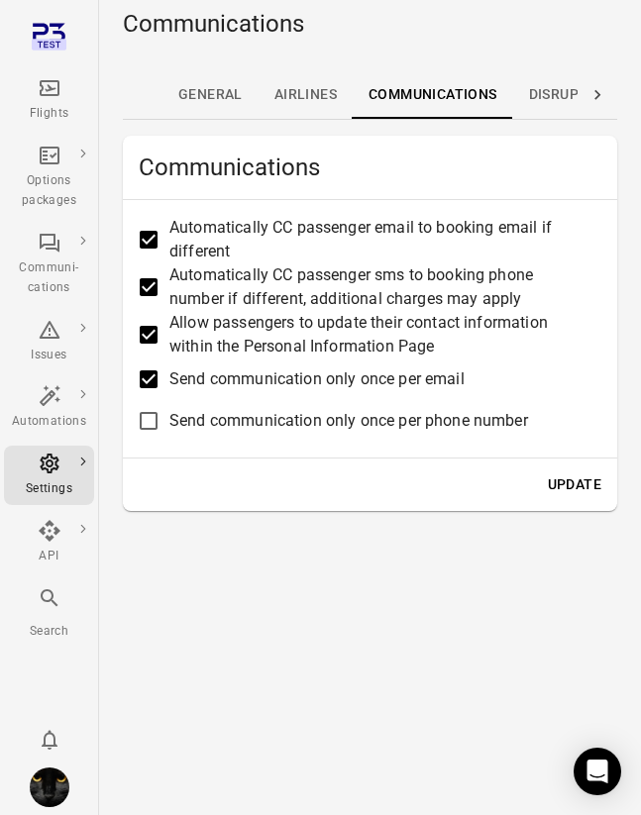
click at [347, 545] on main "Communications Home / Settings / Communications Last updated 11:24 General Airl…" at bounding box center [370, 407] width 542 height 815
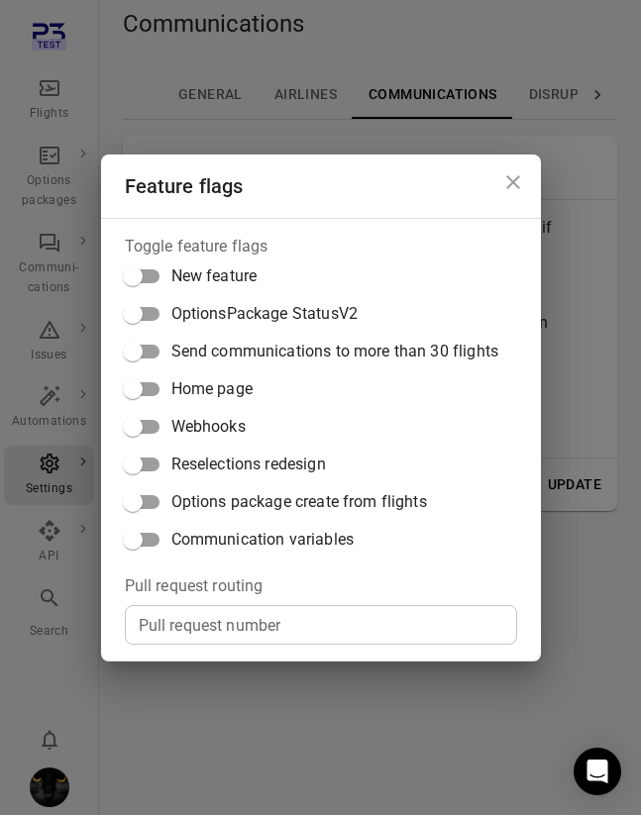
click at [255, 556] on label "Communication variables" at bounding box center [306, 540] width 384 height 38
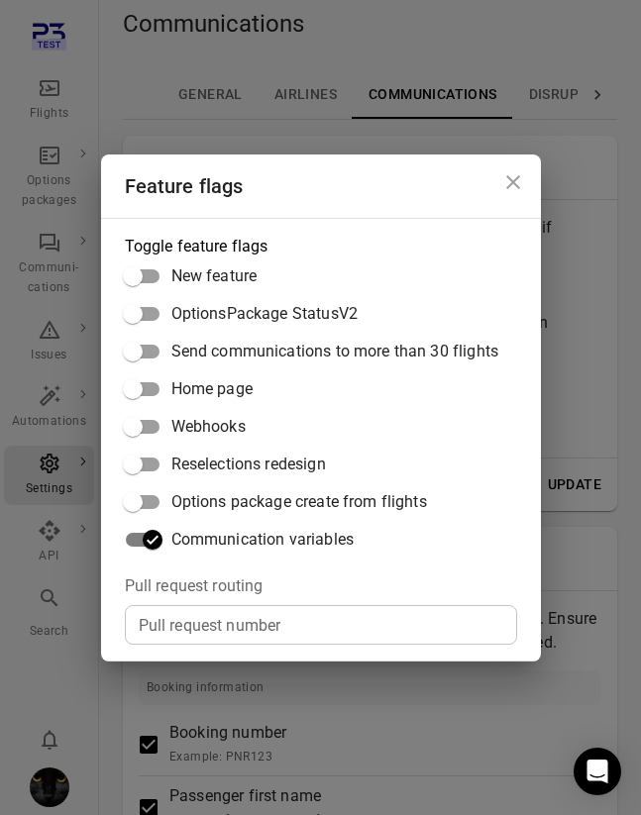
click at [570, 518] on div "Feature flags Toggle feature flags New feature OptionsPackage StatusV2 Send com…" at bounding box center [320, 407] width 641 height 815
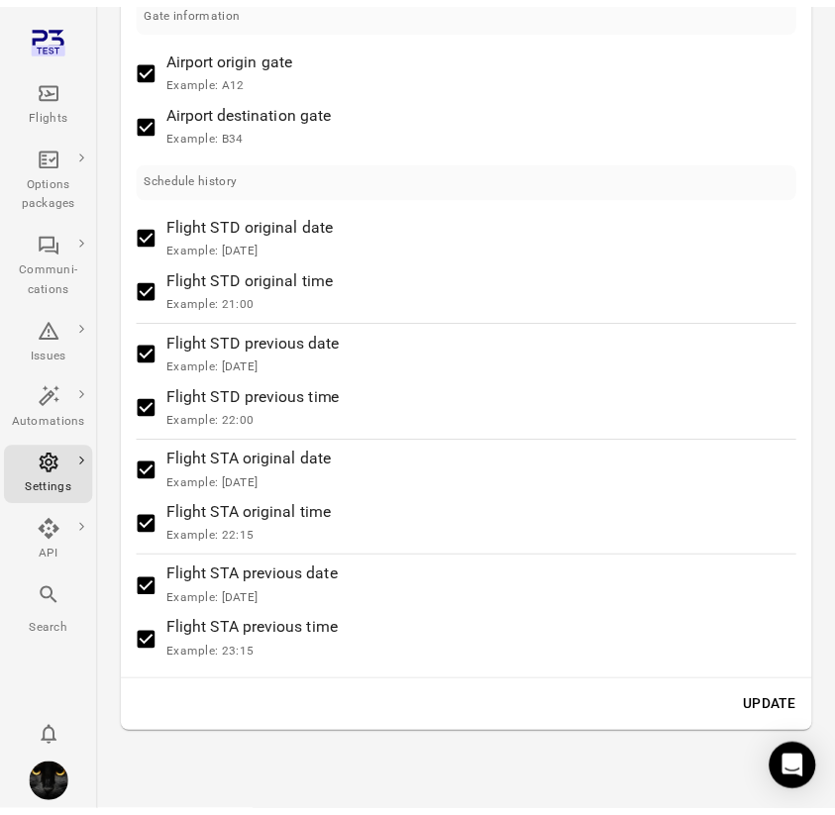
scroll to position [2022, 0]
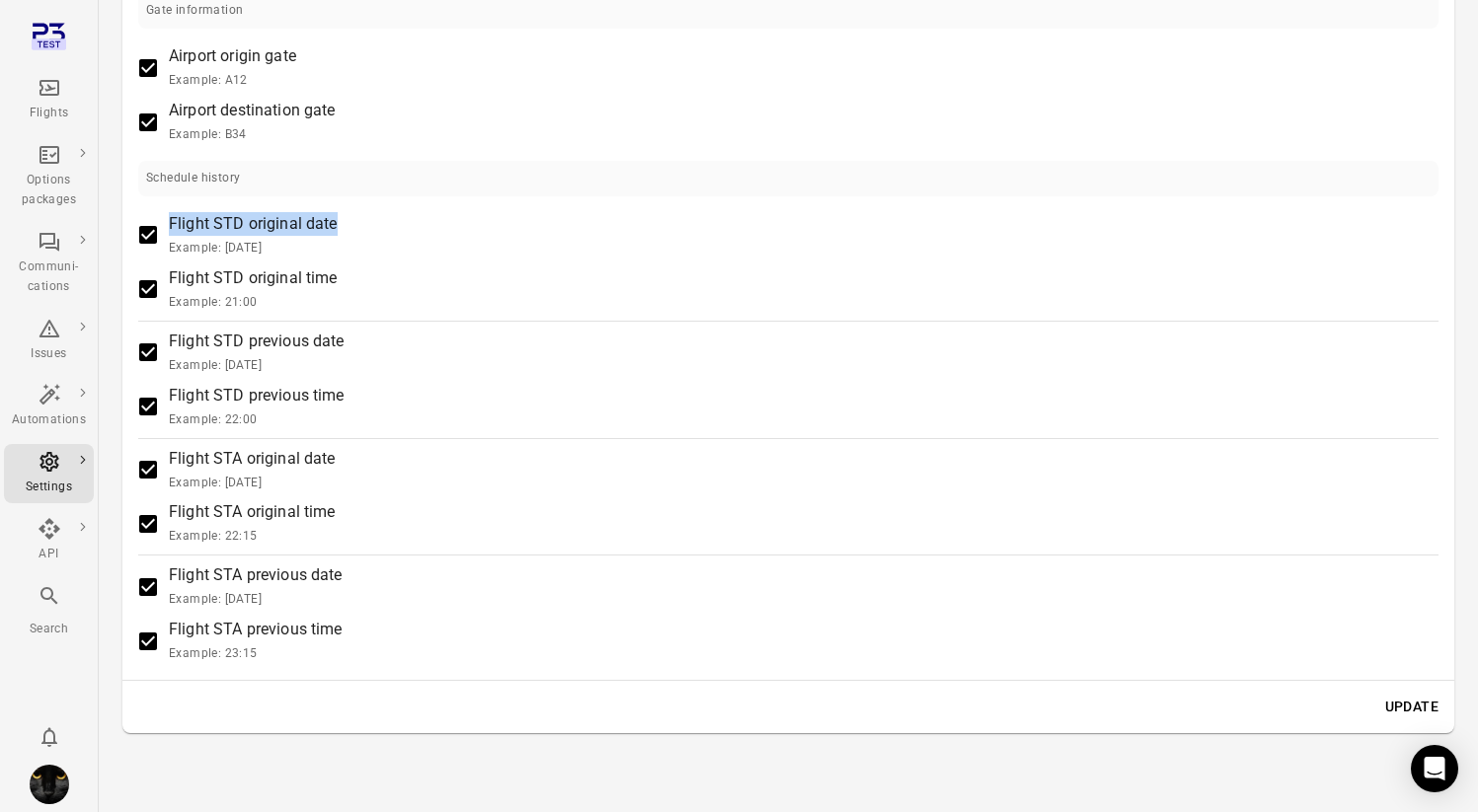
drag, startPoint x: 344, startPoint y: 225, endPoint x: 171, endPoint y: 229, distance: 173.0
click at [171, 229] on label "Flight STD original date Example: [DATE]" at bounding box center [774, 235] width 1295 height 47
click at [259, 231] on span "Flight STD original date Example: [DATE]" at bounding box center [252, 235] width 168 height 47
click at [206, 227] on span "Flight STD original date Example: [DATE]" at bounding box center [252, 235] width 168 height 47
click at [244, 222] on label "Flight STD original date Example: [DATE]" at bounding box center [774, 235] width 1295 height 47
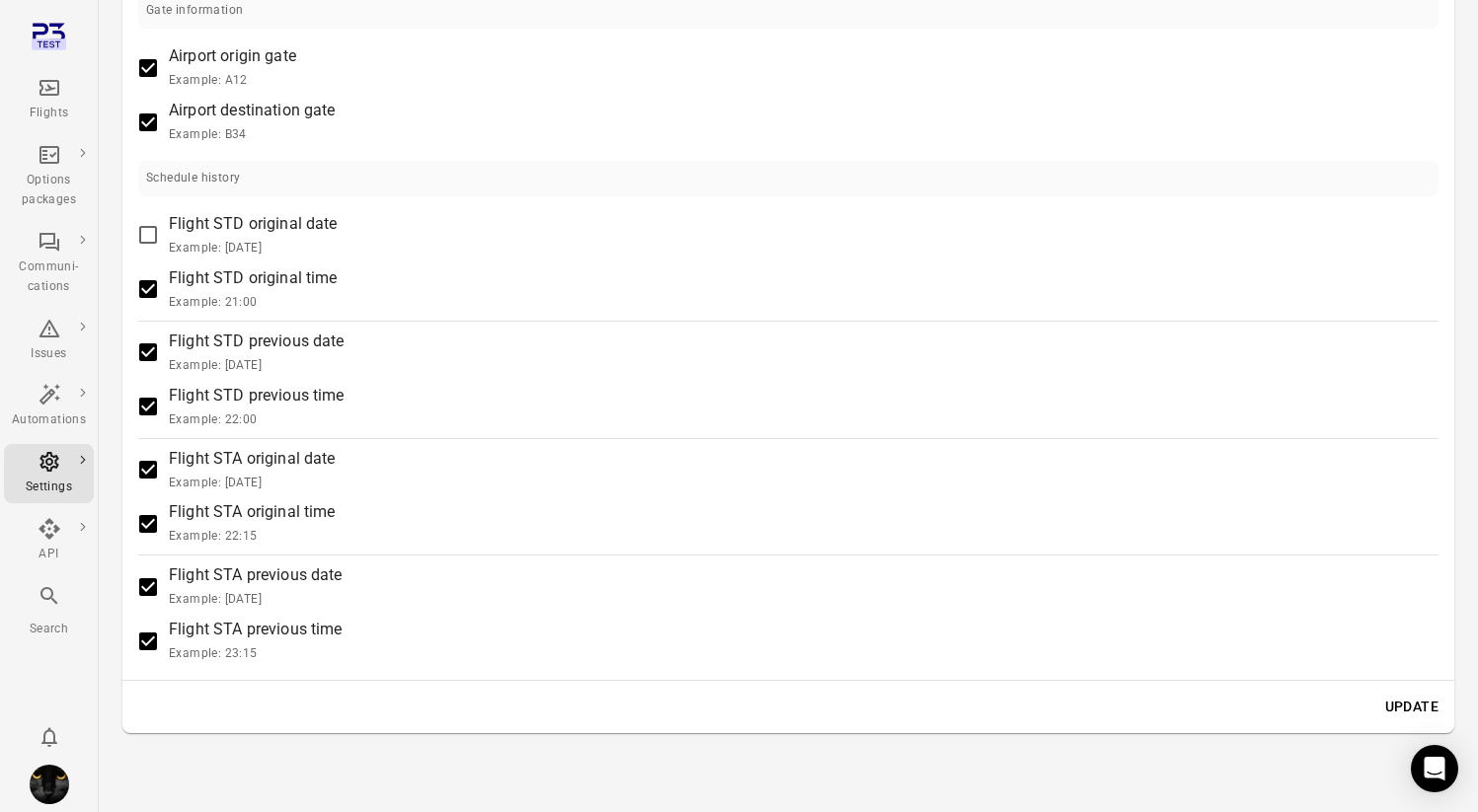
click at [177, 230] on span "Flight STD original date Example: [DATE]" at bounding box center [252, 235] width 168 height 47
drag, startPoint x: 299, startPoint y: 220, endPoint x: 170, endPoint y: 219, distance: 129.0
click at [170, 219] on span "Flight STD original date Example: [DATE]" at bounding box center [252, 235] width 168 height 47
copy span "Flight STD original"
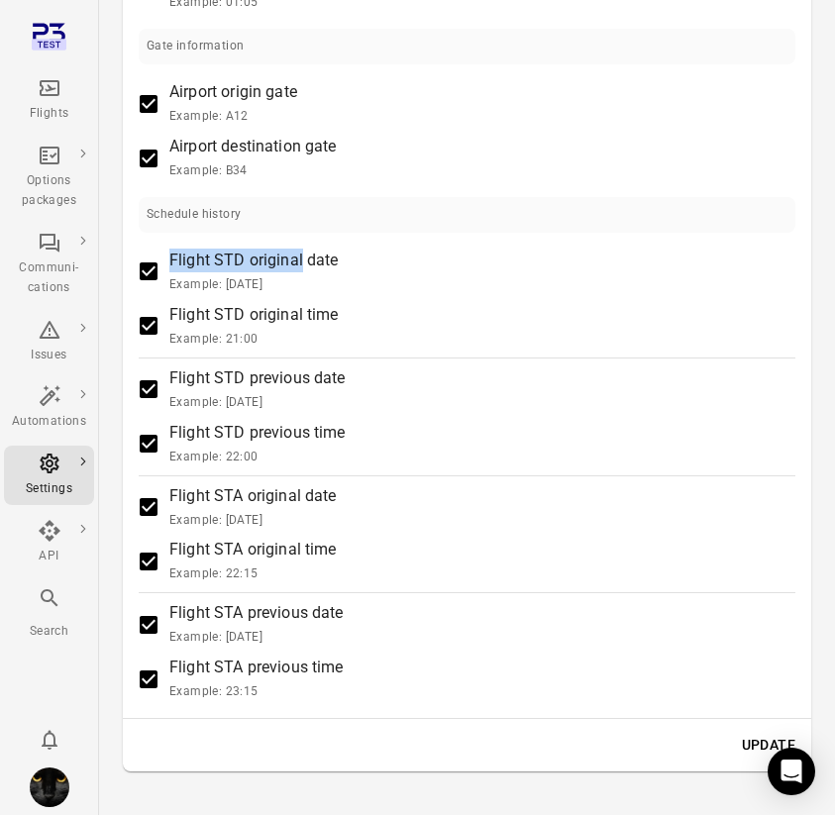
click at [386, 274] on label "Flight STD original date Example: [DATE]" at bounding box center [454, 272] width 652 height 47
click at [253, 269] on span "Flight STD original date Example: [DATE]" at bounding box center [253, 272] width 169 height 47
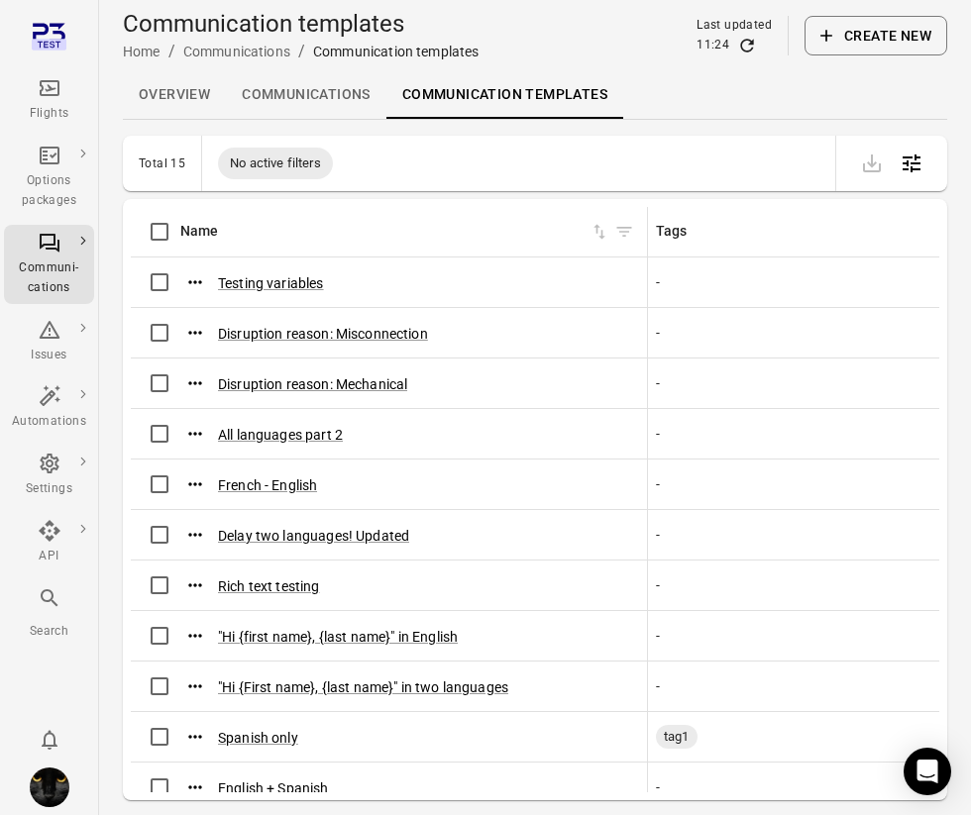
click at [29, 97] on div "Flights" at bounding box center [49, 100] width 74 height 48
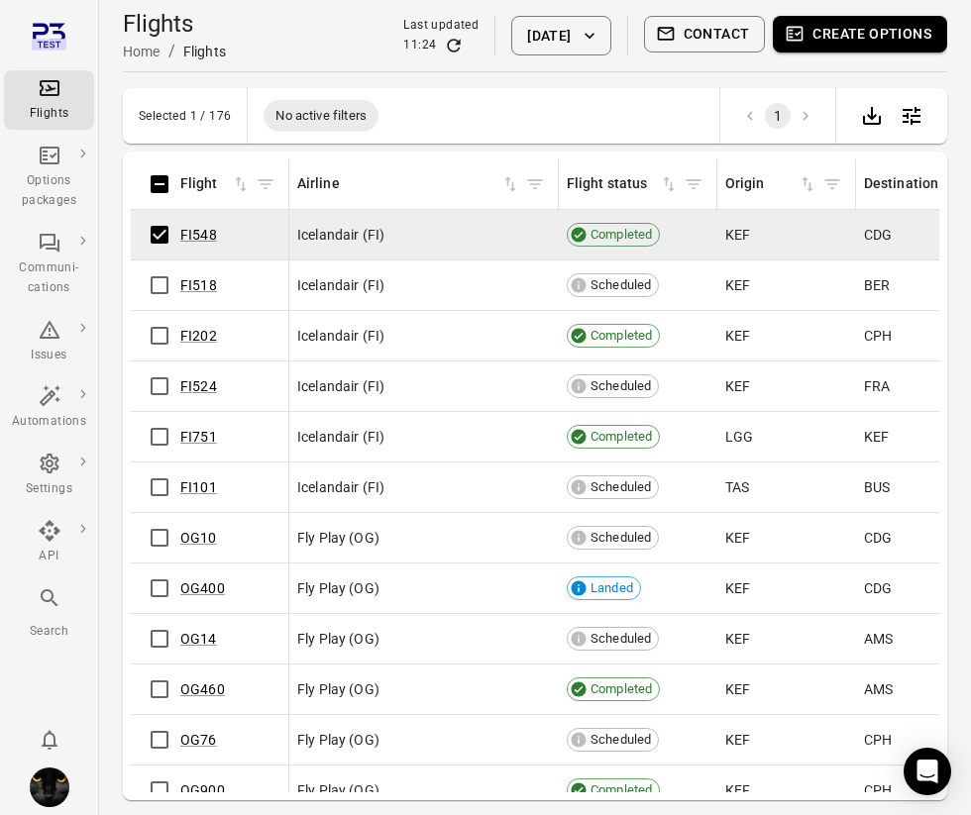
click at [850, 51] on button "Create options" at bounding box center [859, 34] width 174 height 37
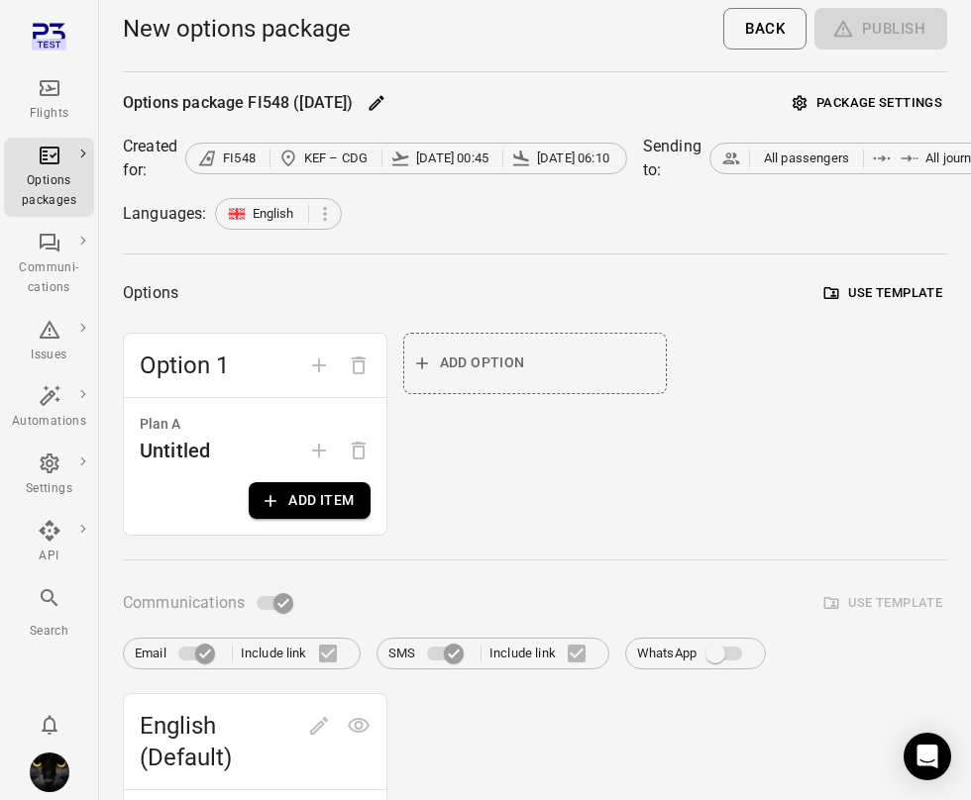
click at [300, 480] on div "Plan A Untitled Add item" at bounding box center [255, 466] width 262 height 137
click at [311, 491] on button "Add item" at bounding box center [309, 500] width 121 height 37
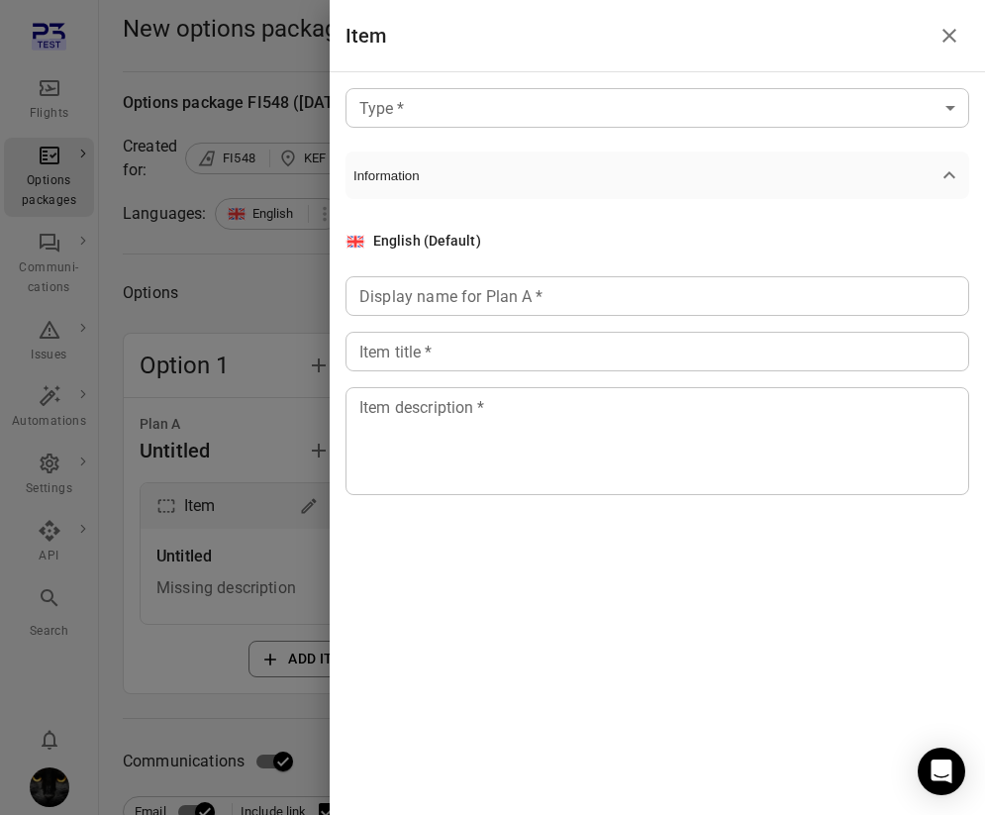
click at [254, 263] on div at bounding box center [492, 407] width 985 height 815
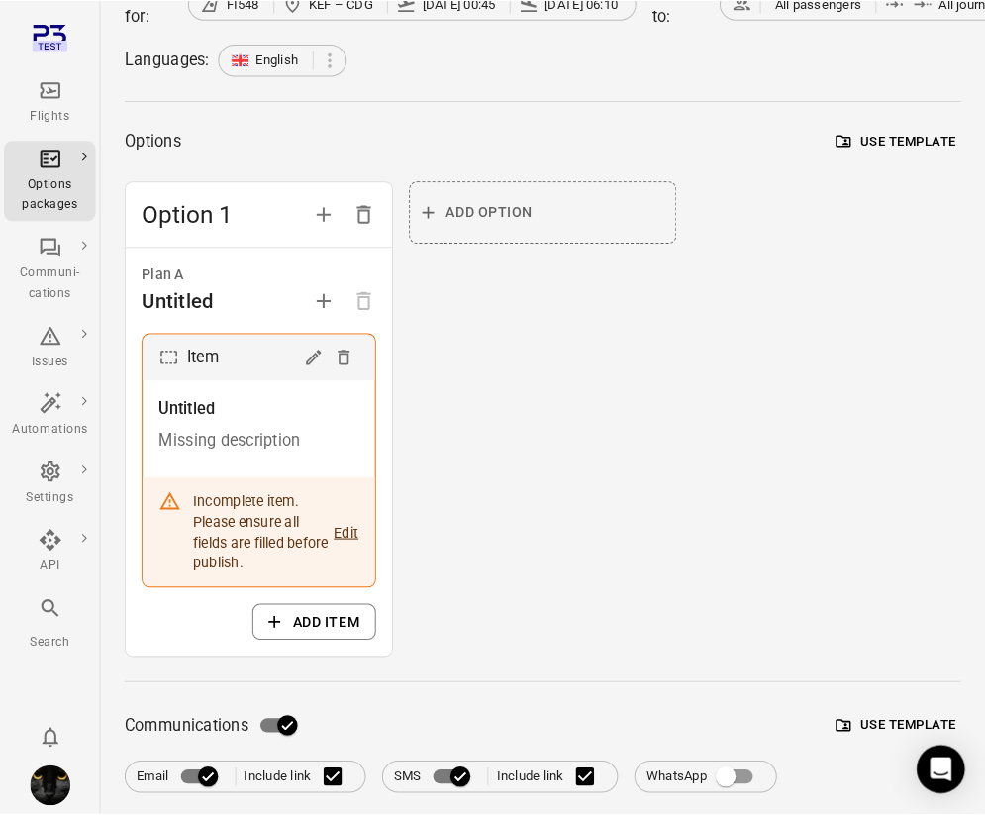
scroll to position [235, 0]
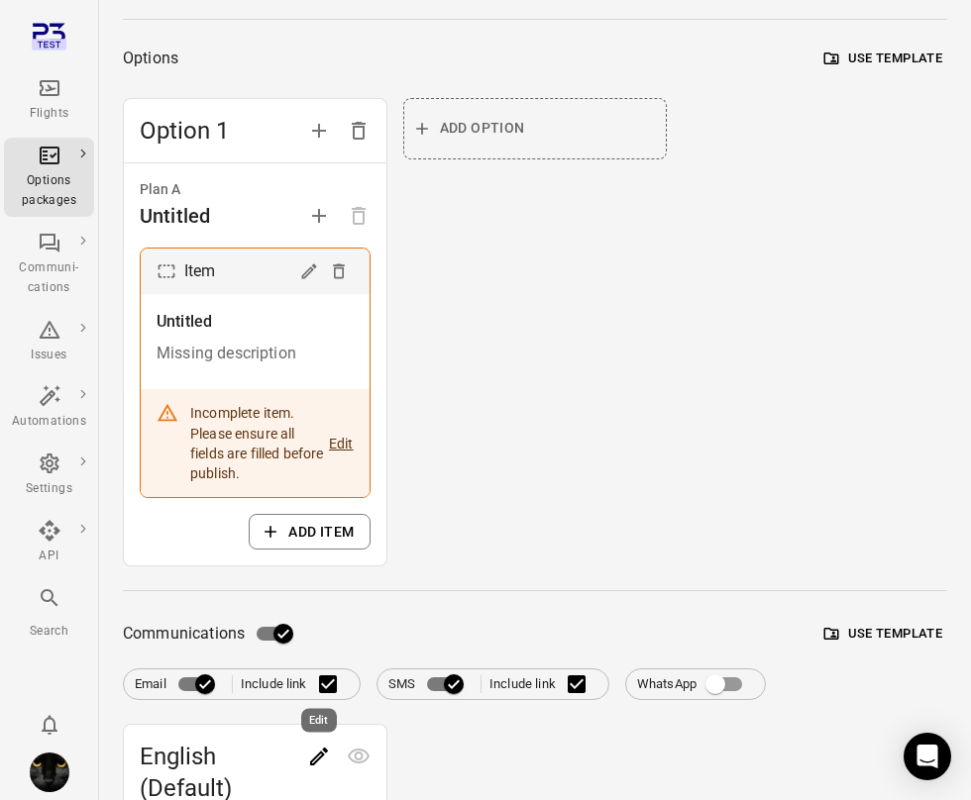
click at [317, 763] on icon "Edit" at bounding box center [319, 757] width 24 height 24
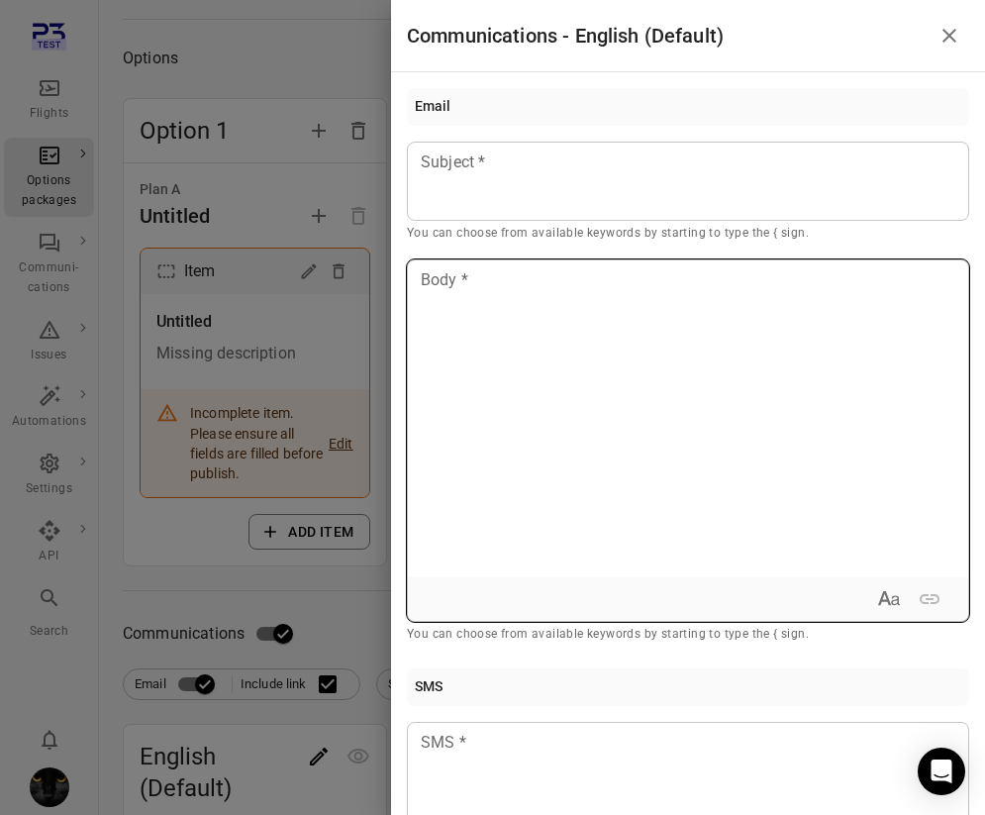
click at [588, 432] on div at bounding box center [688, 418] width 561 height 317
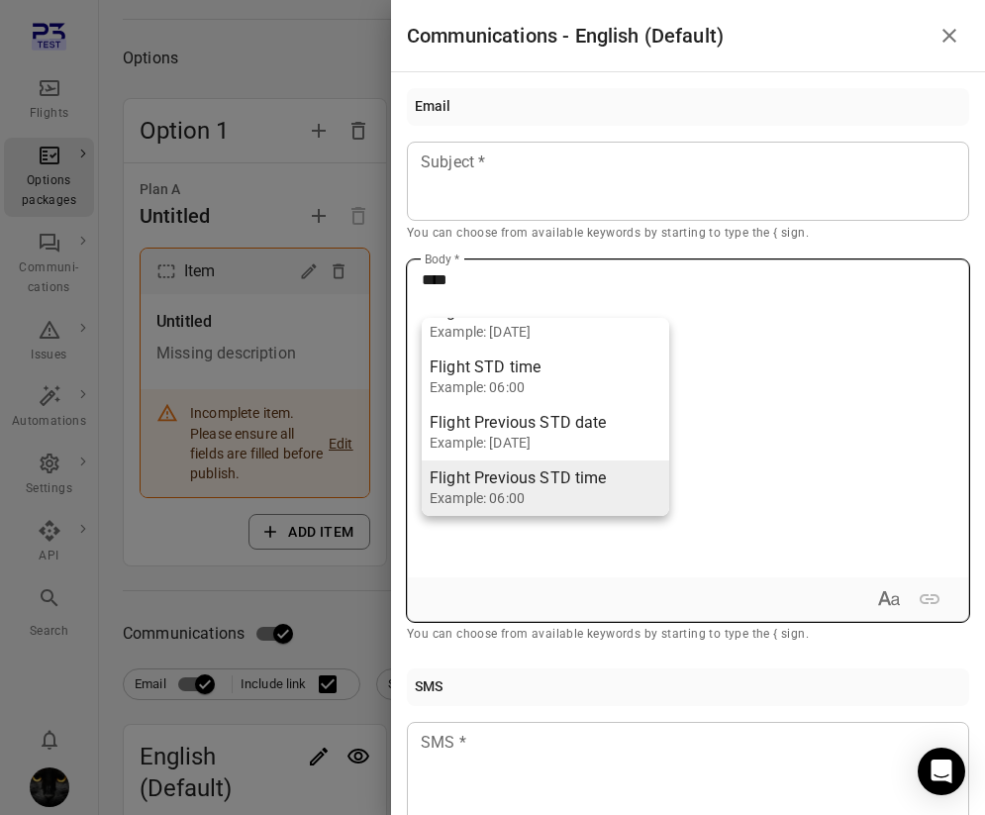
scroll to position [0, 0]
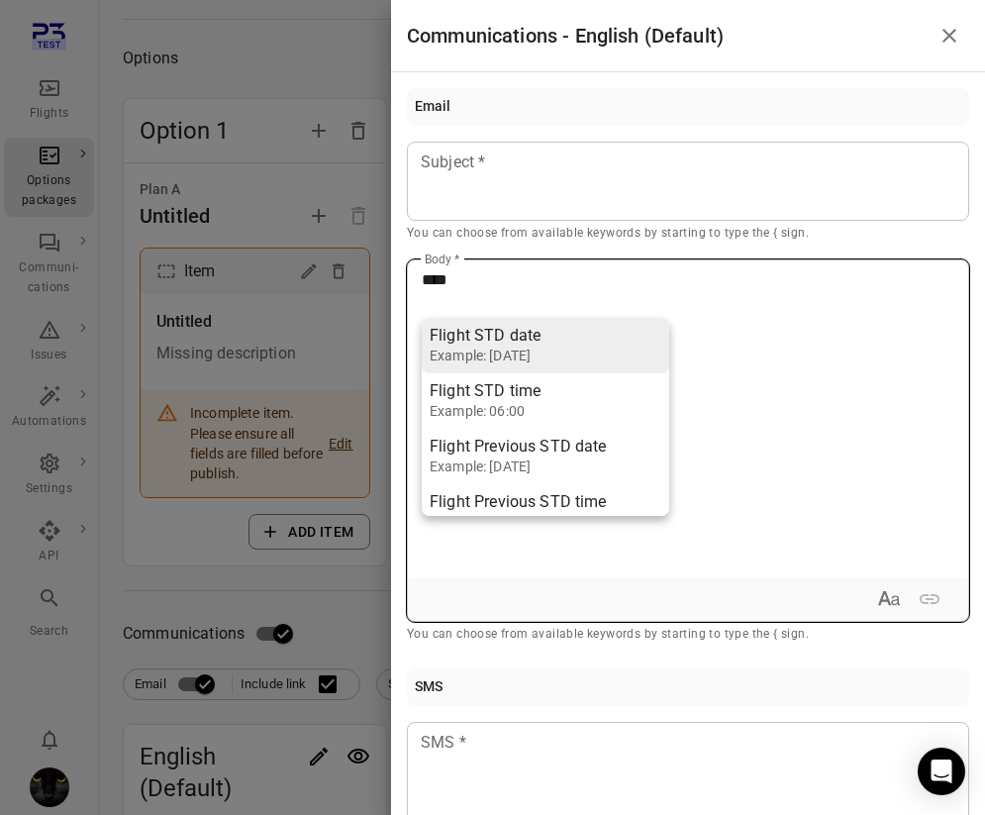
click at [559, 265] on div "****" at bounding box center [688, 418] width 561 height 317
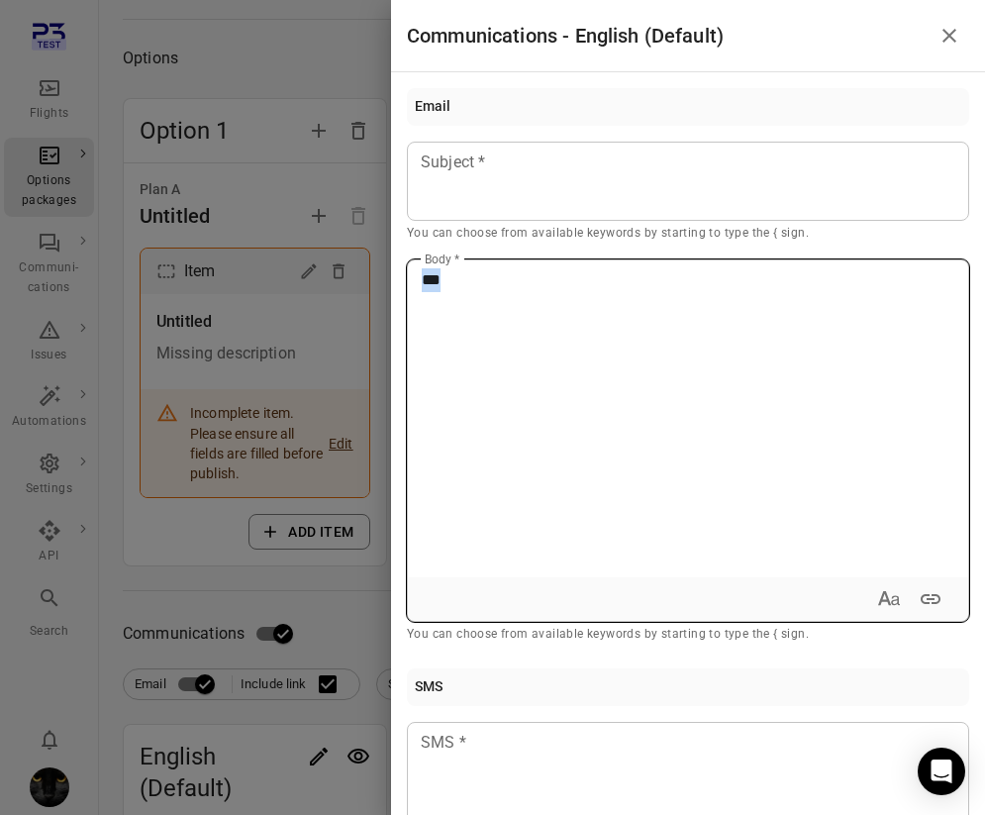
drag, startPoint x: 507, startPoint y: 292, endPoint x: 323, endPoint y: 253, distance: 188.4
click at [323, 253] on div "Communications - English (Default) Email Subject Subject * You can choose from …" at bounding box center [492, 407] width 985 height 815
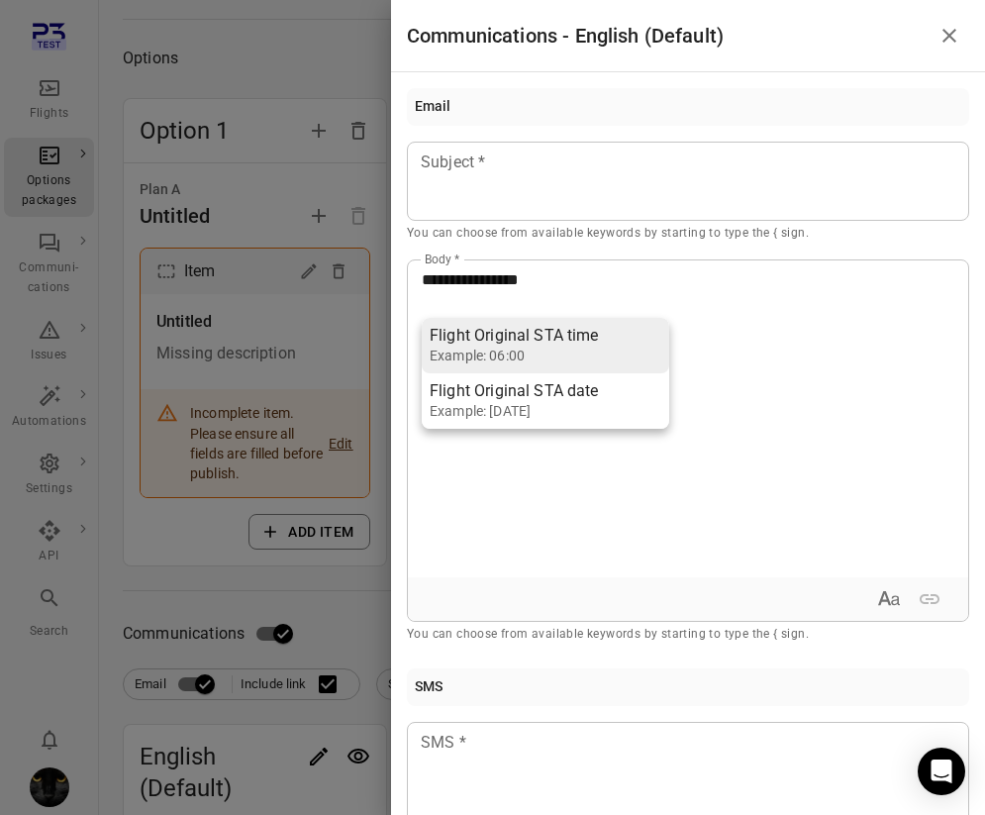
click at [184, 50] on div at bounding box center [492, 407] width 985 height 815
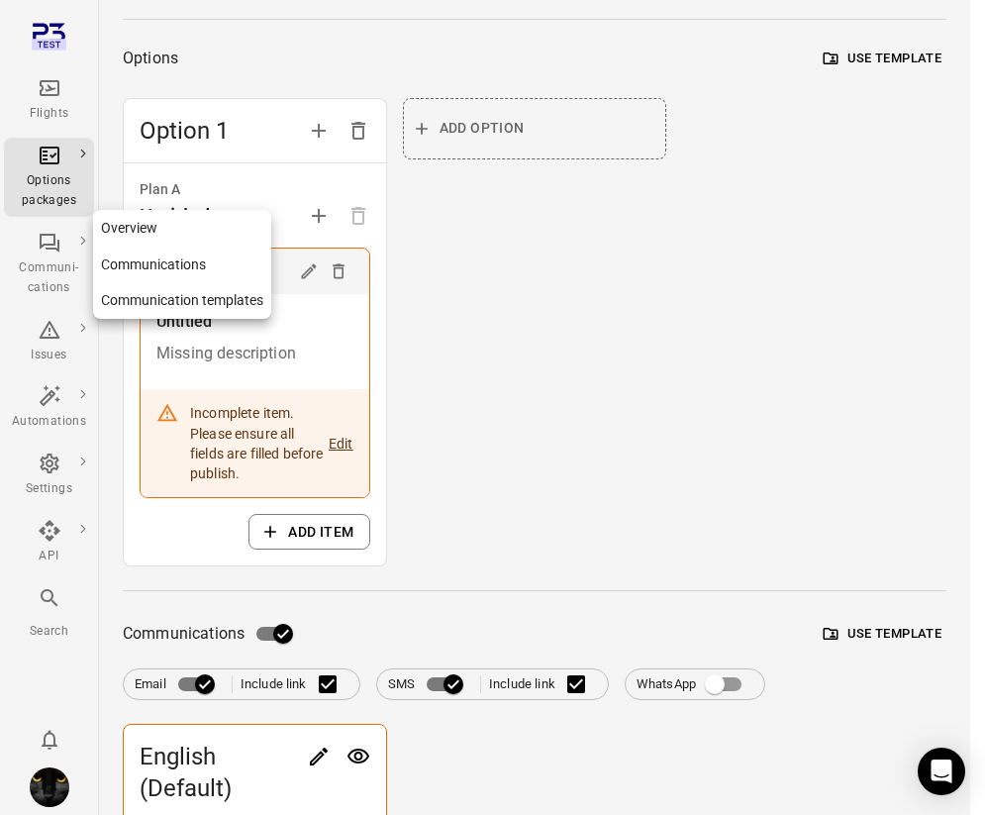
click at [50, 268] on div "Communi-cations" at bounding box center [49, 278] width 74 height 40
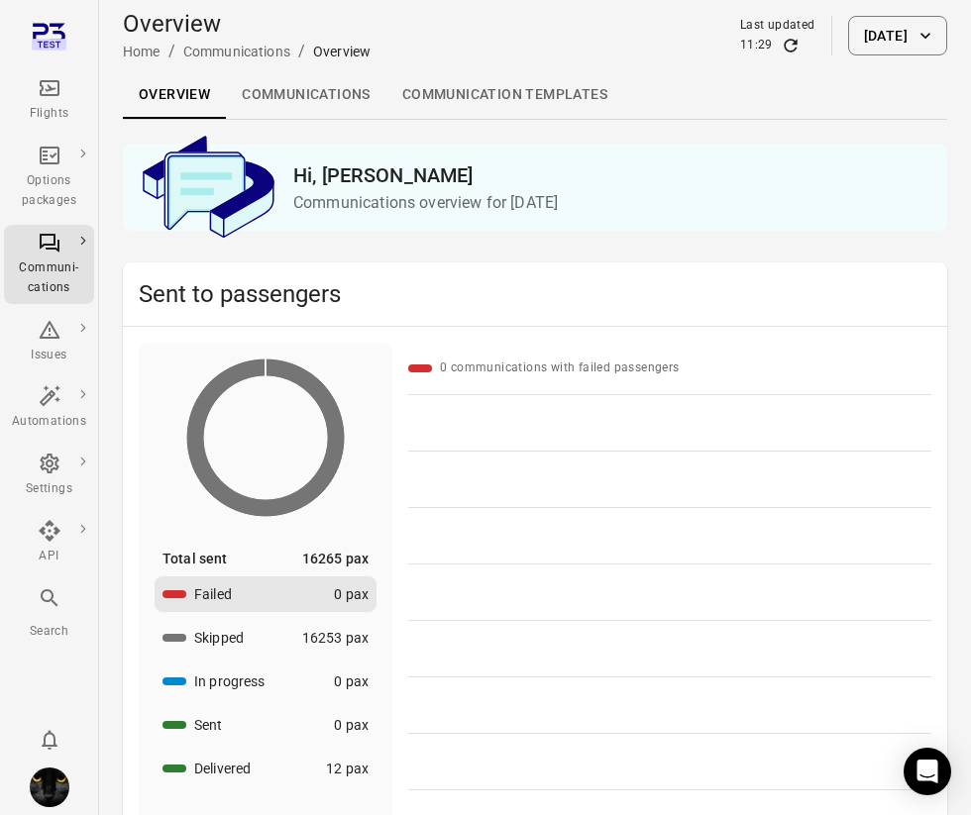
click at [497, 99] on link "Communication templates" at bounding box center [504, 95] width 237 height 48
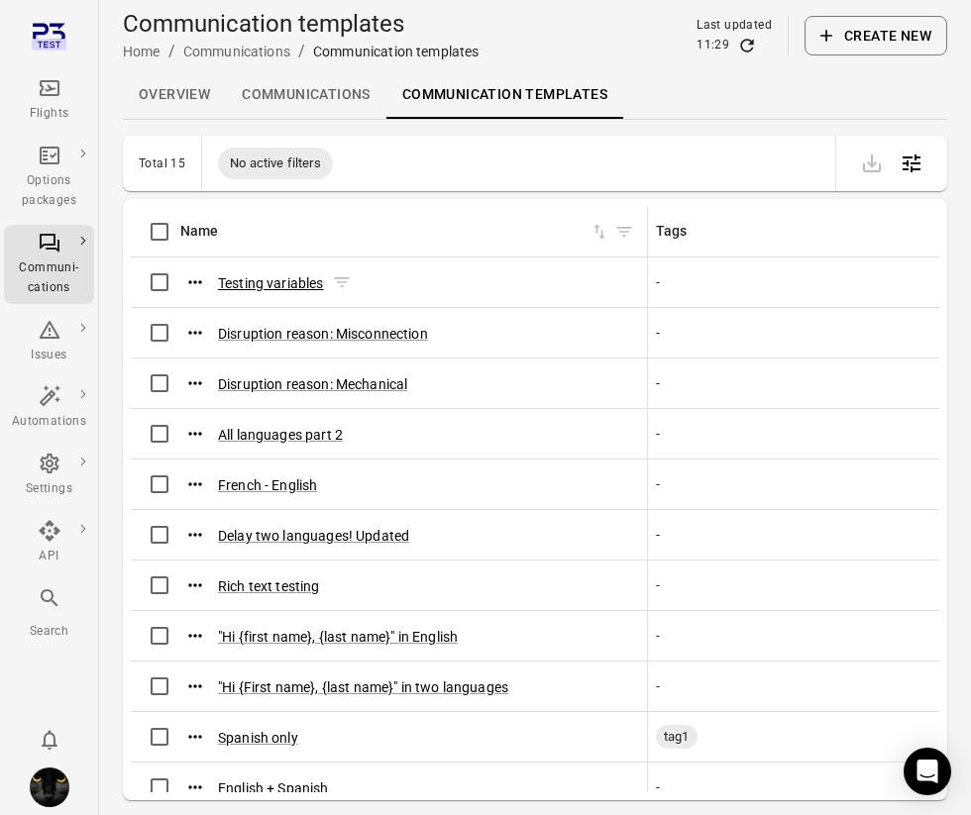
click at [292, 275] on button "Testing variables" at bounding box center [271, 283] width 106 height 20
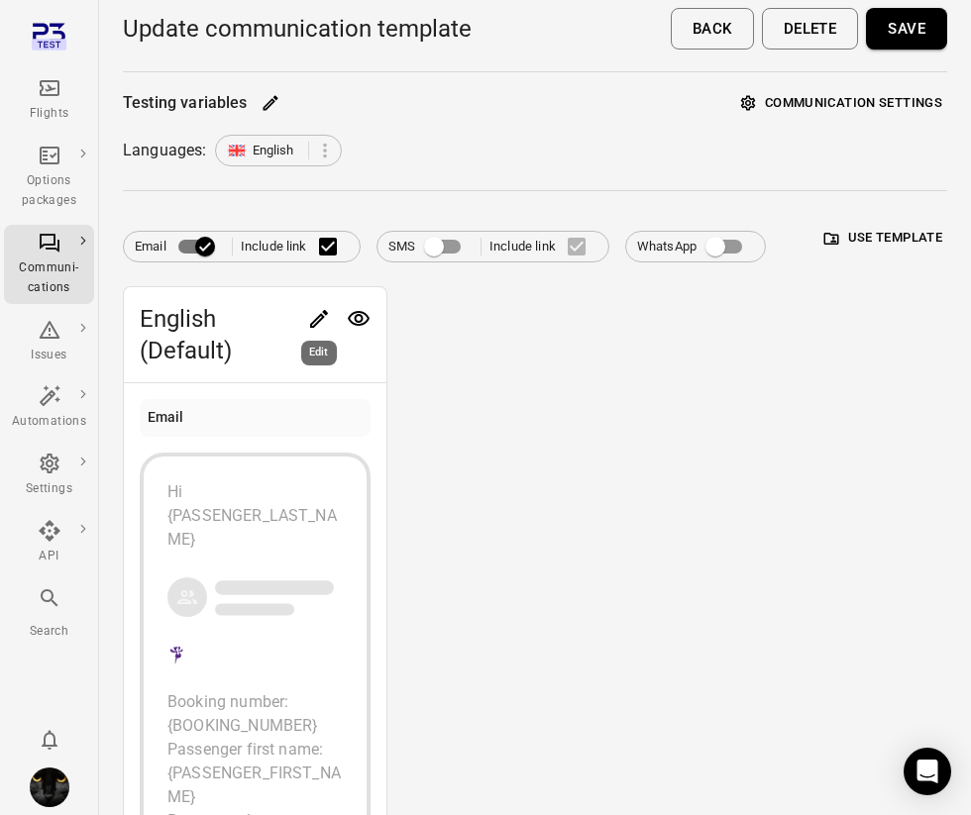
click at [317, 324] on icon "Edit" at bounding box center [319, 319] width 24 height 24
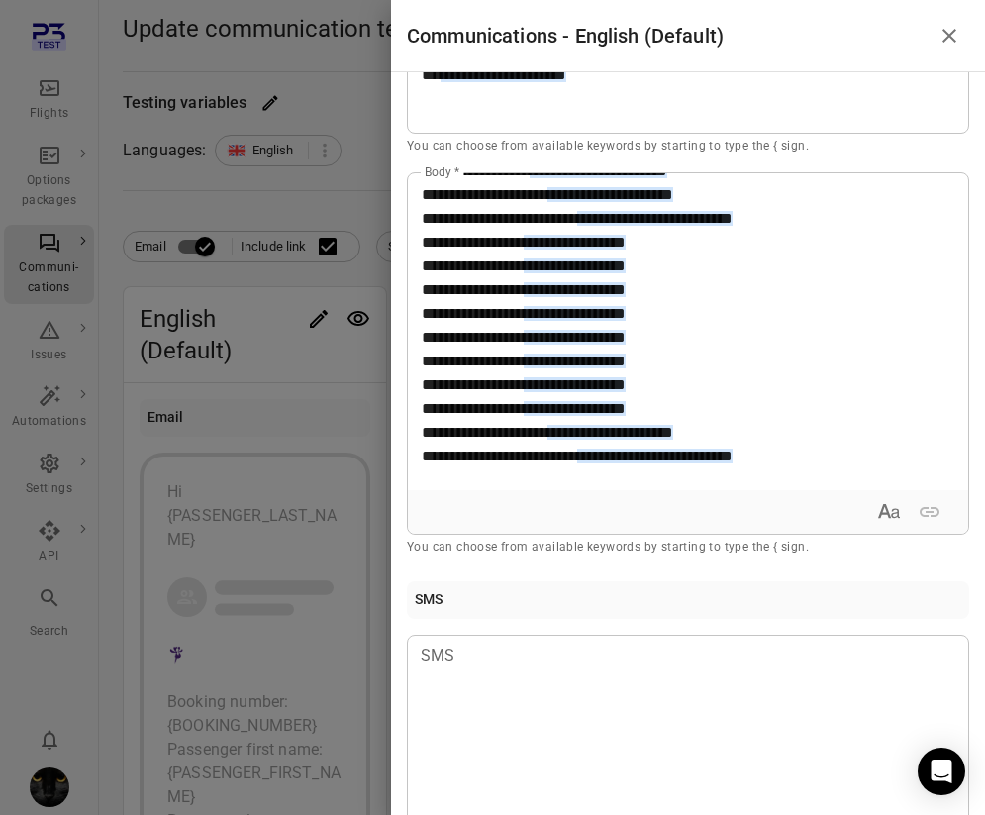
scroll to position [81, 0]
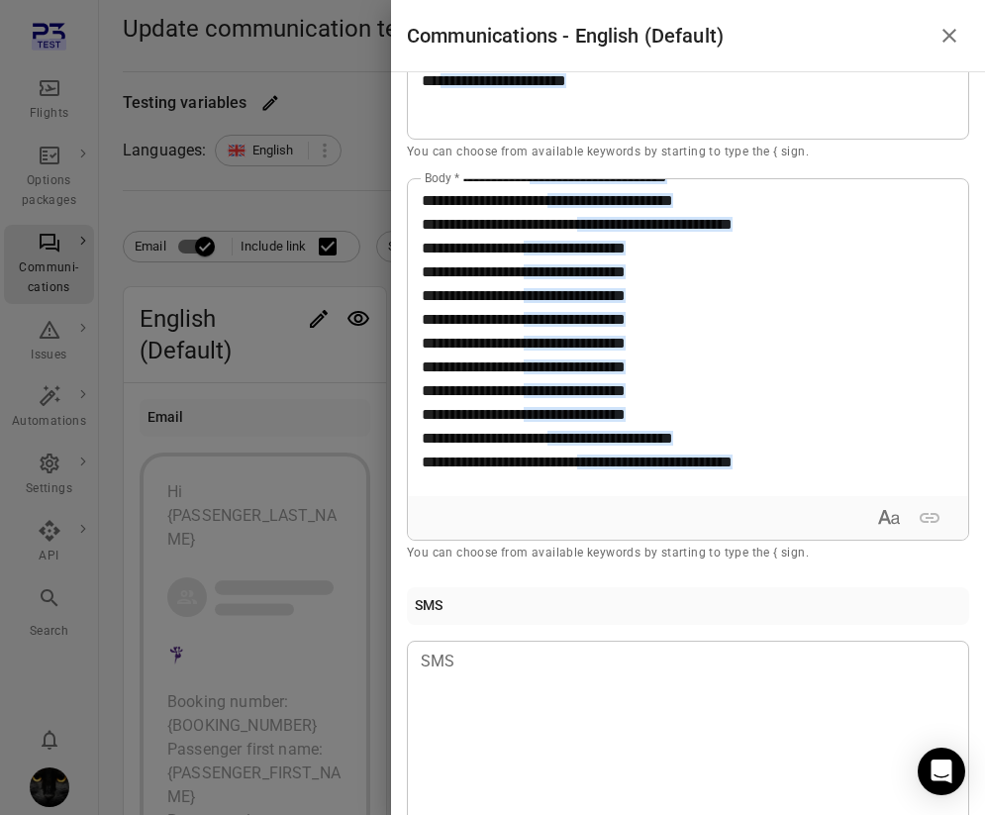
click at [853, 474] on p "**********" at bounding box center [681, 212] width 518 height 523
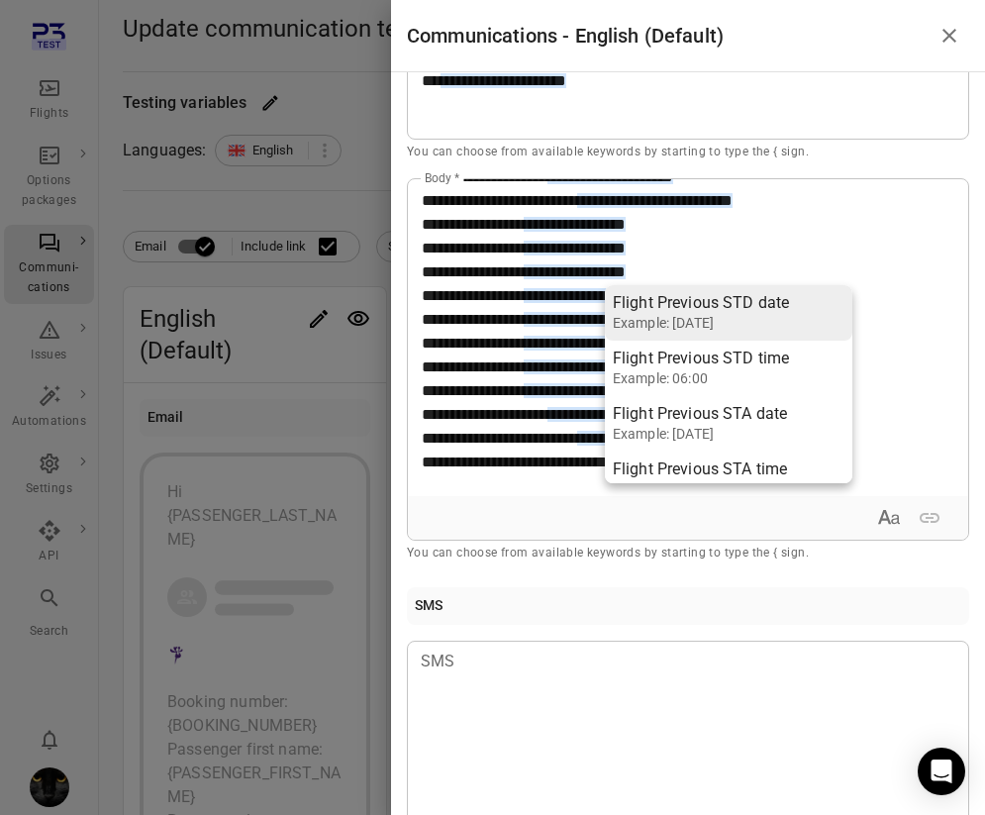
click at [790, 308] on li "Flight Previous STD date Example: [DATE]" at bounding box center [729, 312] width 248 height 55
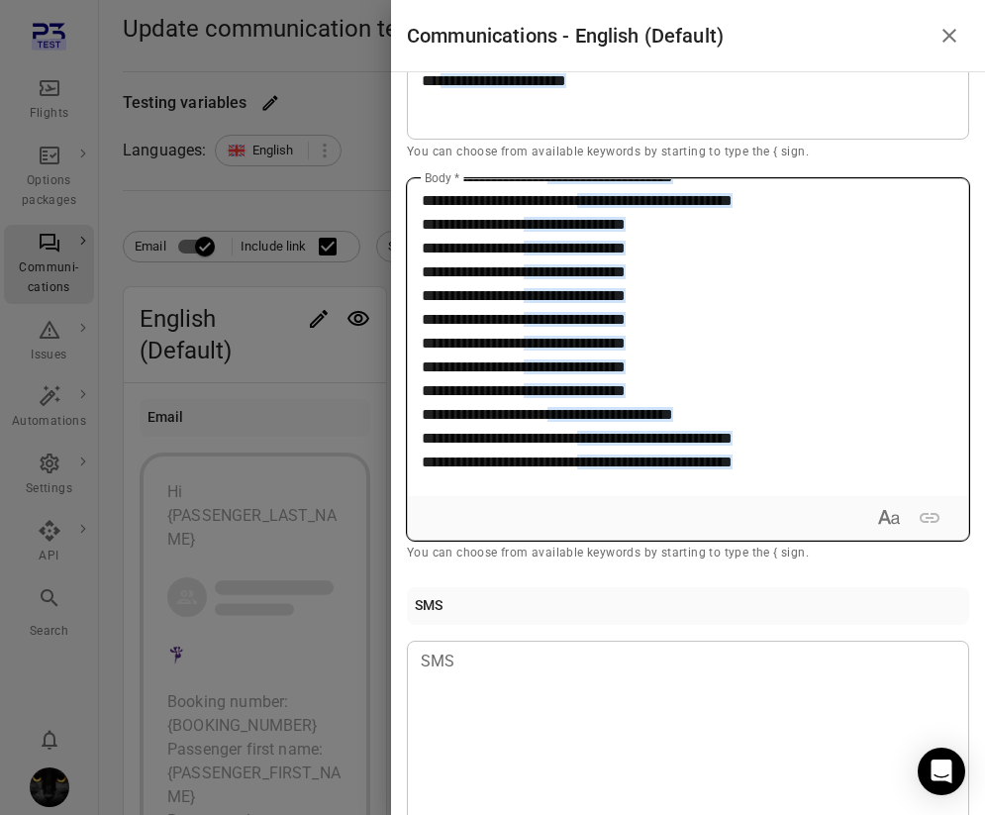
scroll to position [283, 0]
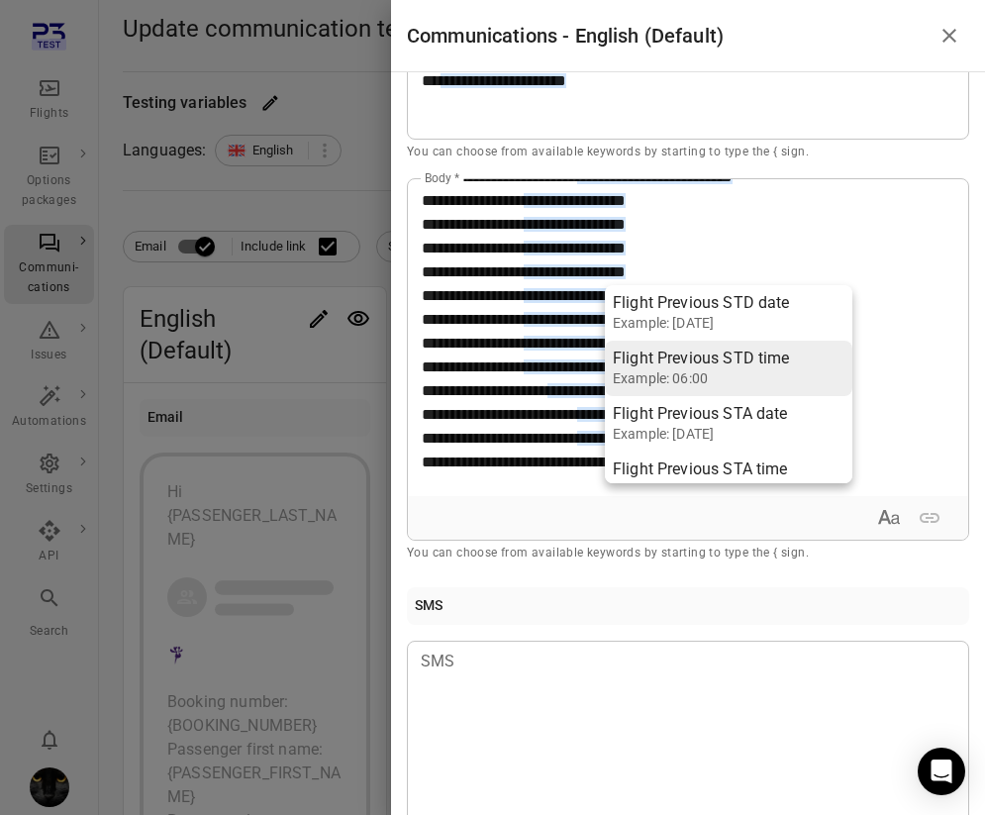
click at [789, 361] on li "Flight Previous STD time Example: 06:00" at bounding box center [729, 368] width 248 height 55
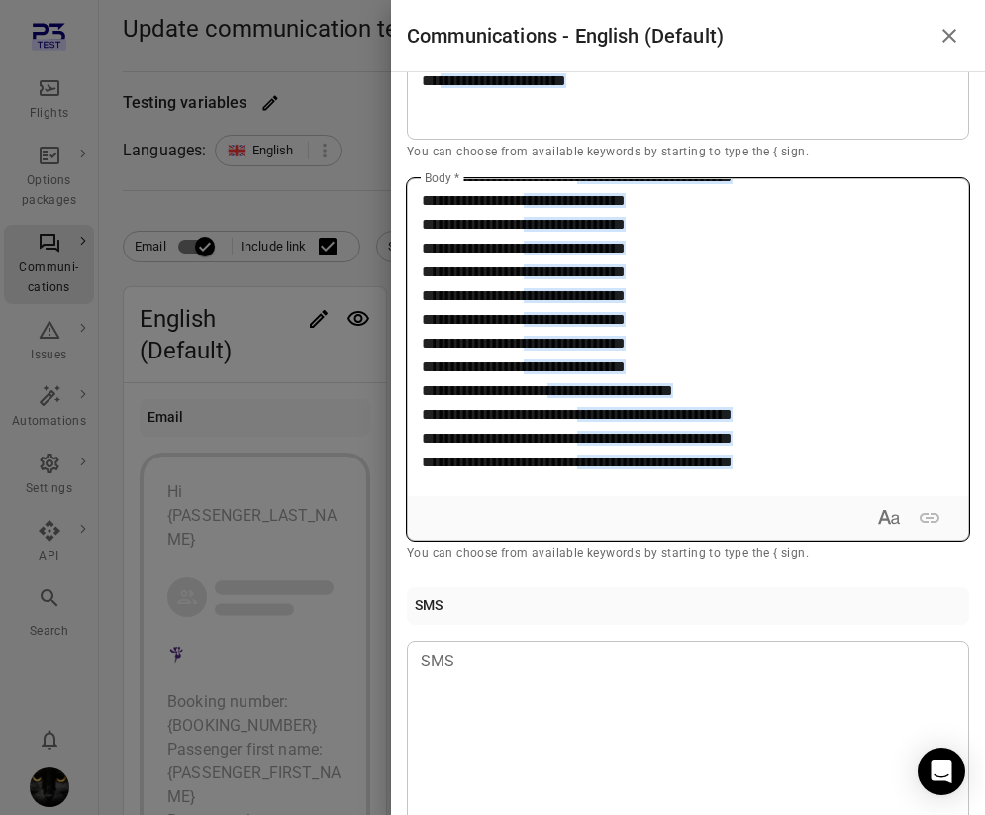
scroll to position [307, 0]
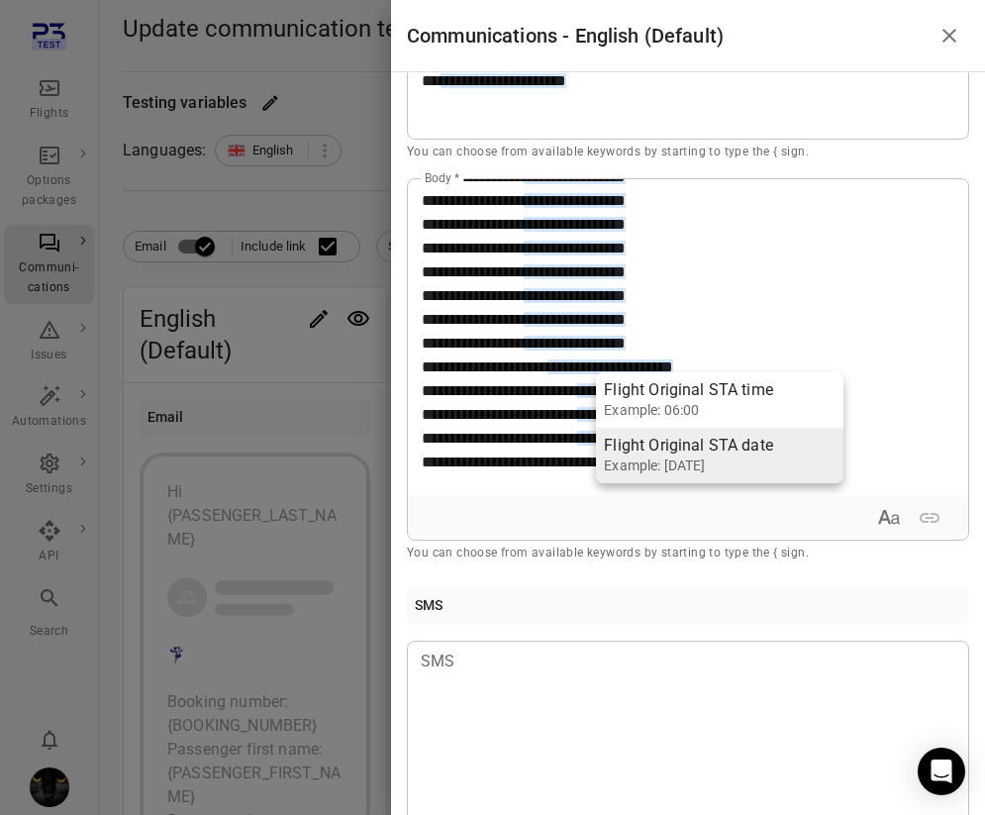
click at [777, 450] on li "Flight Original STA date Example: [DATE]" at bounding box center [720, 455] width 248 height 55
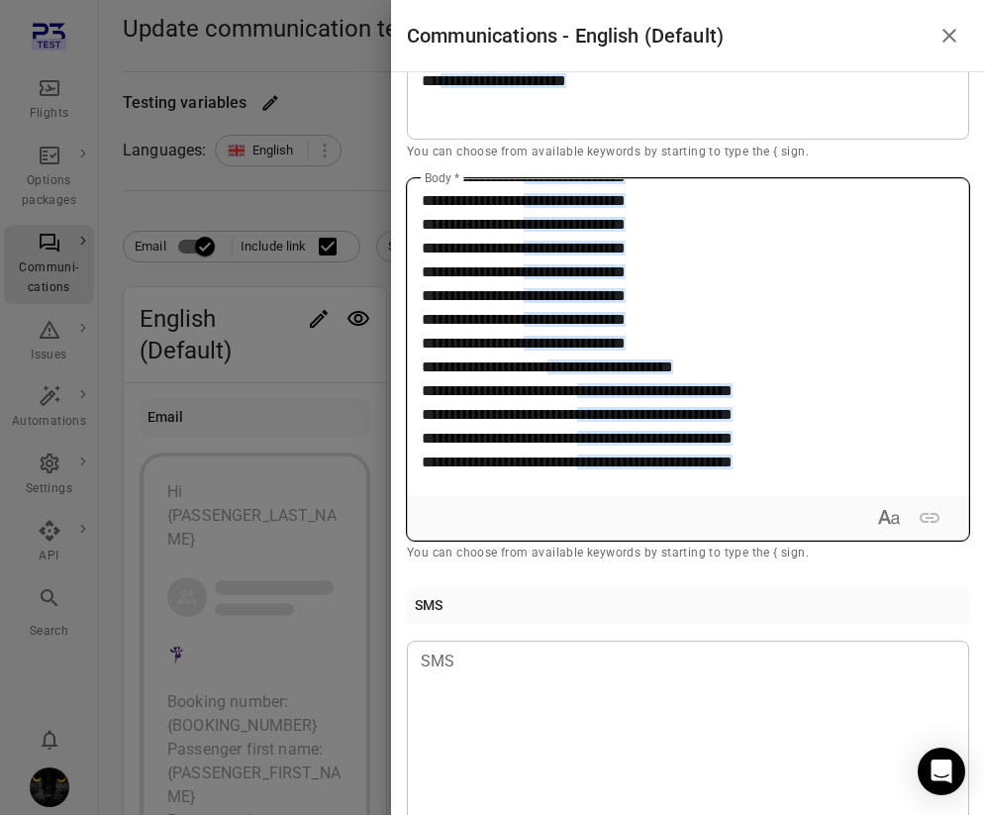
scroll to position [331, 0]
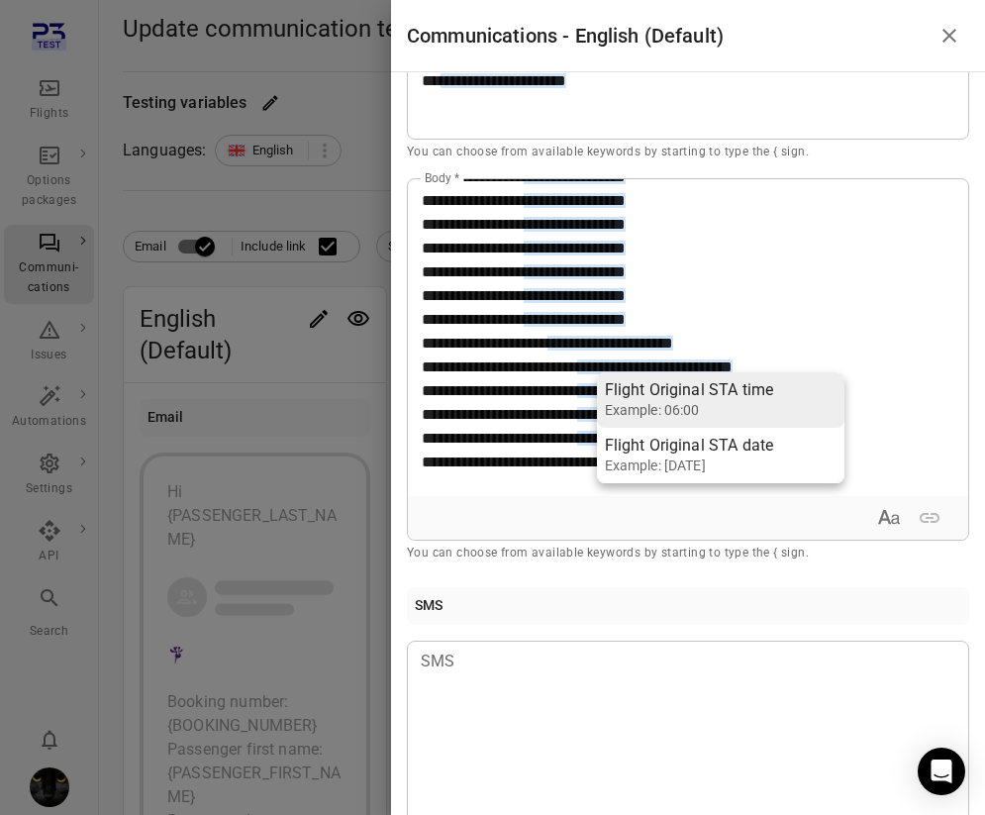
click at [770, 415] on div "Example: 06:00" at bounding box center [689, 410] width 169 height 20
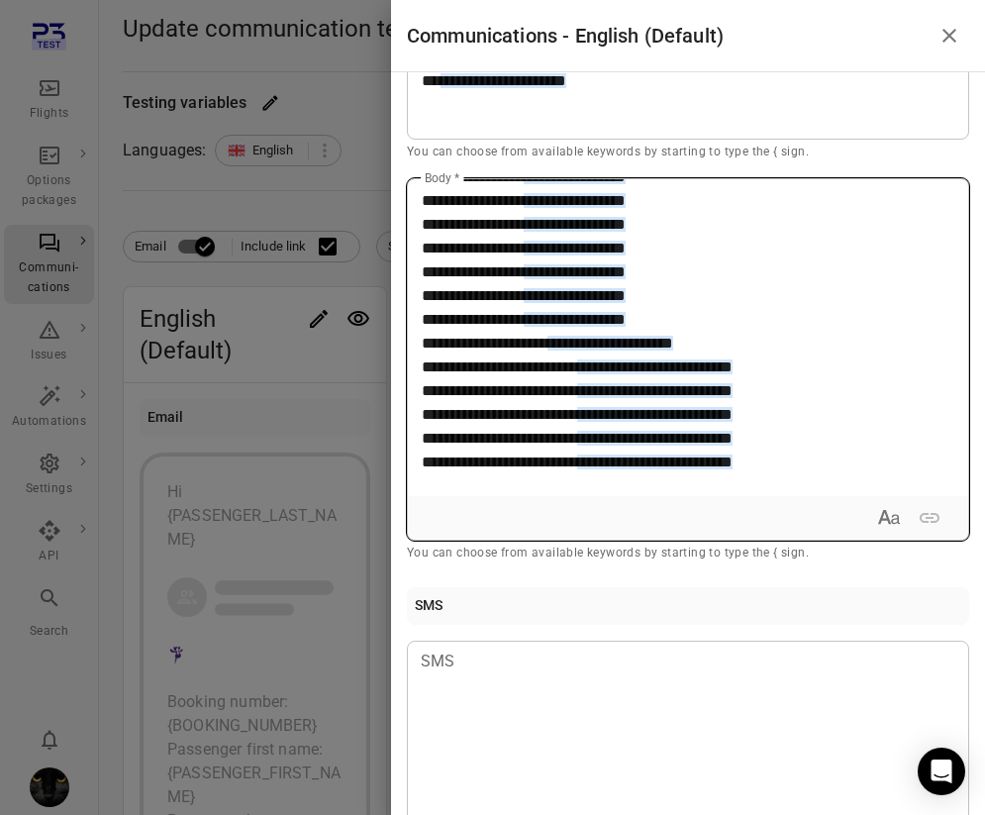
scroll to position [355, 0]
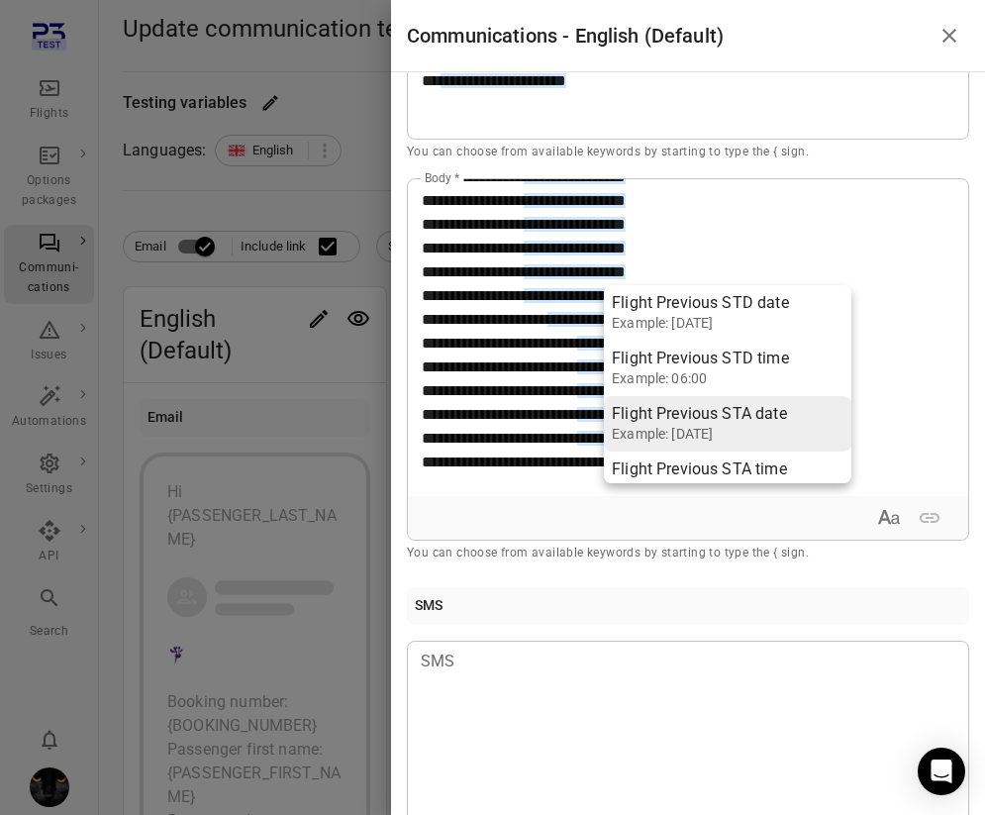
click at [777, 421] on div "Flight Previous STA date" at bounding box center [699, 414] width 175 height 20
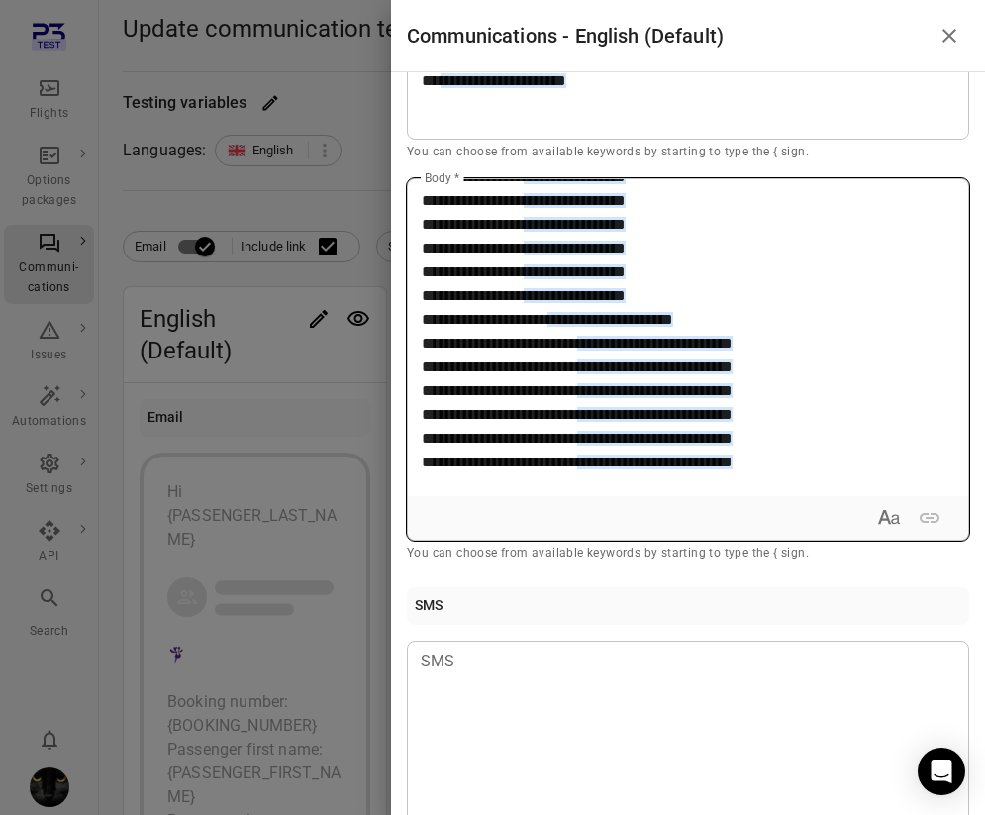
scroll to position [378, 0]
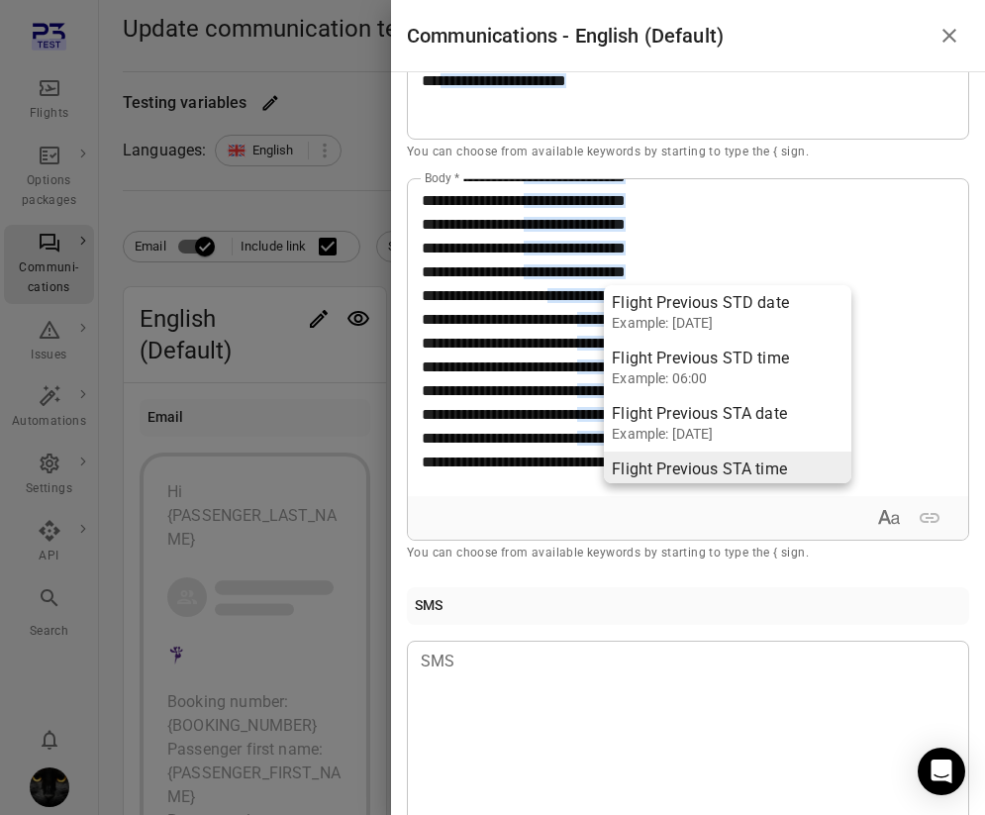
click at [777, 467] on div "Flight Previous STA time" at bounding box center [699, 470] width 175 height 20
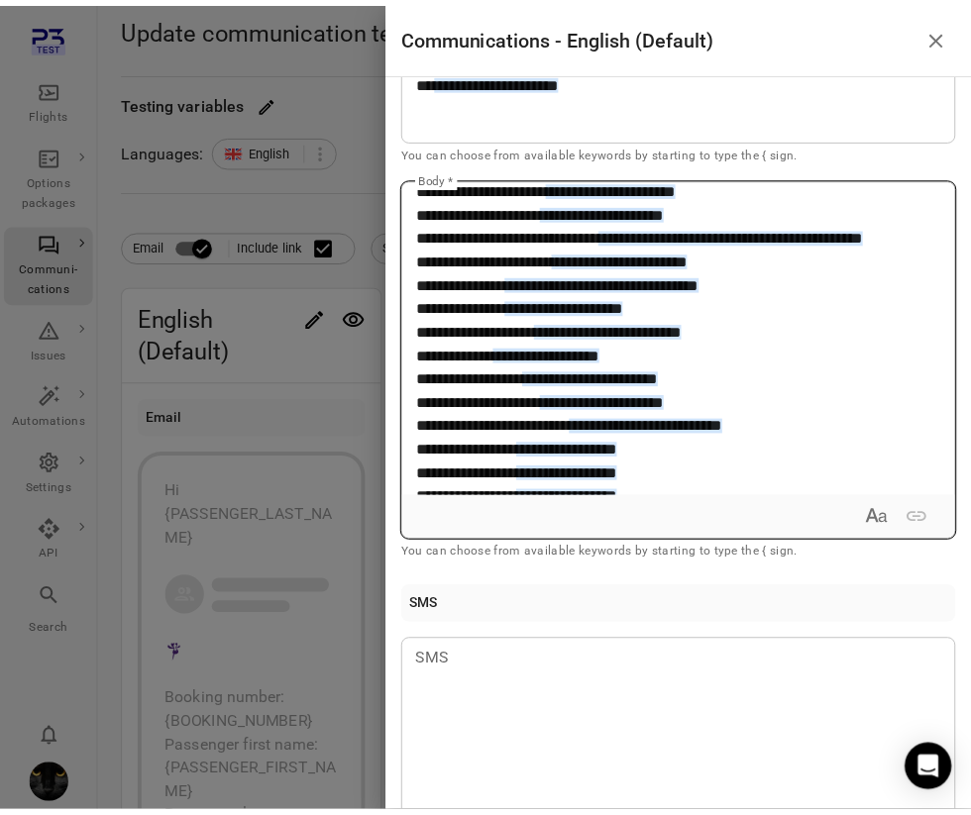
scroll to position [0, 0]
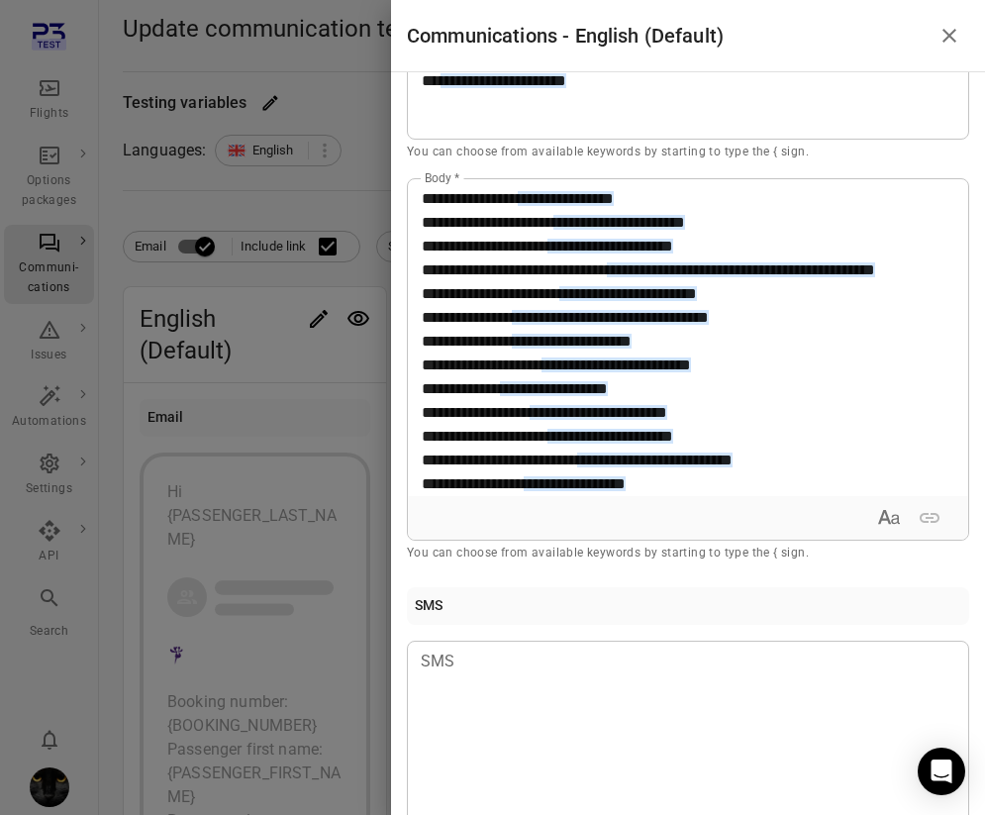
click at [358, 81] on div at bounding box center [492, 407] width 985 height 815
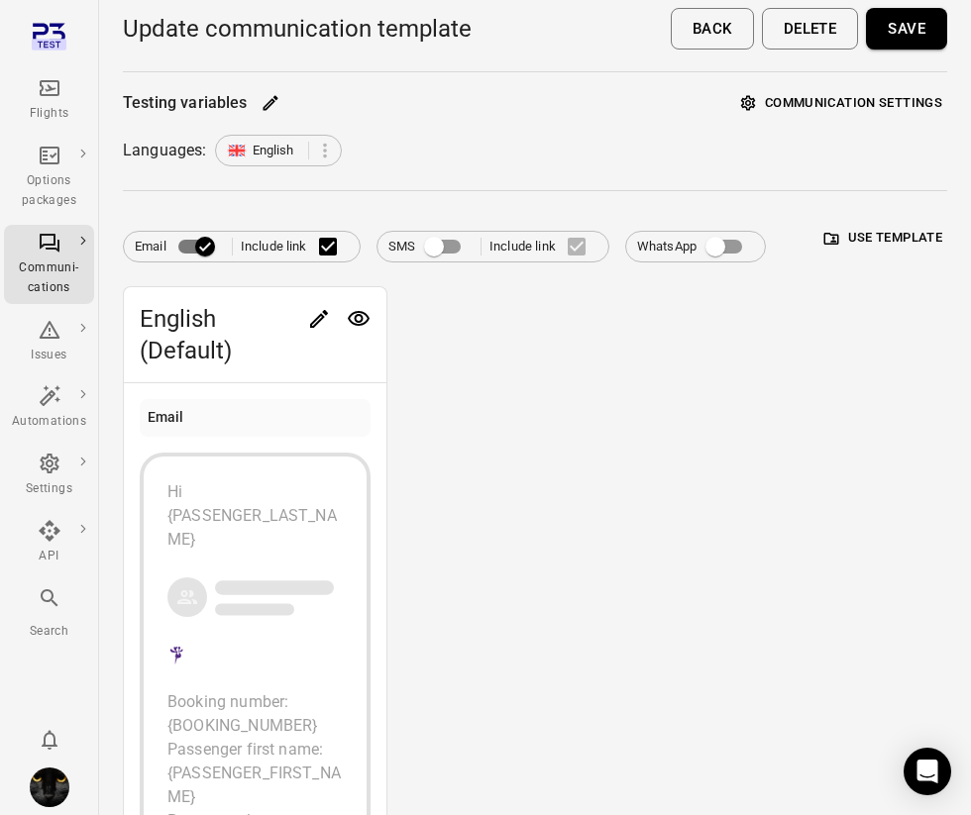
click at [892, 33] on button "Save" at bounding box center [906, 29] width 81 height 42
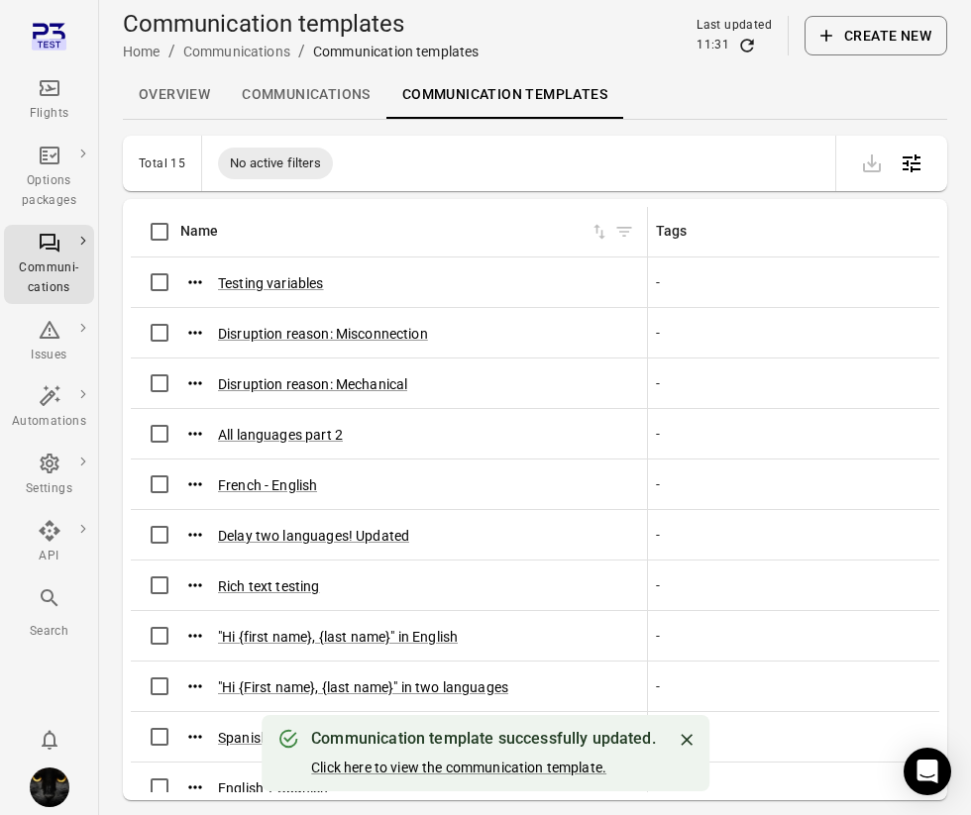
click at [61, 93] on div "Flights" at bounding box center [49, 100] width 74 height 48
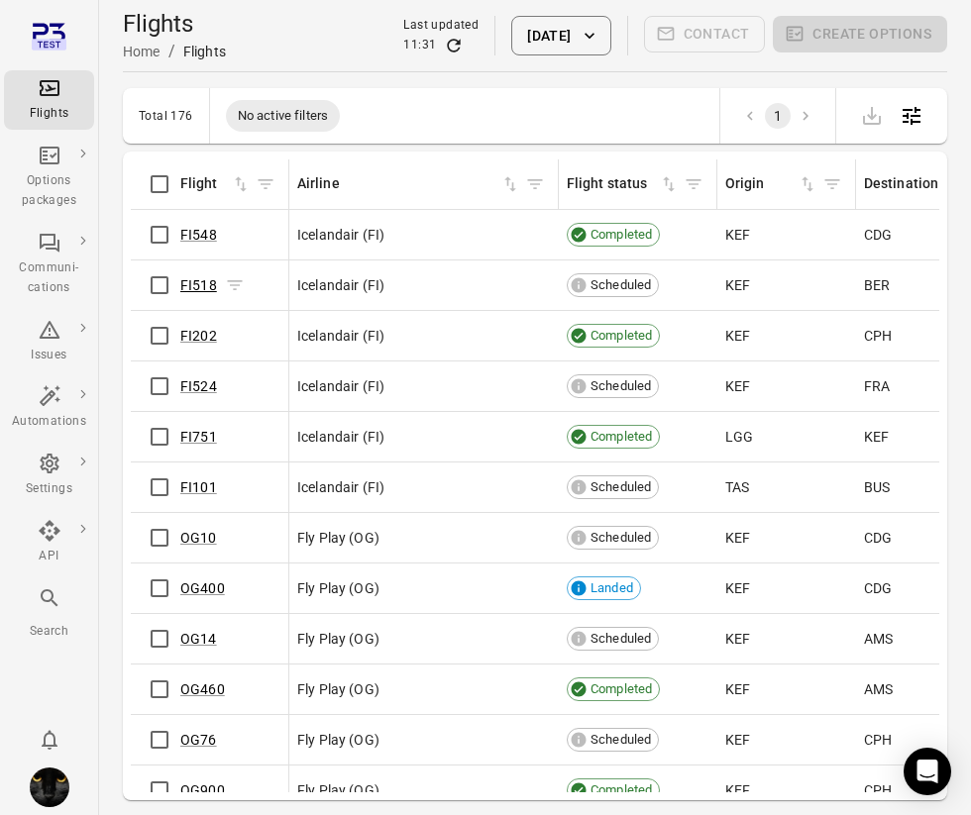
click at [210, 286] on link "FI518" at bounding box center [198, 285] width 37 height 16
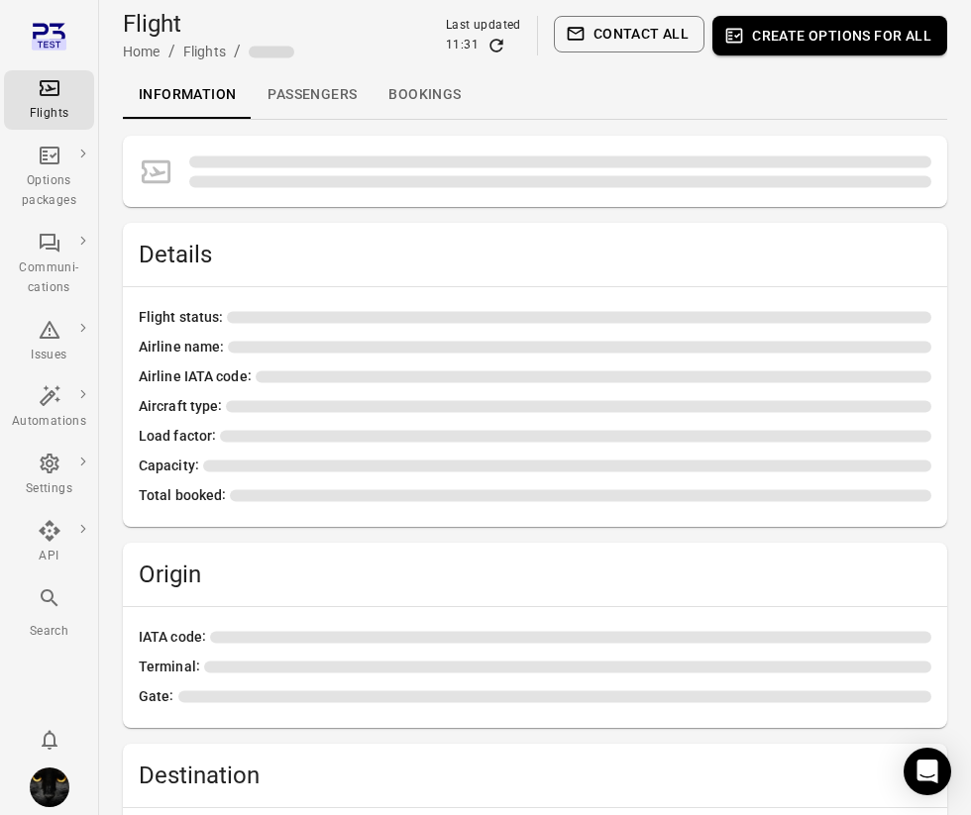
click at [290, 86] on link "Passengers" at bounding box center [312, 95] width 121 height 48
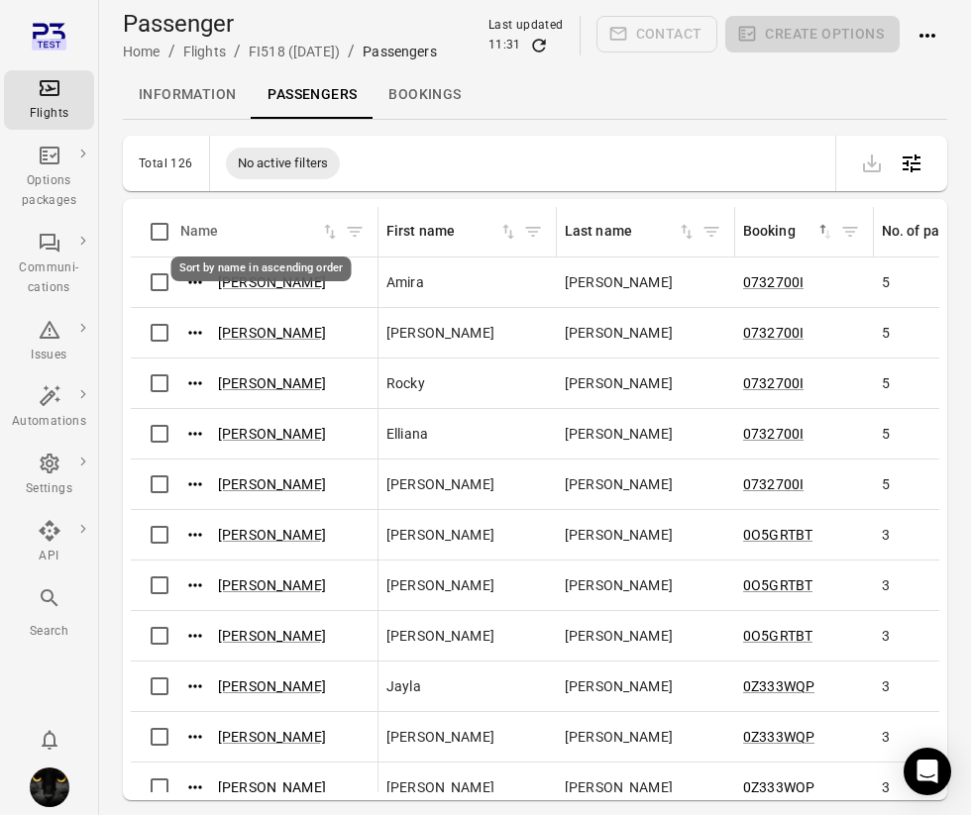
click at [332, 233] on icon "Sort by name in ascending order" at bounding box center [330, 232] width 12 height 15
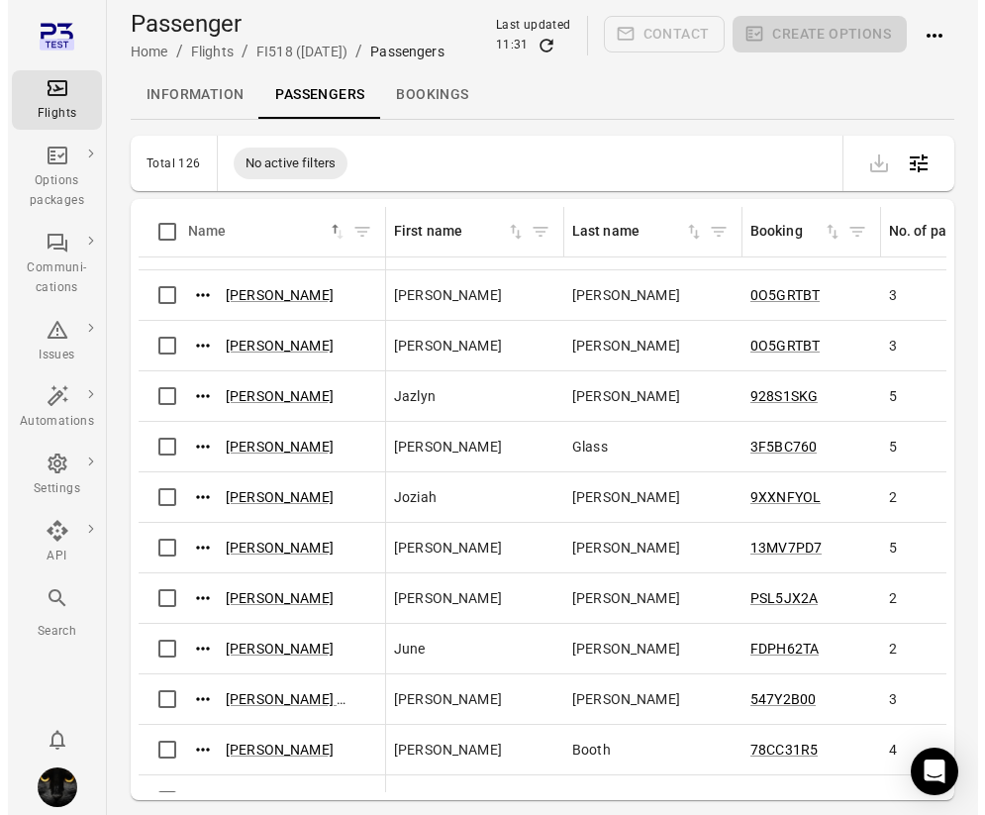
scroll to position [2970, 0]
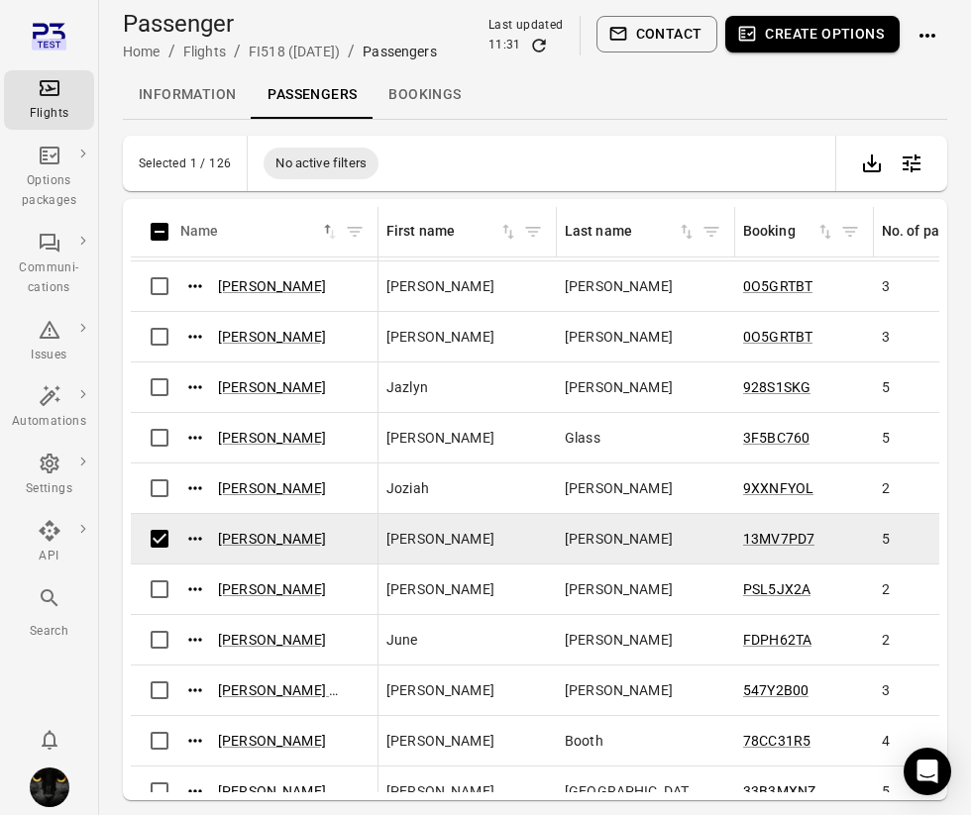
click at [633, 44] on button "Contact" at bounding box center [657, 34] width 122 height 37
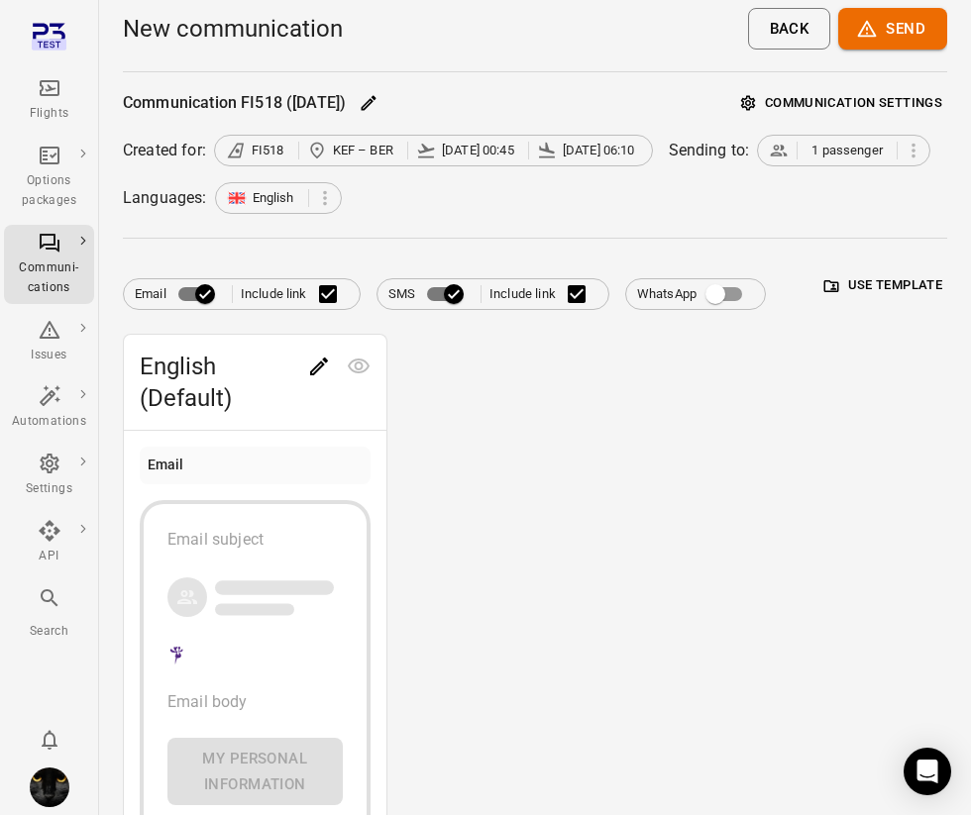
click at [848, 297] on button "Use template" at bounding box center [883, 285] width 128 height 31
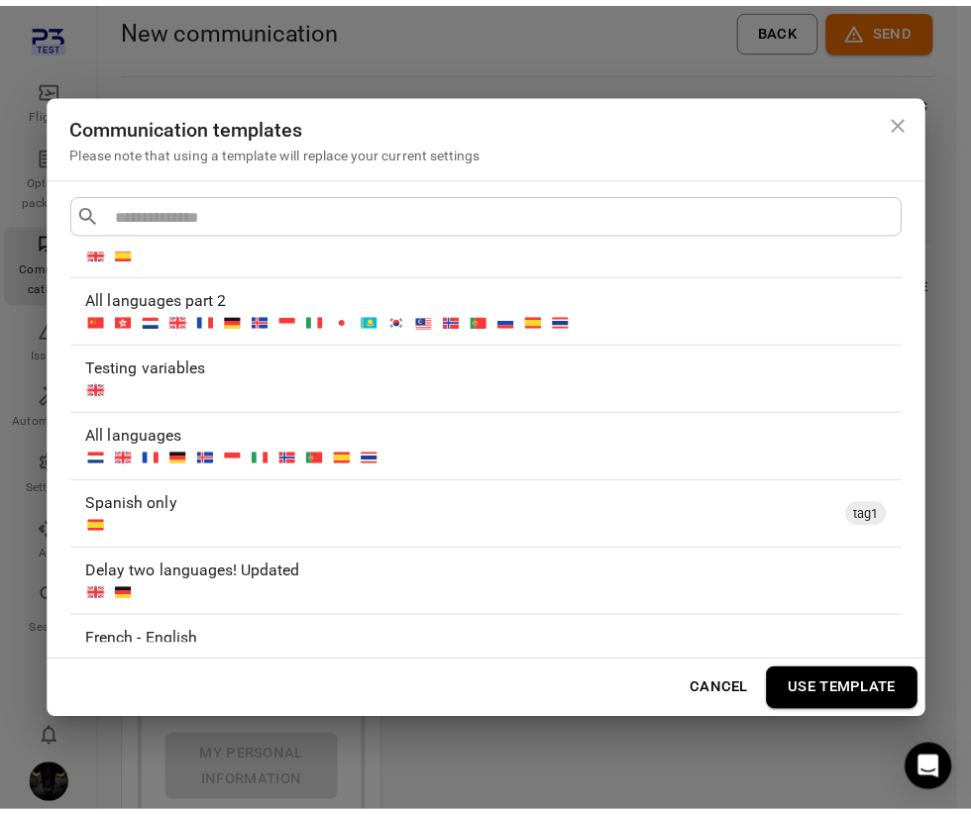
scroll to position [74, 0]
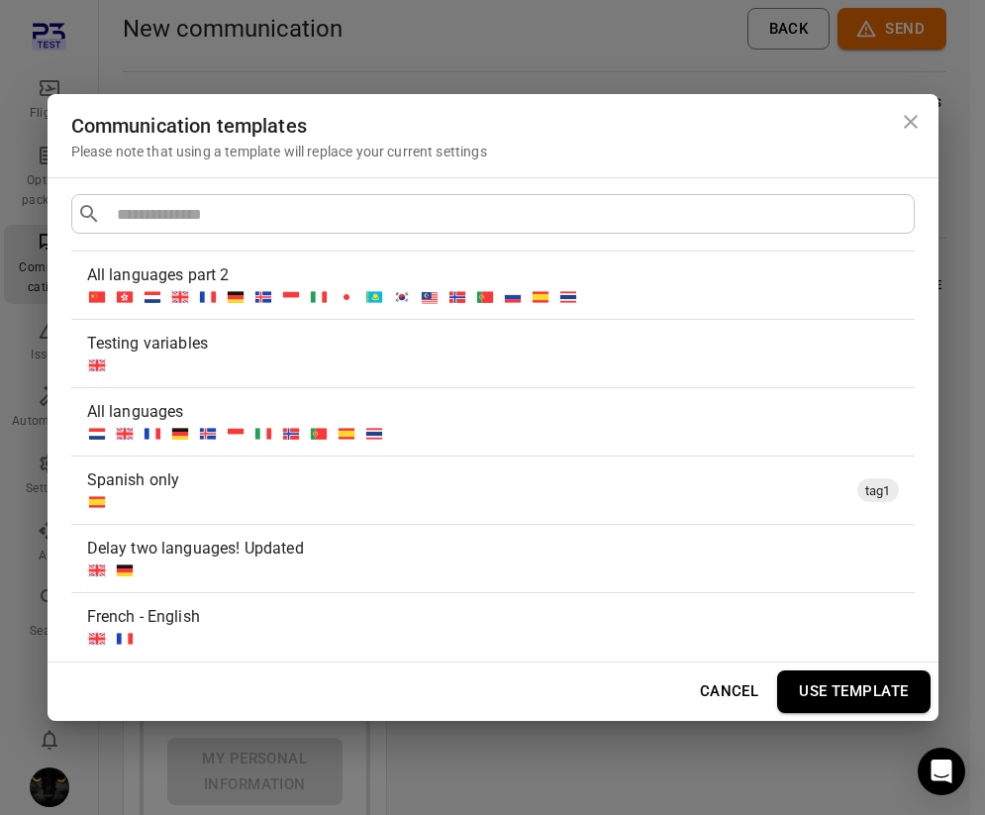
click at [425, 338] on div "Testing variables" at bounding box center [489, 344] width 804 height 24
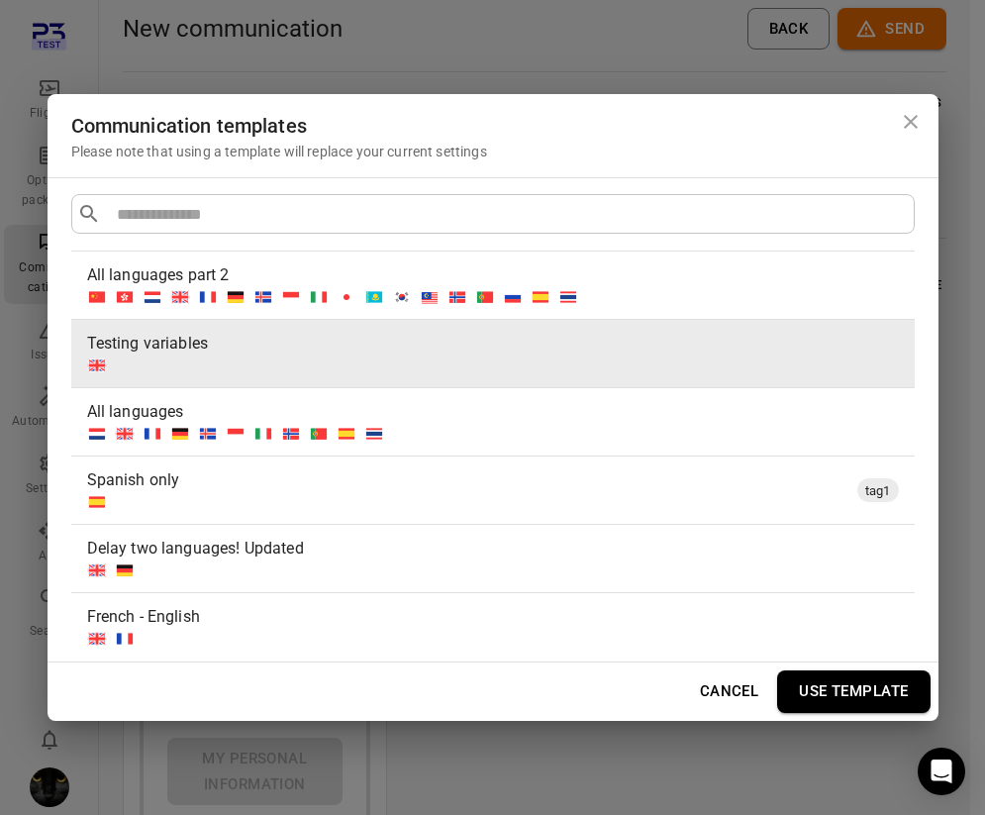
click at [835, 696] on button "Use template" at bounding box center [853, 691] width 153 height 42
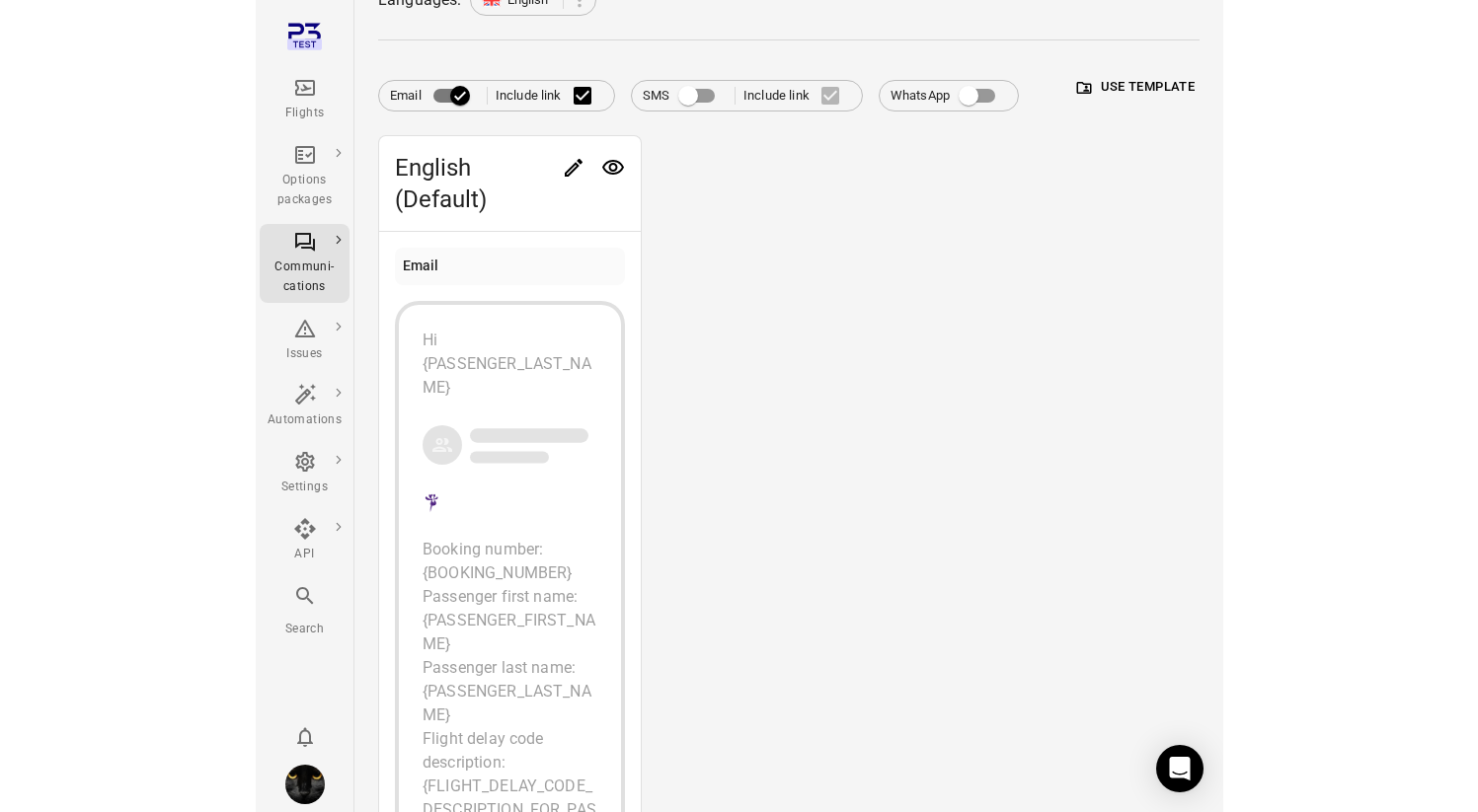
scroll to position [0, 0]
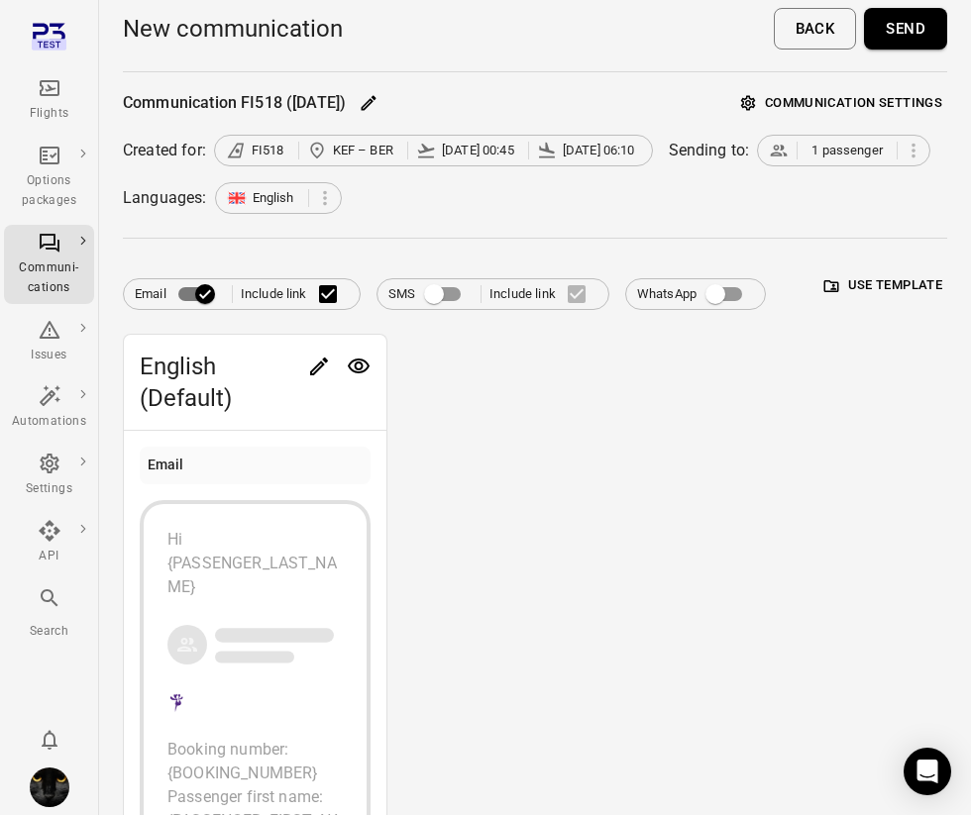
click at [914, 22] on button "Send" at bounding box center [905, 29] width 83 height 42
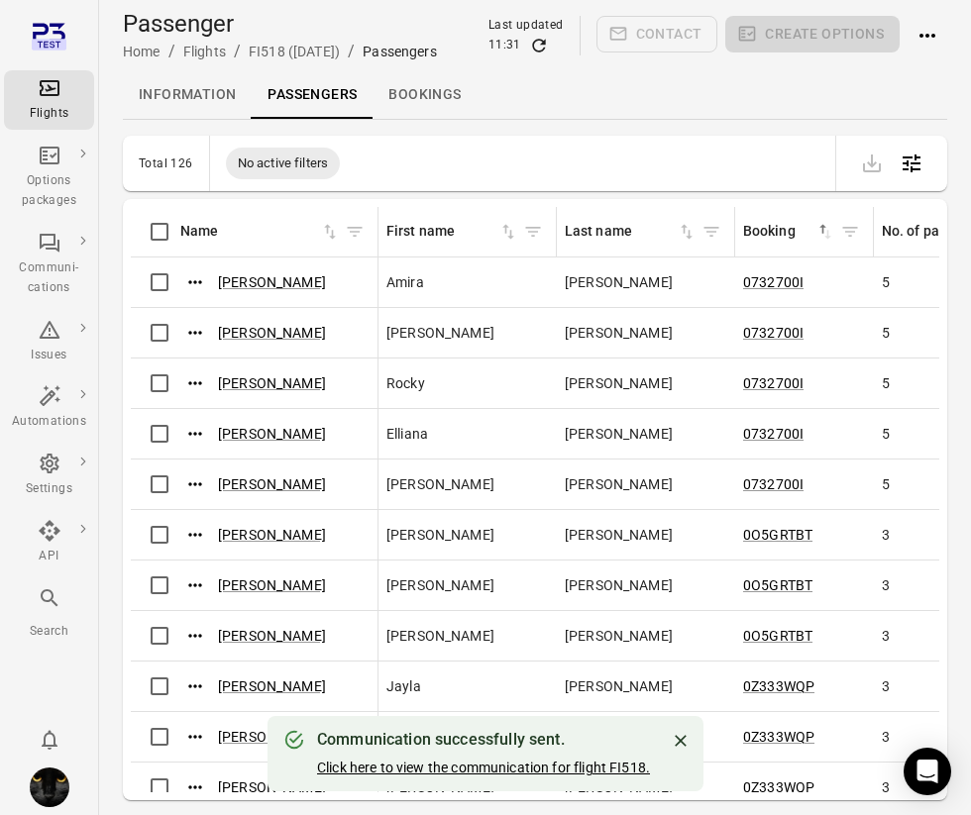
click at [424, 770] on link "Click here to view the communication for flight FI518." at bounding box center [483, 768] width 333 height 16
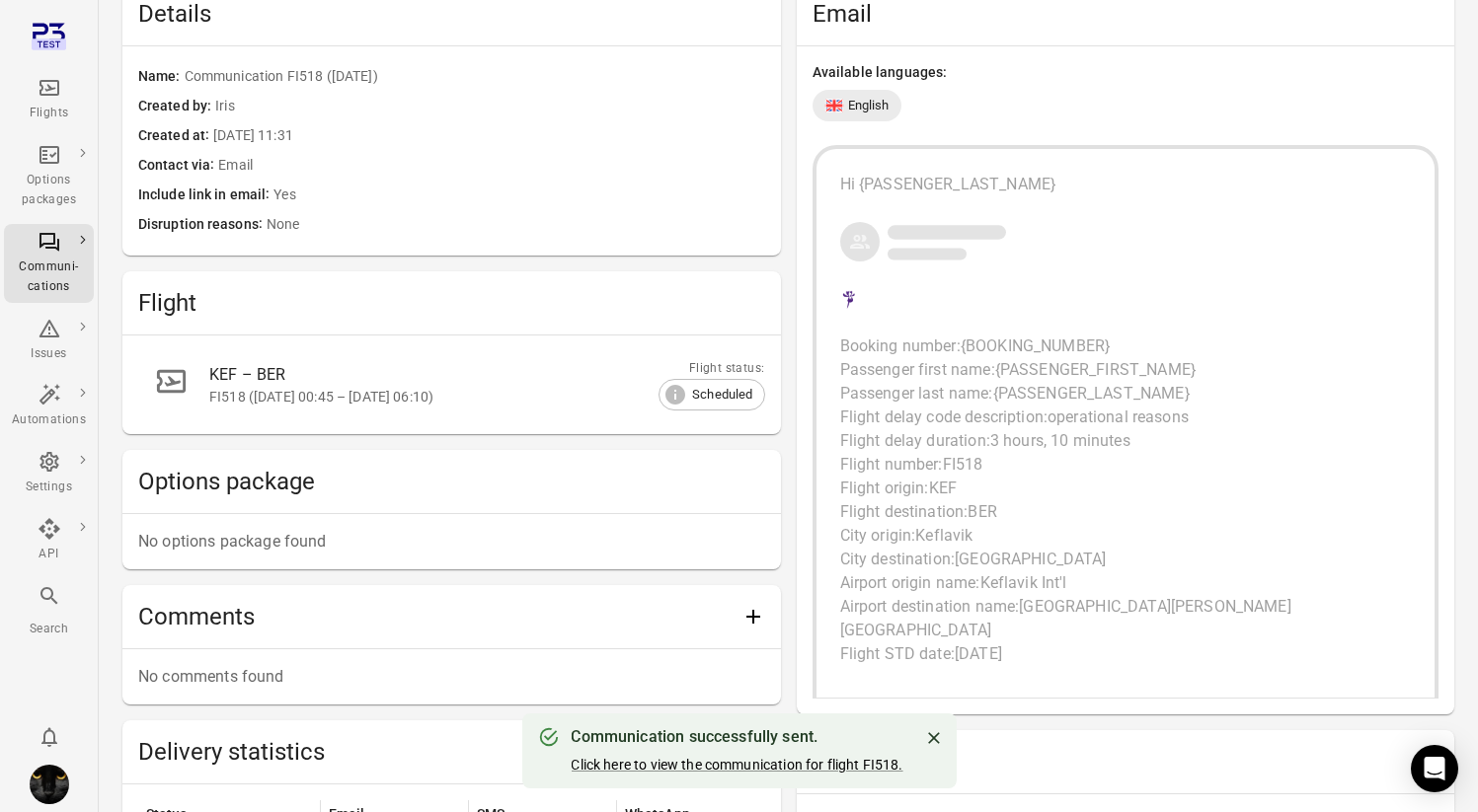
scroll to position [506, 0]
